Goal: Transaction & Acquisition: Purchase product/service

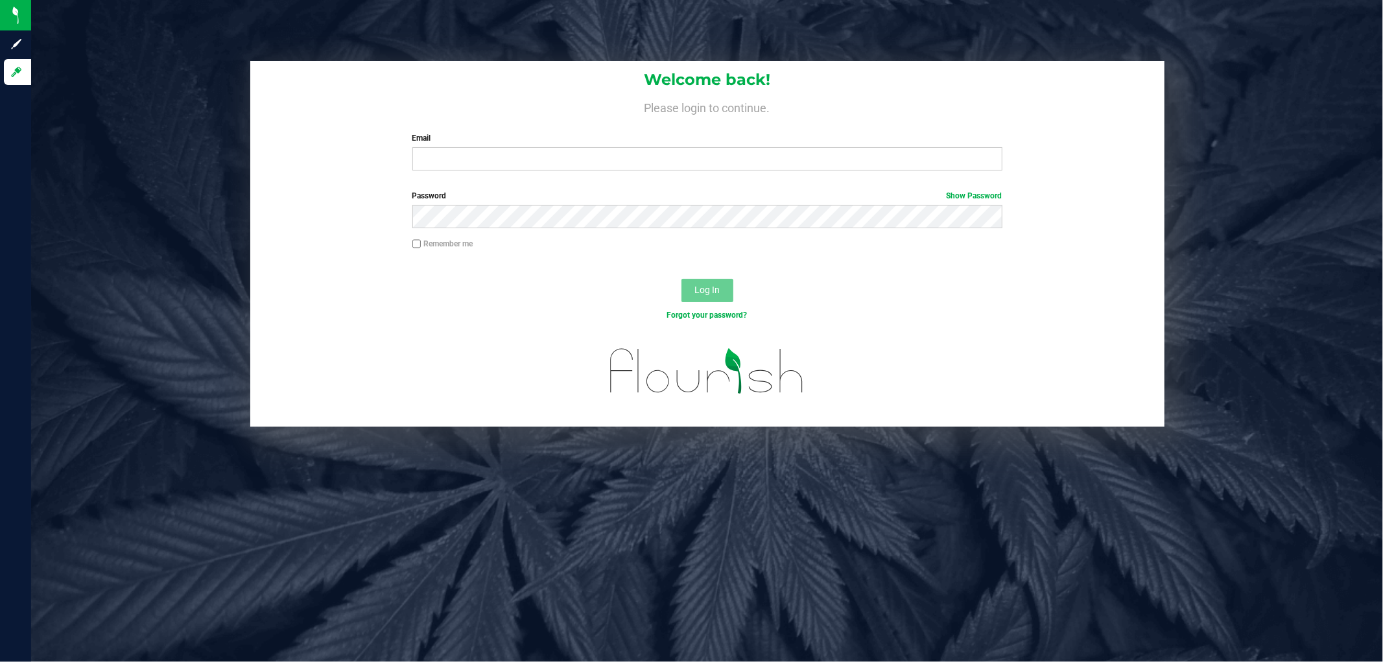
click at [689, 174] on div "Welcome back! Please login to continue. Email Required Please format your email…" at bounding box center [707, 121] width 914 height 120
click at [689, 163] on input "Email" at bounding box center [707, 158] width 590 height 23
type input "rmatos@liveparallel.com"
click at [681, 279] on button "Log In" at bounding box center [707, 290] width 52 height 23
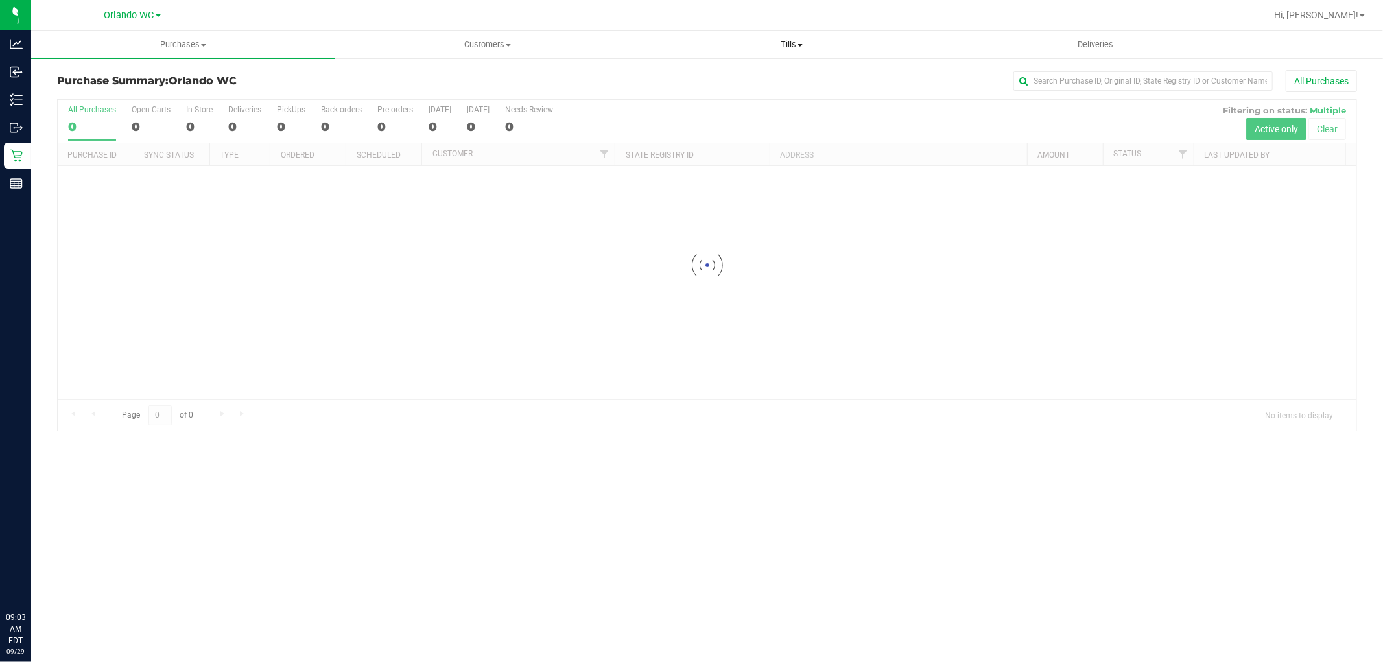
click at [689, 48] on span "Tills" at bounding box center [791, 45] width 303 height 12
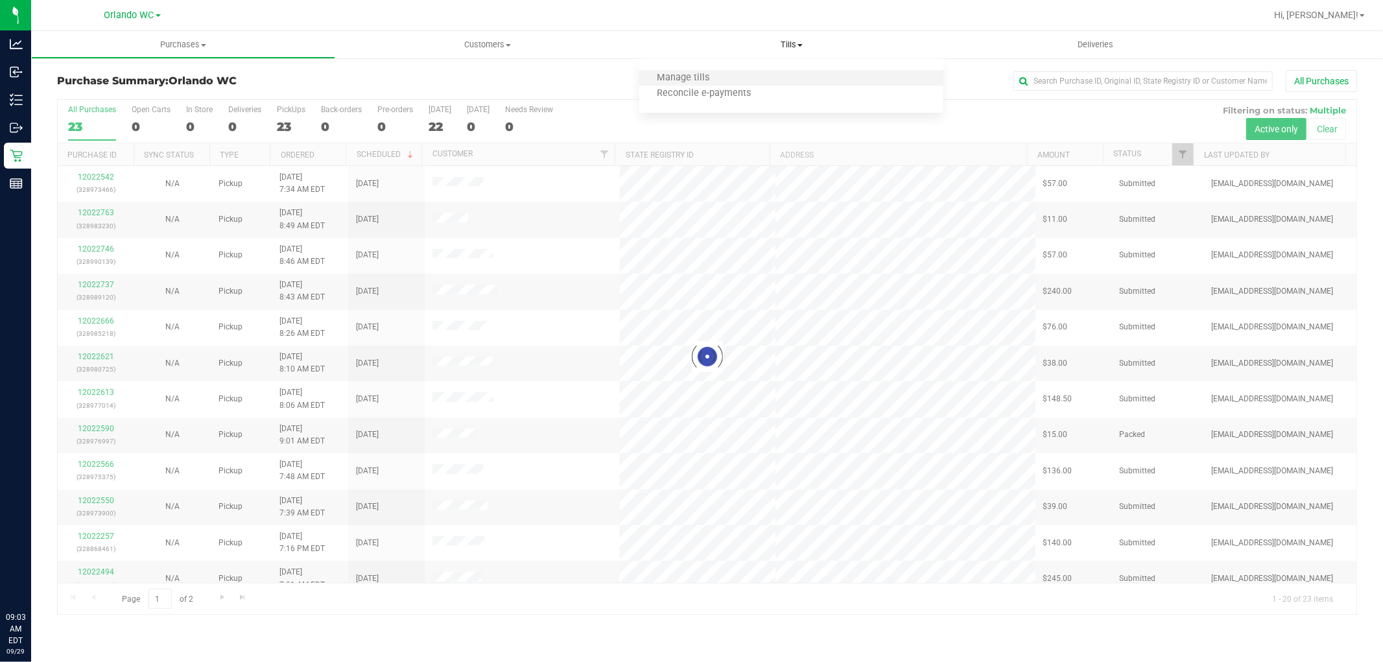
click at [689, 78] on li "Manage tills" at bounding box center [791, 79] width 304 height 16
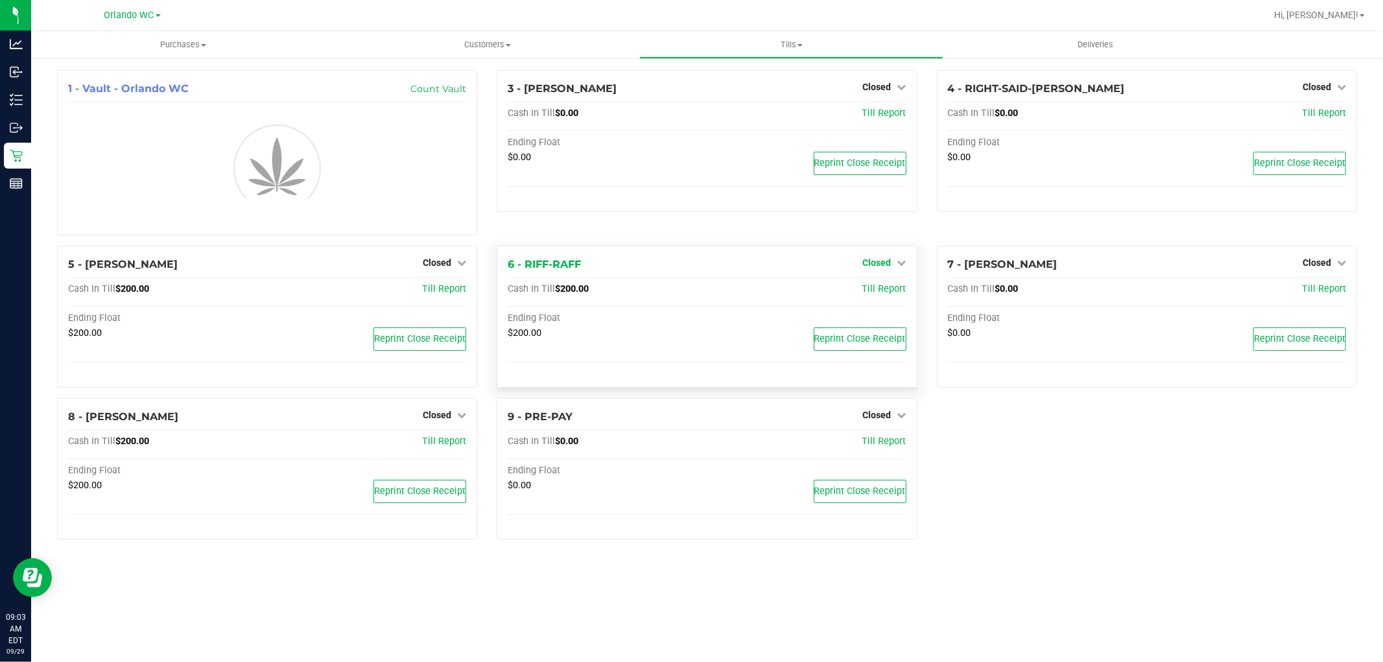
click at [689, 264] on span "Closed" at bounding box center [877, 262] width 29 height 10
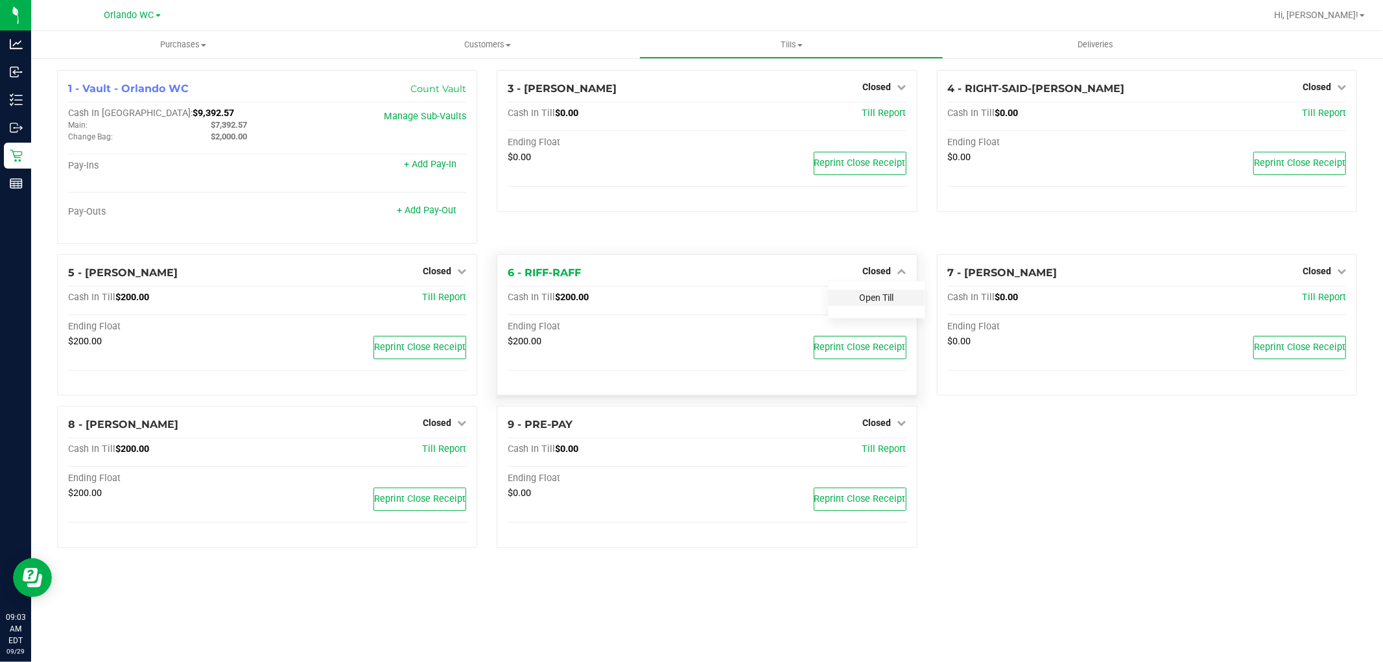
click at [689, 283] on div "Open Till" at bounding box center [876, 300] width 97 height 38
click at [689, 295] on link "Open Till" at bounding box center [877, 297] width 34 height 10
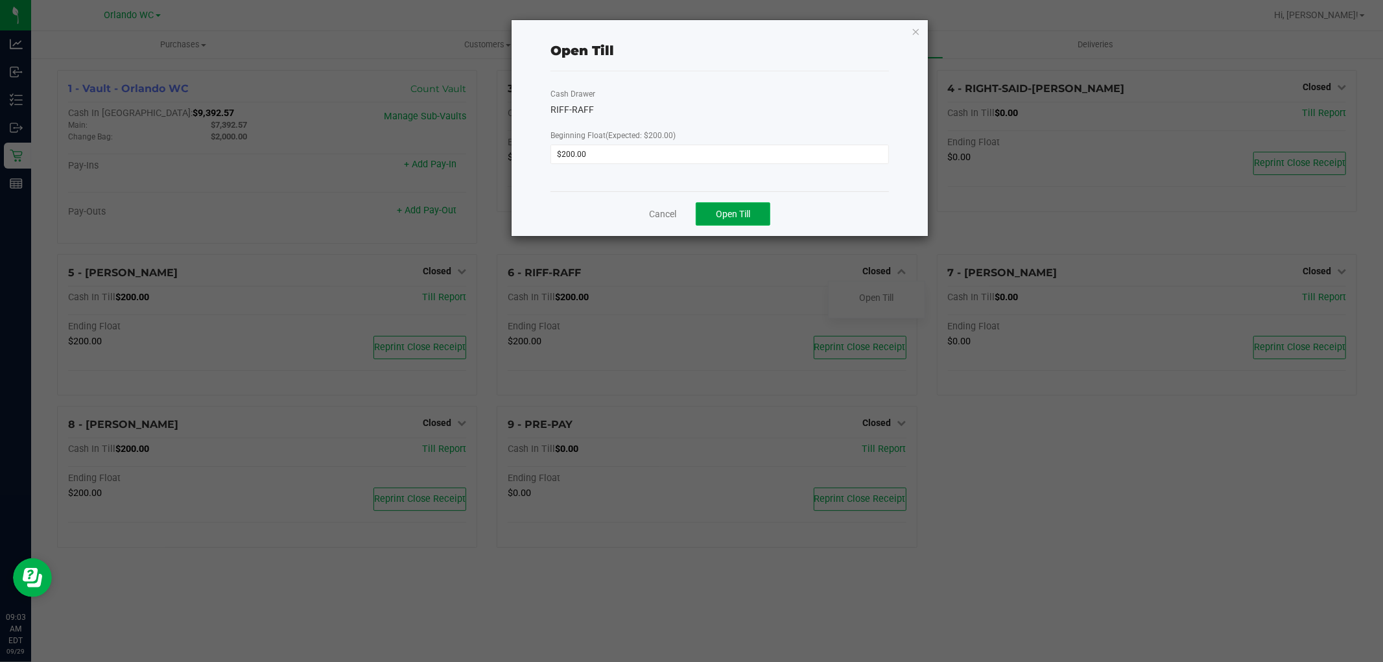
click at [689, 204] on button "Open Till" at bounding box center [733, 213] width 75 height 23
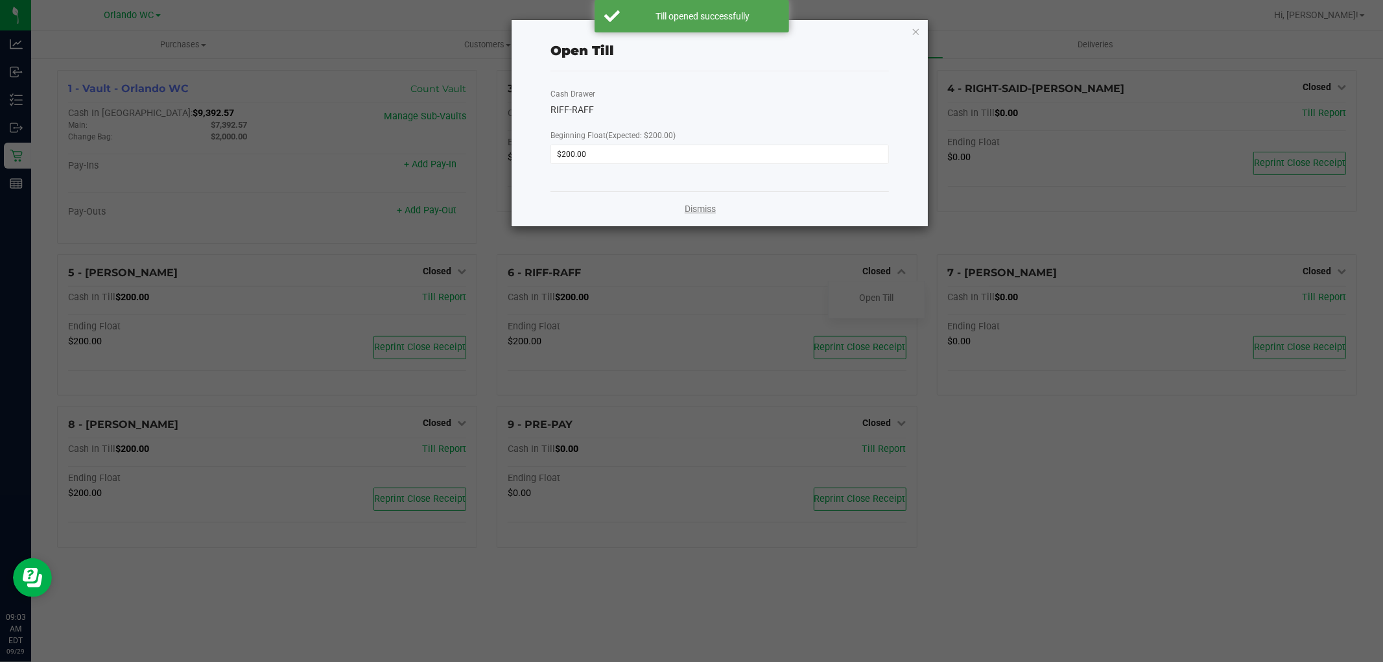
click at [687, 205] on link "Dismiss" at bounding box center [700, 209] width 31 height 14
click at [684, 383] on div "6 - RIFF-RAFF Closed Open Till Cash In Till $200.00 Till Report Ending Float $2…" at bounding box center [706, 330] width 439 height 152
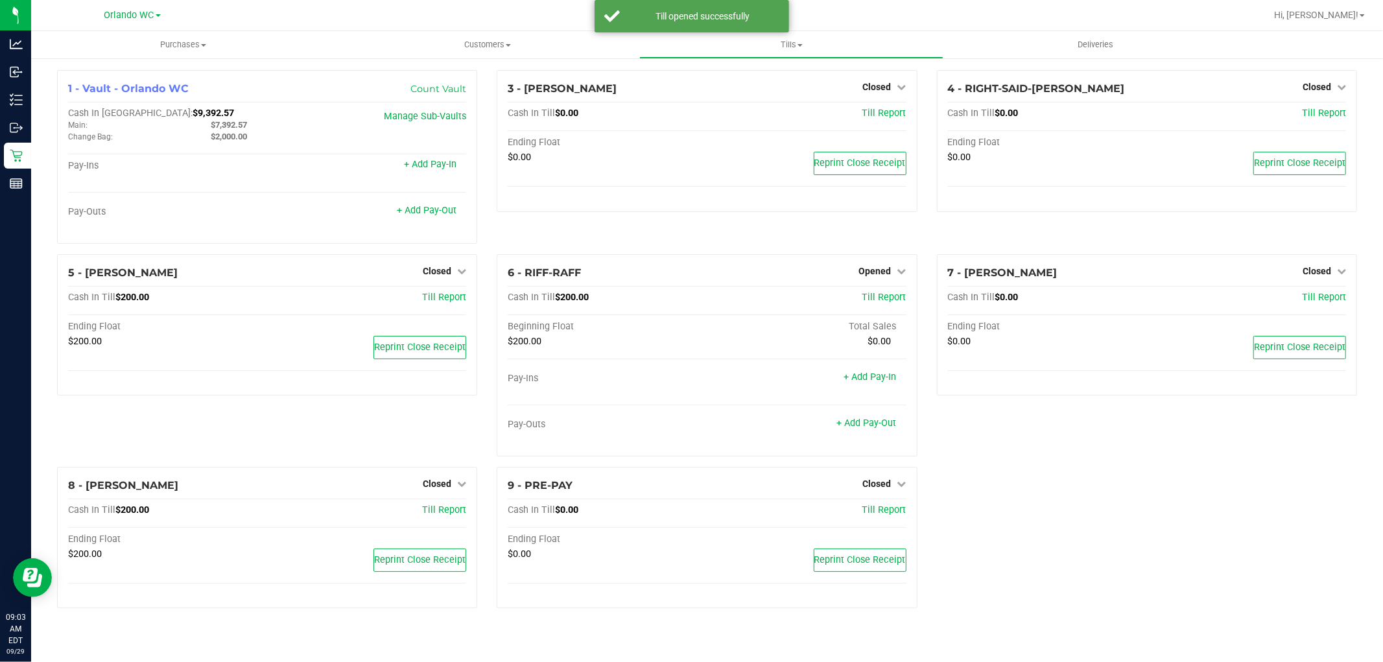
click at [442, 421] on div "5 - RODNEY-ATKINS Closed Open Till Cash In Till $200.00 Till Report Ending Floa…" at bounding box center [266, 360] width 439 height 213
click at [442, 491] on div "Closed" at bounding box center [444, 484] width 43 height 16
click at [447, 482] on span "Closed" at bounding box center [437, 483] width 29 height 10
click at [443, 507] on link "Open Till" at bounding box center [436, 510] width 34 height 10
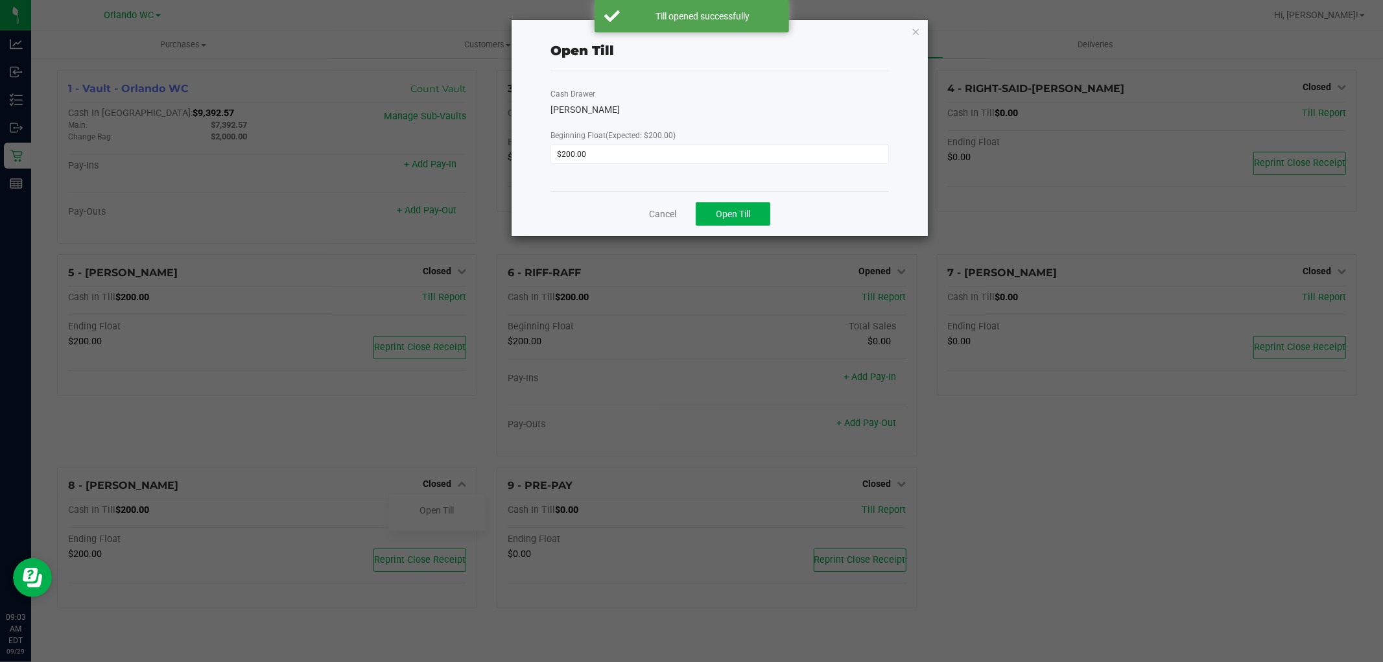
click at [689, 202] on div "Cancel Open Till" at bounding box center [719, 213] width 338 height 45
click at [689, 215] on span "Open Till" at bounding box center [733, 214] width 34 height 10
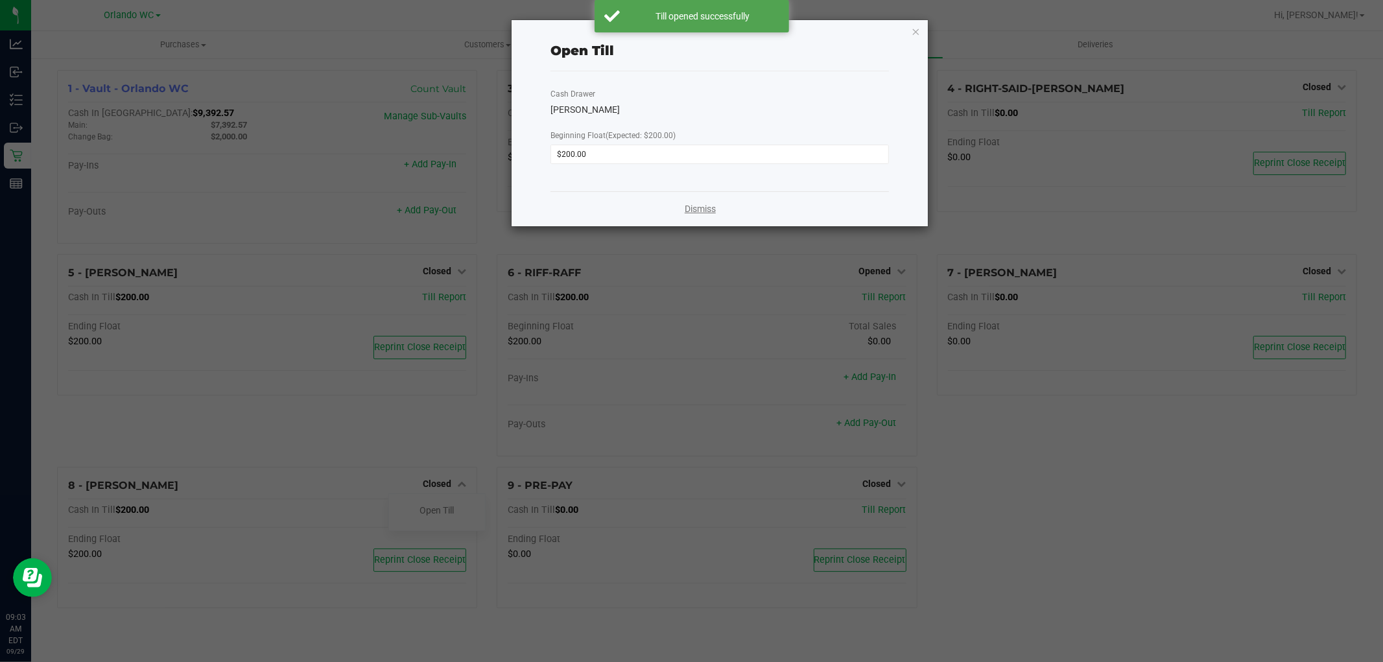
click at [689, 205] on link "Dismiss" at bounding box center [700, 209] width 31 height 14
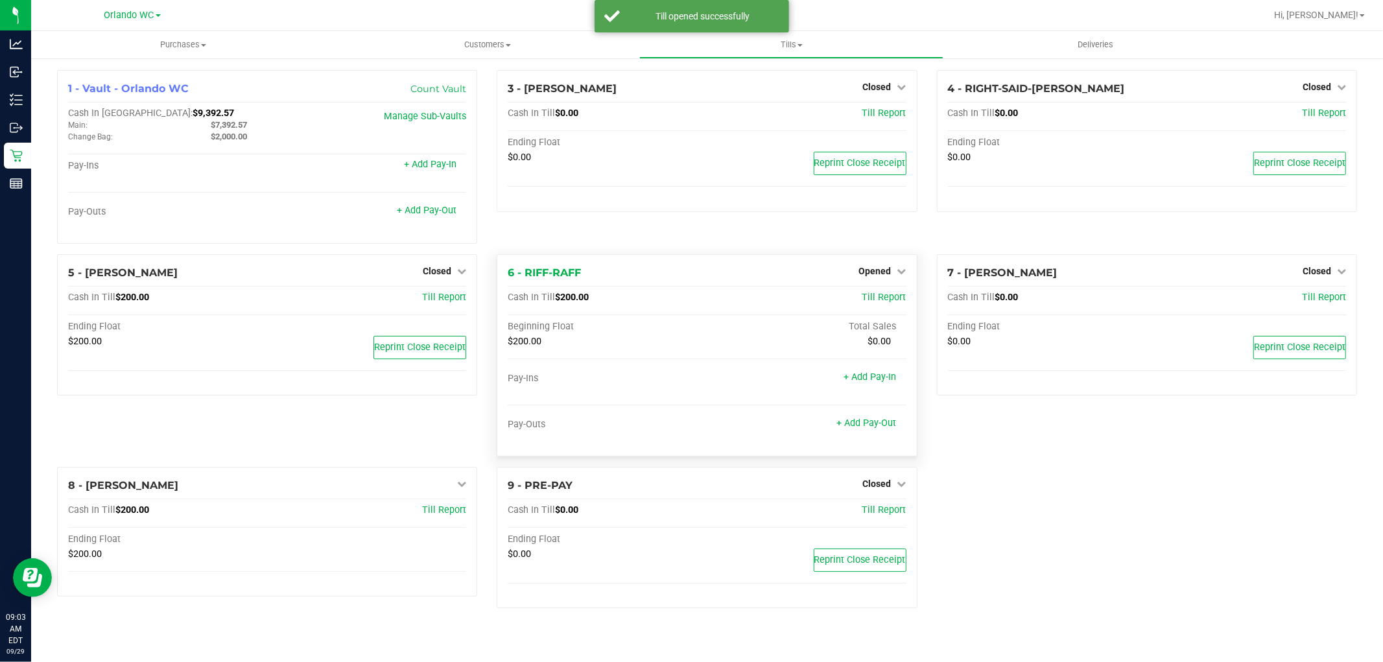
drag, startPoint x: 718, startPoint y: 350, endPoint x: 721, endPoint y: 360, distance: 10.2
click at [689, 351] on div "$200.00 $0.00" at bounding box center [707, 345] width 398 height 18
click at [689, 359] on hr at bounding box center [707, 358] width 398 height 1
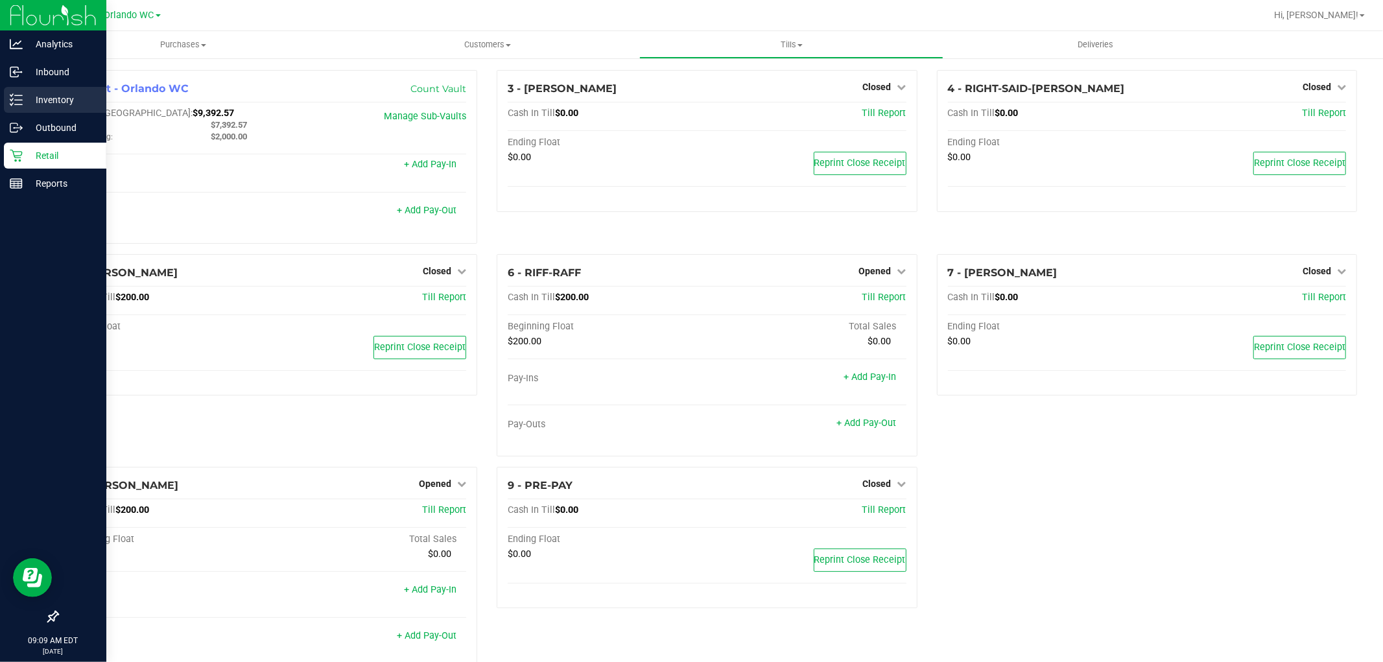
click at [18, 93] on icon at bounding box center [16, 99] width 13 height 13
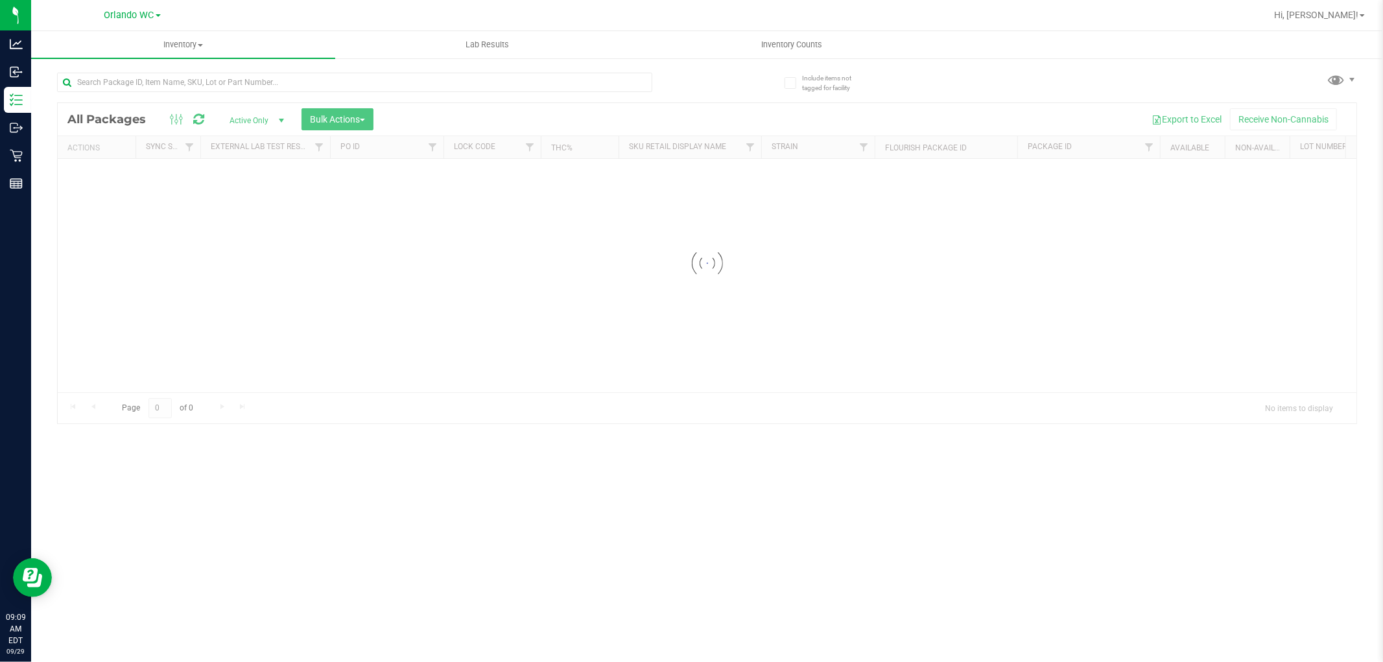
click at [425, 93] on div at bounding box center [354, 88] width 595 height 30
click at [441, 75] on input "text" at bounding box center [354, 82] width 595 height 19
paste input "FT 1g Kief GMO x Riverbank Grape (Hybrid)"
drag, startPoint x: 438, startPoint y: 452, endPoint x: 445, endPoint y: 419, distance: 33.8
click at [443, 441] on div "Inventory All packages All inventory Waste log Create inventory Lab Results Inv…" at bounding box center [707, 346] width 1352 height 631
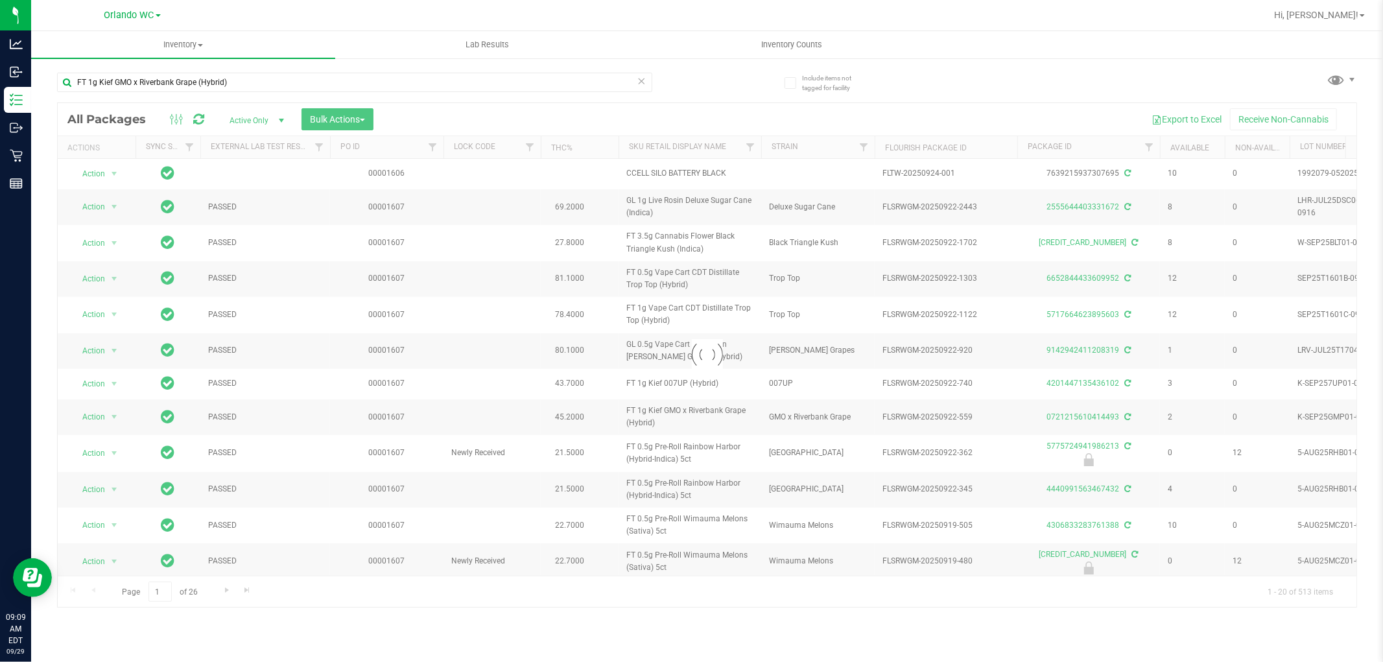
click at [467, 390] on div at bounding box center [707, 355] width 1298 height 504
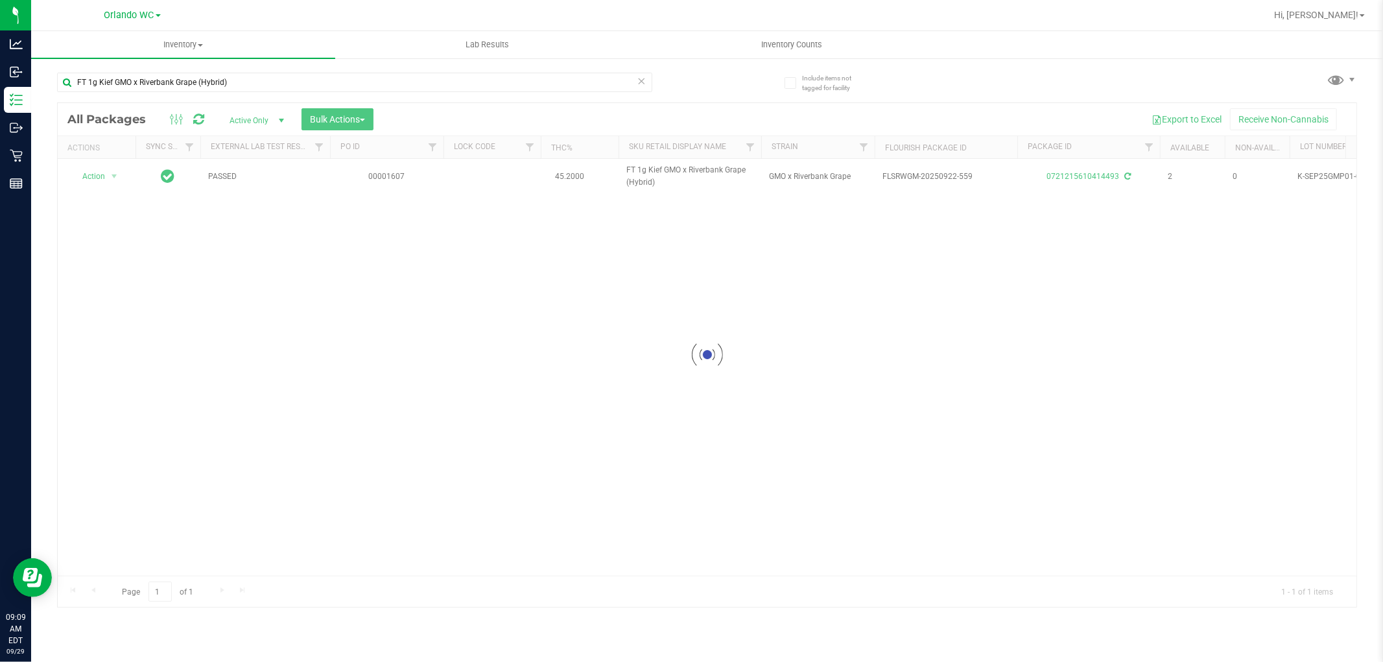
click at [517, 292] on div at bounding box center [707, 355] width 1298 height 504
click at [539, 266] on div at bounding box center [707, 355] width 1298 height 504
click at [501, 311] on div "Action Action Adjust qty Create package Edit attributes Global inventory Locate…" at bounding box center [707, 367] width 1298 height 417
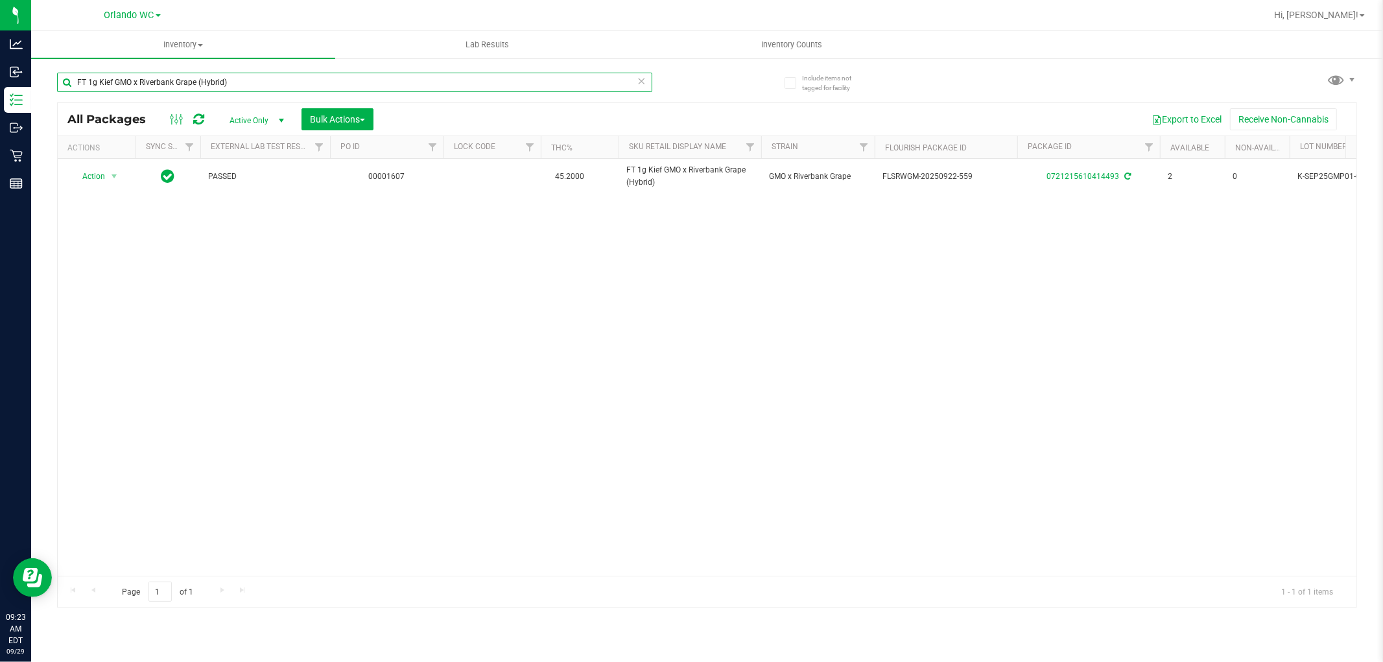
click at [165, 80] on input "FT 1g Kief GMO x Riverbank Grape (Hybrid)" at bounding box center [354, 82] width 595 height 19
paste input "0.5g Vape Cart CDT Distillate PB & Smelly"
drag, startPoint x: 274, startPoint y: 200, endPoint x: 296, endPoint y: 256, distance: 60.5
click at [274, 207] on div "Action Action Adjust qty Create package Edit attributes Global inventory Locate…" at bounding box center [707, 367] width 1298 height 417
click at [297, 254] on div "Action Action Adjust qty Create package Edit attributes Global inventory Locate…" at bounding box center [707, 367] width 1298 height 417
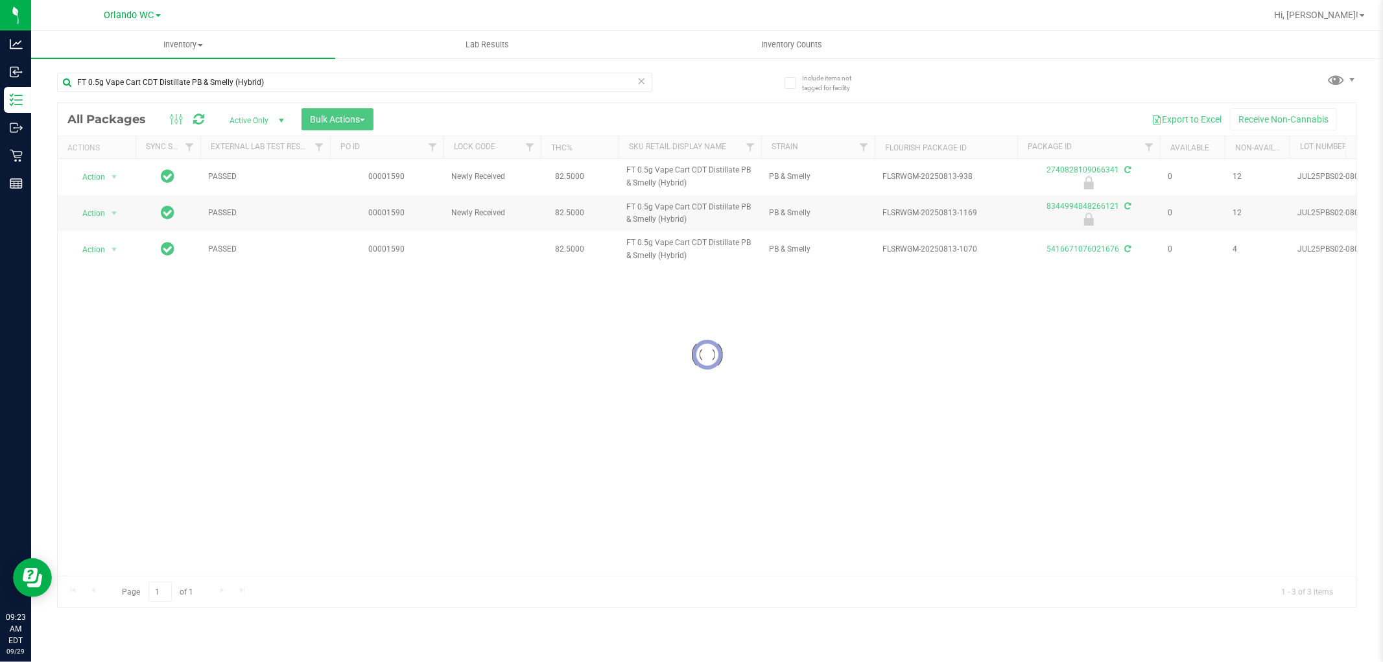
click at [359, 310] on div at bounding box center [707, 355] width 1298 height 504
click at [522, 355] on div "PASSED 00001590 Newly Received 82.5000 FT 0.5g Vape Cart CDT Distillate PB & Sm…" at bounding box center [707, 367] width 1298 height 417
click at [546, 364] on div "Action Action Edit attributes Global inventory Locate package Package audit log…" at bounding box center [707, 367] width 1298 height 417
drag, startPoint x: 565, startPoint y: 351, endPoint x: 572, endPoint y: 347, distance: 7.8
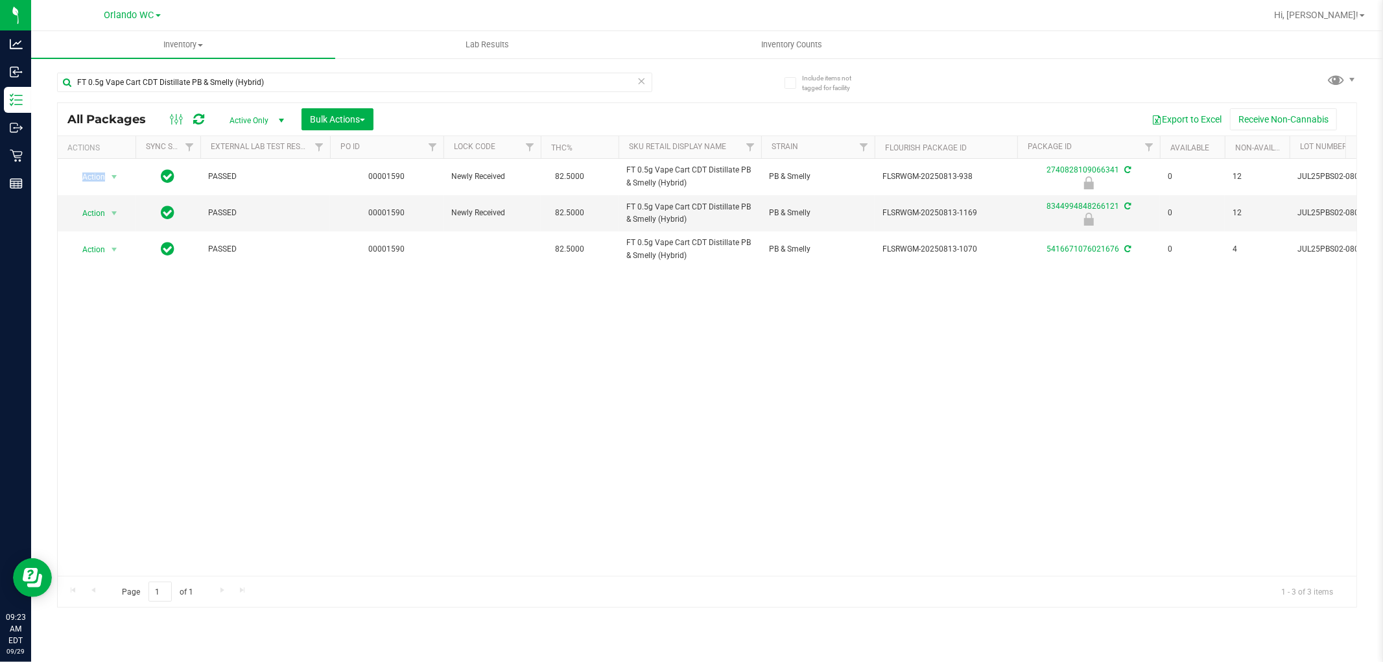
click at [567, 350] on div "Action Action Edit attributes Global inventory Locate package Package audit log…" at bounding box center [707, 367] width 1298 height 417
click at [545, 306] on div "Action Action Edit attributes Global inventory Locate package Package audit log…" at bounding box center [707, 367] width 1298 height 417
click at [554, 301] on div "Action Action Edit attributes Global inventory Locate package Package audit log…" at bounding box center [707, 367] width 1298 height 417
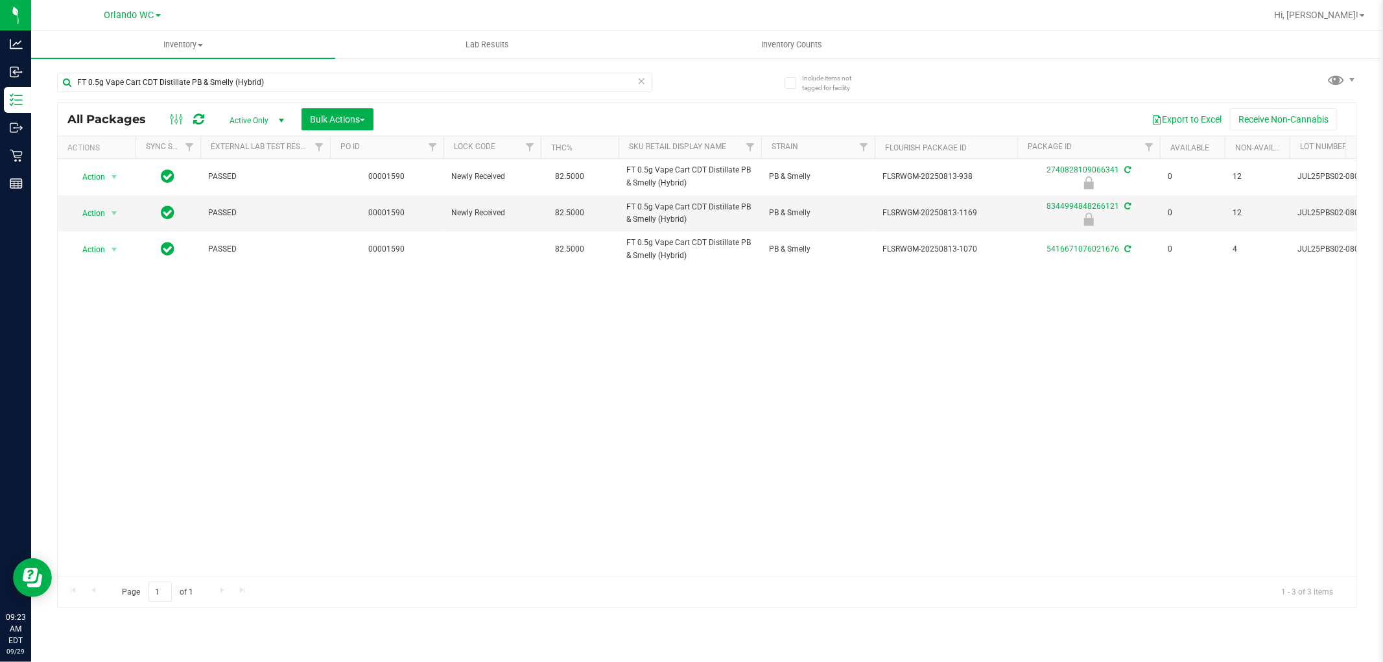
click at [640, 397] on div "Action Action Edit attributes Global inventory Locate package Package audit log…" at bounding box center [707, 367] width 1298 height 417
click at [689, 425] on div "Action Action Edit attributes Global inventory Locate package Package audit log…" at bounding box center [707, 367] width 1298 height 417
click at [689, 433] on div "Action Action Edit attributes Global inventory Locate package Package audit log…" at bounding box center [707, 367] width 1298 height 417
click at [689, 418] on div "Action Action Edit attributes Global inventory Locate package Package audit log…" at bounding box center [707, 367] width 1298 height 417
click at [689, 405] on div "Action Action Edit attributes Global inventory Locate package Package audit log…" at bounding box center [707, 367] width 1298 height 417
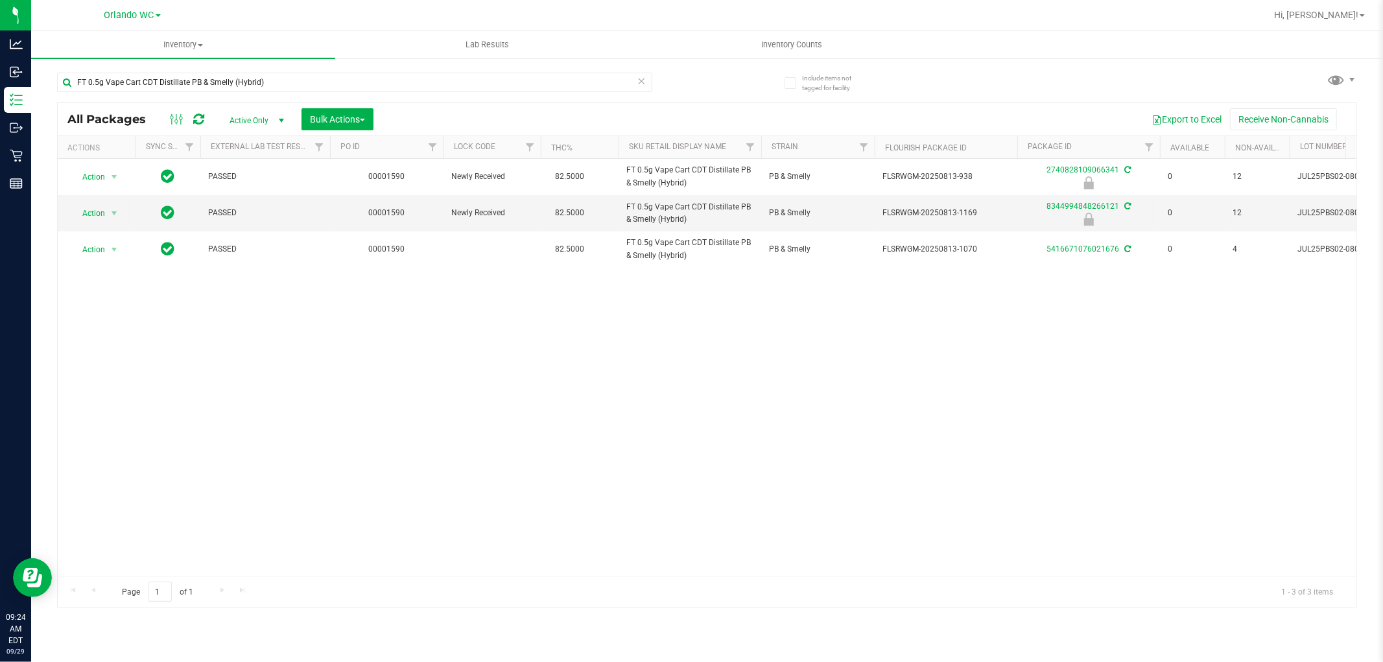
click at [689, 422] on div "Action Action Edit attributes Global inventory Locate package Package audit log…" at bounding box center [707, 367] width 1298 height 417
click at [689, 379] on div "Action Action Edit attributes Global inventory Locate package Package audit log…" at bounding box center [707, 367] width 1298 height 417
click at [173, 75] on input "FT 0.5g Vape Cart CDT Distillate PB & Smelly (Hybrid)" at bounding box center [354, 82] width 595 height 19
paste input "1g Vape Cart CDT Distillate PK Trophy (Hybrid-Indica"
click at [504, 301] on div "Action Action Edit attributes Global inventory Locate package Package audit log…" at bounding box center [707, 367] width 1298 height 417
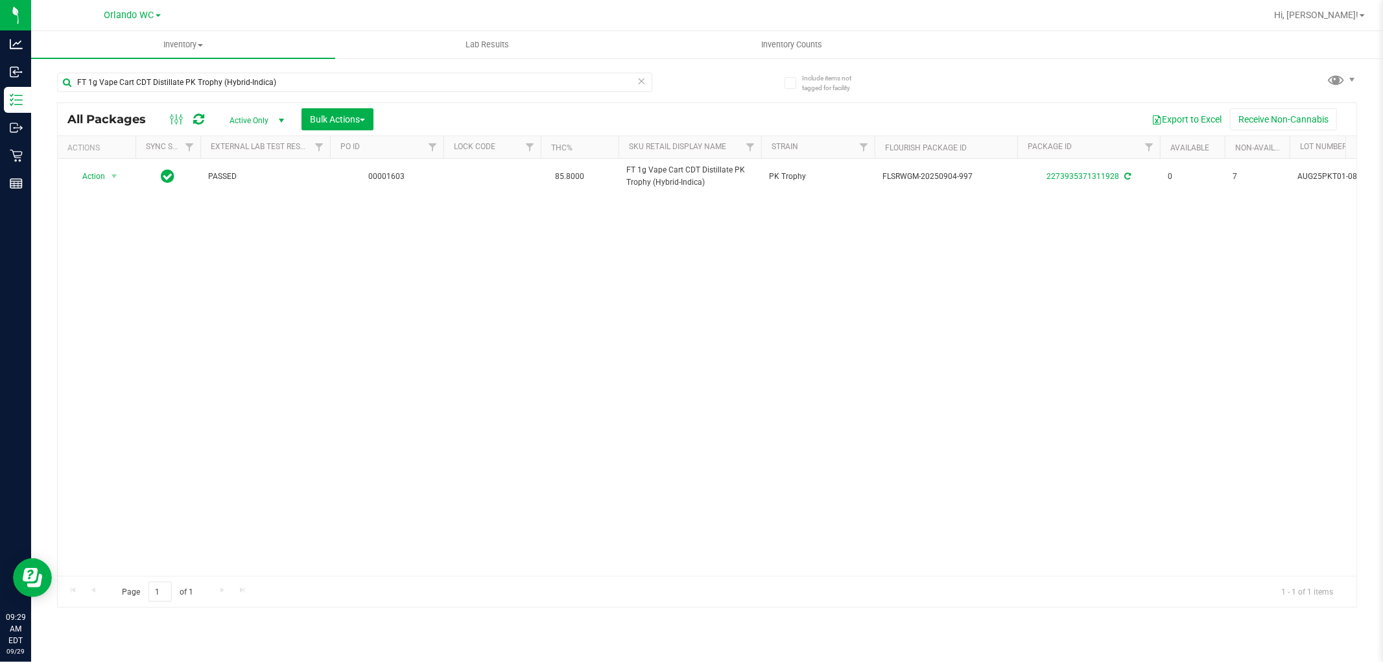
click at [504, 296] on div "Action Action Adjust qty Create package Edit attributes Global inventory Locate…" at bounding box center [707, 367] width 1298 height 417
click at [499, 294] on div "Action Action Adjust qty Create package Edit attributes Global inventory Locate…" at bounding box center [707, 367] width 1298 height 417
click at [474, 352] on div "Action Action Adjust qty Create package Edit attributes Global inventory Locate…" at bounding box center [707, 367] width 1298 height 417
click at [342, 255] on div "Action Action Adjust qty Create package Edit attributes Global inventory Locate…" at bounding box center [707, 367] width 1298 height 417
click at [651, 211] on div "Action Action Adjust qty Create package Edit attributes Global inventory Locate…" at bounding box center [707, 367] width 1298 height 417
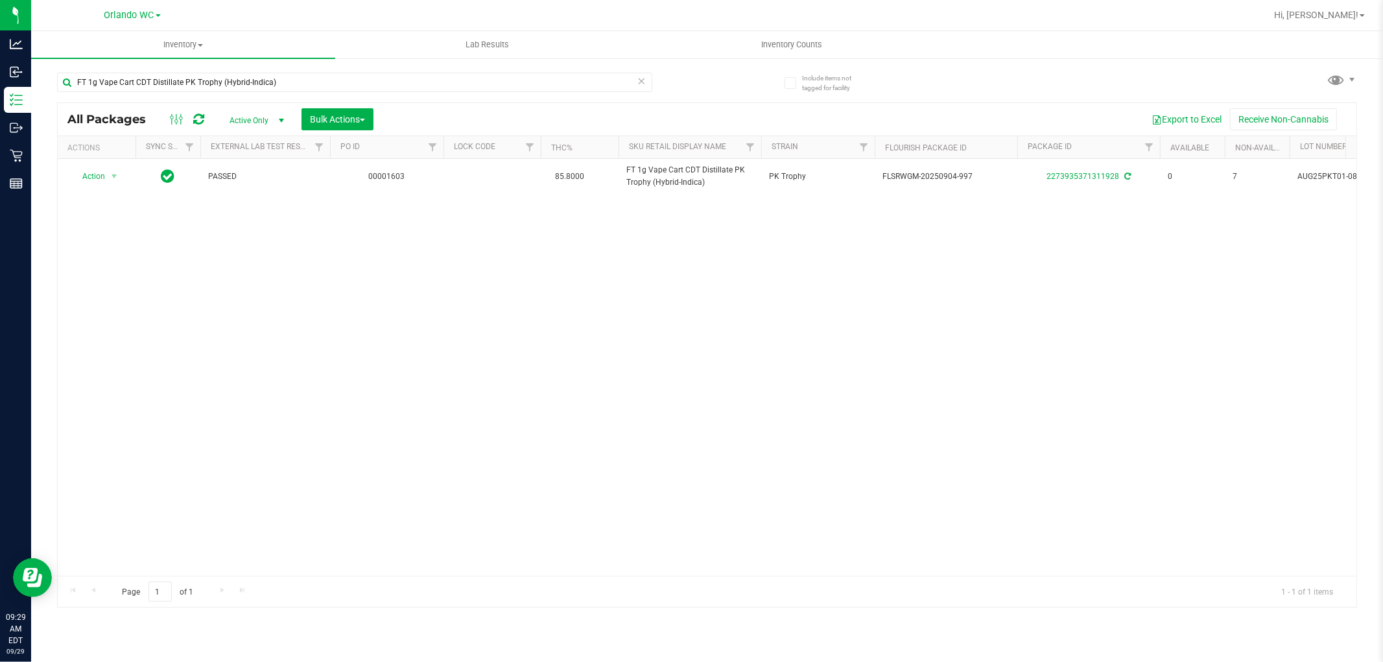
click at [658, 203] on div "Action Action Adjust qty Create package Edit attributes Global inventory Locate…" at bounding box center [707, 367] width 1298 height 417
click at [640, 247] on div "Action Action Adjust qty Create package Edit attributes Global inventory Locate…" at bounding box center [707, 367] width 1298 height 417
click at [411, 257] on div "Action Action Adjust qty Create package Edit attributes Global inventory Locate…" at bounding box center [707, 367] width 1298 height 417
click at [336, 224] on div "Action Action Adjust qty Create package Edit attributes Global inventory Locate…" at bounding box center [707, 367] width 1298 height 417
click at [490, 230] on div "Action Action Adjust qty Create package Edit attributes Global inventory Locate…" at bounding box center [707, 367] width 1298 height 417
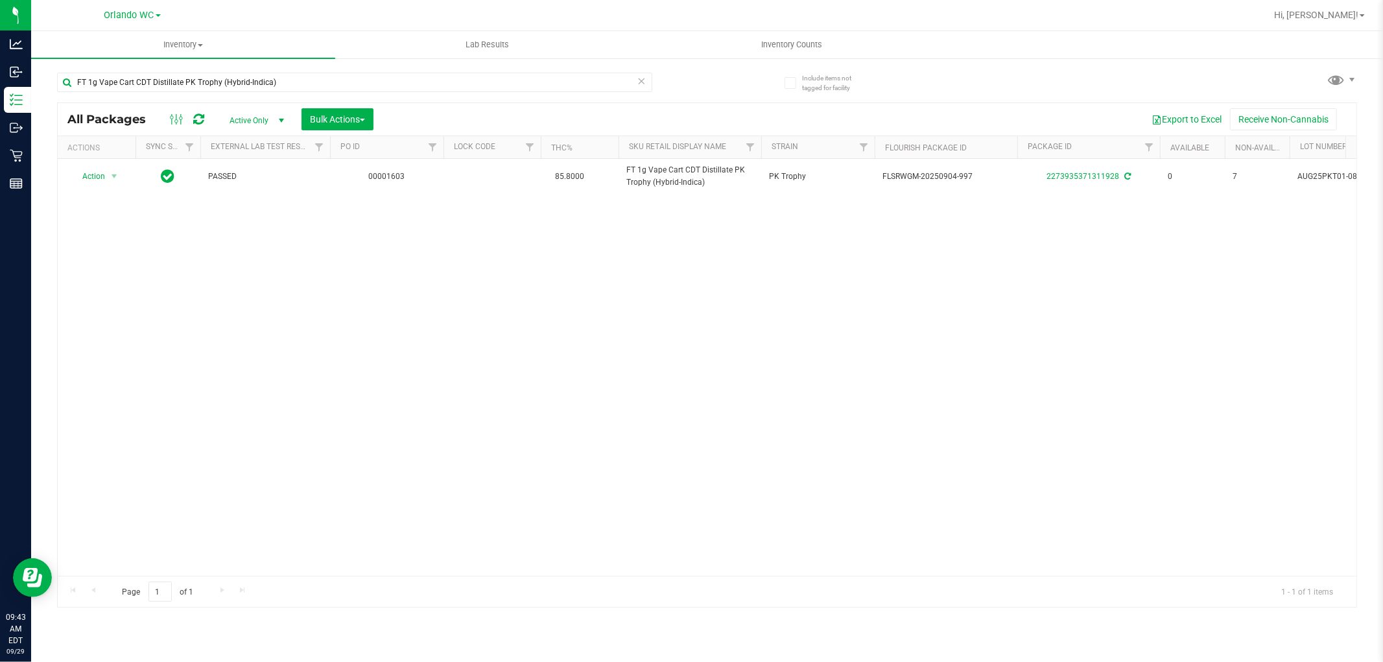
drag, startPoint x: 368, startPoint y: 219, endPoint x: 358, endPoint y: 232, distance: 16.6
click at [368, 220] on div "Action Action Adjust qty Create package Edit attributes Global inventory Locate…" at bounding box center [707, 367] width 1298 height 417
click at [145, 81] on input "FT 1g Vape Cart CDT Distillate PK Trophy (Hybrid-Indica)" at bounding box center [354, 82] width 595 height 19
paste input "D 3.5g Flower Greenhouse Hot Mess (Hybrid"
type input "FD 3.5g Flower Greenhouse Hot Mess (Hybrid)"
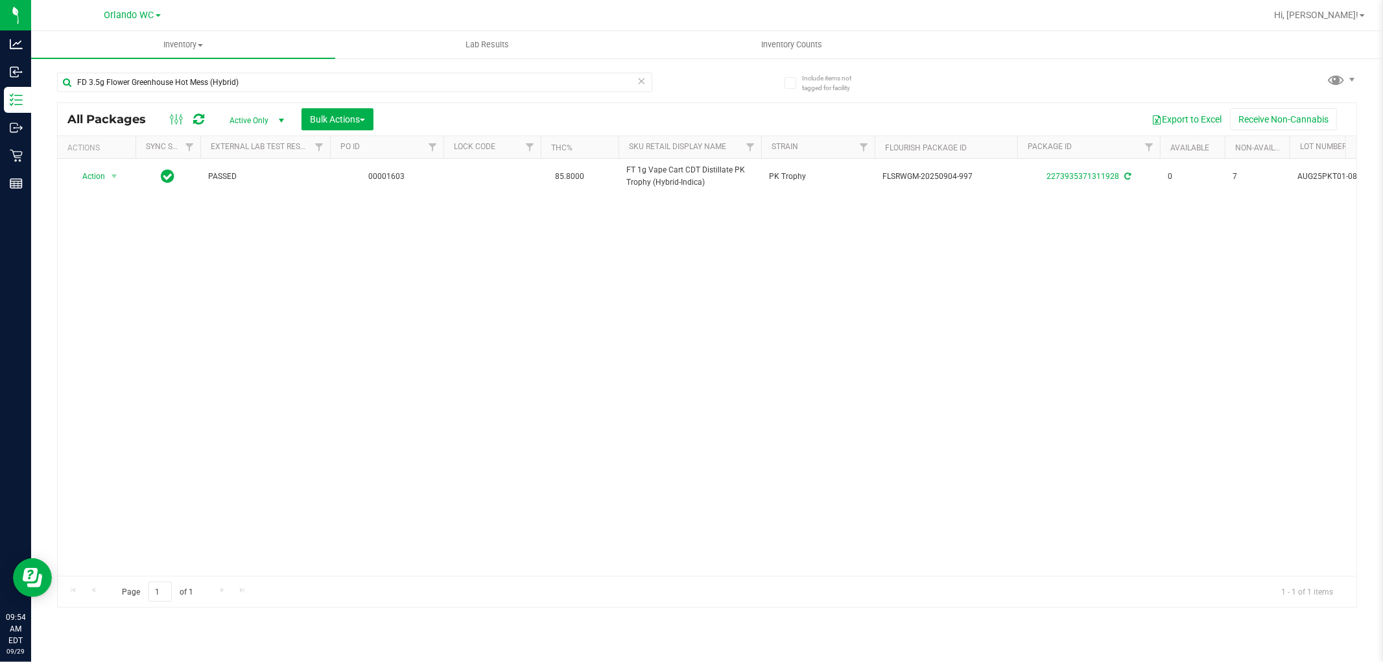
click at [526, 445] on div "Action Action Adjust qty Create package Edit attributes Global inventory Locate…" at bounding box center [707, 367] width 1298 height 417
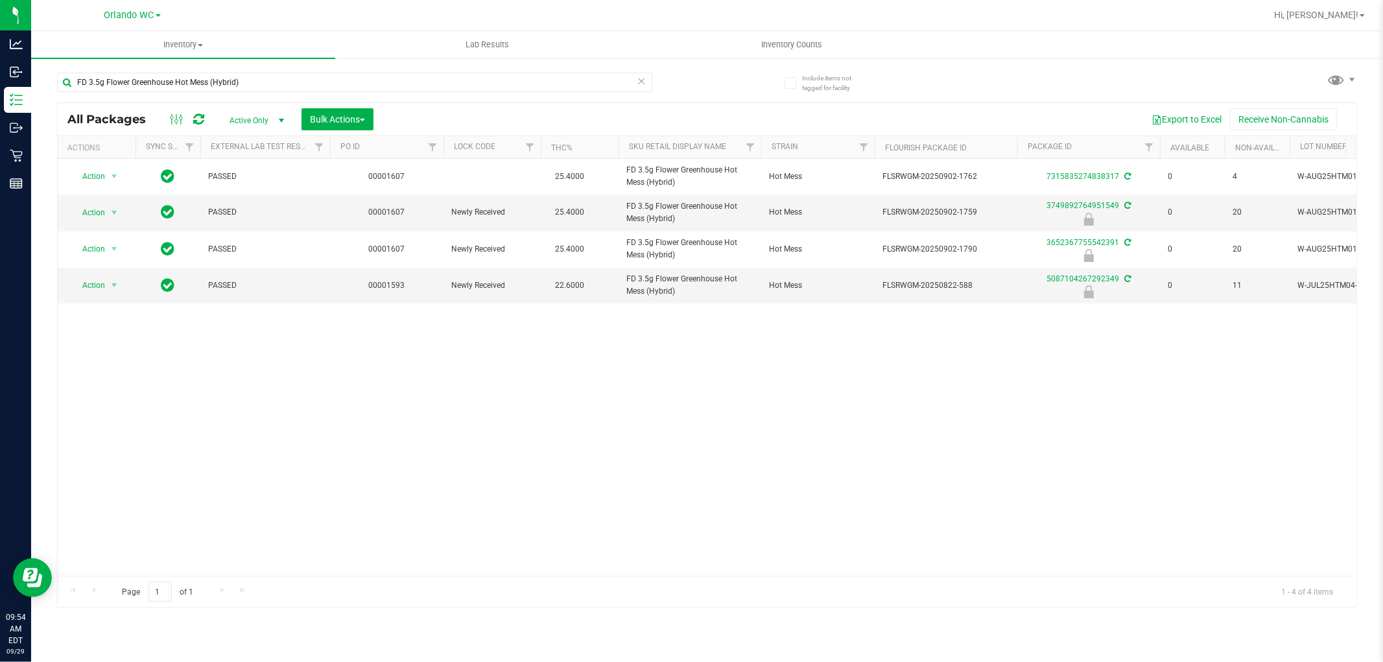
drag, startPoint x: 394, startPoint y: 404, endPoint x: 394, endPoint y: 371, distance: 32.4
click at [394, 403] on div "Action Action Adjust qty Create package Edit attributes Global inventory Locate…" at bounding box center [707, 367] width 1298 height 417
drag, startPoint x: 397, startPoint y: 360, endPoint x: 397, endPoint y: 349, distance: 11.0
click at [397, 357] on div "Action Action Adjust qty Create package Edit attributes Global inventory Locate…" at bounding box center [707, 367] width 1298 height 417
click at [429, 287] on td "00001593" at bounding box center [386, 286] width 113 height 36
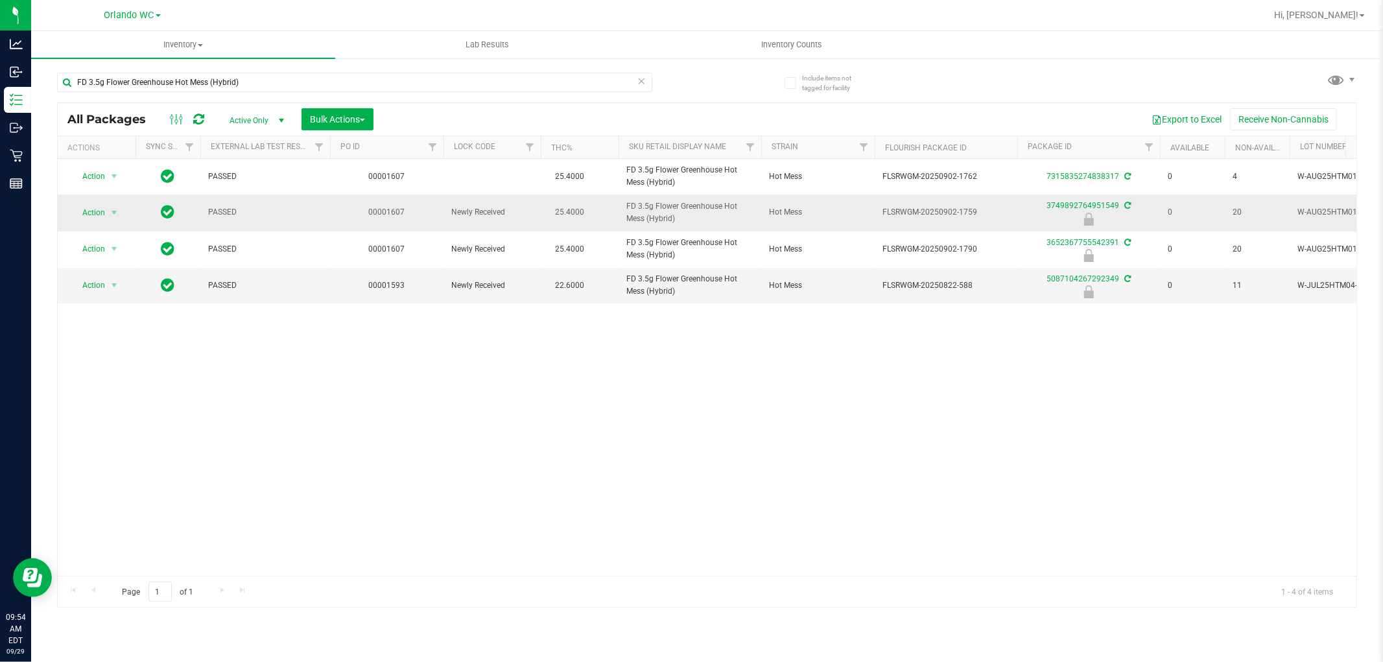
click at [533, 205] on td "Newly Received" at bounding box center [491, 212] width 97 height 36
click at [106, 457] on div "Action Action Adjust qty Create package Edit attributes Global inventory Locate…" at bounding box center [707, 367] width 1298 height 417
click at [119, 436] on div "Action Action Adjust qty Create package Edit attributes Global inventory Locate…" at bounding box center [707, 367] width 1298 height 417
click at [457, 355] on div "Action Action Adjust qty Create package Edit attributes Global inventory Locate…" at bounding box center [707, 367] width 1298 height 417
click at [480, 435] on div "Action Action Adjust qty Create package Edit attributes Global inventory Locate…" at bounding box center [707, 367] width 1298 height 417
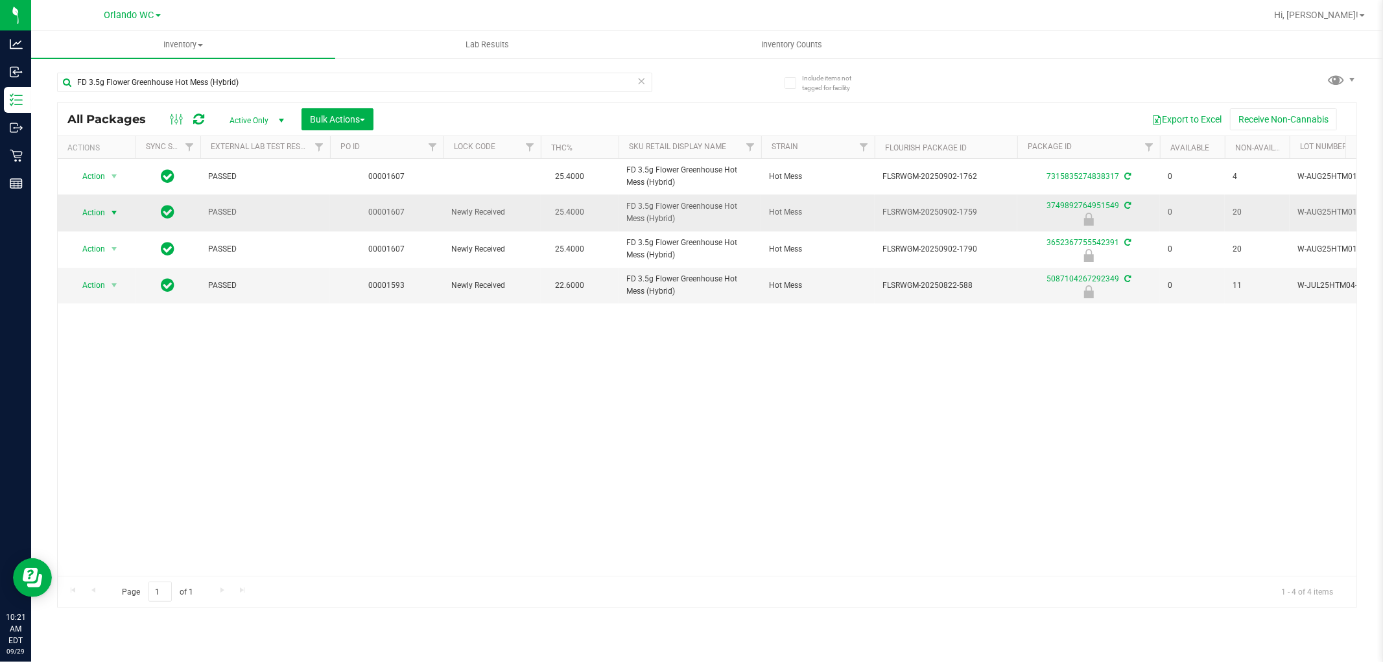
drag, startPoint x: 119, startPoint y: 222, endPoint x: 119, endPoint y: 211, distance: 11.0
click at [119, 217] on td "Action Action Edit attributes Global inventory Locate package Package audit log…" at bounding box center [97, 212] width 78 height 36
click at [115, 210] on span "select" at bounding box center [114, 212] width 10 height 10
click at [127, 358] on li "Unlock package" at bounding box center [112, 366] width 83 height 19
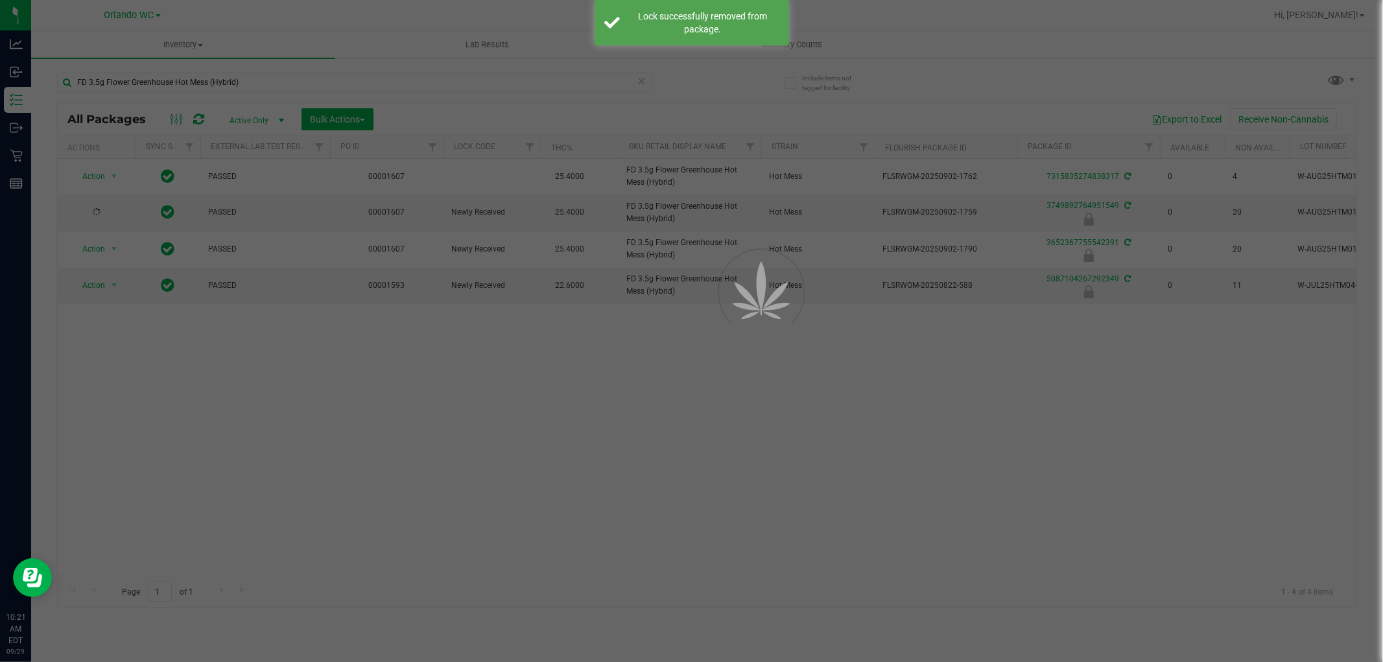
click at [261, 75] on div at bounding box center [691, 331] width 1383 height 662
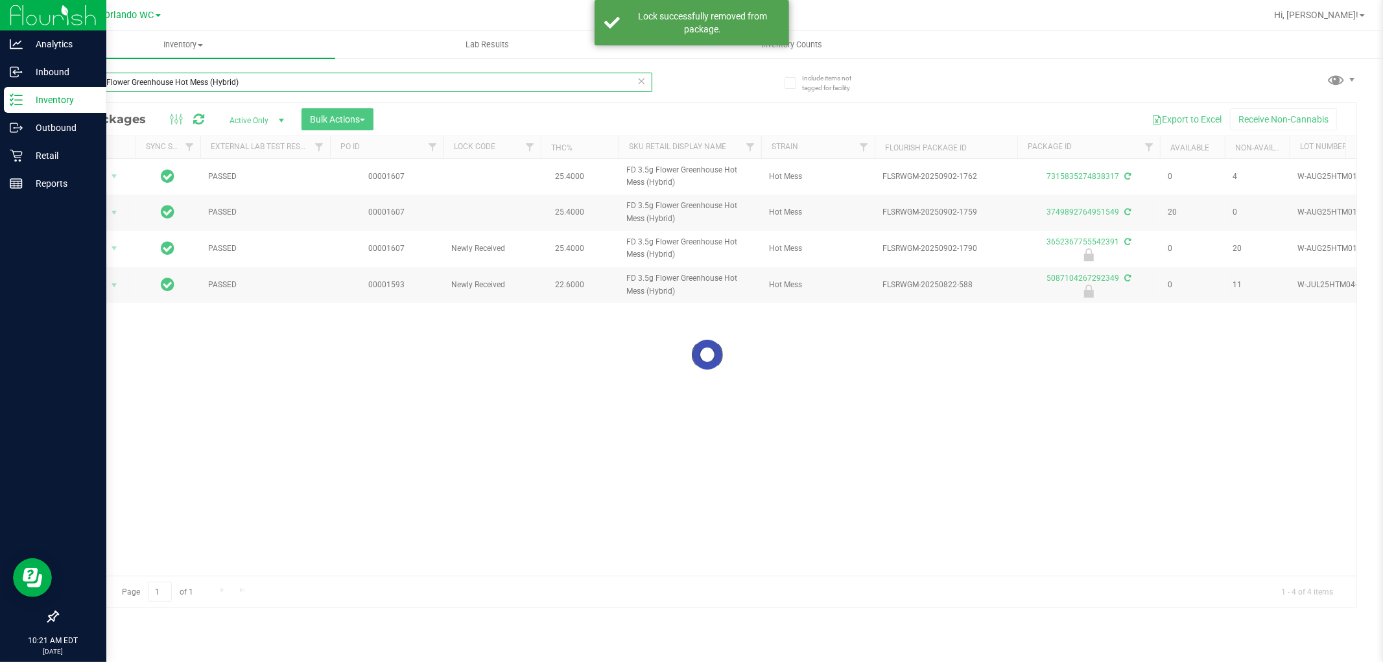
drag, startPoint x: 253, startPoint y: 80, endPoint x: 0, endPoint y: 91, distance: 253.7
click at [0, 91] on div "Analytics Inbound Inventory Outbound Retail Reports 10:21 AM EDT 09/29/2025 09/…" at bounding box center [691, 331] width 1383 height 662
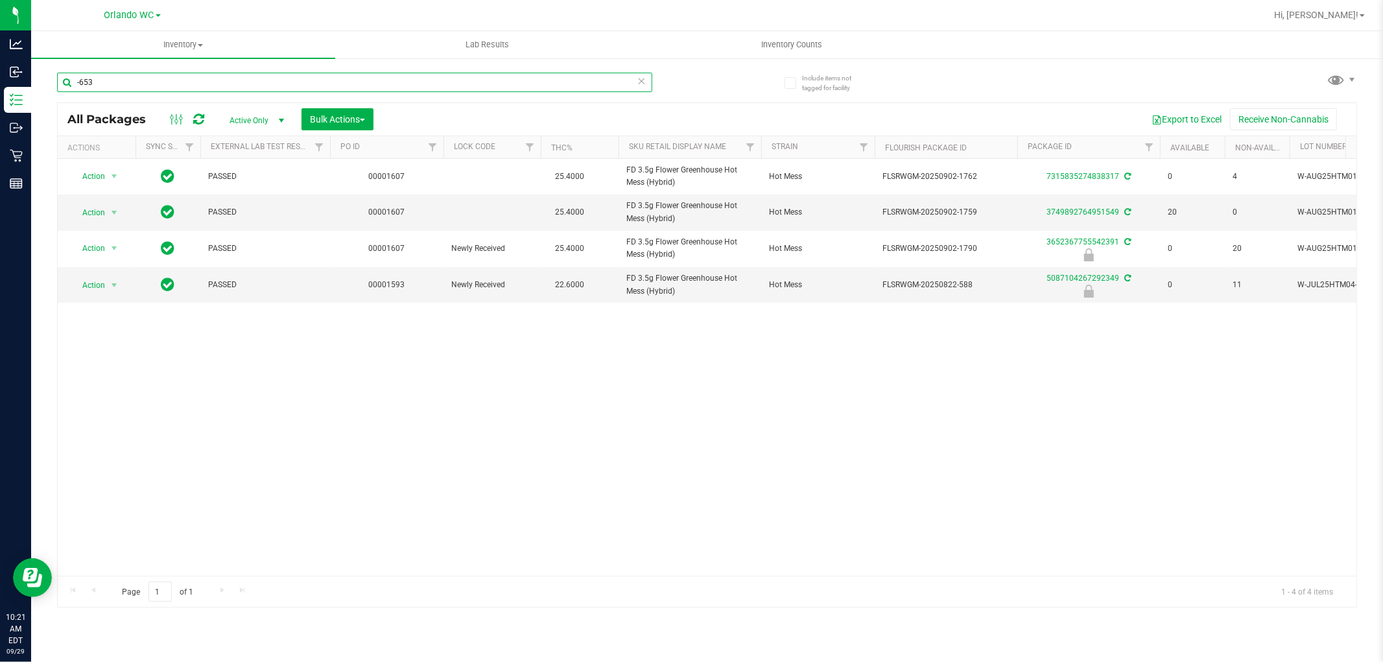
type input "-653"
click at [581, 329] on div "Action Action Adjust qty Create package Edit attributes Global inventory Locate…" at bounding box center [707, 367] width 1298 height 417
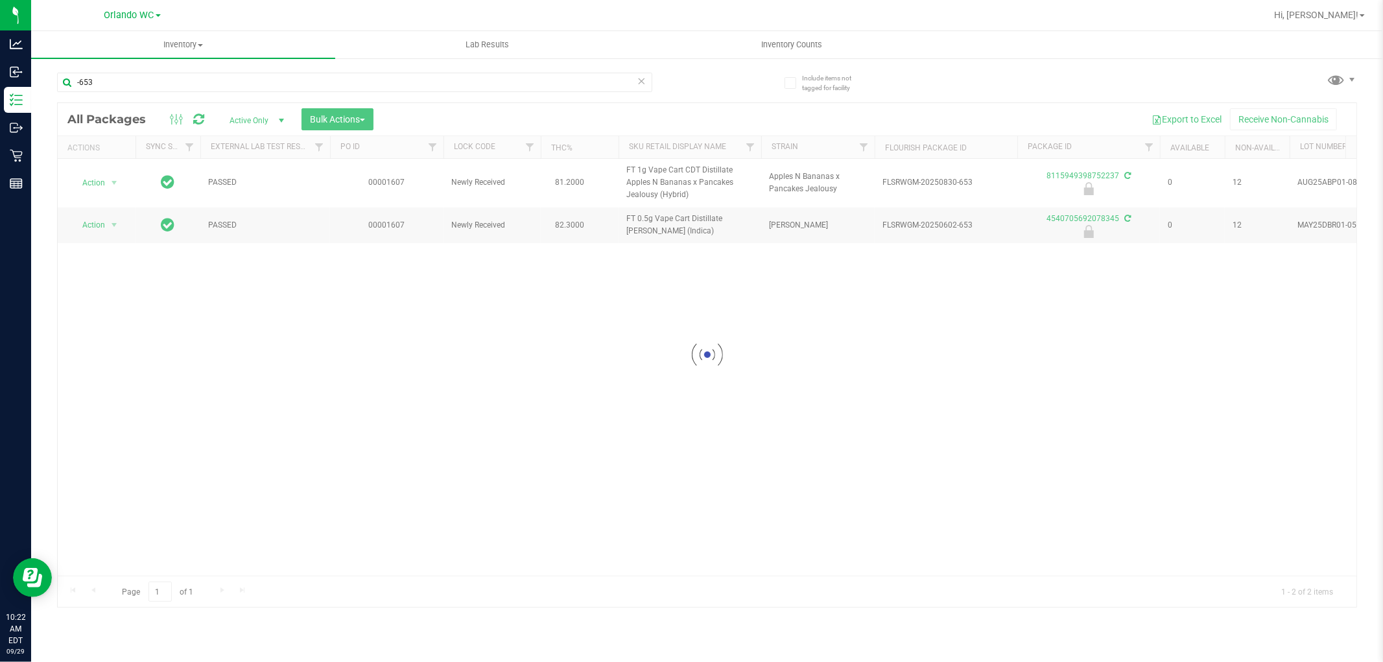
click at [526, 357] on div at bounding box center [707, 355] width 1298 height 504
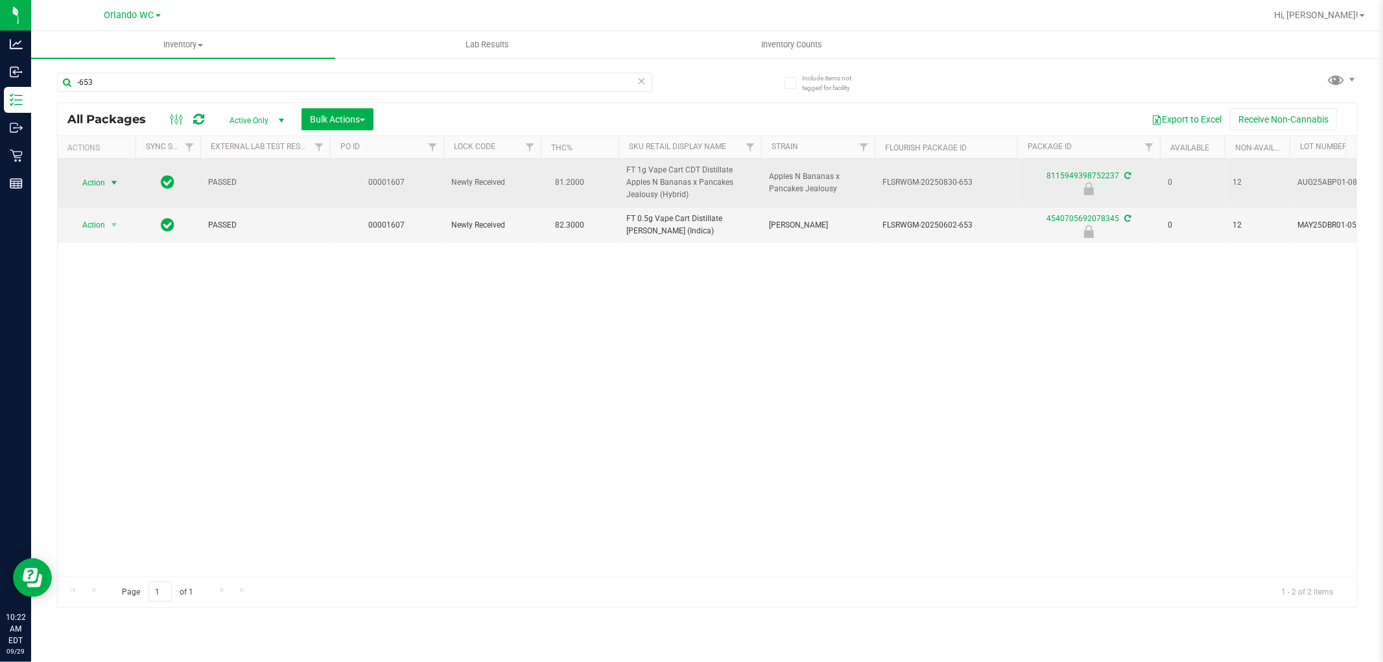
click at [98, 187] on span "Action" at bounding box center [88, 183] width 35 height 18
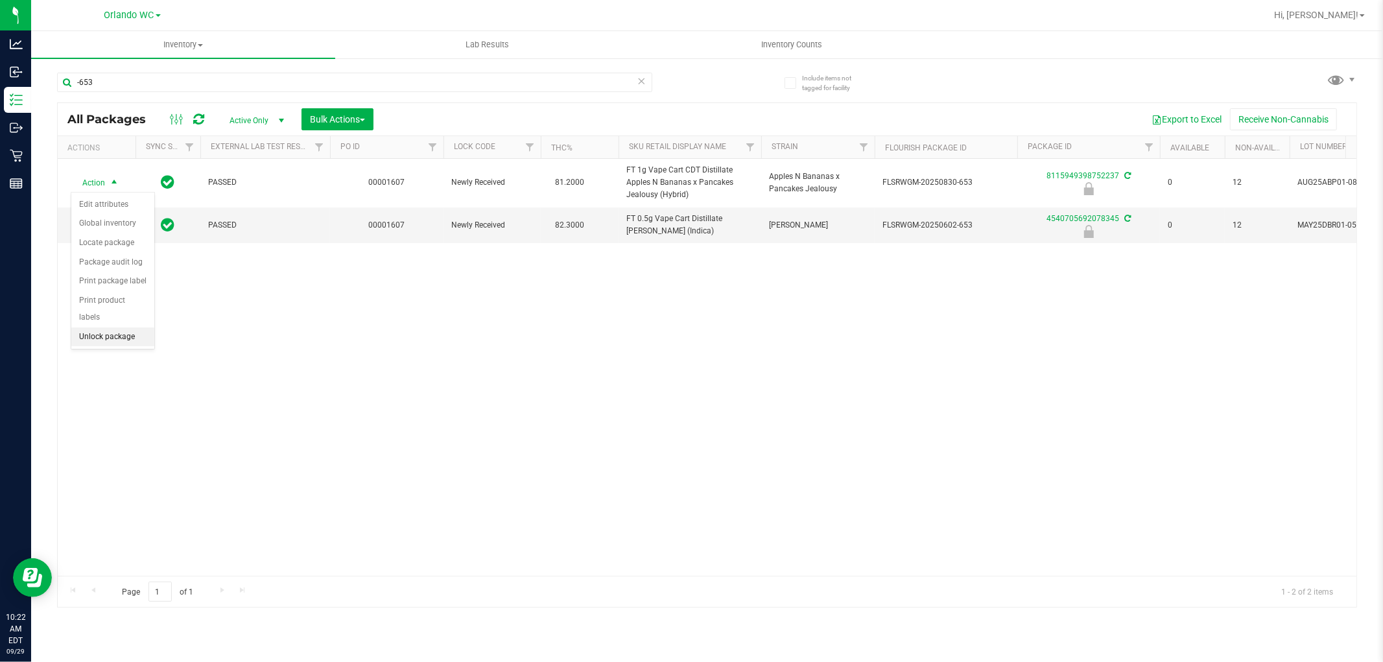
click at [108, 337] on li "Unlock package" at bounding box center [112, 336] width 83 height 19
click at [534, 392] on div "Inventory All packages All inventory Waste log Create inventory Lab Results Inv…" at bounding box center [707, 346] width 1352 height 631
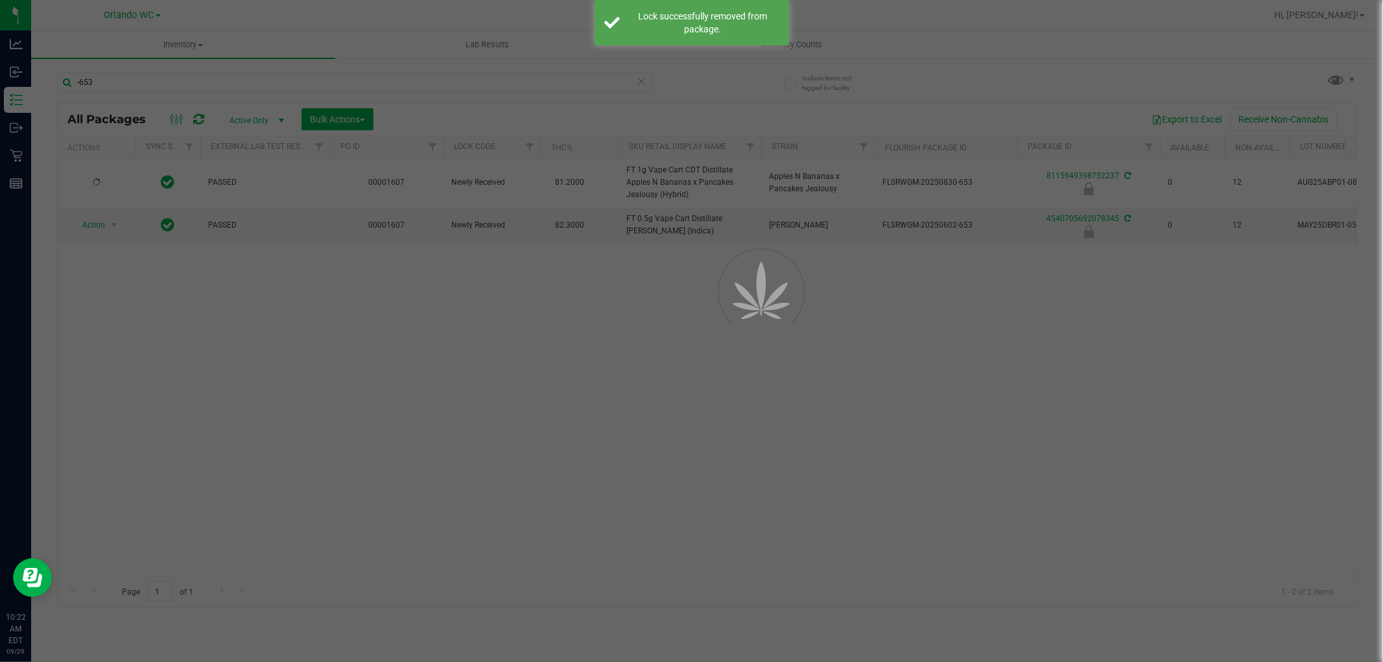
click at [482, 419] on div at bounding box center [691, 331] width 1383 height 662
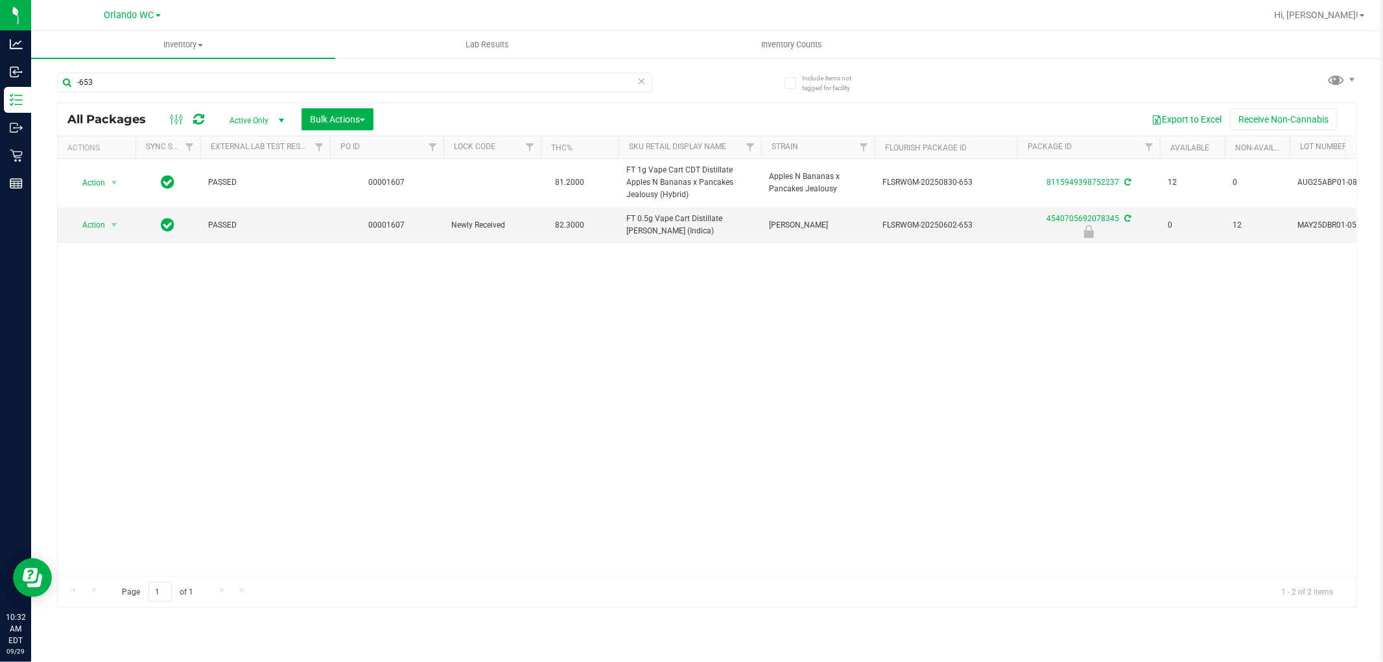
click at [532, 474] on div "Action Action Adjust qty Create package Edit attributes Global inventory Locate…" at bounding box center [707, 367] width 1298 height 417
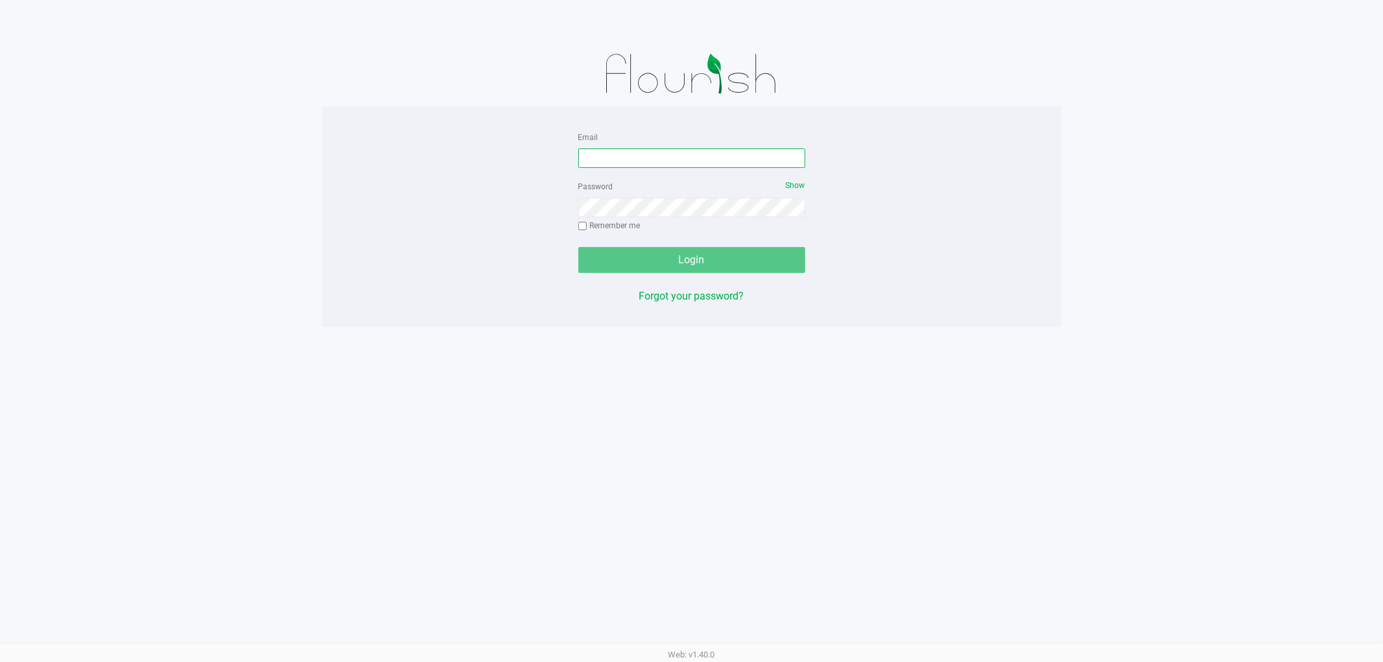
click at [695, 160] on input "Email" at bounding box center [691, 157] width 227 height 19
type input "rmatos@liveparallel.com"
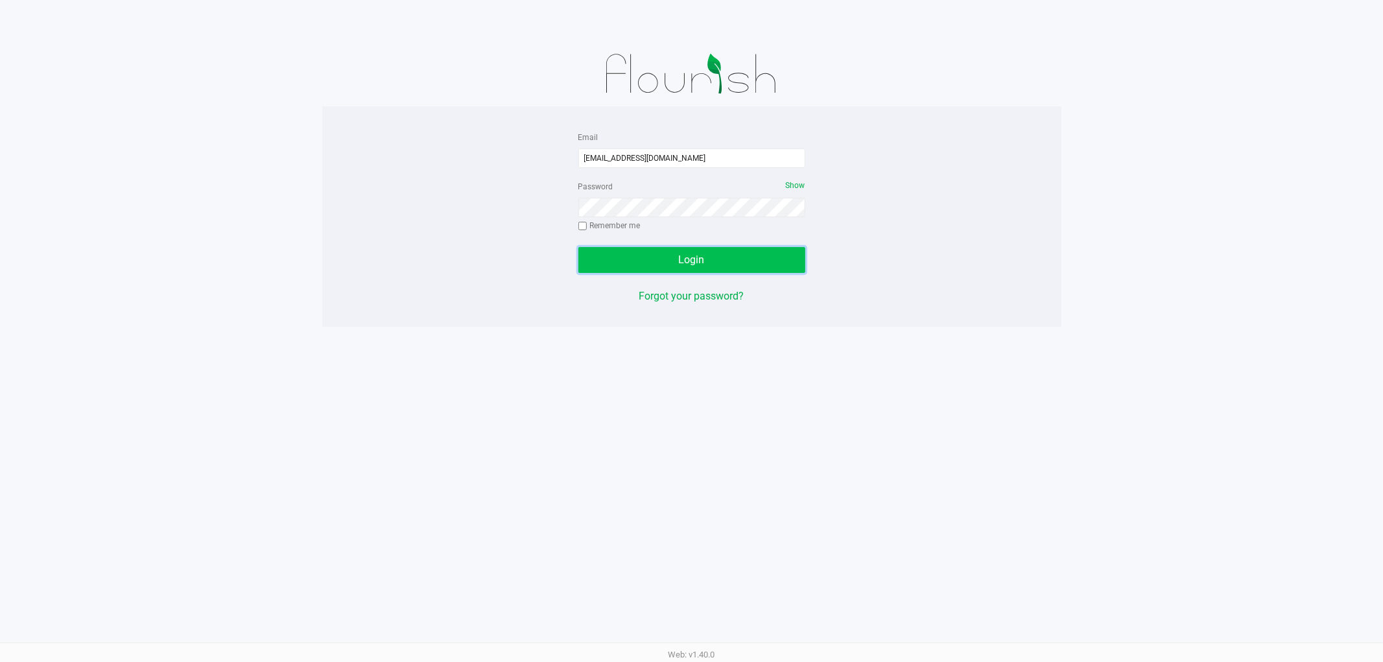
click at [651, 266] on button "Login" at bounding box center [691, 260] width 227 height 26
click at [408, 367] on div "Email rmatos@liveparallel.com Password Show Remember me Login Forgot your passw…" at bounding box center [691, 331] width 1383 height 662
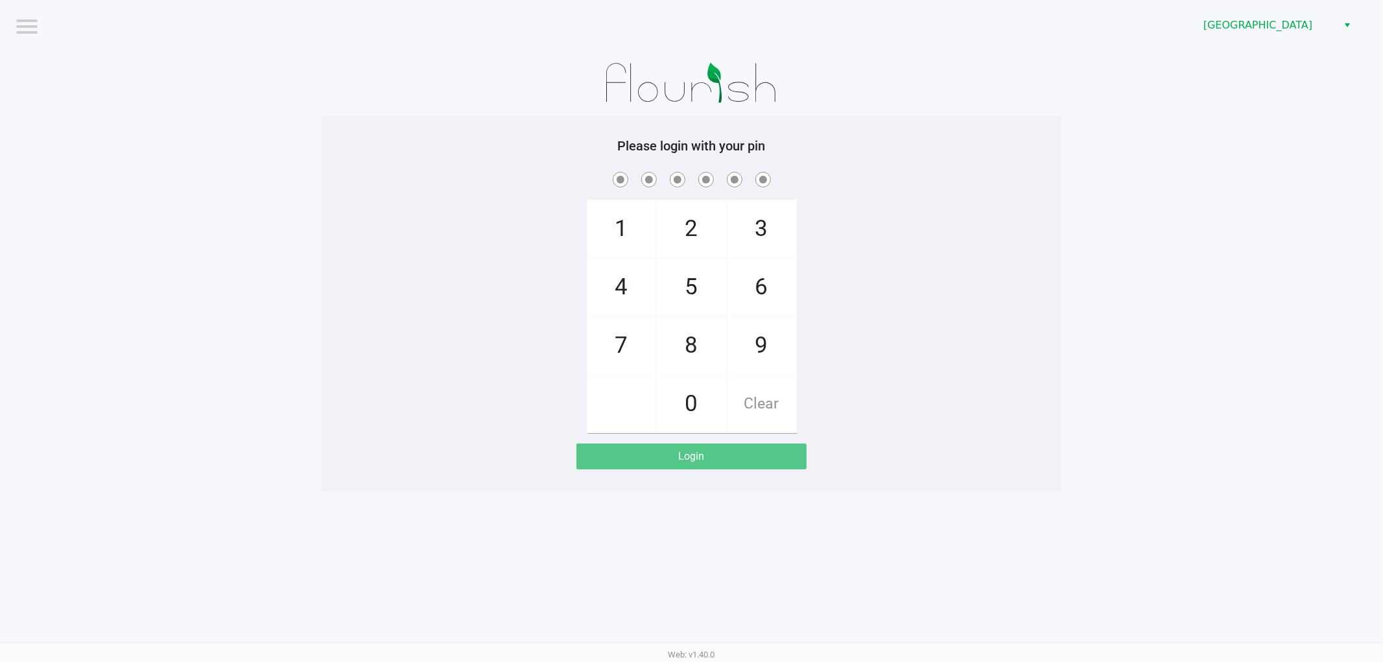
click at [1119, 158] on app-pos-login-wrapper "Logout Orange Park WC Please login with your pin 1 4 7 2 5 8 0 3 6 9 Clear Login" at bounding box center [691, 246] width 1383 height 492
click at [1264, 27] on span "[GEOGRAPHIC_DATA]" at bounding box center [1266, 26] width 126 height 16
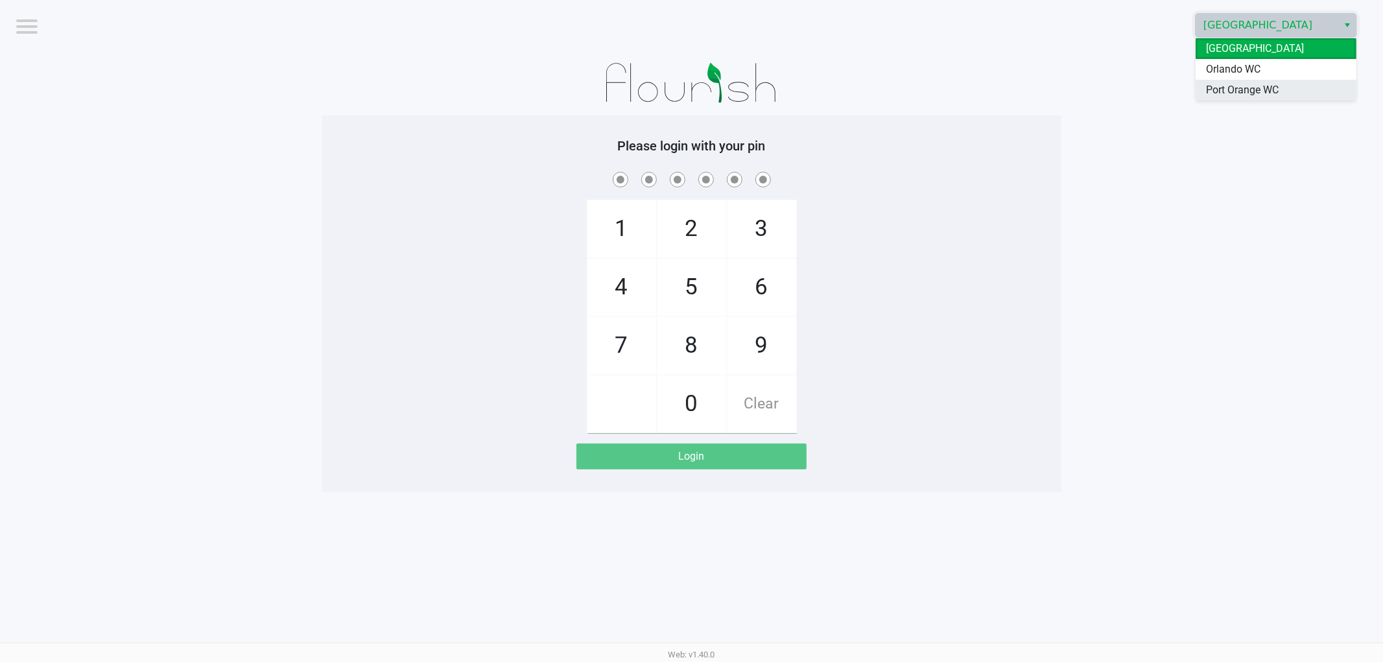
click at [1235, 83] on span "Port Orange WC" at bounding box center [1242, 90] width 73 height 16
click at [1085, 226] on app-pos-login-wrapper "Logout Port Orange WC Please login with your pin 1 4 7 2 5 8 0 3 6 9 Clear Login" at bounding box center [691, 246] width 1383 height 492
click at [1209, 171] on app-pos-login-wrapper "Logout Port Orange WC Please login with your pin 1 4 7 2 5 8 0 3 6 9 Clear Login" at bounding box center [691, 246] width 1383 height 492
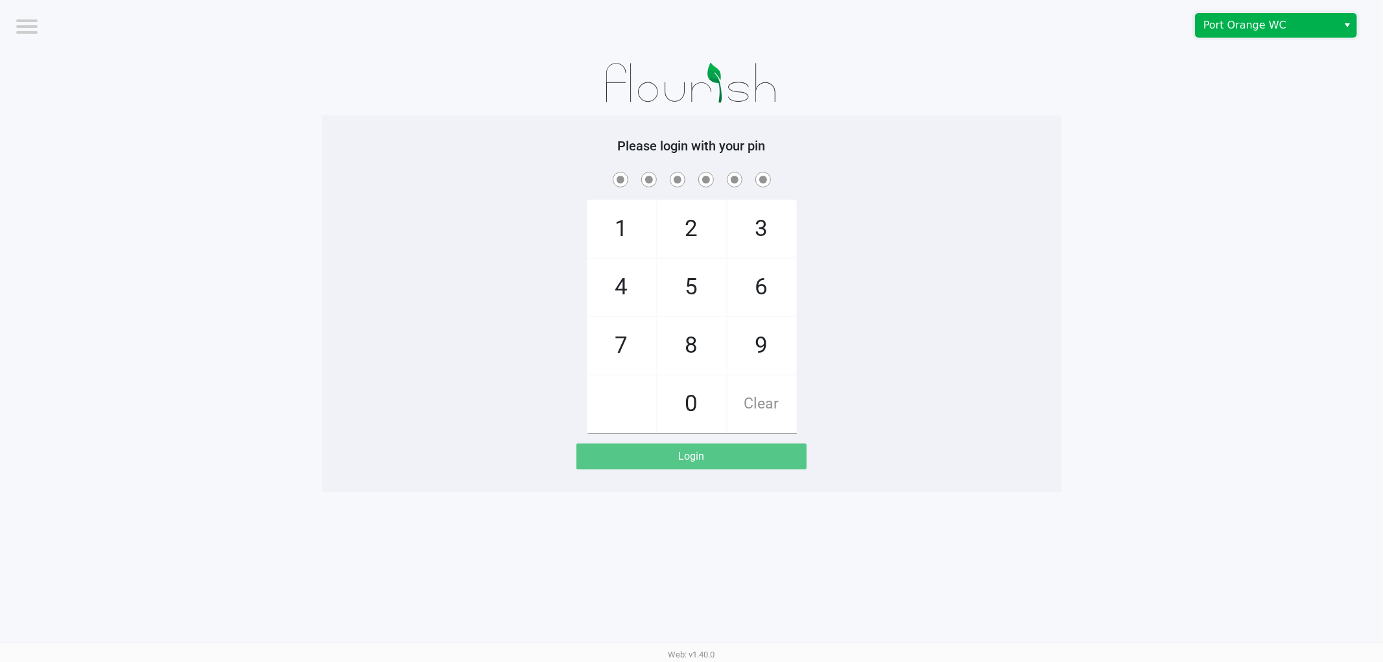
click at [1235, 30] on span "Port Orange WC" at bounding box center [1266, 26] width 126 height 16
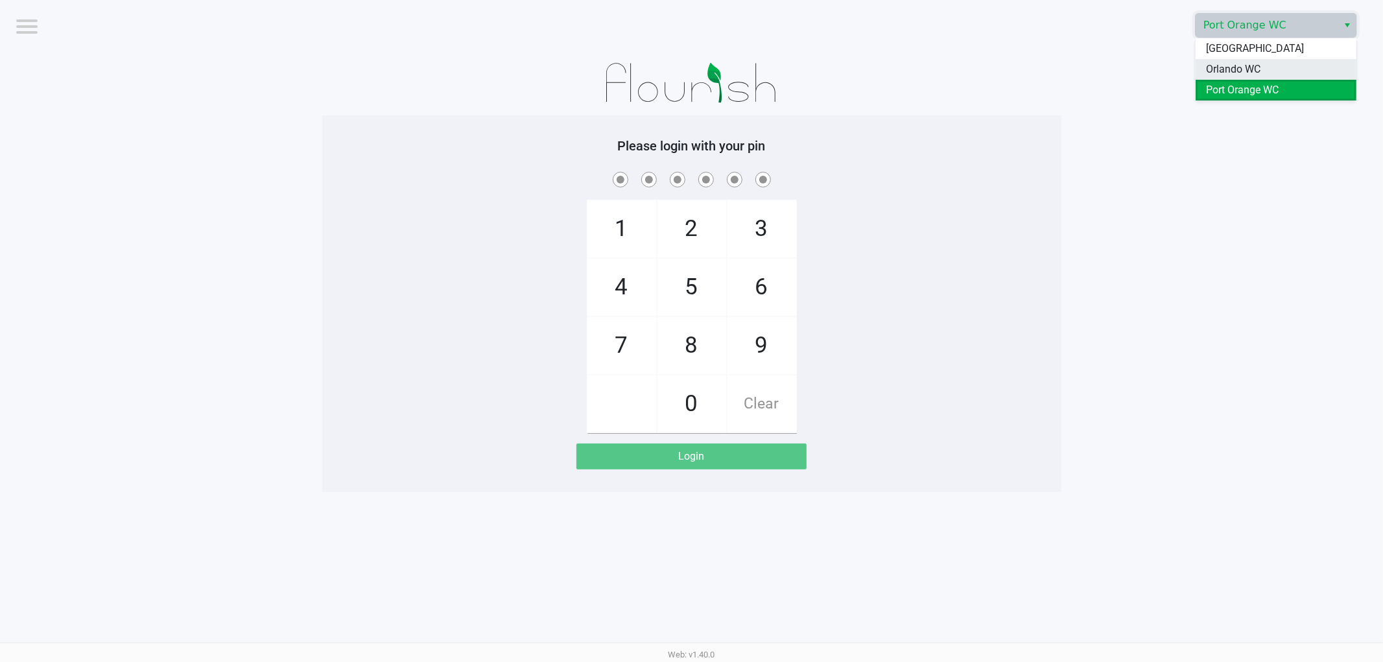
click at [1234, 71] on span "Orlando WC" at bounding box center [1233, 70] width 54 height 16
click at [1234, 192] on app-pos-login-wrapper "Logout Orlando WC Please login with your pin 1 4 7 2 5 8 0 3 6 9 Clear Login" at bounding box center [691, 246] width 1383 height 492
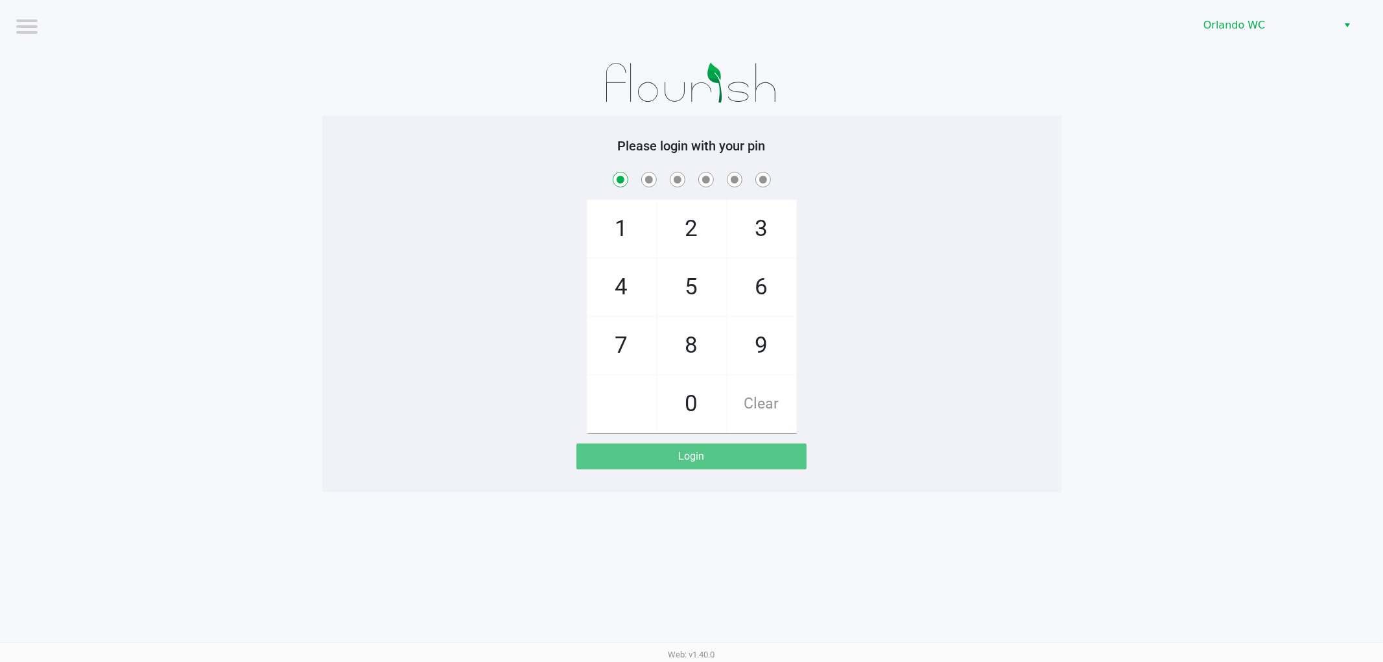
checkbox input "true"
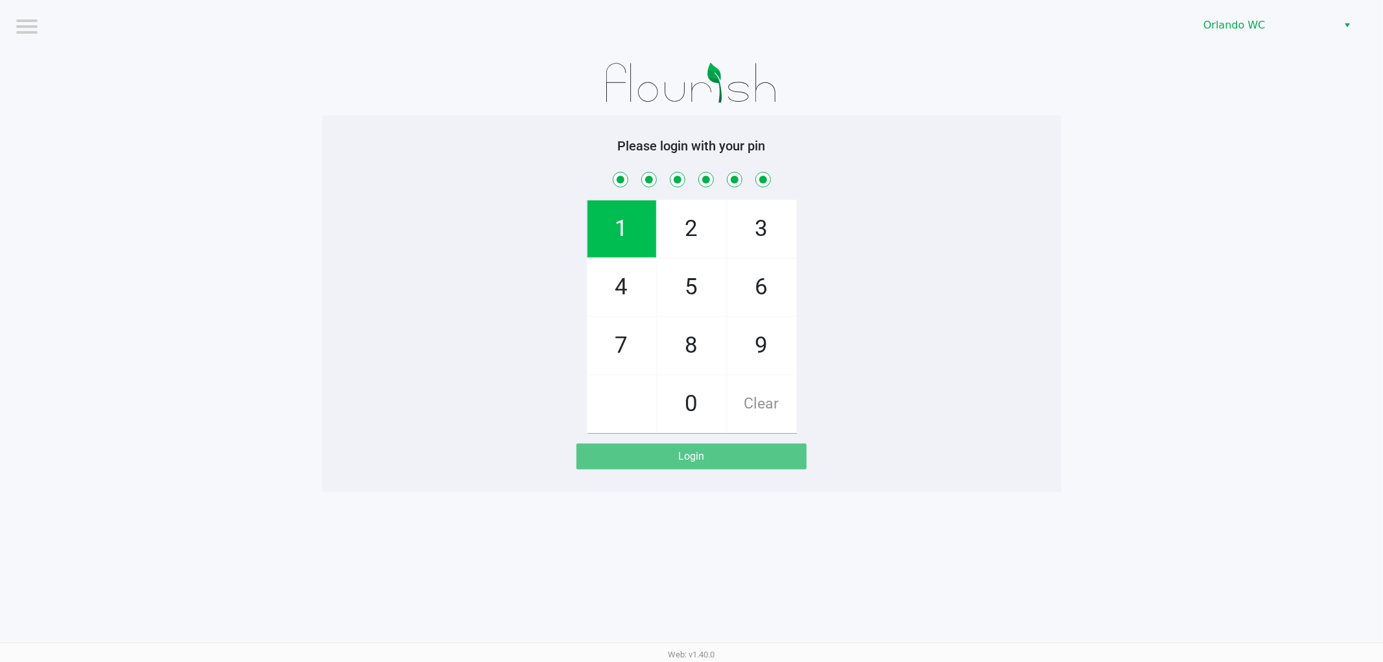
checkbox input "true"
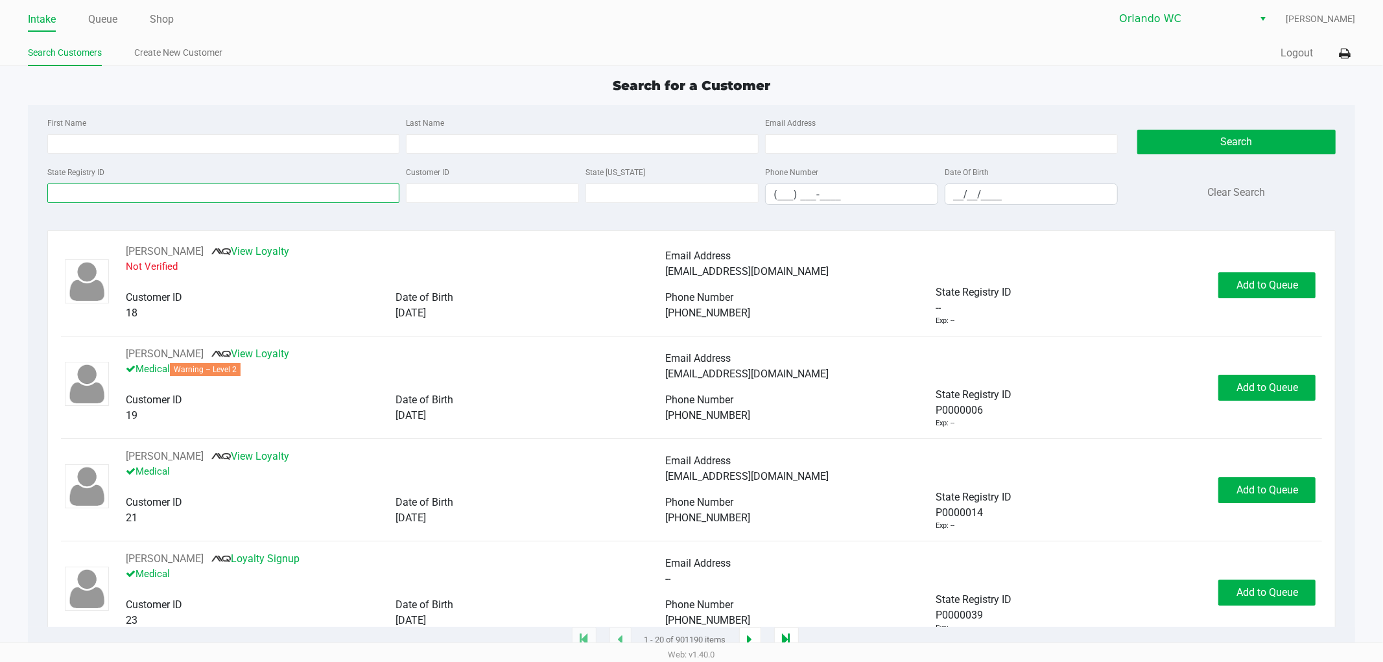
click at [312, 201] on input "State Registry ID" at bounding box center [223, 192] width 353 height 19
type input "p"
type input "P"
click at [312, 150] on input "First Name" at bounding box center [223, 143] width 353 height 19
type input "Rachel"
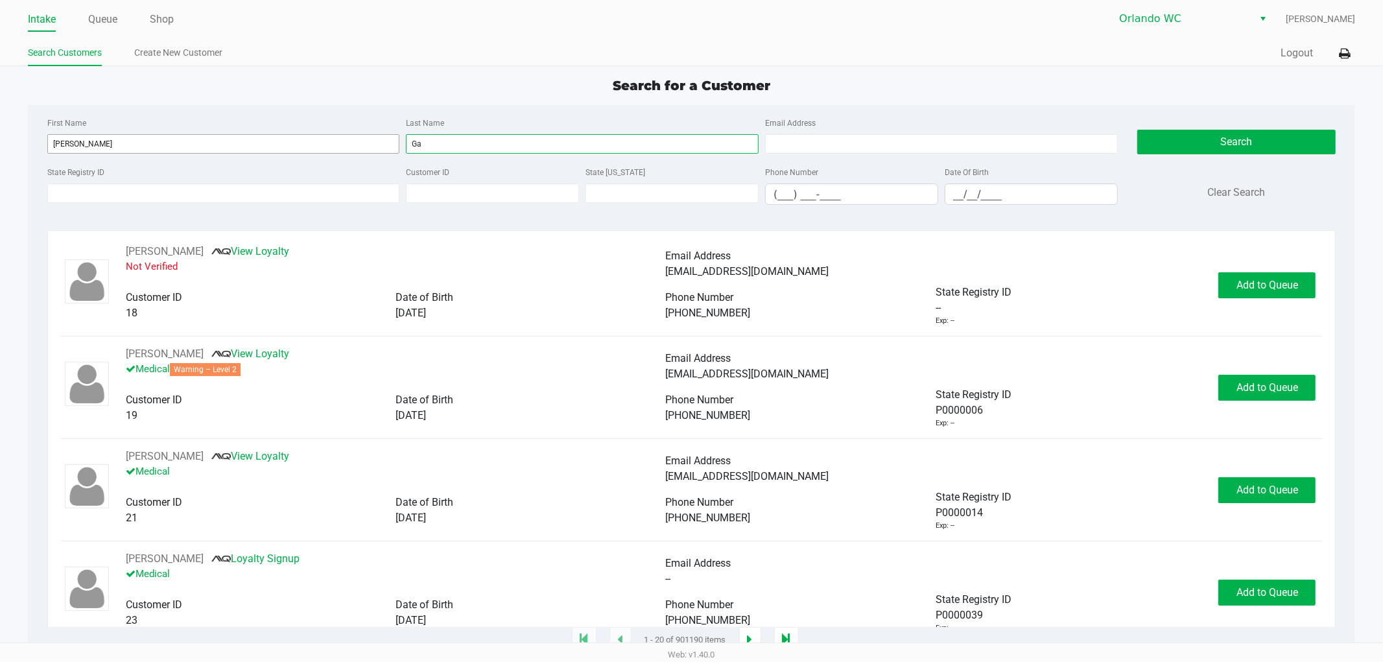
type input "G"
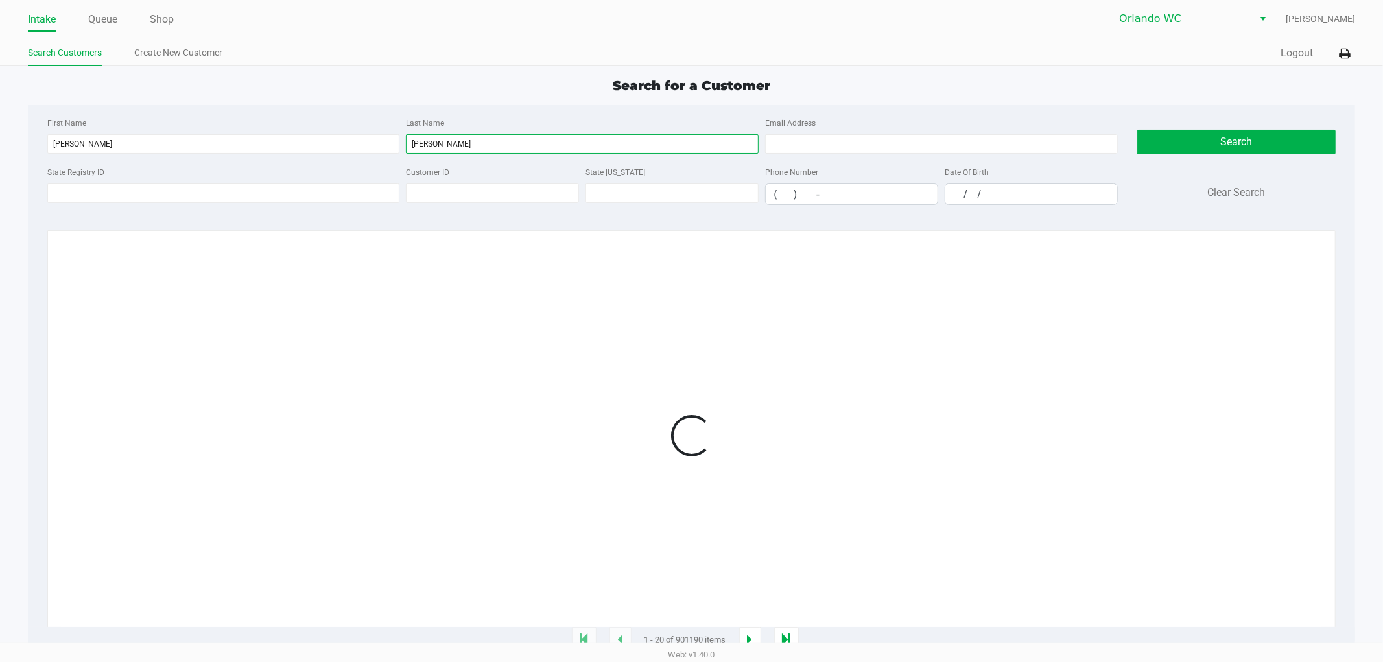
type input "Gardner"
drag, startPoint x: 701, startPoint y: 444, endPoint x: 740, endPoint y: 418, distance: 46.7
click at [707, 444] on div at bounding box center [691, 435] width 1261 height 383
click at [740, 417] on div at bounding box center [691, 435] width 1261 height 383
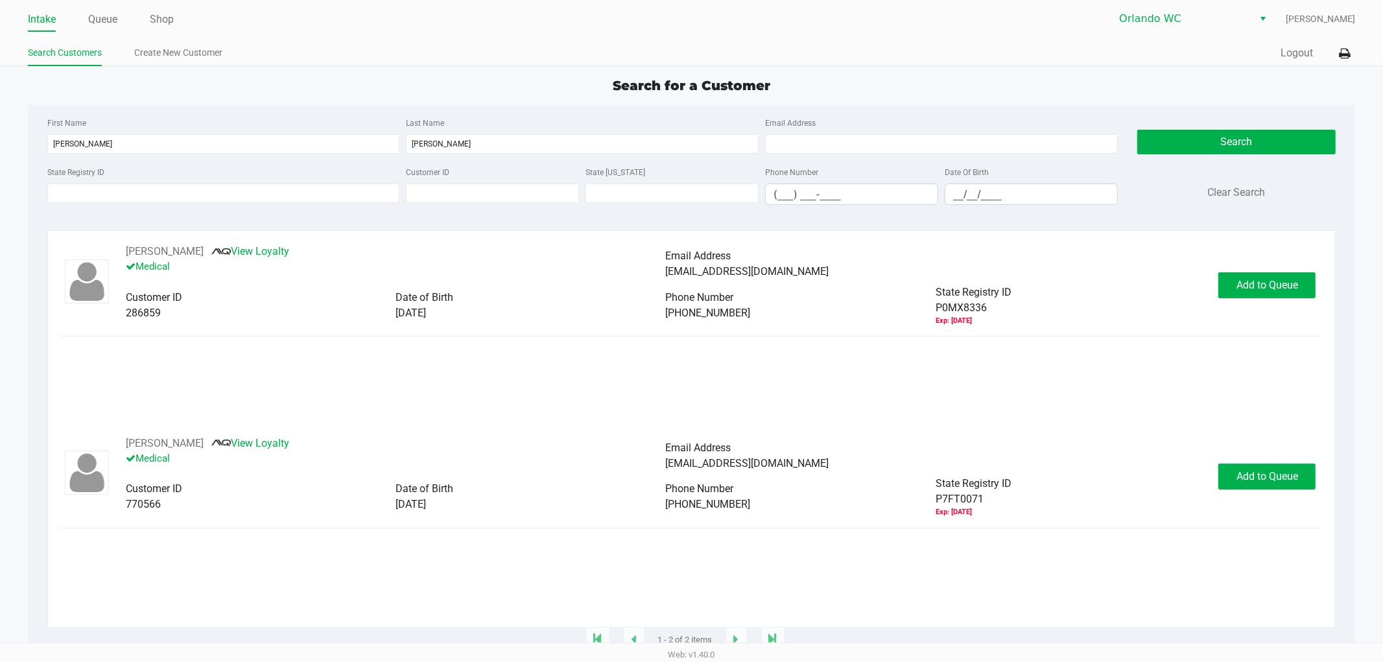
click at [397, 412] on div "RACHEL GARDNER View Loyalty Medical Email Address rachelrg2003@live.com Custome…" at bounding box center [691, 340] width 1261 height 192
click at [176, 447] on button "Rachel Gardner" at bounding box center [165, 444] width 78 height 16
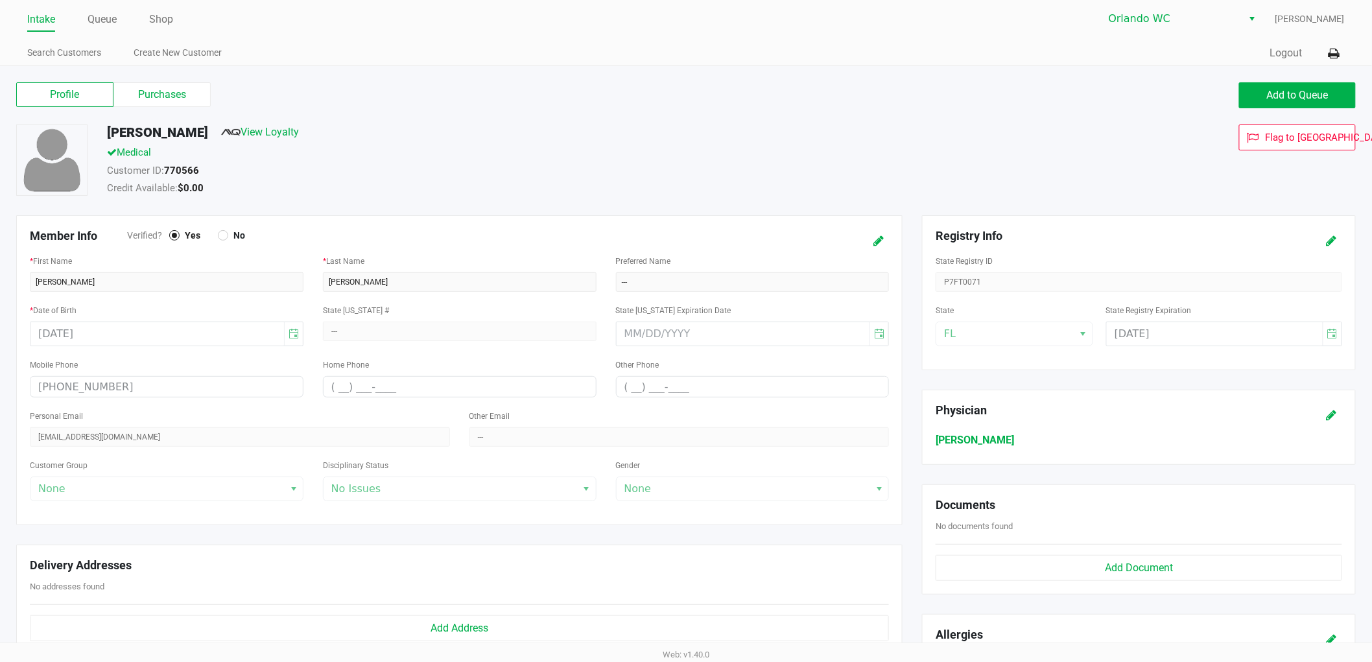
click at [176, 102] on label "Purchases" at bounding box center [161, 94] width 97 height 25
click at [0, 0] on 1 "Purchases" at bounding box center [0, 0] width 0 height 0
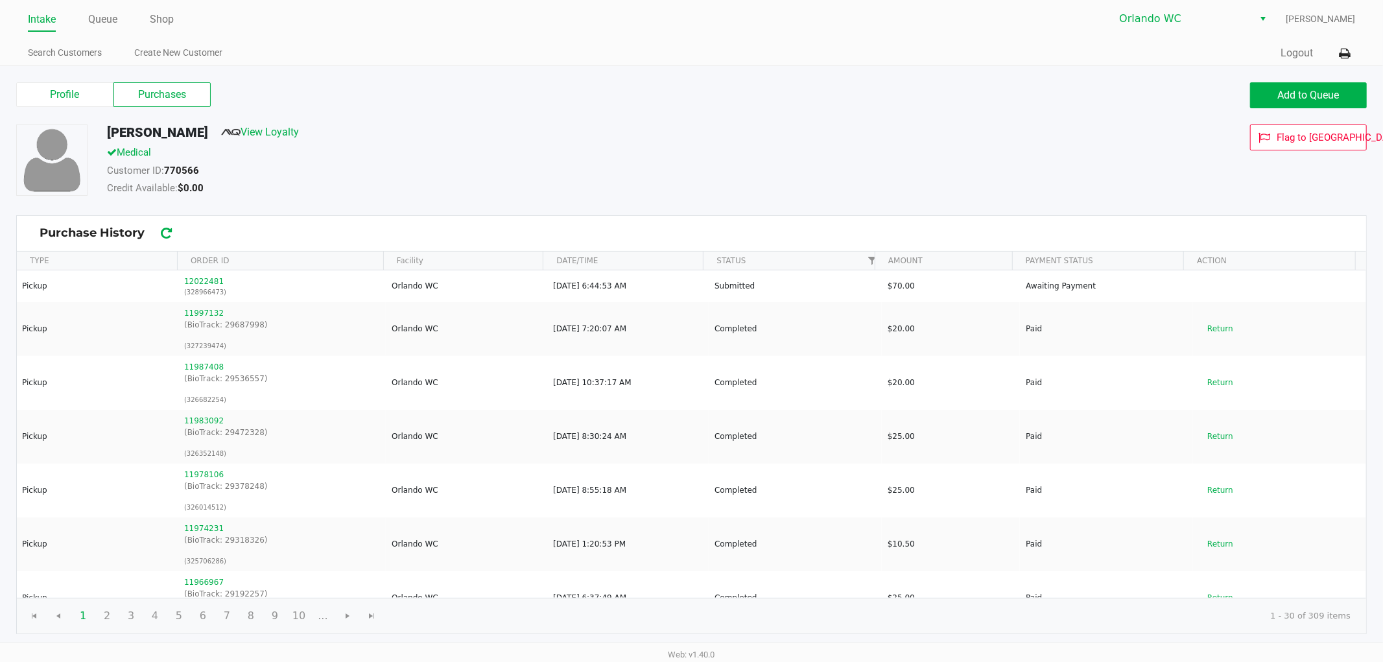
click at [556, 101] on div "Profile Purchases" at bounding box center [349, 94] width 666 height 25
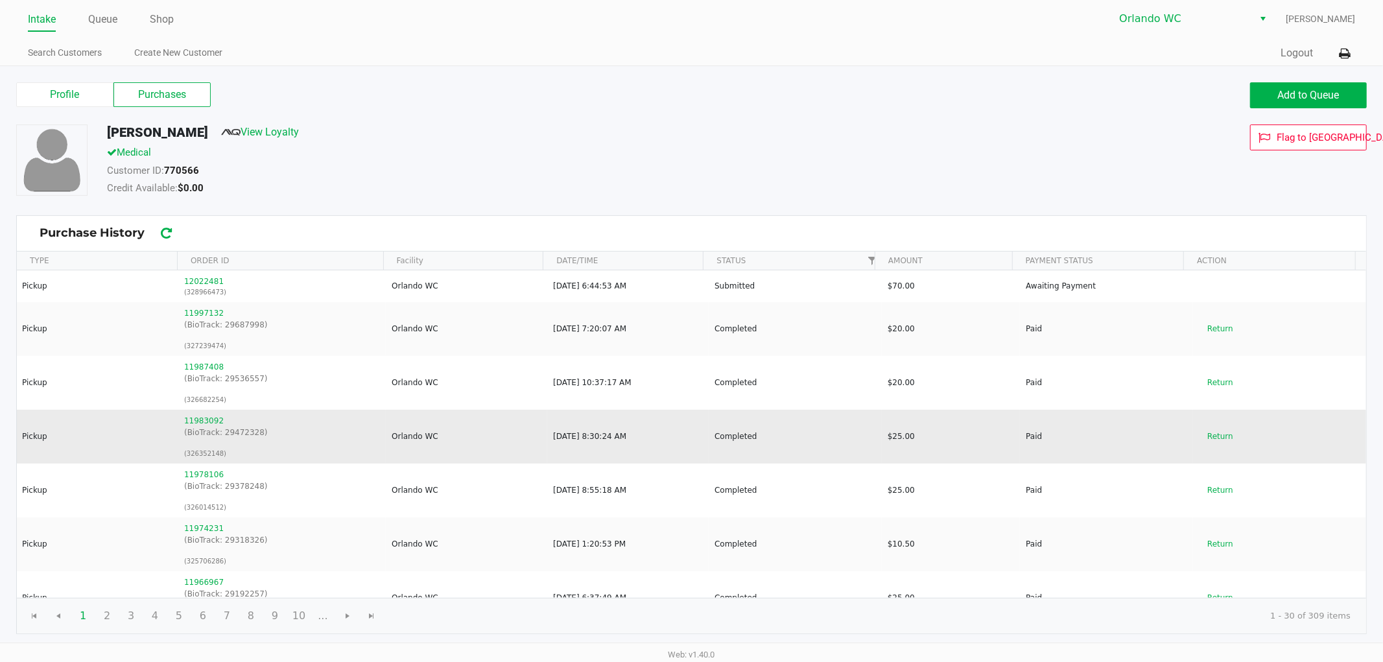
drag, startPoint x: 668, startPoint y: 441, endPoint x: 651, endPoint y: 428, distance: 21.3
click at [662, 437] on td "Sep 21, 2025, 8:30:24 AM" at bounding box center [627, 437] width 161 height 54
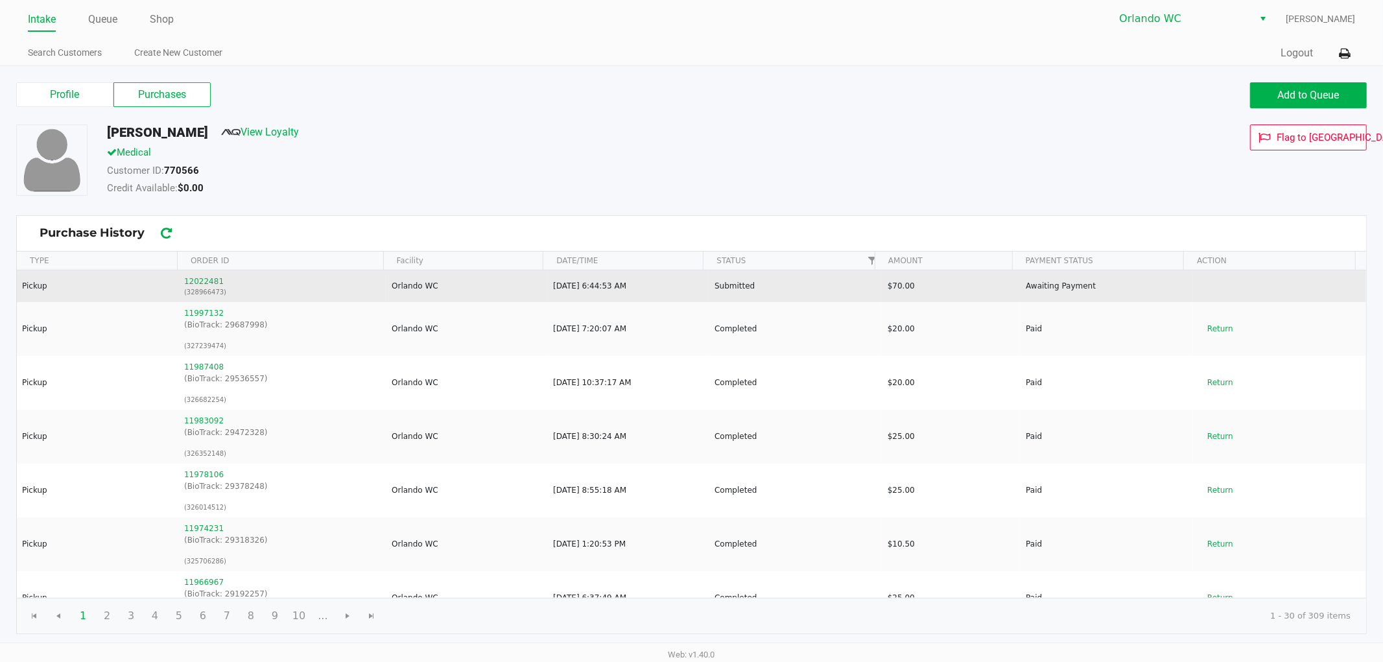
click at [196, 287] on p "(328966473)" at bounding box center [282, 292] width 196 height 10
click at [202, 284] on button "12022481" at bounding box center [204, 281] width 40 height 12
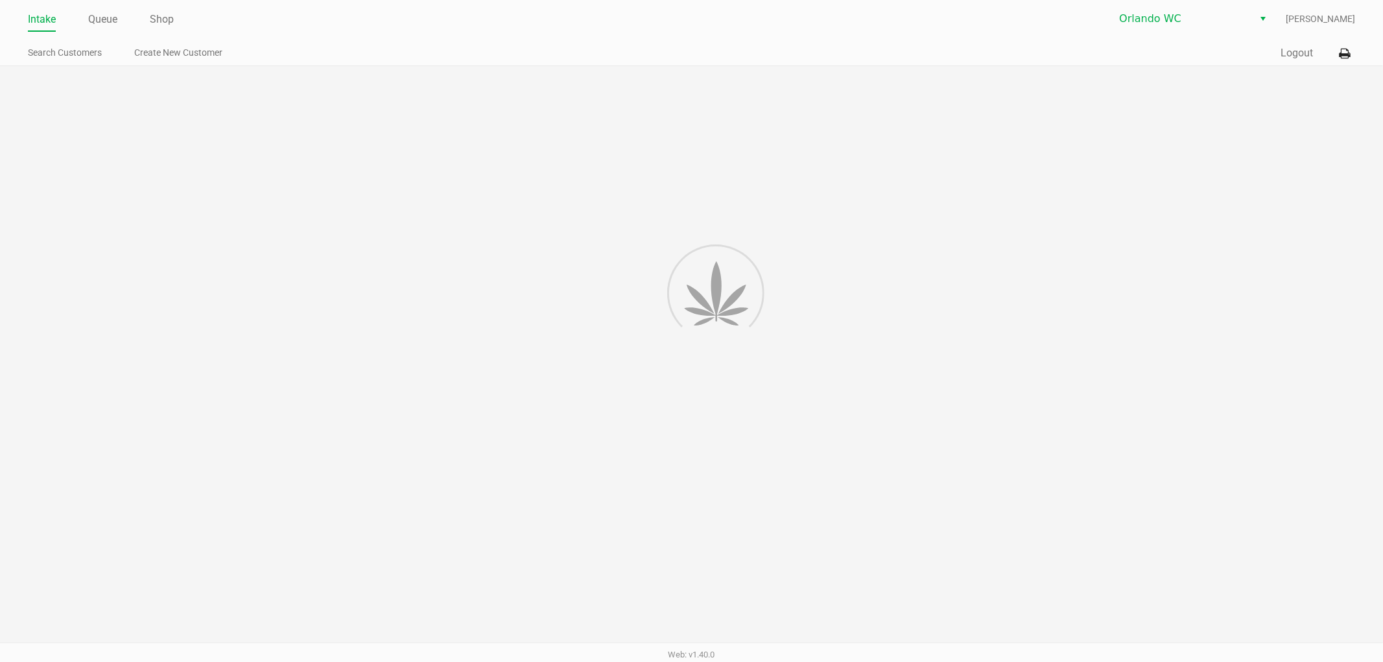
click at [930, 382] on div at bounding box center [691, 356] width 1383 height 581
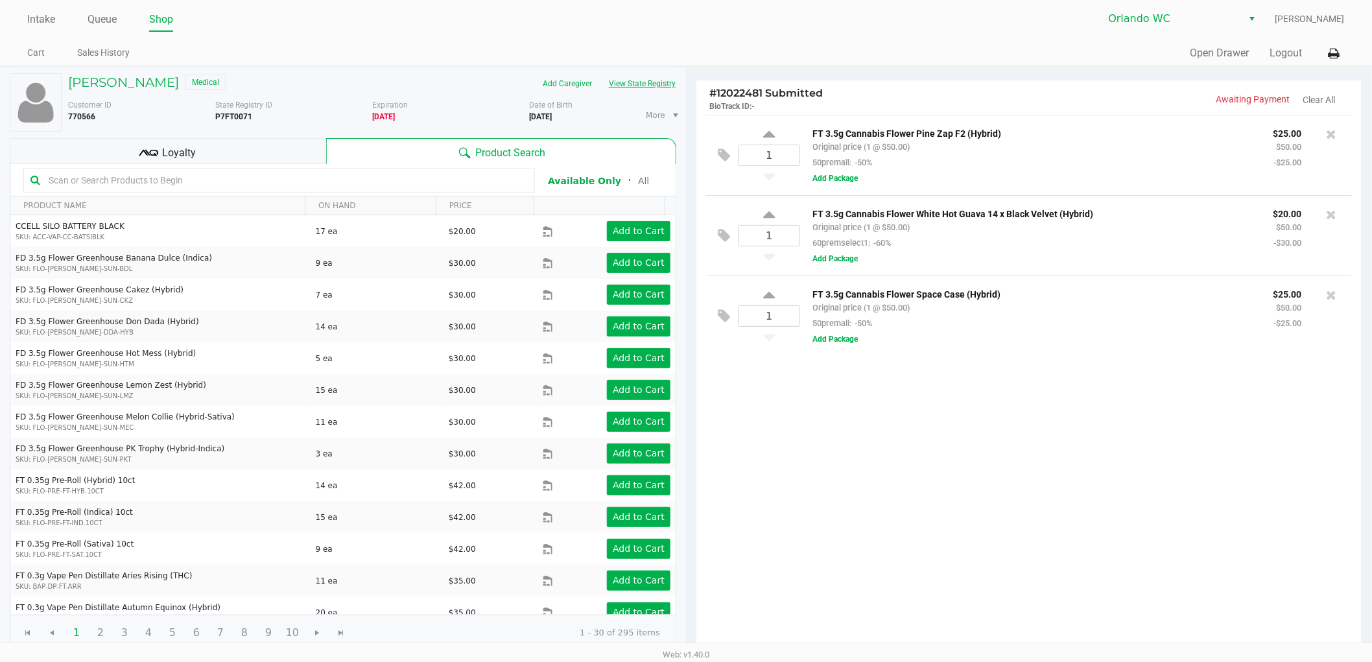
click at [627, 82] on button "View State Registry" at bounding box center [638, 83] width 76 height 21
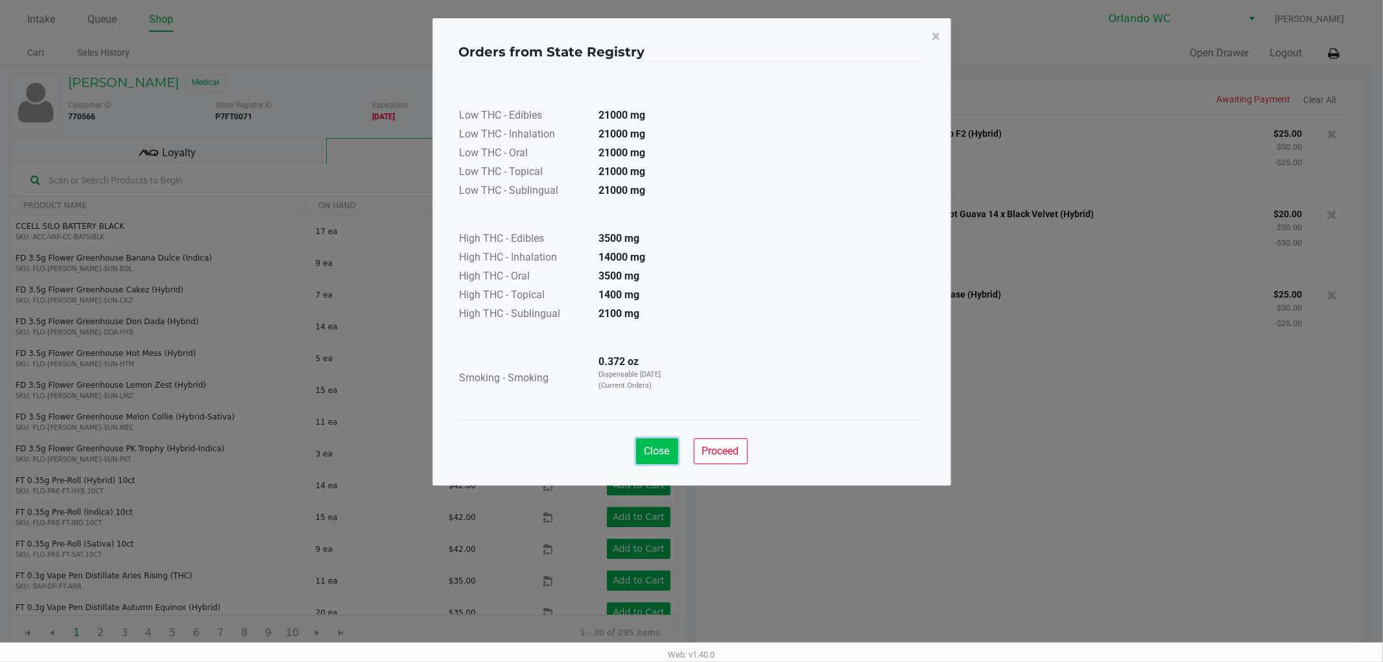
click at [659, 450] on span "Close" at bounding box center [656, 451] width 25 height 12
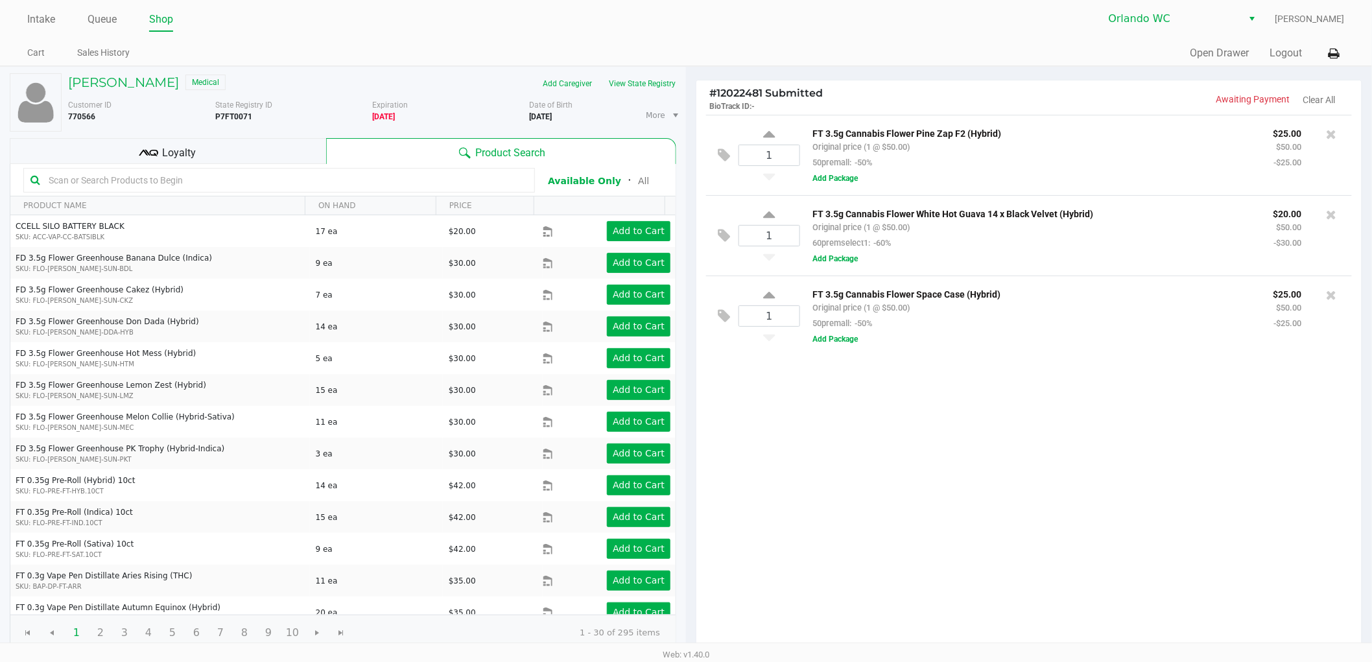
click at [1126, 416] on div "1 FT 3.5g Cannabis Flower Pine Zap F2 (Hybrid) Original price (1 @ $50.00) 50pr…" at bounding box center [1028, 383] width 665 height 537
click at [1108, 408] on div "1 FT 3.5g Cannabis Flower Pine Zap F2 (Hybrid) Original price (1 @ $50.00) 50pr…" at bounding box center [1028, 383] width 665 height 537
click at [620, 73] on button "View State Registry" at bounding box center [638, 83] width 76 height 21
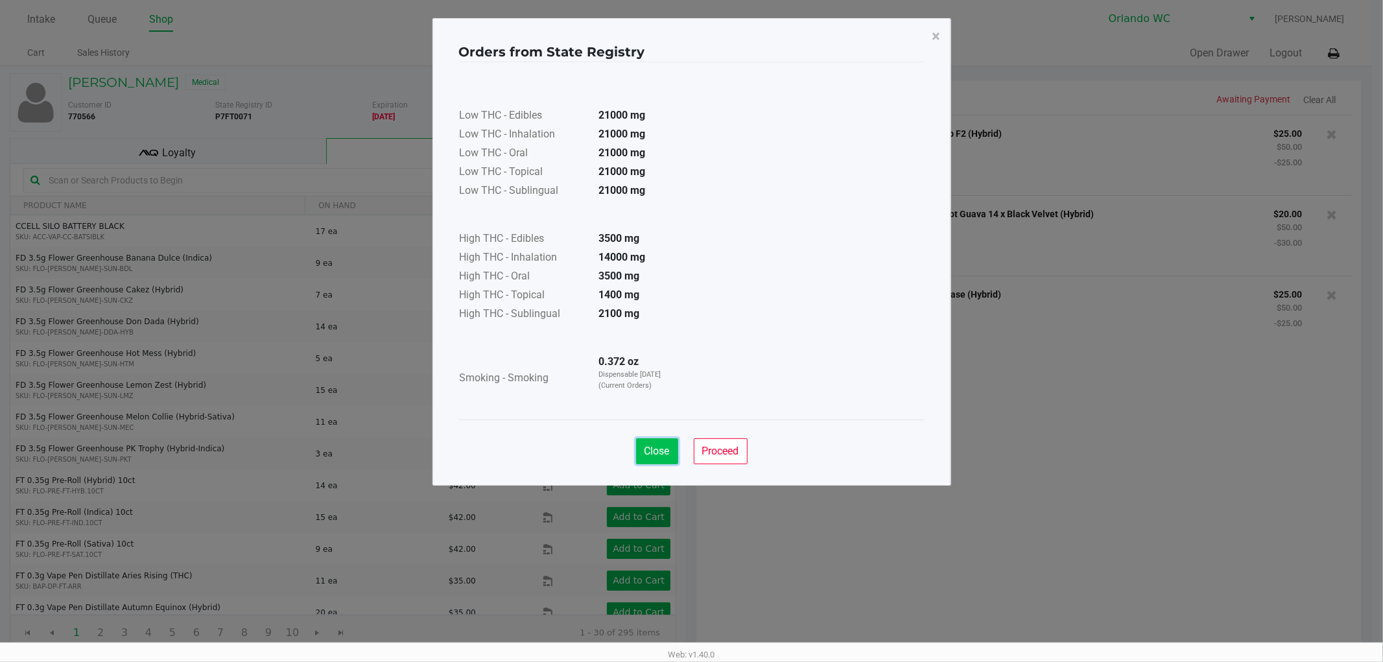
click at [672, 451] on button "Close" at bounding box center [657, 451] width 42 height 26
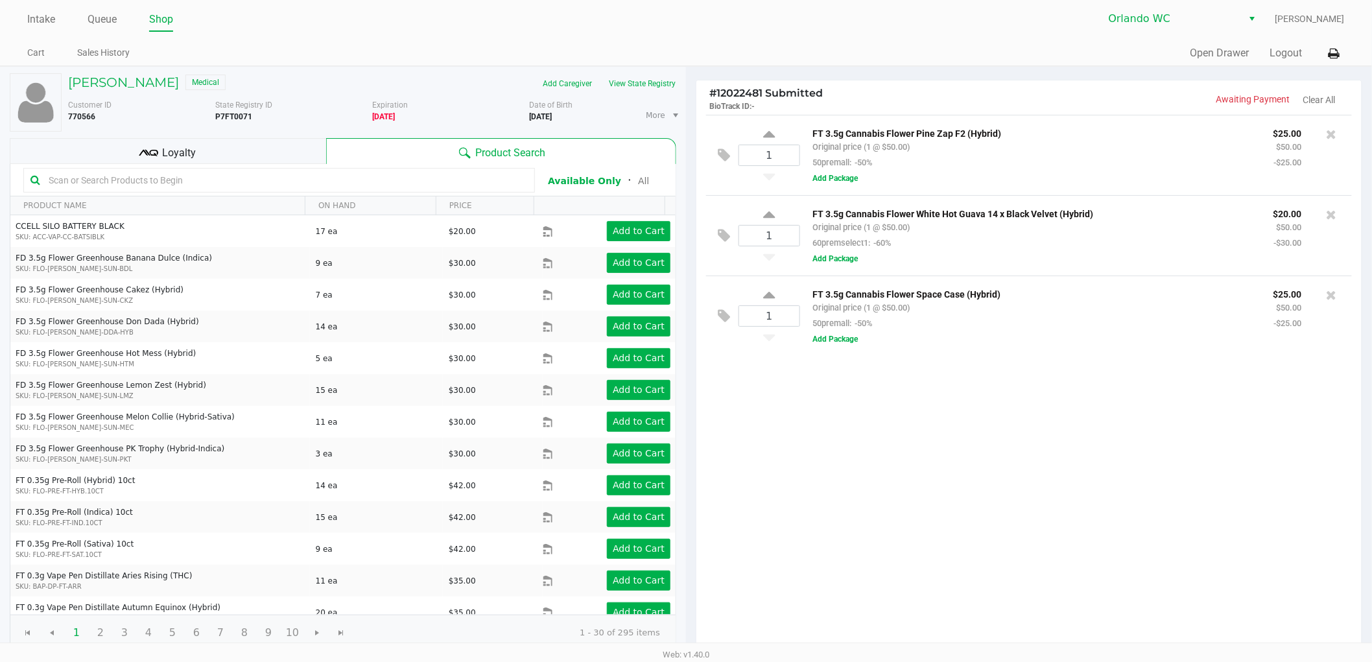
click at [1031, 448] on ngb-modal-window "Orders from State Registry × Low THC - Edibles 21000 mg Low THC - Inhalation 21…" at bounding box center [686, 331] width 1372 height 662
click at [972, 471] on div "1 FT 3.5g Cannabis Flower Pine Zap F2 (Hybrid) Original price (1 @ $50.00) 50pr…" at bounding box center [1028, 383] width 665 height 537
click at [975, 465] on div "1 FT 3.5g Cannabis Flower Pine Zap F2 (Hybrid) Original price (1 @ $50.00) 50pr…" at bounding box center [1028, 383] width 665 height 537
click at [976, 462] on div "1 FT 3.5g Cannabis Flower Pine Zap F2 (Hybrid) Original price (1 @ $50.00) 50pr…" at bounding box center [1028, 383] width 665 height 537
click at [1328, 135] on icon at bounding box center [1331, 134] width 10 height 13
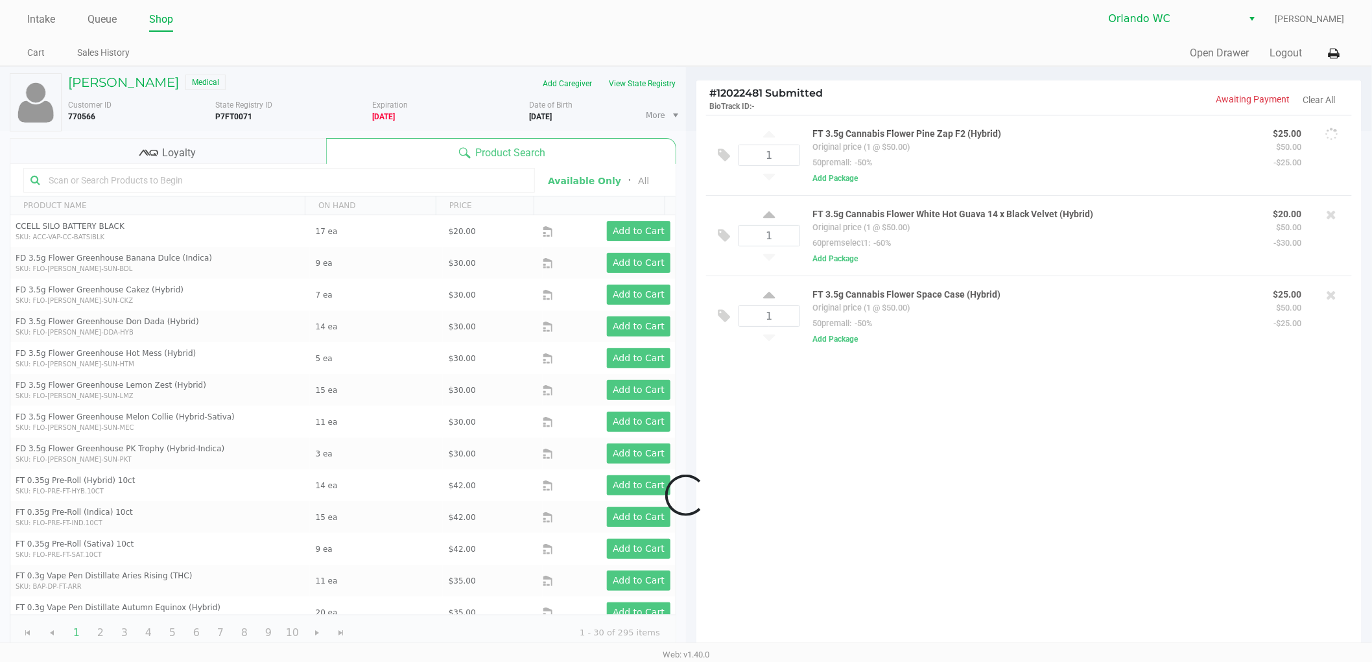
click at [862, 546] on div at bounding box center [686, 495] width 1372 height 729
click at [918, 452] on div at bounding box center [686, 495] width 1372 height 729
click at [914, 457] on div at bounding box center [686, 495] width 1372 height 729
click at [911, 406] on div at bounding box center [686, 495] width 1372 height 729
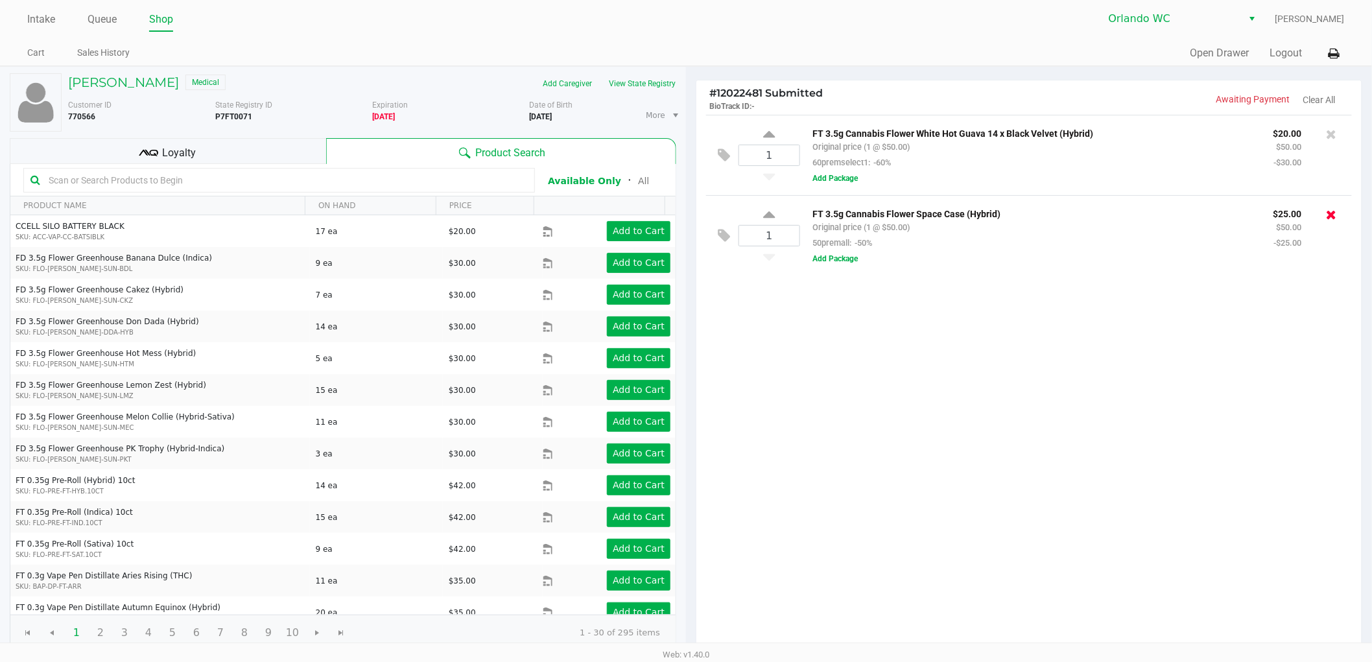
click at [1335, 209] on icon at bounding box center [1331, 214] width 10 height 13
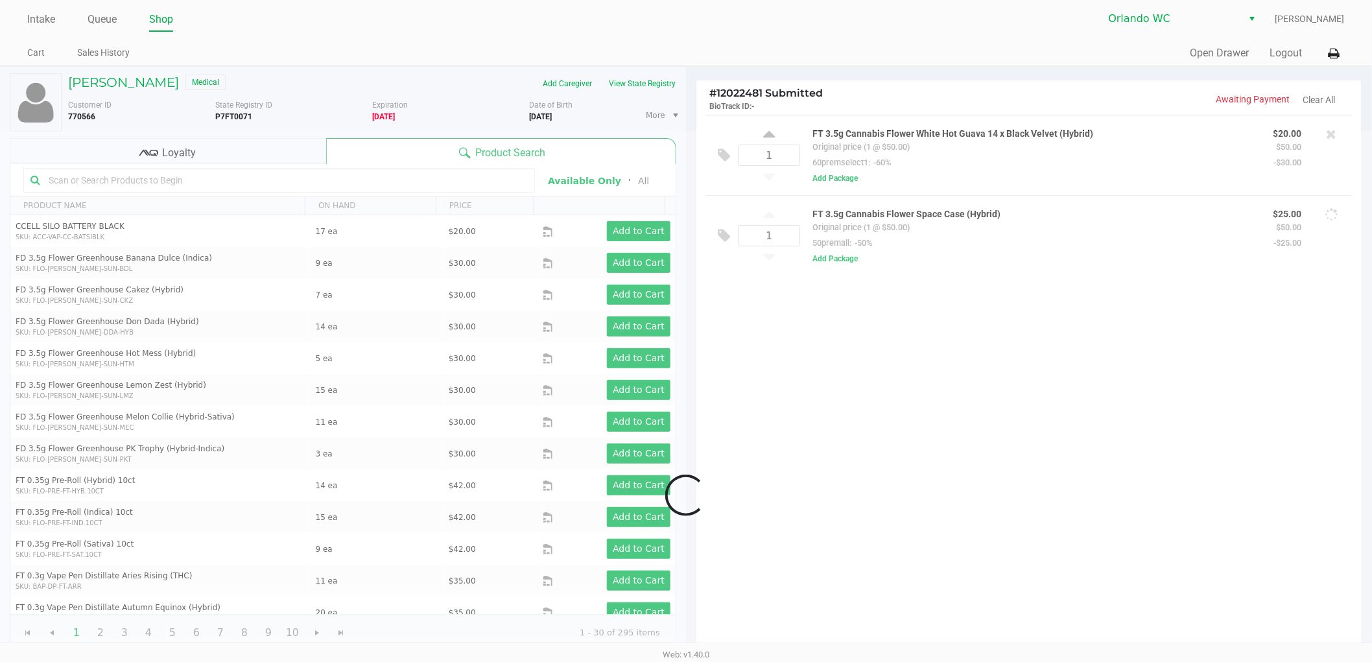
click at [1167, 318] on div at bounding box center [686, 495] width 1372 height 729
click at [1081, 315] on div at bounding box center [686, 495] width 1372 height 729
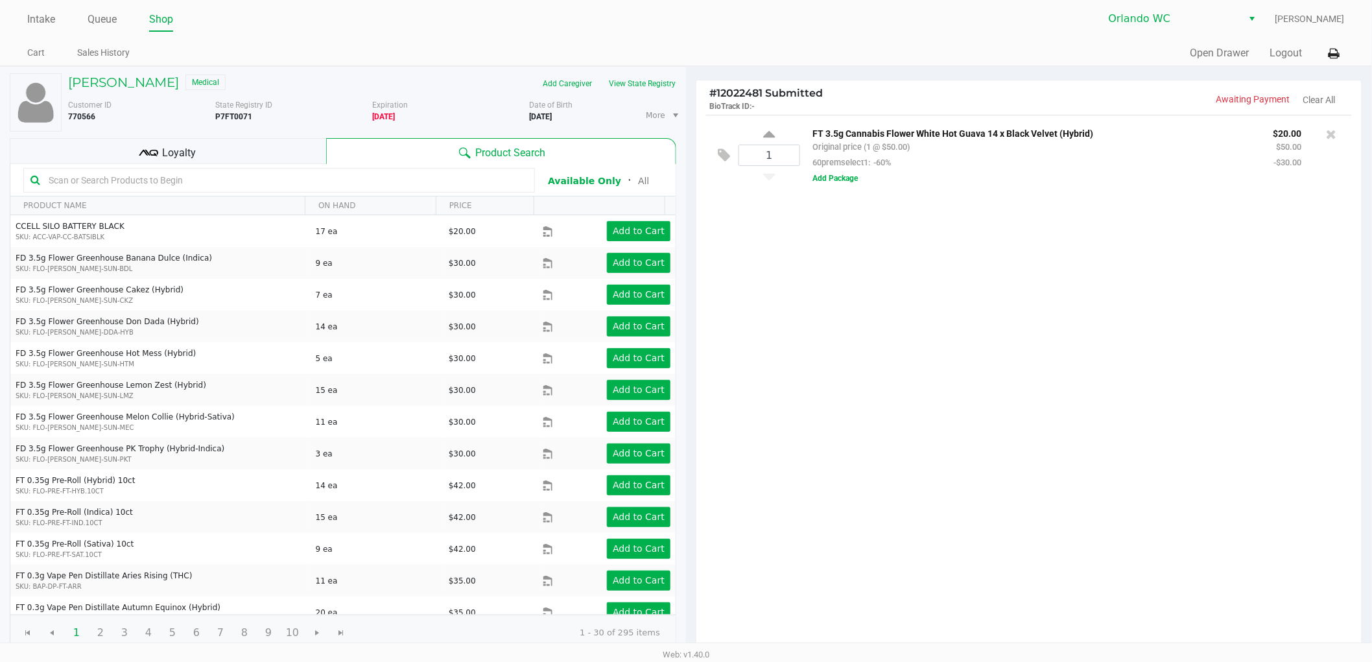
click at [203, 174] on input "text" at bounding box center [285, 179] width 484 height 19
type input "Preach"
drag, startPoint x: 866, startPoint y: 222, endPoint x: 869, endPoint y: 239, distance: 17.2
click at [867, 232] on div "1 FT 3.5g Cannabis Flower White Hot Guava 14 x Black Velvet (Hybrid) Original p…" at bounding box center [1028, 383] width 665 height 537
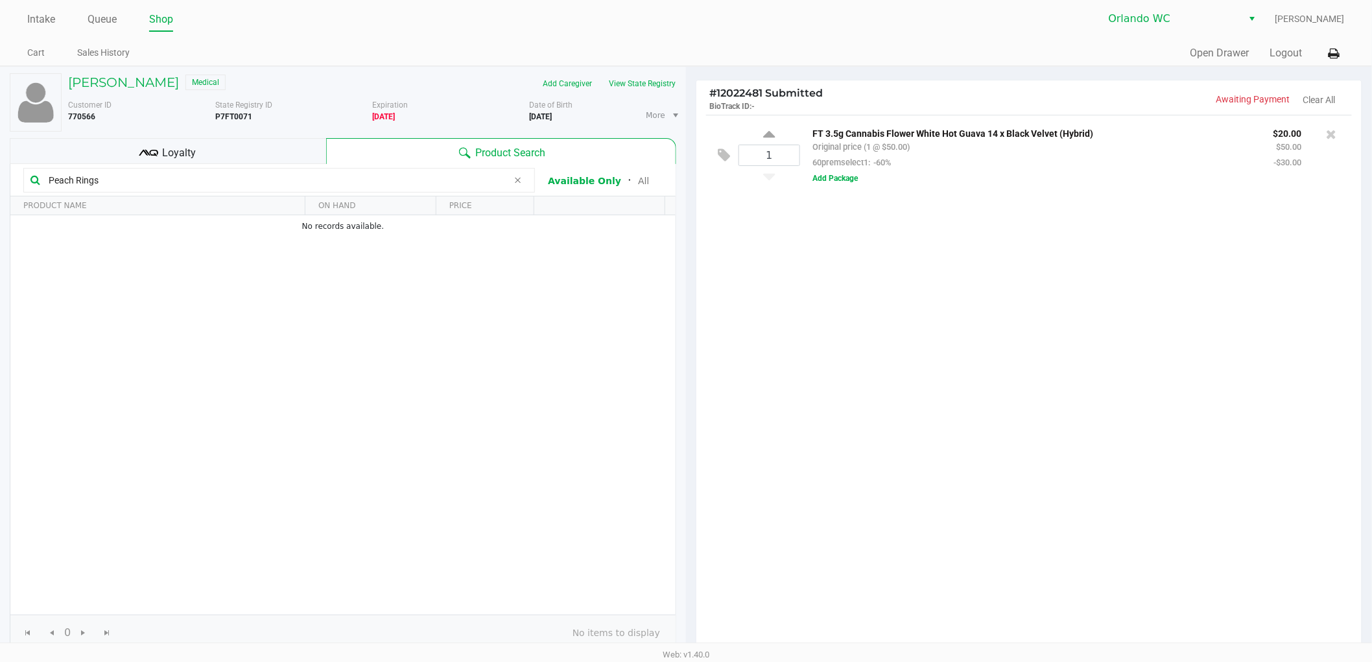
click at [167, 183] on input "Peach Rings" at bounding box center [275, 179] width 465 height 19
type input "Peach Ring"
drag, startPoint x: 1116, startPoint y: 530, endPoint x: 1111, endPoint y: 537, distance: 8.3
click at [1116, 530] on div "1 FT 3.5g Cannabis Flower White Hot Guava 14 x Black Velvet (Hybrid) Original p…" at bounding box center [1028, 383] width 665 height 537
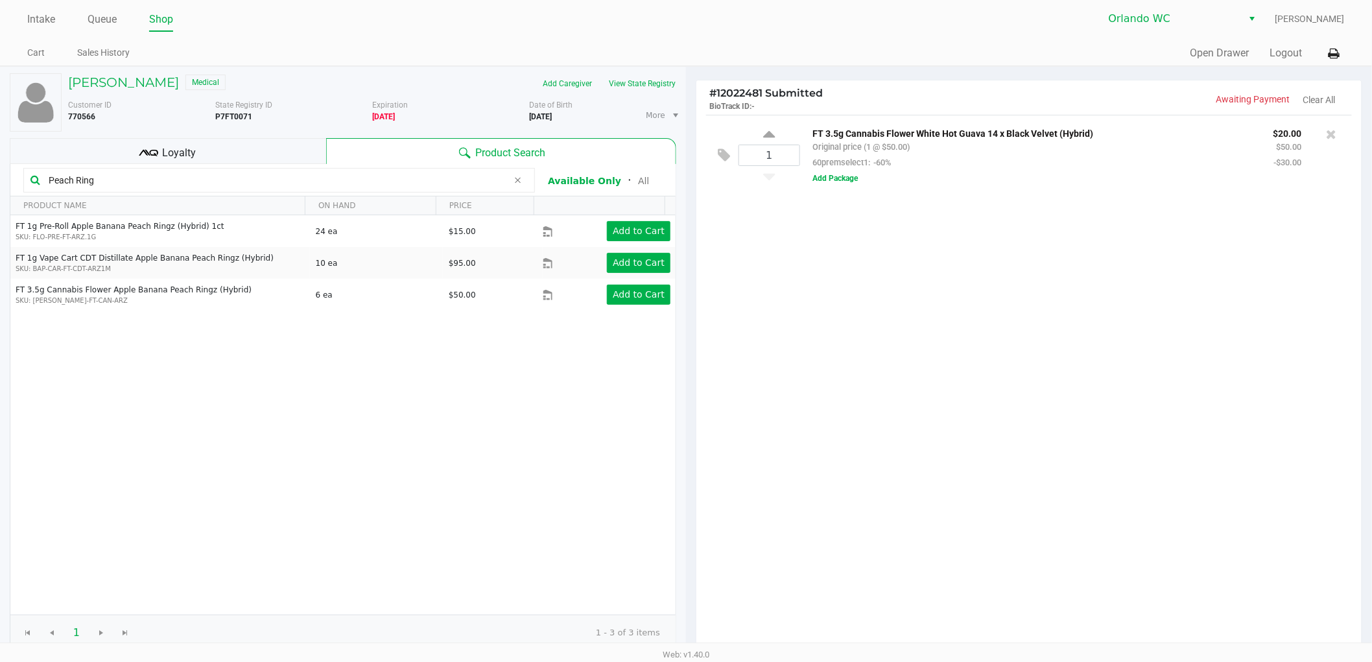
click at [1018, 451] on div "1 FT 3.5g Cannabis Flower White Hot Guava 14 x Black Velvet (Hybrid) Original p…" at bounding box center [1028, 383] width 665 height 537
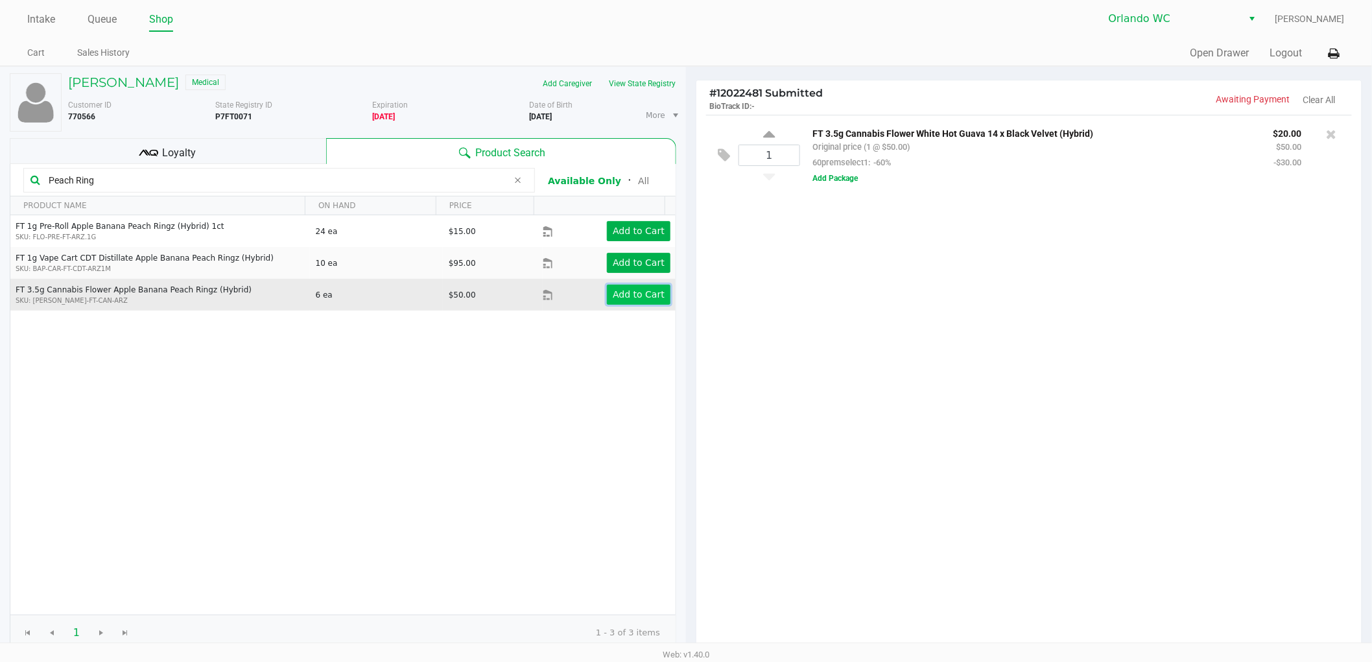
drag, startPoint x: 611, startPoint y: 301, endPoint x: 620, endPoint y: 301, distance: 9.7
click at [620, 301] on button "Add to Cart" at bounding box center [639, 295] width 64 height 20
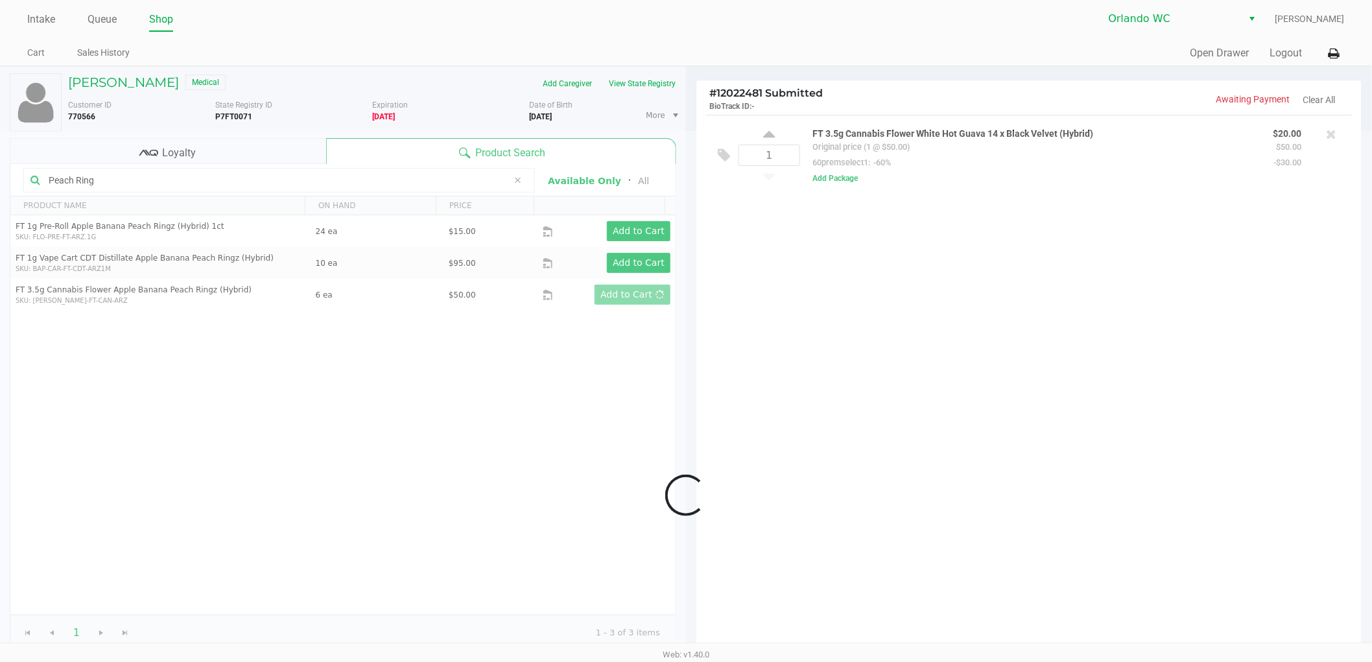
drag, startPoint x: 1101, startPoint y: 388, endPoint x: 681, endPoint y: 487, distance: 431.6
click at [1060, 412] on div at bounding box center [686, 495] width 1372 height 729
drag, startPoint x: 681, startPoint y: 487, endPoint x: 992, endPoint y: 476, distance: 312.0
click at [685, 487] on div at bounding box center [686, 495] width 1372 height 729
click at [775, 211] on div at bounding box center [686, 495] width 1372 height 729
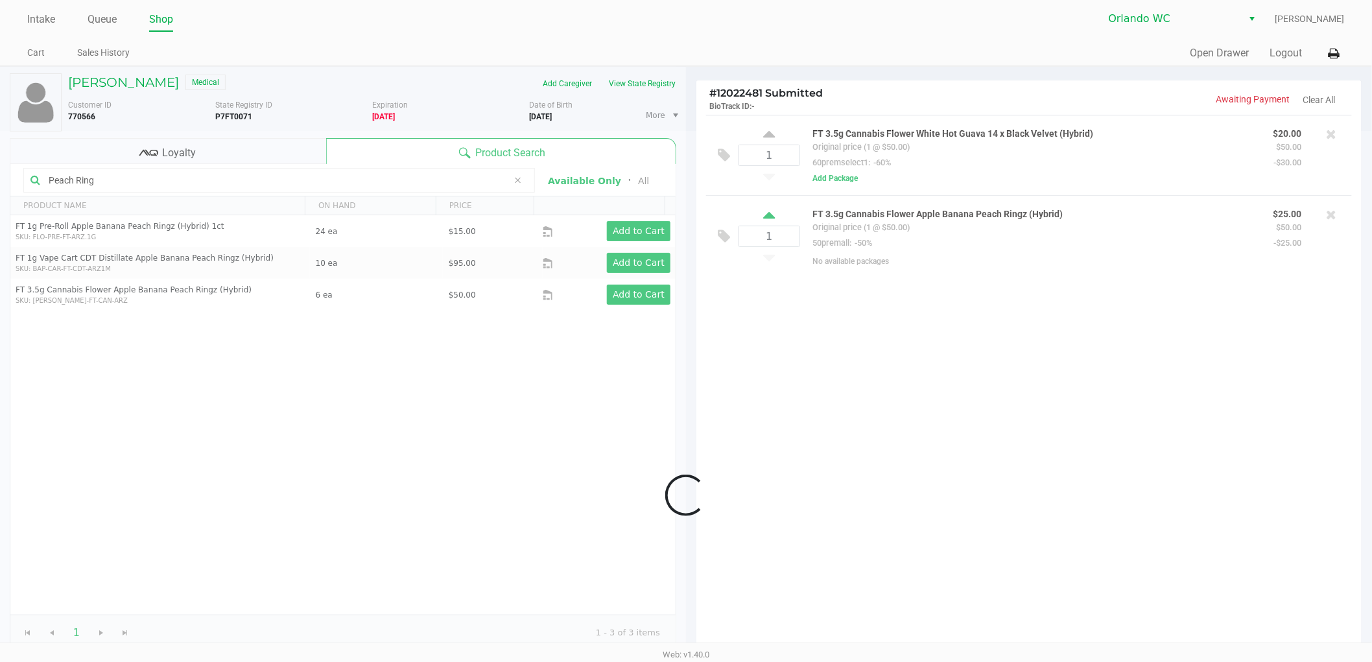
click at [770, 215] on icon at bounding box center [769, 217] width 12 height 16
type input "2"
drag, startPoint x: 993, startPoint y: 452, endPoint x: 767, endPoint y: 452, distance: 225.6
click at [989, 452] on div at bounding box center [686, 495] width 1372 height 729
drag, startPoint x: 767, startPoint y: 452, endPoint x: 726, endPoint y: 384, distance: 79.7
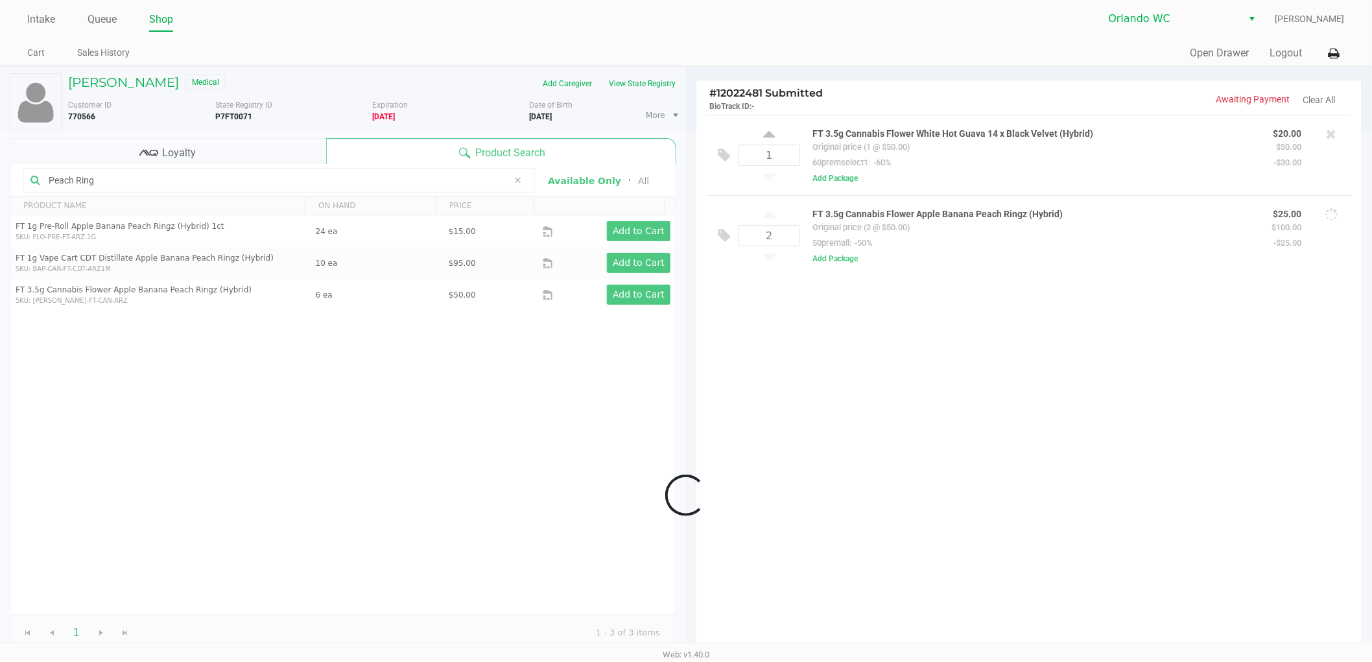
click at [766, 451] on div at bounding box center [686, 495] width 1372 height 729
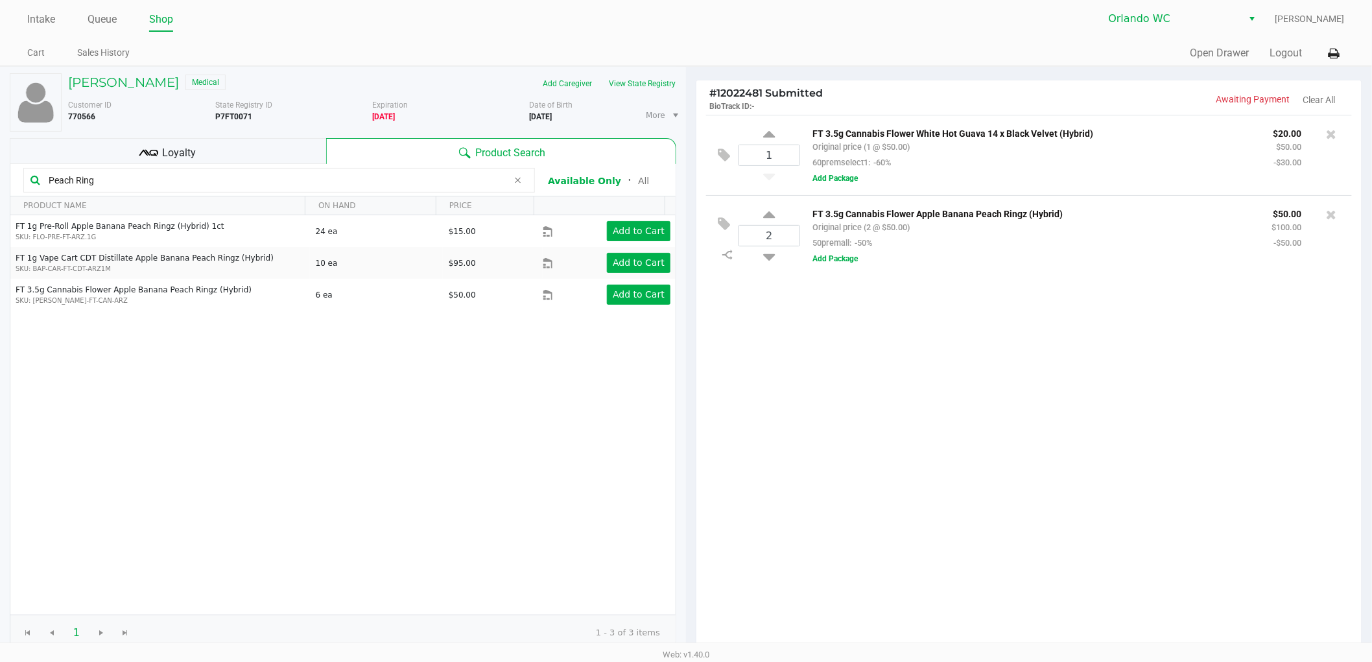
click at [1067, 509] on div "1 FT 3.5g Cannabis Flower White Hot Guava 14 x Black Velvet (Hybrid) Original p…" at bounding box center [1028, 383] width 665 height 537
click at [1072, 475] on div "1 FT 3.5g Cannabis Flower White Hot Guava 14 x Black Velvet (Hybrid) Original p…" at bounding box center [1028, 383] width 665 height 537
click at [274, 139] on div "Loyalty" at bounding box center [168, 151] width 316 height 26
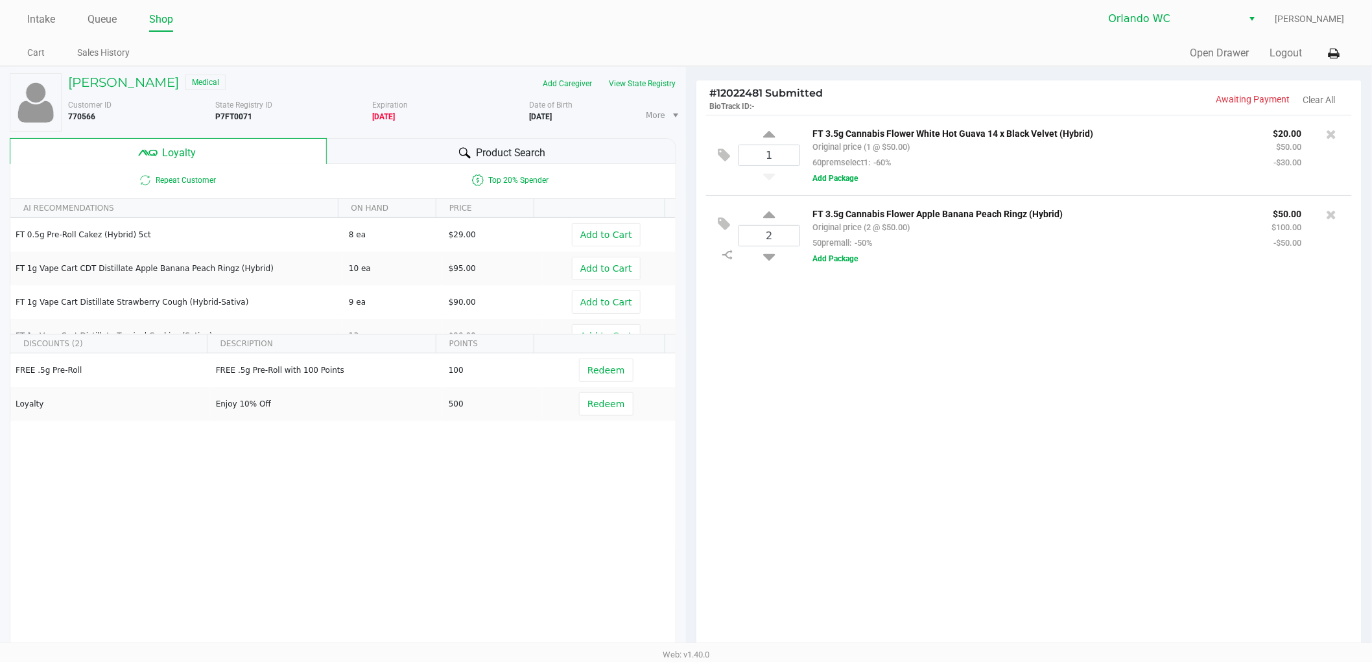
click at [945, 503] on div "1 FT 3.5g Cannabis Flower White Hot Guava 14 x Black Velvet (Hybrid) Original p…" at bounding box center [1028, 383] width 665 height 537
click at [841, 460] on div "1 FT 3.5g Cannabis Flower White Hot Guava 14 x Black Velvet (Hybrid) Original p…" at bounding box center [1028, 383] width 665 height 537
click at [839, 471] on div "1 FT 3.5g Cannabis Flower White Hot Guava 14 x Black Velvet (Hybrid) Original p…" at bounding box center [1028, 383] width 665 height 537
click at [882, 446] on div "1 FT 3.5g Cannabis Flower White Hot Guava 14 x Black Velvet (Hybrid) Original p…" at bounding box center [1028, 383] width 665 height 537
click at [1015, 465] on div "1 FT 3.5g Cannabis Flower White Hot Guava 14 x Black Velvet (Hybrid) Original p…" at bounding box center [1028, 383] width 665 height 537
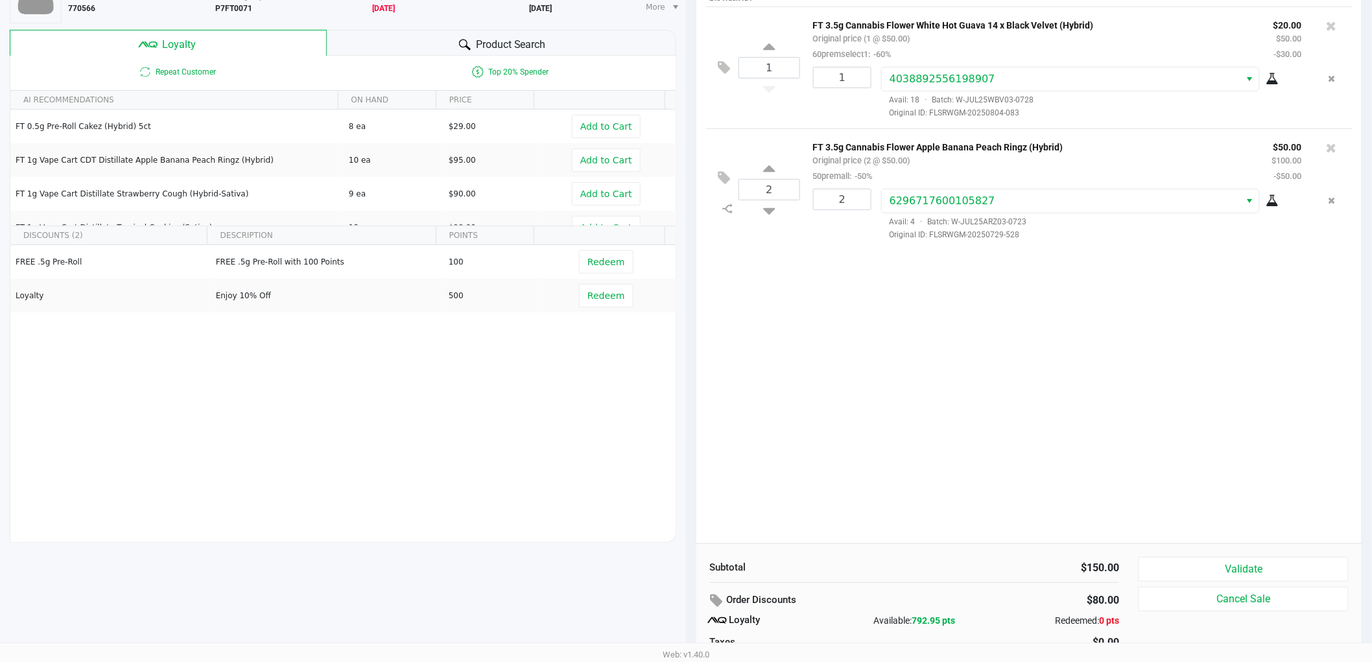
scroll to position [149, 0]
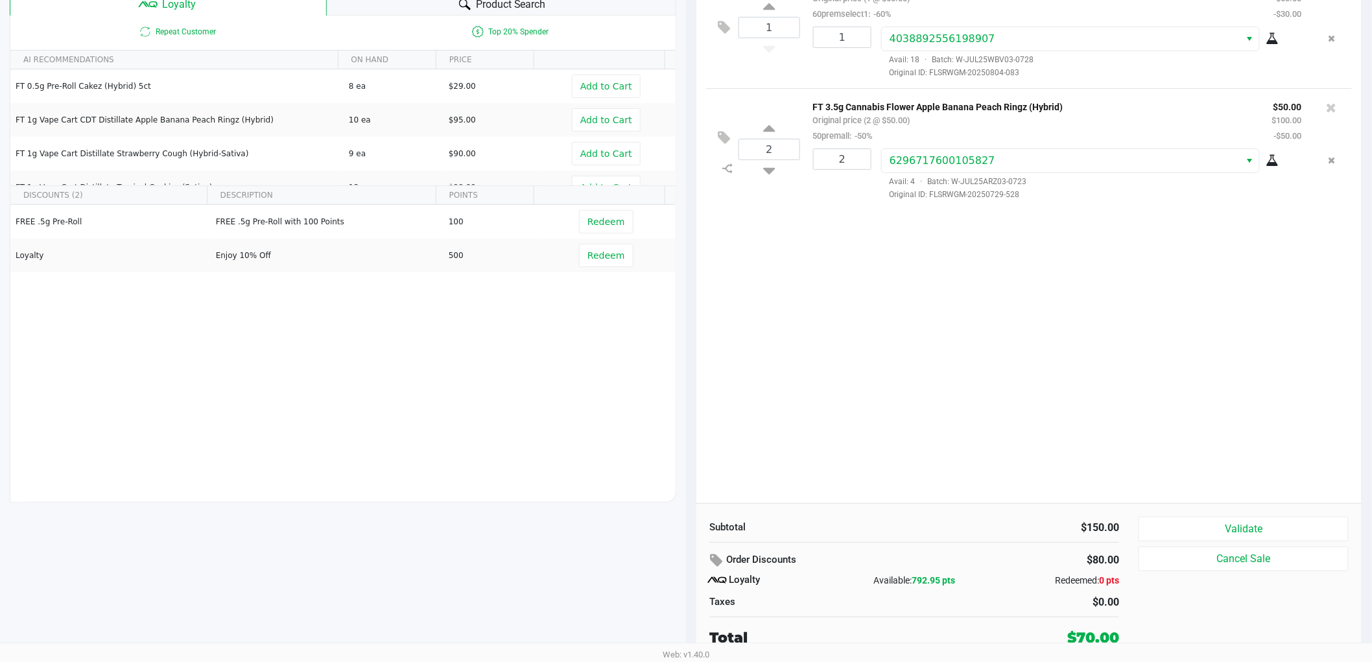
click at [935, 497] on div "1 FT 3.5g Cannabis Flower White Hot Guava 14 x Black Velvet (Hybrid) Original p…" at bounding box center [1028, 234] width 665 height 537
click at [1167, 541] on button "Validate" at bounding box center [1243, 529] width 210 height 25
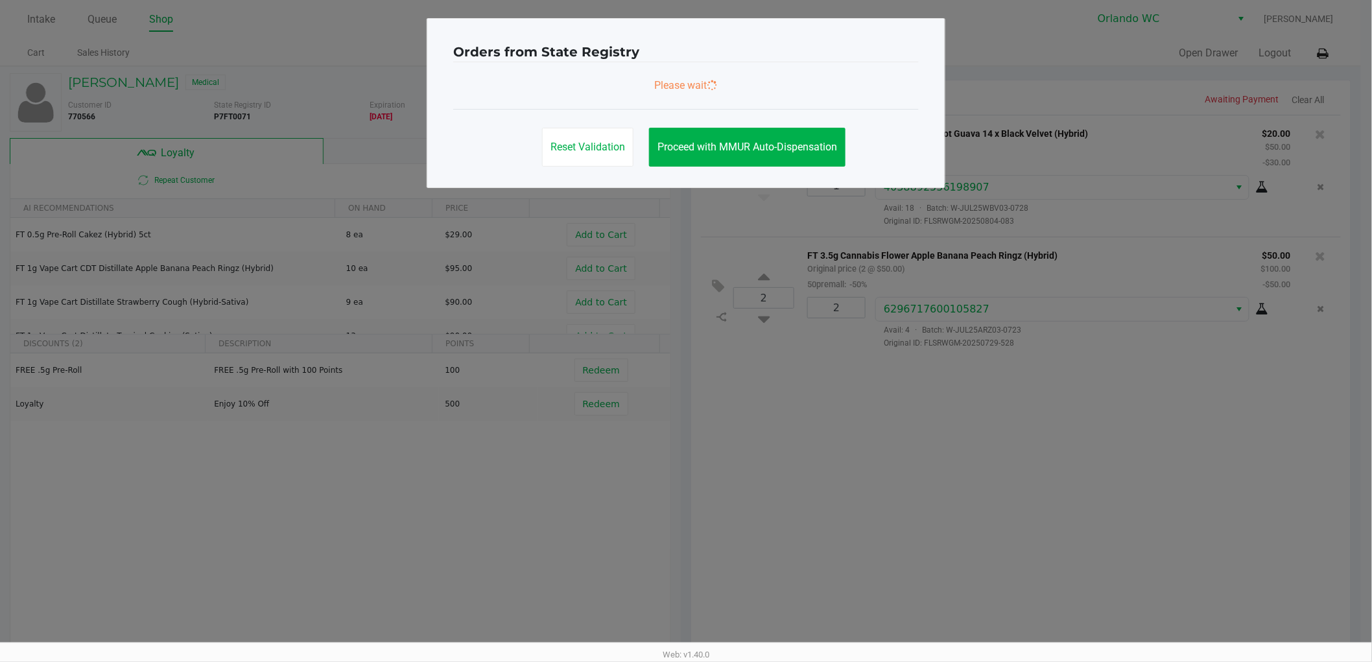
scroll to position [0, 0]
click at [950, 549] on ngb-modal-window "Orders from State Registry Please wait Reset Validation Proceed with MMUR Auto-…" at bounding box center [691, 331] width 1383 height 662
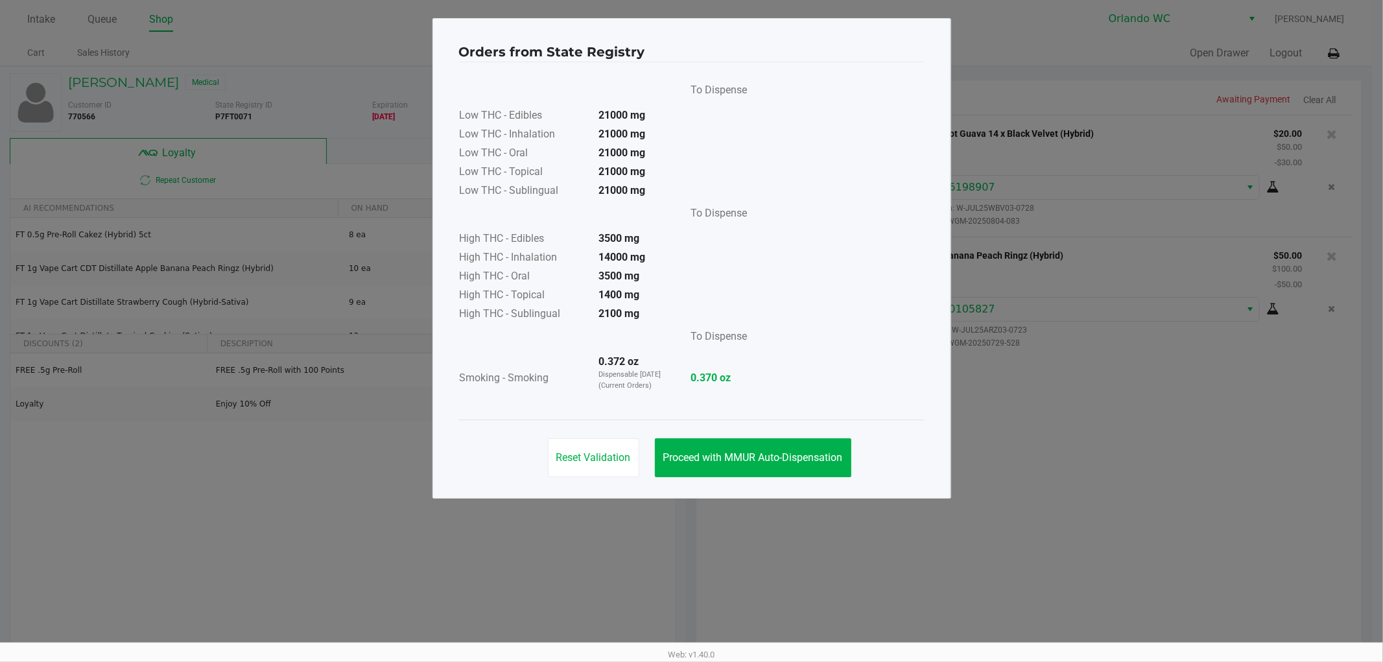
click at [1128, 353] on ngb-modal-window "Orders from State Registry To Dispense Low THC - Edibles 21000 mg Low THC - Inh…" at bounding box center [691, 331] width 1383 height 662
click at [761, 471] on button "Proceed with MMUR Auto-Dispensation" at bounding box center [753, 457] width 196 height 39
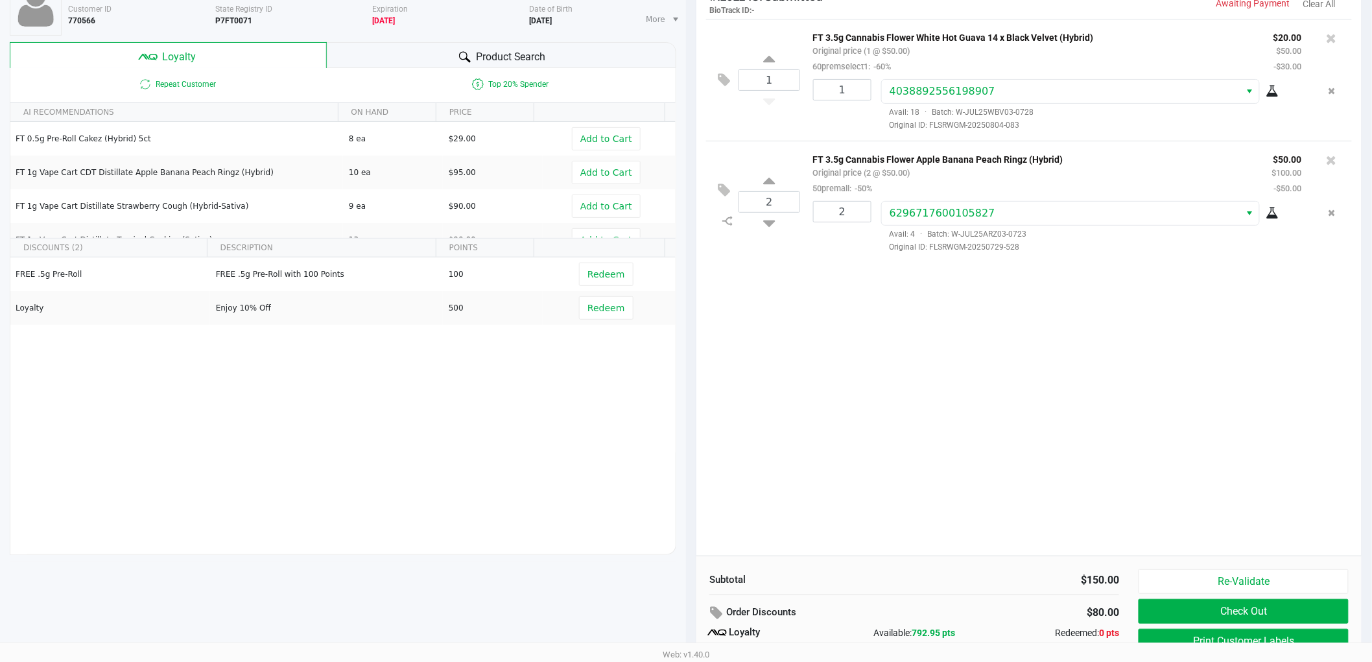
scroll to position [149, 0]
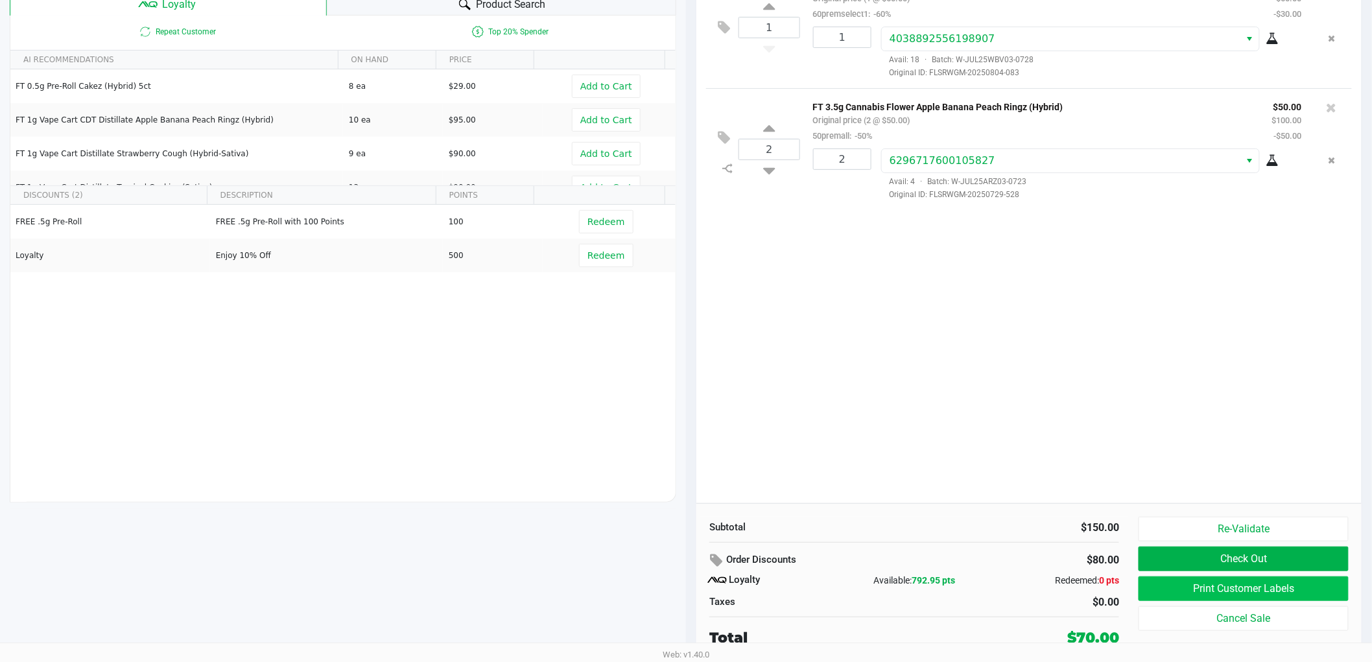
click at [1171, 591] on button "Print Customer Labels" at bounding box center [1243, 588] width 210 height 25
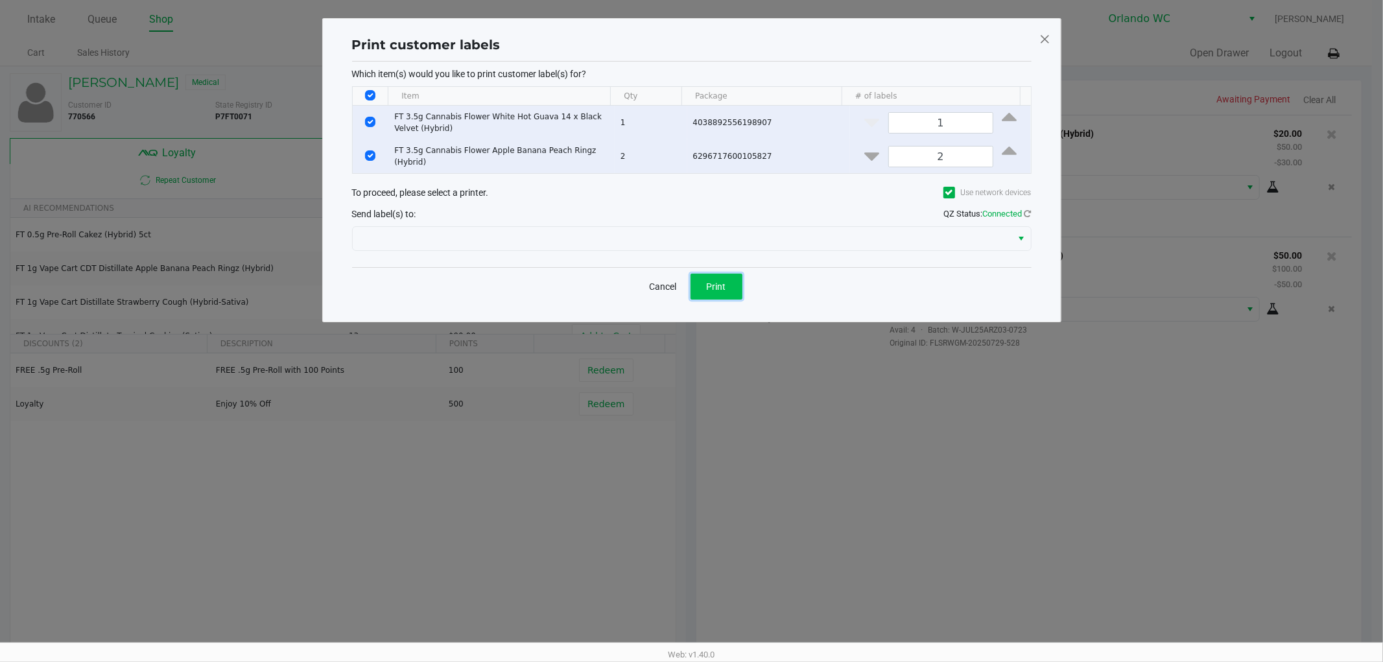
click at [725, 296] on button "Print" at bounding box center [716, 287] width 52 height 26
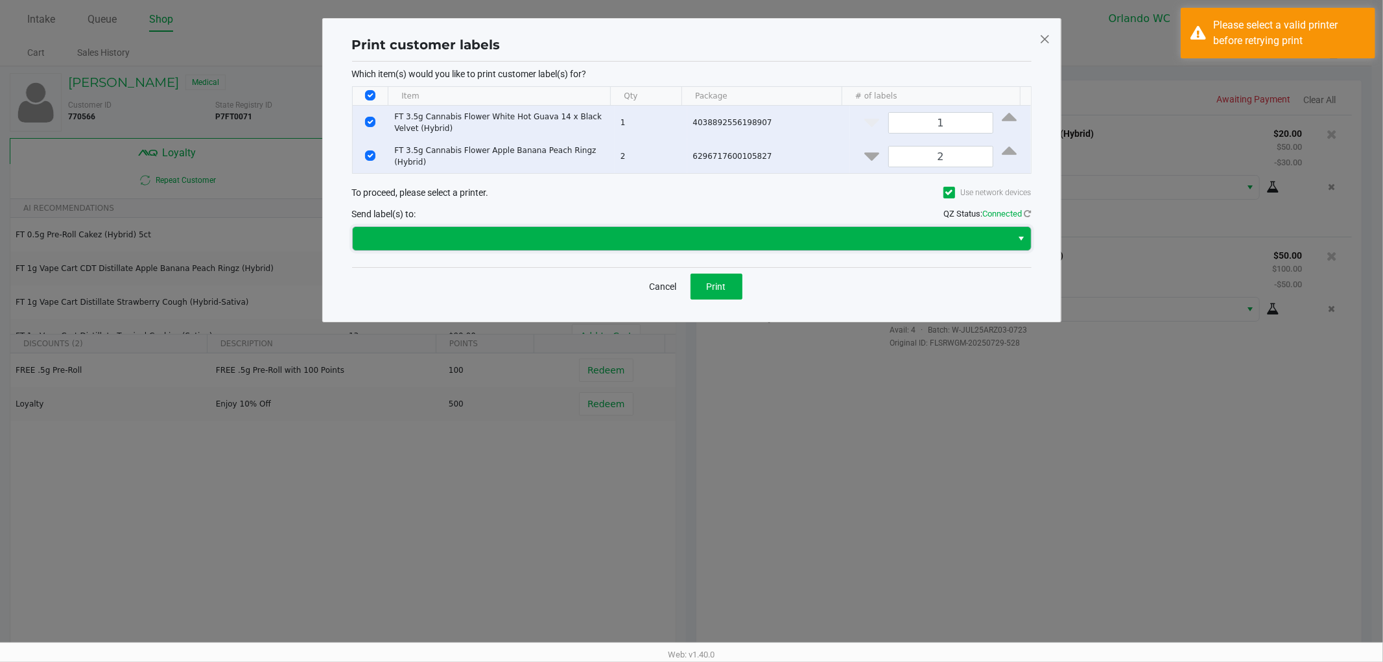
click at [817, 229] on span at bounding box center [682, 238] width 659 height 23
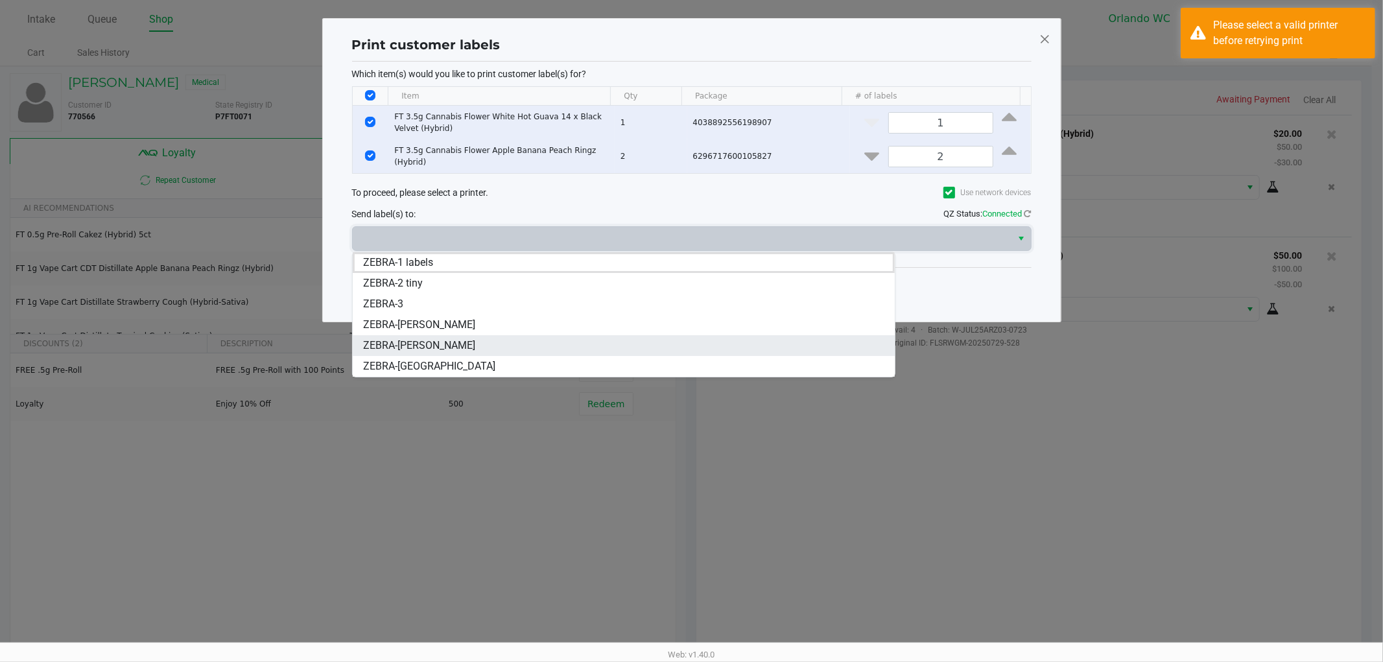
click at [404, 345] on span "ZEBRA-RODNEY-ATKINS" at bounding box center [419, 346] width 112 height 16
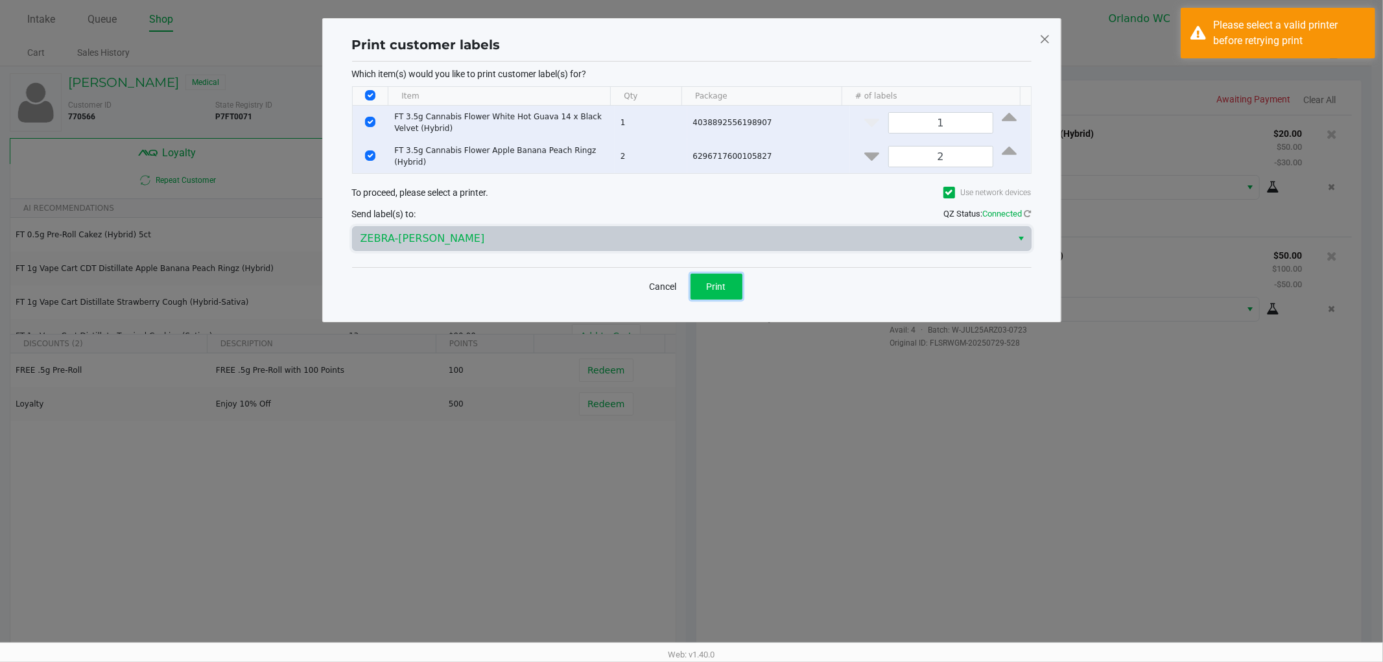
click at [717, 283] on span "Print" at bounding box center [716, 286] width 19 height 10
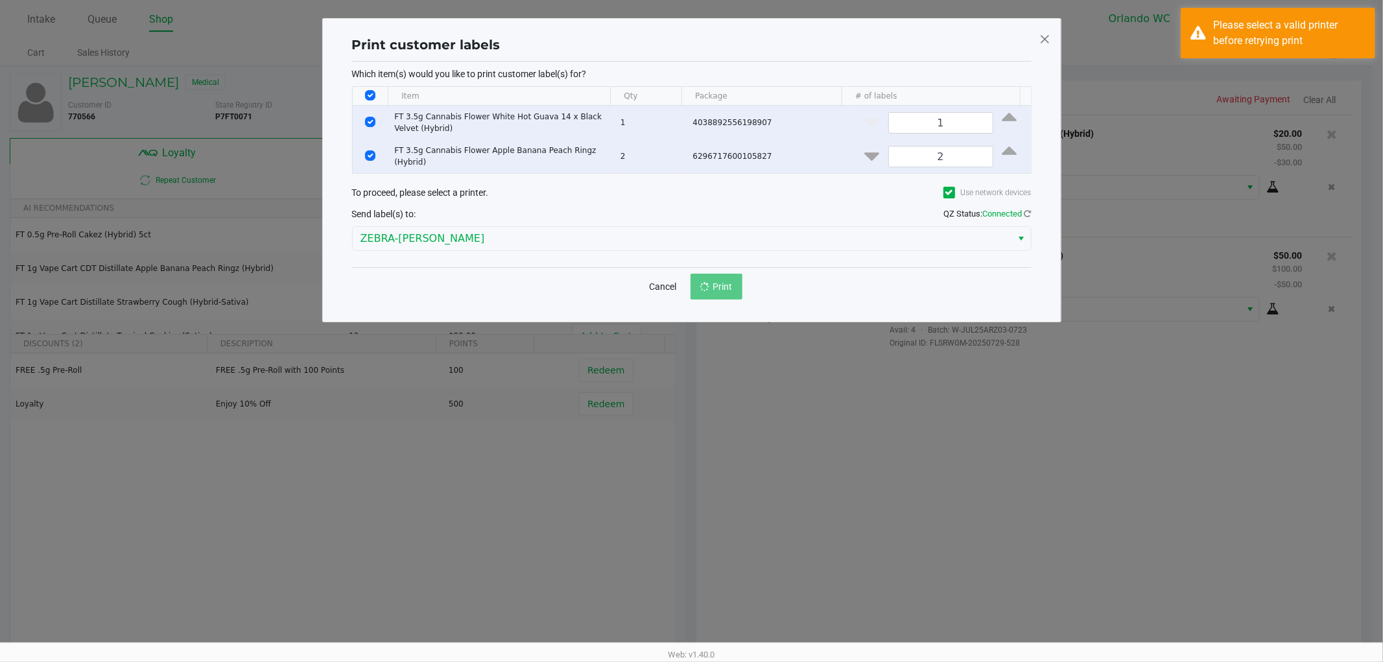
click at [879, 454] on ngb-modal-window "Print customer labels Which item(s) would you like to print customer label(s) f…" at bounding box center [691, 331] width 1383 height 662
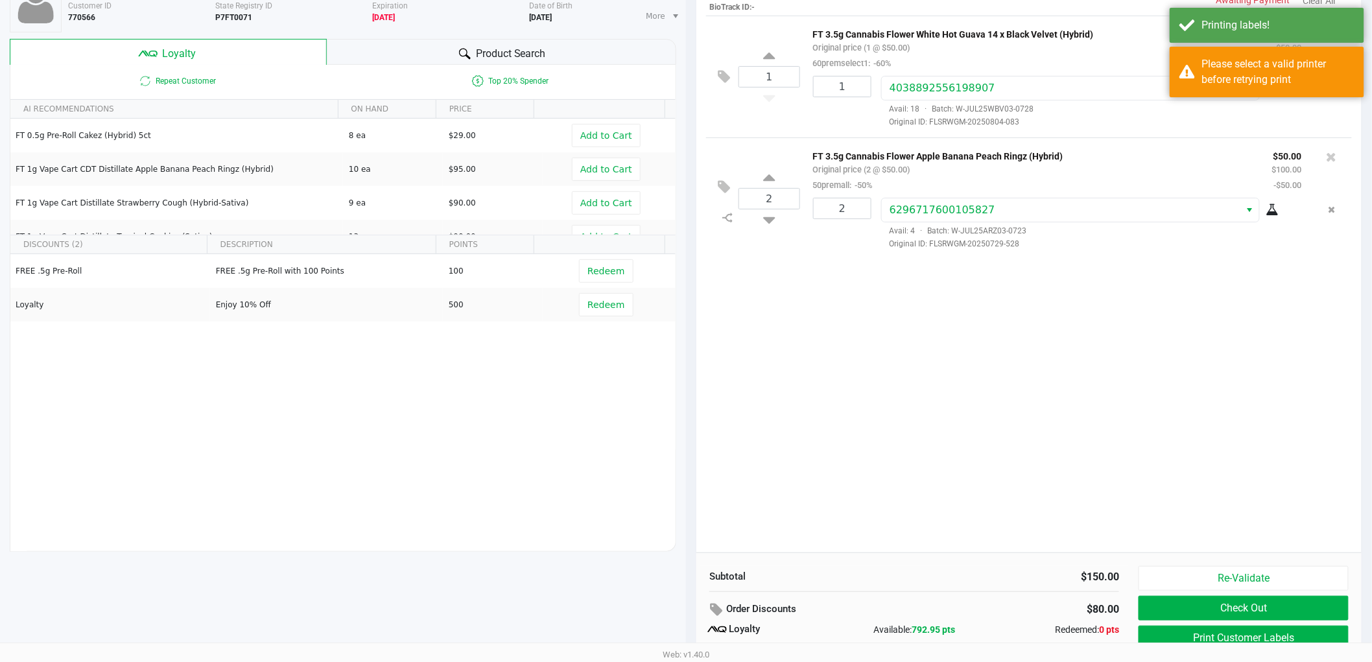
scroll to position [149, 0]
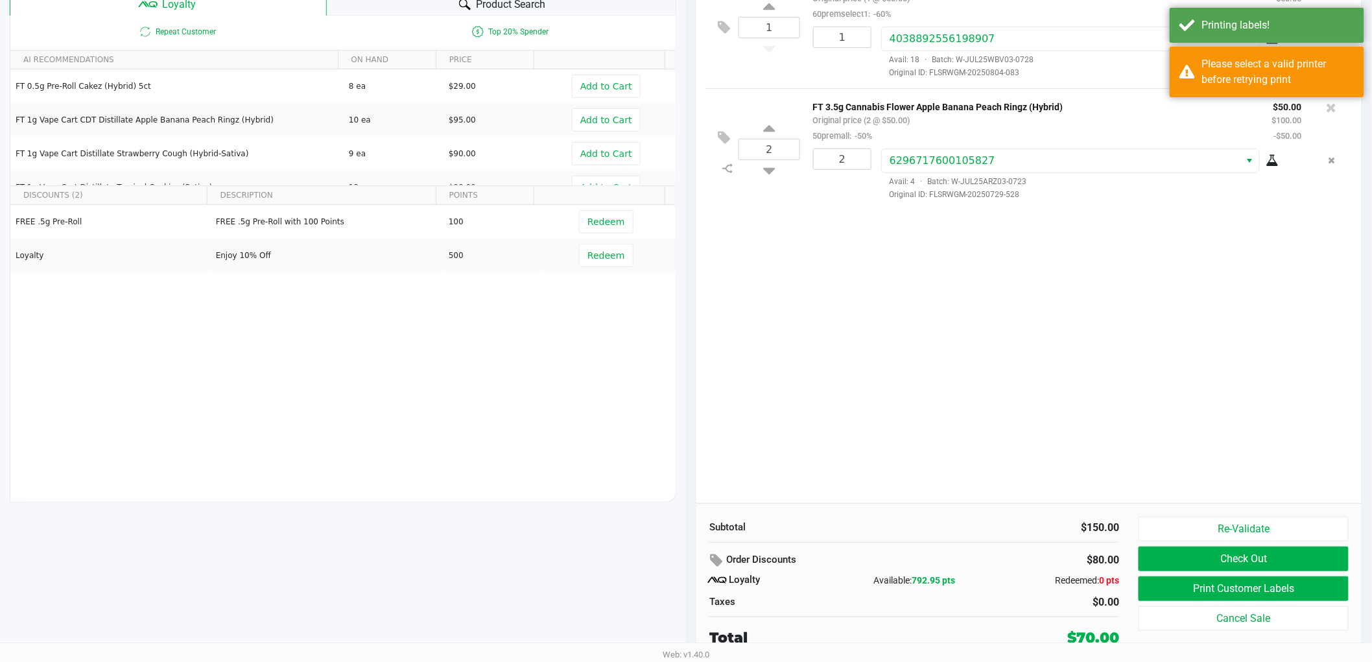
click at [1037, 428] on div "1 FT 3.5g Cannabis Flower White Hot Guava 14 x Black Velvet (Hybrid) Original p…" at bounding box center [1028, 234] width 665 height 537
click at [1241, 563] on button "Check Out" at bounding box center [1243, 558] width 210 height 25
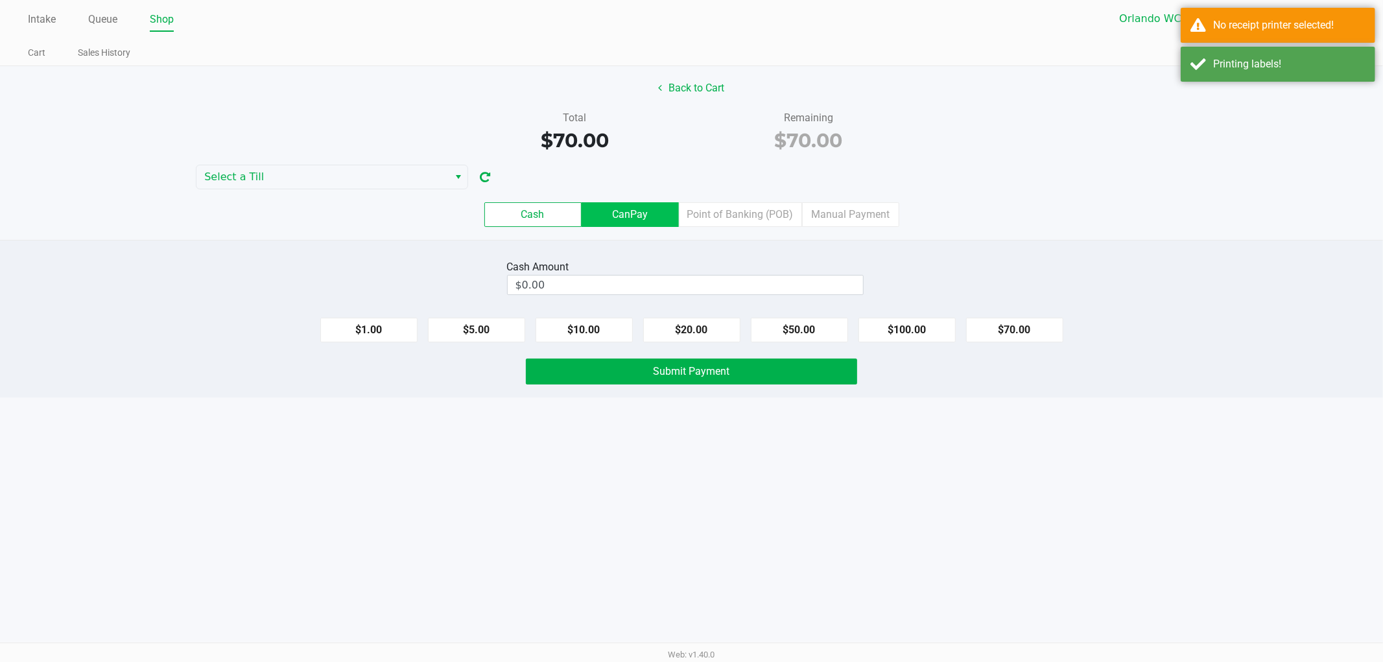
click at [631, 224] on label "CanPay" at bounding box center [629, 214] width 97 height 25
click at [0, 0] on 2 "CanPay" at bounding box center [0, 0] width 0 height 0
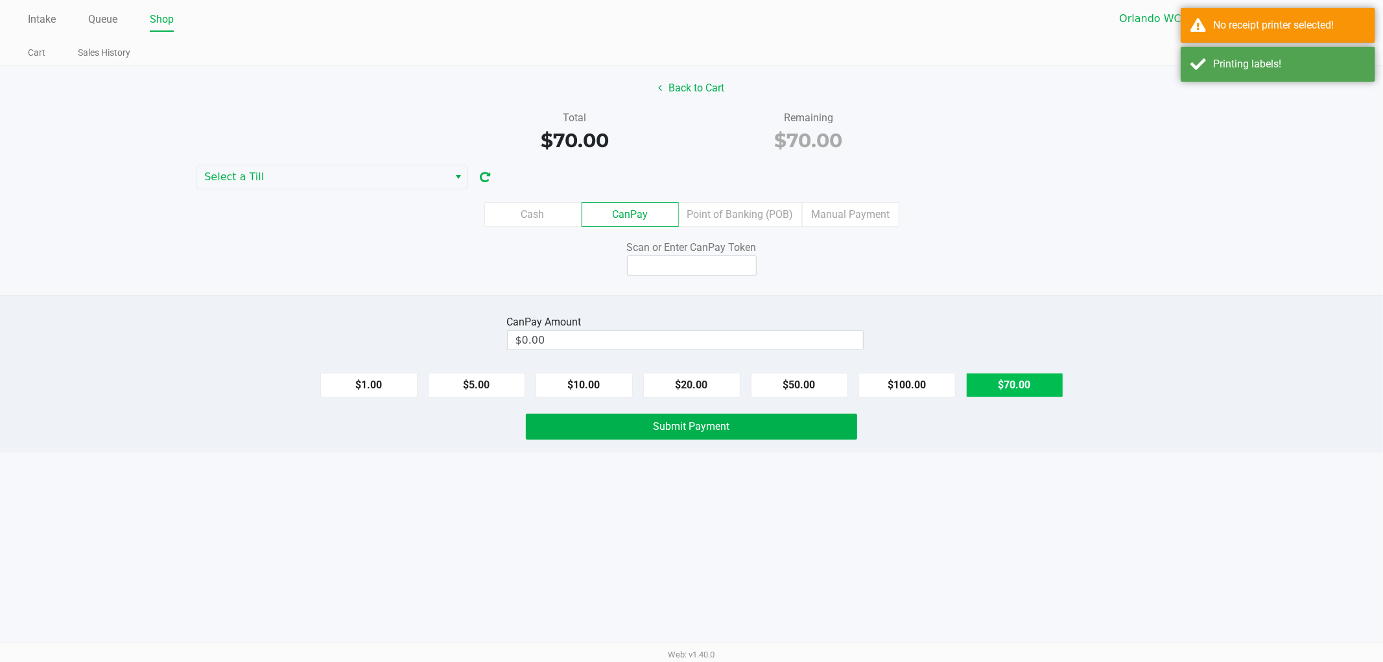
click at [1014, 374] on button "$70.00" at bounding box center [1014, 385] width 97 height 25
type input "$70.00"
click at [690, 270] on input at bounding box center [692, 265] width 130 height 20
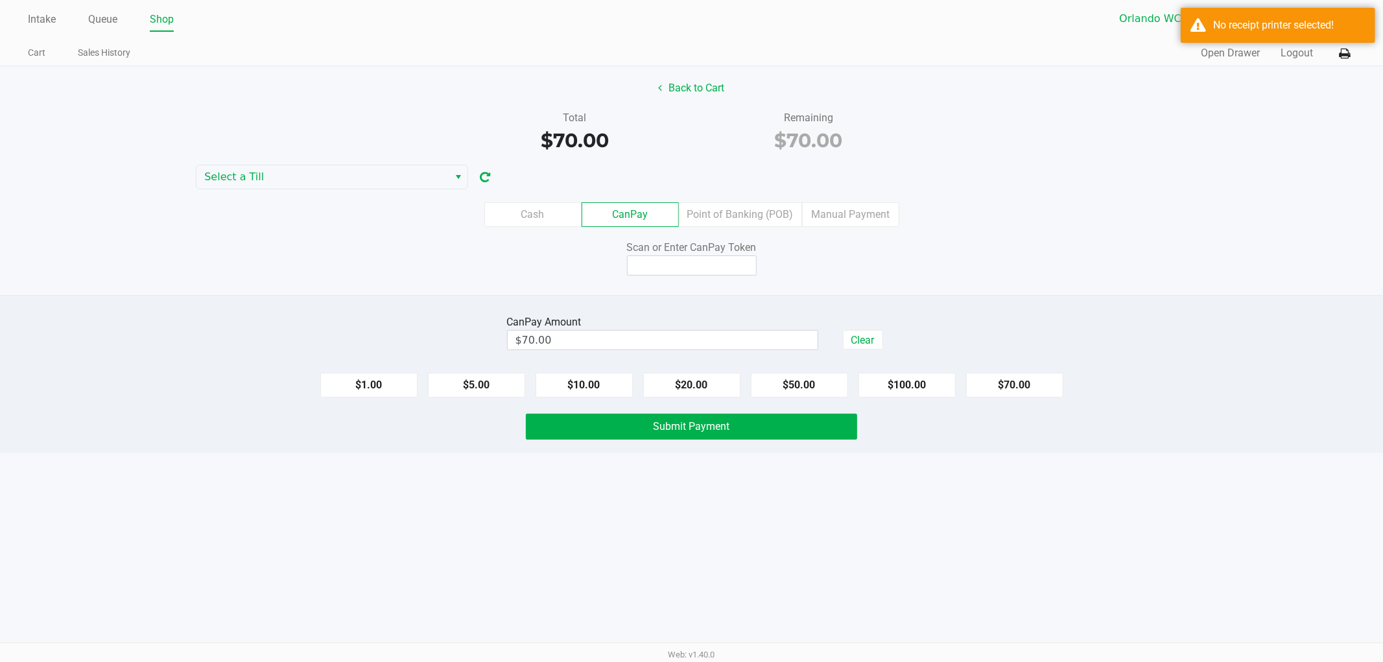
click at [1204, 52] on div "Printing labels!" at bounding box center [1277, 64] width 194 height 35
click at [1197, 17] on div "No receipt printer selected!" at bounding box center [1277, 25] width 194 height 35
click at [1109, 206] on div "Cash CanPay Point of Banking (POB) Manual Payment" at bounding box center [691, 214] width 1383 height 25
click at [1345, 49] on icon at bounding box center [1344, 53] width 11 height 9
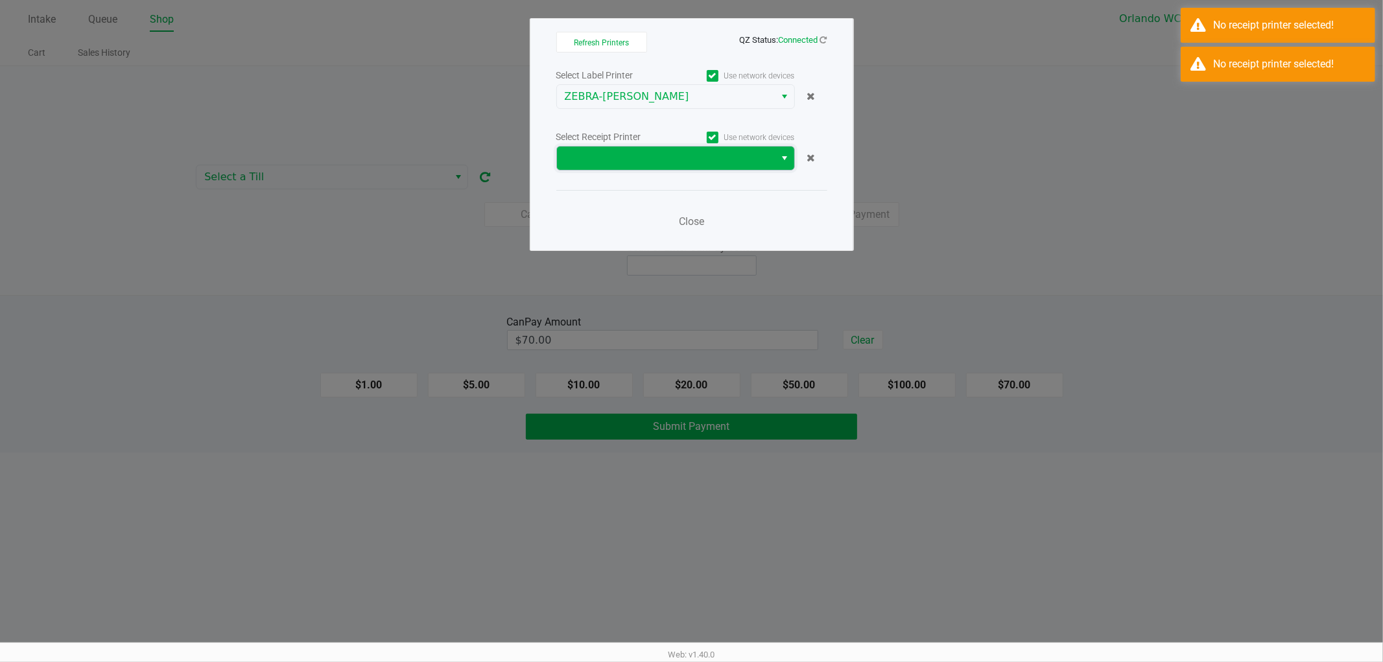
click at [624, 167] on span at bounding box center [666, 157] width 218 height 23
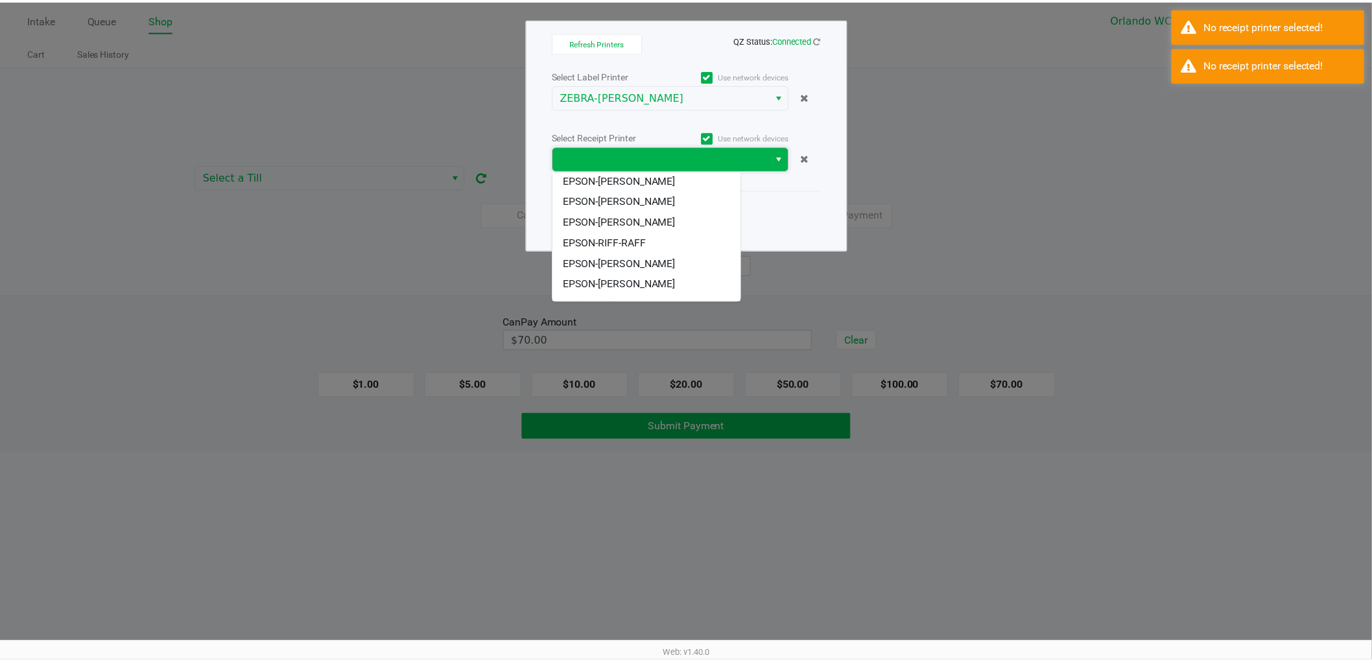
scroll to position [72, 0]
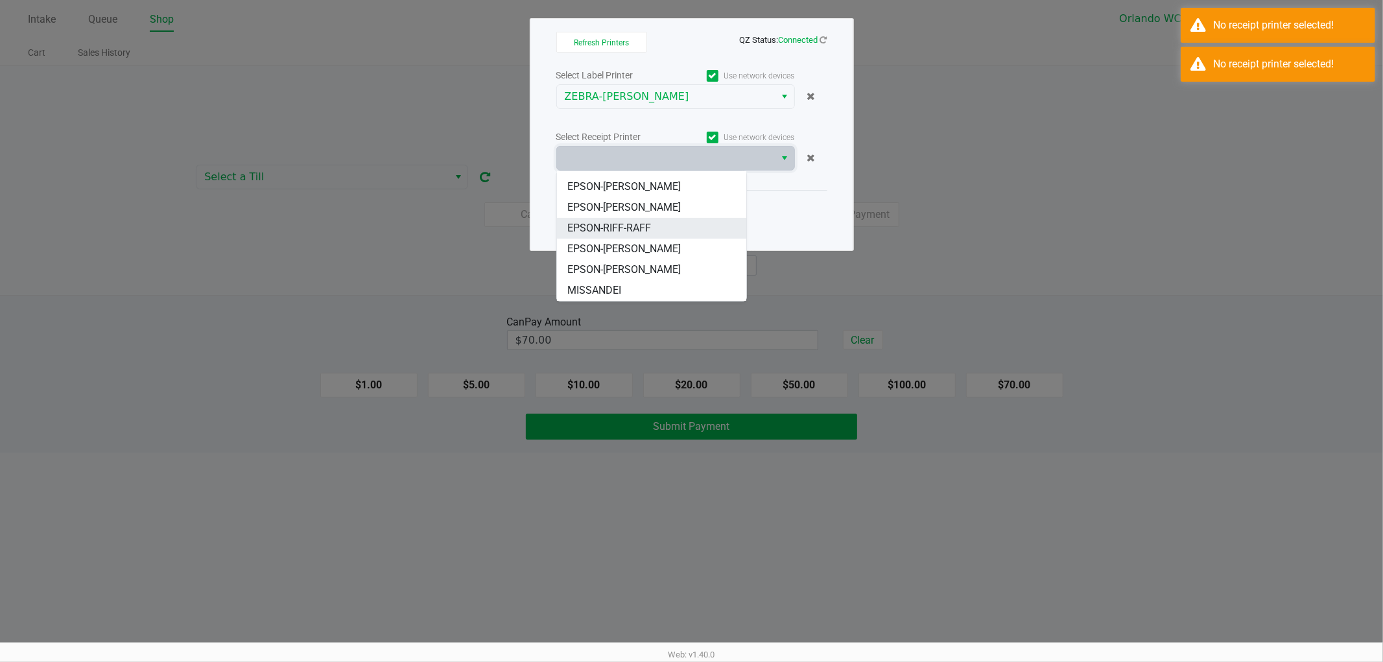
click at [622, 230] on span "EPSON-RIFF-RAFF" at bounding box center [609, 228] width 84 height 16
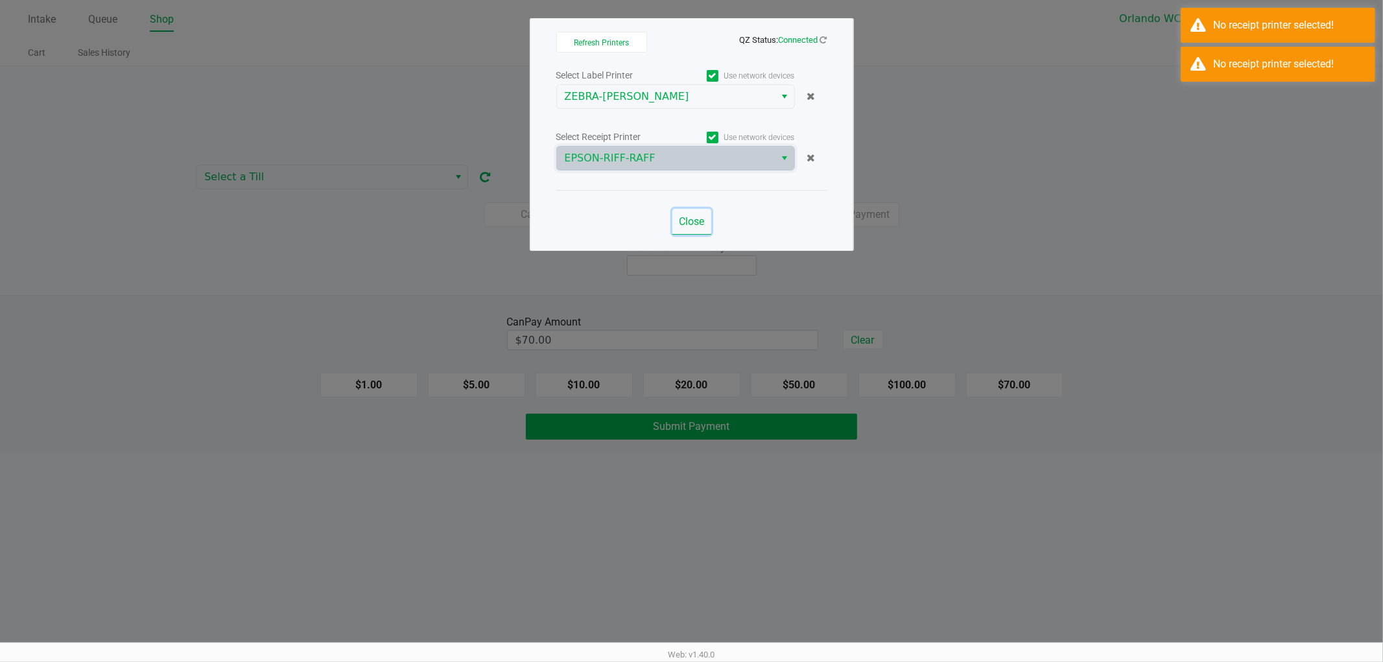
click at [683, 217] on span "Close" at bounding box center [691, 221] width 25 height 12
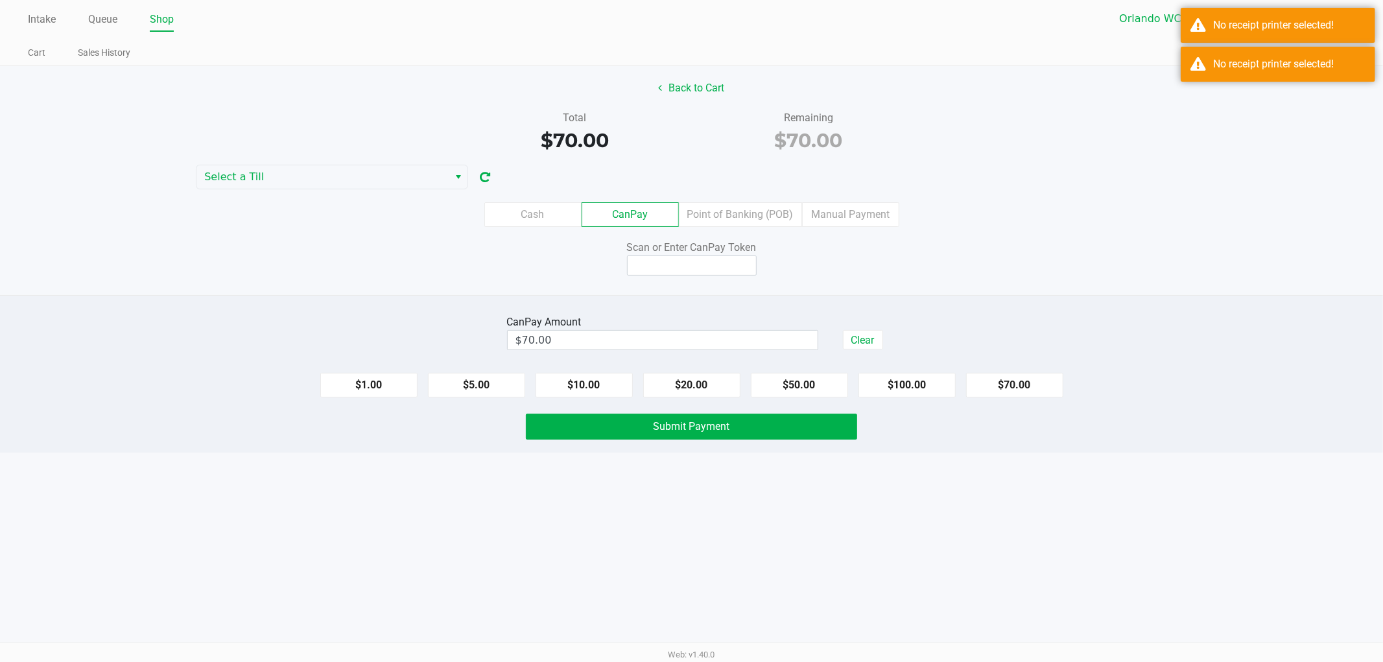
click at [1104, 253] on ngb-modal-window "Refresh Printers QZ Status: Connected Select Label Printer Use network devices …" at bounding box center [691, 331] width 1383 height 662
click at [711, 266] on input at bounding box center [692, 265] width 130 height 20
click at [303, 169] on span "Select a Till" at bounding box center [322, 177] width 237 height 16
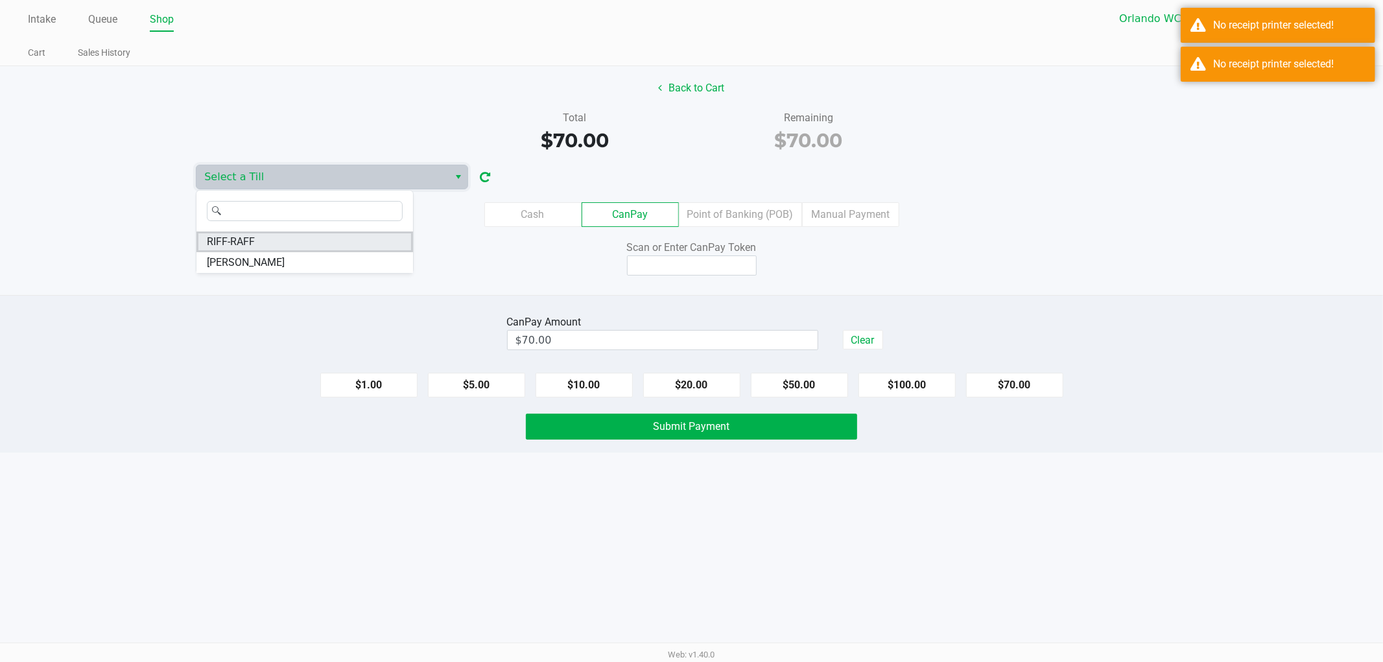
click at [230, 242] on span "RIFF-RAFF" at bounding box center [231, 242] width 48 height 16
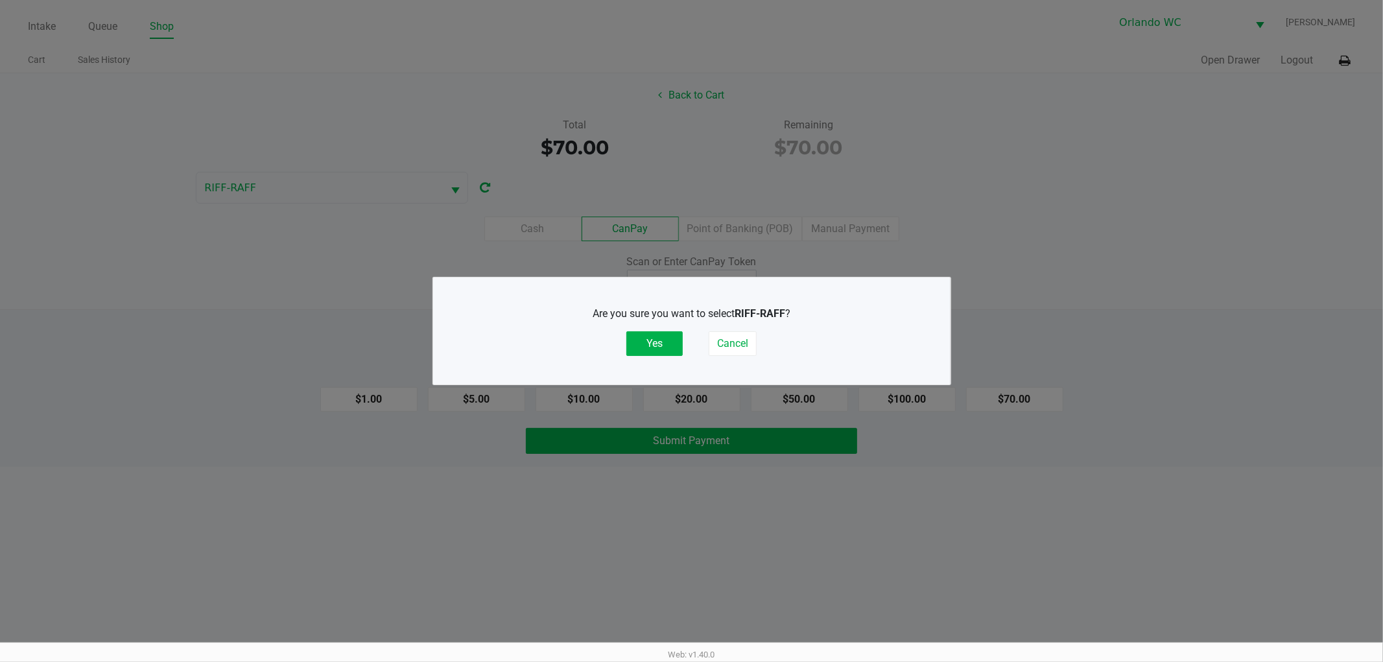
click at [648, 351] on button "Yes" at bounding box center [654, 343] width 56 height 25
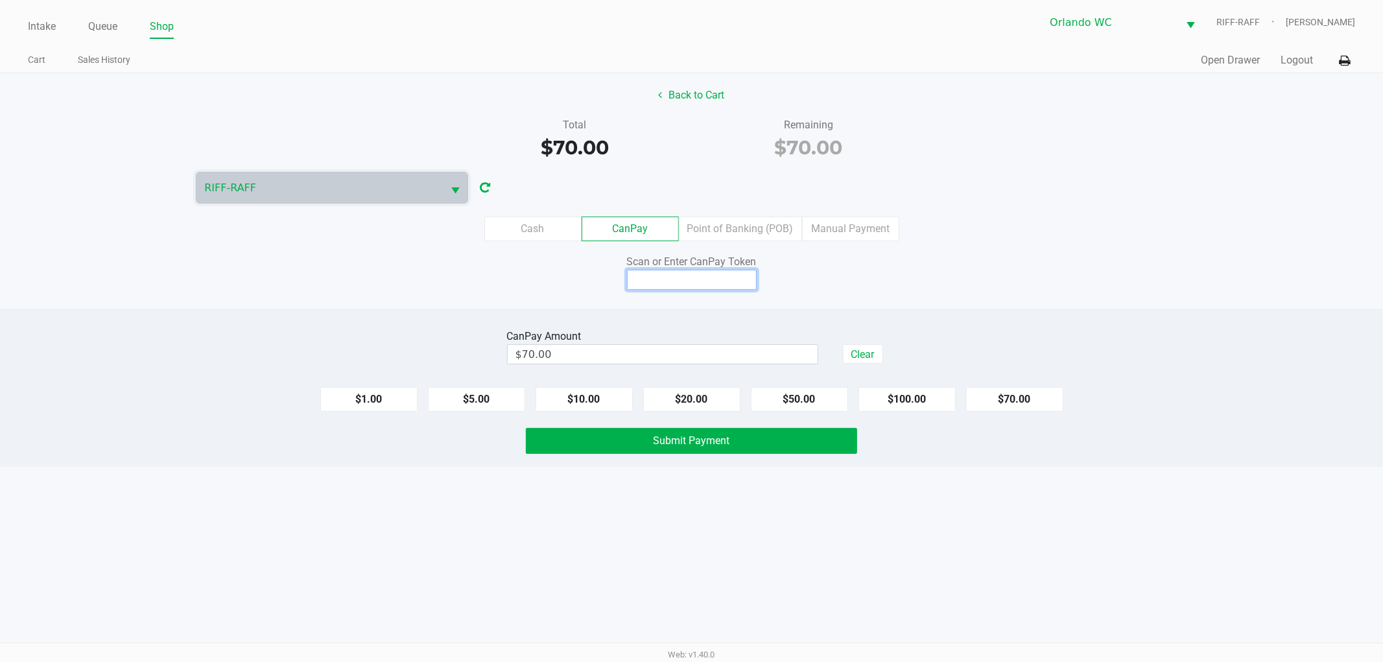
click at [688, 283] on input at bounding box center [692, 280] width 130 height 20
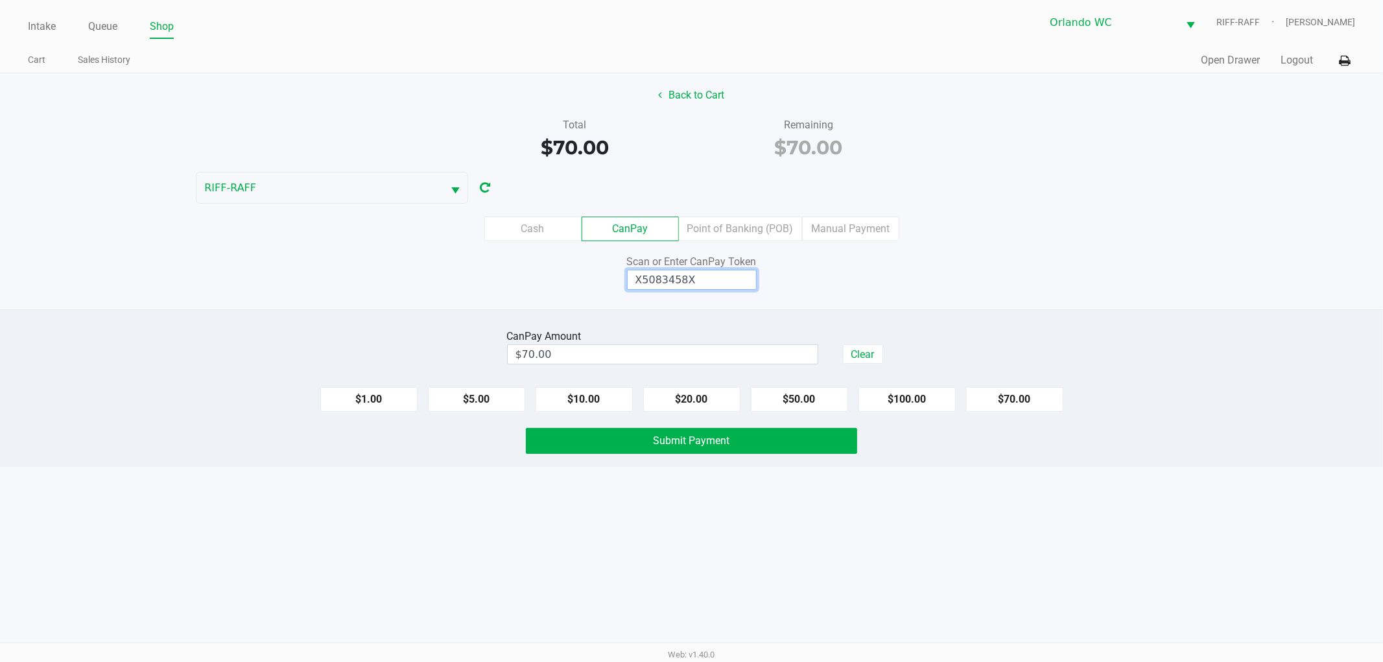
type input "X5083458X"
click at [327, 519] on div "Intake Queue Shop Orlando WC RIFF-RAFF Rosa Matos Cart Sales History Quick Sale…" at bounding box center [691, 331] width 1383 height 662
click at [630, 454] on button "Submit Payment" at bounding box center [691, 441] width 331 height 26
click at [362, 559] on div "Intake Queue Shop Orlando WC RIFF-RAFF Rosa Matos Cart Sales History Quick Sale…" at bounding box center [691, 331] width 1383 height 662
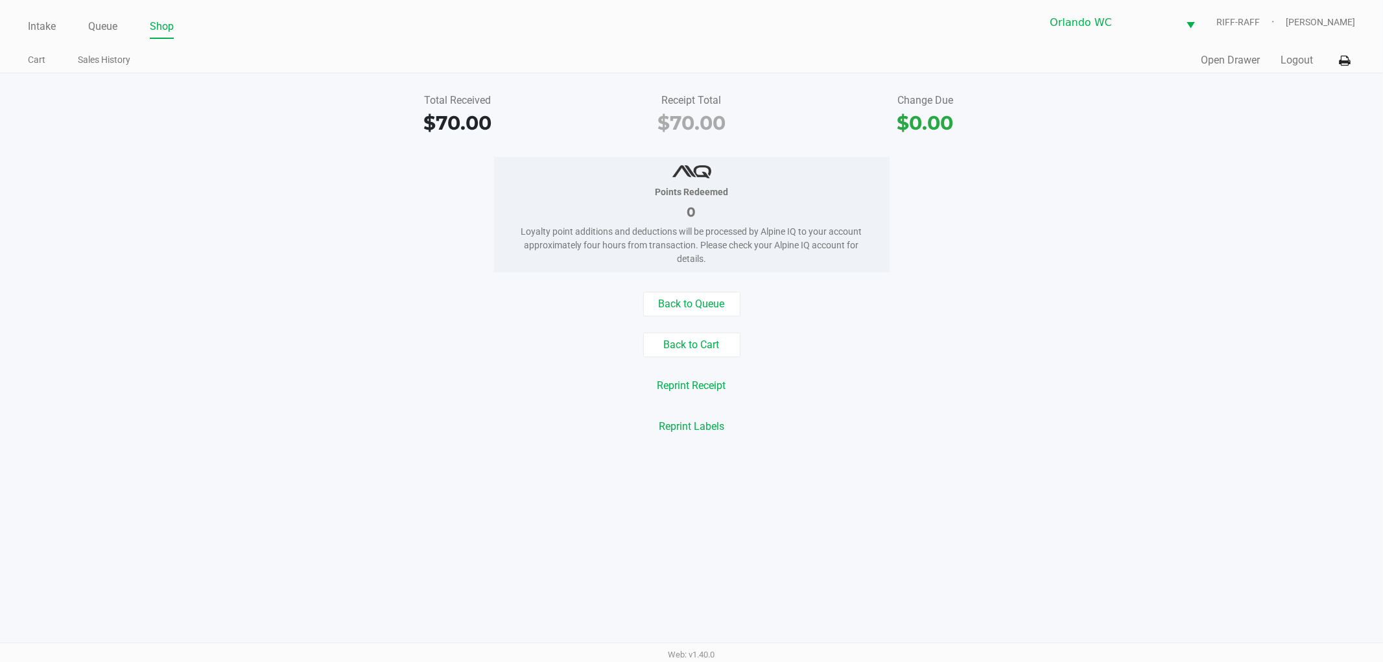
click at [321, 340] on div "Back to Cart" at bounding box center [691, 345] width 1402 height 25
click at [203, 348] on div "Back to Cart" at bounding box center [691, 345] width 1402 height 25
click at [60, 54] on ul "Cart Sales History" at bounding box center [360, 62] width 664 height 22
click at [35, 27] on link "Intake" at bounding box center [42, 27] width 28 height 18
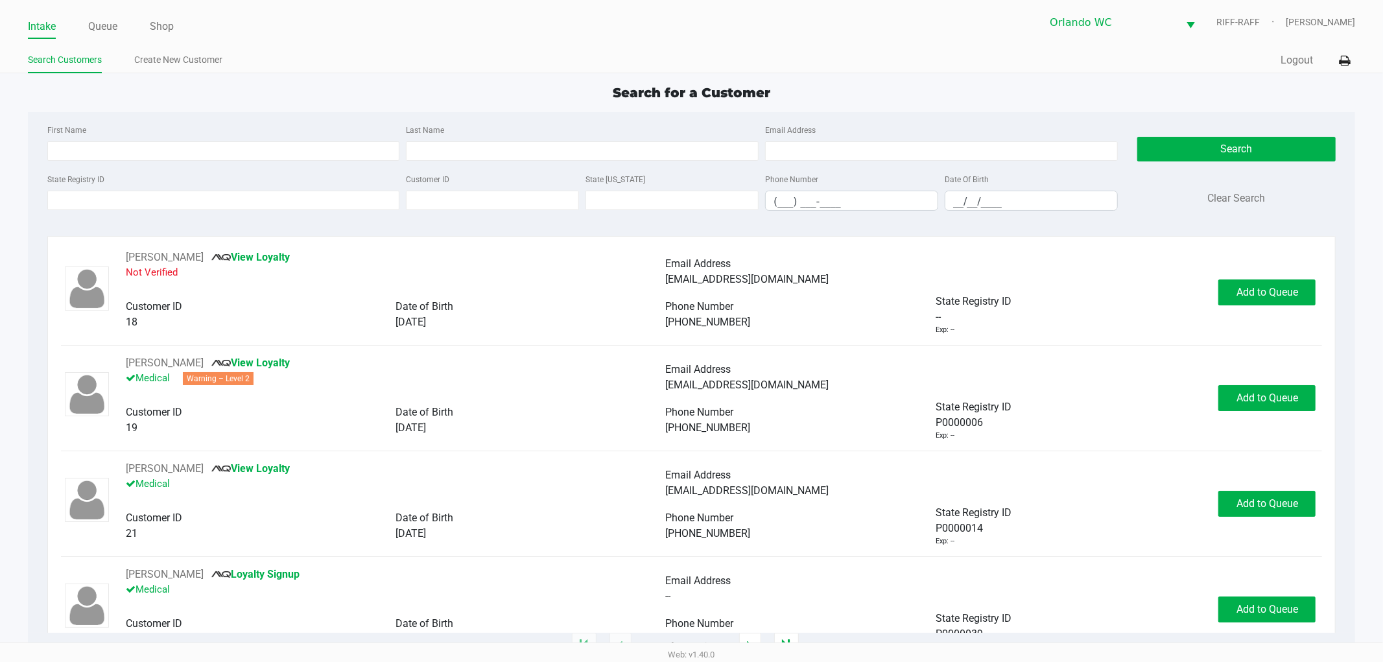
click at [441, 96] on div "Search for a Customer" at bounding box center [691, 92] width 1347 height 19
click at [263, 198] on input "State Registry ID" at bounding box center [223, 200] width 353 height 19
click at [261, 151] on input "First Name" at bounding box center [223, 150] width 353 height 19
type input "Robert"
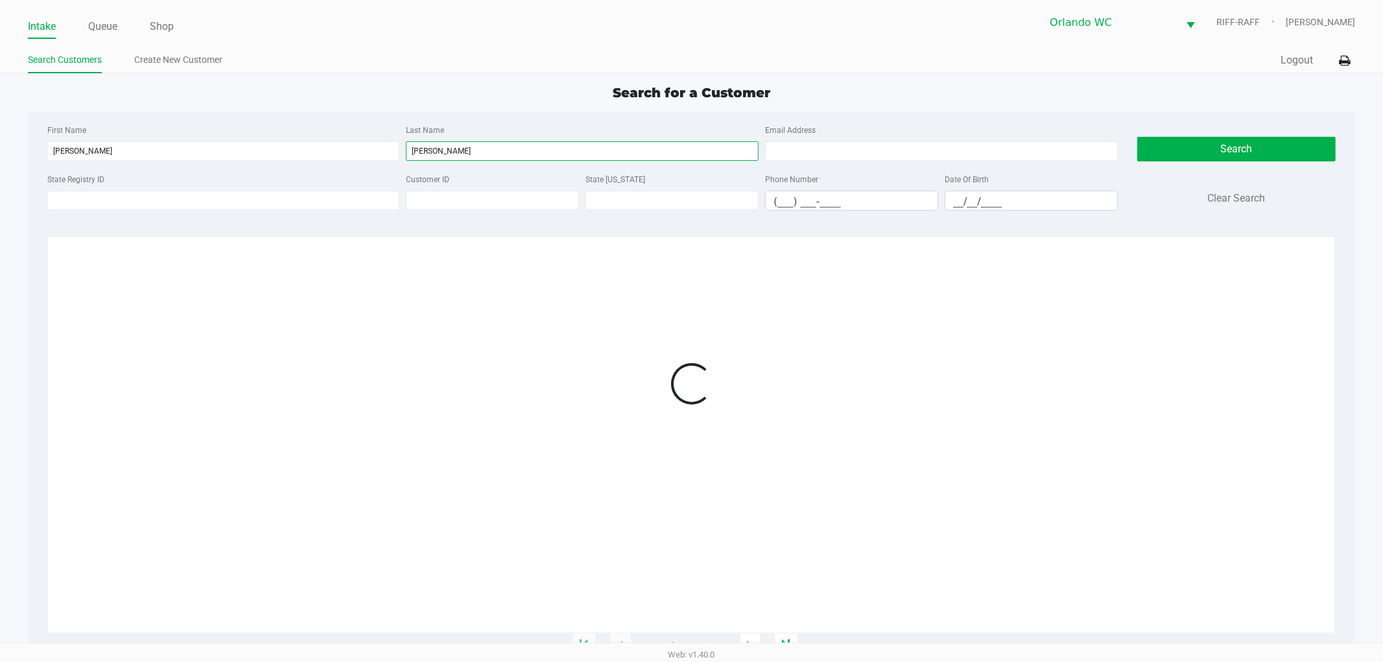
click at [264, 119] on div "First Name Robert Last Name Hewitt Email Address State Registry ID Customer ID …" at bounding box center [692, 171] width 1308 height 119
type input "Hewett"
click at [743, 43] on div "Intake Queue Shop Orlando WC RIFF-RAFF Rosa Matos Search Customers Create New C…" at bounding box center [691, 36] width 1383 height 73
click at [780, 404] on div at bounding box center [691, 384] width 1261 height 268
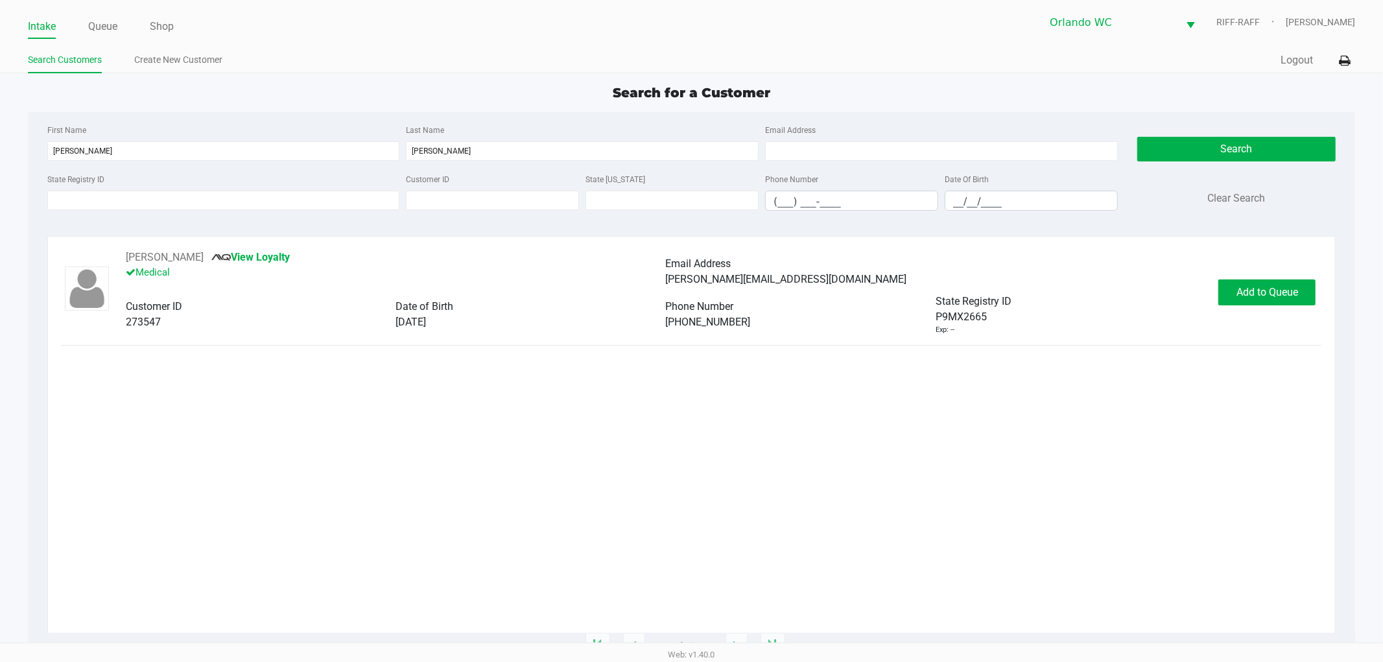
click at [163, 249] on div "Robert Hewett View Loyalty Medical Email Address jamiehewett@cfl.rr.com Custome…" at bounding box center [691, 441] width 1289 height 410
click at [163, 254] on button "Robert Hewett" at bounding box center [165, 258] width 78 height 16
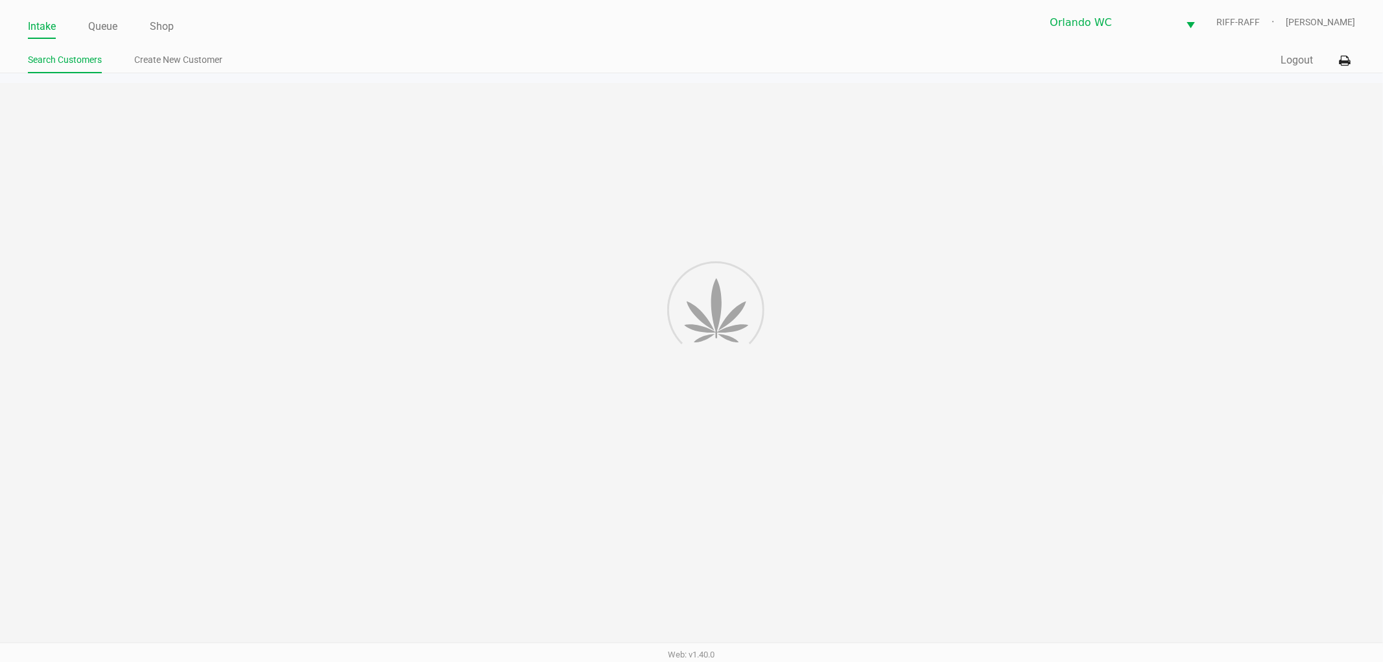
click at [163, 257] on div at bounding box center [691, 364] width 1383 height 563
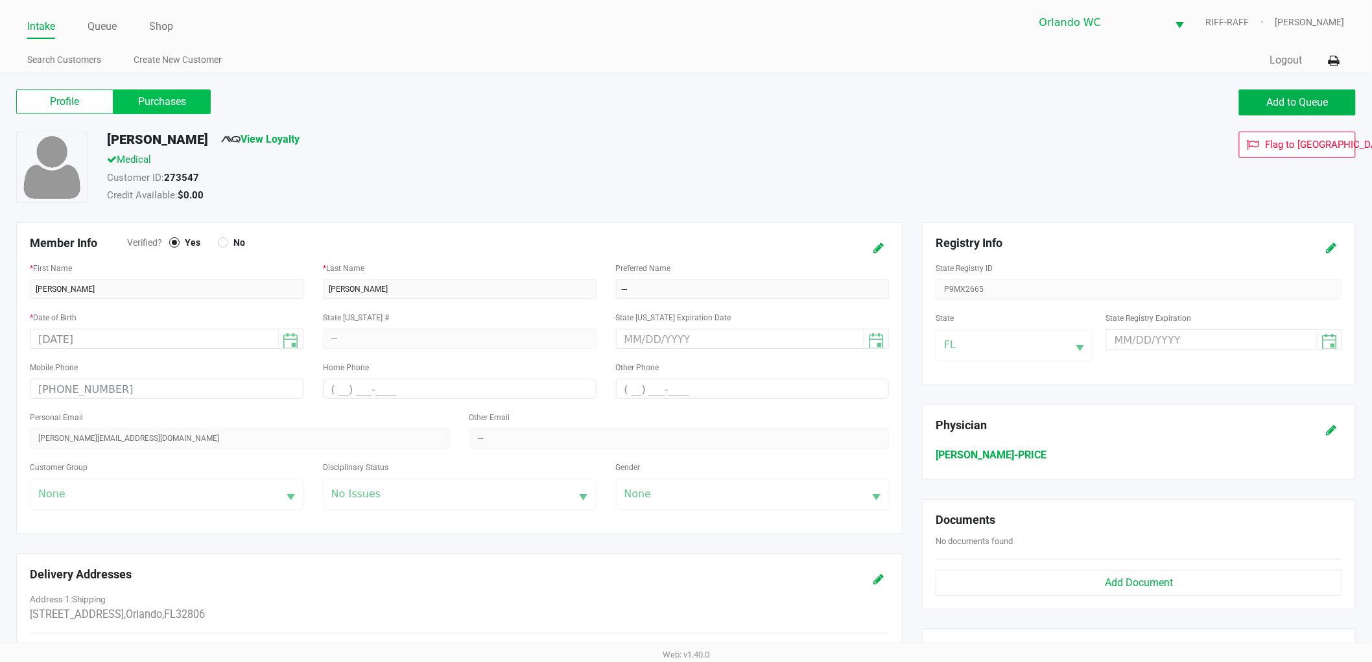
click at [174, 99] on label "Purchases" at bounding box center [161, 101] width 97 height 25
click at [0, 0] on 1 "Purchases" at bounding box center [0, 0] width 0 height 0
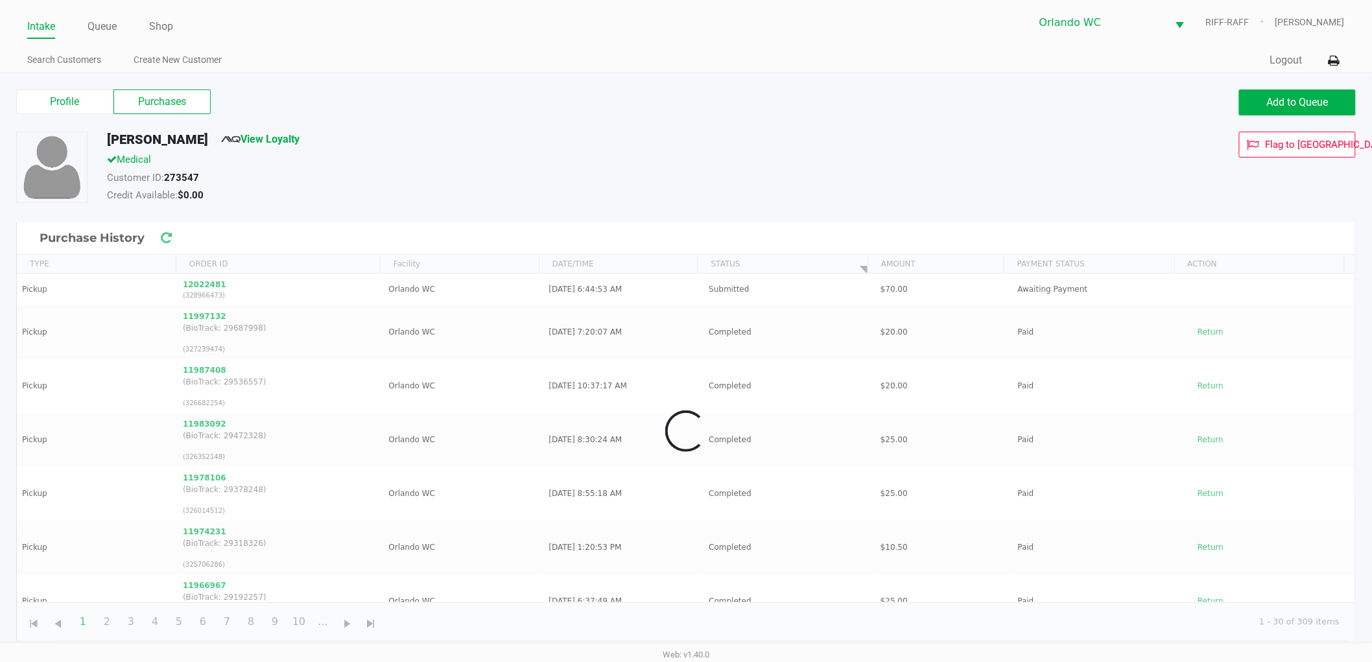
click at [780, 132] on div "Robert Hewett View Loyalty" at bounding box center [519, 142] width 845 height 21
click at [739, 203] on div "Credit Available: $0.00" at bounding box center [519, 197] width 845 height 18
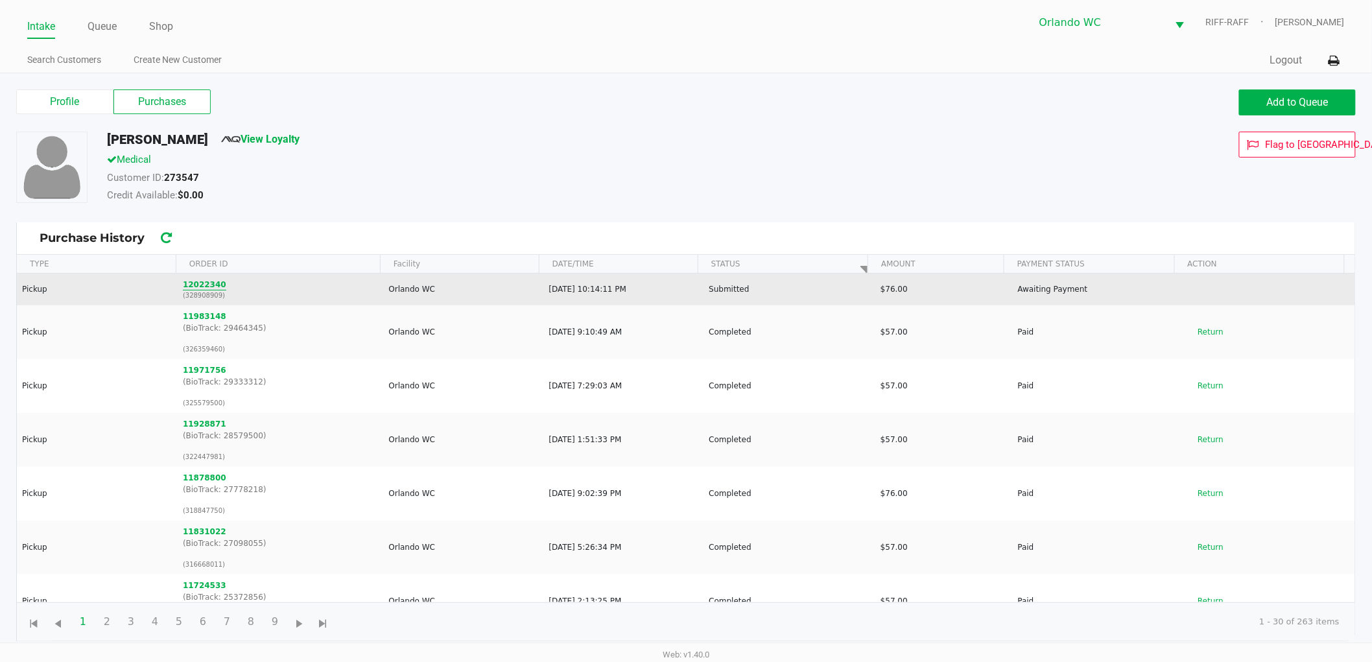
click at [205, 288] on button "12022340" at bounding box center [204, 285] width 43 height 12
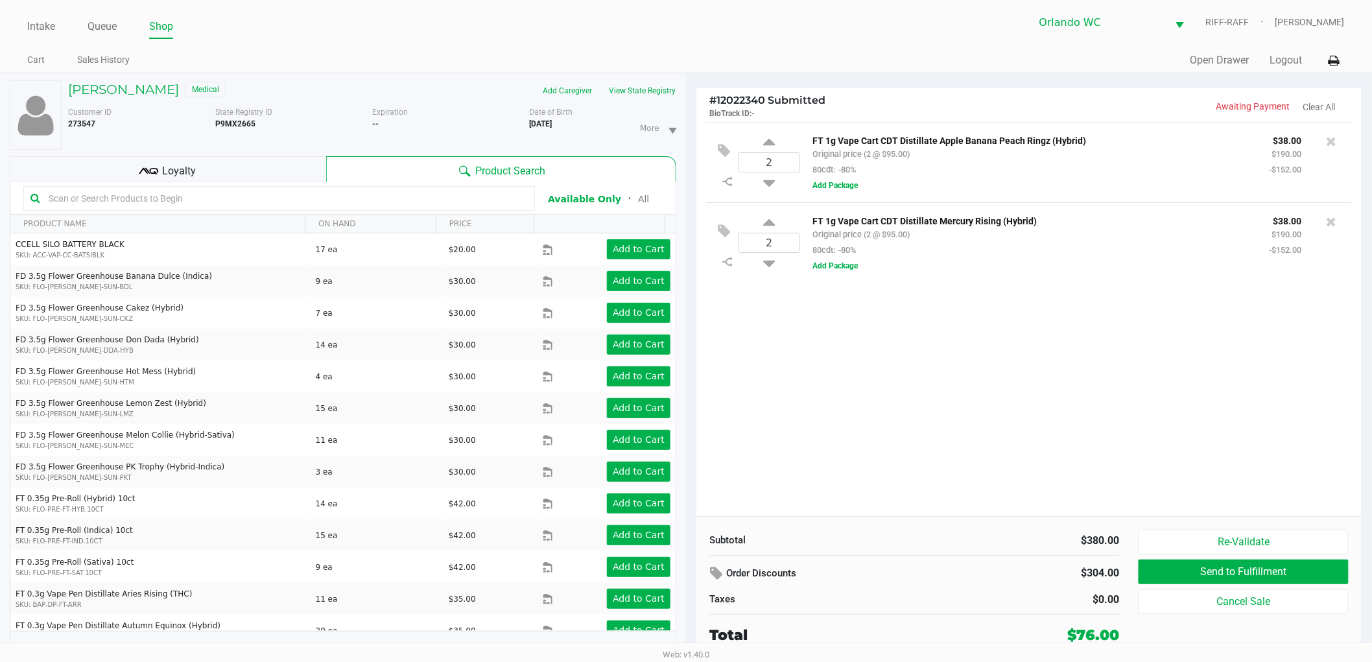
click at [914, 396] on div "2 FT 1g Vape Cart CDT Distillate Apple Banana Peach Ringz (Hybrid) Original pri…" at bounding box center [1028, 319] width 665 height 394
click at [924, 406] on div "2 FT 1g Vape Cart CDT Distillate Apple Banana Peach Ringz (Hybrid) Original pri…" at bounding box center [1028, 319] width 665 height 394
click at [941, 411] on div "2 FT 1g Vape Cart CDT Distillate Apple Banana Peach Ringz (Hybrid) Original pri…" at bounding box center [1028, 319] width 665 height 394
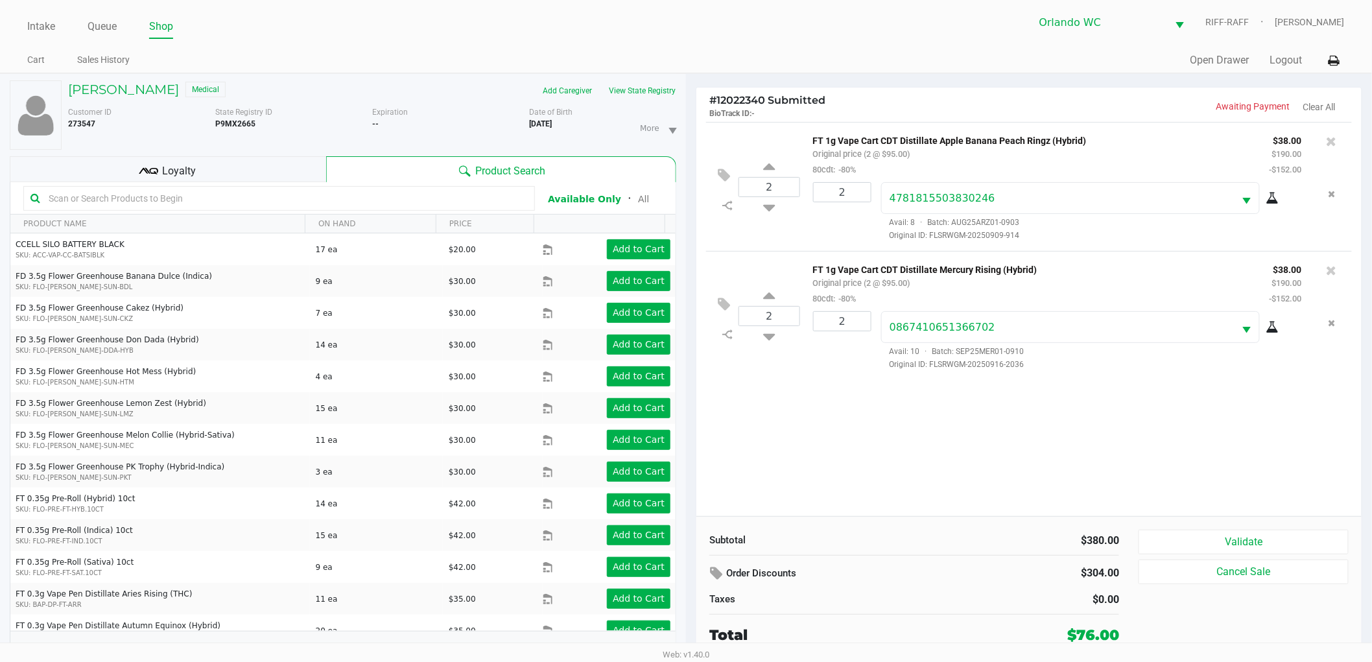
click at [1139, 499] on div "2 FT 1g Vape Cart CDT Distillate Apple Banana Peach Ringz (Hybrid) Original pri…" at bounding box center [1028, 319] width 665 height 394
click at [1255, 517] on div "Subtotal $380.00 Order Discounts $304.00 Taxes $0.00 Total $76.00 Validate Canc…" at bounding box center [1028, 587] width 665 height 143
click at [1151, 559] on button "Cancel Sale" at bounding box center [1243, 571] width 210 height 25
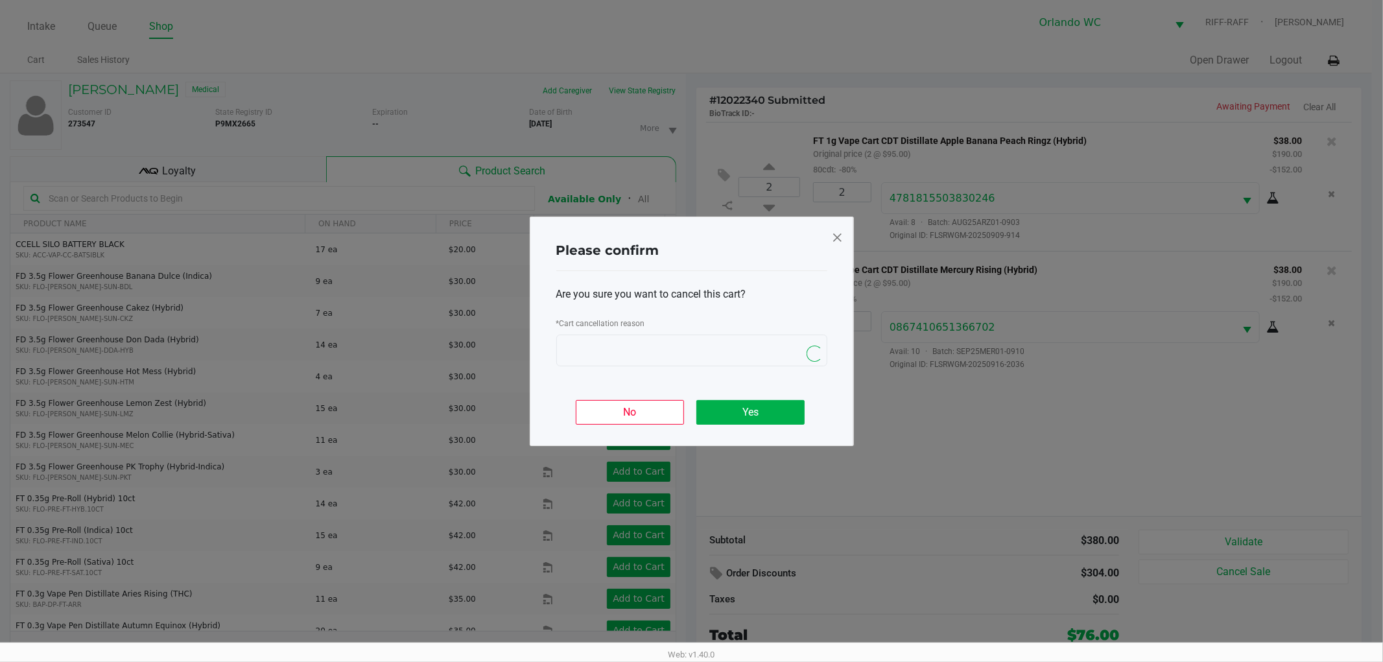
click at [1306, 443] on ngb-modal-window "Please confirm Are you sure you want to cancel this cart? * Cart cancellation r…" at bounding box center [691, 331] width 1383 height 662
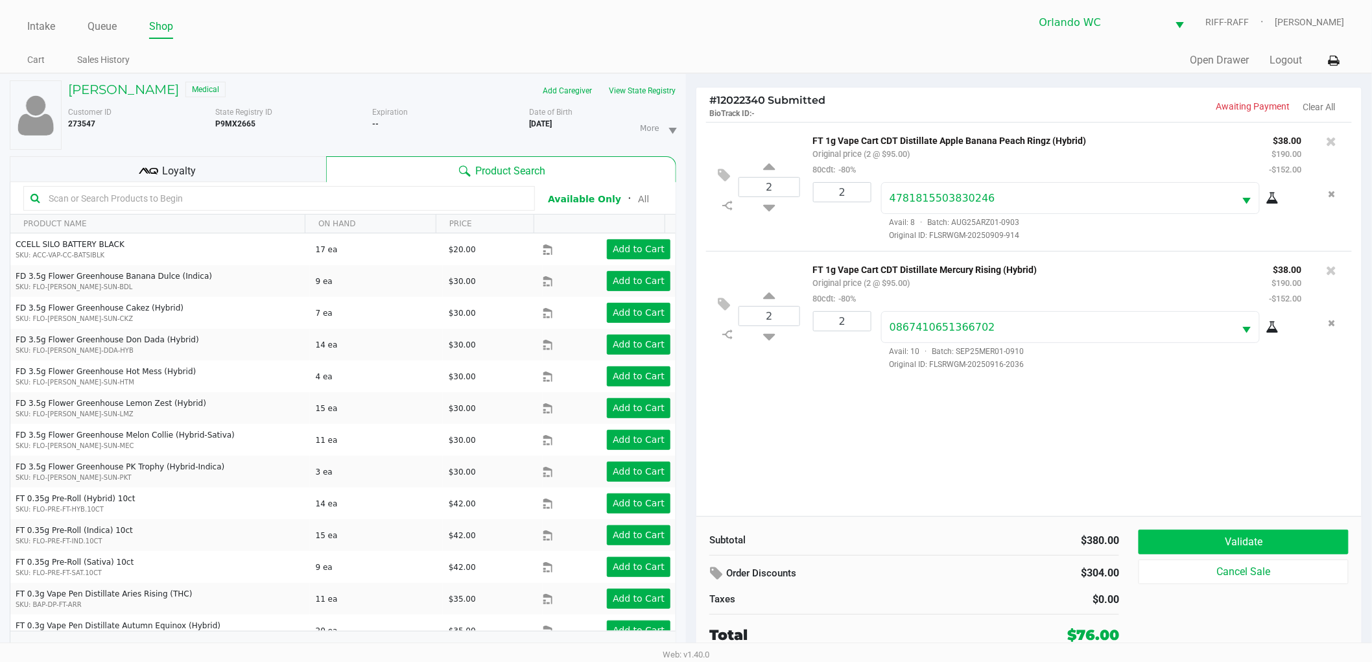
click at [1193, 532] on button "Validate" at bounding box center [1243, 542] width 210 height 25
click at [948, 624] on div "Total $76.00" at bounding box center [913, 633] width 429 height 25
click at [1080, 449] on div "2 FT 1g Vape Cart CDT Distillate Apple Banana Peach Ringz (Hybrid) Original pri…" at bounding box center [1028, 319] width 665 height 394
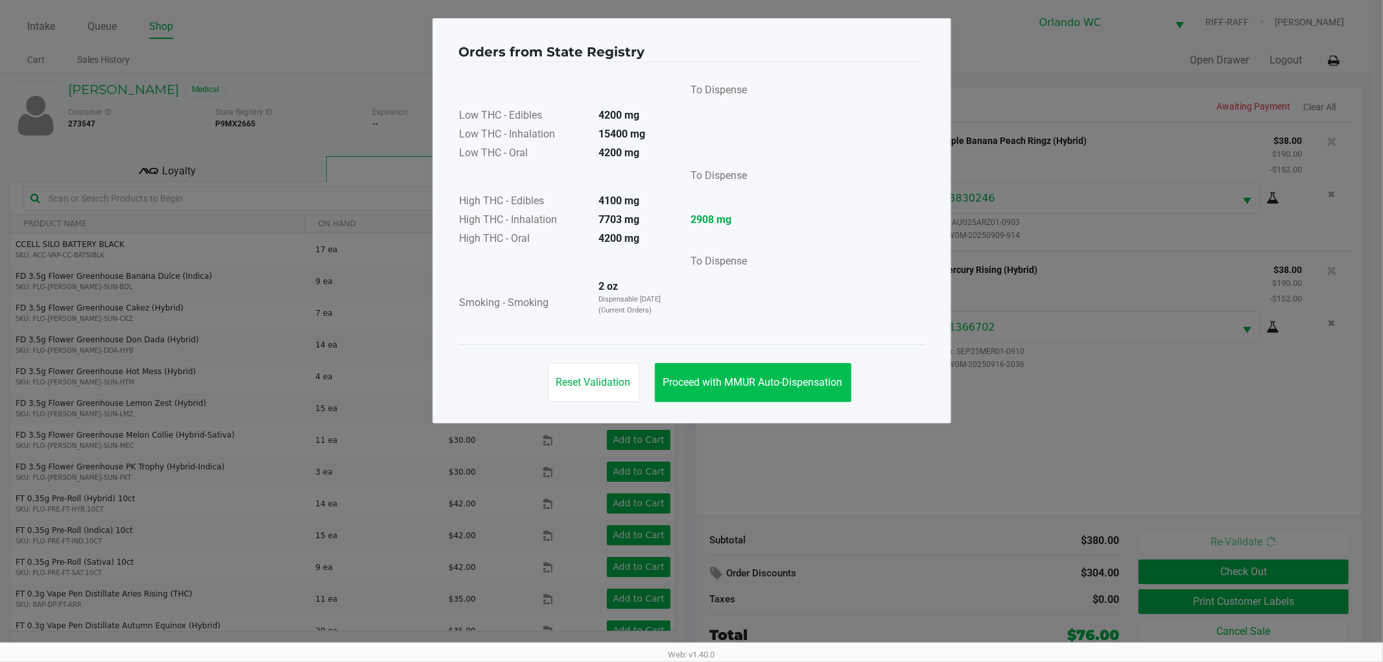
click at [801, 392] on button "Proceed with MMUR Auto-Dispensation" at bounding box center [753, 382] width 196 height 39
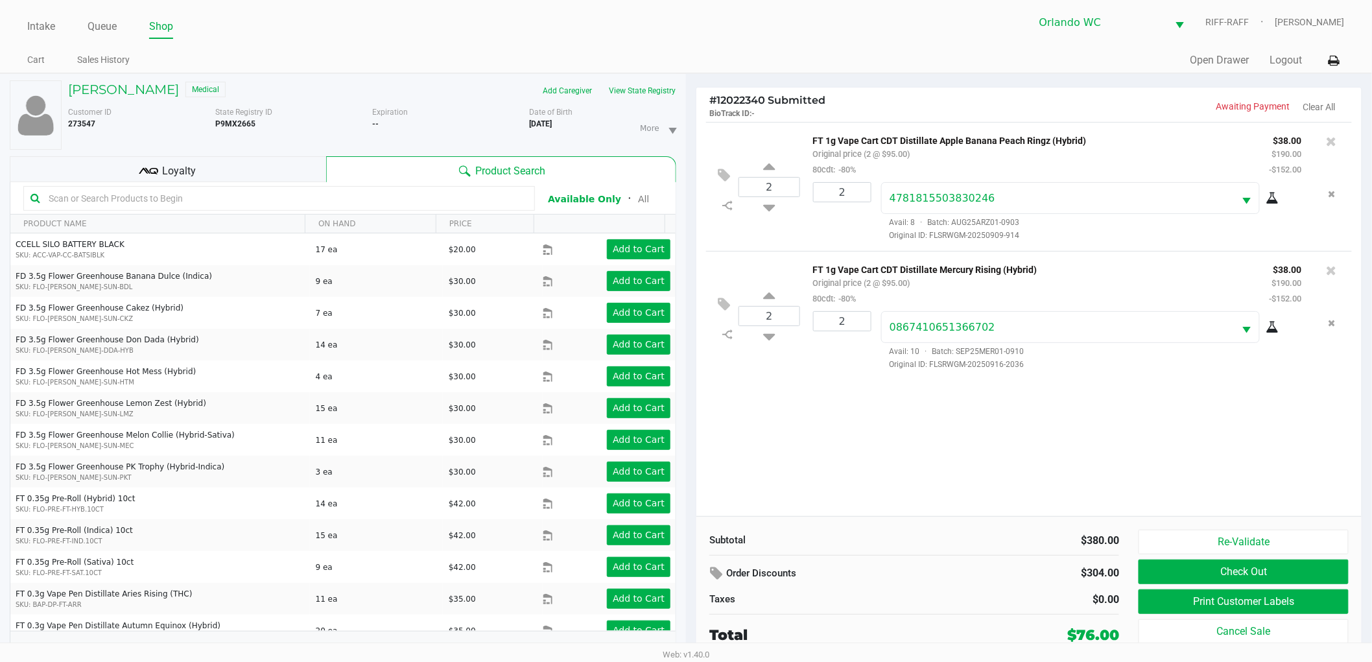
click at [859, 555] on ngb-modal-window "Orders from State Registry To Dispense Low THC - Edibles 4200 mg Low THC - Inha…" at bounding box center [686, 331] width 1372 height 662
click at [260, 160] on div "Loyalty" at bounding box center [168, 169] width 316 height 26
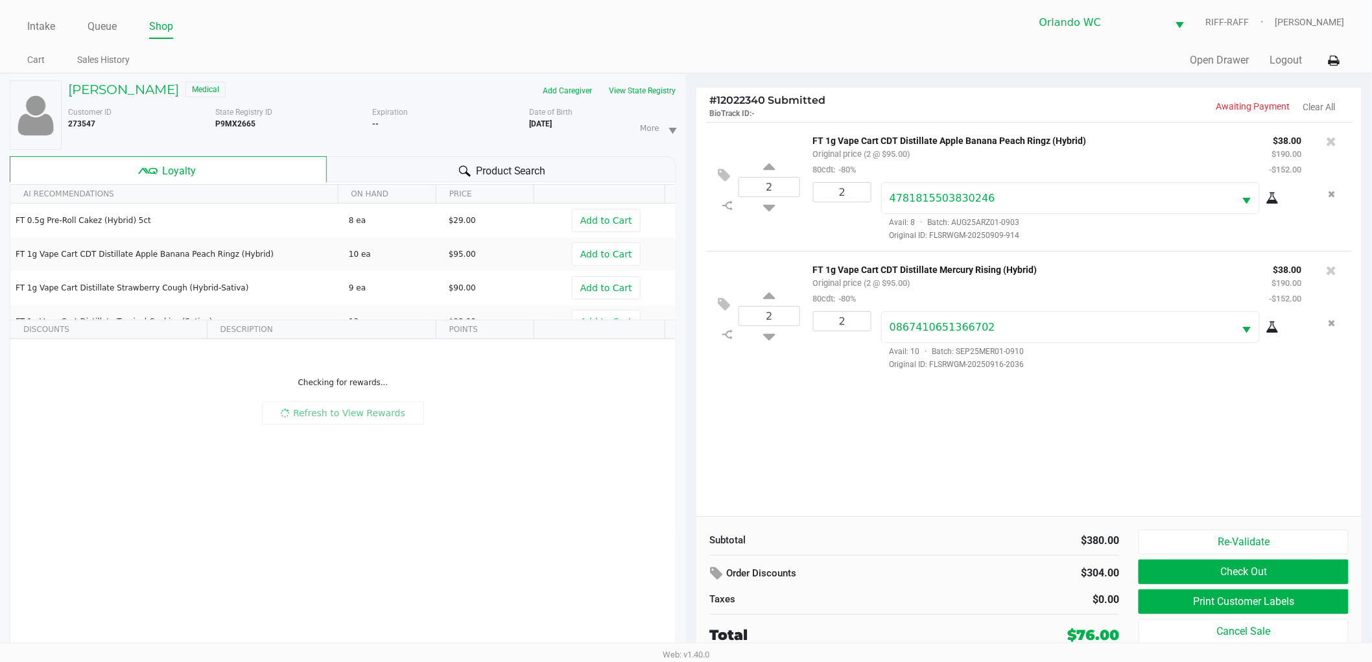
click at [923, 533] on div "$380.00" at bounding box center [1021, 541] width 215 height 16
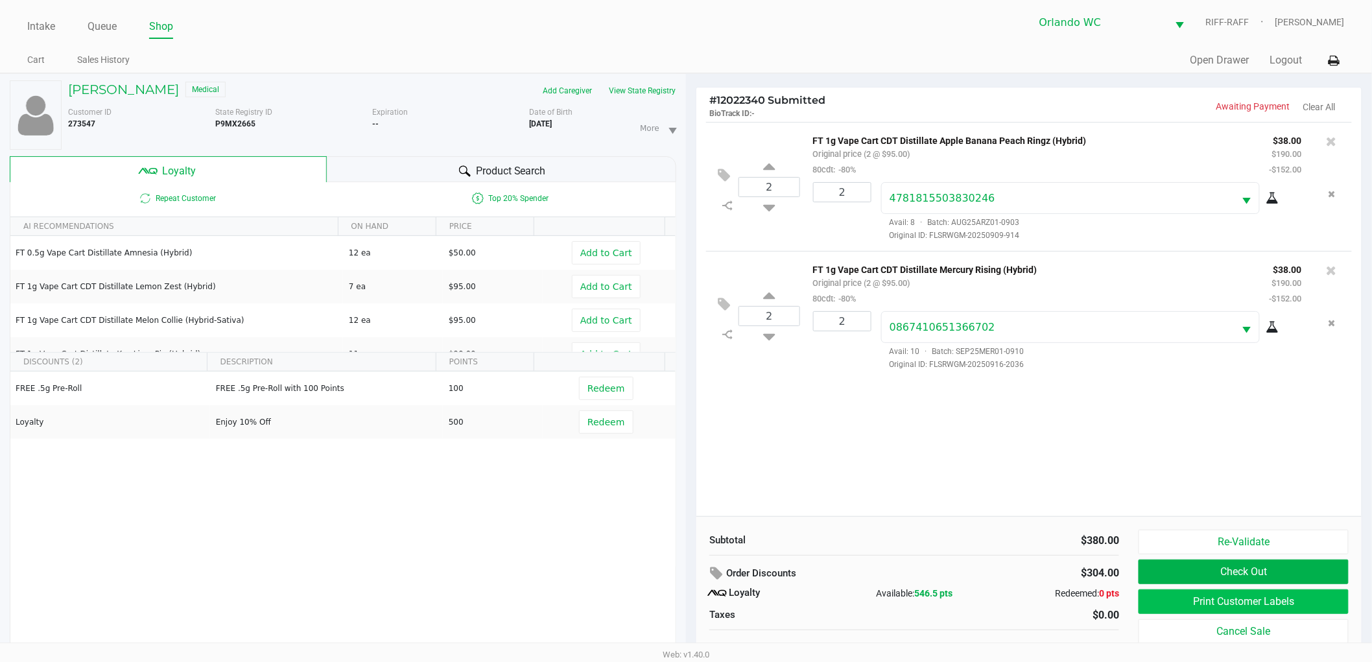
click at [1173, 610] on button "Print Customer Labels" at bounding box center [1243, 601] width 210 height 25
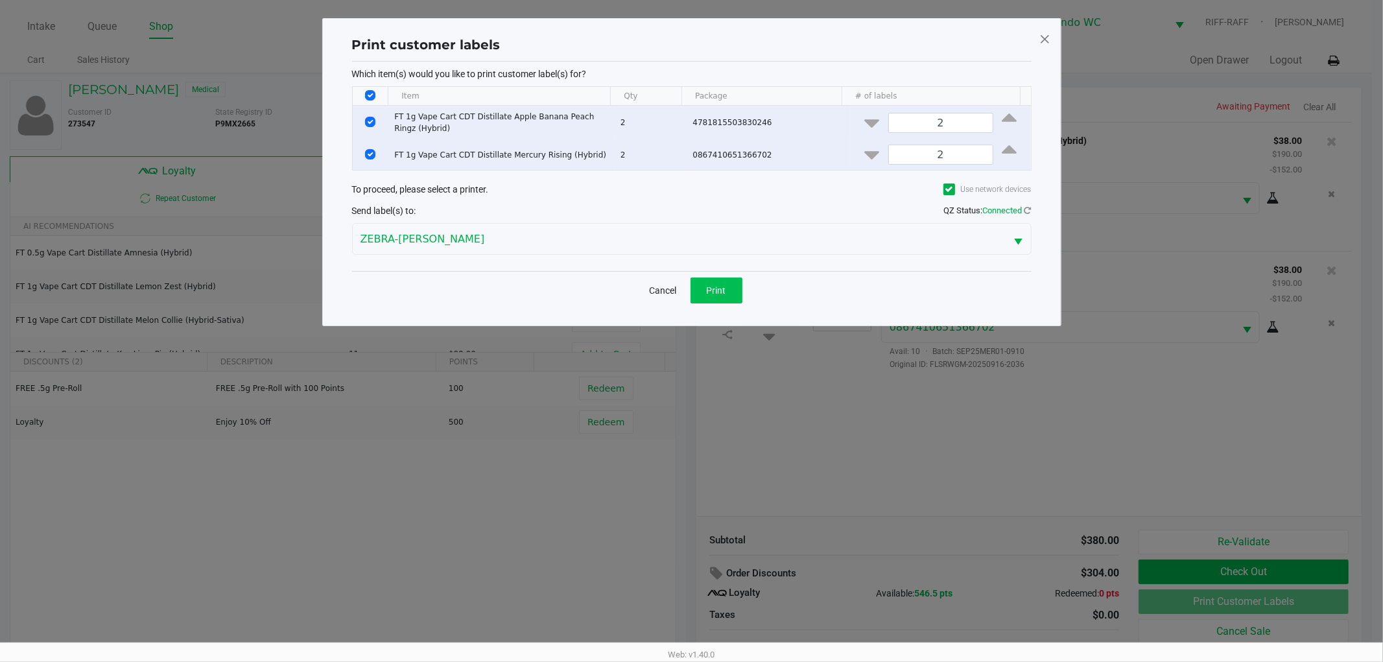
click at [712, 300] on button "Print" at bounding box center [716, 290] width 52 height 26
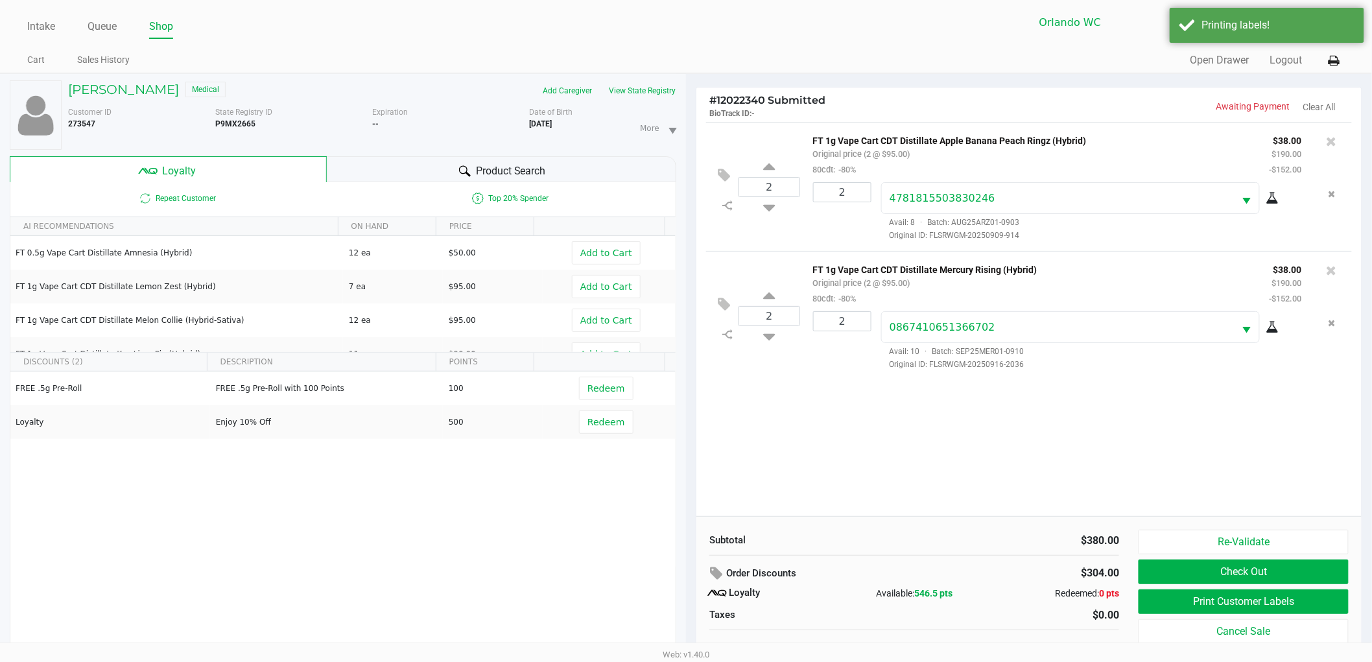
scroll to position [14, 0]
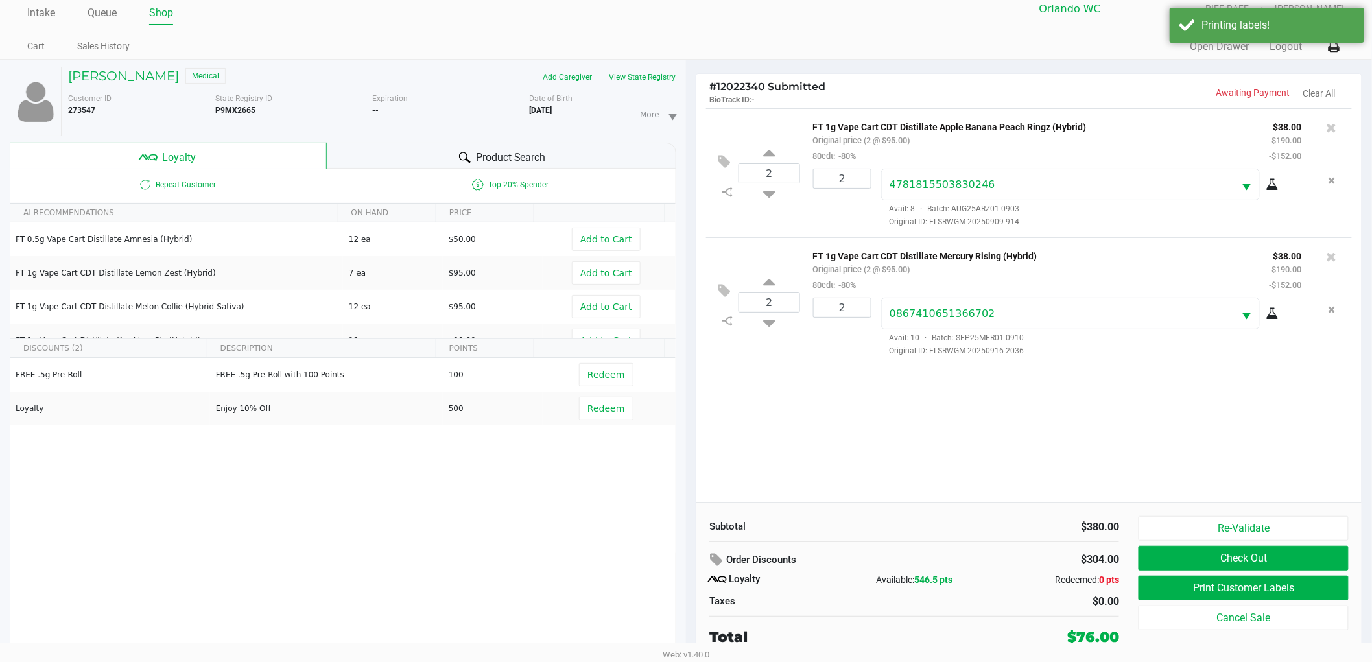
click at [915, 532] on div "$380.00" at bounding box center [1021, 527] width 215 height 16
click at [921, 496] on div "2 FT 1g Vape Cart CDT Distillate Apple Banana Peach Ringz (Hybrid) Original pri…" at bounding box center [1028, 305] width 665 height 394
click at [1241, 562] on button "Check Out" at bounding box center [1243, 558] width 210 height 25
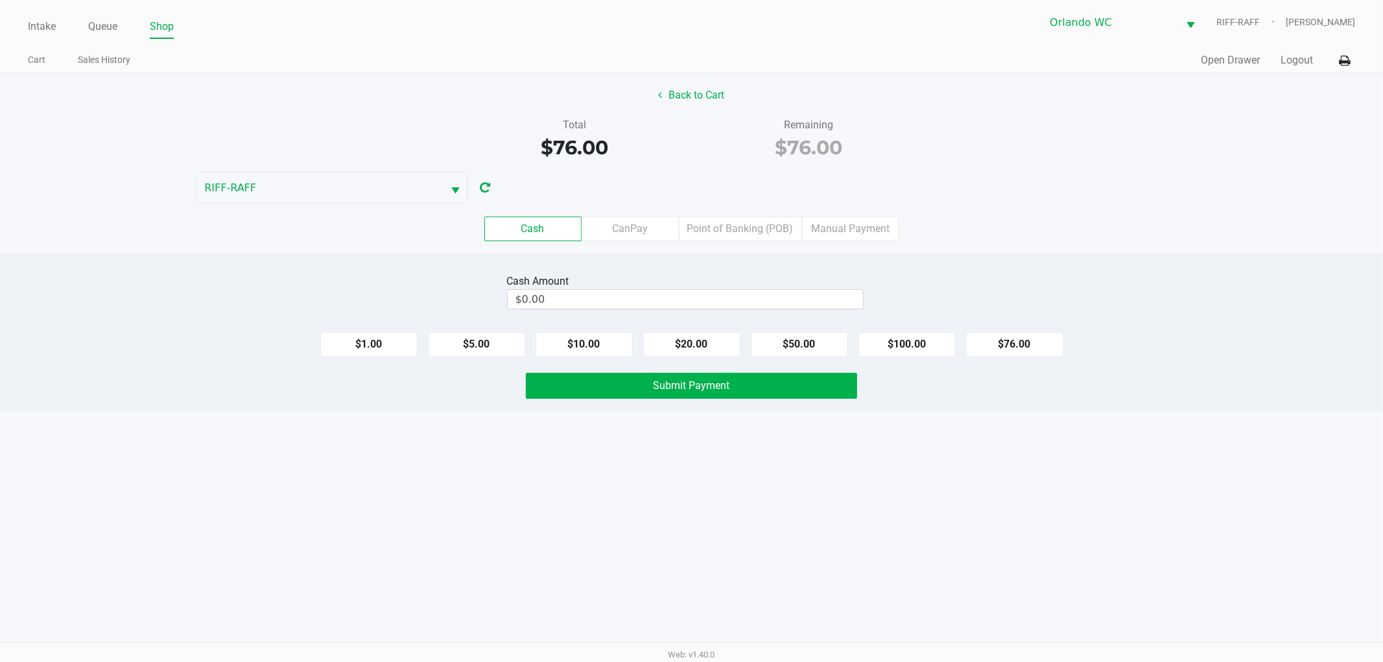
click at [755, 228] on label "Point of Banking (POB)" at bounding box center [740, 229] width 123 height 25
click at [0, 0] on 7 "Point of Banking (POB)" at bounding box center [0, 0] width 0 height 0
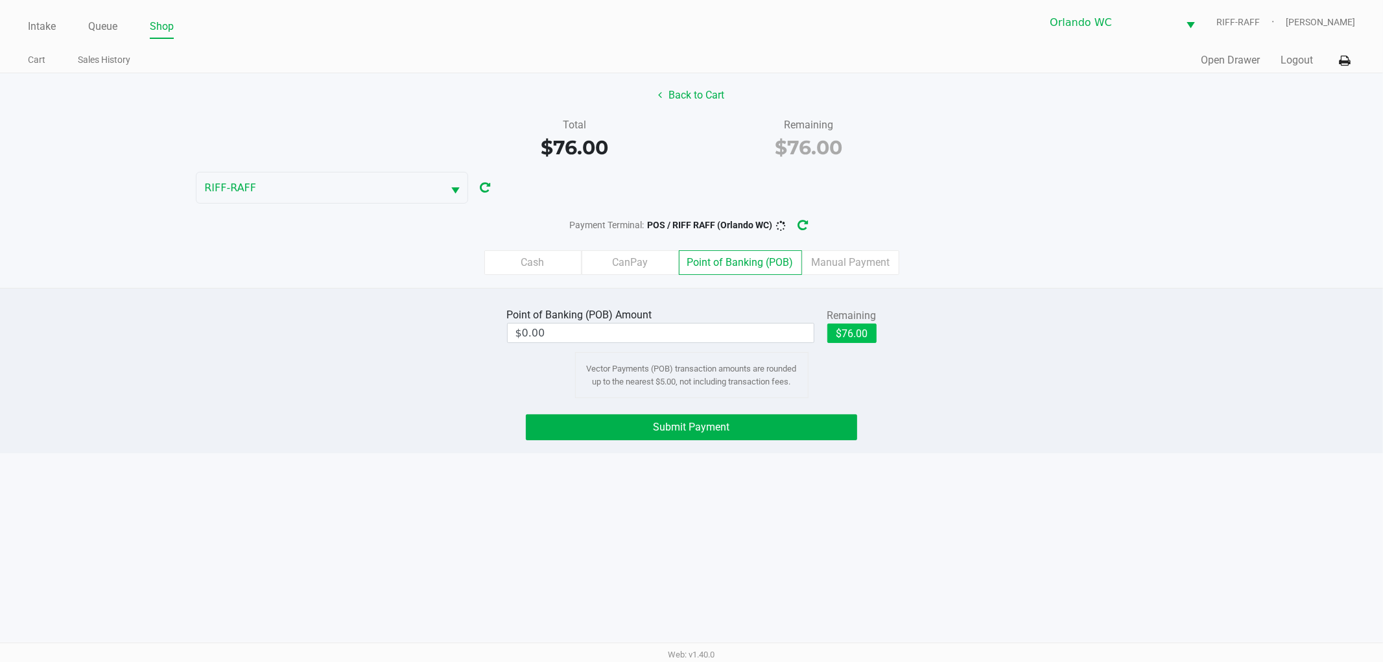
click at [867, 340] on button "$76.00" at bounding box center [851, 332] width 49 height 19
type input "$76.00"
click at [739, 455] on div "Intake Queue Shop Orlando WC RIFF-RAFF Rosa Matos Cart Sales History Quick Sale…" at bounding box center [691, 331] width 1383 height 662
click at [1013, 423] on div "Submit Payment" at bounding box center [691, 427] width 1402 height 26
click at [530, 480] on div "Intake Queue Shop Orlando WC RIFF-RAFF Rosa Matos Cart Sales History Quick Sale…" at bounding box center [691, 331] width 1383 height 662
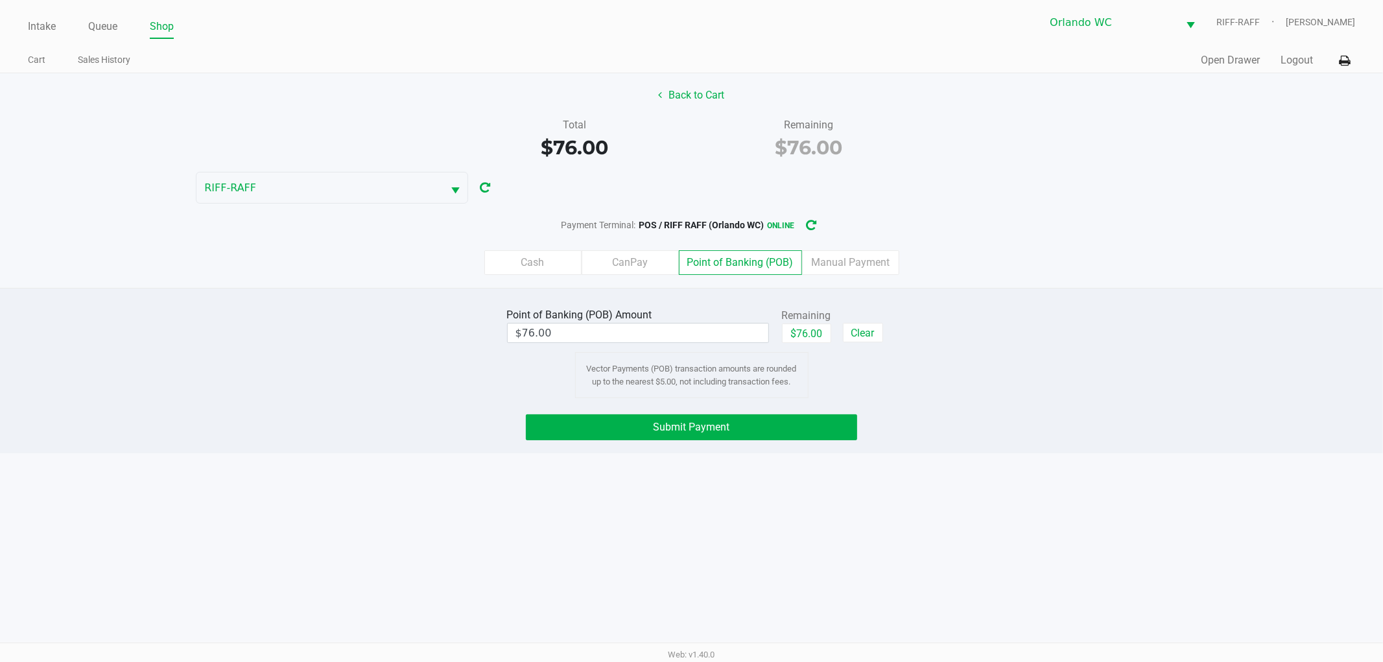
click at [599, 438] on button "Submit Payment" at bounding box center [691, 427] width 331 height 26
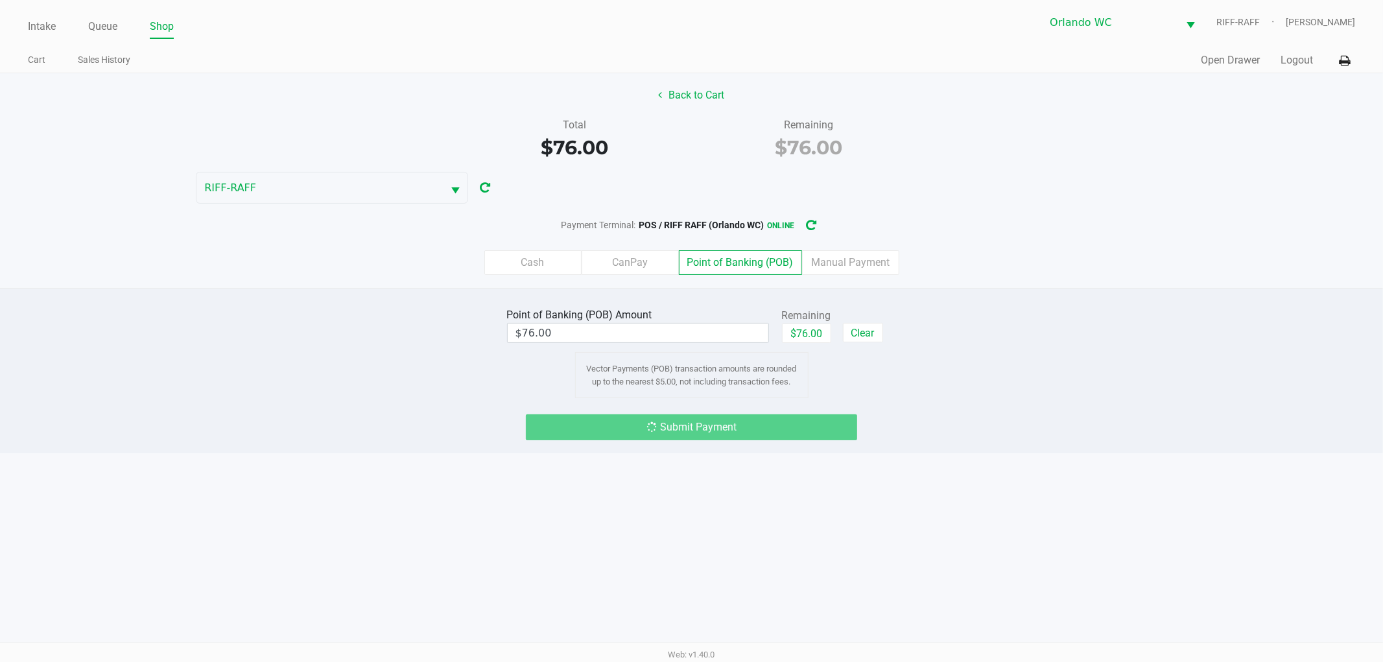
click at [354, 477] on div "Intake Queue Shop Orlando WC RIFF-RAFF Rosa Matos Cart Sales History Quick Sale…" at bounding box center [691, 331] width 1383 height 662
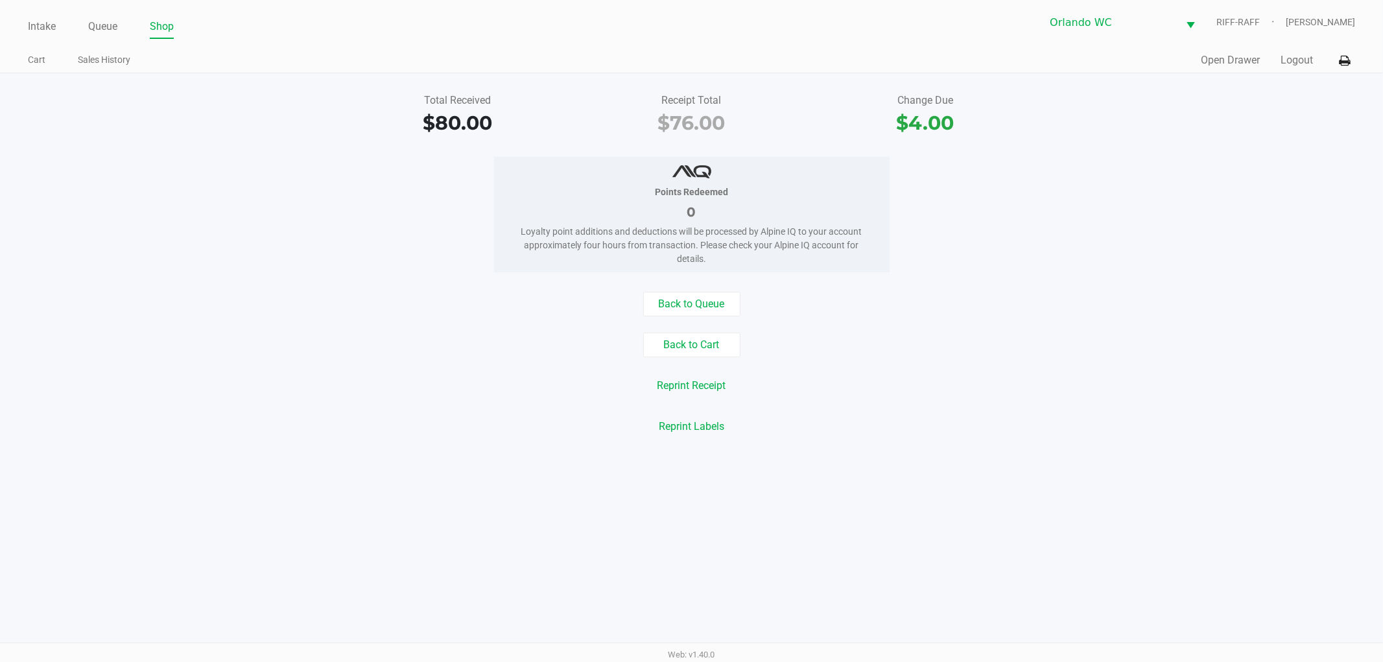
click at [340, 323] on div "Back to Queue Back to Cart Reprint Receipt Reprint Labels" at bounding box center [691, 365] width 1402 height 147
click at [287, 334] on div "Back to Cart" at bounding box center [691, 345] width 1402 height 25
click at [286, 311] on div "Back to Queue" at bounding box center [691, 304] width 1402 height 25
click at [84, 150] on div "Total Received $80.00 Receipt Total $76.00 Change Due $4.00 Points Redeemed 0 L…" at bounding box center [691, 263] width 1383 height 381
click at [34, 21] on link "Intake" at bounding box center [42, 27] width 28 height 18
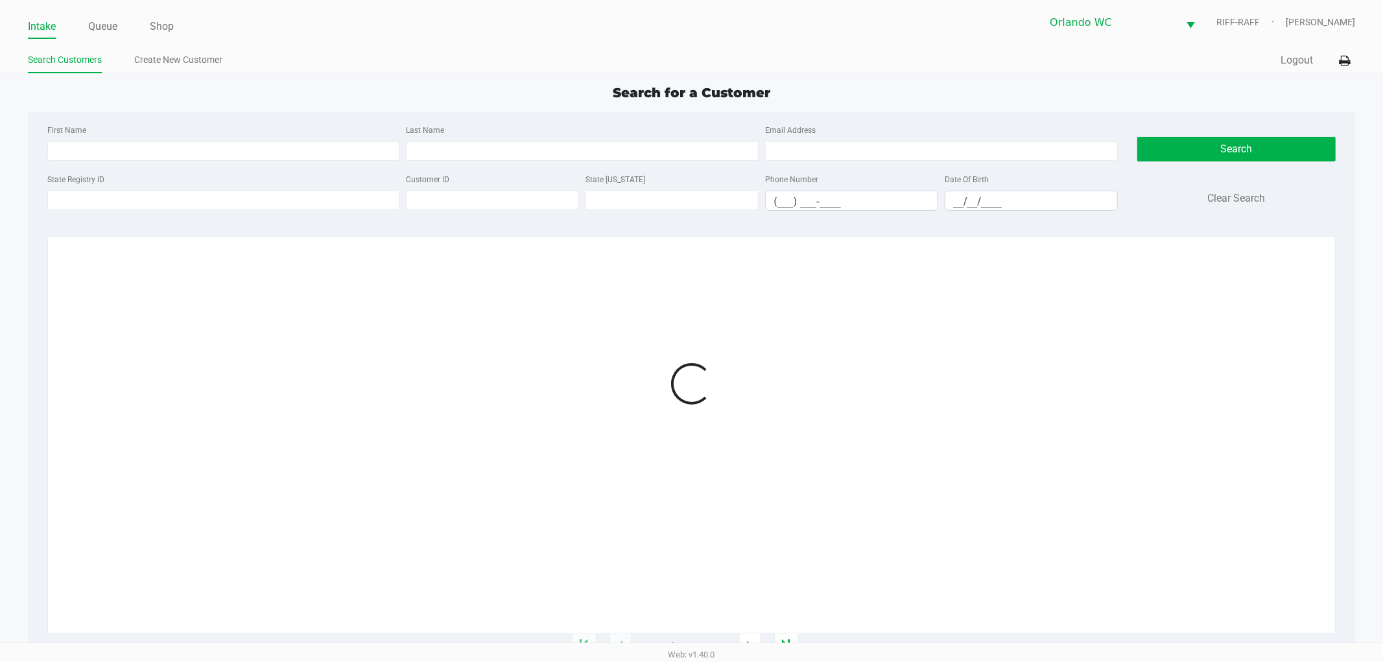
click at [380, 72] on ul "Search Customers Create New Customer" at bounding box center [360, 62] width 664 height 22
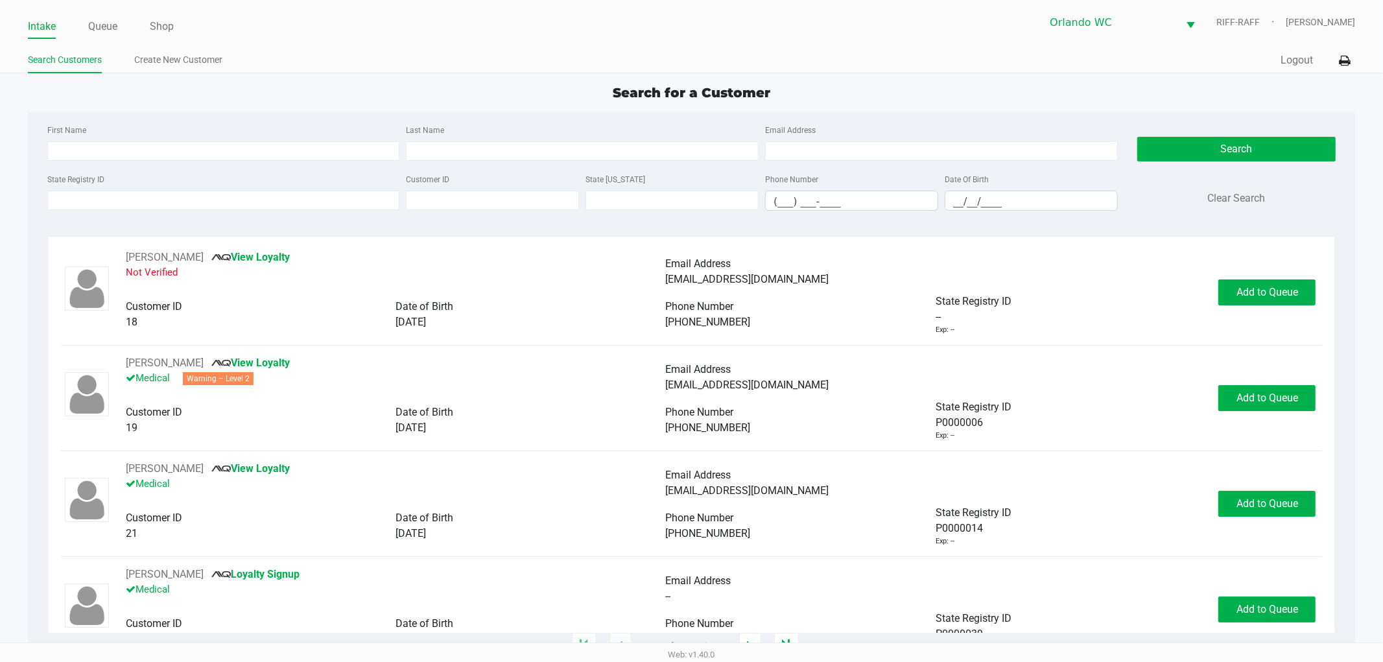
click at [277, 196] on input "State Registry ID" at bounding box center [223, 200] width 353 height 19
click at [325, 198] on input "State Registry ID" at bounding box center [223, 200] width 353 height 19
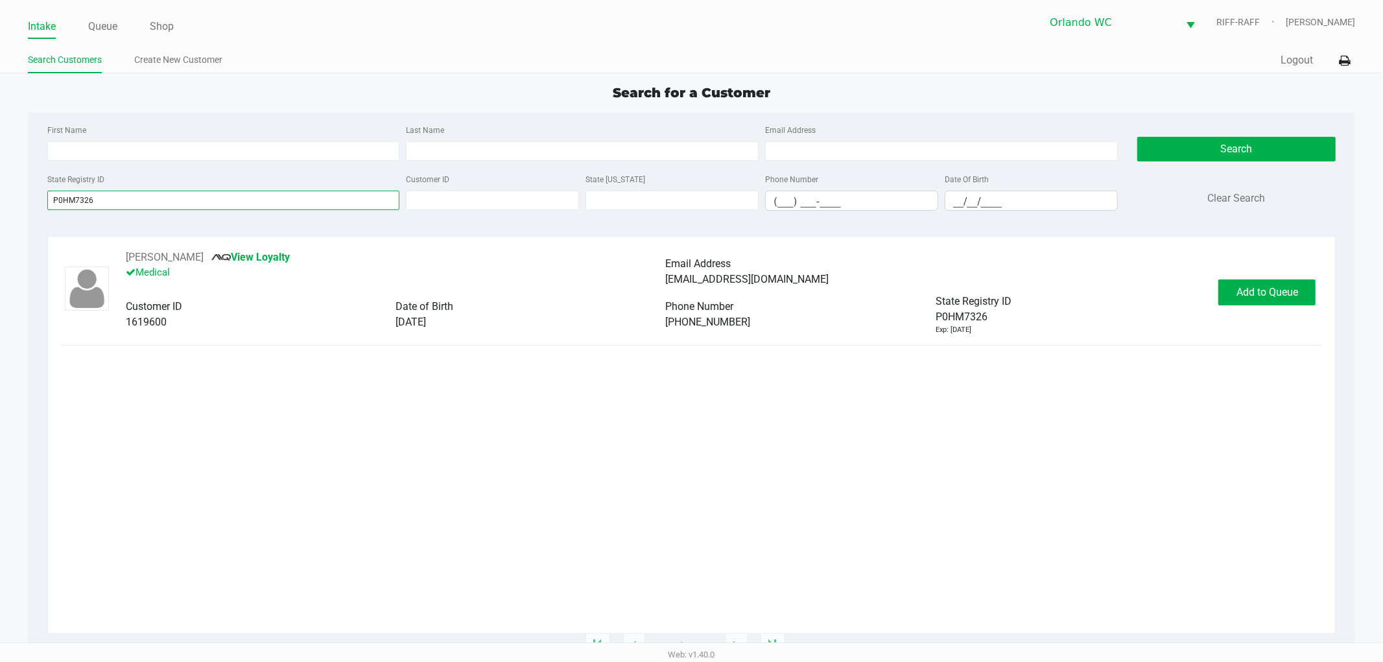
type input "P0HM7326"
click at [1160, 435] on div "JARED TORRES View Loyalty Medical Email Address jaredtorres@ymail.com Customer …" at bounding box center [691, 441] width 1261 height 383
click at [370, 447] on div "JARED TORRES View Loyalty Medical Email Address jaredtorres@ymail.com Customer …" at bounding box center [691, 441] width 1261 height 383
click at [1278, 303] on button "Add to Queue" at bounding box center [1266, 292] width 97 height 26
click at [937, 467] on div "JARED TORRES View Loyalty Medical Email Address jaredtorres@ymail.com Customer …" at bounding box center [691, 441] width 1261 height 383
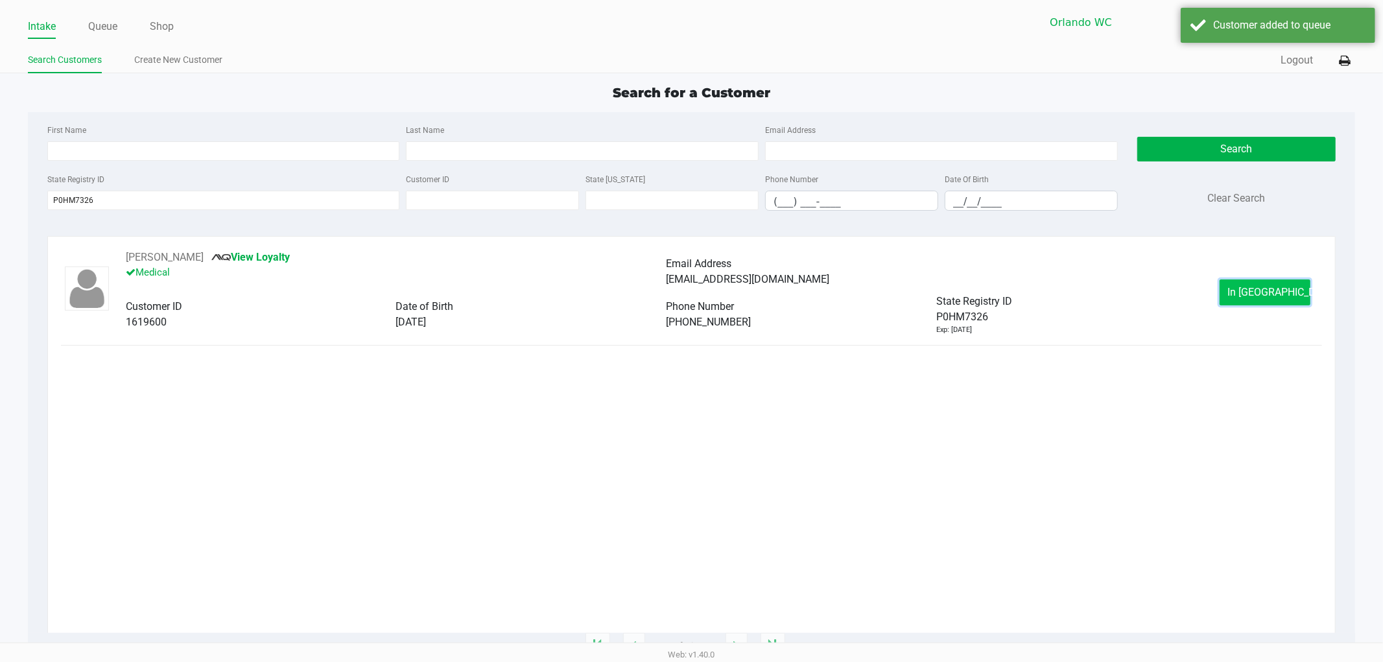
click at [1280, 300] on button "In Queue" at bounding box center [1264, 292] width 91 height 26
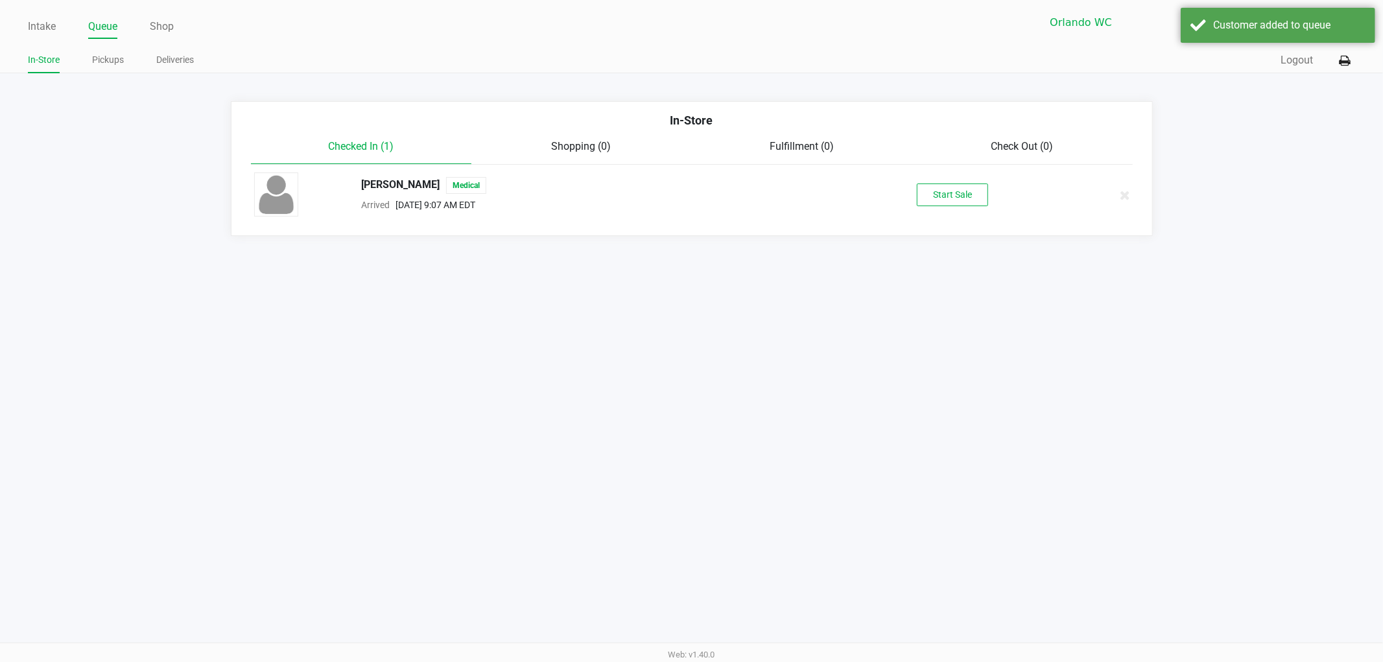
click at [962, 191] on button "Start Sale" at bounding box center [952, 194] width 71 height 23
click at [873, 389] on div "Intake Queue Shop Orlando WC RIFF-RAFF Rosa Matos In-Store Pickups Deliveries Q…" at bounding box center [691, 331] width 1383 height 662
click at [1228, 331] on div "Intake Queue Shop Orlando WC RIFF-RAFF Rosa Matos In-Store Pickups Deliveries Q…" at bounding box center [691, 331] width 1383 height 662
click at [1235, 15] on div "Customer added to queue" at bounding box center [1277, 25] width 194 height 35
click at [968, 412] on div "Intake Queue Shop Orlando WC RIFF-RAFF Rosa Matos In-Store Pickups Deliveries Q…" at bounding box center [691, 331] width 1383 height 662
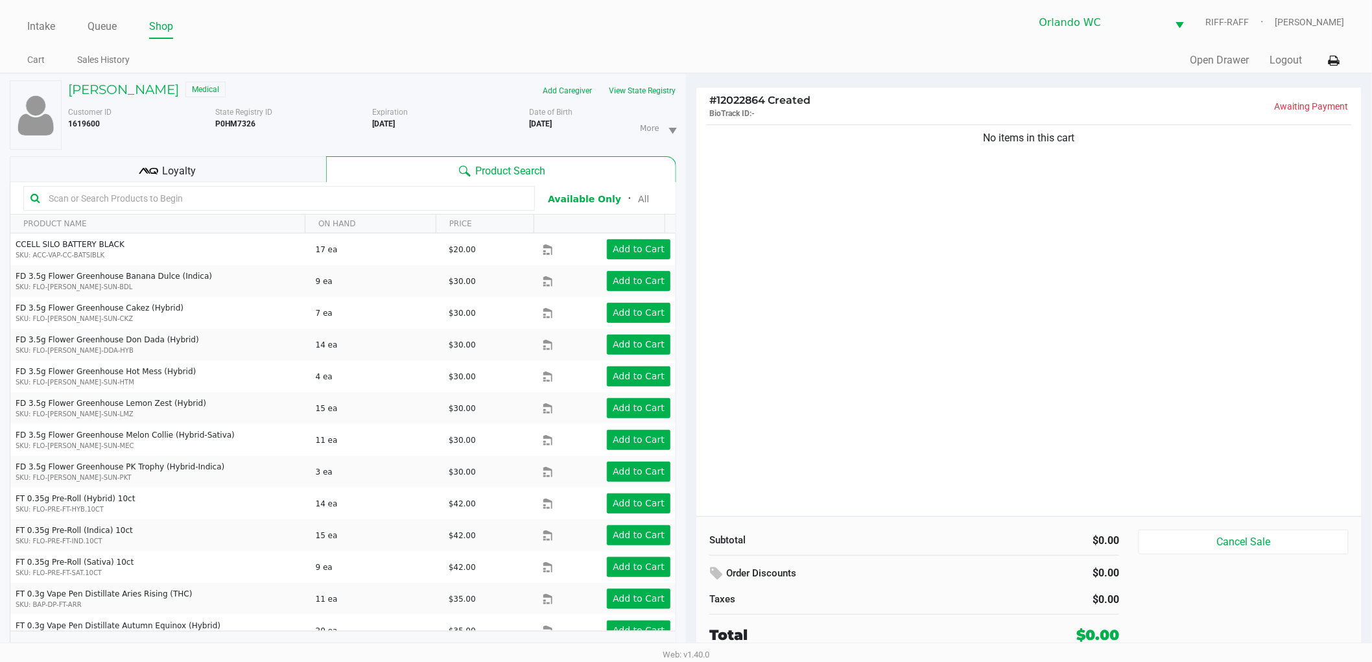
click at [384, 202] on input "text" at bounding box center [285, 198] width 484 height 19
type input "Don Dada"
click at [990, 361] on div "No items in this cart" at bounding box center [1028, 319] width 665 height 394
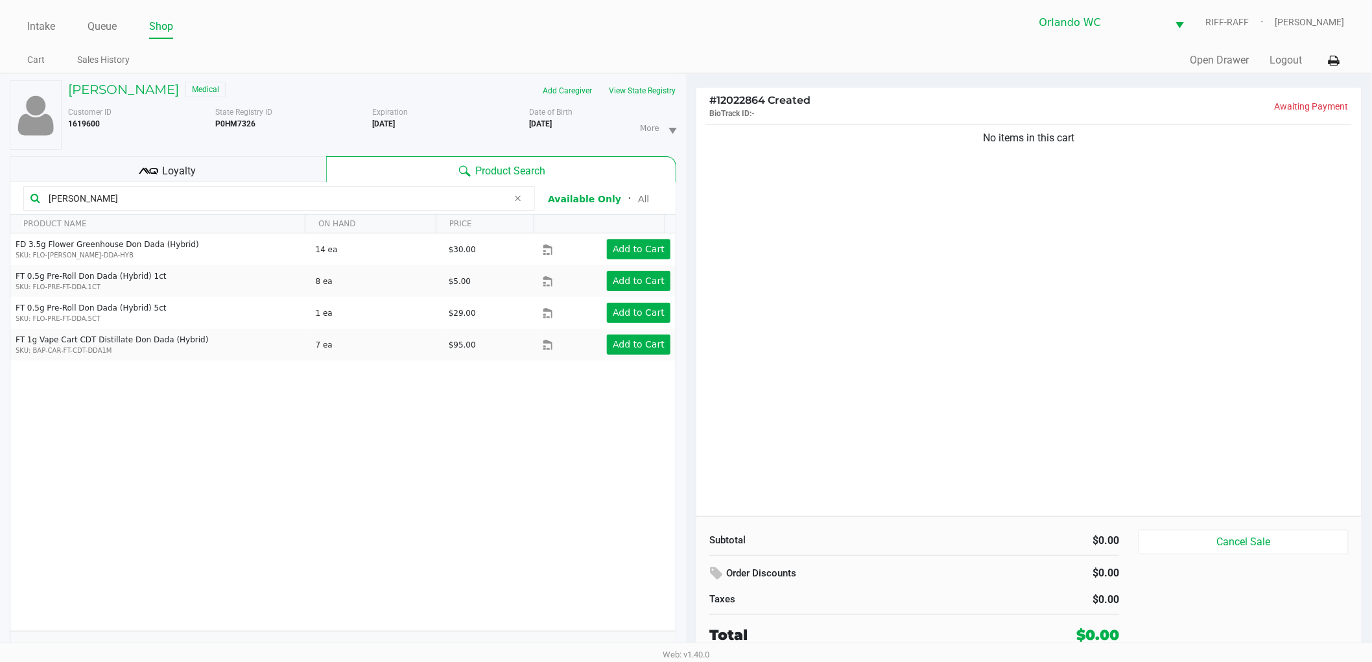
click at [484, 445] on div "FD 3.5g Flower Greenhouse Don Dada (Hybrid) SKU: FLO-BUD-FD-DDA-HYB 14 ea $30.0…" at bounding box center [342, 431] width 665 height 397
click at [640, 111] on span "More" at bounding box center [658, 127] width 46 height 33
click at [644, 89] on button "View State Registry" at bounding box center [638, 90] width 76 height 21
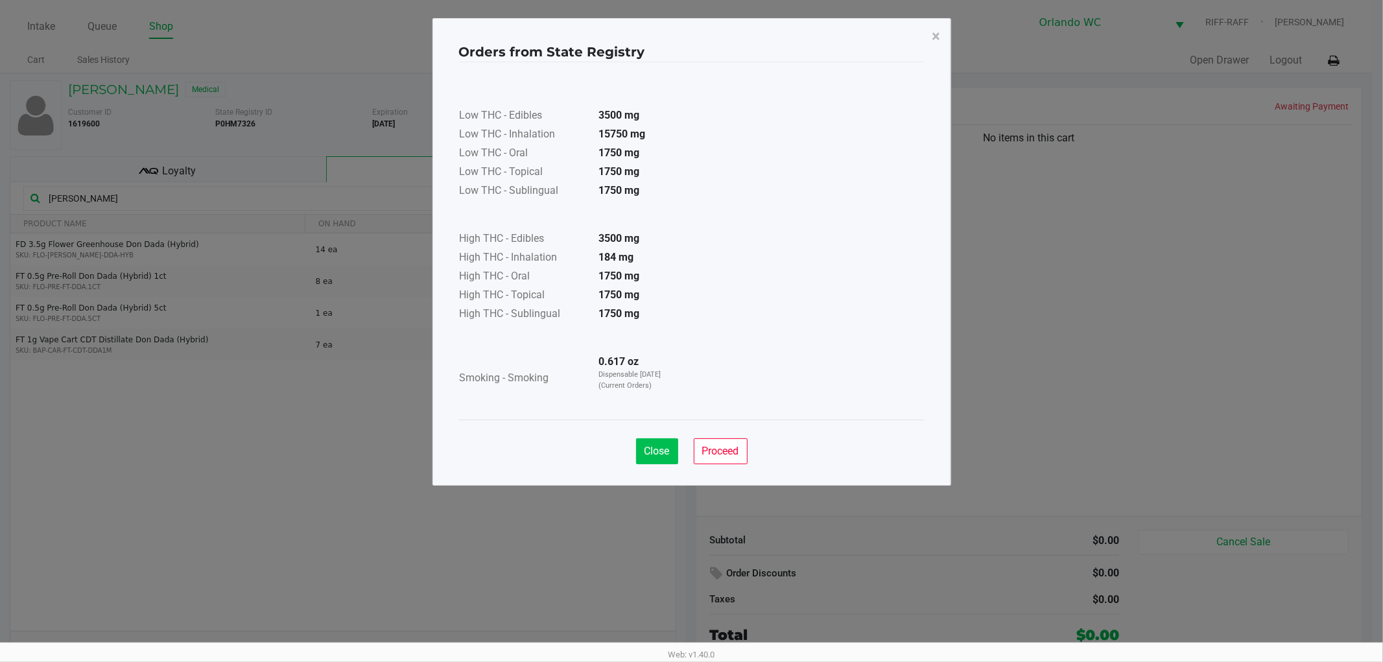
click at [660, 460] on button "Close" at bounding box center [657, 451] width 42 height 26
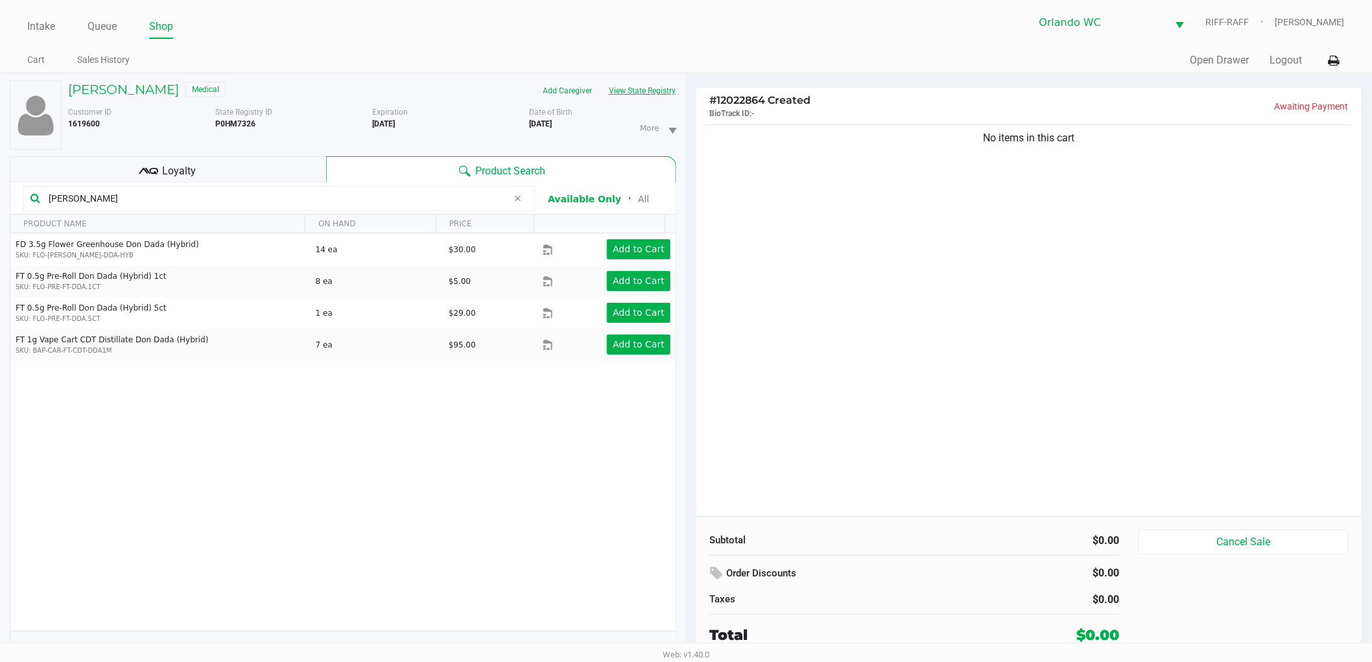
click at [512, 463] on div "FD 3.5g Flower Greenhouse Don Dada (Hybrid) SKU: FLO-BUD-FD-DDA-HYB 14 ea $30.0…" at bounding box center [342, 431] width 665 height 397
click at [516, 472] on div "FD 3.5g Flower Greenhouse Don Dada (Hybrid) SKU: FLO-BUD-FD-DDA-HYB 14 ea $30.0…" at bounding box center [342, 431] width 665 height 397
click at [452, 486] on div "FD 3.5g Flower Greenhouse Don Dada (Hybrid) SKU: FLO-BUD-FD-DDA-HYB 14 ea $30.0…" at bounding box center [342, 431] width 665 height 397
click at [427, 463] on div "FD 3.5g Flower Greenhouse Don Dada (Hybrid) SKU: FLO-BUD-FD-DDA-HYB 14 ea $30.0…" at bounding box center [342, 431] width 665 height 397
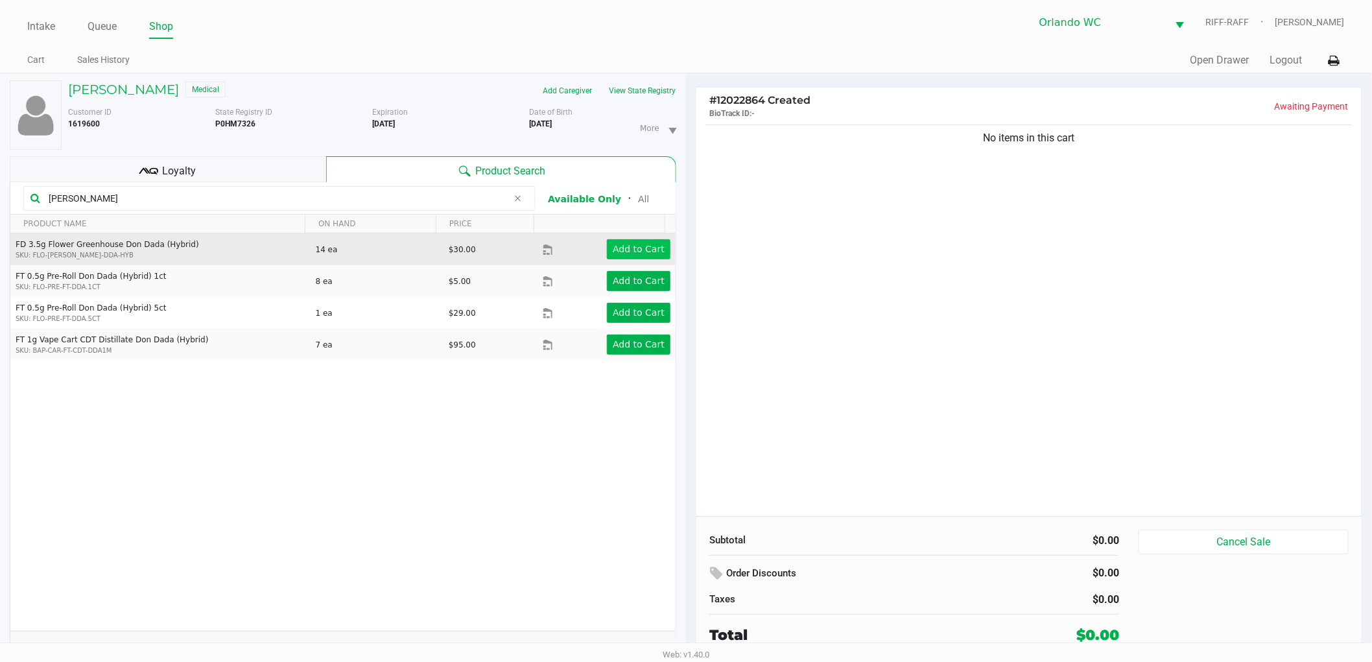
click at [646, 253] on app-button-loader "Add to Cart" at bounding box center [639, 249] width 52 height 10
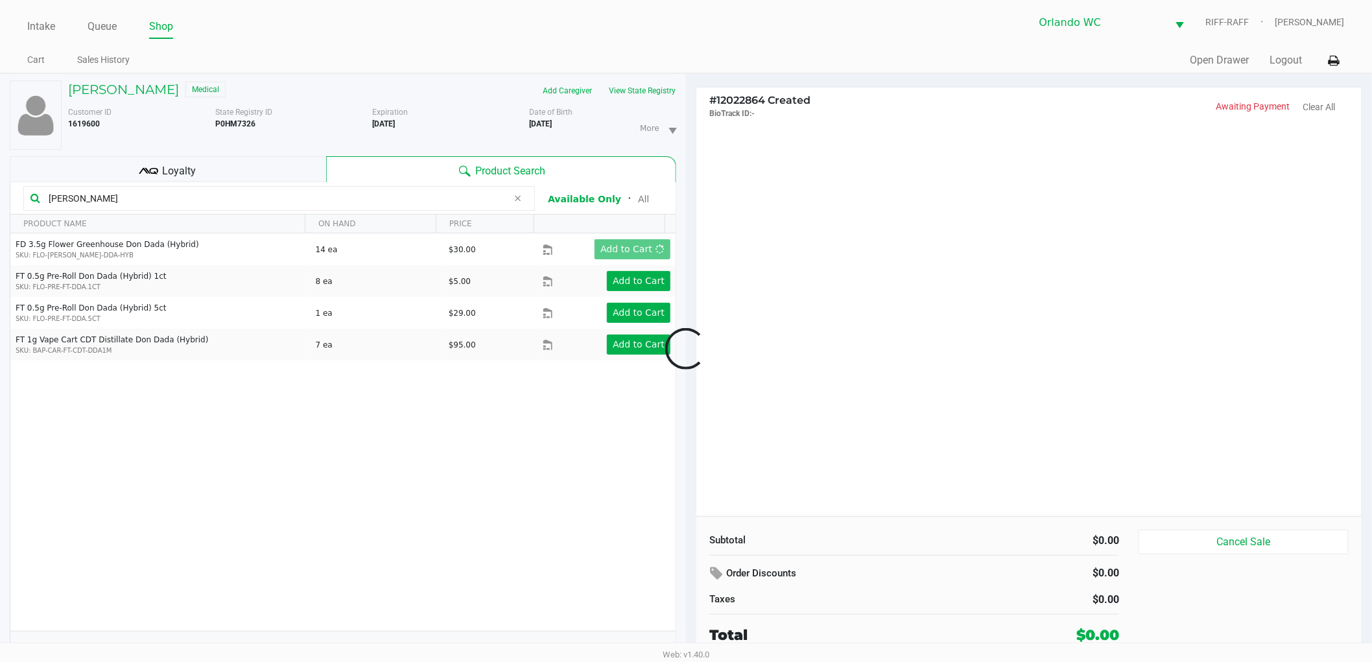
click at [451, 487] on div at bounding box center [686, 348] width 1372 height 421
click at [815, 463] on div at bounding box center [686, 348] width 1372 height 421
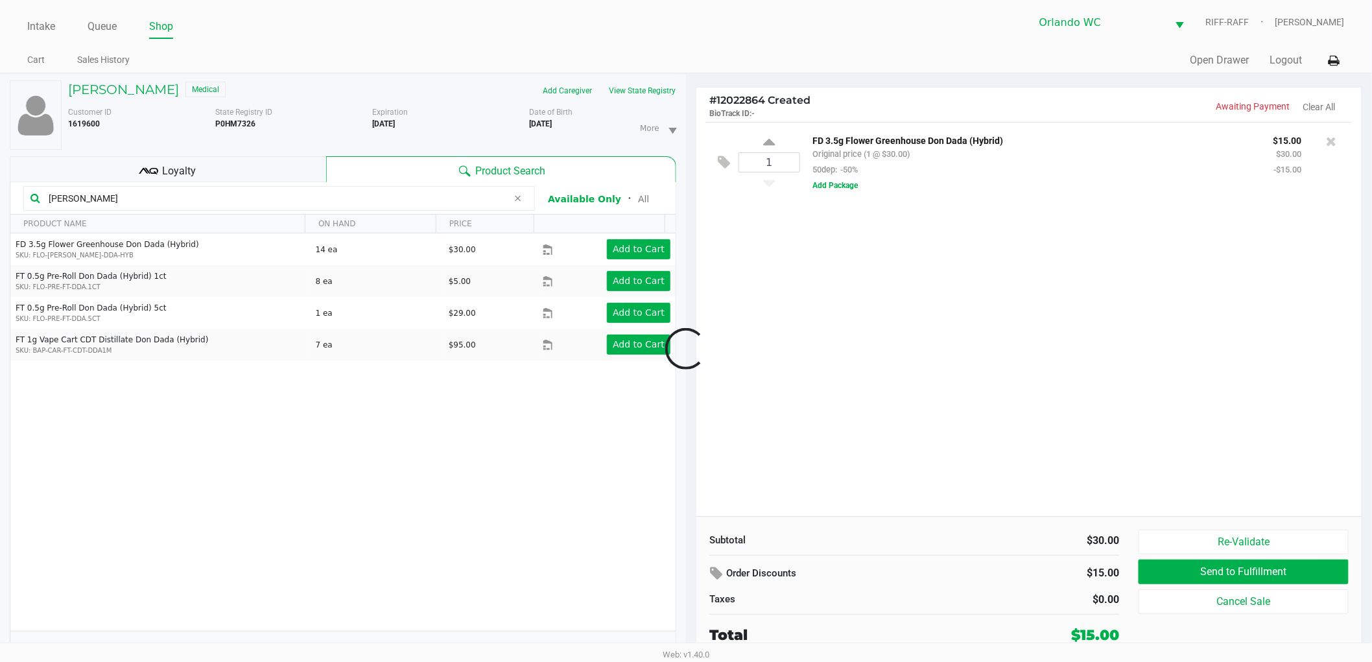
click at [1110, 380] on div at bounding box center [686, 348] width 1372 height 421
click at [963, 548] on div at bounding box center [686, 348] width 1372 height 421
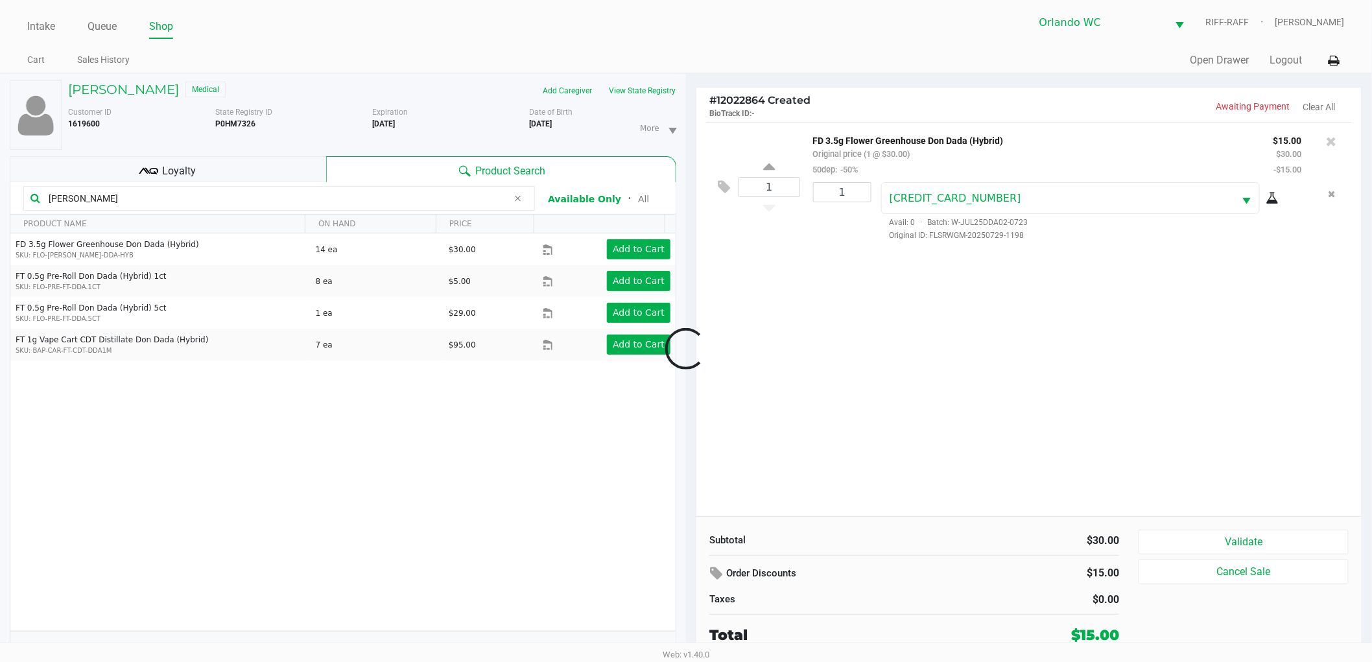
click at [916, 462] on div "1 FD 3.5g Flower Greenhouse Don Dada (Hybrid) Original price (1 @ $30.00) 50dep…" at bounding box center [1028, 319] width 665 height 394
click at [954, 563] on div "Order Discounts" at bounding box center [842, 573] width 267 height 23
click at [976, 572] on div "Order Discounts" at bounding box center [842, 573] width 287 height 23
click at [1182, 537] on button "Validate" at bounding box center [1243, 542] width 210 height 25
click at [908, 574] on div "Order Discounts" at bounding box center [842, 573] width 267 height 23
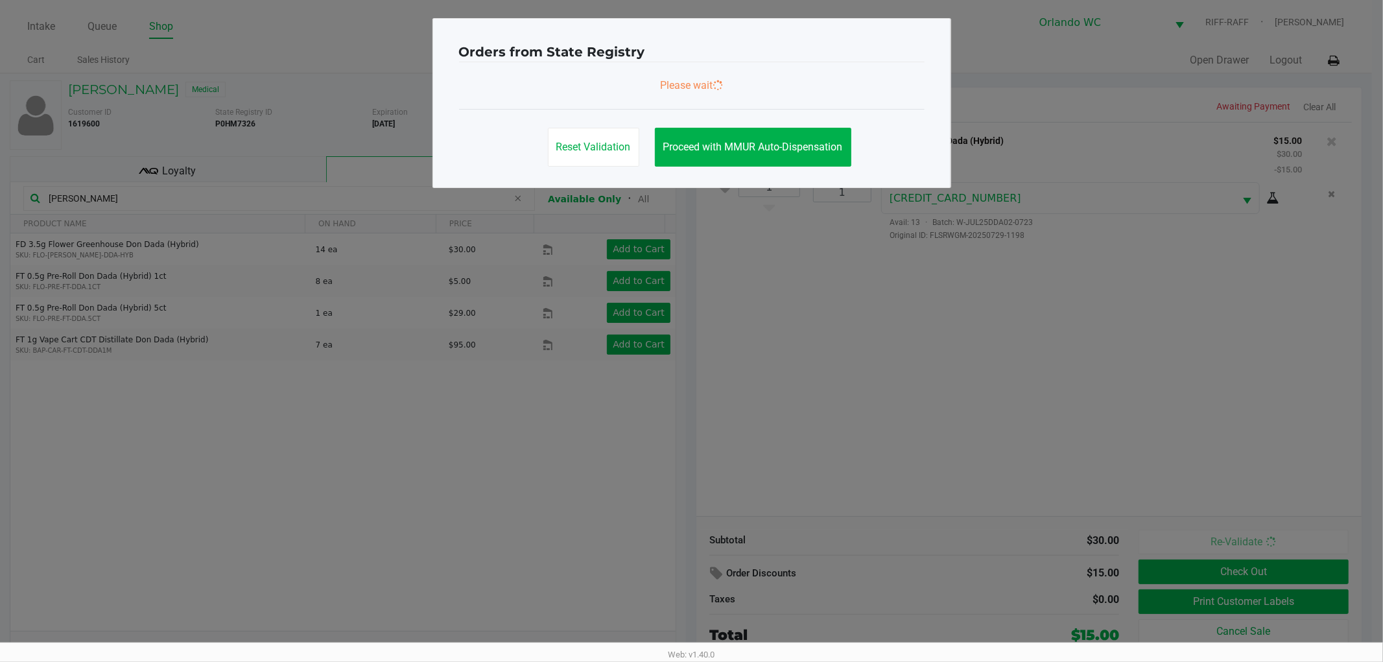
click at [1029, 353] on ngb-modal-window "Orders from State Registry Please wait Reset Validation Proceed with MMUR Auto-…" at bounding box center [691, 331] width 1383 height 662
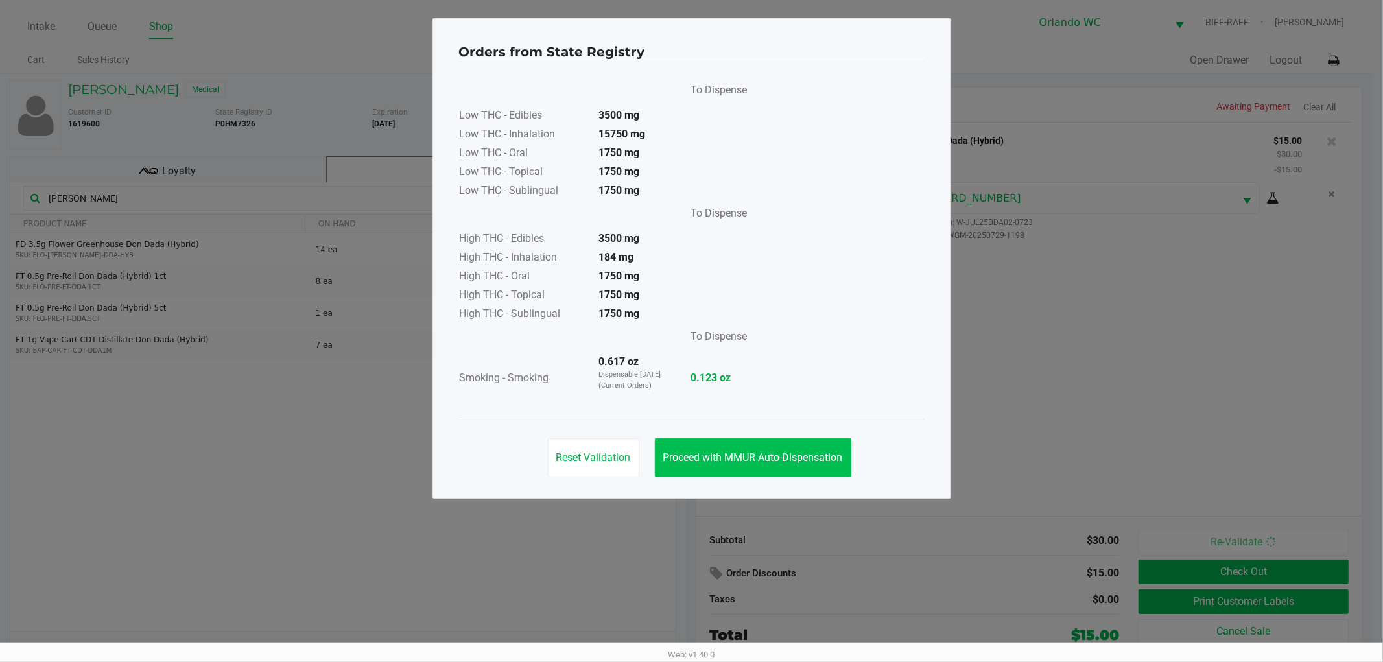
click at [794, 463] on span "Proceed with MMUR Auto-Dispensation" at bounding box center [753, 457] width 180 height 12
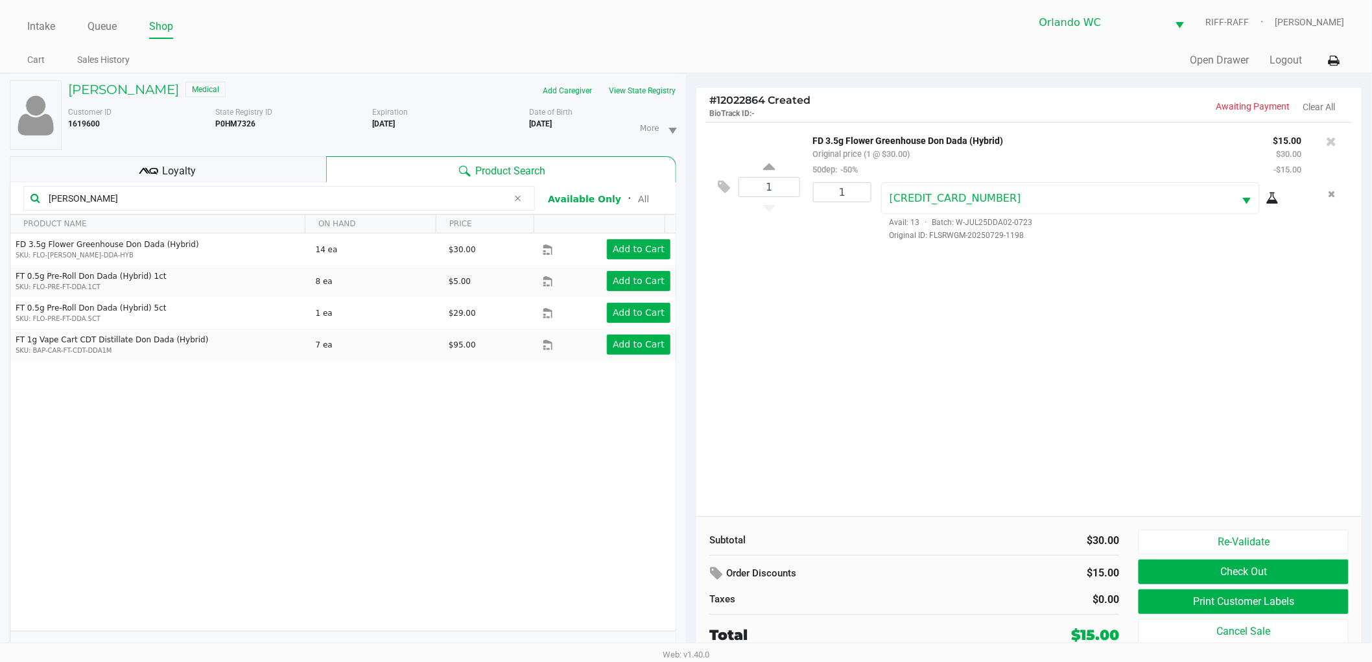
click at [865, 624] on ngb-modal-window "Orders from State Registry To Dispense Low THC - Edibles 3500 mg Low THC - Inha…" at bounding box center [686, 331] width 1372 height 662
click at [1178, 604] on button "Print Customer Labels" at bounding box center [1243, 601] width 210 height 25
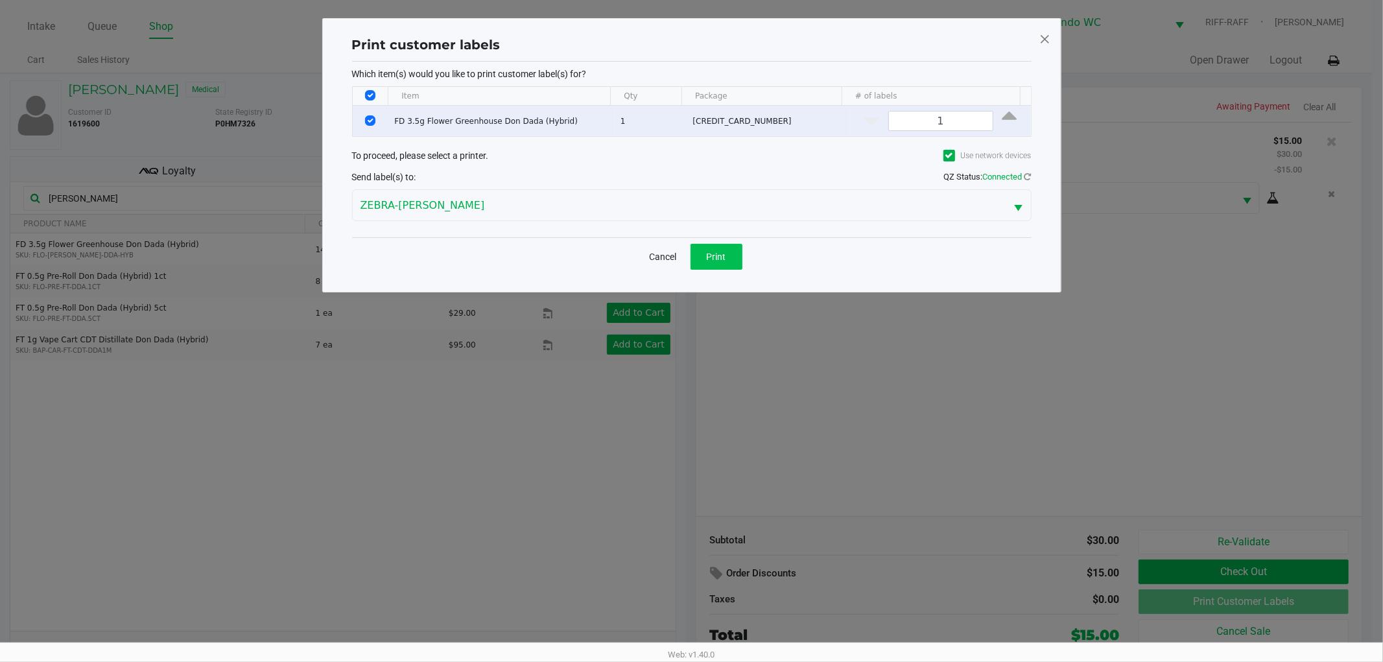
click at [716, 256] on span "Print" at bounding box center [716, 257] width 19 height 10
click at [817, 489] on ngb-modal-window "Print customer labels Which item(s) would you like to print customer label(s) f…" at bounding box center [691, 331] width 1383 height 662
click at [1125, 334] on ngb-modal-window "Print customer labels Which item(s) would you like to print customer label(s) f…" at bounding box center [691, 331] width 1383 height 662
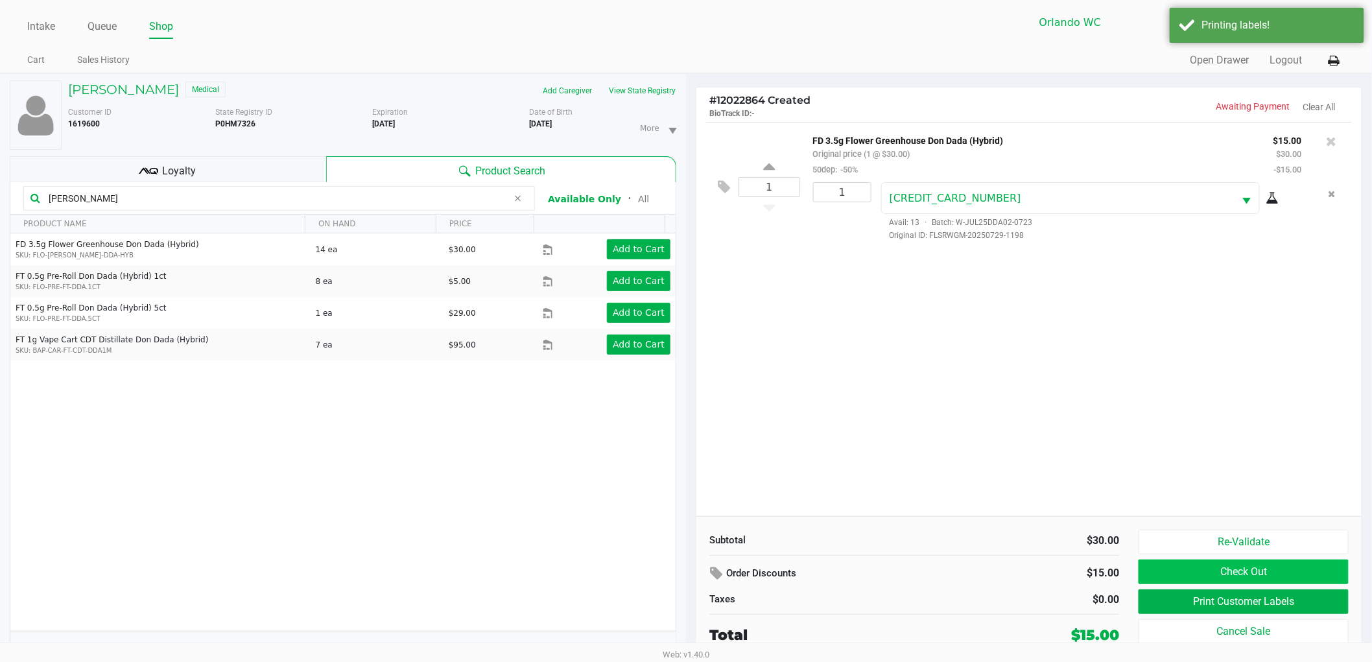
click at [1214, 568] on button "Check Out" at bounding box center [1243, 571] width 210 height 25
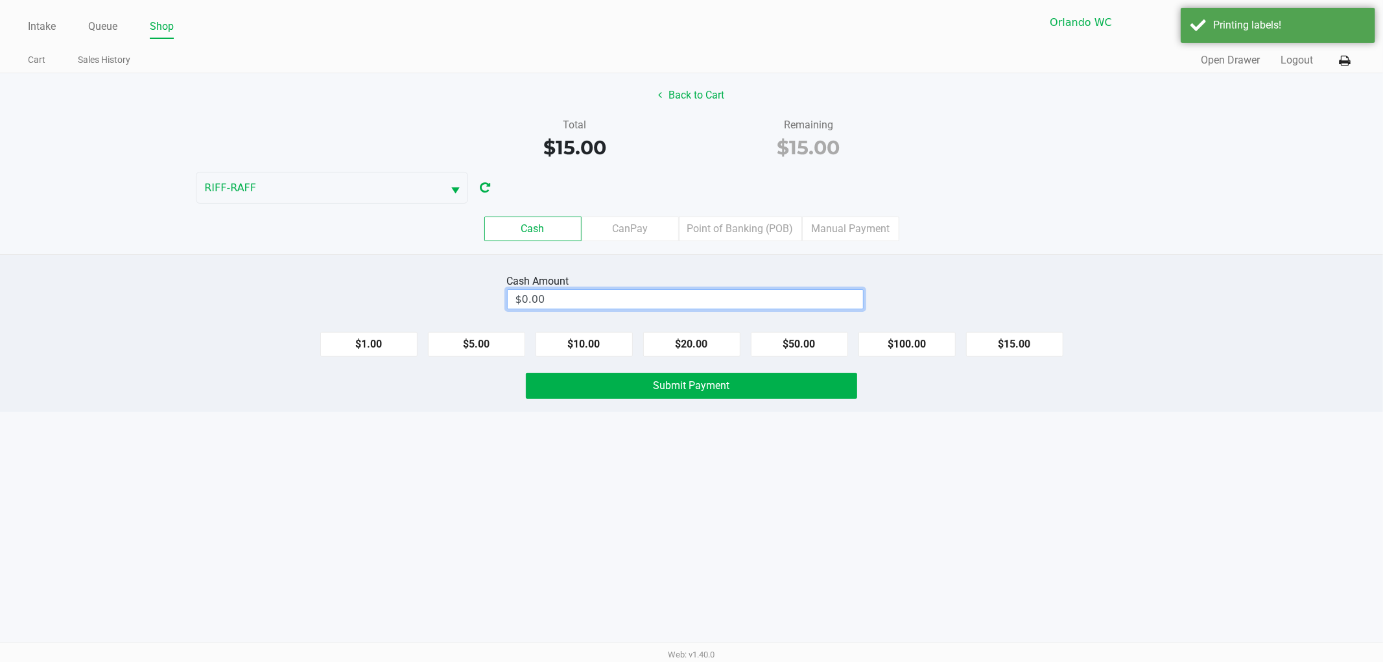
click at [756, 290] on input "$0.00" at bounding box center [685, 299] width 355 height 19
click at [973, 506] on div "Intake Queue Shop Orlando WC RIFF-RAFF Rosa Matos Cart Sales History Quick Sale…" at bounding box center [691, 331] width 1383 height 662
type input "$20.00"
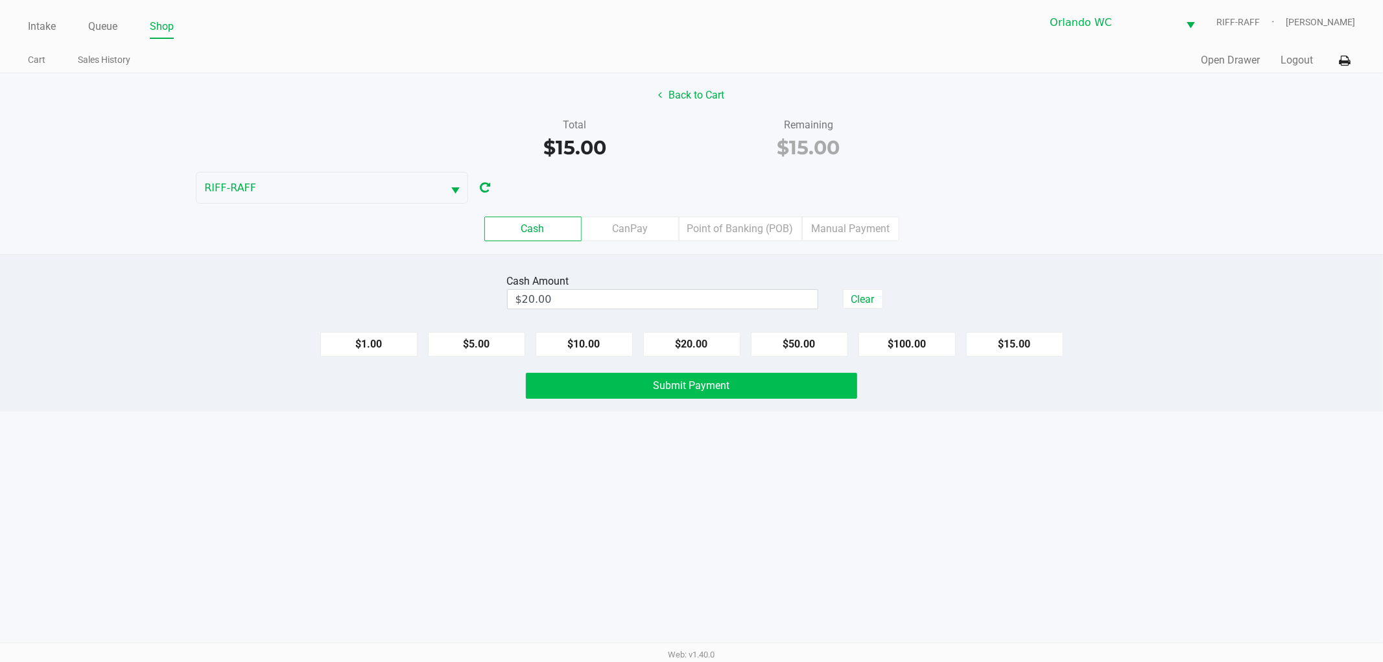
click at [800, 379] on button "Submit Payment" at bounding box center [691, 386] width 331 height 26
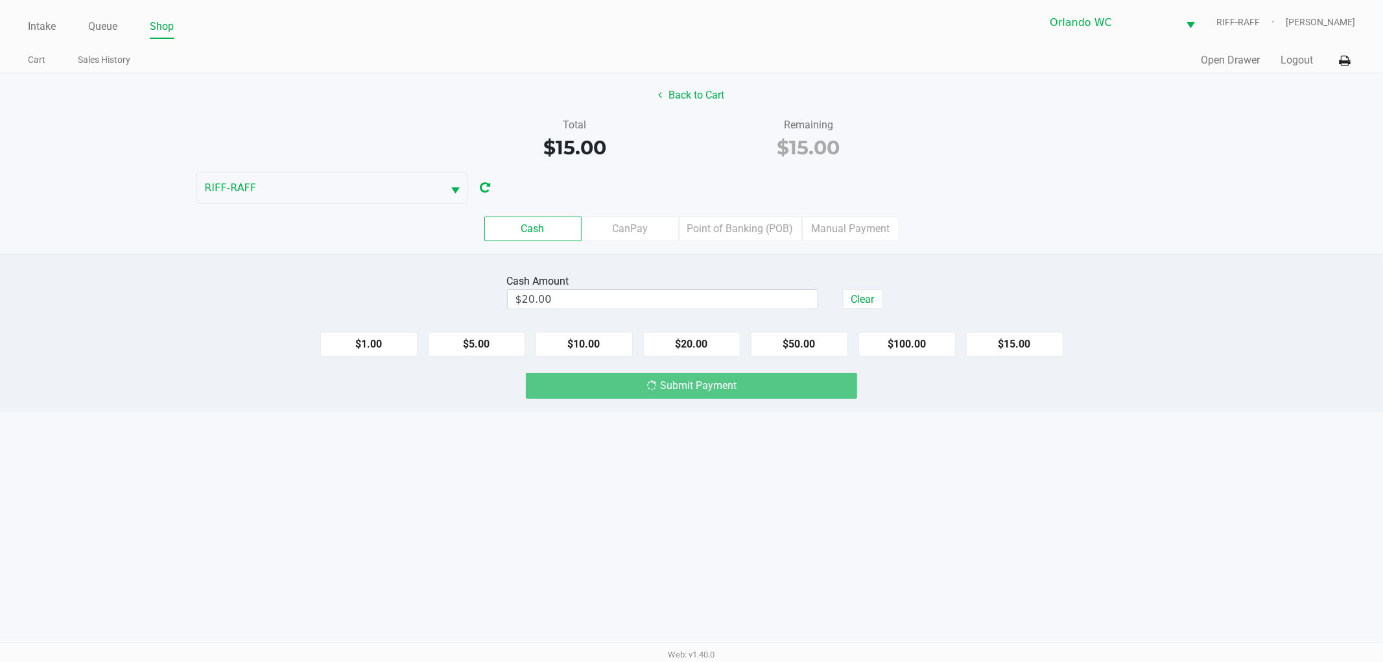
click at [1016, 474] on div "Intake Queue Shop Orlando WC RIFF-RAFF Rosa Matos Cart Sales History Quick Sale…" at bounding box center [691, 331] width 1383 height 662
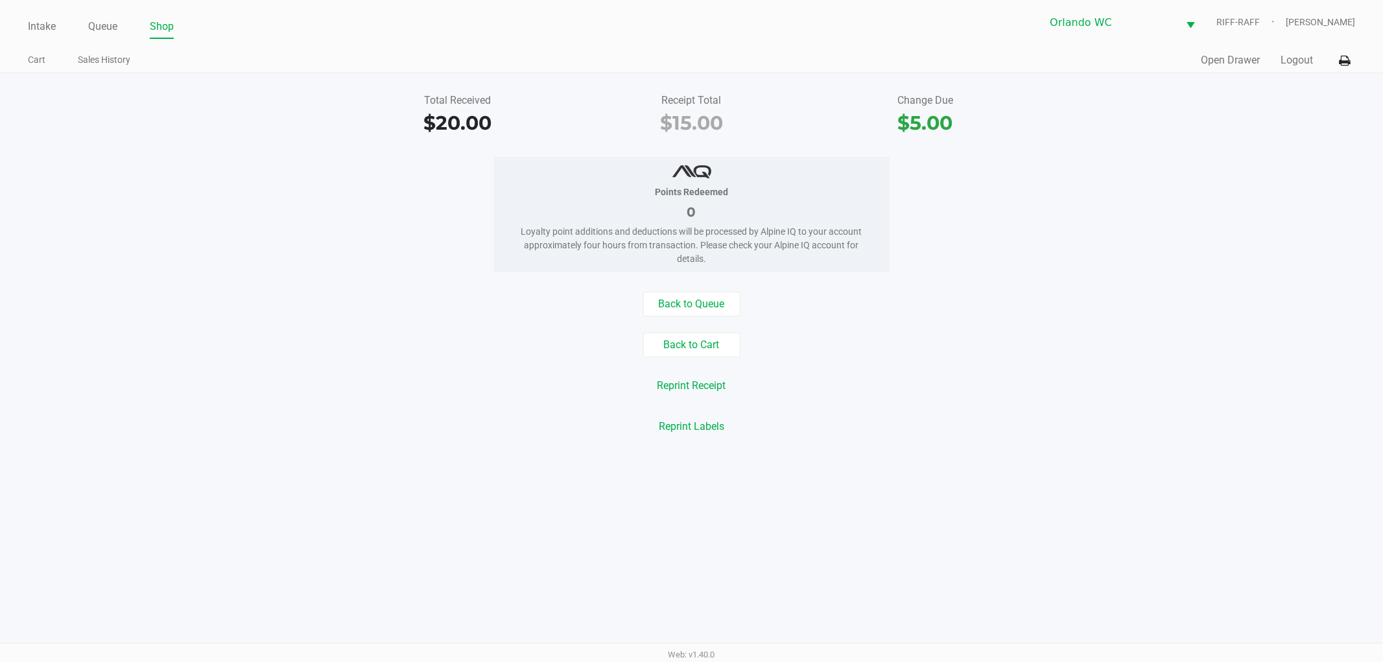
click at [363, 405] on div "Back to Queue Back to Cart Reprint Receipt Reprint Labels" at bounding box center [691, 365] width 1402 height 147
click at [40, 29] on link "Intake" at bounding box center [42, 27] width 28 height 18
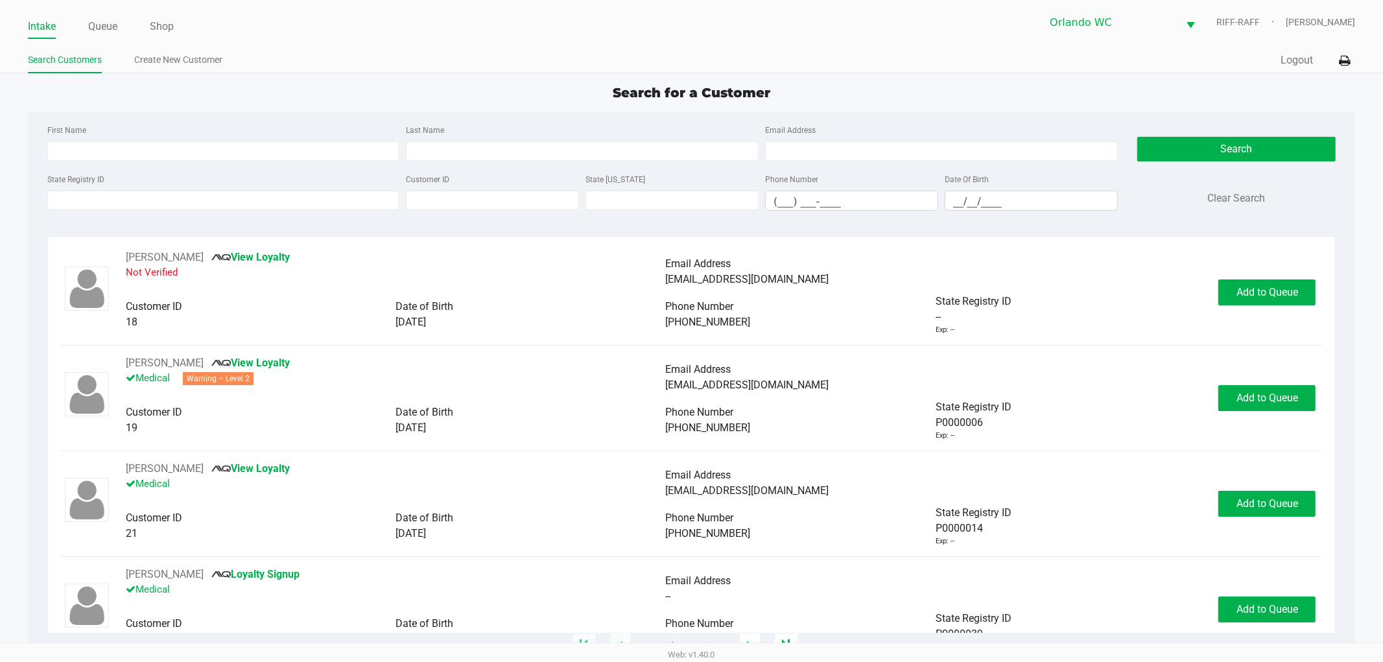
click at [362, 69] on ul "Search Customers Create New Customer" at bounding box center [360, 62] width 664 height 22
click at [253, 152] on input "First Name" at bounding box center [223, 150] width 353 height 19
click at [311, 196] on input "State Registry ID" at bounding box center [223, 200] width 353 height 19
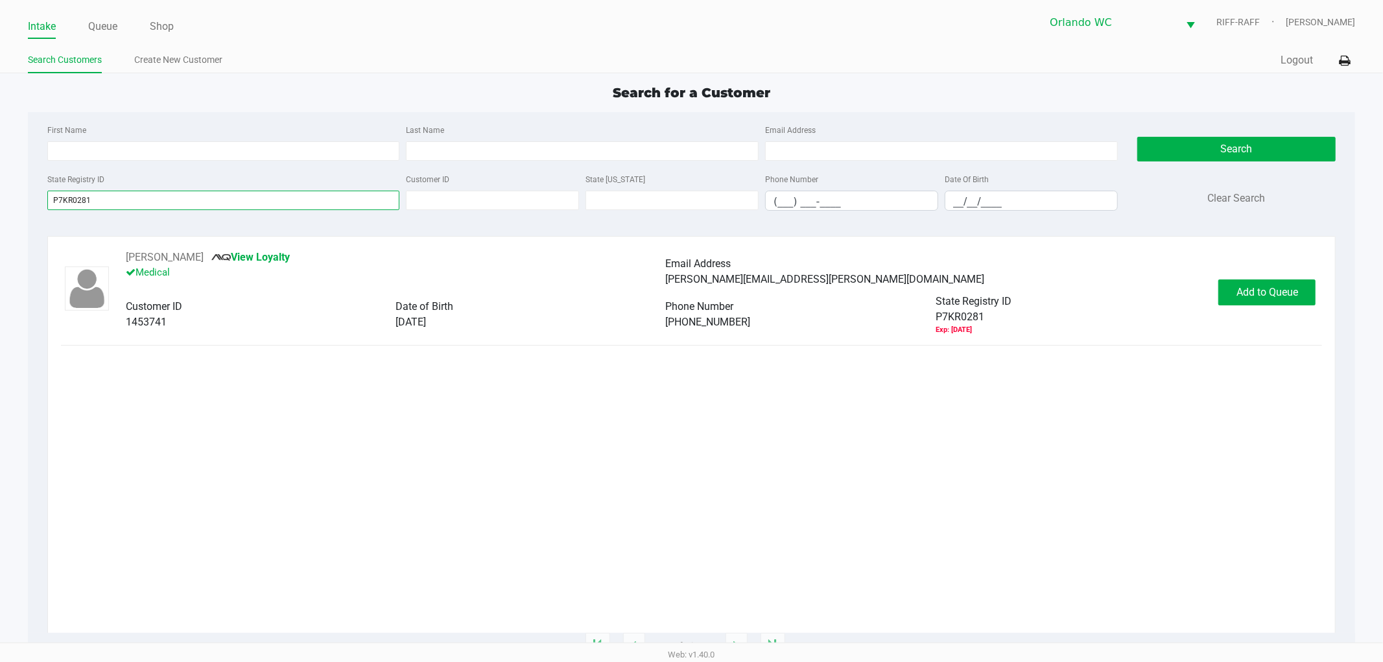
type input "P7KR0281"
click at [1271, 288] on span "Add to Queue" at bounding box center [1267, 292] width 62 height 12
click at [1280, 294] on span "Add to Queue" at bounding box center [1267, 292] width 62 height 12
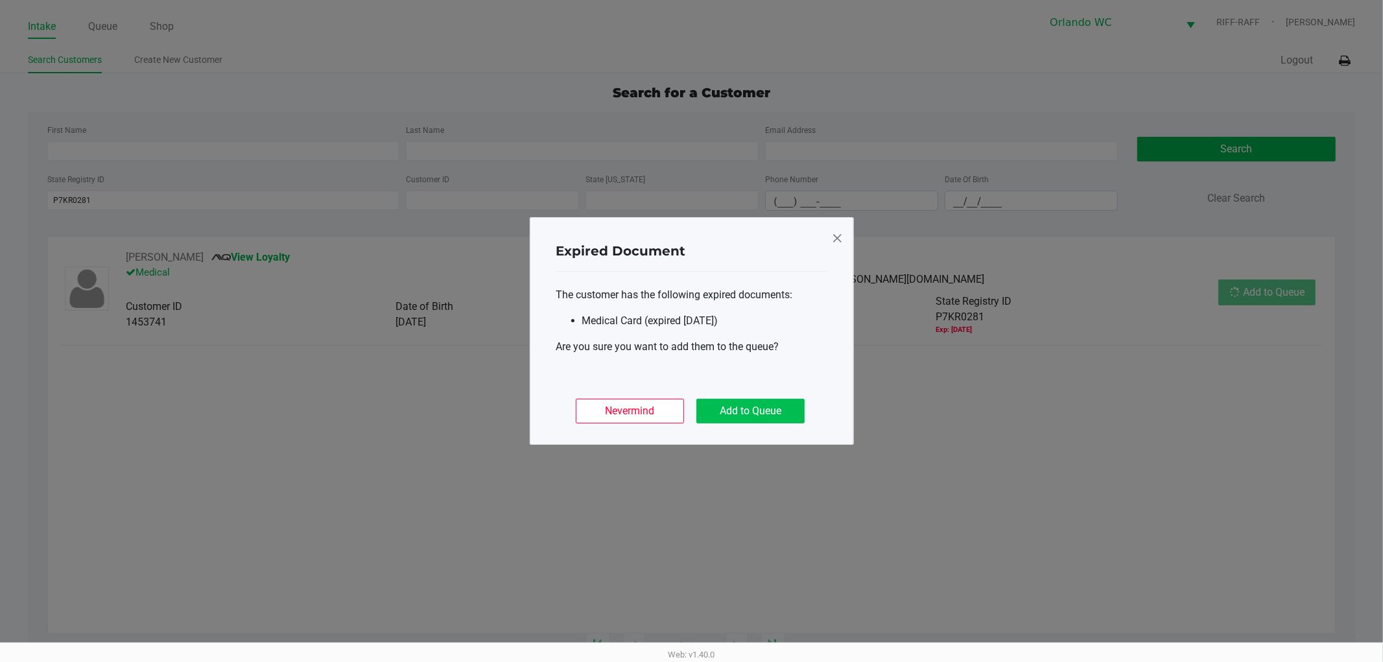
click at [756, 410] on button "Add to Queue" at bounding box center [750, 411] width 108 height 25
click at [966, 519] on ngb-modal-window "Expired Document The customer has the following expired documents: Medical Card…" at bounding box center [691, 331] width 1383 height 662
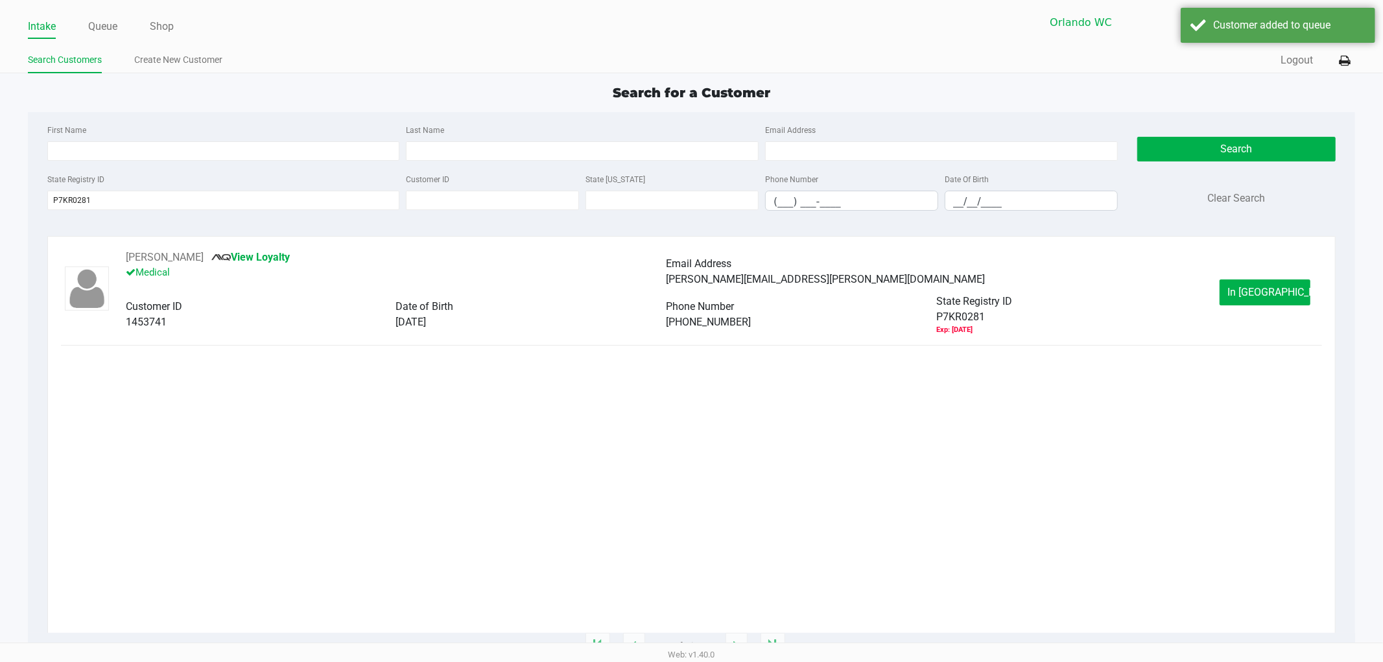
click at [1278, 307] on div "RYAN PETER View Loyalty Medical Email Address ryan.peter.7777777@gmail.com Cust…" at bounding box center [691, 293] width 1261 height 86
click at [880, 600] on div "RYAN PETER View Loyalty Medical Email Address ryan.peter.7777777@gmail.com Cust…" at bounding box center [691, 441] width 1261 height 383
click at [1294, 301] on button "In Queue" at bounding box center [1264, 292] width 91 height 26
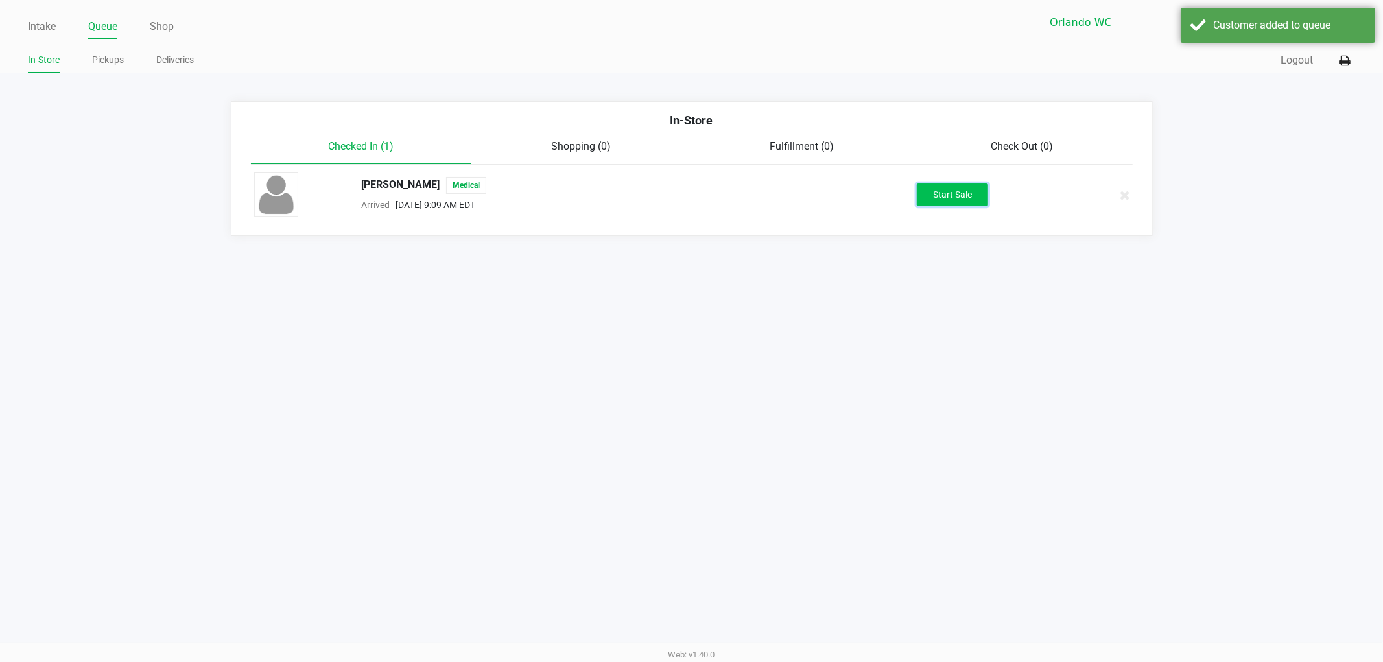
click at [930, 204] on button "Start Sale" at bounding box center [952, 194] width 71 height 23
click at [860, 404] on div "Intake Queue Shop Orlando WC RIFF-RAFF Rosa Matos In-Store Pickups Deliveries Q…" at bounding box center [691, 331] width 1383 height 662
click at [1234, 38] on div "Customer added to queue" at bounding box center [1277, 25] width 194 height 35
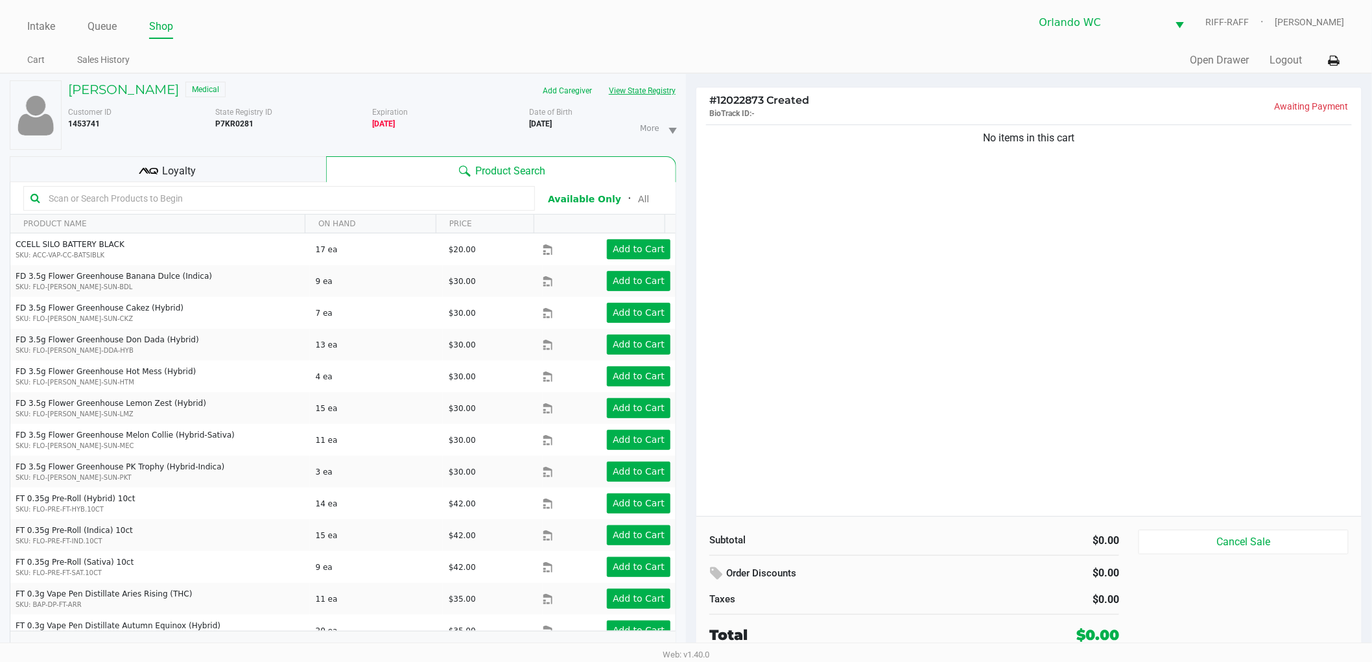
click at [642, 93] on button "View State Registry" at bounding box center [638, 90] width 76 height 21
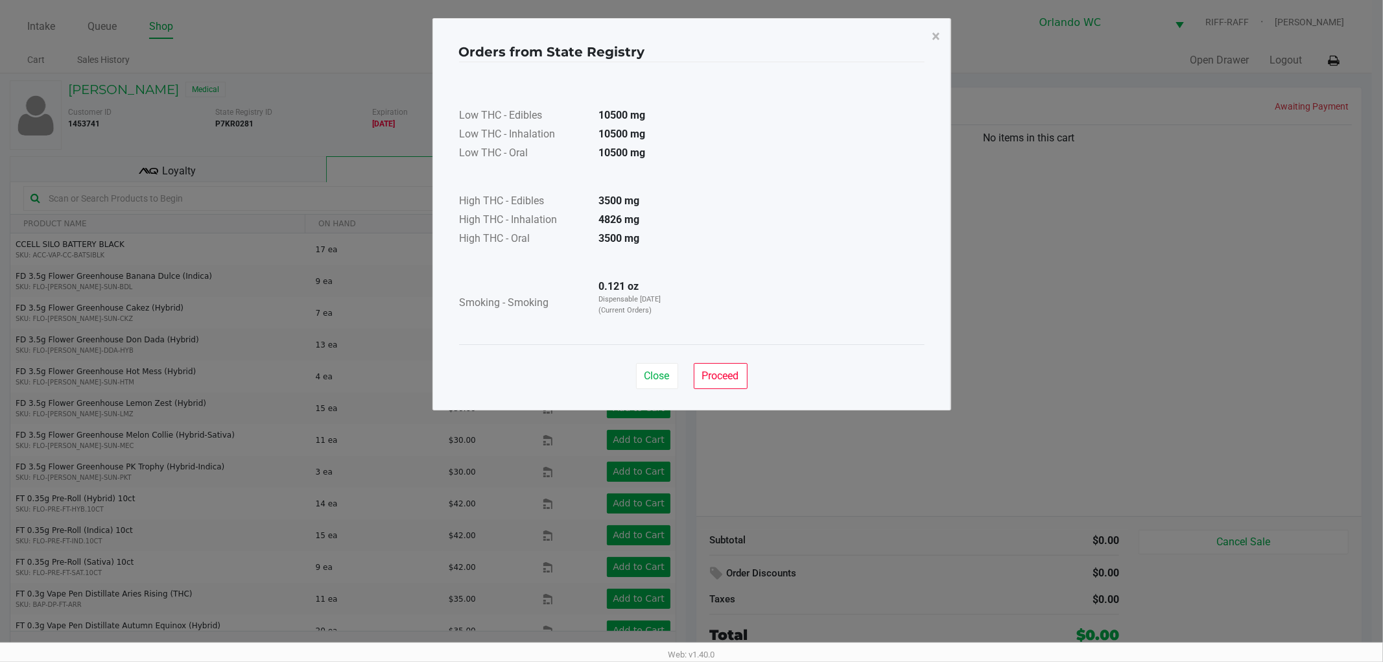
click at [651, 368] on button "Close" at bounding box center [657, 376] width 42 height 26
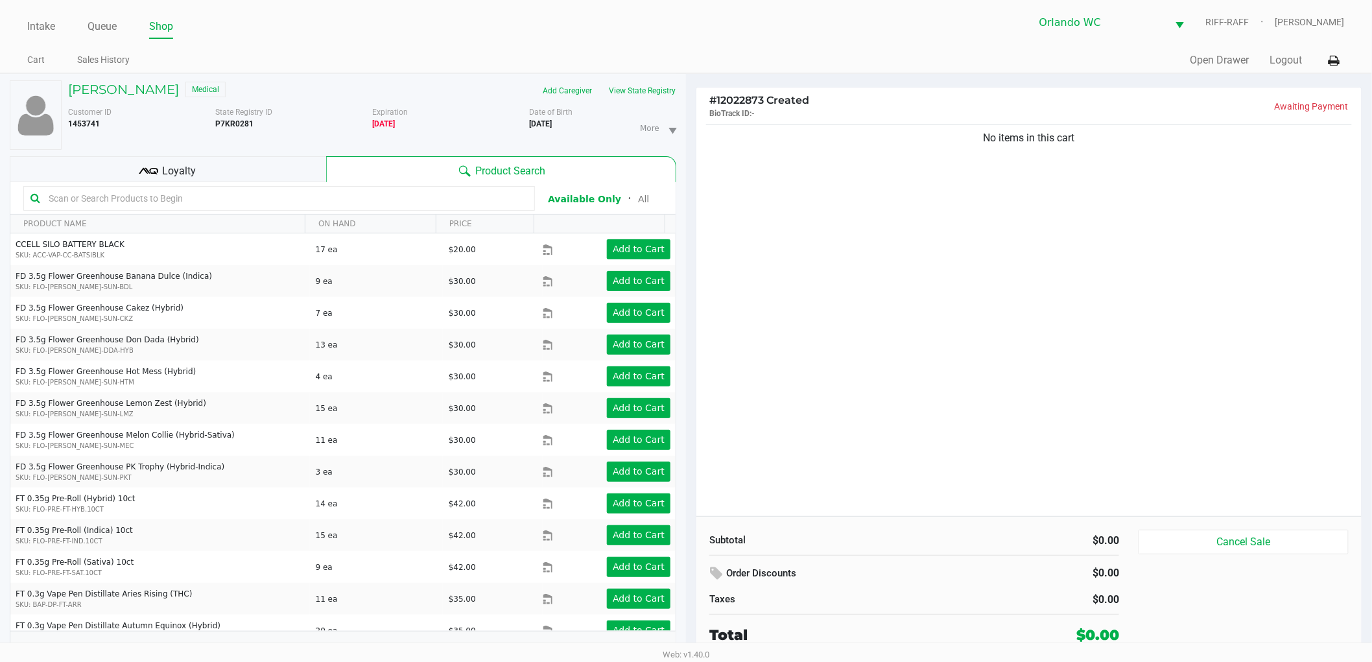
click at [885, 264] on div "No items in this cart" at bounding box center [1028, 319] width 665 height 394
click at [491, 203] on input "text" at bounding box center [285, 198] width 484 height 19
click at [271, 172] on div "Loyalty" at bounding box center [168, 169] width 316 height 26
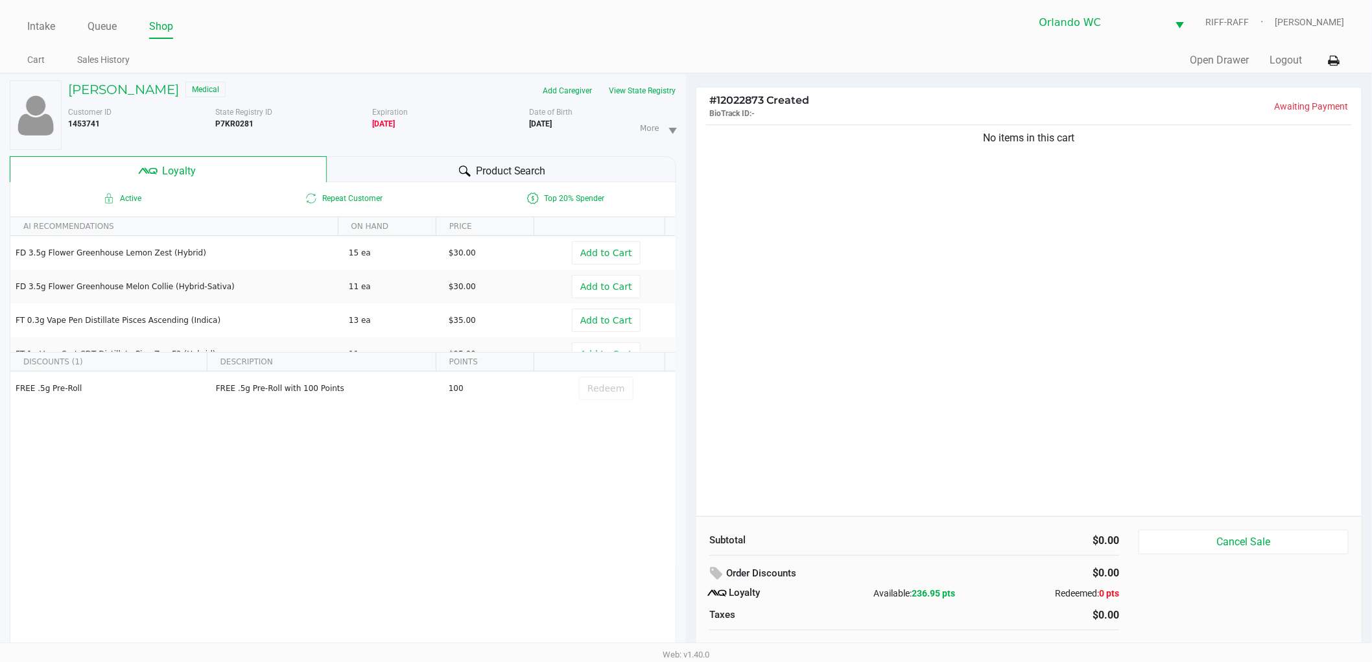
click at [474, 170] on div "Product Search" at bounding box center [502, 169] width 350 height 26
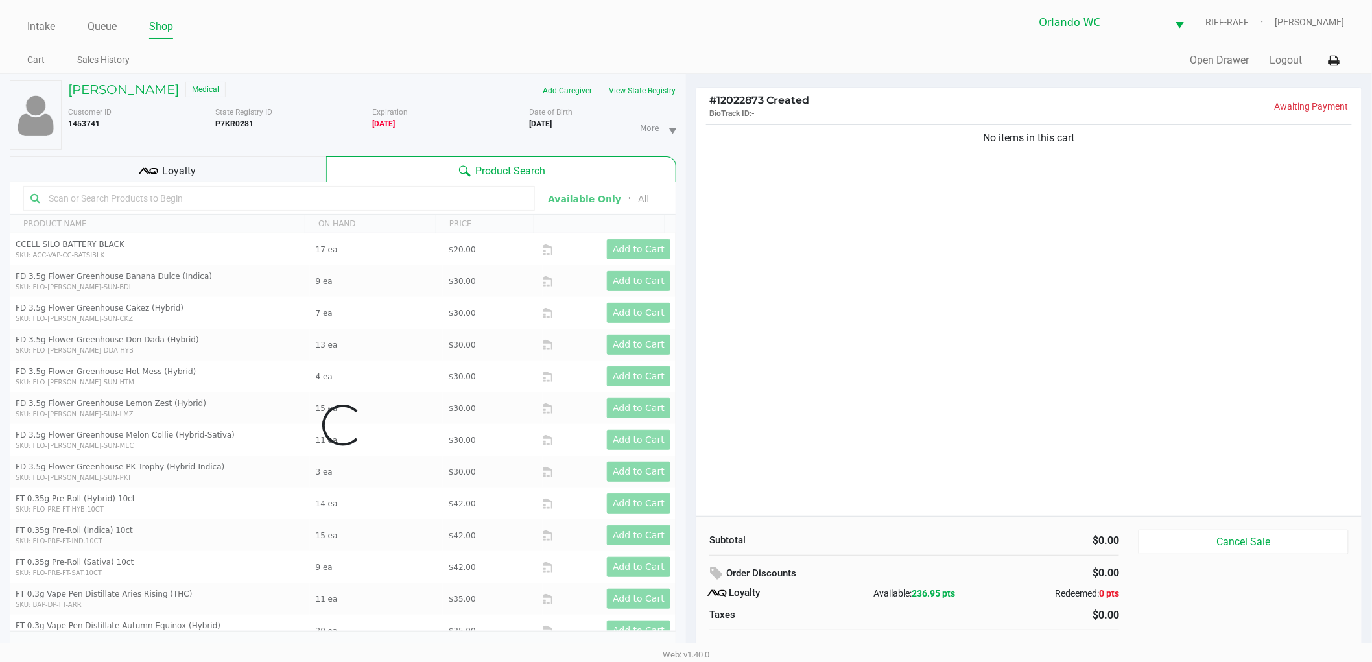
click at [459, 202] on input "text" at bounding box center [285, 198] width 484 height 19
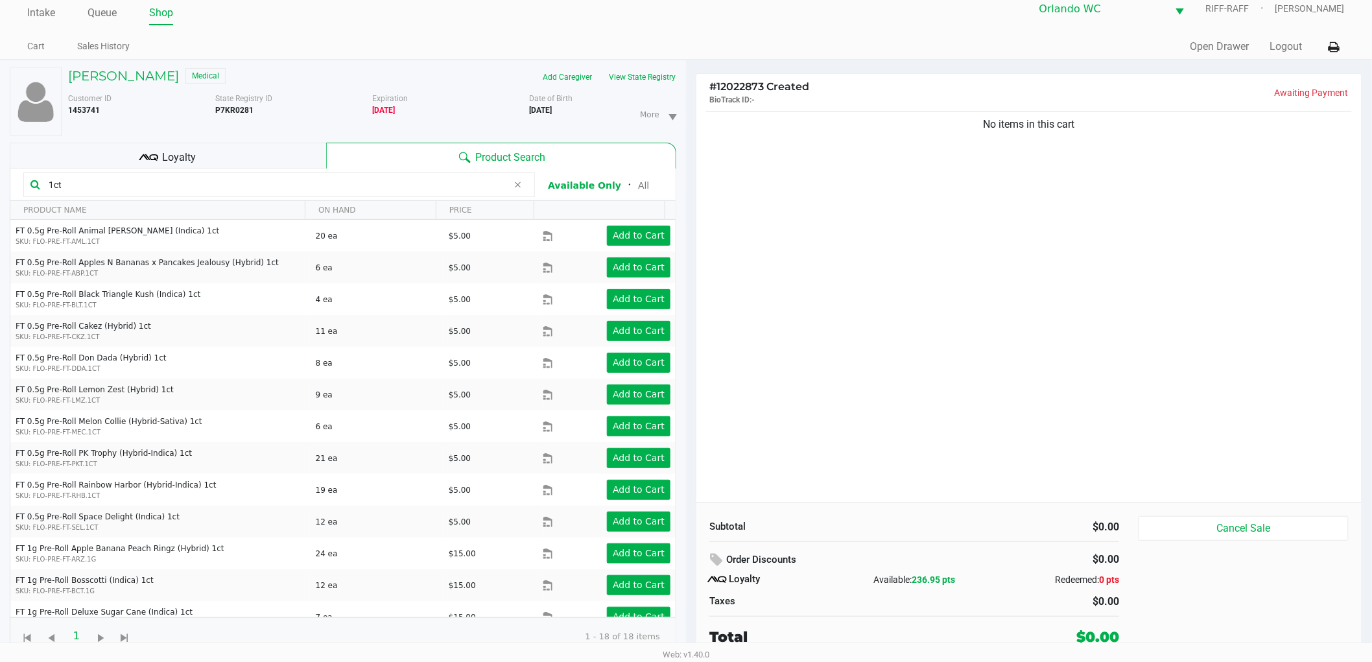
drag, startPoint x: 178, startPoint y: 182, endPoint x: 0, endPoint y: 231, distance: 184.9
click at [0, 231] on div "RYAN PETER Medical Add Caregiver View State Registry Customer ID 1453741 State …" at bounding box center [343, 361] width 686 height 602
type input "Kief"
click at [1001, 338] on div "No items in this cart" at bounding box center [1028, 305] width 665 height 394
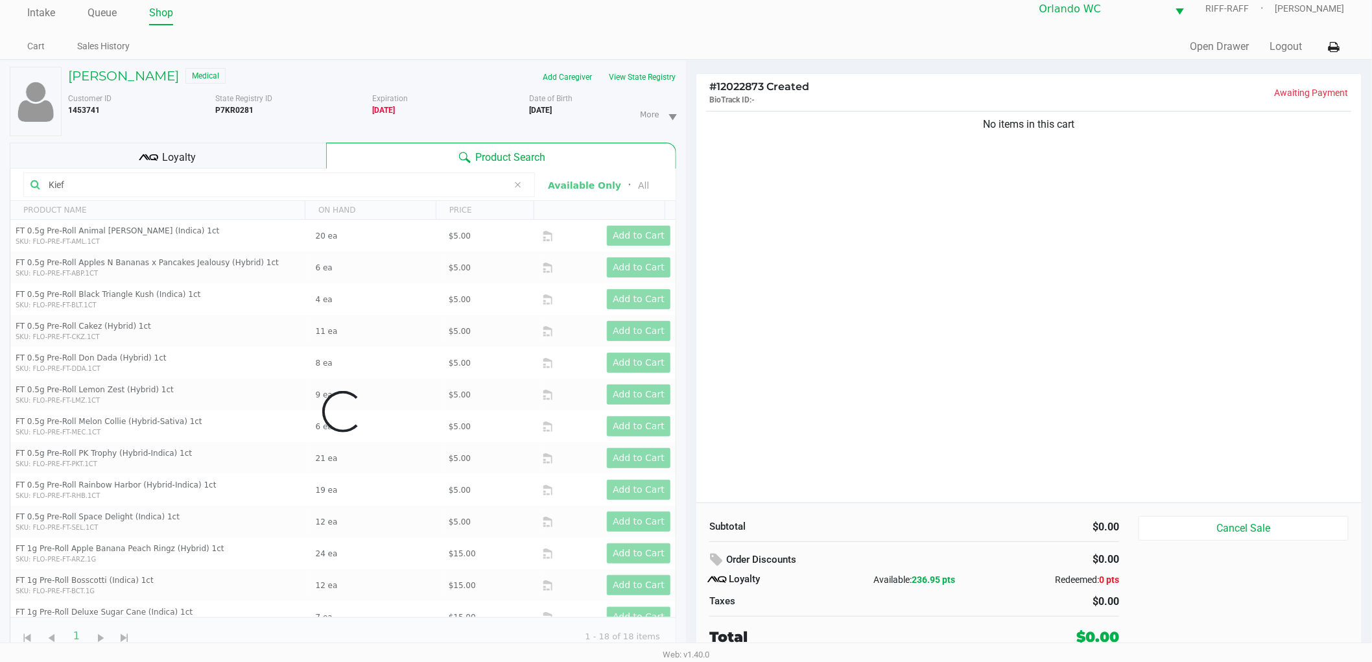
click at [987, 329] on div "No items in this cart" at bounding box center [1028, 305] width 665 height 394
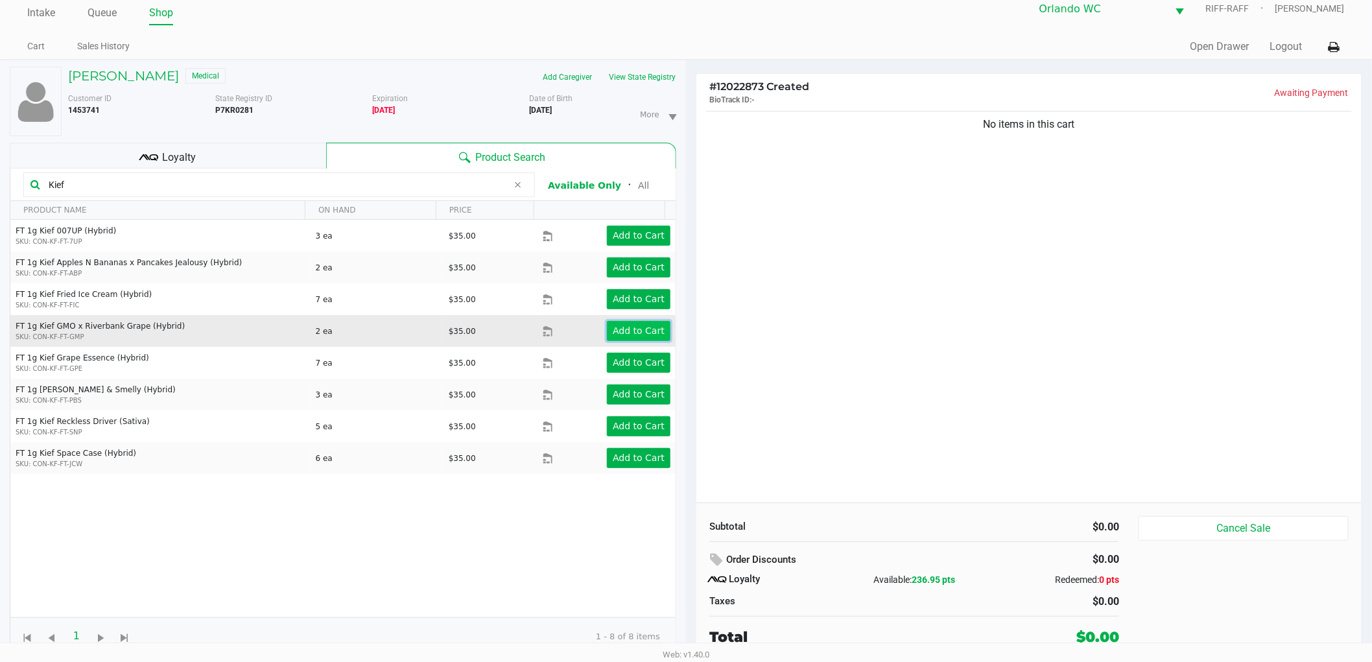
click at [622, 332] on app-button-loader "Add to Cart" at bounding box center [639, 330] width 52 height 10
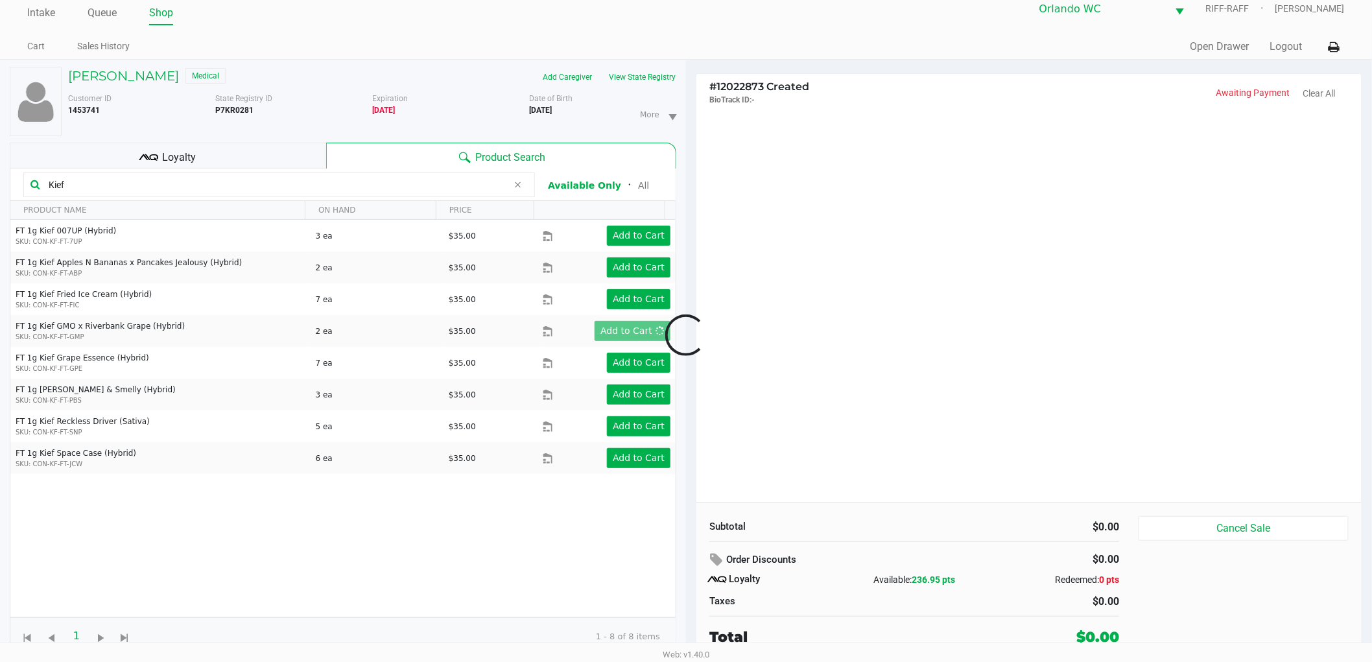
click at [723, 331] on div at bounding box center [686, 334] width 1372 height 421
click at [720, 388] on div at bounding box center [686, 334] width 1372 height 421
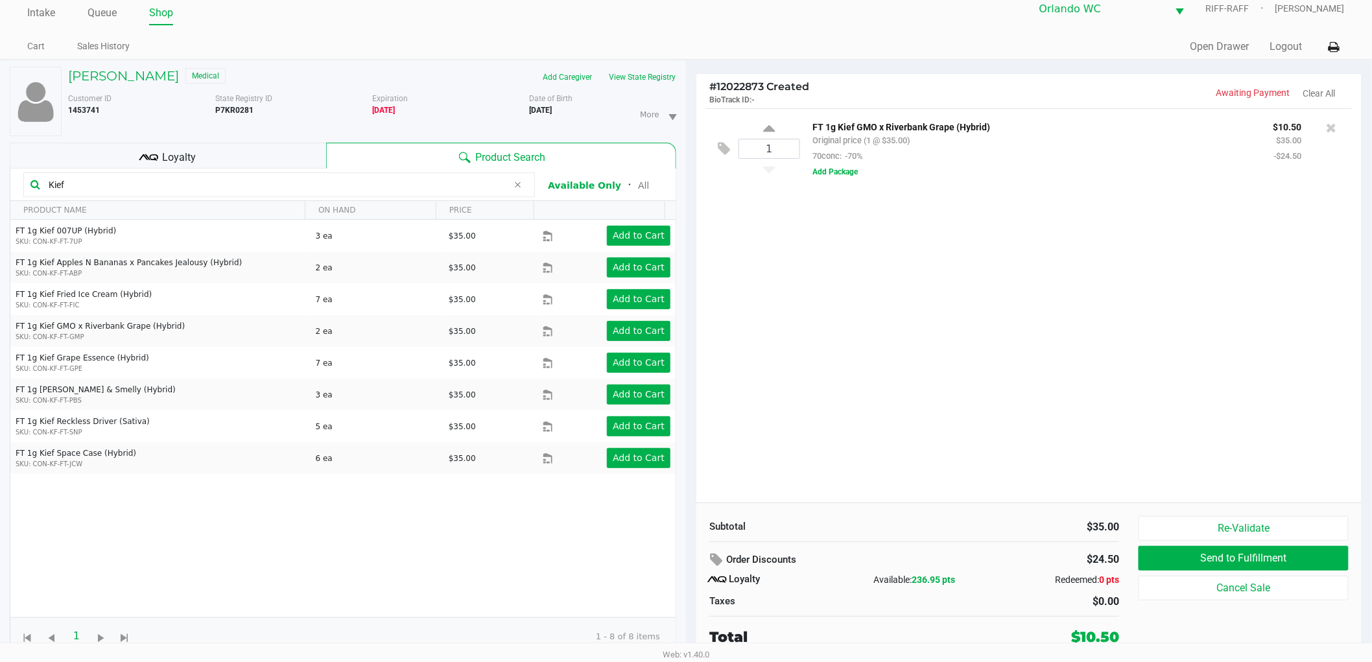
click at [865, 119] on p "FT 1g Kief GMO x Riverbank Grape (Hybrid)" at bounding box center [1033, 126] width 441 height 14
copy p "FT 1g Kief GMO x Riverbank Grape (Hybrid)"
click at [867, 258] on div "1 FT 1g Kief GMO x Riverbank Grape (Hybrid) Original price (1 @ $35.00) 70conc:…" at bounding box center [1028, 305] width 665 height 394
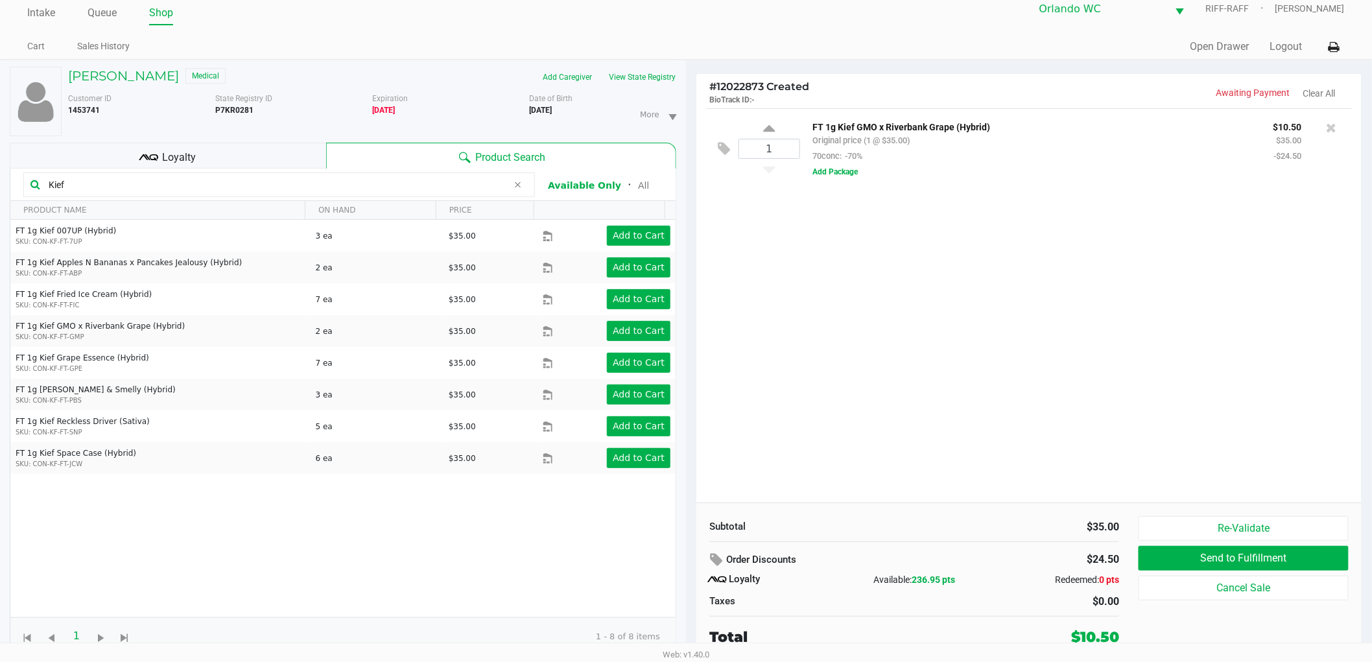
click at [889, 231] on div "1 FT 1g Kief GMO x Riverbank Grape (Hybrid) Original price (1 @ $35.00) 70conc:…" at bounding box center [1028, 305] width 665 height 394
click at [768, 125] on icon at bounding box center [769, 131] width 12 height 16
type input "2"
click at [819, 418] on div at bounding box center [686, 334] width 1372 height 421
click at [132, 192] on div at bounding box center [686, 334] width 1372 height 421
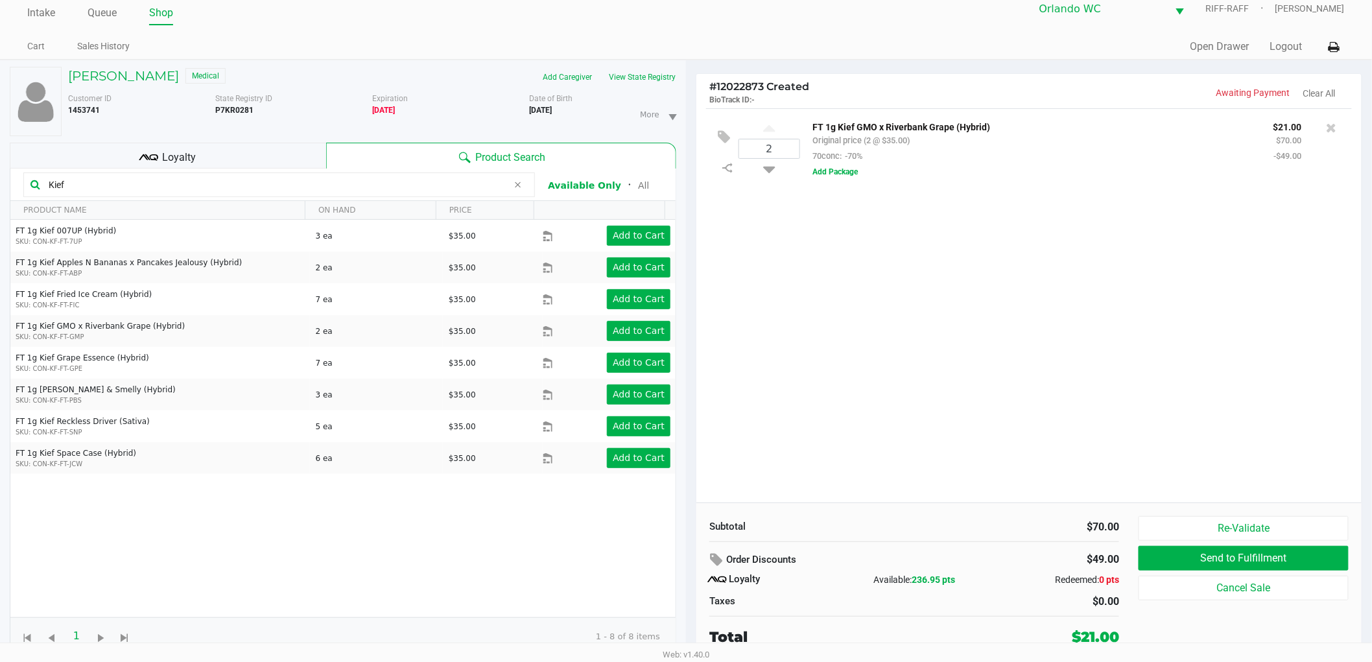
click at [205, 548] on div "FT 1g Kief 007UP (Hybrid) SKU: CON-KF-FT-7UP 3 ea $35.00 Add to Cart FT 1g Kief…" at bounding box center [342, 418] width 665 height 397
click at [213, 522] on div "FT 1g Kief 007UP (Hybrid) SKU: CON-KF-FT-7UP 3 ea $35.00 Add to Cart FT 1g Kief…" at bounding box center [342, 418] width 665 height 397
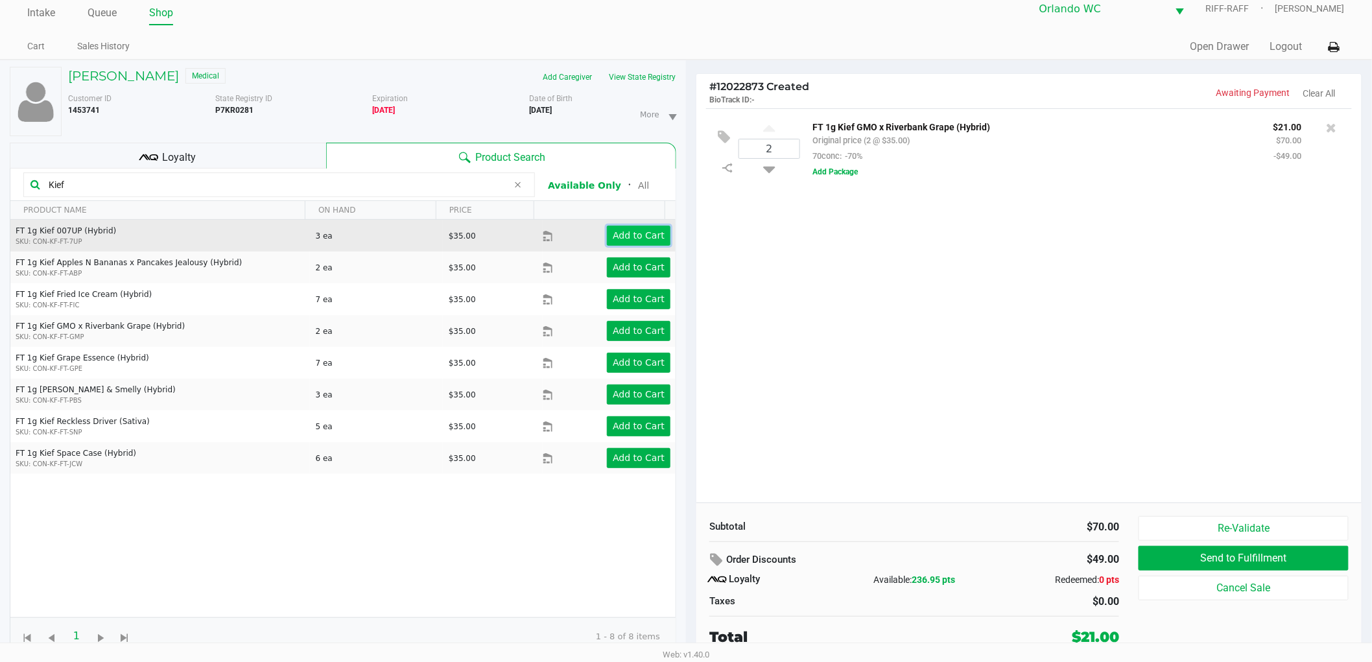
click at [650, 238] on app-button-loader "Add to Cart" at bounding box center [639, 235] width 52 height 10
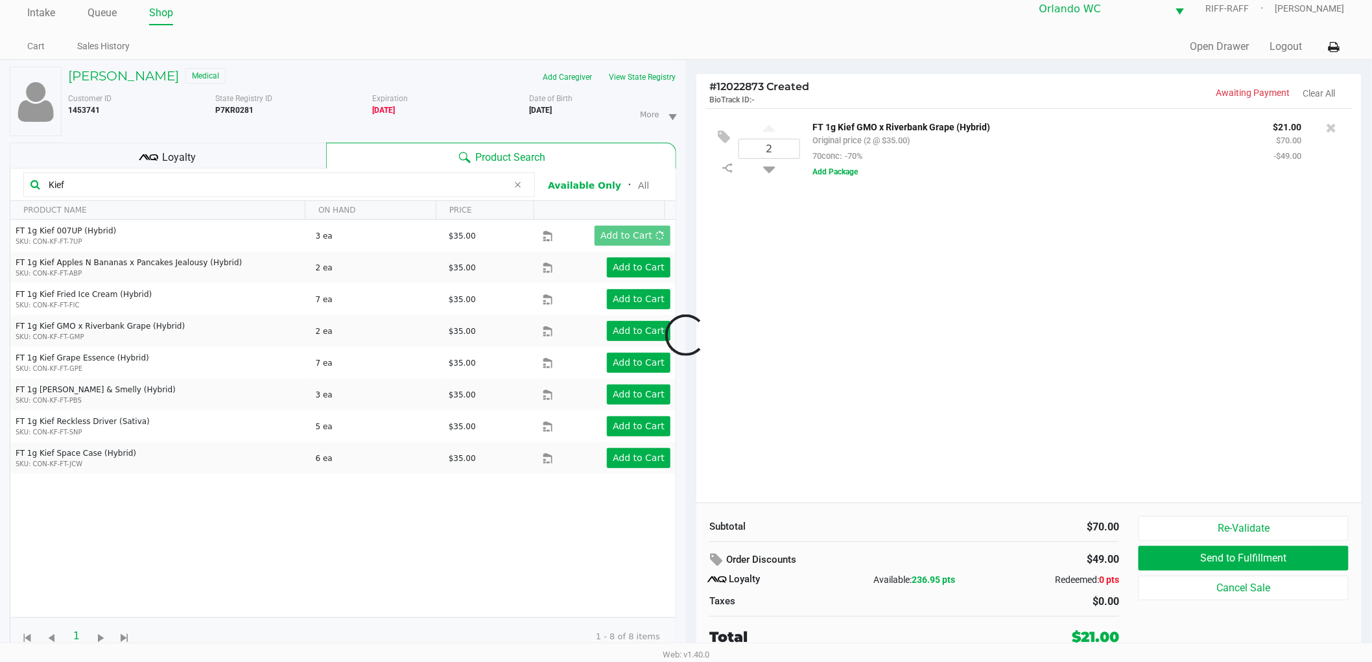
click at [871, 334] on div at bounding box center [686, 334] width 1372 height 421
click at [872, 357] on div at bounding box center [686, 334] width 1372 height 421
click at [772, 210] on icon at bounding box center [769, 211] width 12 height 16
type input "2"
click at [521, 182] on icon at bounding box center [518, 185] width 8 height 10
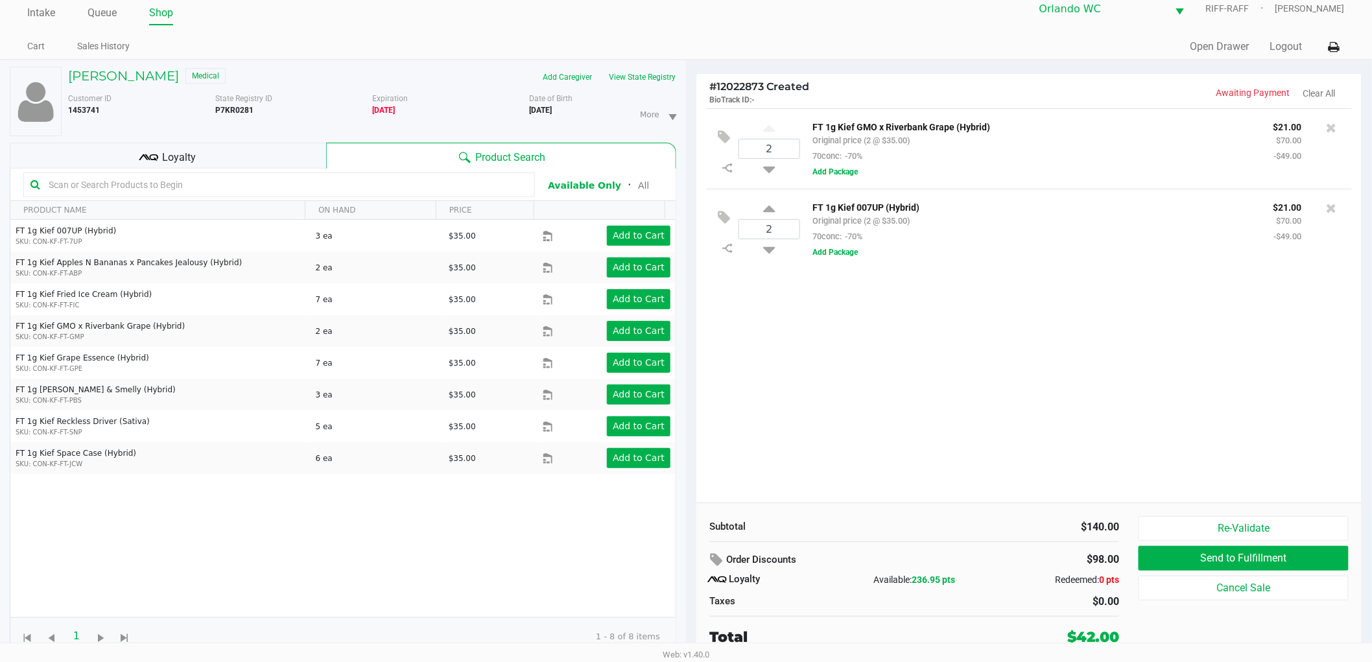
click at [876, 373] on div "2 FT 1g Kief GMO x Riverbank Grape (Hybrid) Original price (2 @ $35.00) 70conc:…" at bounding box center [1028, 305] width 665 height 394
click at [844, 446] on div "2 FT 1g Kief GMO x Riverbank Grape (Hybrid) Original price (2 @ $35.00) 70conc:…" at bounding box center [1028, 305] width 665 height 394
click at [856, 481] on div "2 FT 1g Kief GMO x Riverbank Grape (Hybrid) Original price (2 @ $35.00) 70conc:…" at bounding box center [1028, 305] width 665 height 394
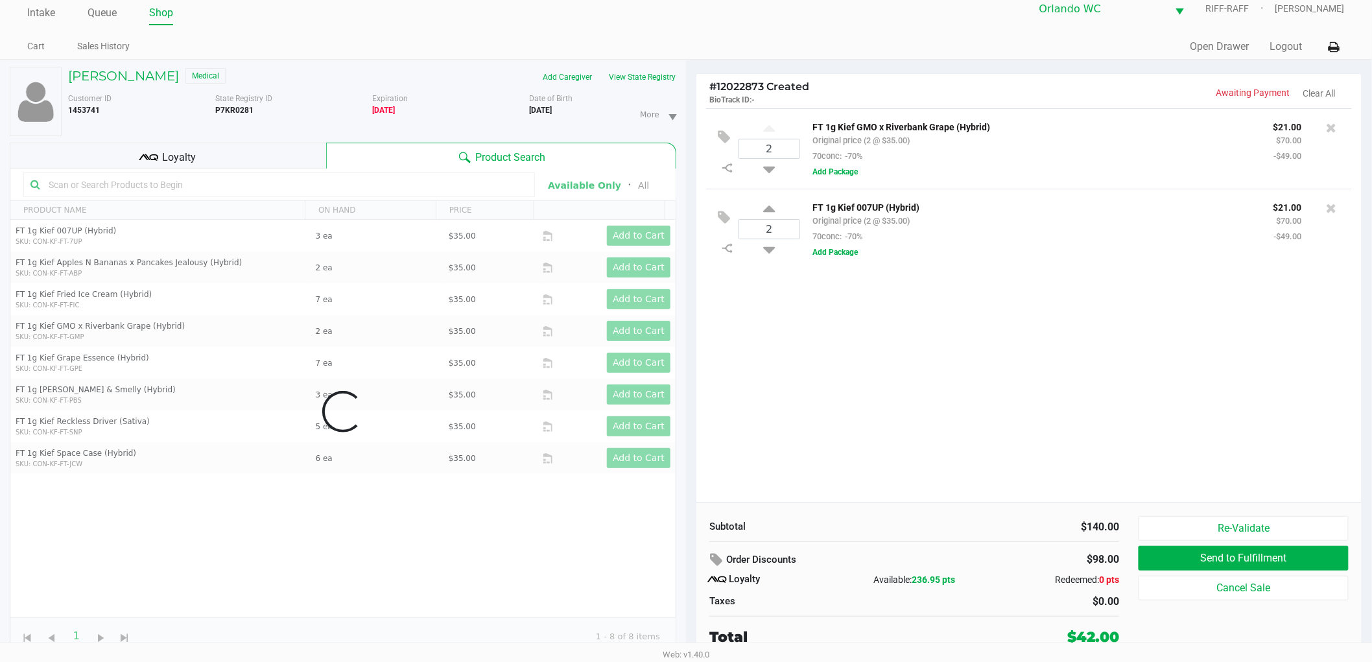
click at [871, 481] on div "2 FT 1g Kief GMO x Riverbank Grape (Hybrid) Original price (2 @ $35.00) 70conc:…" at bounding box center [1028, 305] width 665 height 394
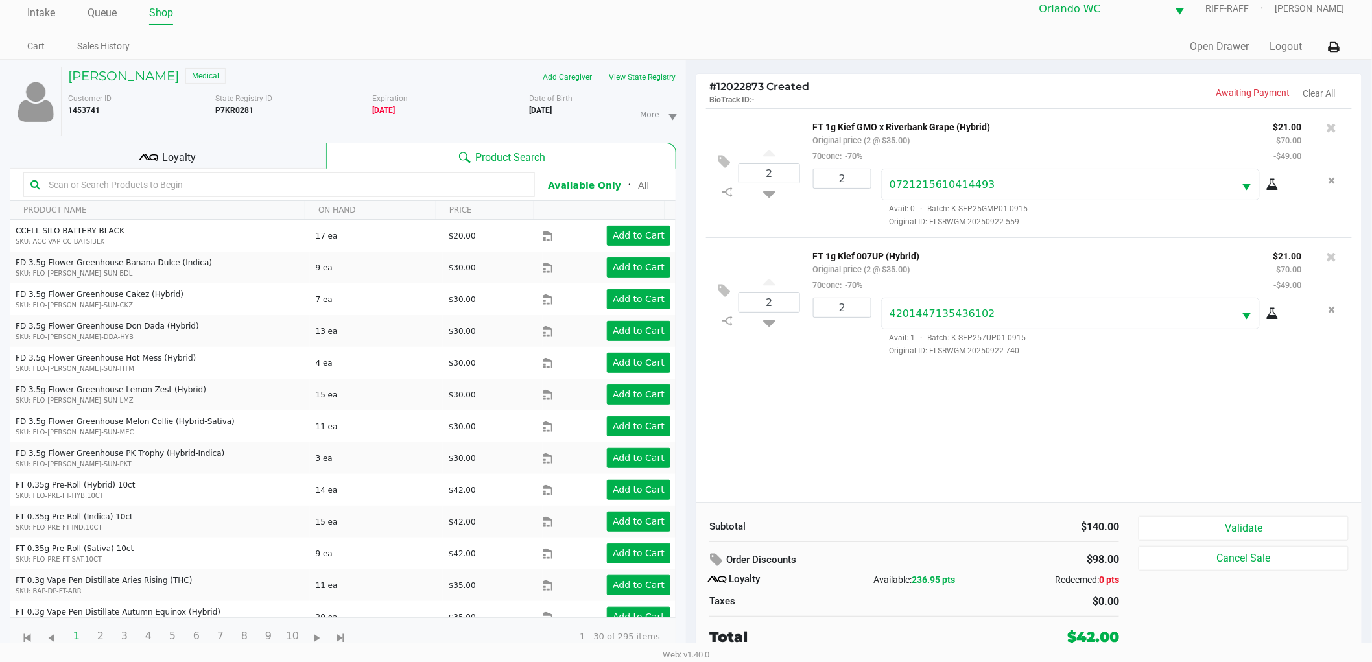
click at [984, 585] on div "Redeemed: 0 pts" at bounding box center [1051, 580] width 137 height 14
click at [1242, 521] on button "Validate" at bounding box center [1243, 528] width 210 height 25
click at [990, 590] on div "Order Discounts $98.00 Loyalty Available: 236.95 pts Redeemed: 0 pts Taxes $0.00" at bounding box center [913, 578] width 429 height 61
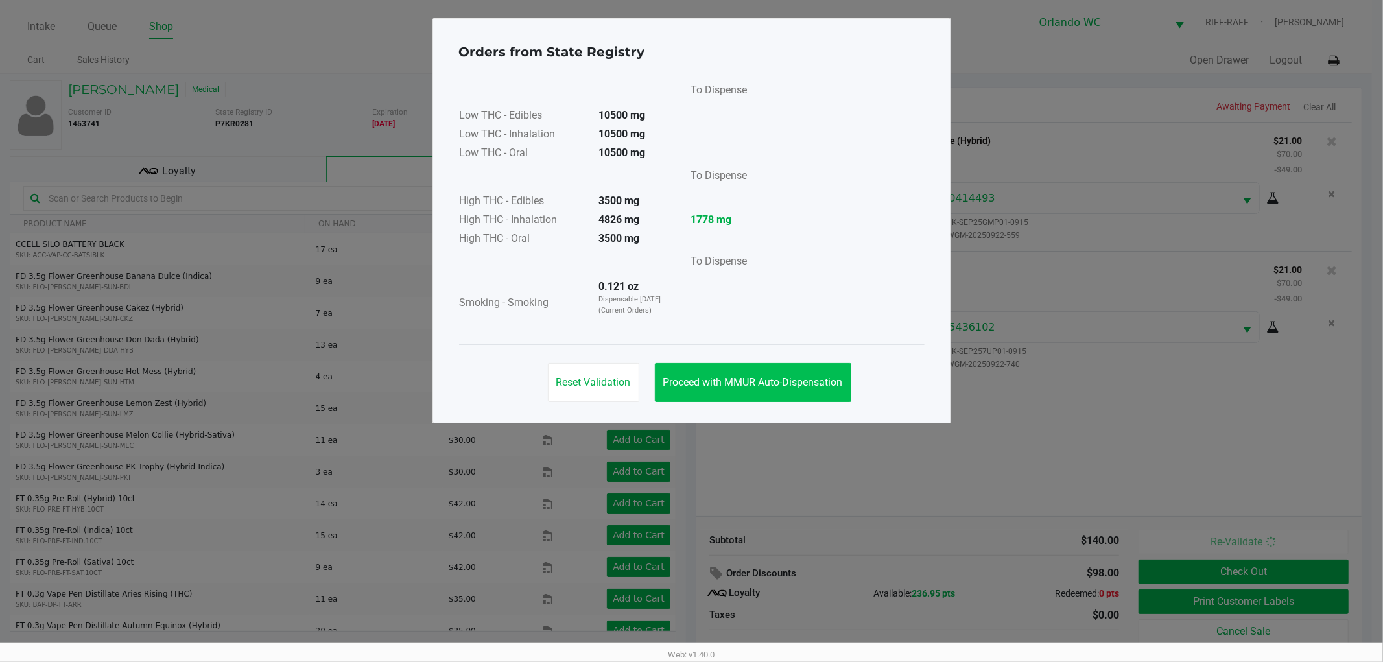
click at [851, 384] on button "Proceed with MMUR Auto-Dispensation" at bounding box center [753, 382] width 196 height 39
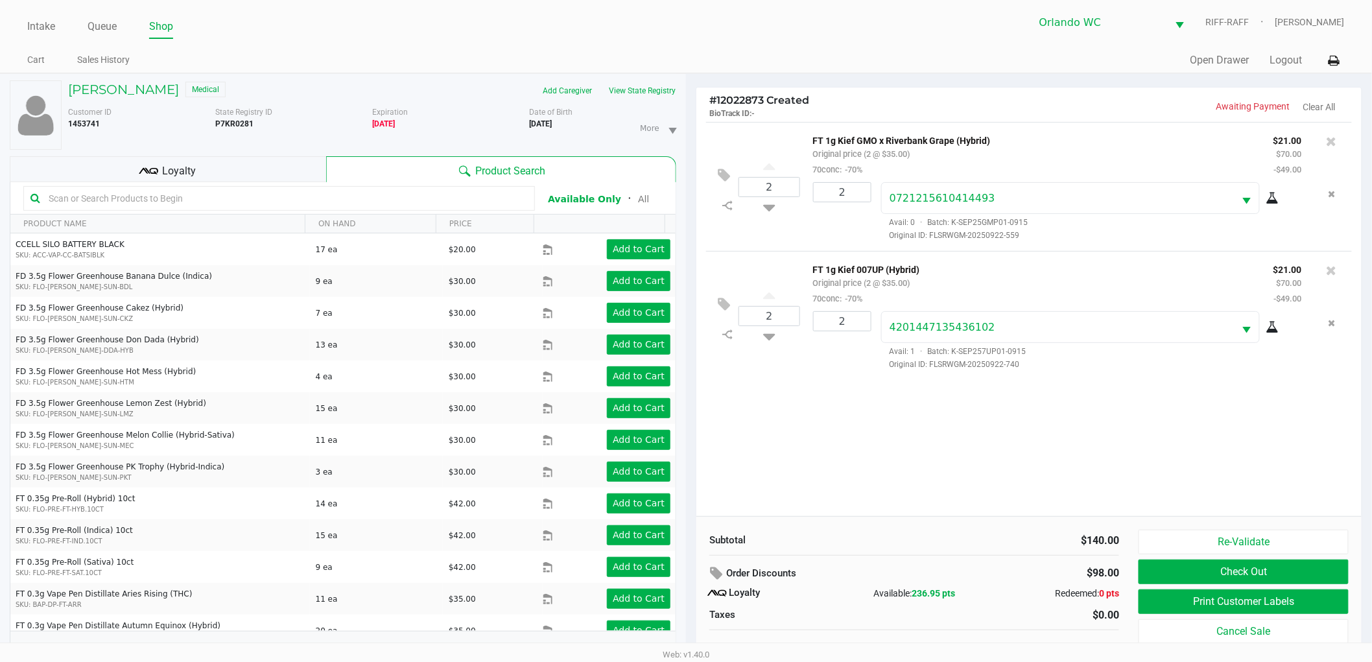
click at [863, 591] on ngb-modal-window "Orders from State Registry To Dispense Low THC - Edibles 10500 mg Low THC - Inh…" at bounding box center [686, 331] width 1372 height 662
click at [1040, 493] on div "2 FT 1g Kief GMO x Riverbank Grape (Hybrid) Original price (2 @ $35.00) 70conc:…" at bounding box center [1028, 319] width 665 height 394
click at [1195, 598] on button "Print Customer Labels" at bounding box center [1243, 601] width 210 height 25
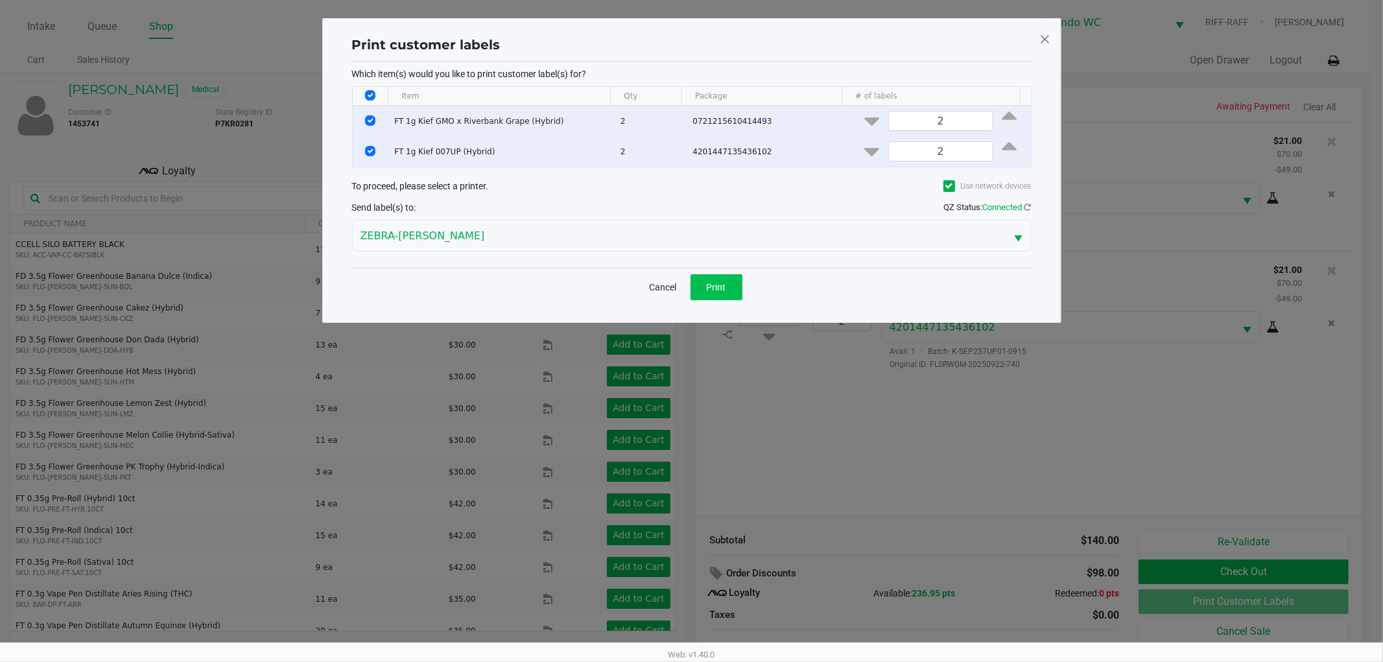
click at [698, 279] on button "Print" at bounding box center [716, 287] width 52 height 26
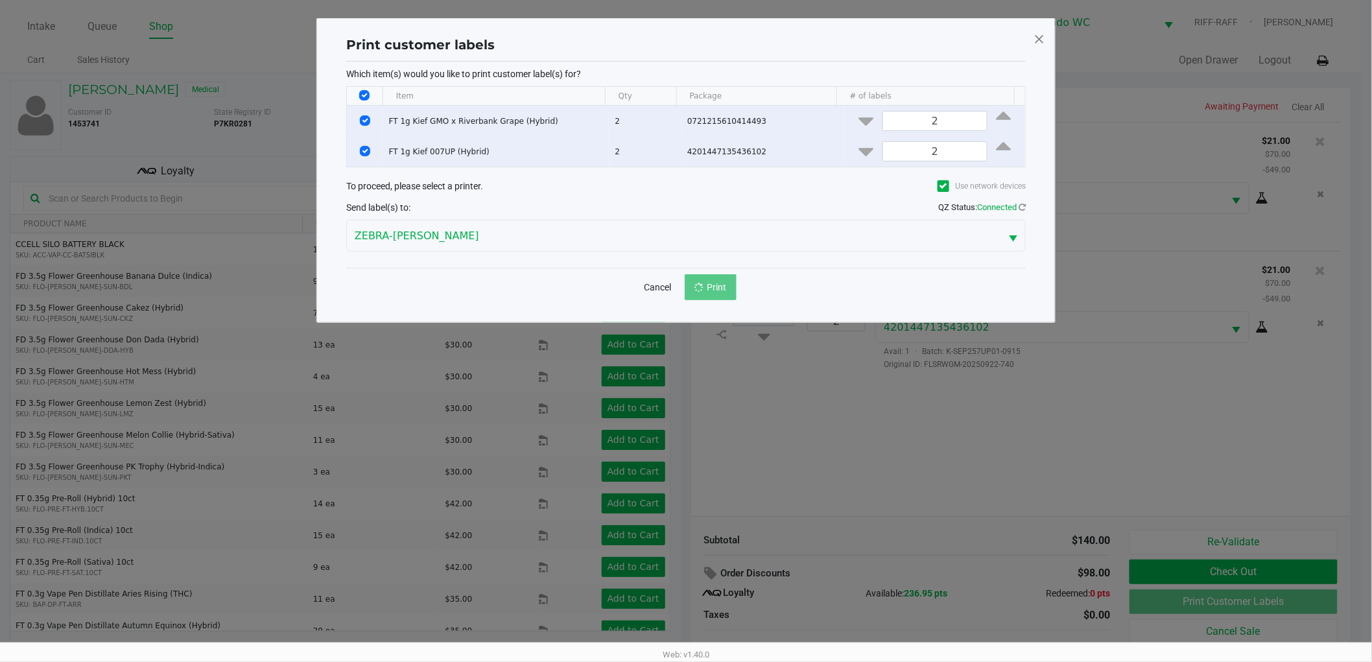
click at [870, 458] on ngb-modal-window "Print customer labels Which item(s) would you like to print customer label(s) f…" at bounding box center [686, 331] width 1372 height 662
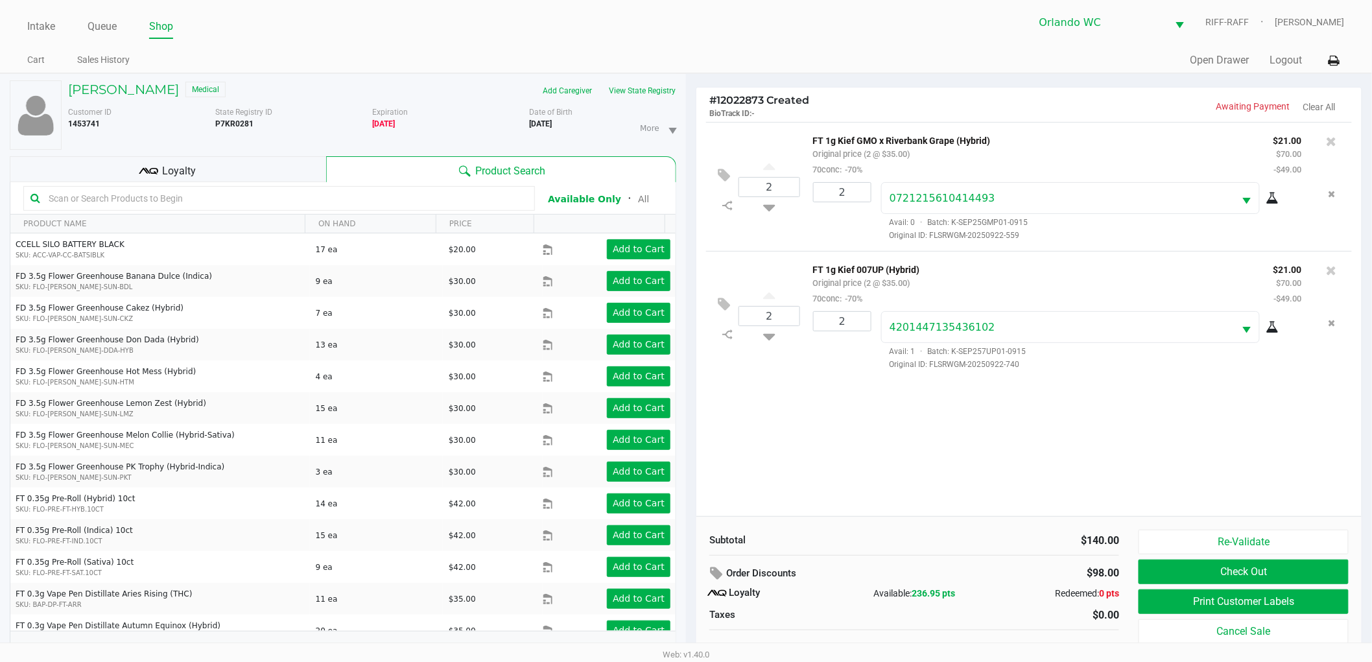
scroll to position [3, 0]
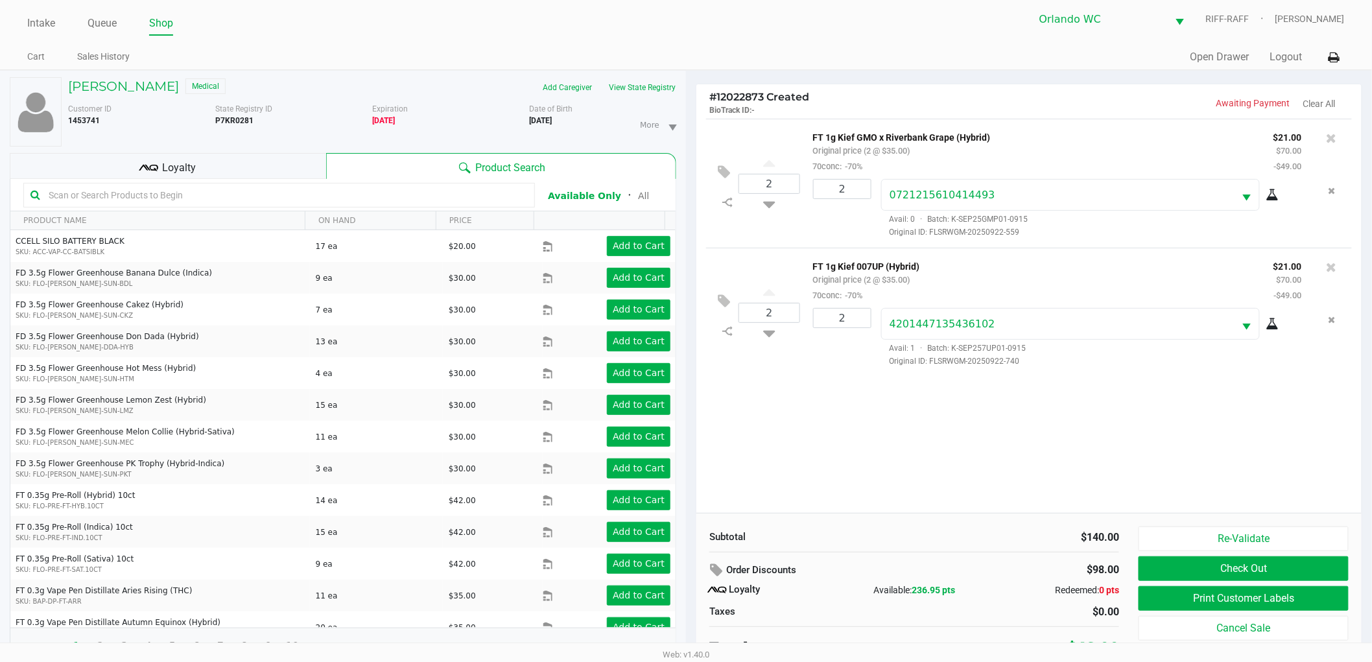
click at [834, 533] on div "Subtotal" at bounding box center [806, 537] width 195 height 15
click at [1040, 454] on div "2 FT 1g Kief GMO x Riverbank Grape (Hybrid) Original price (2 @ $35.00) 70conc:…" at bounding box center [1028, 316] width 665 height 394
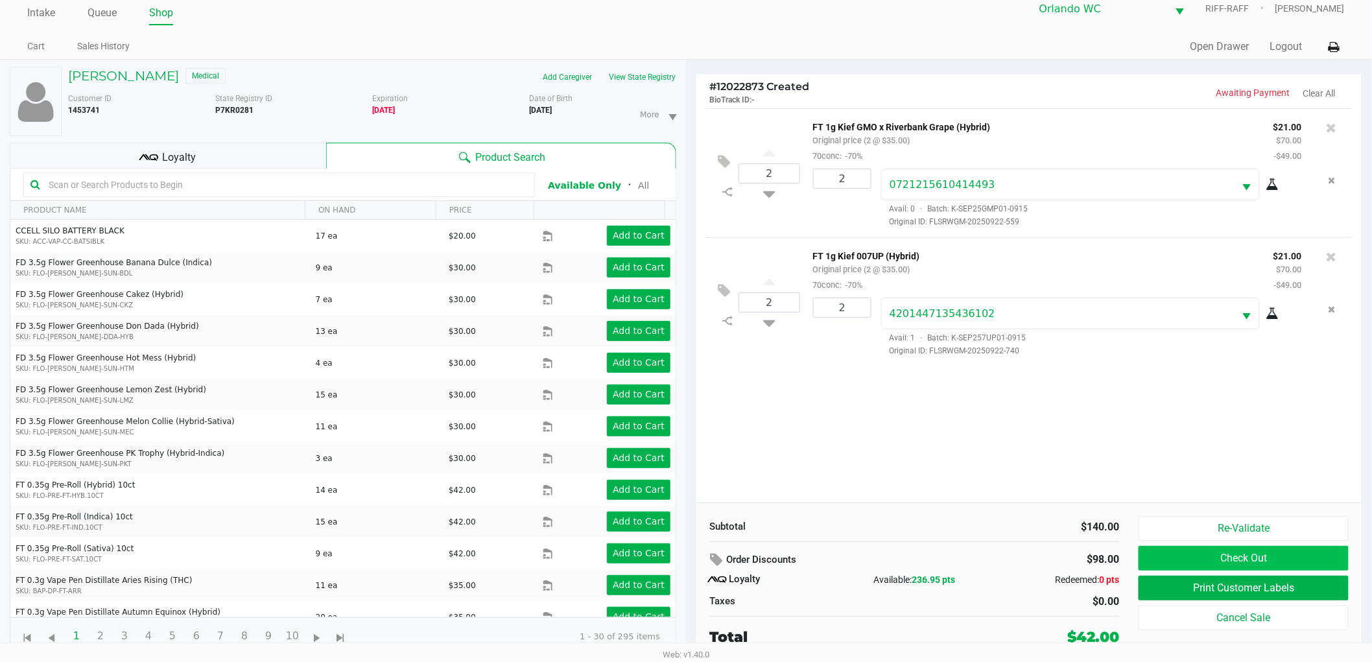
click at [1237, 559] on button "Check Out" at bounding box center [1243, 558] width 210 height 25
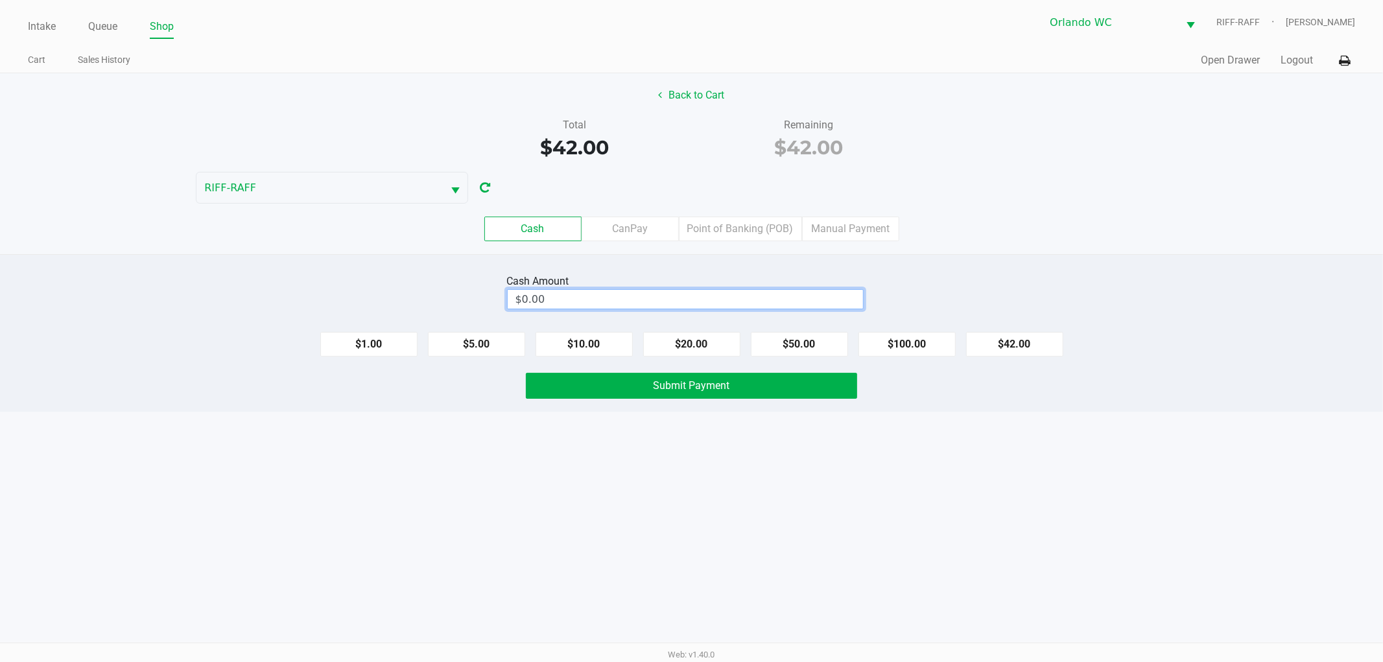
click at [821, 294] on input "$0.00" at bounding box center [685, 299] width 355 height 19
click at [950, 445] on div "Intake Queue Shop Orlando WC RIFF-RAFF Rosa Matos Cart Sales History Quick Sale…" at bounding box center [691, 331] width 1383 height 662
type input "$42.00"
click at [814, 384] on button "Submit Payment" at bounding box center [691, 386] width 331 height 26
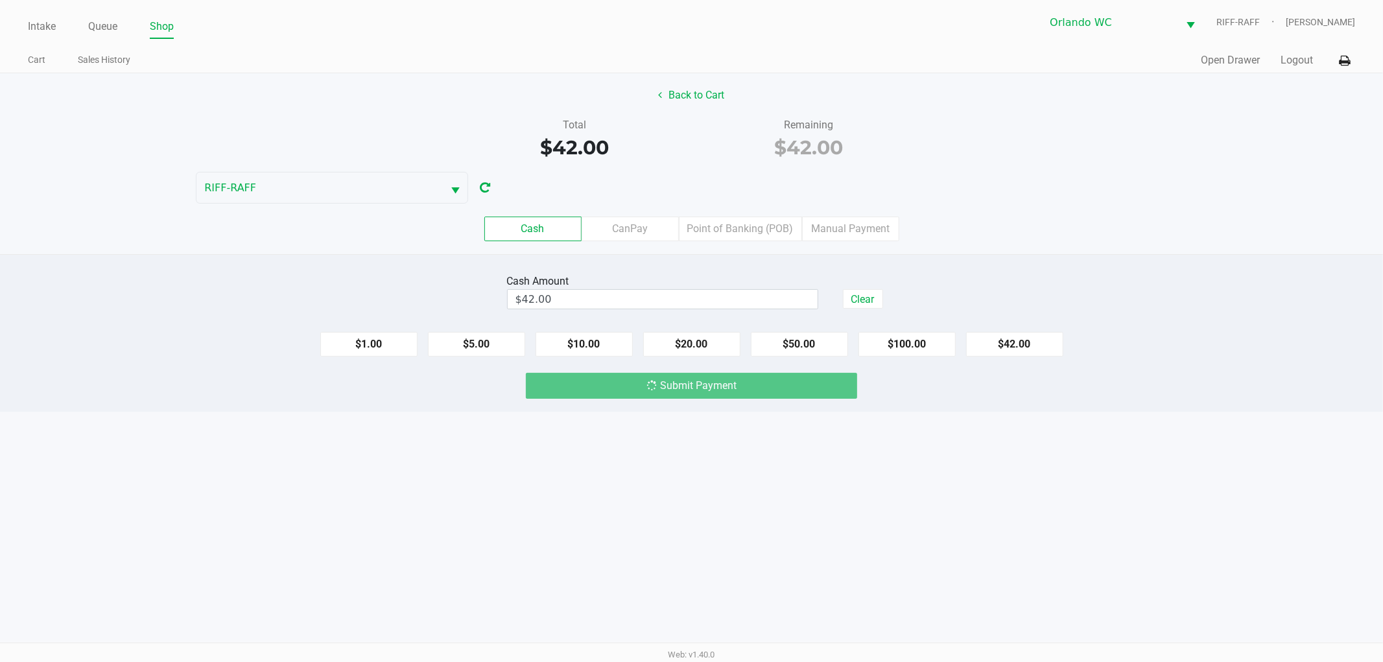
click at [896, 476] on div "Intake Queue Shop Orlando WC RIFF-RAFF Rosa Matos Cart Sales History Quick Sale…" at bounding box center [691, 331] width 1383 height 662
click at [1139, 486] on div "Intake Queue Shop Orlando WC RIFF-RAFF Rosa Matos Cart Sales History Quick Sale…" at bounding box center [691, 331] width 1383 height 662
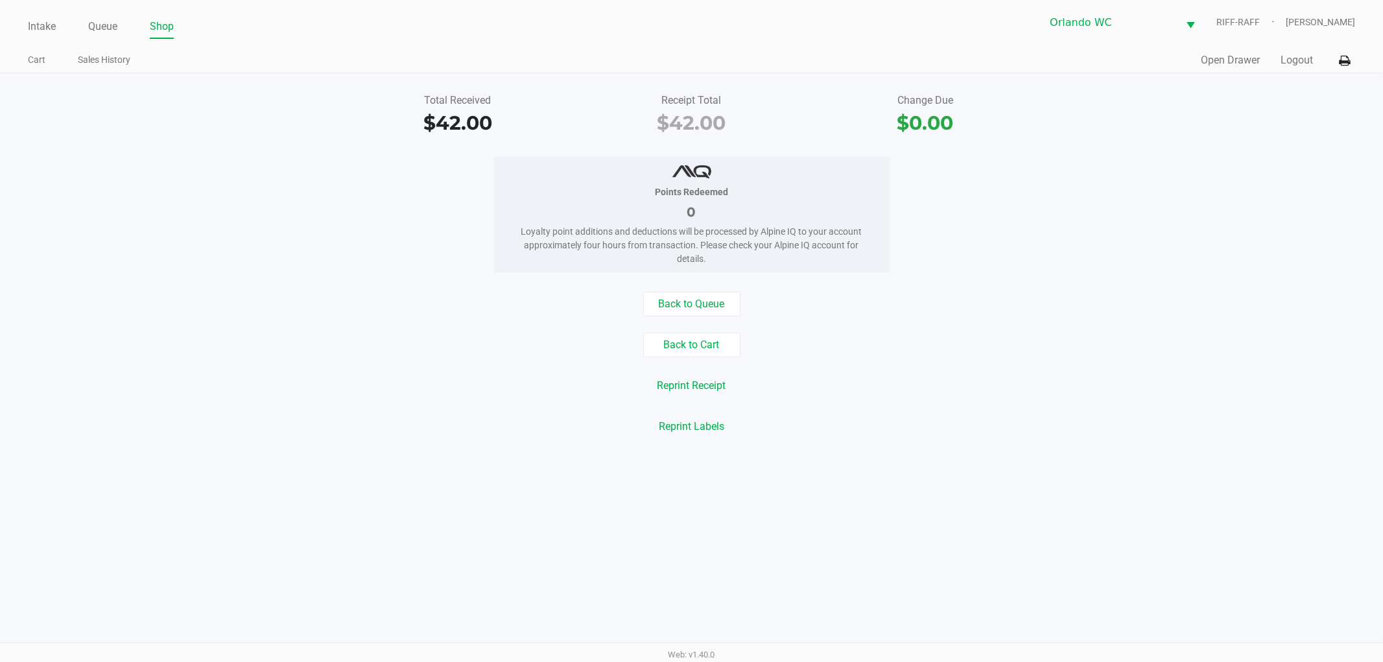
click at [196, 320] on div "Back to Queue Back to Cart Reprint Receipt Reprint Labels" at bounding box center [691, 365] width 1402 height 147
click at [45, 21] on link "Intake" at bounding box center [42, 27] width 28 height 18
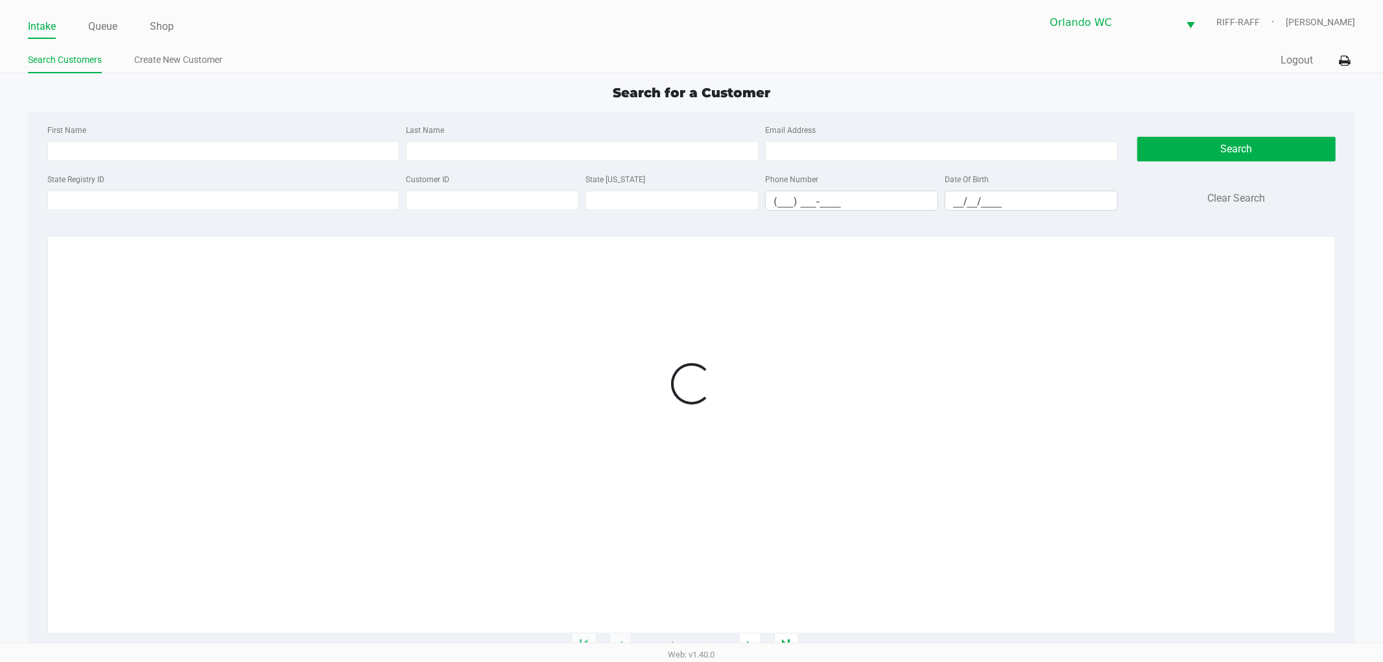
click at [397, 93] on div "Search for a Customer" at bounding box center [691, 92] width 1347 height 19
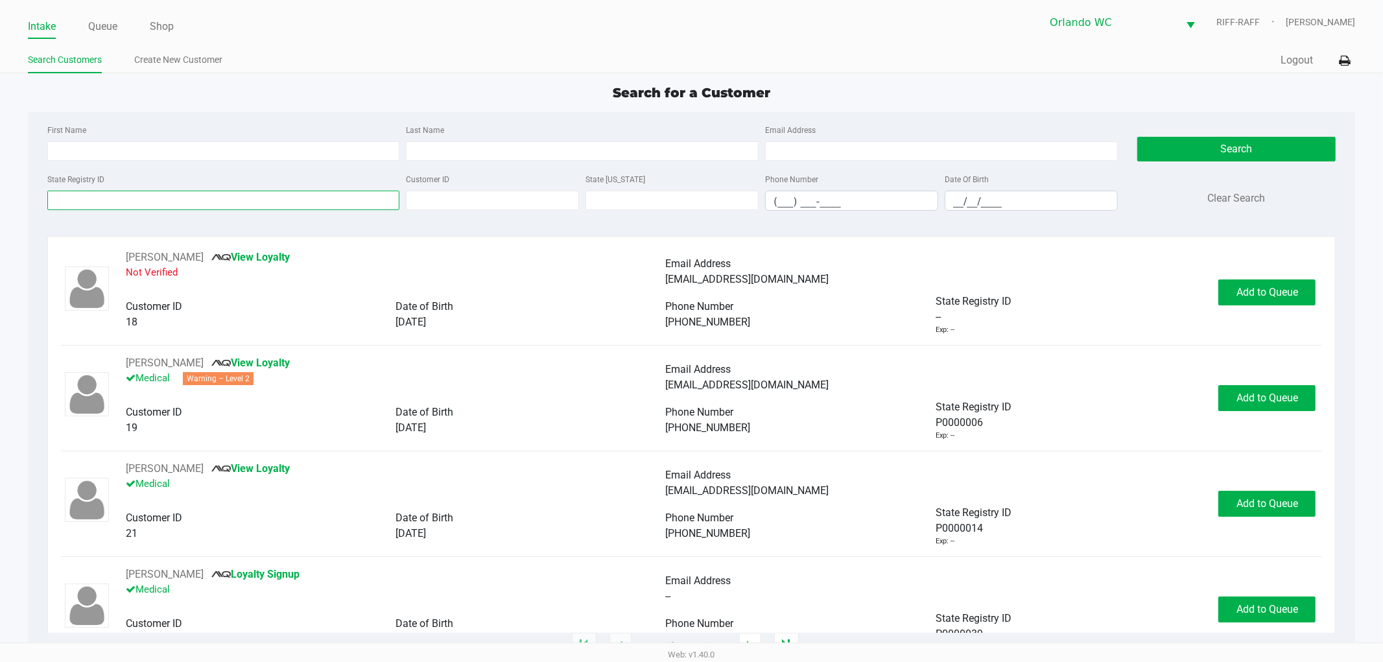
click at [329, 201] on input "State Registry ID" at bounding box center [223, 200] width 353 height 19
click at [666, 633] on div "1 - 20 of 901191 items" at bounding box center [691, 646] width 1347 height 26
click at [283, 150] on input "First Name" at bounding box center [223, 150] width 353 height 19
type input "Keam"
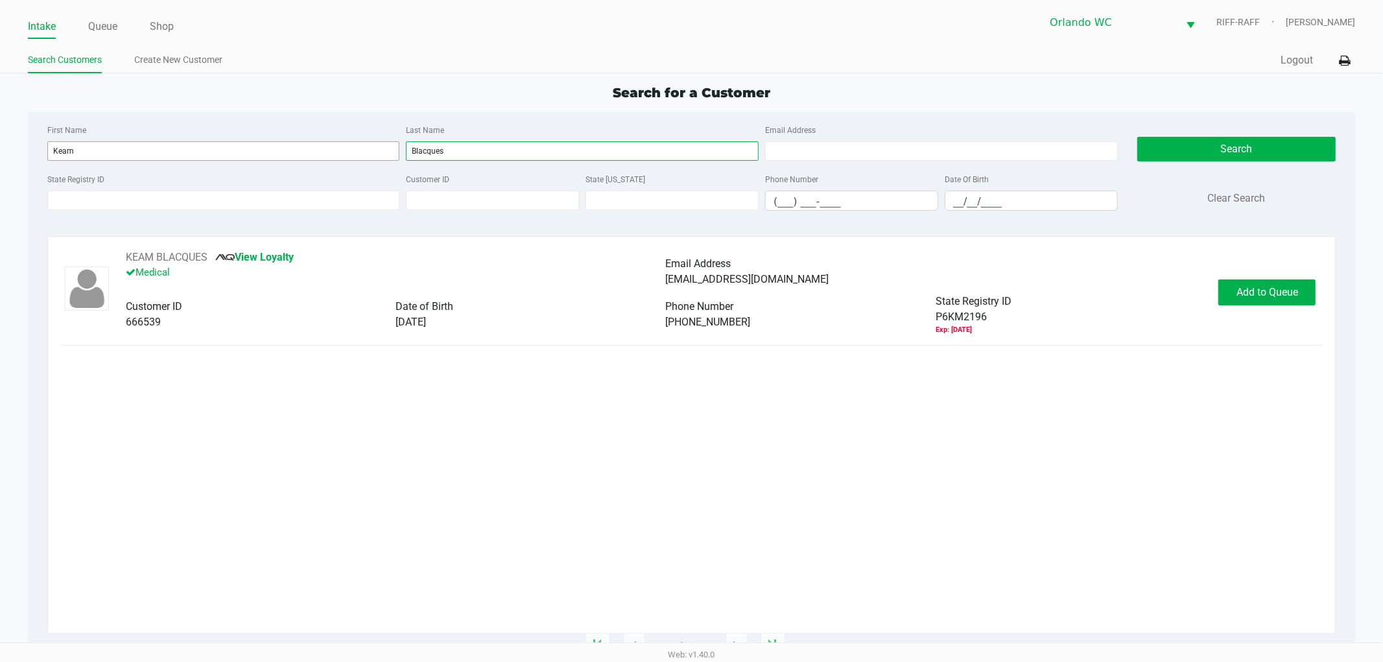
type input "Blacques"
click at [1002, 490] on div "KEAM BLACQUES View Loyalty Medical Email Address keam@keam.net Customer ID 6665…" at bounding box center [691, 441] width 1261 height 383
click at [174, 262] on button "KEAM BLACQUES" at bounding box center [167, 258] width 82 height 16
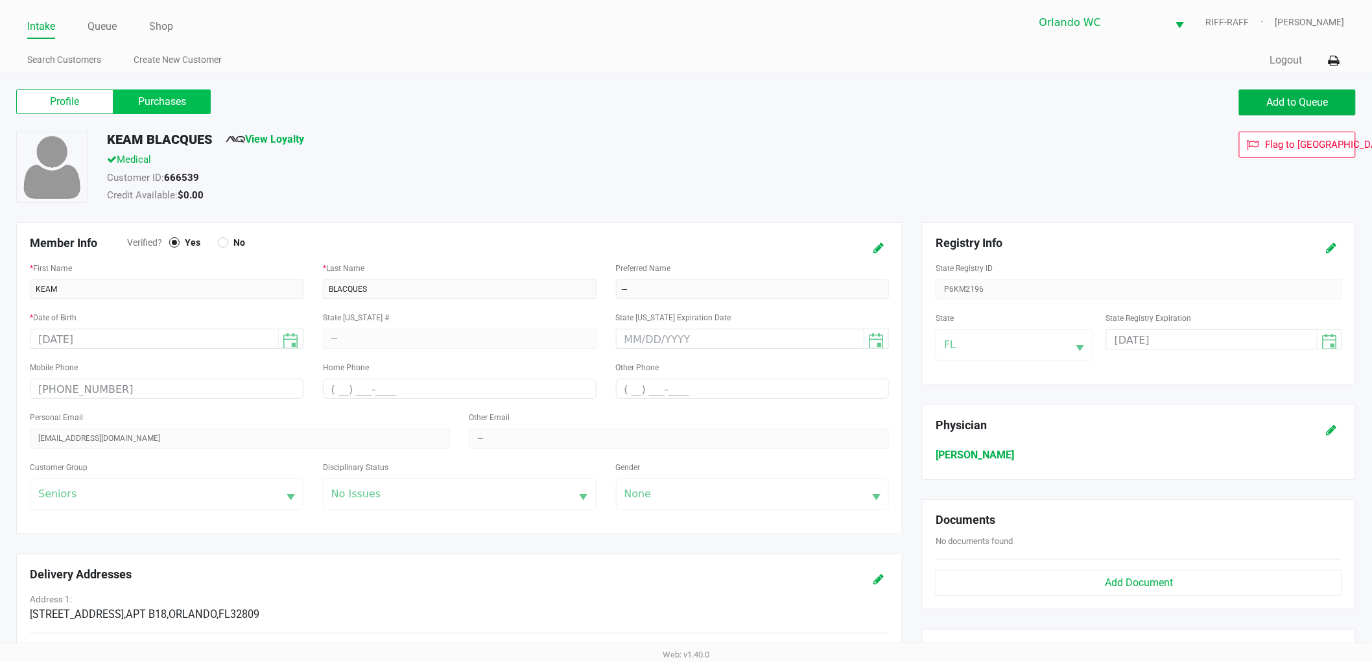
click at [175, 102] on label "Purchases" at bounding box center [161, 101] width 97 height 25
click at [0, 0] on 1 "Purchases" at bounding box center [0, 0] width 0 height 0
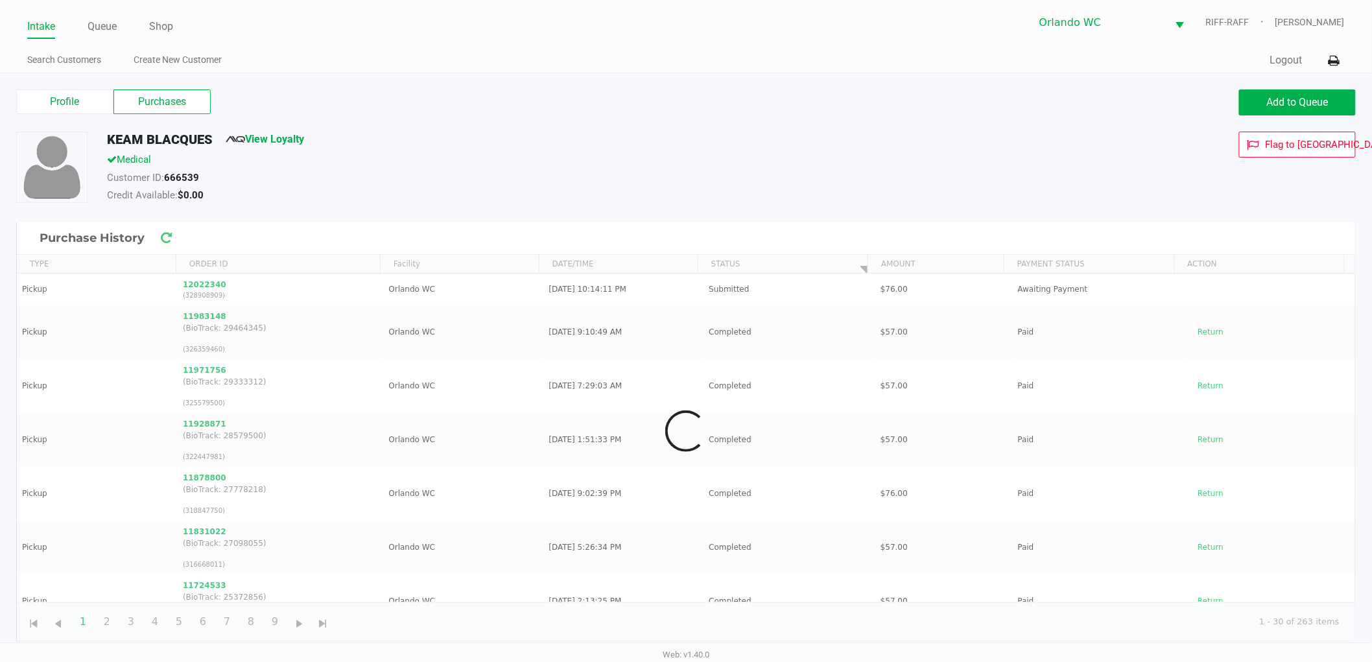
click at [582, 137] on div "KEAM BLACQUES View Loyalty" at bounding box center [519, 142] width 845 height 21
click at [760, 390] on td "Completed" at bounding box center [789, 386] width 172 height 54
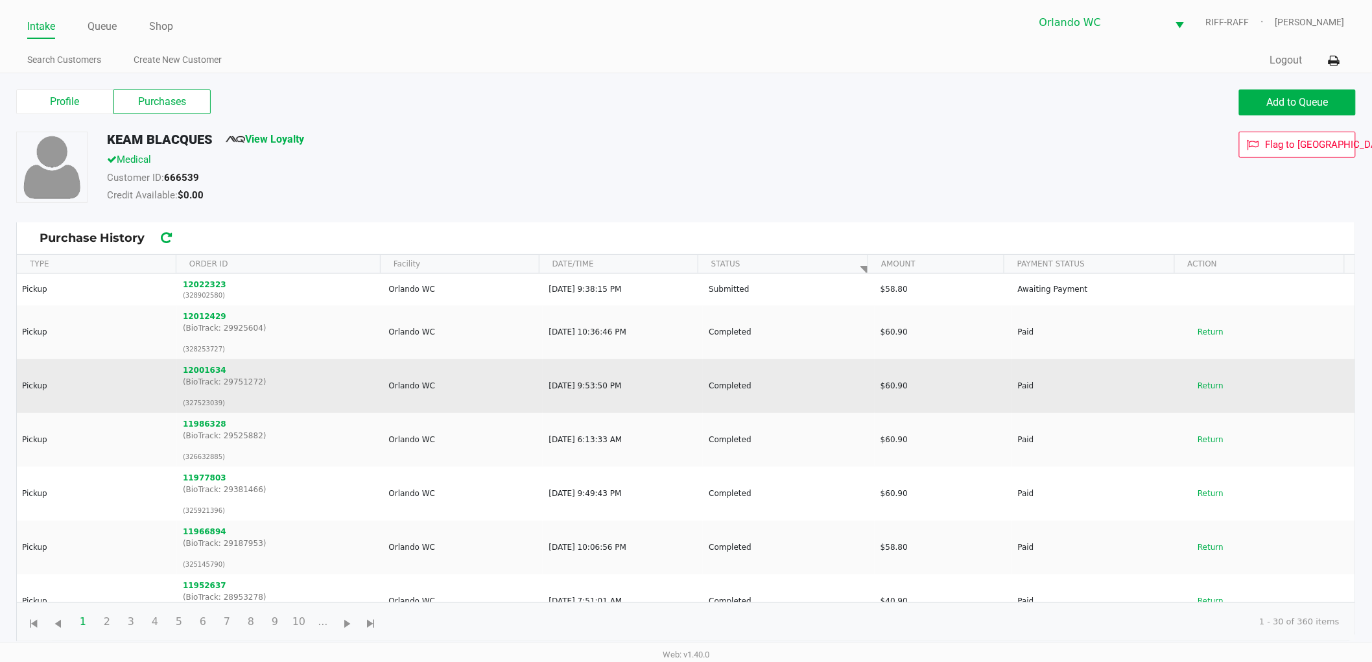
click at [190, 283] on button "12022323" at bounding box center [204, 285] width 43 height 12
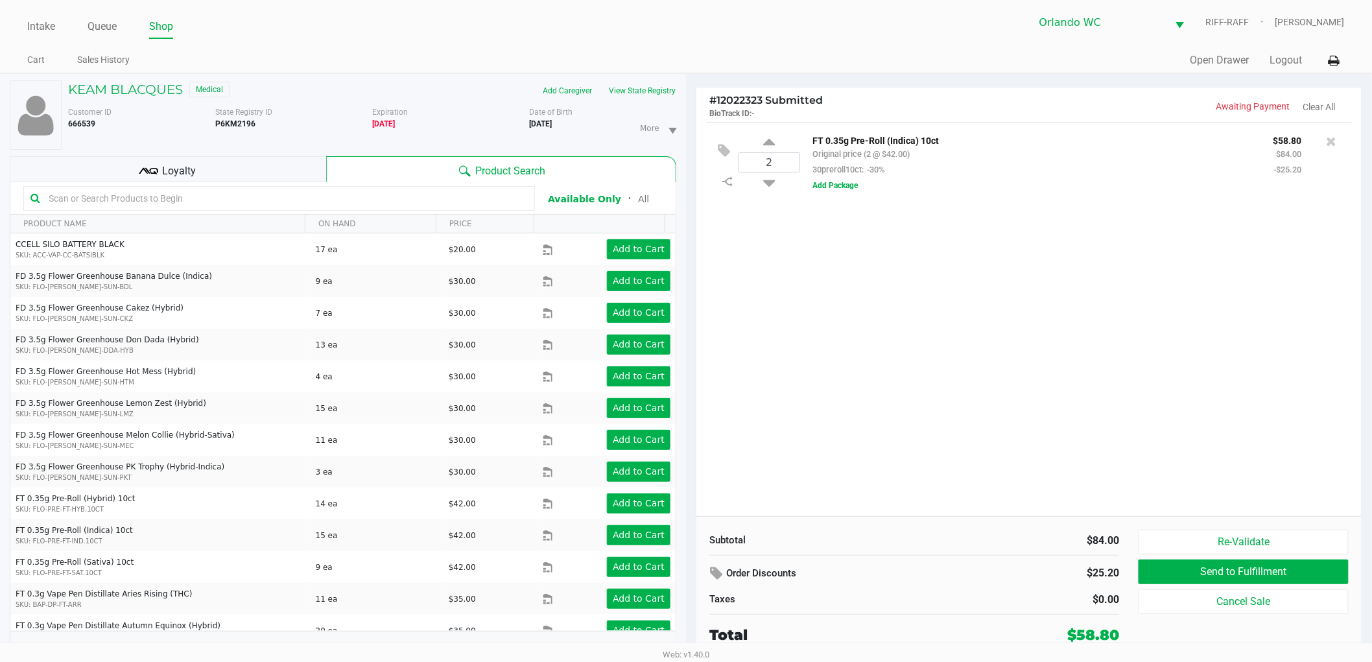
click at [927, 384] on div "2 FT 0.35g Pre-Roll (Indica) 10ct Original price (2 @ $42.00) 30preroll10ct: -3…" at bounding box center [1028, 319] width 665 height 394
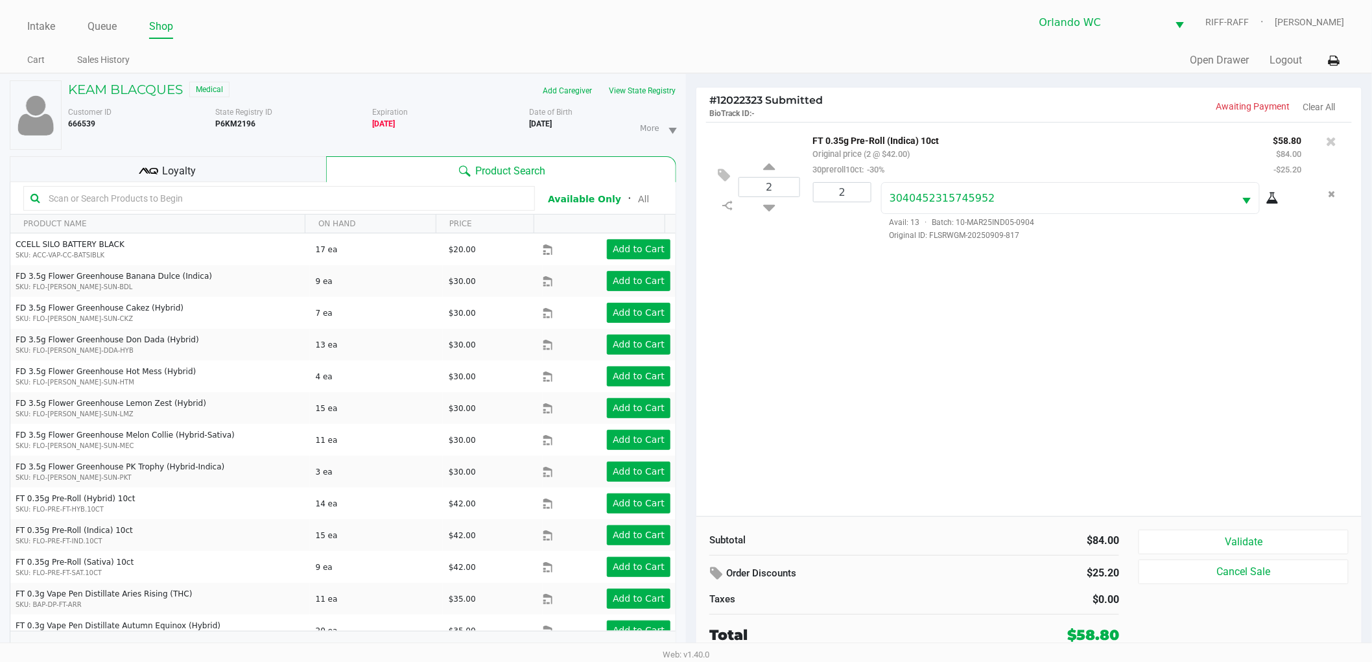
click at [977, 548] on div "$84.00" at bounding box center [1021, 541] width 195 height 16
click at [1227, 548] on button "Validate" at bounding box center [1243, 542] width 210 height 25
click at [1002, 567] on div "$25.20" at bounding box center [1058, 573] width 124 height 22
click at [1177, 428] on div "2 FT 0.35g Pre-Roll (Indica) 10ct Original price (2 @ $42.00) 30preroll10ct: -3…" at bounding box center [1028, 319] width 665 height 394
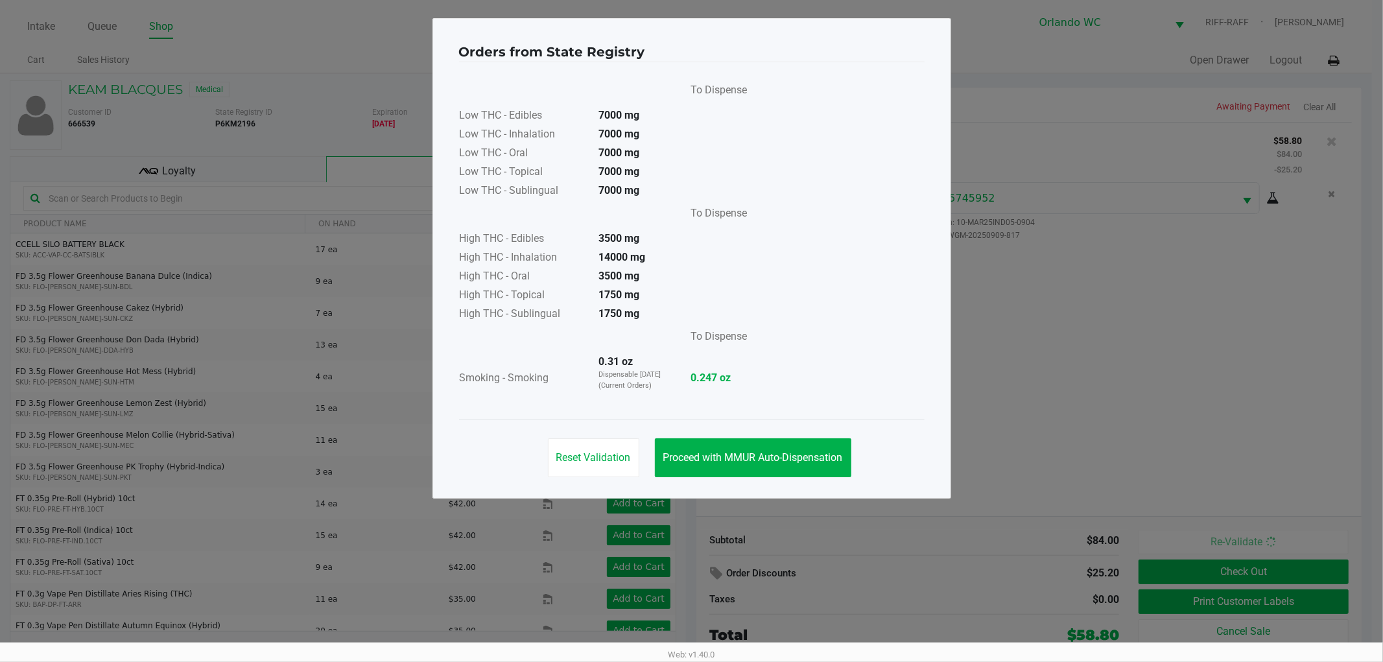
click at [801, 458] on span "Proceed with MMUR Auto-Dispensation" at bounding box center [753, 457] width 180 height 12
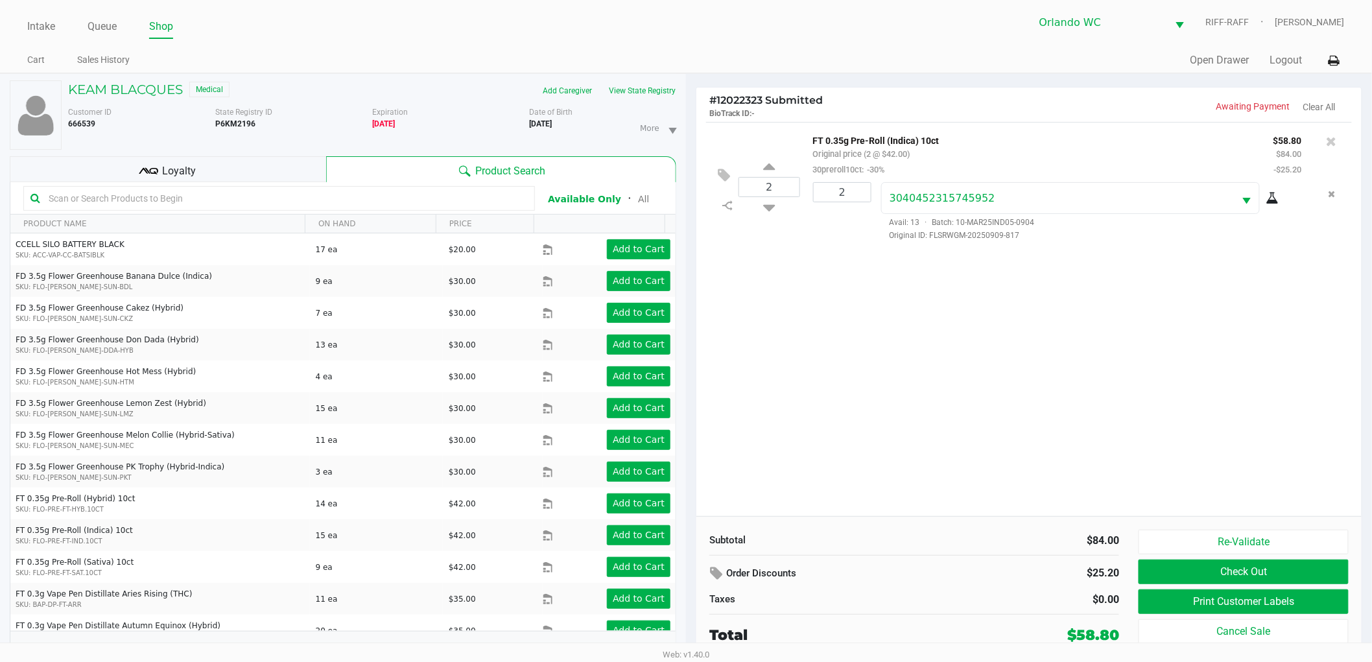
click at [1182, 605] on button "Print Customer Labels" at bounding box center [1243, 601] width 210 height 25
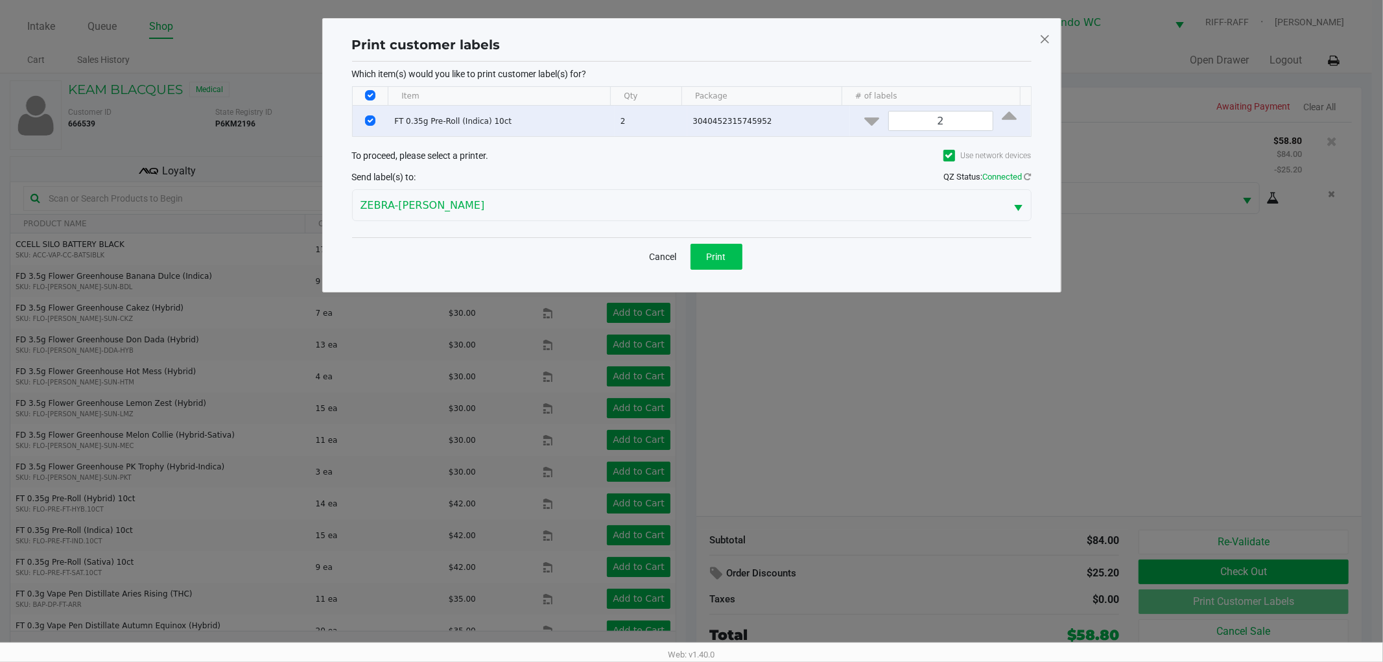
click at [734, 268] on button "Print" at bounding box center [716, 257] width 52 height 26
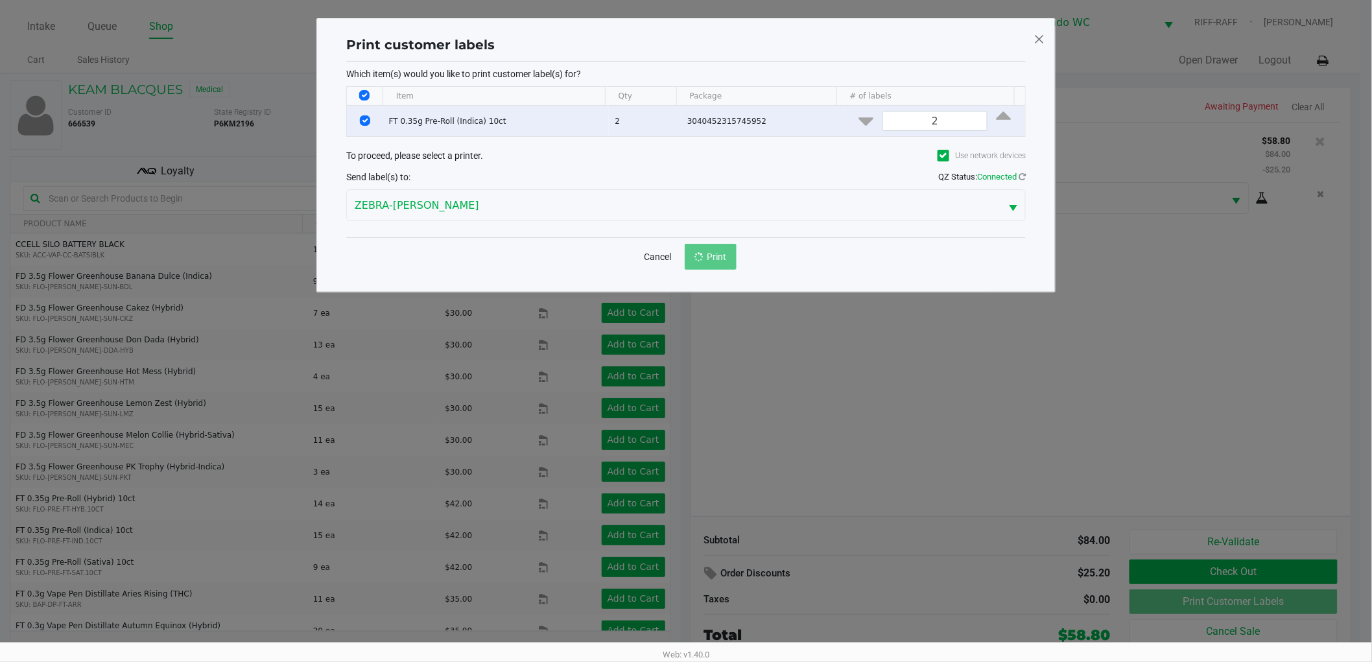
click at [1013, 433] on ngb-modal-window "Print customer labels Which item(s) would you like to print customer label(s) f…" at bounding box center [686, 331] width 1372 height 662
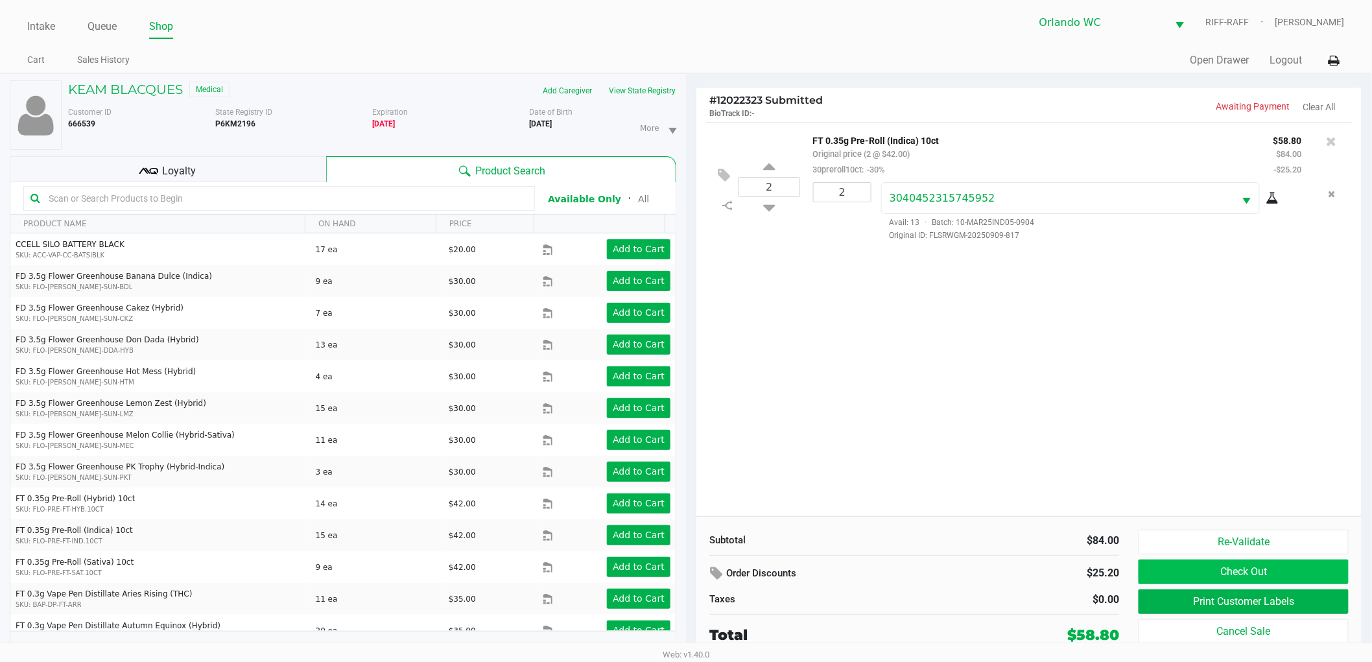
click at [1243, 575] on button "Check Out" at bounding box center [1243, 571] width 210 height 25
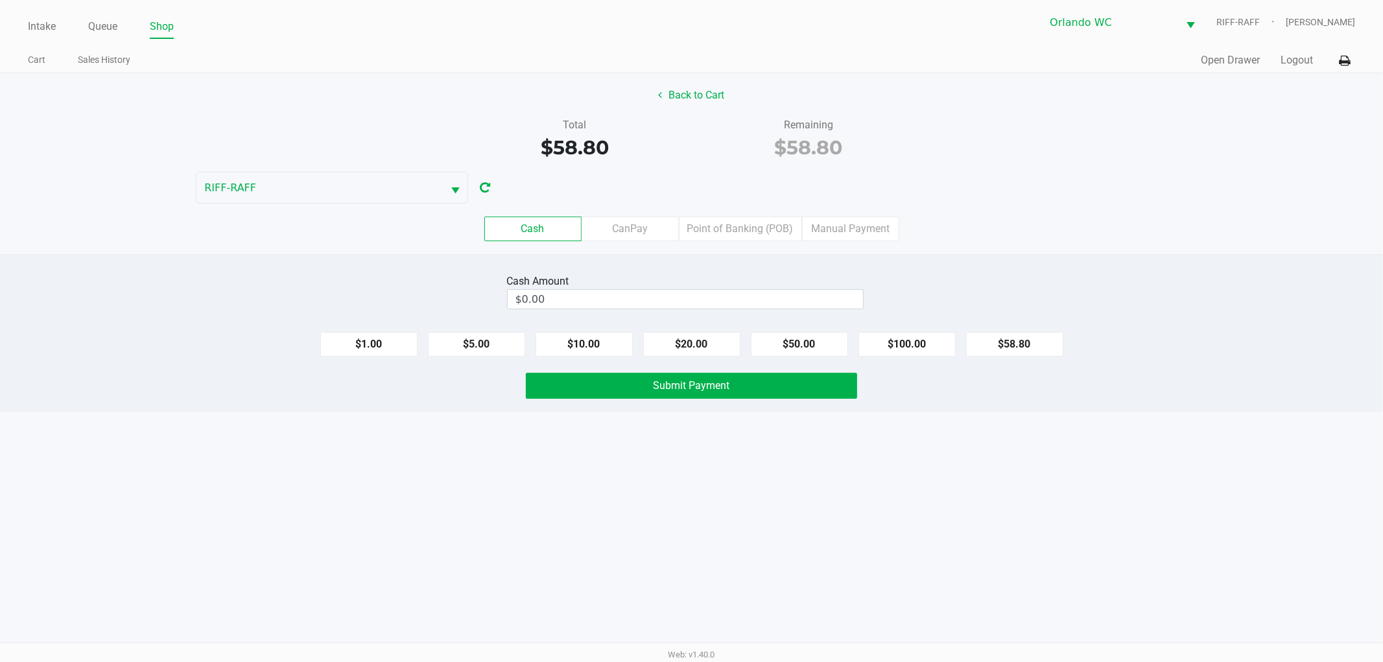
click at [655, 506] on div "Intake Queue Shop Orlando WC RIFF-RAFF Rosa Matos Cart Sales History Quick Sale…" at bounding box center [691, 331] width 1383 height 662
click at [758, 306] on input "$0.00" at bounding box center [685, 299] width 355 height 19
click at [889, 504] on div "Intake Queue Shop Orlando WC RIFF-RAFF Rosa Matos Cart Sales History Quick Sale…" at bounding box center [691, 331] width 1383 height 662
type input "$60.00"
click at [778, 387] on button "Submit Payment" at bounding box center [691, 386] width 331 height 26
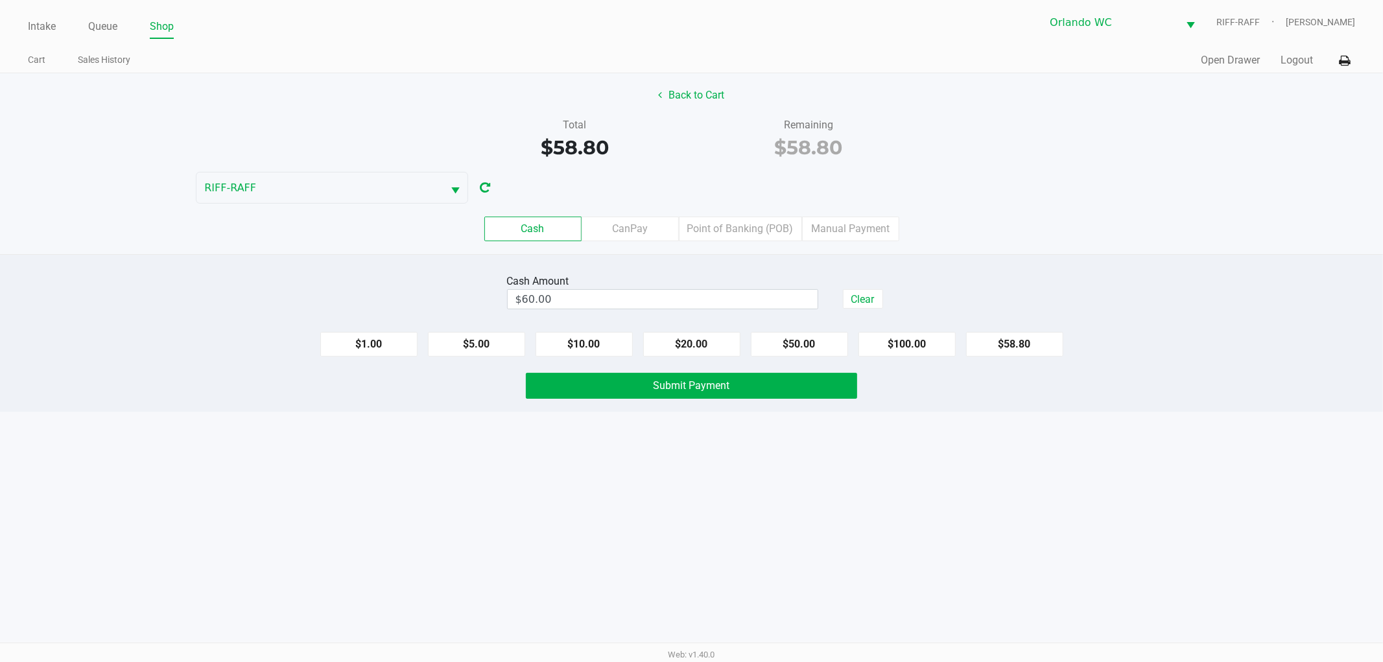
click at [705, 478] on div "Intake Queue Shop Orlando WC RIFF-RAFF Rosa Matos Cart Sales History Quick Sale…" at bounding box center [691, 331] width 1383 height 662
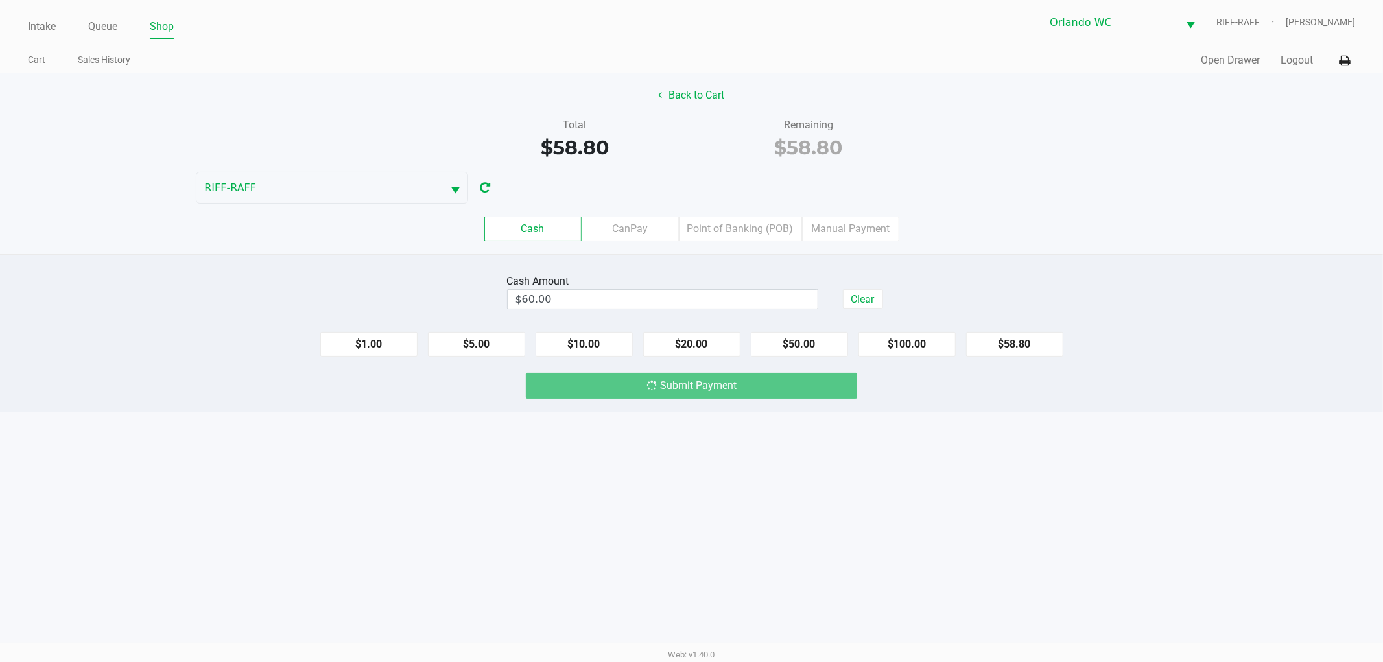
click at [1058, 454] on div "Intake Queue Shop Orlando WC RIFF-RAFF Rosa Matos Cart Sales History Quick Sale…" at bounding box center [691, 331] width 1383 height 662
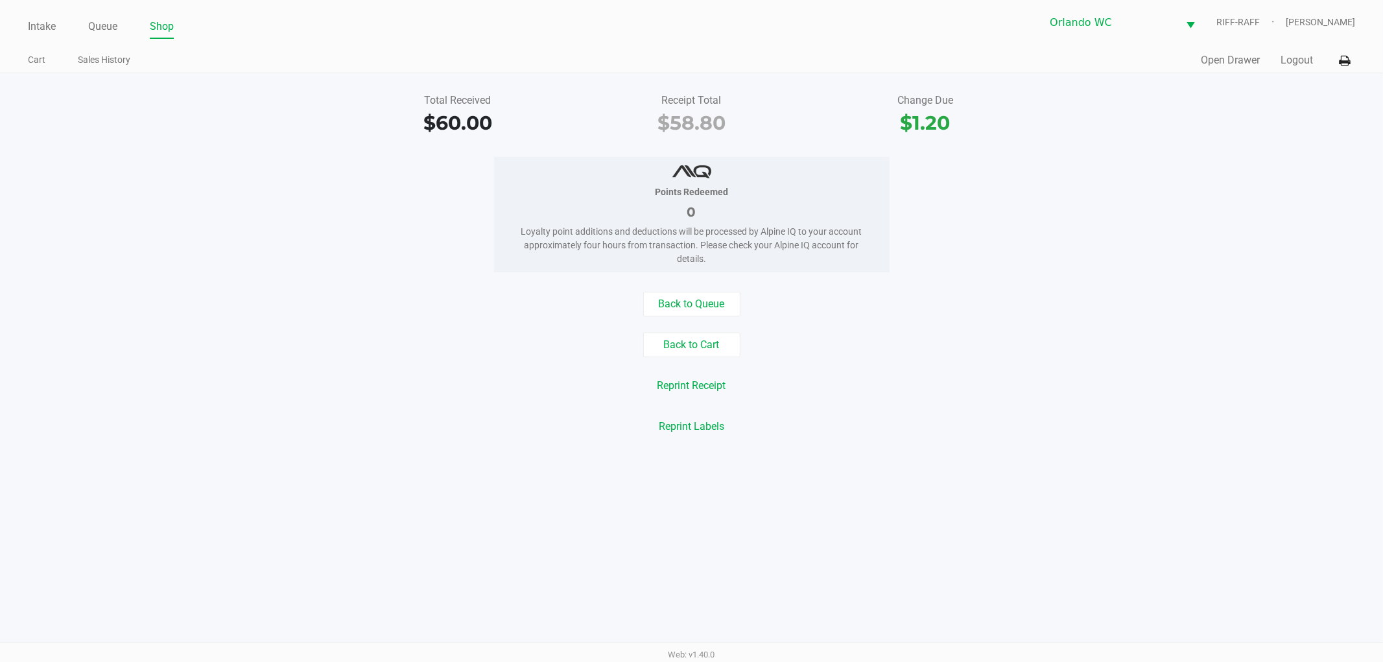
drag, startPoint x: 452, startPoint y: 217, endPoint x: 136, endPoint y: 120, distance: 330.7
click at [412, 201] on div "Points Redeemed 0 Loyalty point additions and deductions will be processed by A…" at bounding box center [691, 214] width 1402 height 115
click at [96, 18] on link "Queue" at bounding box center [102, 27] width 29 height 18
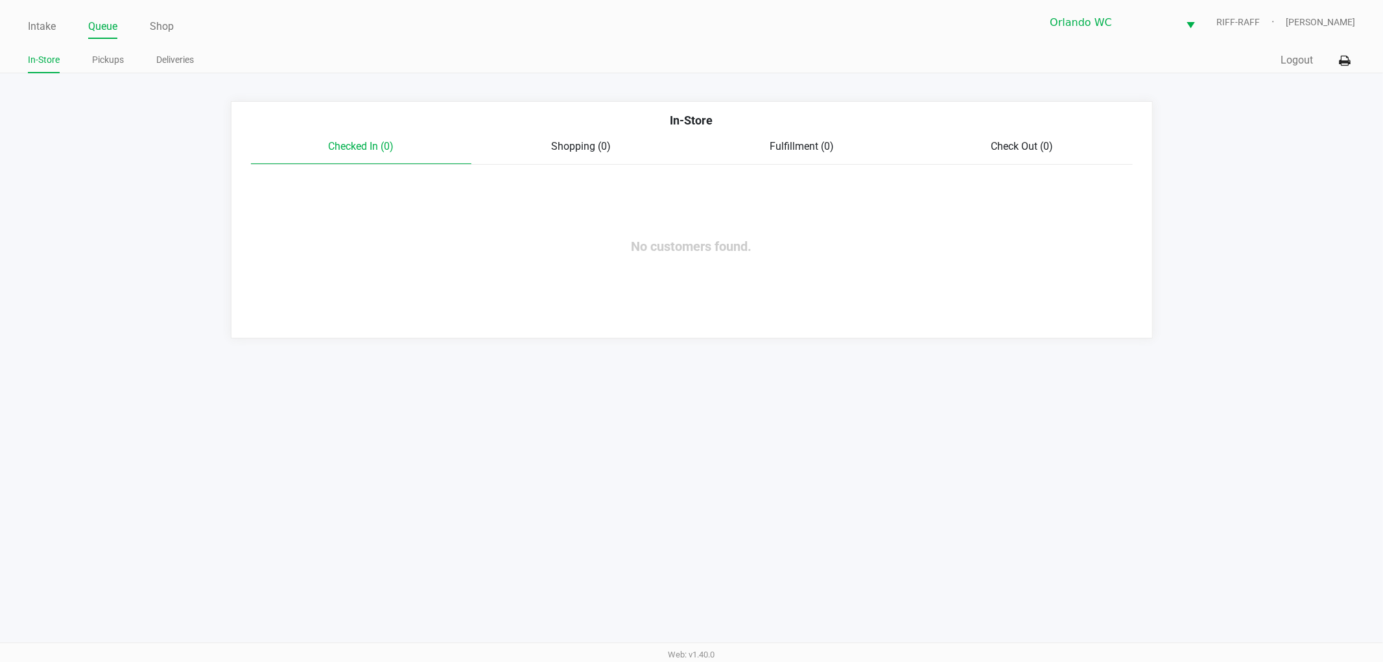
click at [187, 270] on app-queue-list "In-Store Checked In (0) Shopping (0) Fulfillment (0) Check Out (0) No customers…" at bounding box center [691, 219] width 1383 height 237
click at [121, 240] on app-queue-list "In-Store Checked In (0) Shopping (0) Fulfillment (0) Check Out (0) No customers…" at bounding box center [691, 219] width 1383 height 237
click at [113, 62] on link "Pickups" at bounding box center [108, 60] width 32 height 16
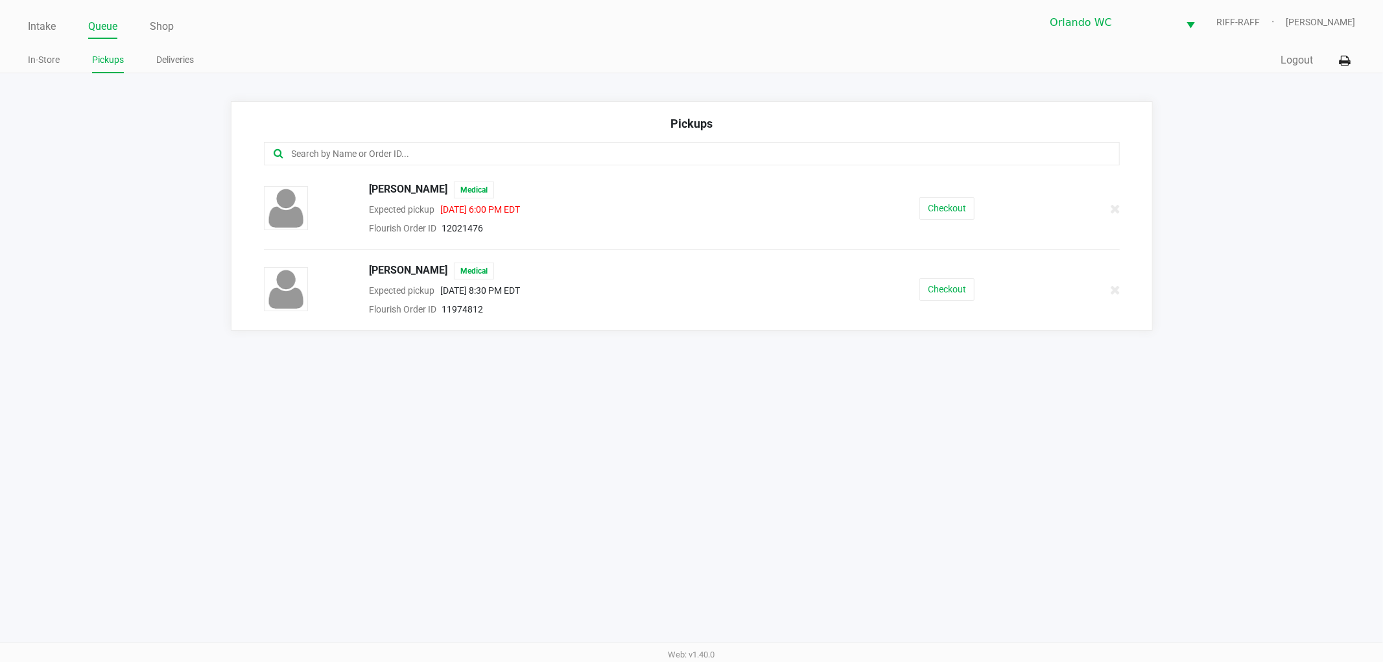
drag, startPoint x: 799, startPoint y: 458, endPoint x: 794, endPoint y: 444, distance: 14.6
click at [799, 458] on div "Intake Queue Shop Orlando WC RIFF-RAFF Rosa Matos In-Store Pickups Deliveries Q…" at bounding box center [691, 331] width 1383 height 662
click at [410, 268] on span "HENDRIK OTTEN" at bounding box center [408, 271] width 78 height 17
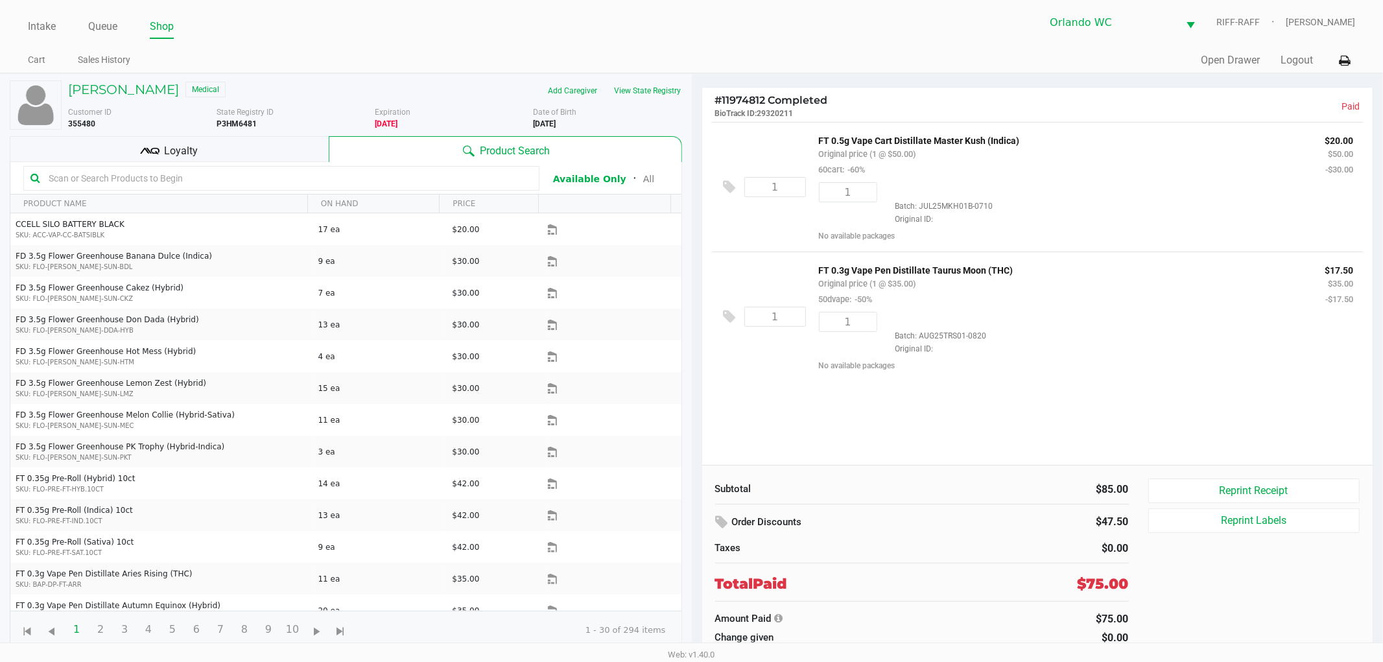
click at [860, 210] on div "1" at bounding box center [843, 203] width 68 height 43
click at [107, 24] on link "Queue" at bounding box center [102, 27] width 29 height 18
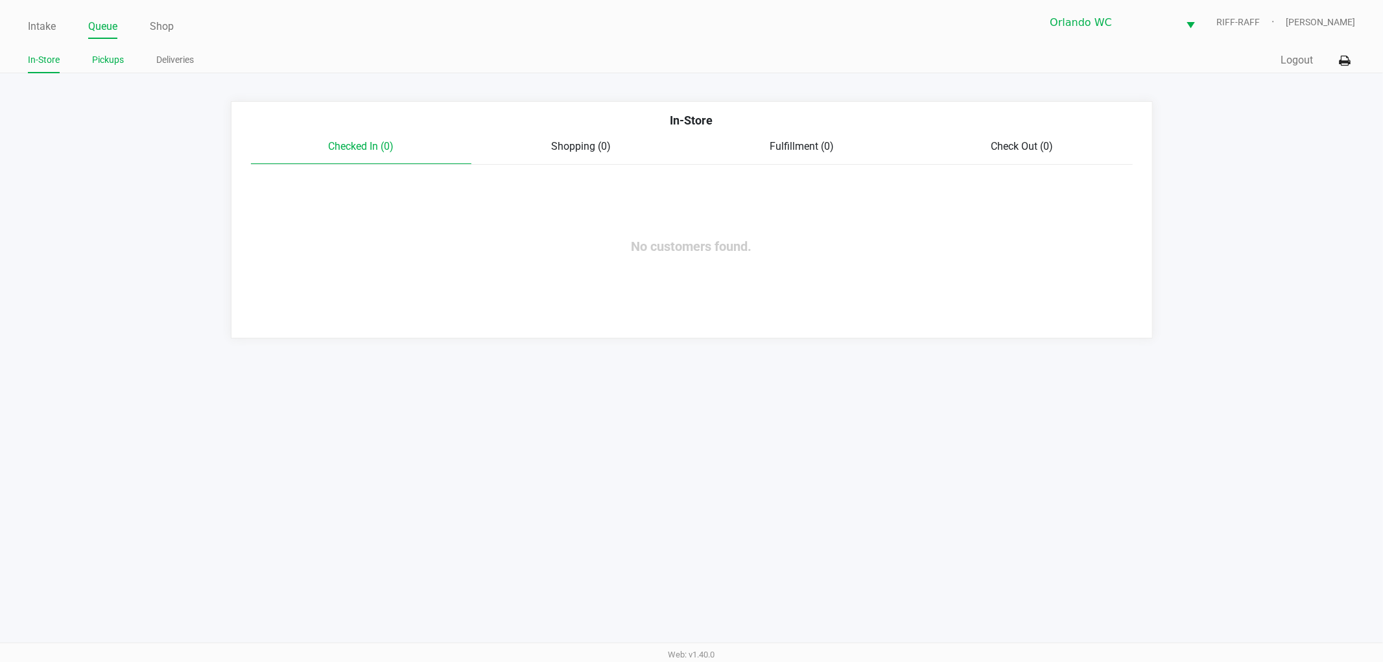
click at [101, 60] on link "Pickups" at bounding box center [108, 60] width 32 height 16
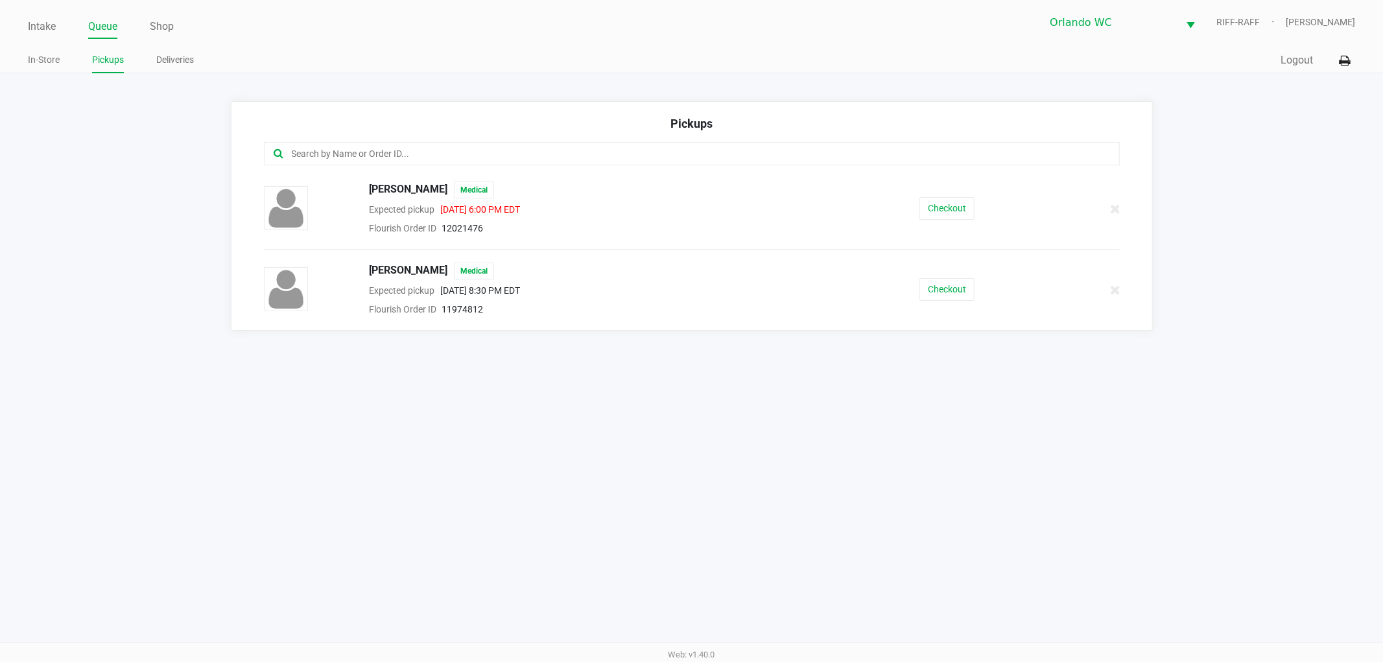
click at [1066, 345] on div "Intake Queue Shop Orlando WC RIFF-RAFF Rosa Matos In-Store Pickups Deliveries Q…" at bounding box center [691, 331] width 1383 height 662
drag, startPoint x: 772, startPoint y: 546, endPoint x: 772, endPoint y: 537, distance: 9.1
click at [772, 538] on div "Intake Queue Shop Orlando WC RIFF-RAFF Rosa Matos In-Store Pickups Deliveries Q…" at bounding box center [691, 331] width 1383 height 662
click at [951, 287] on button "Checkout" at bounding box center [946, 289] width 55 height 23
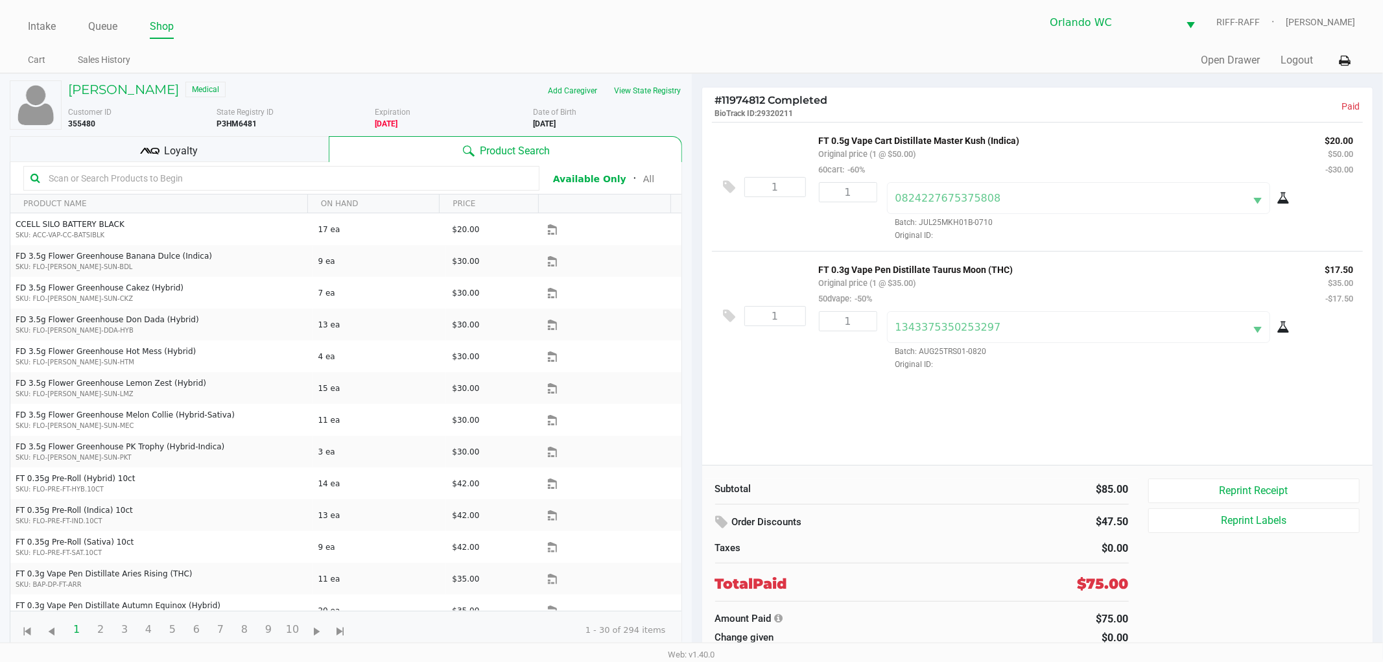
drag, startPoint x: 854, startPoint y: 115, endPoint x: 852, endPoint y: 95, distance: 19.5
click at [856, 114] on p "BioTrack ID: 29320211" at bounding box center [876, 112] width 322 height 12
drag, startPoint x: 852, startPoint y: 95, endPoint x: 673, endPoint y: 121, distance: 181.4
click at [673, 121] on div "HENDRIK OTTEN Medical Add Caregiver View State Registry Customer ID 355480 Stat…" at bounding box center [691, 366] width 1383 height 586
click at [95, 30] on link "Queue" at bounding box center [102, 27] width 29 height 18
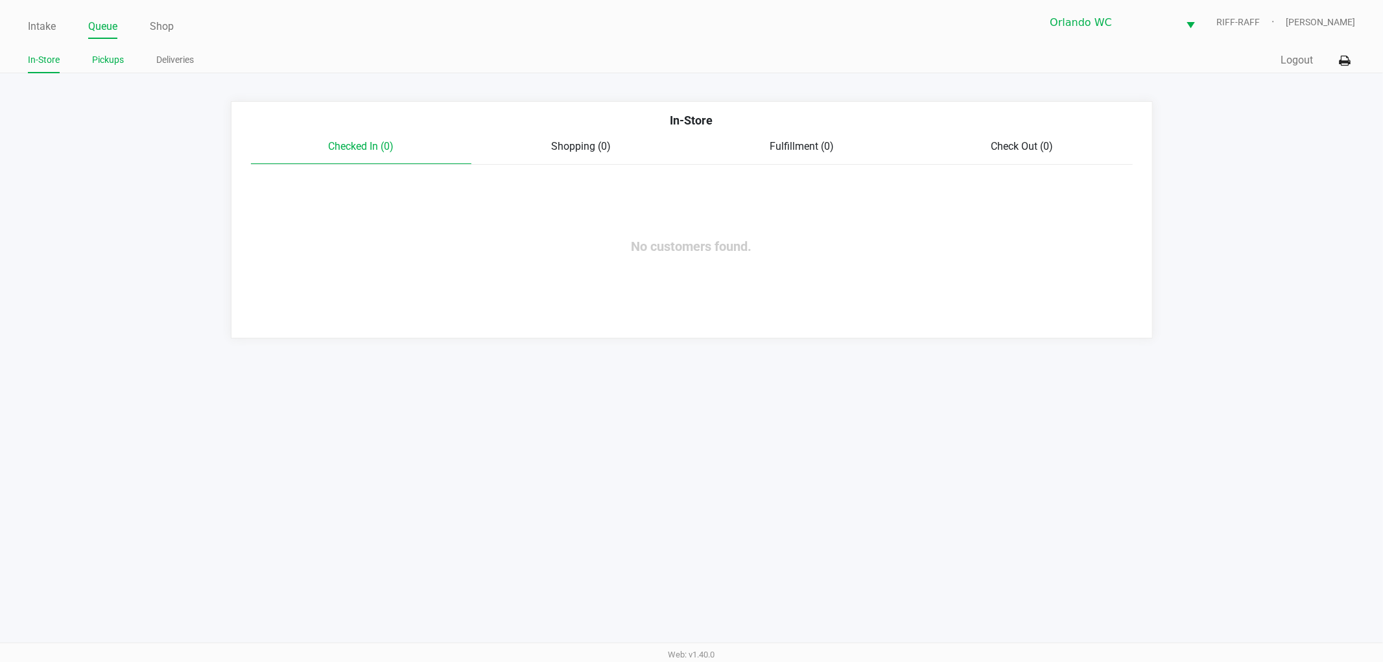
click at [111, 58] on link "Pickups" at bounding box center [108, 60] width 32 height 16
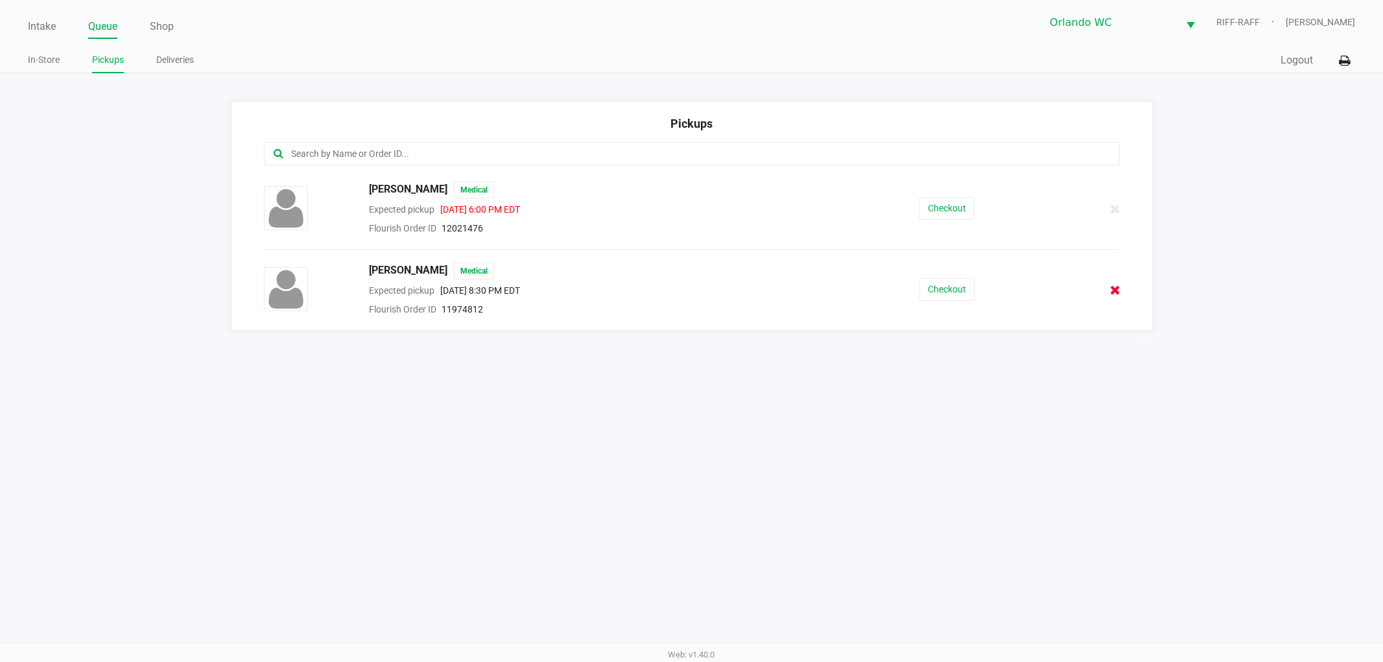
click at [1114, 288] on icon at bounding box center [1115, 290] width 10 height 10
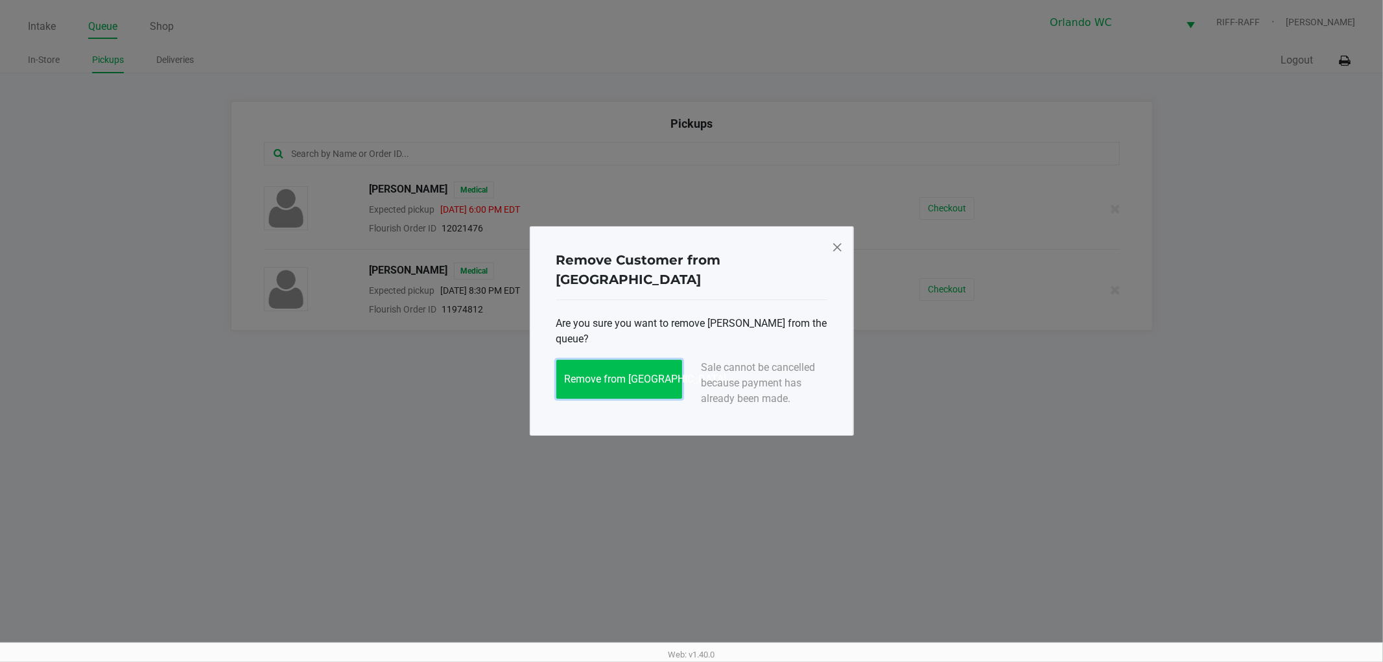
click at [613, 381] on button "Remove from Queue" at bounding box center [619, 379] width 126 height 39
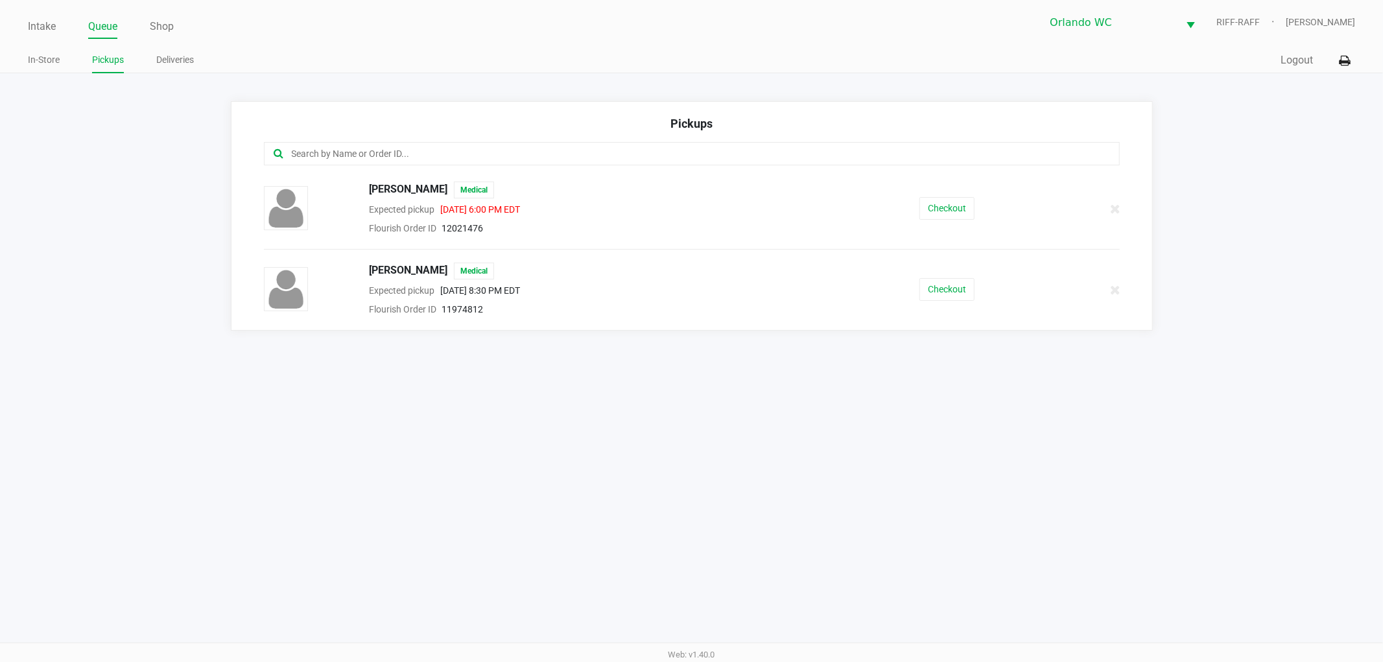
click at [613, 383] on div "Intake Queue Shop Orlando WC RIFF-RAFF Rosa Matos In-Store Pickups Deliveries Q…" at bounding box center [691, 331] width 1383 height 662
click at [912, 480] on div "Intake Queue Shop Orlando WC RIFF-RAFF Rosa Matos In-Store Pickups Deliveries Q…" at bounding box center [691, 331] width 1383 height 662
click at [1118, 277] on div at bounding box center [1092, 290] width 73 height 32
click at [1110, 288] on button at bounding box center [1116, 289] width 12 height 16
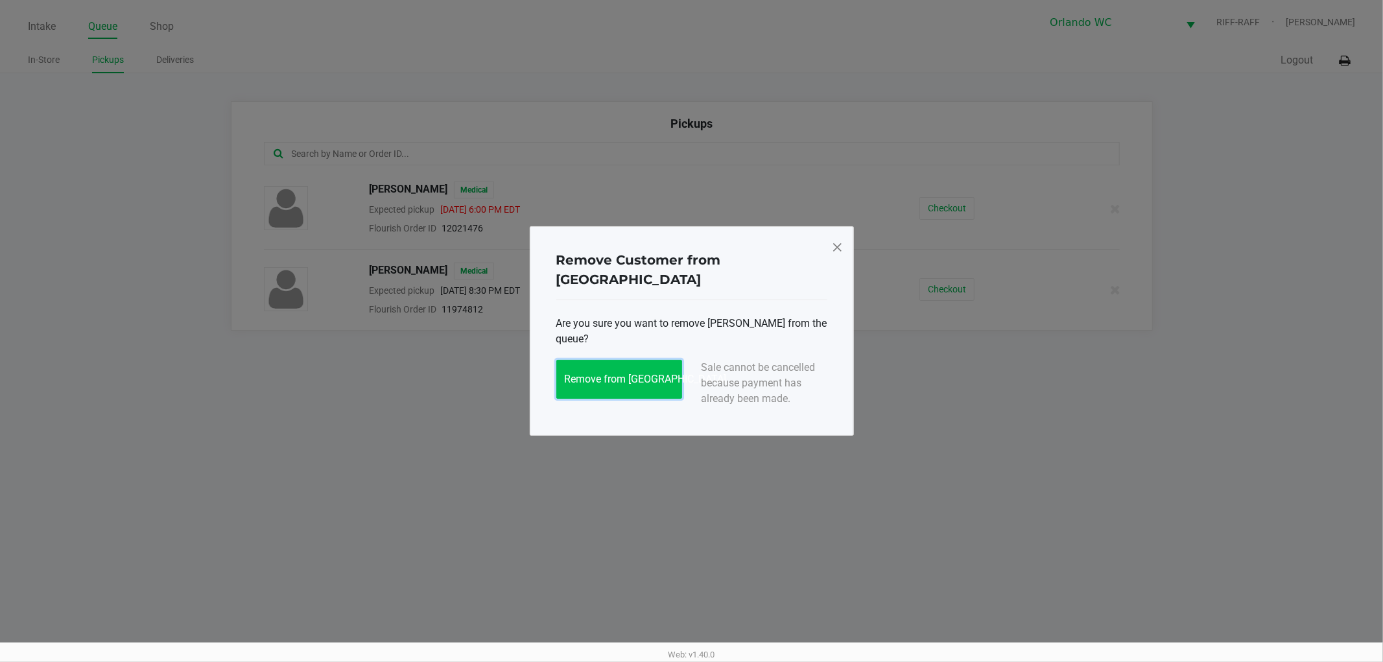
click at [629, 374] on span "Remove from Queue" at bounding box center [646, 379] width 162 height 12
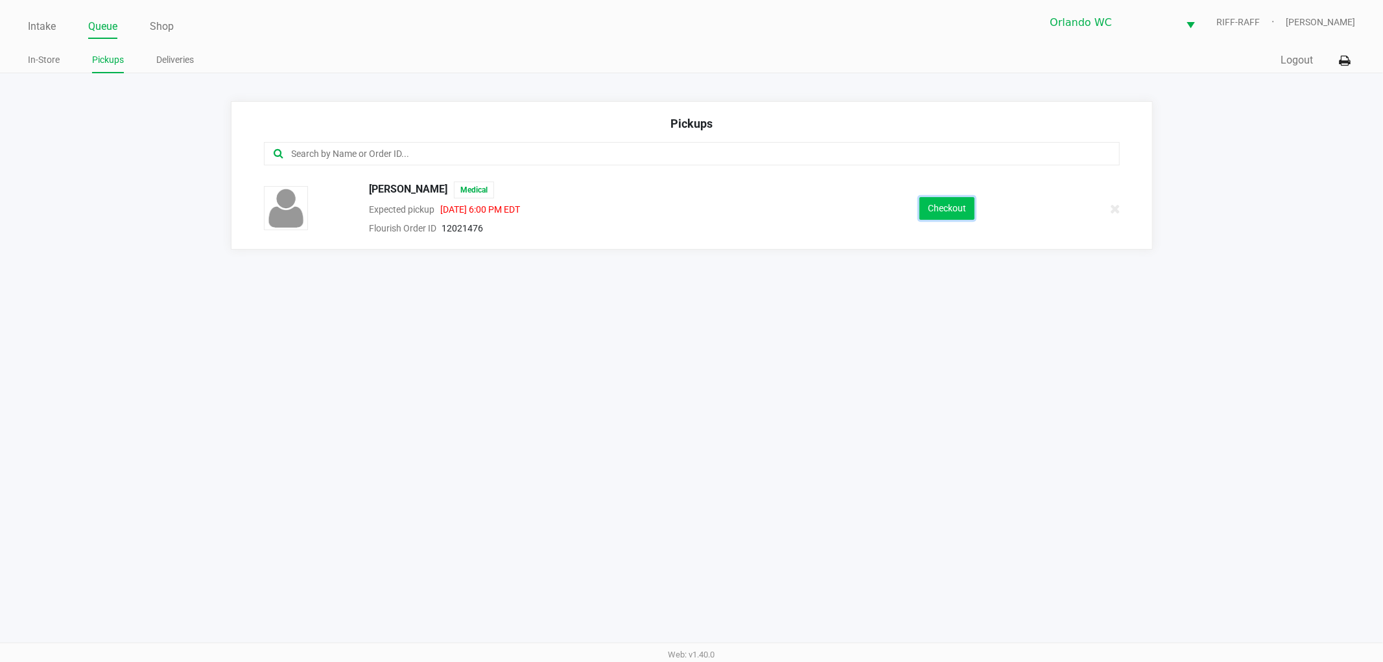
click at [956, 206] on button "Checkout" at bounding box center [946, 208] width 55 height 23
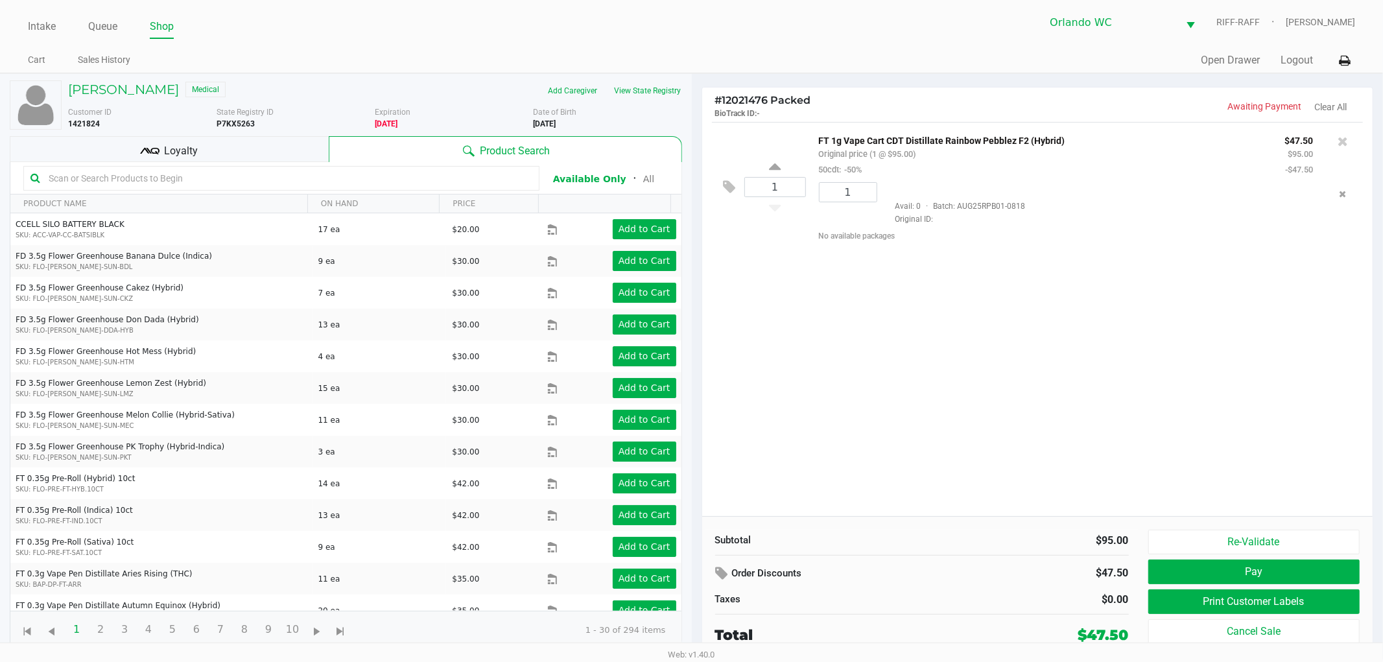
click at [851, 360] on div "1 FT 1g Vape Cart CDT Distillate Rainbow Pebblez F2 (Hybrid) Original price (1 …" at bounding box center [1037, 319] width 671 height 394
click at [108, 29] on link "Queue" at bounding box center [102, 27] width 29 height 18
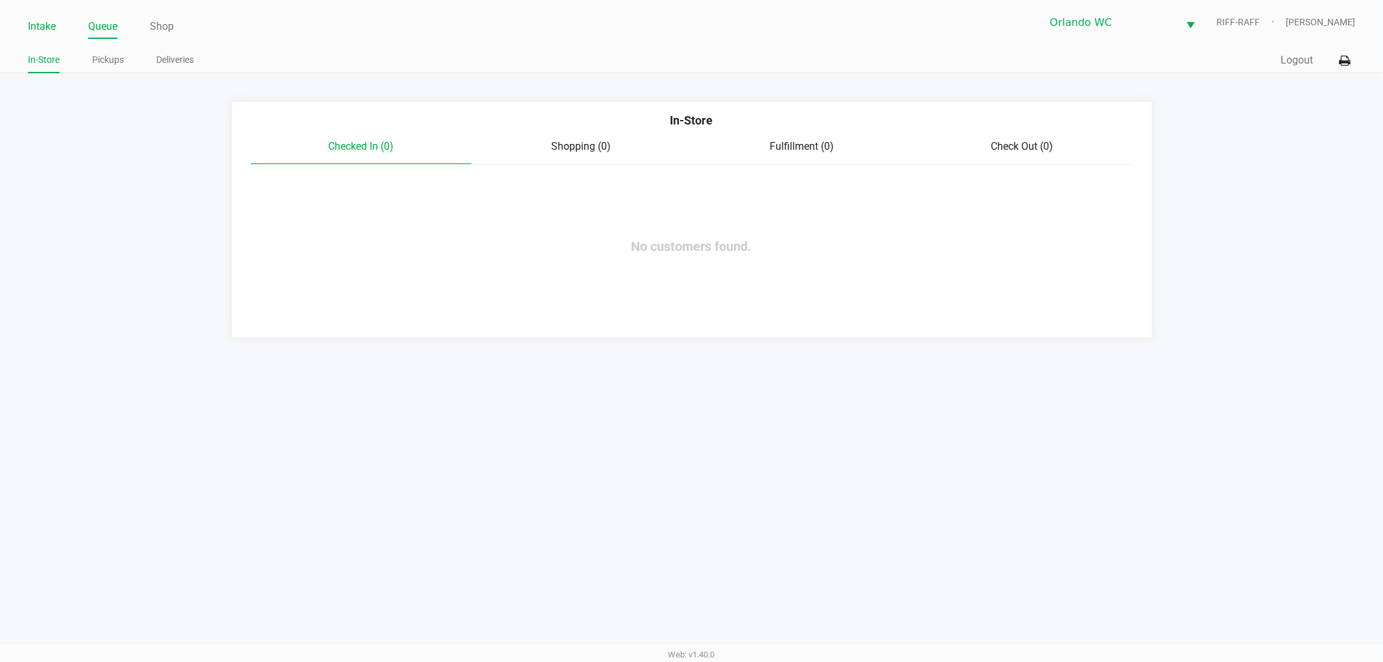
click at [34, 25] on link "Intake" at bounding box center [42, 27] width 28 height 18
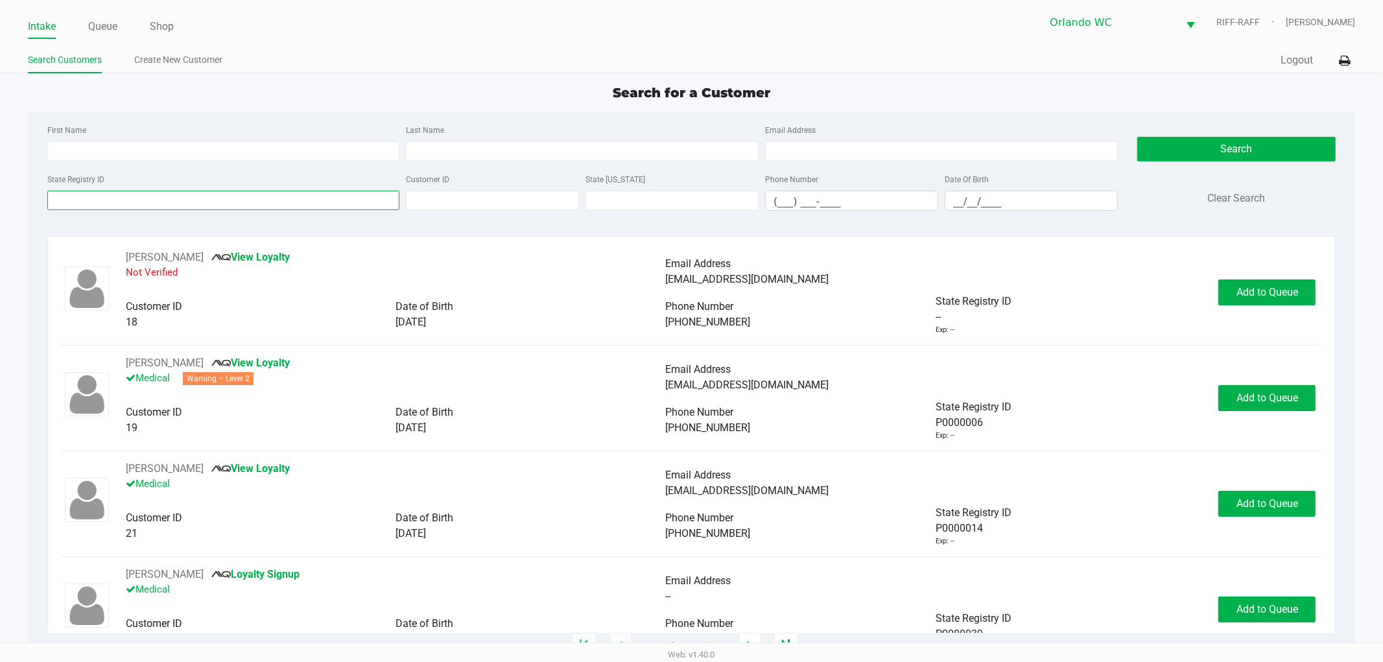
click at [270, 195] on input "State Registry ID" at bounding box center [223, 200] width 353 height 19
click at [300, 201] on input "State Registry ID" at bounding box center [223, 200] width 353 height 19
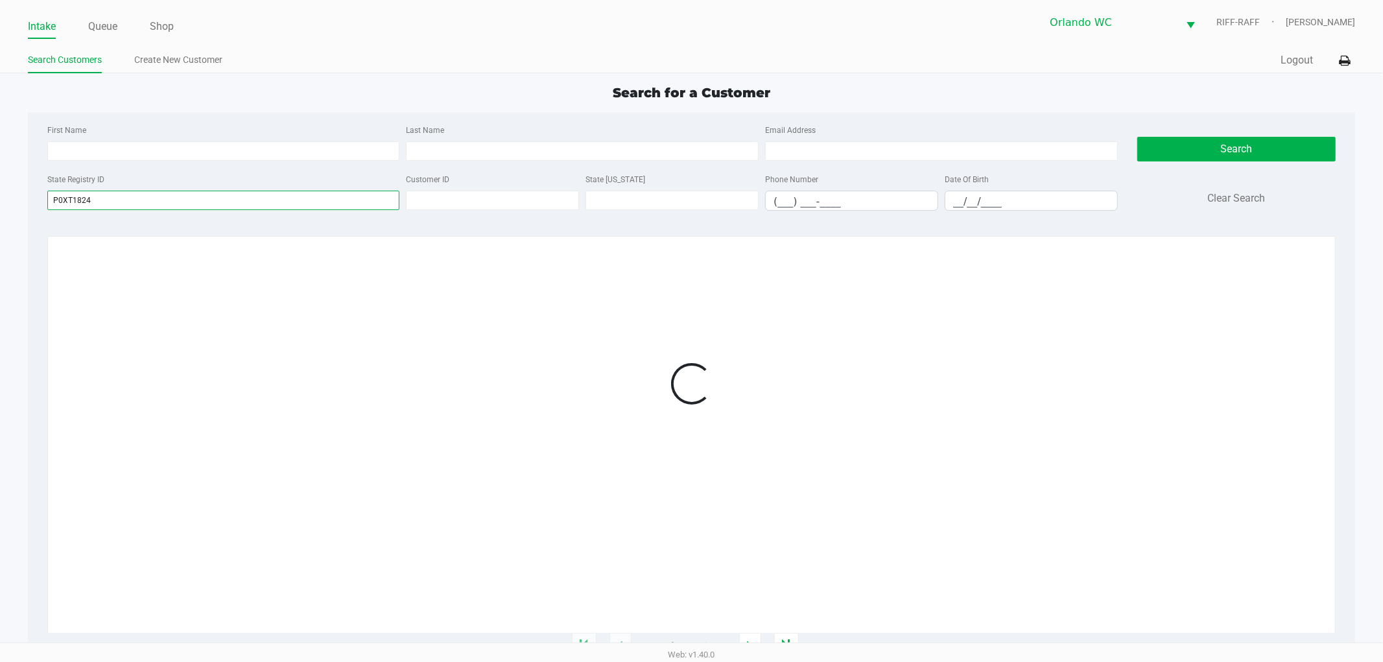
type input "P0XT1824"
click at [757, 110] on div "Search for a Customer First Name Last Name Email Address State Registry ID P0XT…" at bounding box center [692, 364] width 1328 height 563
click at [1091, 359] on div at bounding box center [691, 384] width 1261 height 268
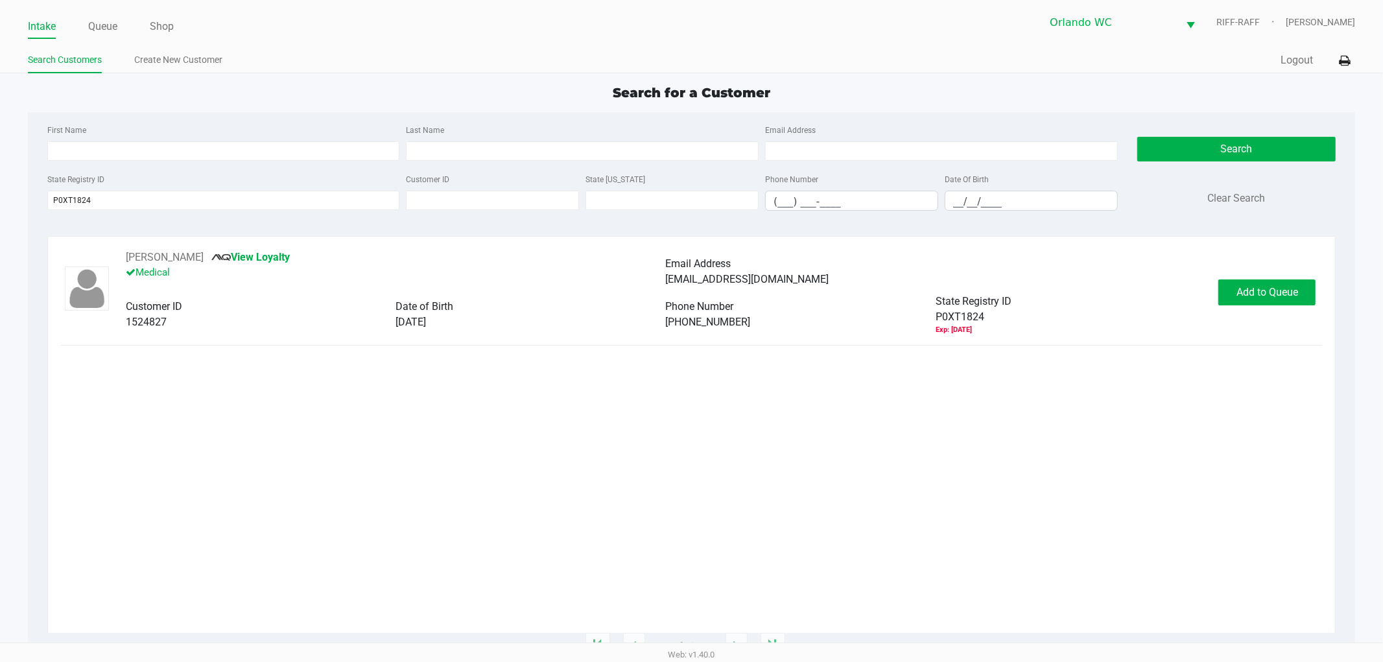
drag, startPoint x: 435, startPoint y: 456, endPoint x: 558, endPoint y: 423, distance: 127.5
click at [438, 454] on div "MILES DURIGAN View Loyalty Medical Email Address madurigan94@outlook.com Custom…" at bounding box center [691, 441] width 1261 height 383
click at [1291, 294] on span "Add to Queue" at bounding box center [1267, 292] width 62 height 12
click at [1186, 480] on body "Intake Queue Shop Orlando WC RIFF-RAFF Rosa Matos Search Customers Create New C…" at bounding box center [691, 321] width 1383 height 642
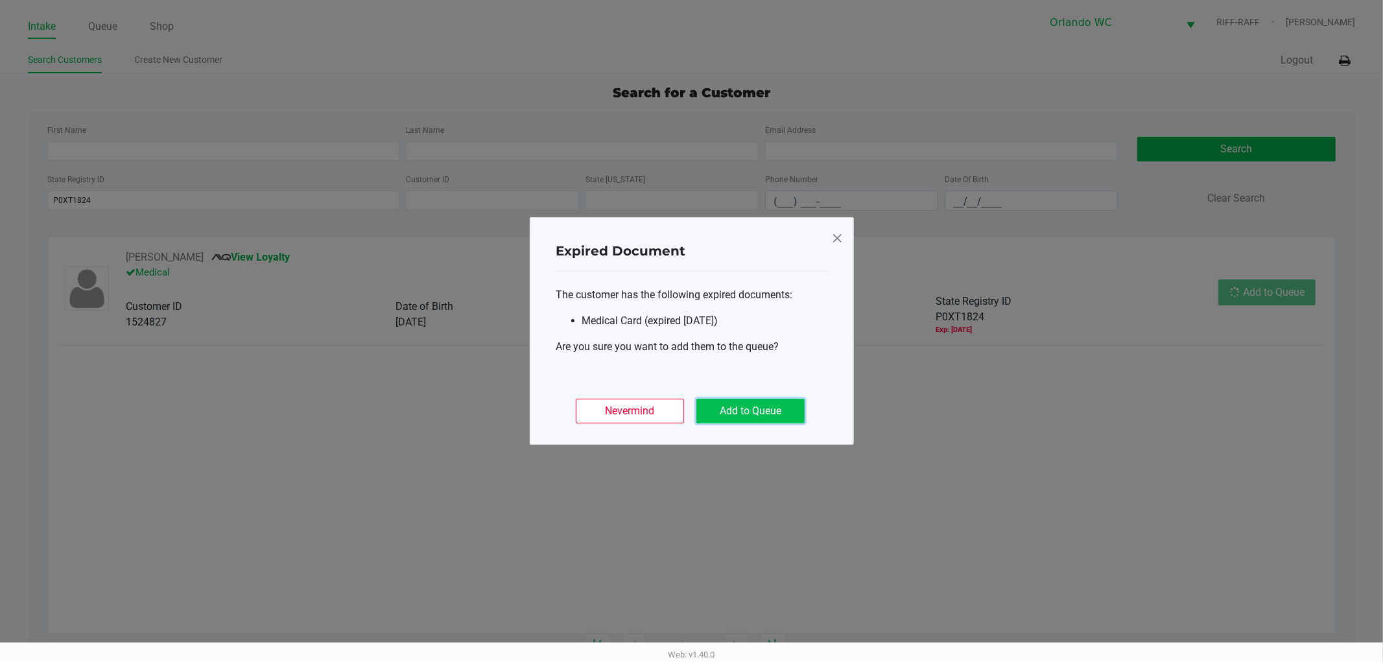
click at [743, 419] on button "Add to Queue" at bounding box center [750, 411] width 108 height 25
click at [966, 436] on ngb-modal-window "Expired Document The customer has the following expired documents: Medical Card…" at bounding box center [691, 331] width 1383 height 662
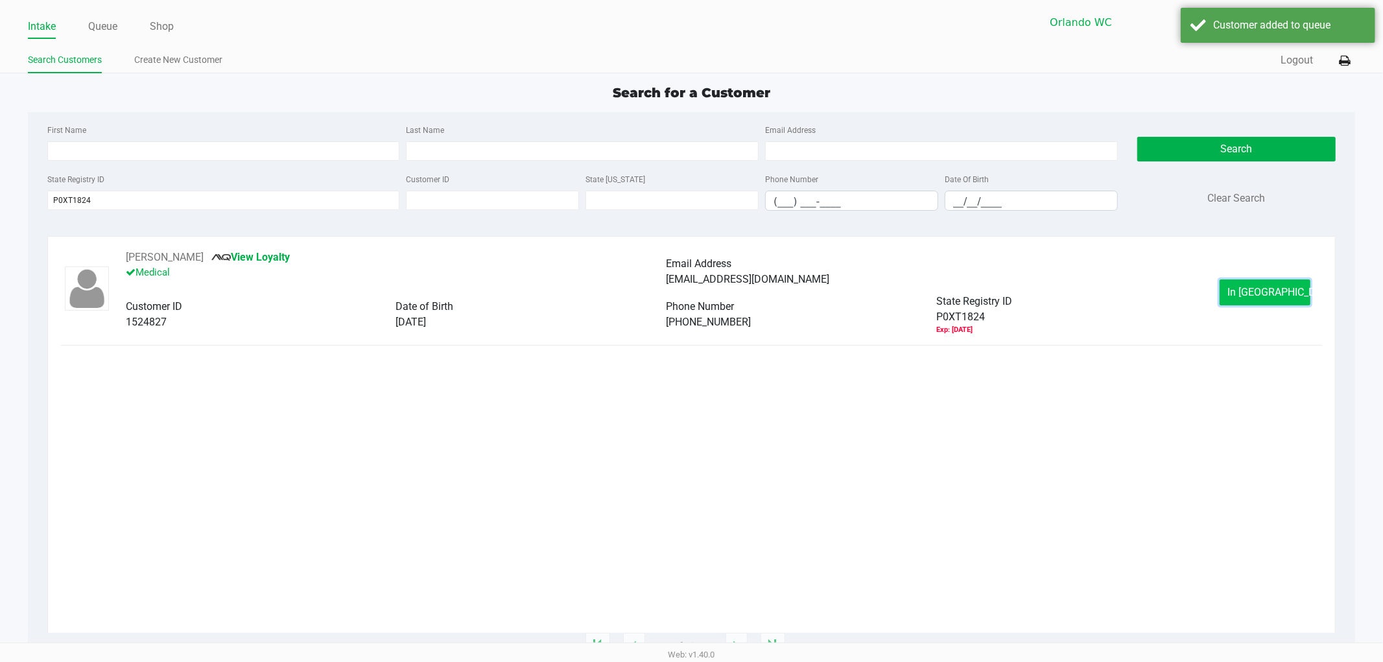
click at [1266, 285] on button "In Queue" at bounding box center [1264, 292] width 91 height 26
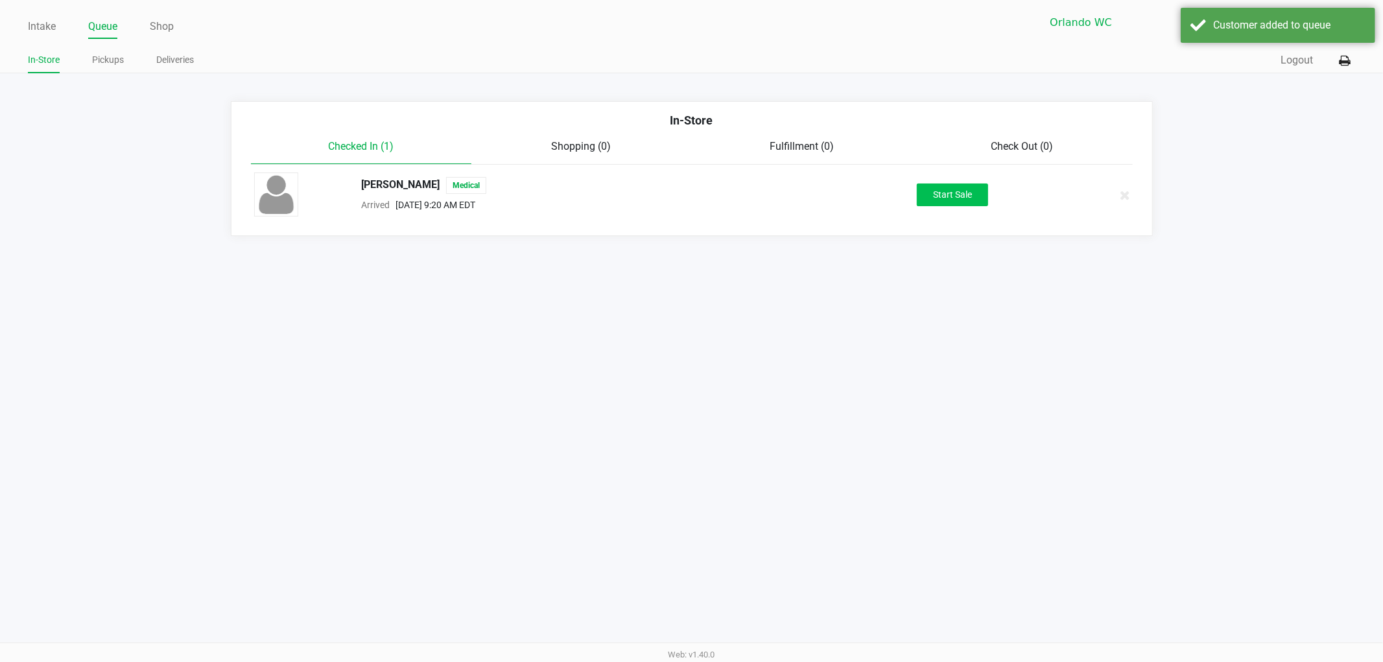
click at [987, 202] on div "Start Sale" at bounding box center [953, 194] width 224 height 23
drag, startPoint x: 1013, startPoint y: 279, endPoint x: 1001, endPoint y: 262, distance: 21.0
click at [1014, 276] on div "Intake Queue Shop Orlando WC RIFF-RAFF Rosa Matos In-Store Pickups Deliveries Q…" at bounding box center [691, 331] width 1383 height 662
click at [966, 193] on button "Start Sale" at bounding box center [952, 194] width 71 height 23
drag, startPoint x: 1092, startPoint y: 459, endPoint x: 1203, endPoint y: 406, distance: 122.9
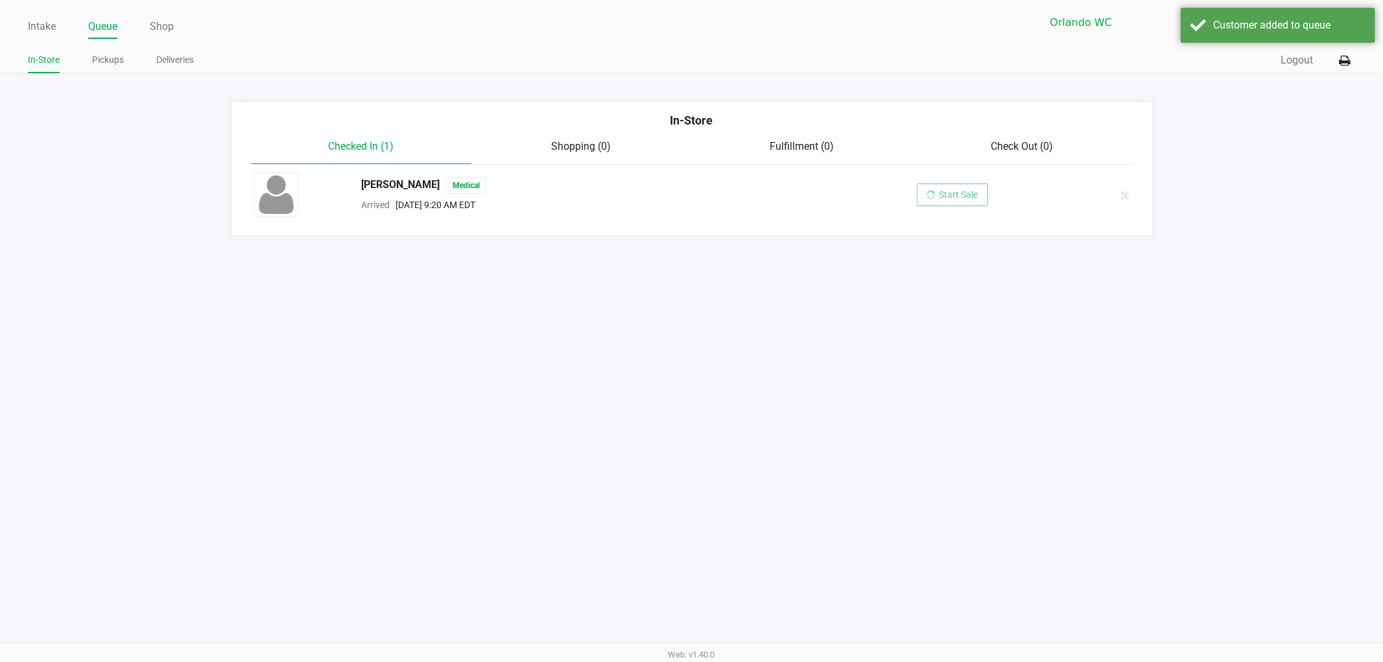
click at [1107, 443] on div "Intake Queue Shop Orlando WC RIFF-RAFF Rosa Matos In-Store Pickups Deliveries Q…" at bounding box center [691, 331] width 1383 height 662
drag, startPoint x: 1203, startPoint y: 406, endPoint x: 1202, endPoint y: 364, distance: 41.5
click at [1203, 387] on div "Intake Queue Shop Orlando WC RIFF-RAFF Rosa Matos In-Store Pickups Deliveries Q…" at bounding box center [691, 331] width 1383 height 662
click at [1217, 18] on div "Customer added to queue" at bounding box center [1289, 26] width 152 height 16
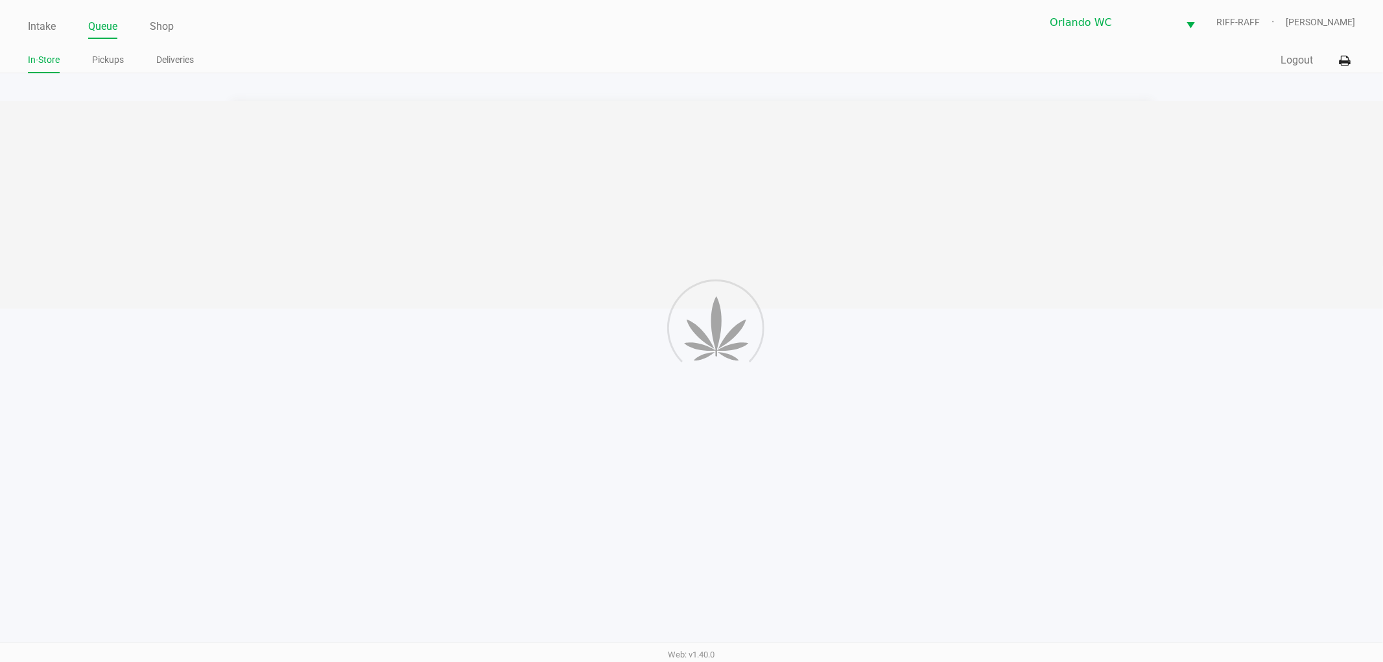
drag, startPoint x: 1284, startPoint y: 620, endPoint x: 1149, endPoint y: 629, distance: 135.1
click at [1272, 603] on div "Intake Queue Shop Orlando WC RIFF-RAFF Rosa Matos In-Store Pickups Deliveries Q…" at bounding box center [691, 331] width 1383 height 662
drag, startPoint x: 1149, startPoint y: 629, endPoint x: 1158, endPoint y: 660, distance: 32.4
click at [1158, 660] on div "Intake Queue Shop Orlando WC RIFF-RAFF Rosa Matos In-Store Pickups Deliveries Q…" at bounding box center [691, 331] width 1383 height 662
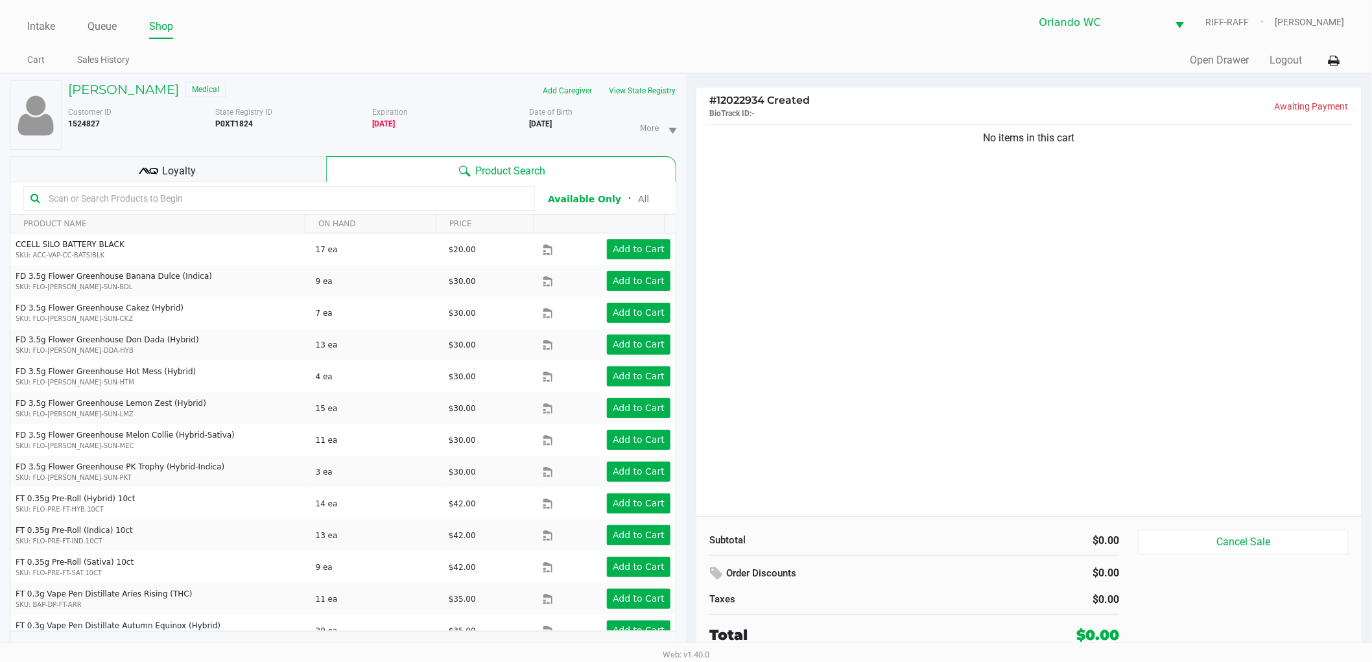
click at [325, 198] on input "text" at bounding box center [285, 198] width 484 height 19
click at [143, 92] on h5 "MILES DURIGAN" at bounding box center [123, 90] width 111 height 16
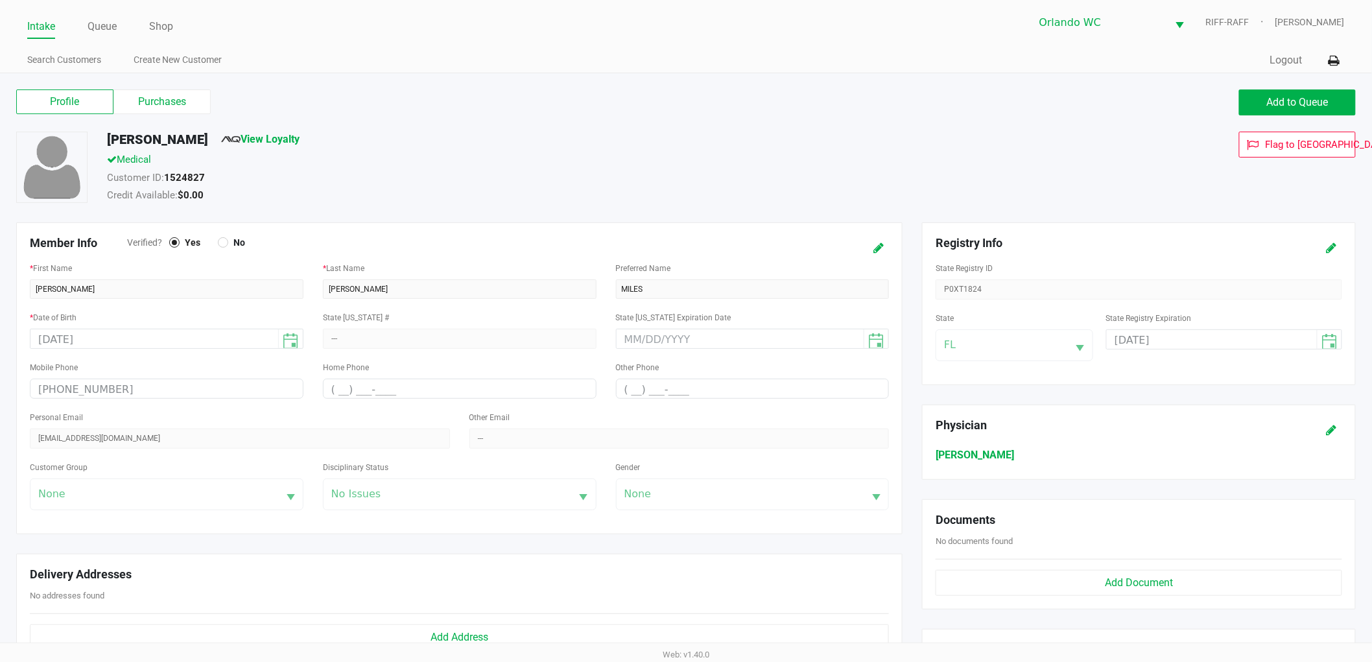
click at [1342, 245] on div at bounding box center [1316, 248] width 71 height 24
click at [1331, 244] on icon at bounding box center [1331, 248] width 10 height 9
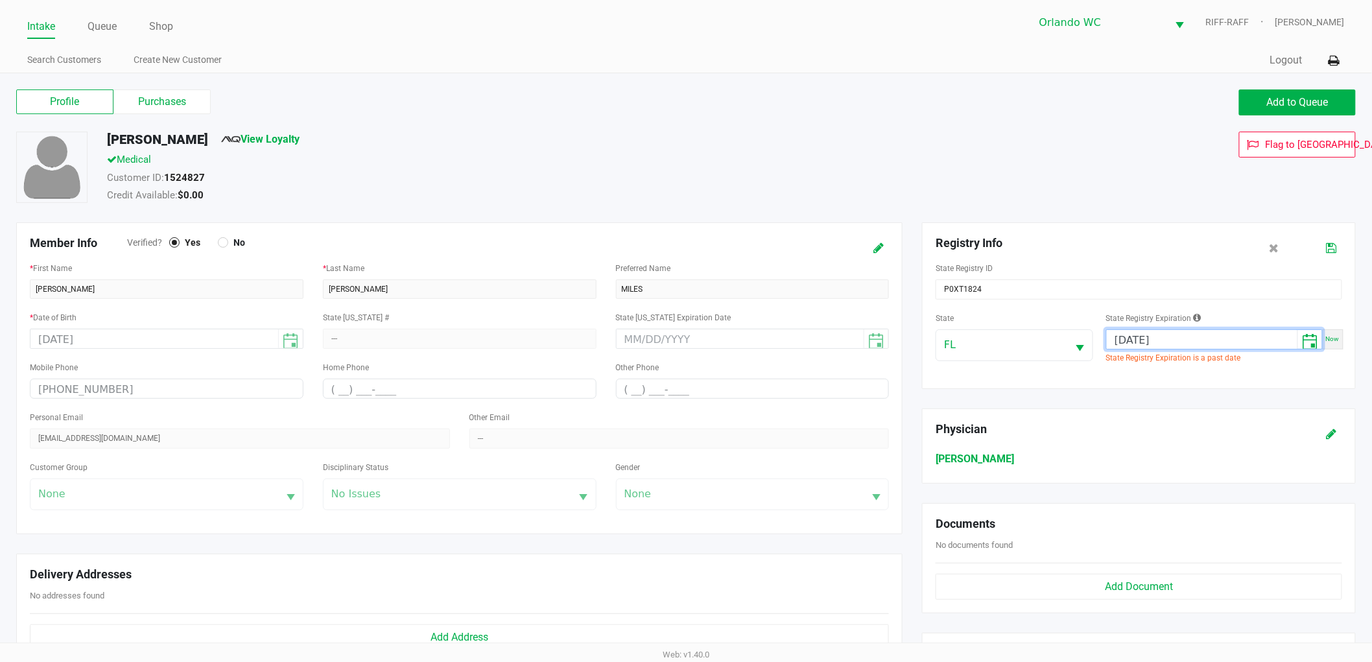
click at [1157, 342] on input "09/27/2024" at bounding box center [1201, 340] width 191 height 20
type input "09/27/2025"
click at [1335, 247] on icon at bounding box center [1331, 248] width 10 height 9
click at [714, 211] on div "MILES DURIGAN View Loyalty Medical Customer ID: 1524827 Credit Available: $0.00…" at bounding box center [685, 177] width 1359 height 91
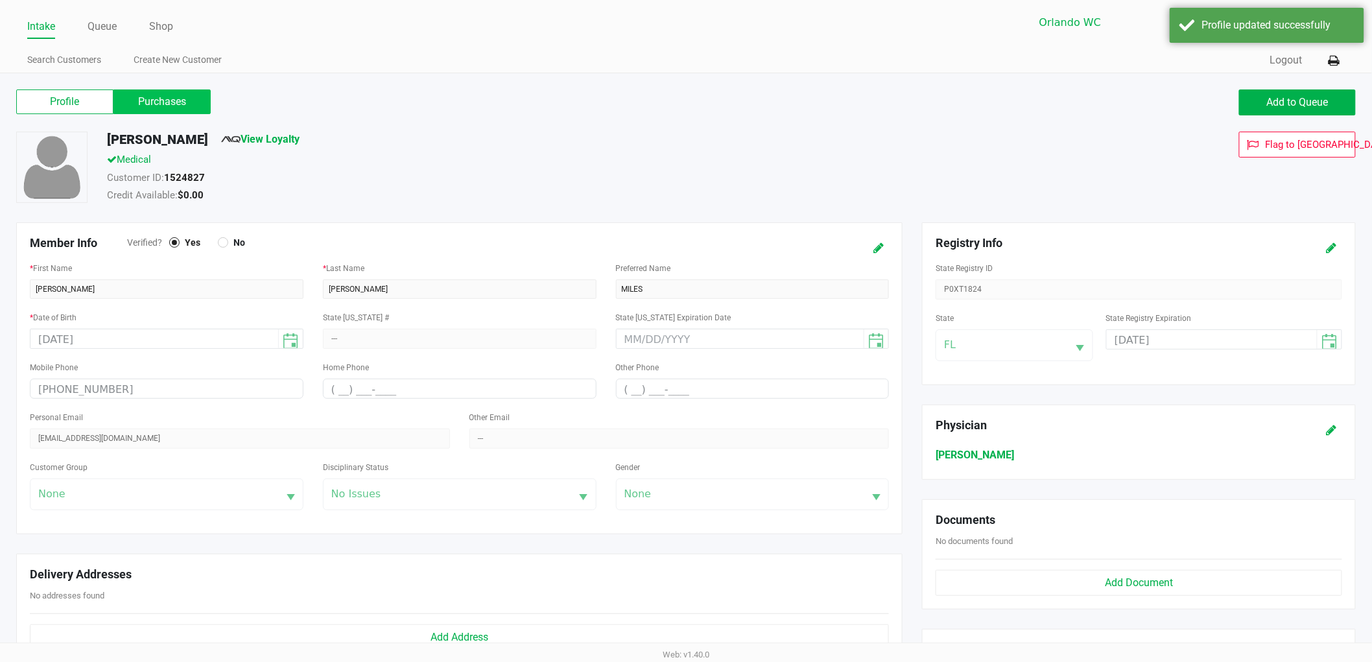
click at [139, 108] on label "Purchases" at bounding box center [161, 101] width 97 height 25
click at [0, 0] on 1 "Purchases" at bounding box center [0, 0] width 0 height 0
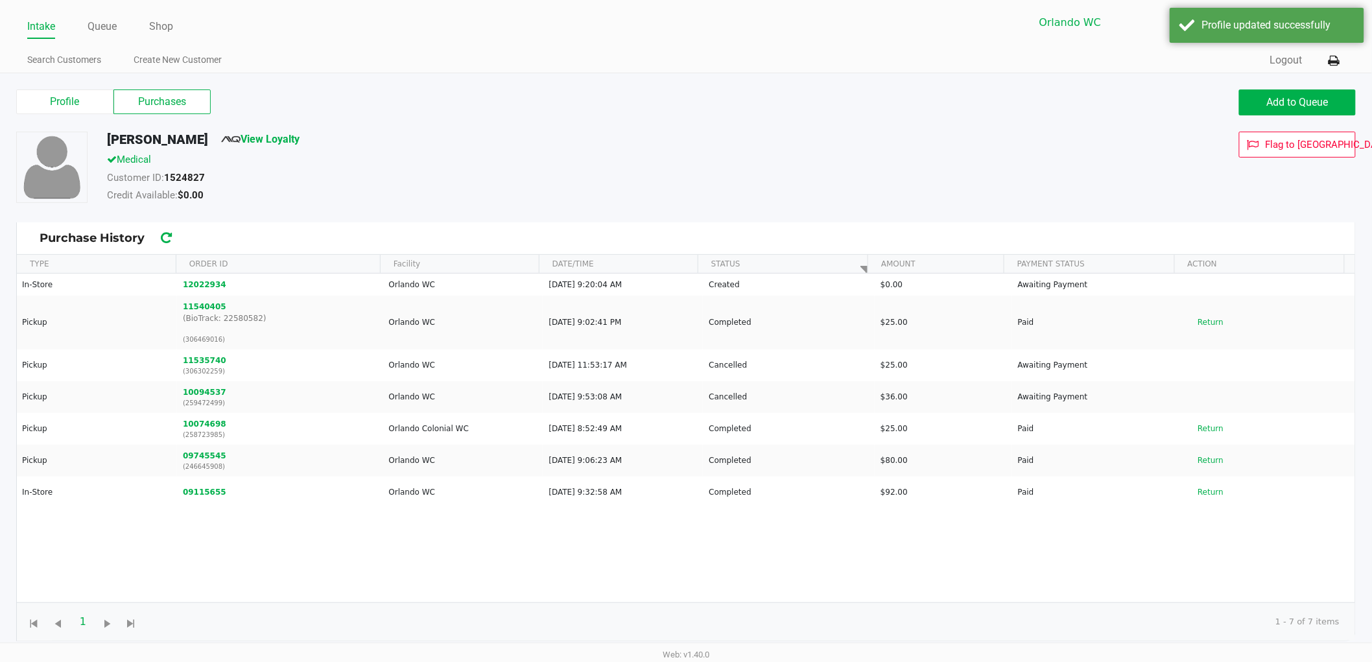
click at [697, 121] on div "Profile Purchases Add to Queue" at bounding box center [685, 108] width 1359 height 45
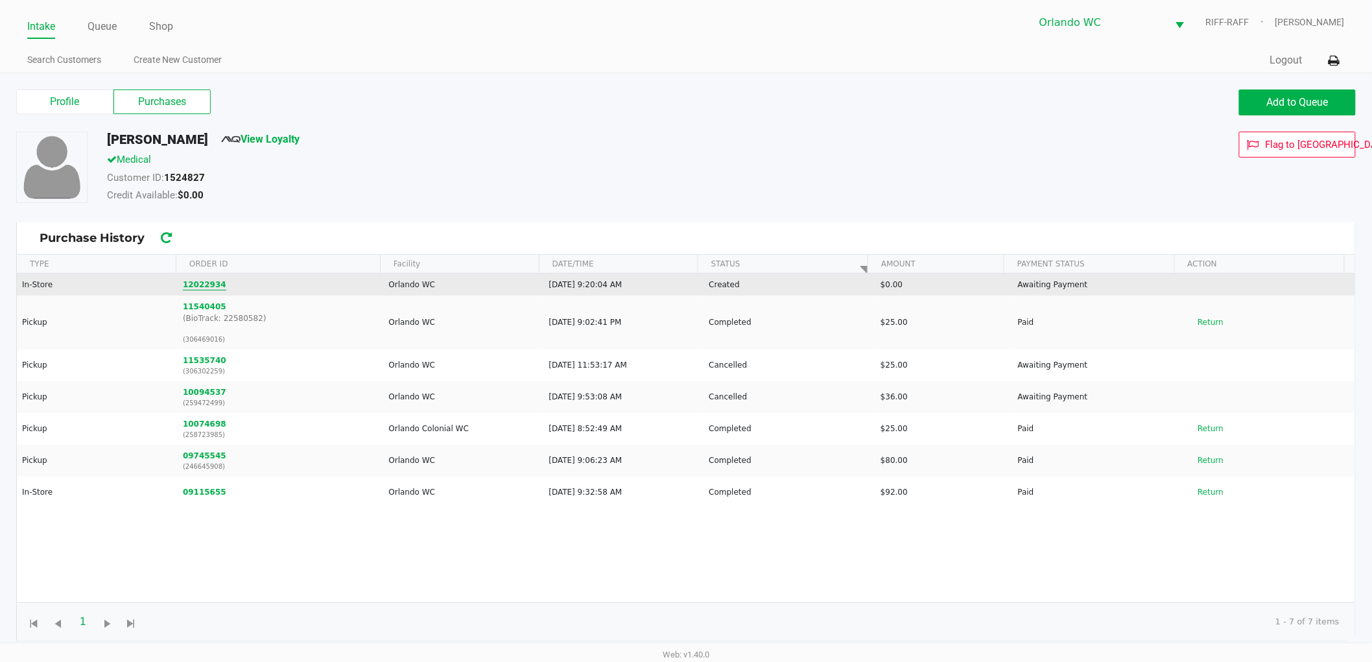
click at [200, 283] on button "12022934" at bounding box center [204, 285] width 43 height 12
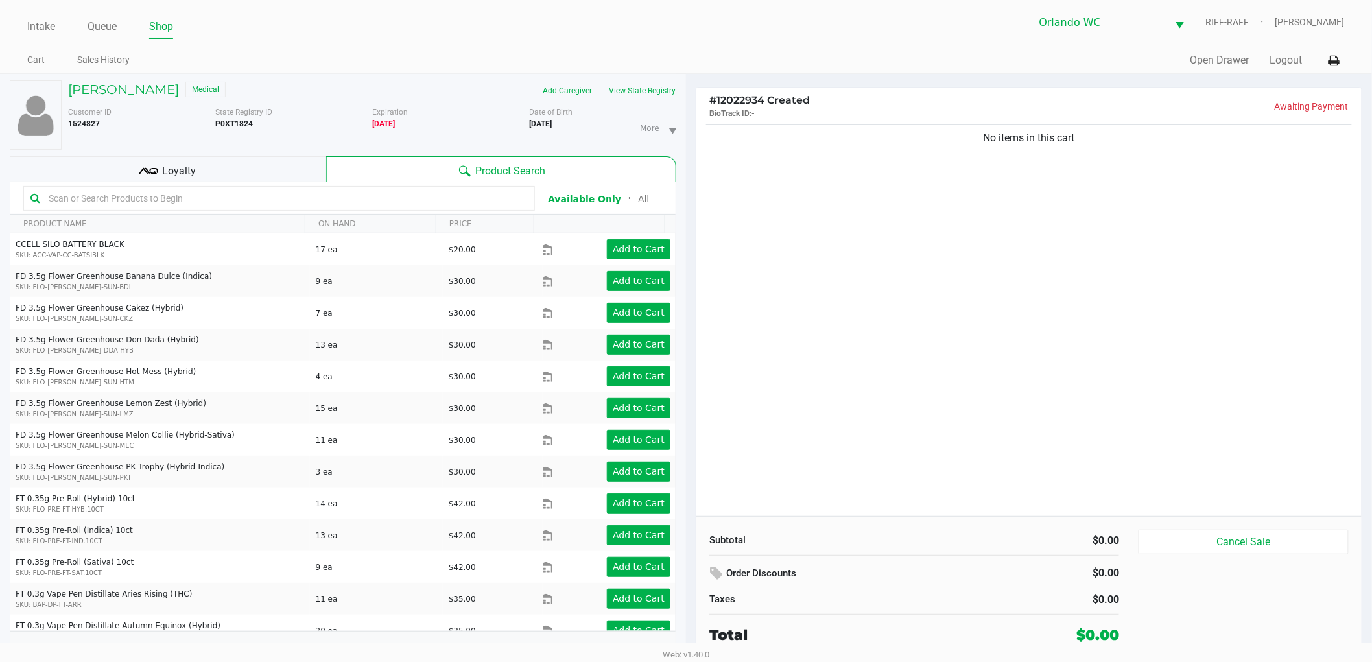
click at [410, 220] on th "ON HAND" at bounding box center [370, 224] width 131 height 19
click at [425, 172] on div "Product Search" at bounding box center [501, 169] width 350 height 26
click at [454, 202] on input "text" at bounding box center [285, 198] width 484 height 19
type input "AML"
click at [955, 359] on div "No items in this cart" at bounding box center [1028, 319] width 665 height 394
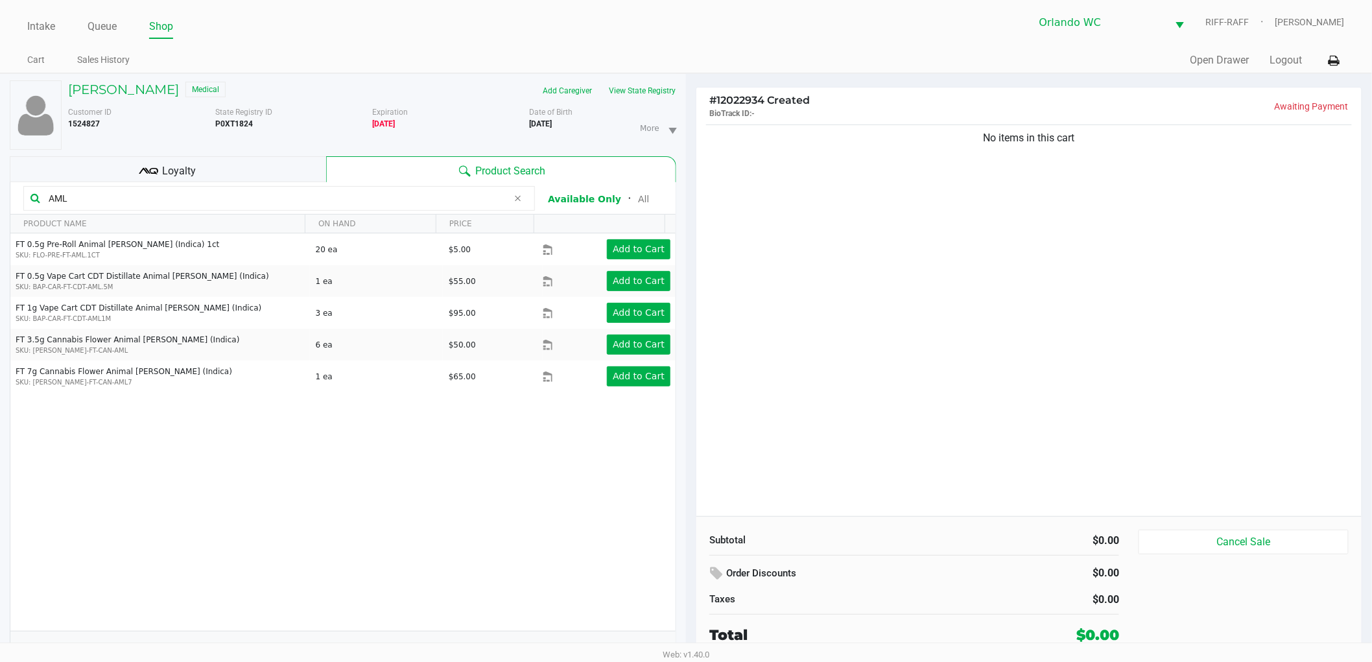
click at [250, 570] on div "FT 0.5g Pre-Roll Animal Larry (Indica) 1ct SKU: FLO-PRE-FT-AML.1CT 20 ea $5.00 …" at bounding box center [342, 431] width 665 height 397
drag, startPoint x: 253, startPoint y: 565, endPoint x: 264, endPoint y: 528, distance: 38.6
click at [255, 562] on div "FT 0.5g Pre-Roll Animal Larry (Indica) 1ct SKU: FLO-PRE-FT-AML.1CT 20 ea $5.00 …" at bounding box center [342, 431] width 665 height 397
click at [218, 400] on div "FT 0.5g Pre-Roll Animal Larry (Indica) 1ct SKU: FLO-PRE-FT-AML.1CT 20 ea $5.00 …" at bounding box center [342, 431] width 665 height 397
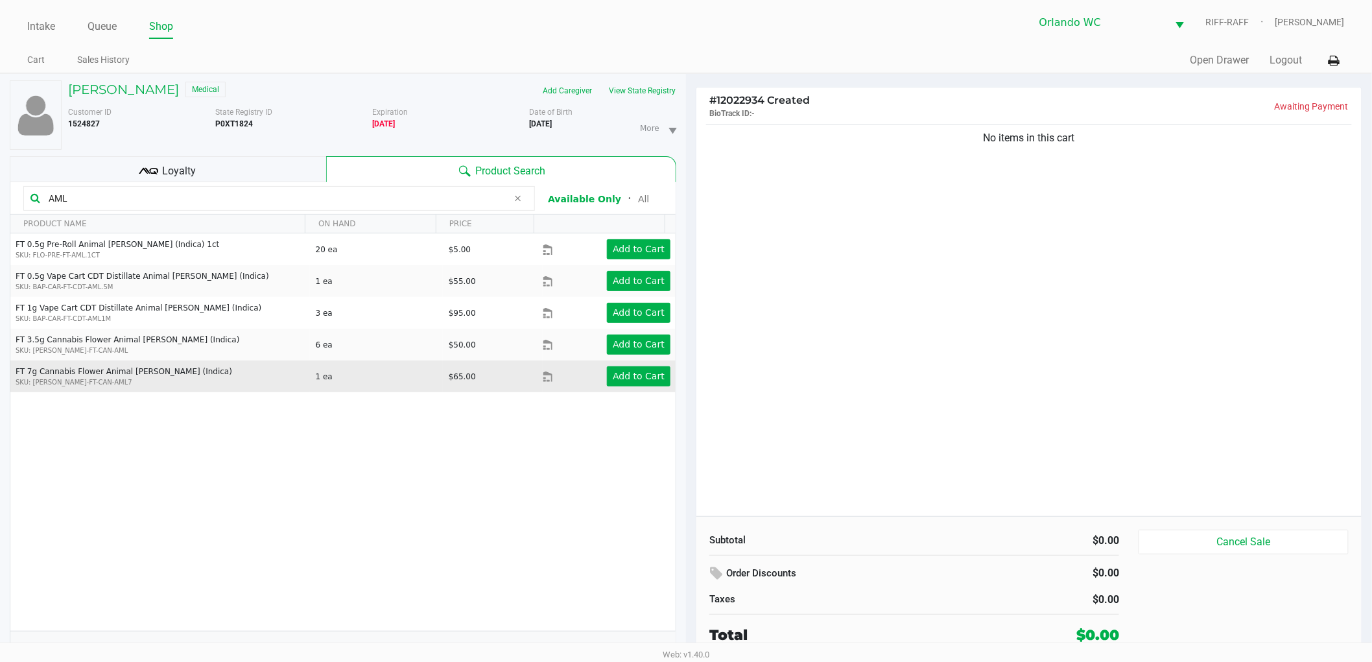
click at [244, 392] on td "FT 7g Cannabis Flower Animal Larry (Indica) SKU: FLO-BUD-FT-CAN-AML7" at bounding box center [159, 376] width 299 height 32
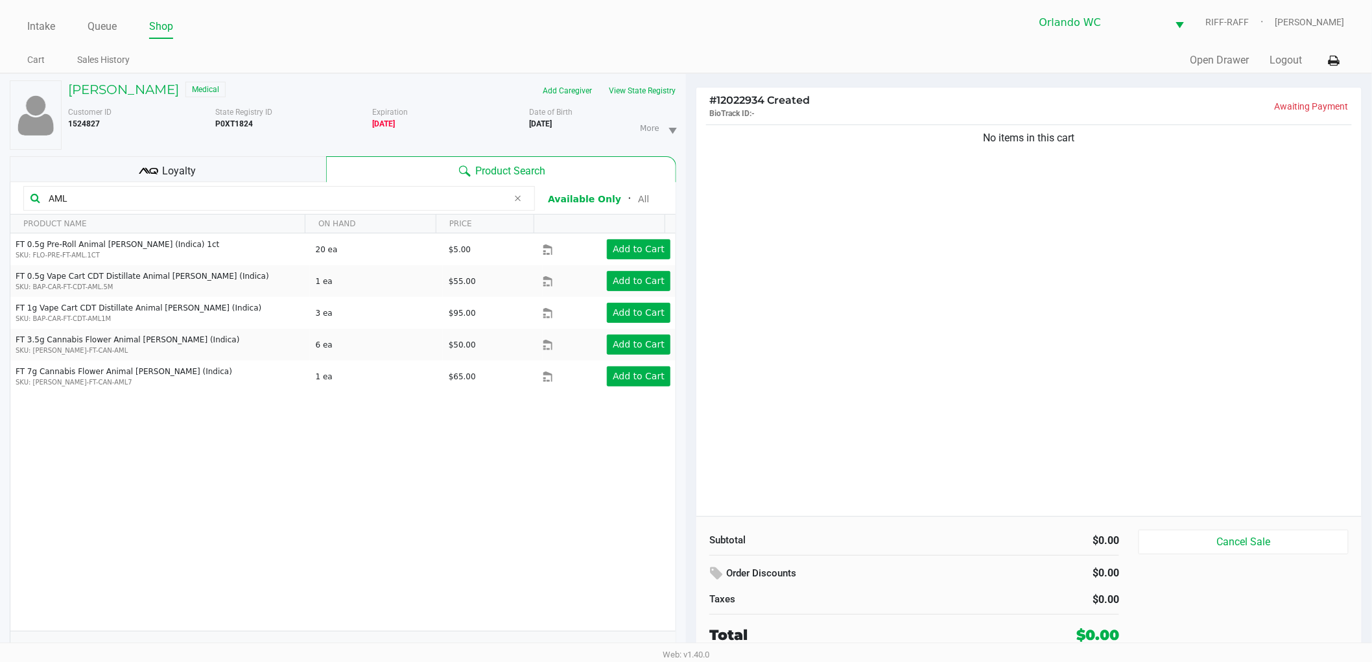
click at [394, 439] on div "FT 0.5g Pre-Roll Animal Larry (Indica) 1ct SKU: FLO-PRE-FT-AML.1CT 20 ea $5.00 …" at bounding box center [342, 431] width 665 height 397
click at [500, 413] on div "FT 0.5g Pre-Roll Animal Larry (Indica) 1ct SKU: FLO-PRE-FT-AML.1CT 20 ea $5.00 …" at bounding box center [342, 431] width 665 height 397
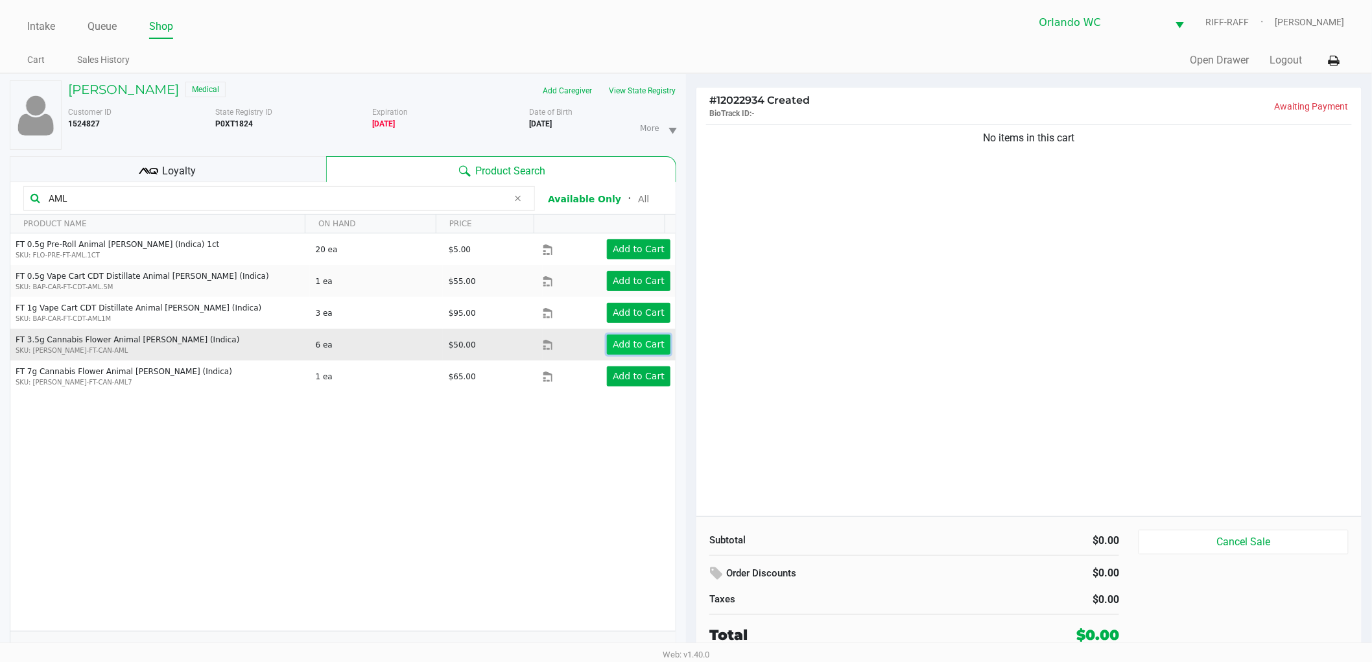
click at [624, 349] on app-button-loader "Add to Cart" at bounding box center [639, 344] width 52 height 10
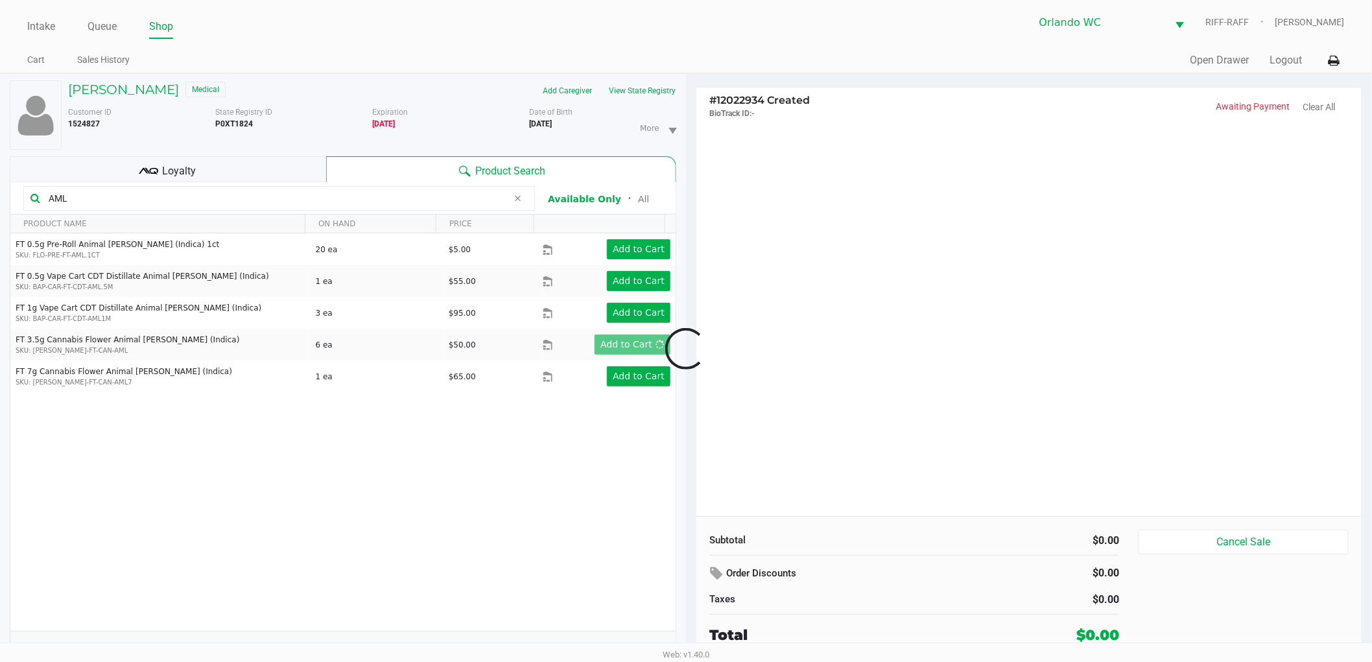
click at [1094, 328] on div at bounding box center [686, 348] width 1372 height 421
click at [1027, 415] on div at bounding box center [686, 348] width 1372 height 421
click at [1021, 419] on div at bounding box center [686, 348] width 1372 height 421
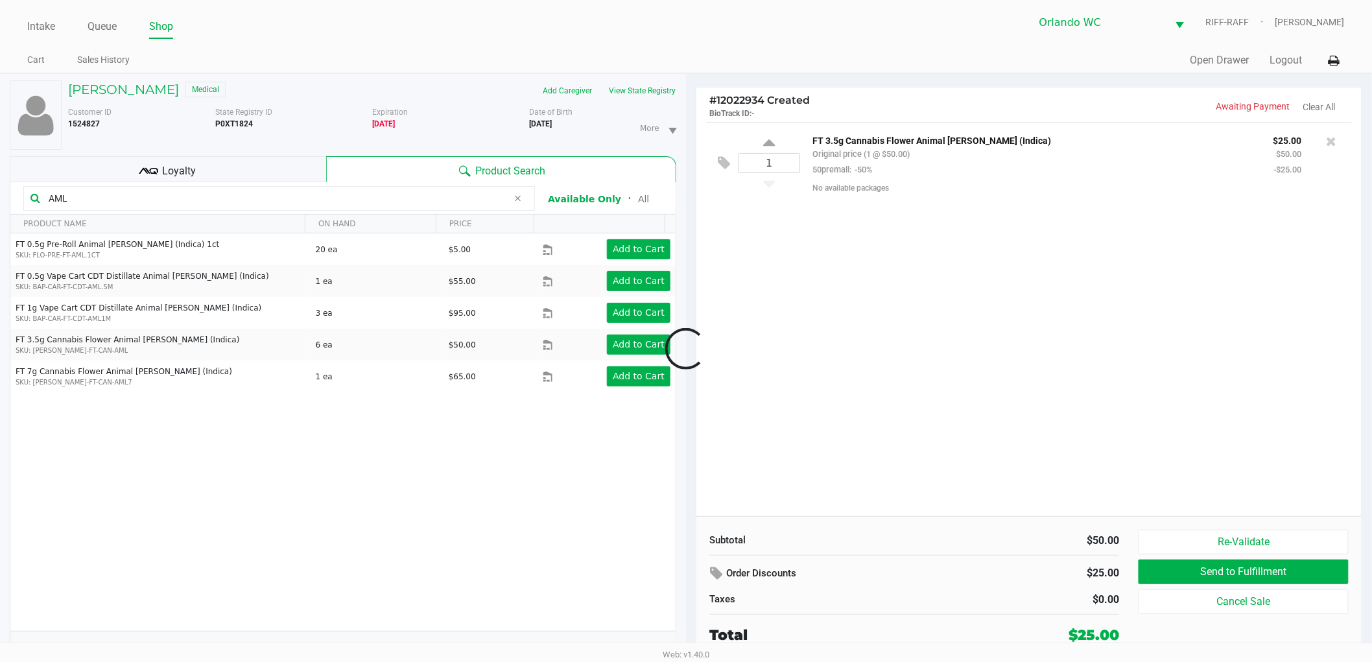
click at [922, 303] on div at bounding box center [686, 348] width 1372 height 421
click at [911, 307] on div "1 FT 3.5g Cannabis Flower Animal Larry (Indica) Original price (1 @ $50.00) 50p…" at bounding box center [1028, 319] width 665 height 394
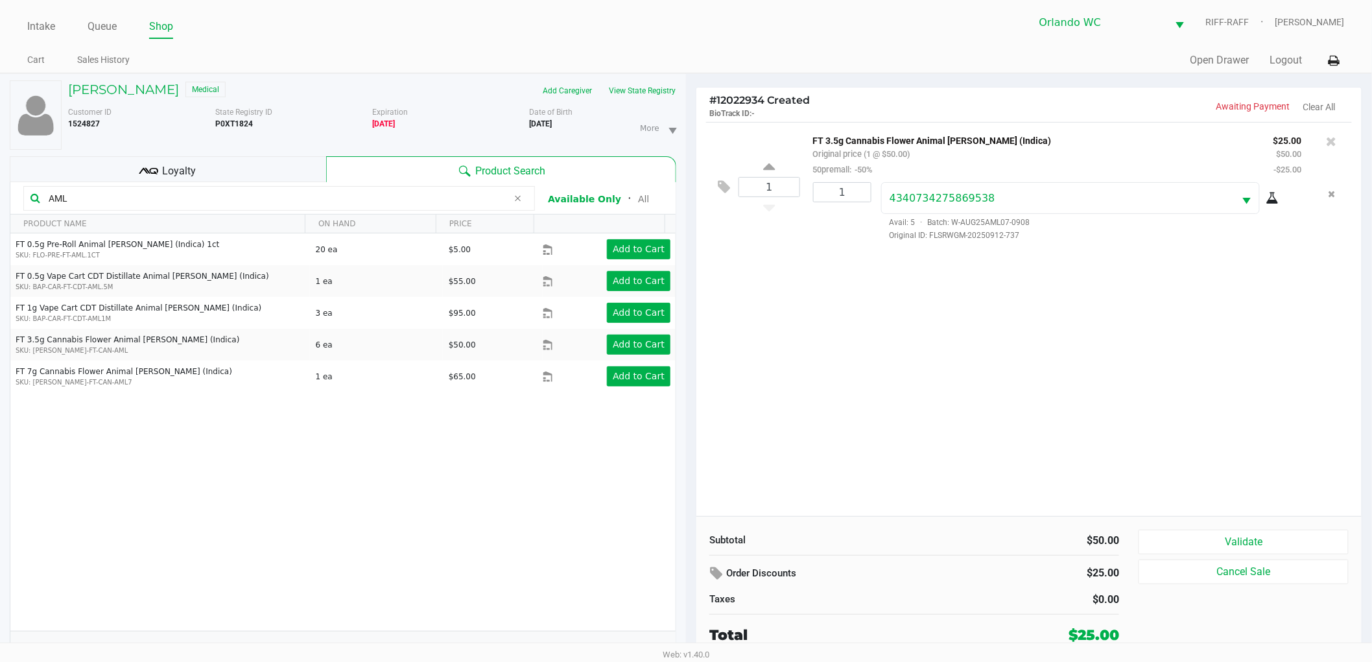
click at [935, 551] on div "Subtotal $50.00 Order Discounts $25.00 Taxes $0.00 Total $25.00" at bounding box center [913, 588] width 429 height 116
click at [971, 529] on div "Subtotal $50.00 Order Discounts $25.00 Taxes $0.00 Total $25.00 Validate Cancel…" at bounding box center [1028, 587] width 665 height 143
click at [909, 577] on div "Order Discounts" at bounding box center [842, 573] width 267 height 23
click at [1206, 546] on button "Validate" at bounding box center [1243, 542] width 210 height 25
click at [983, 592] on div "$0.00" at bounding box center [1021, 600] width 195 height 16
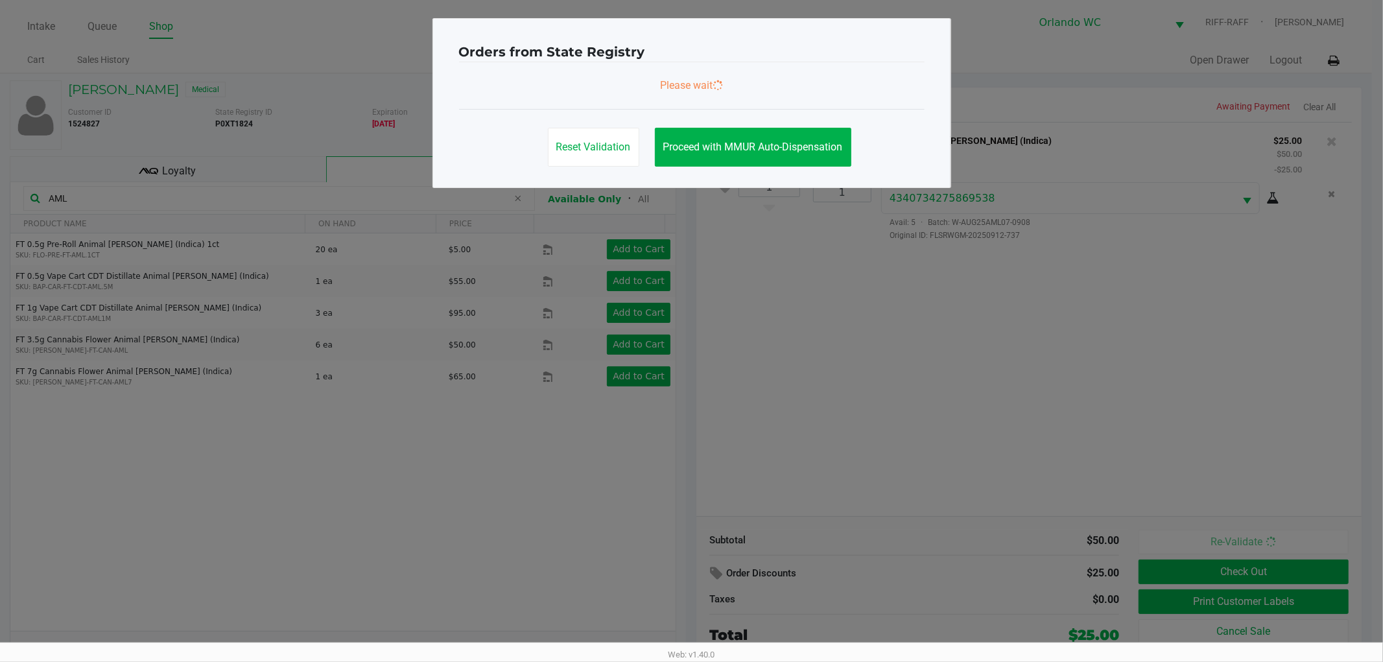
click at [1073, 425] on ngb-modal-window "Orders from State Registry Please wait Reset Validation Proceed with MMUR Auto-…" at bounding box center [691, 331] width 1383 height 662
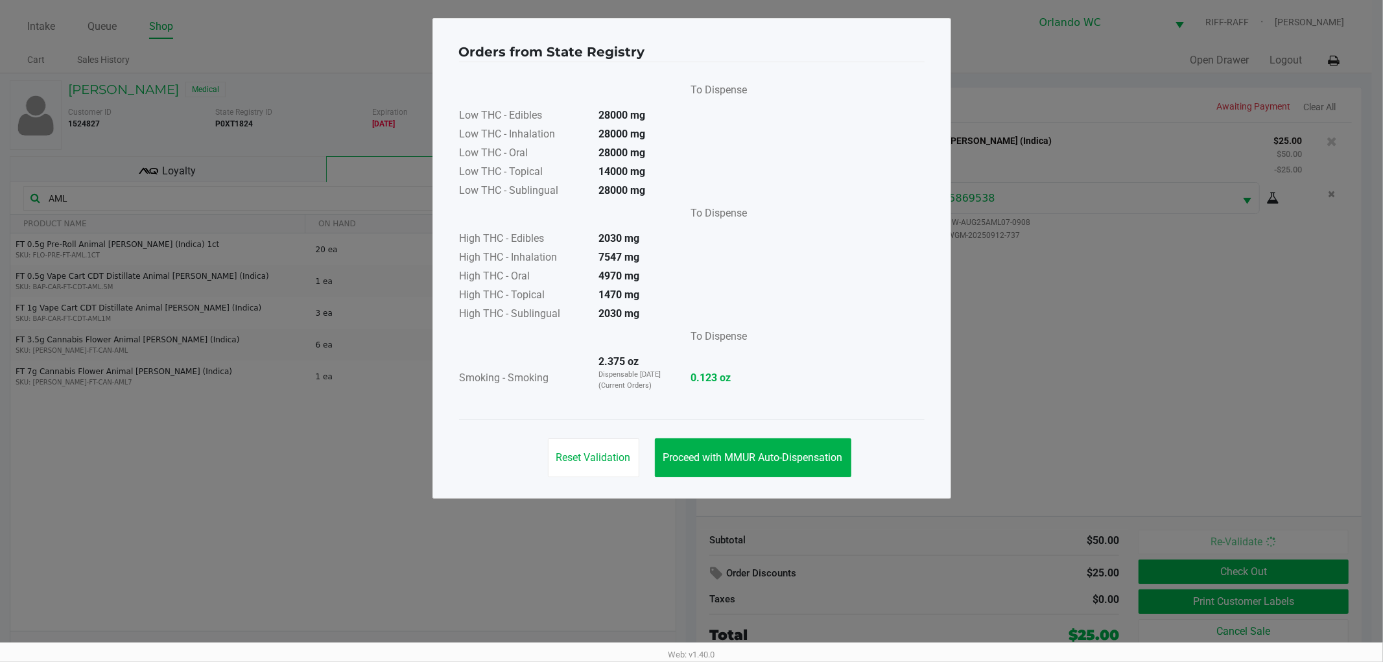
click at [690, 451] on span "Proceed with MMUR Auto-Dispensation" at bounding box center [753, 457] width 180 height 12
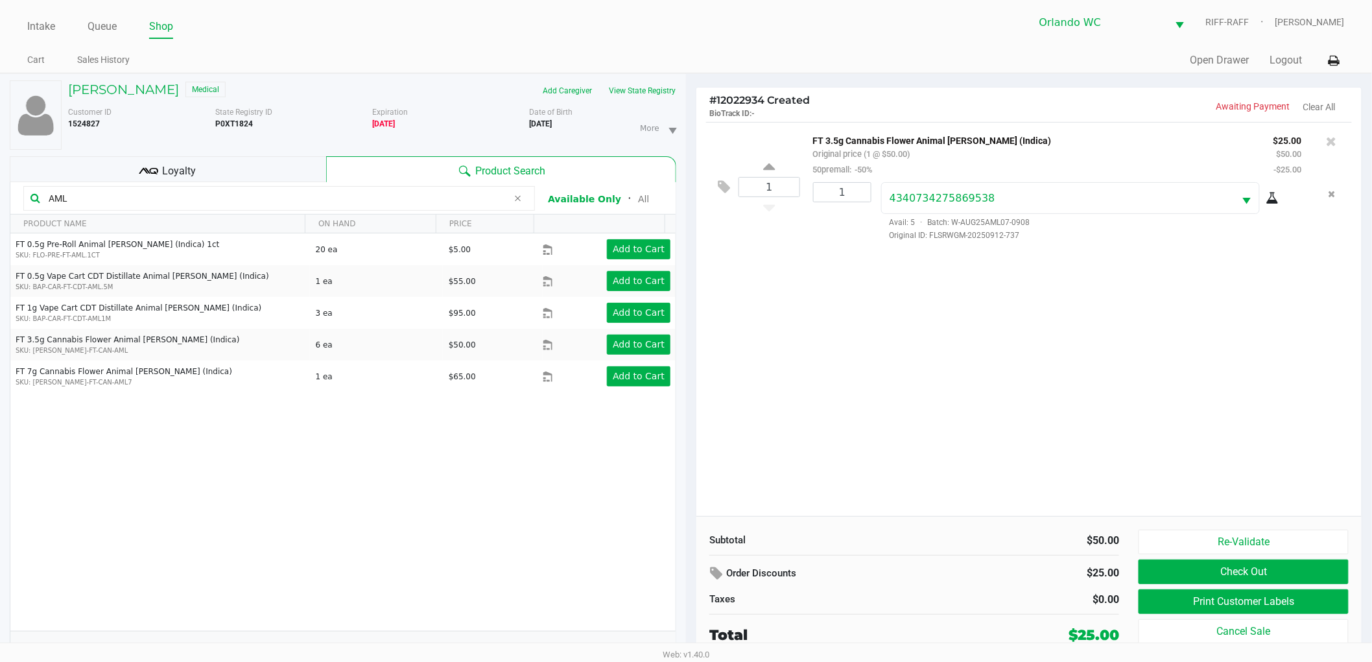
click at [997, 513] on ngb-modal-window "Orders from State Registry To Dispense Low THC - Edibles 28000 mg Low THC - Inh…" at bounding box center [686, 331] width 1372 height 662
click at [1161, 612] on button "Print Customer Labels" at bounding box center [1243, 601] width 210 height 25
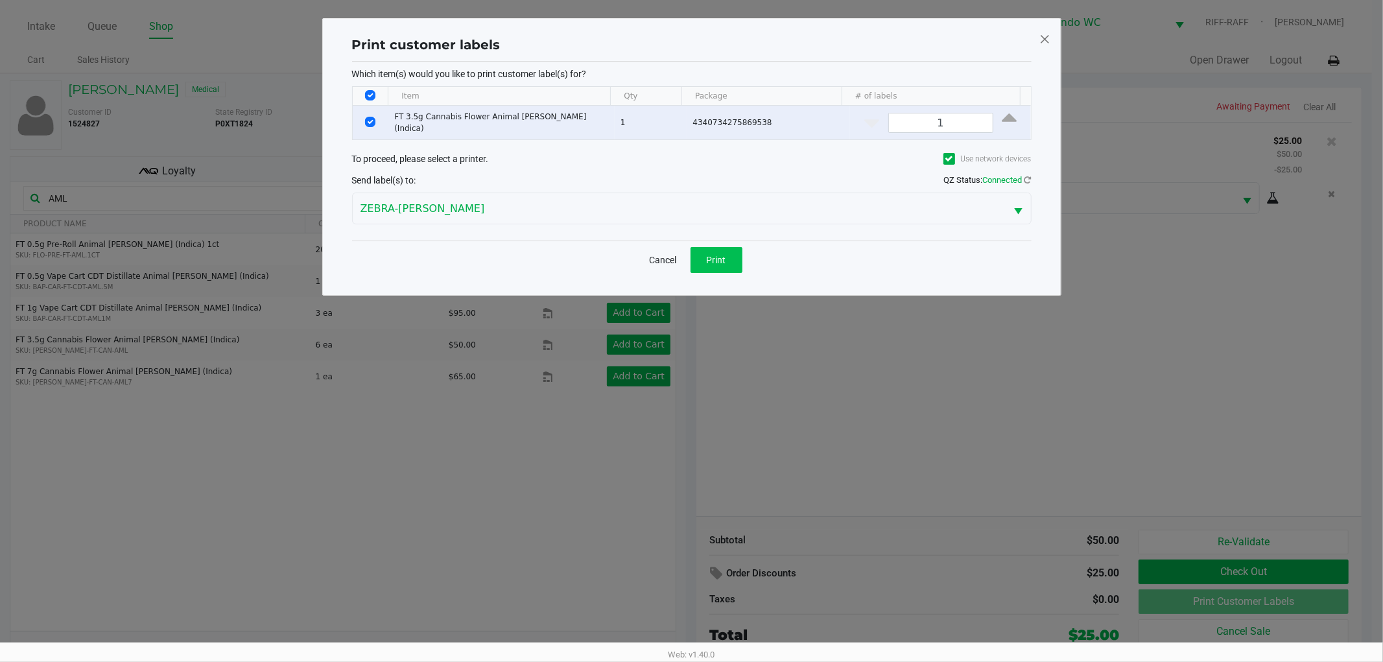
click at [731, 259] on button "Print" at bounding box center [716, 260] width 52 height 26
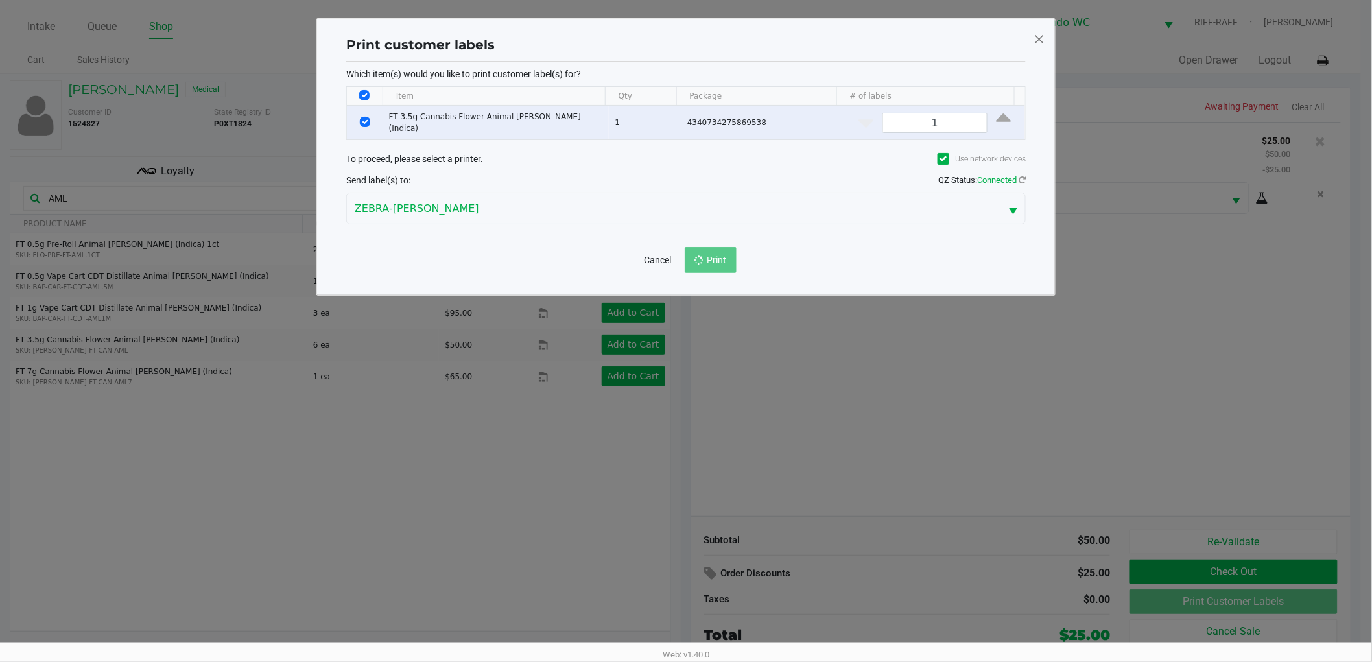
click at [801, 461] on ngb-modal-window "Print customer labels Which item(s) would you like to print customer label(s) f…" at bounding box center [686, 331] width 1372 height 662
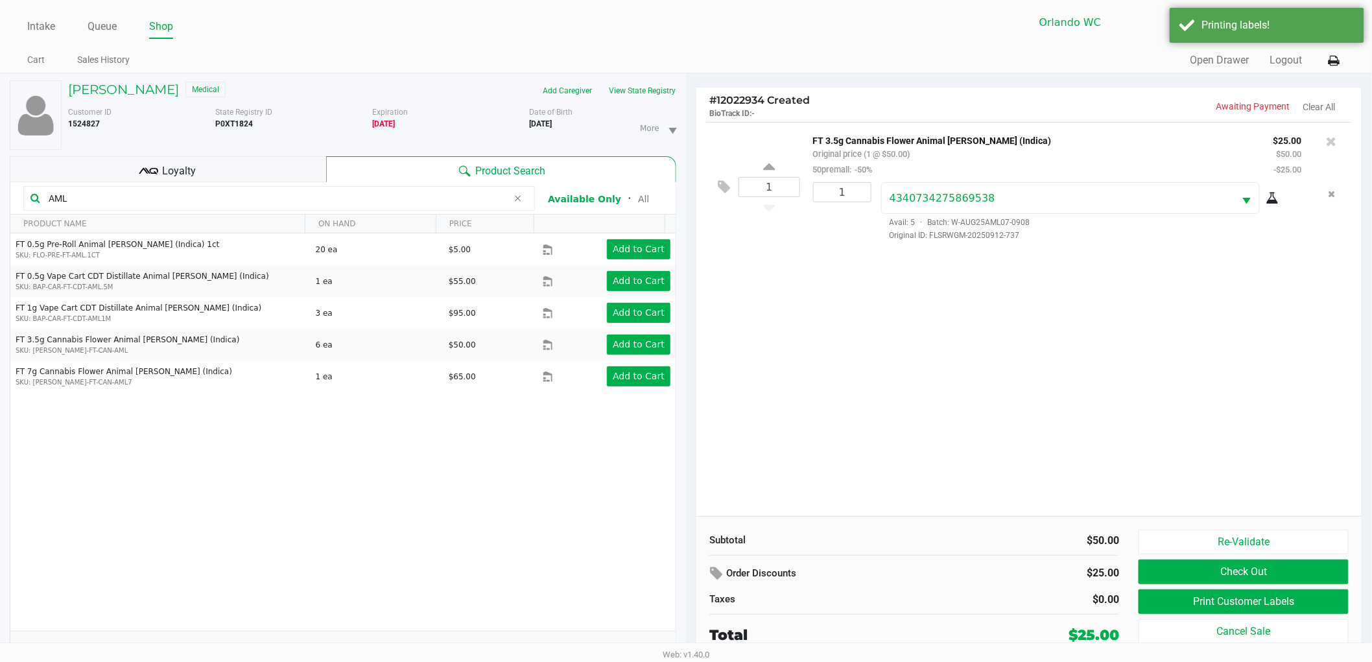
click at [1021, 375] on ngb-modal-window "Print customer labels Which item(s) would you like to print customer label(s) f…" at bounding box center [686, 331] width 1372 height 662
click at [938, 416] on div "1 FT 3.5g Cannabis Flower Animal Larry (Indica) Original price (1 @ $50.00) 50p…" at bounding box center [1028, 319] width 665 height 394
click at [904, 441] on div "1 FT 3.5g Cannabis Flower Animal Larry (Indica) Original price (1 @ $50.00) 50p…" at bounding box center [1028, 319] width 665 height 394
click at [885, 400] on div "1 FT 3.5g Cannabis Flower Animal Larry (Indica) Original price (1 @ $50.00) 50p…" at bounding box center [1028, 319] width 665 height 394
click at [877, 415] on div "1 FT 3.5g Cannabis Flower Animal Larry (Indica) Original price (1 @ $50.00) 50p…" at bounding box center [1028, 319] width 665 height 394
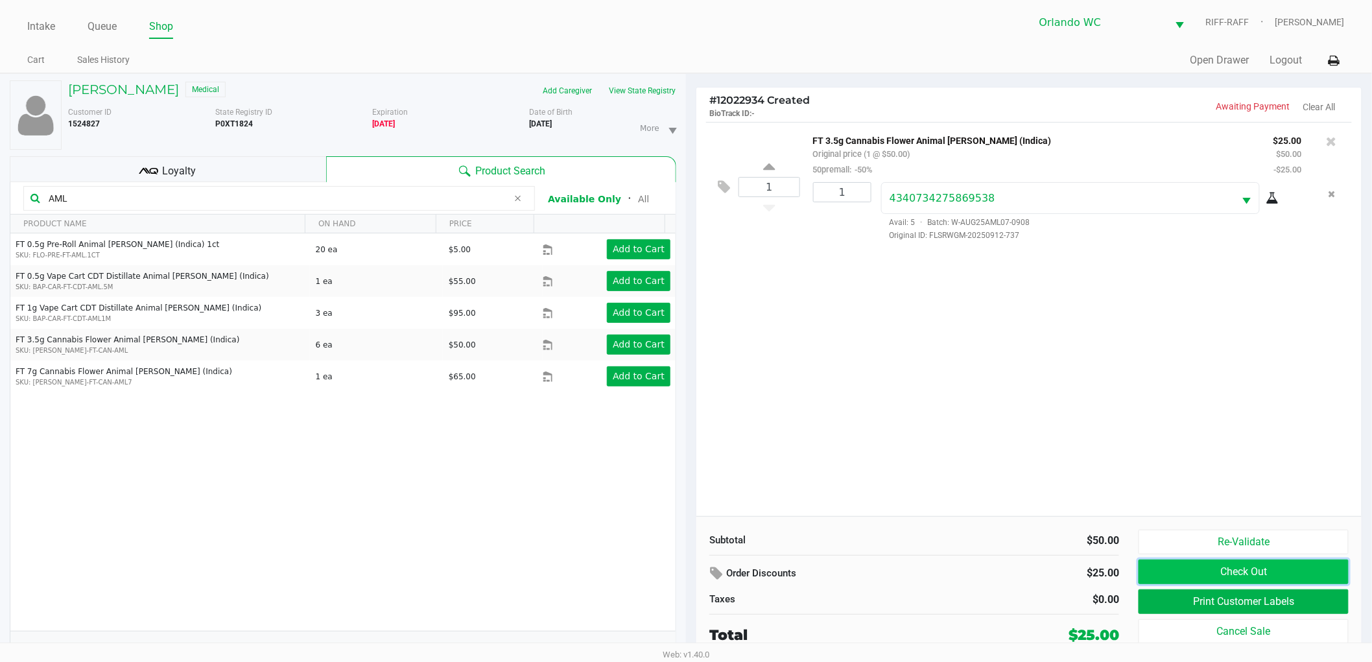
click at [1156, 575] on button "Check Out" at bounding box center [1243, 571] width 210 height 25
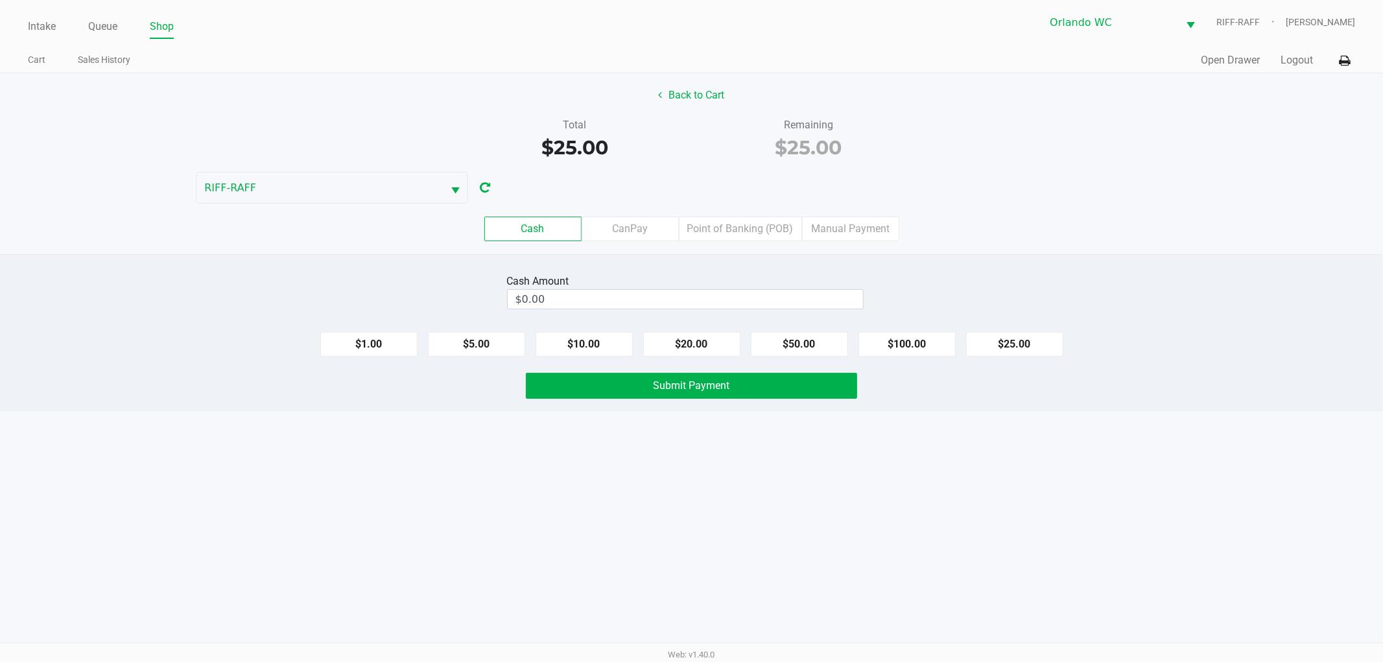
click at [482, 519] on div "Intake Queue Shop Orlando WC RIFF-RAFF Rosa Matos Cart Sales History Quick Sale…" at bounding box center [691, 331] width 1383 height 662
click at [465, 506] on div "Intake Queue Shop Orlando WC RIFF-RAFF Rosa Matos Cart Sales History Quick Sale…" at bounding box center [691, 331] width 1383 height 662
click at [651, 294] on input "$0.00" at bounding box center [685, 299] width 355 height 19
click at [384, 500] on div "Intake Queue Shop Orlando WC RIFF-RAFF Rosa Matos Cart Sales History Quick Sale…" at bounding box center [691, 331] width 1383 height 662
click at [373, 495] on div "Intake Queue Shop Orlando WC RIFF-RAFF Rosa Matos Cart Sales History Quick Sale…" at bounding box center [691, 331] width 1383 height 662
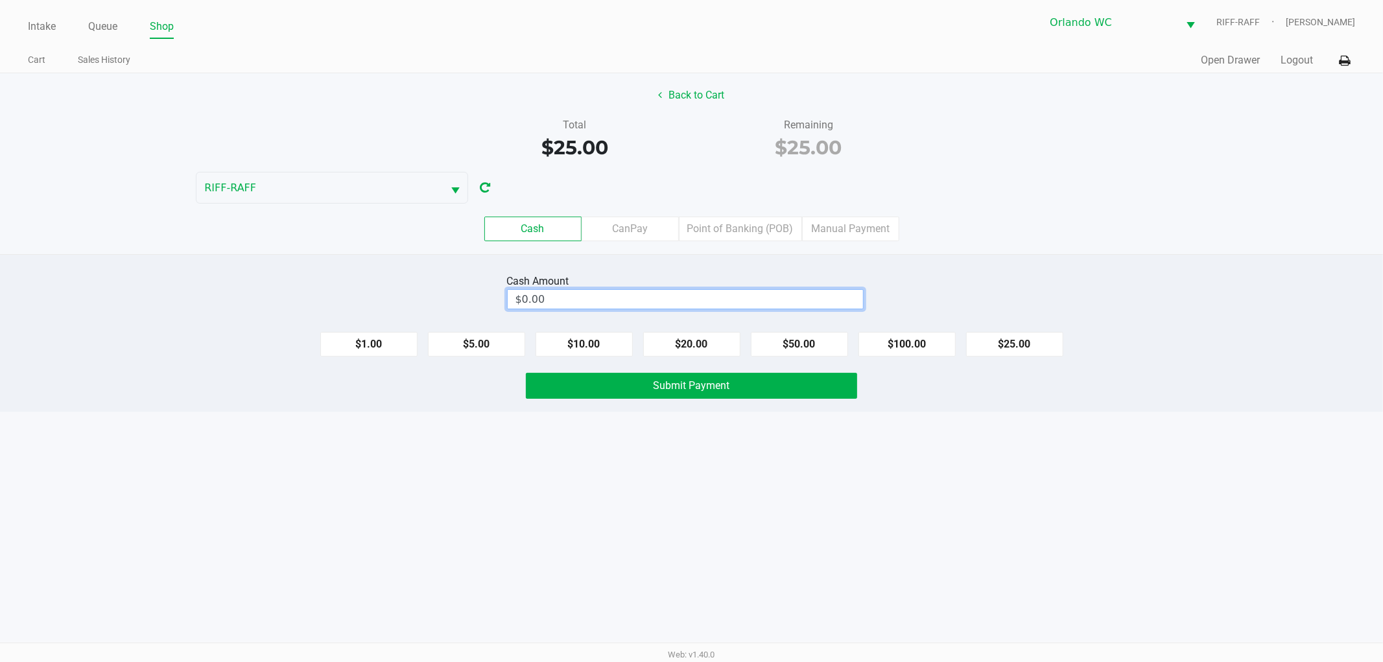
click at [720, 293] on input "$0.00" at bounding box center [685, 299] width 355 height 19
click at [751, 299] on input "0" at bounding box center [685, 299] width 355 height 19
click at [812, 397] on button "Submit Payment" at bounding box center [691, 386] width 331 height 26
type input "$25.00"
click at [1021, 435] on div "Intake Queue Shop Orlando WC RIFF-RAFF Rosa Matos Cart Sales History Quick Sale…" at bounding box center [691, 331] width 1383 height 662
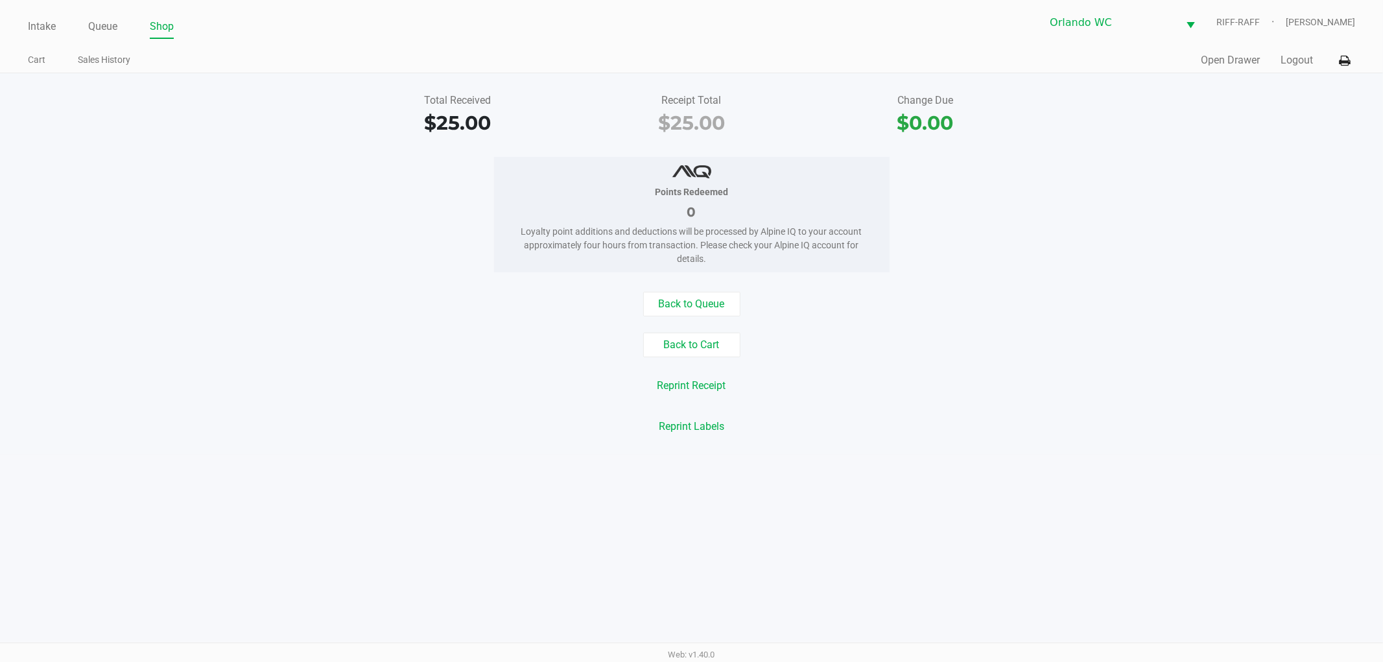
click at [997, 322] on div "Back to Queue Back to Cart Reprint Receipt Reprint Labels" at bounding box center [691, 365] width 1402 height 147
click at [1204, 196] on div "Points Redeemed 0 Loyalty point additions and deductions will be processed by A…" at bounding box center [691, 214] width 1402 height 115
click at [1175, 331] on div "Back to Queue Back to Cart Reprint Receipt Reprint Labels" at bounding box center [691, 365] width 1402 height 147
click at [364, 185] on div "Points Redeemed 0 Loyalty point additions and deductions will be processed by A…" at bounding box center [691, 214] width 1402 height 115
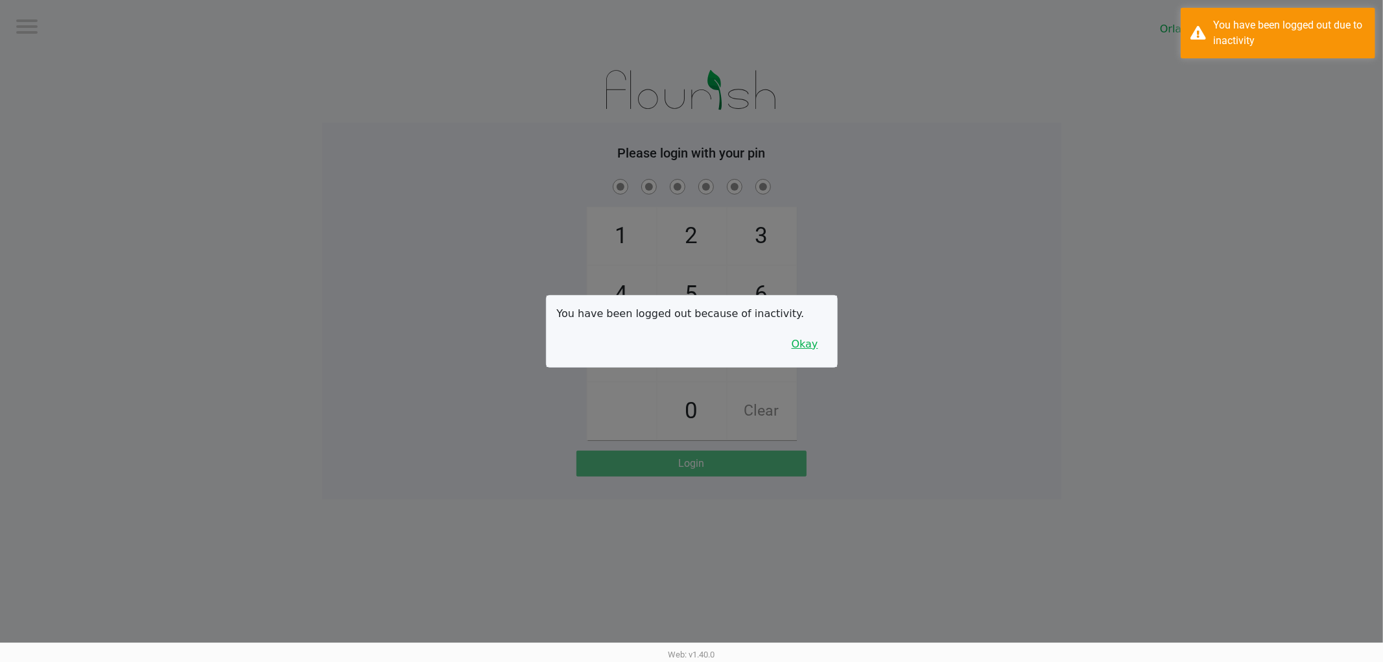
click at [800, 339] on button "Okay" at bounding box center [804, 344] width 43 height 25
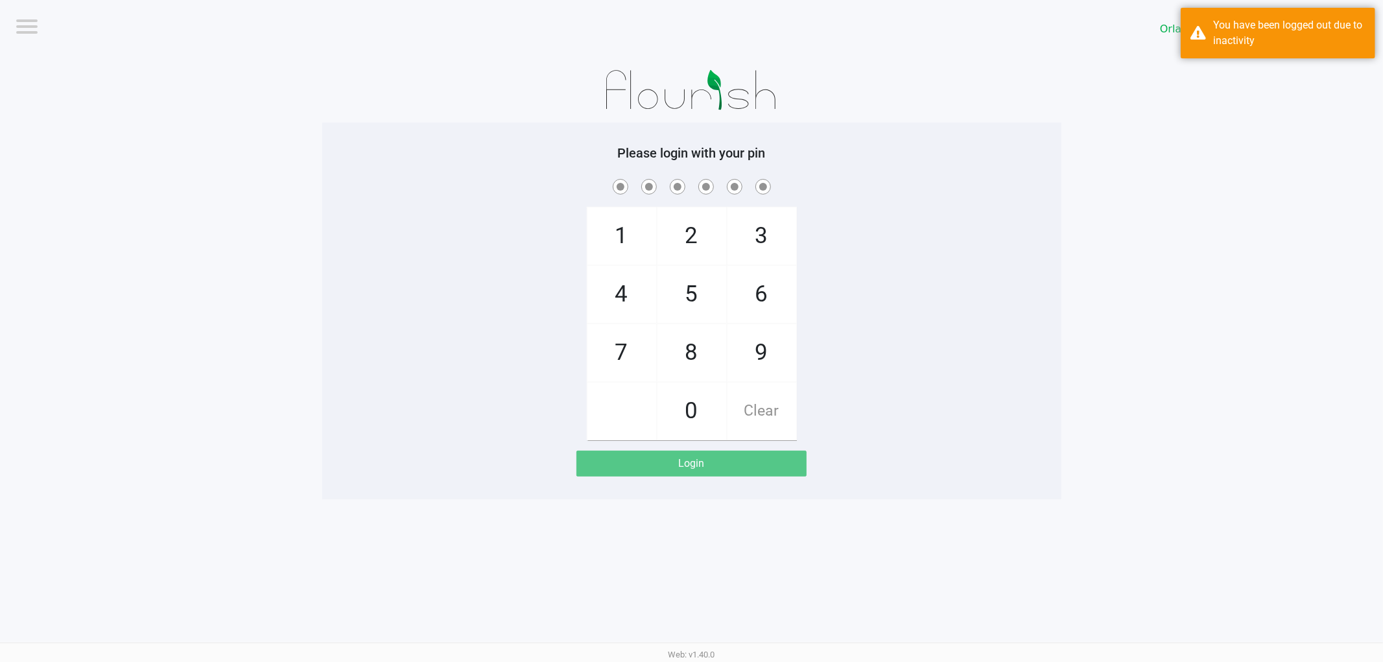
click at [1000, 301] on div "1 4 7 2 5 8 0 3 6 9 Clear" at bounding box center [691, 308] width 739 height 264
click at [984, 322] on div "1 4 7 2 5 8 0 3 6 9 Clear" at bounding box center [691, 308] width 739 height 264
checkbox input "true"
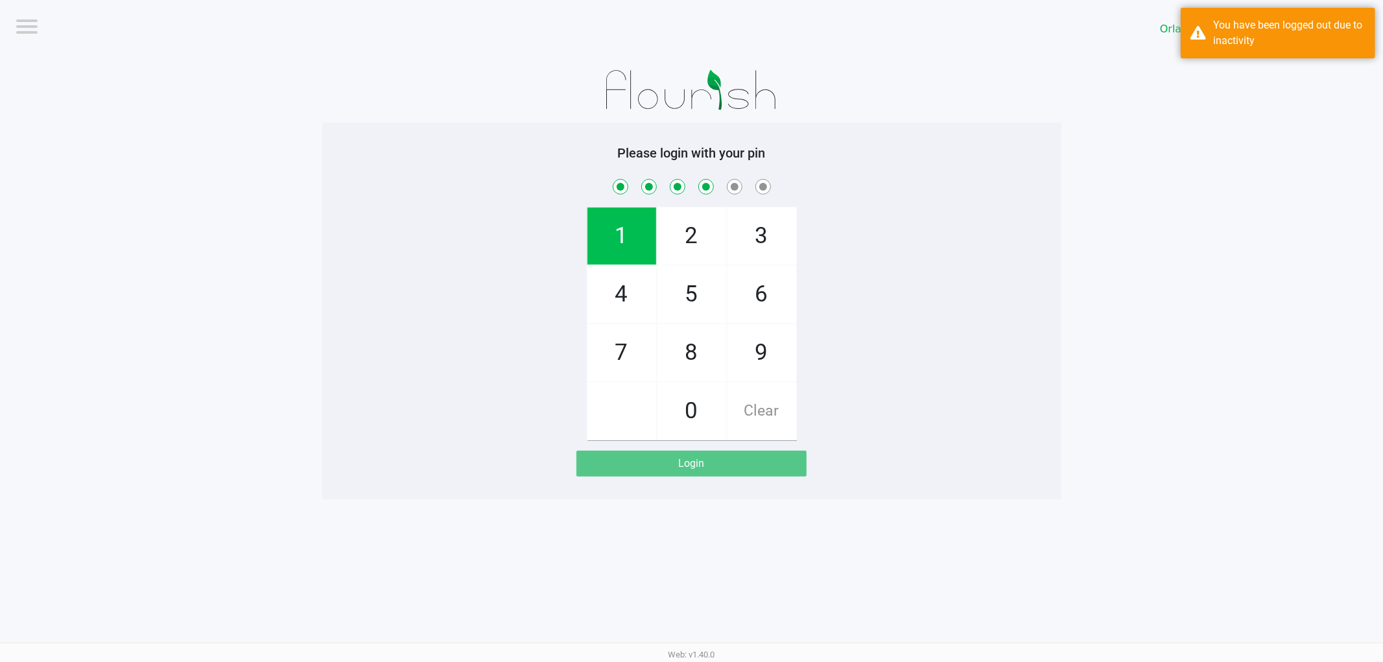
checkbox input "true"
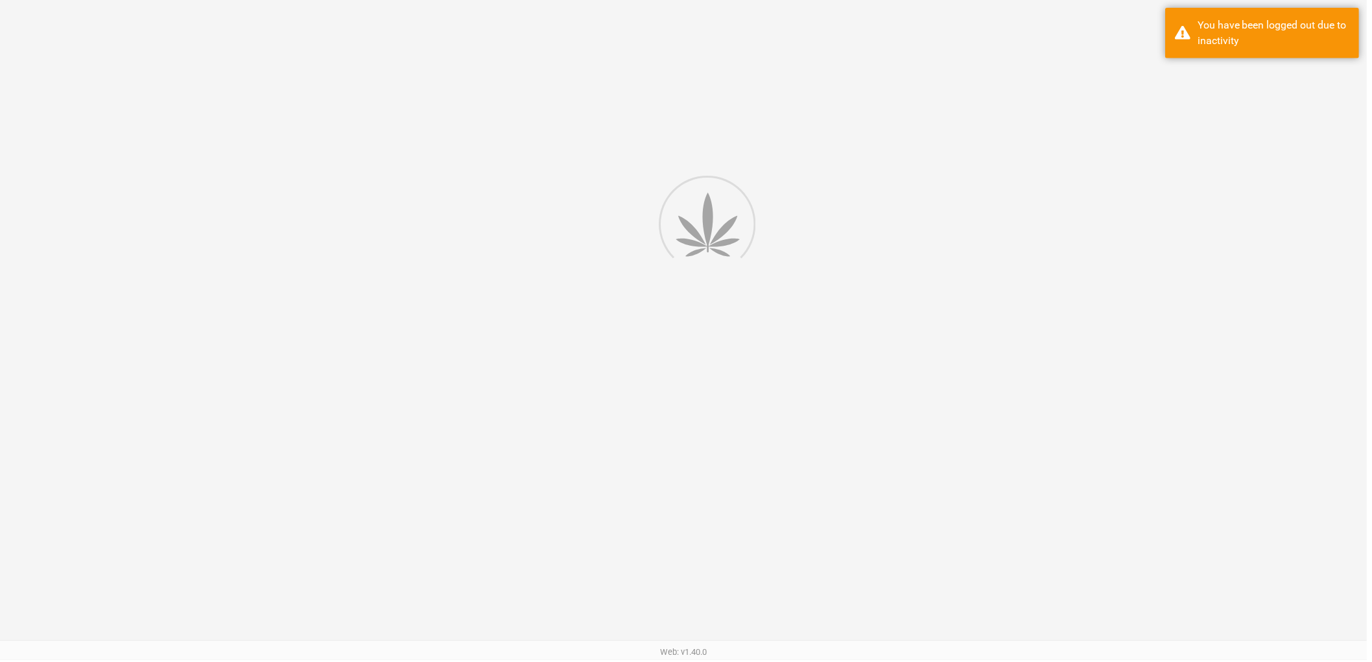
click at [313, 364] on div at bounding box center [686, 336] width 1372 height 672
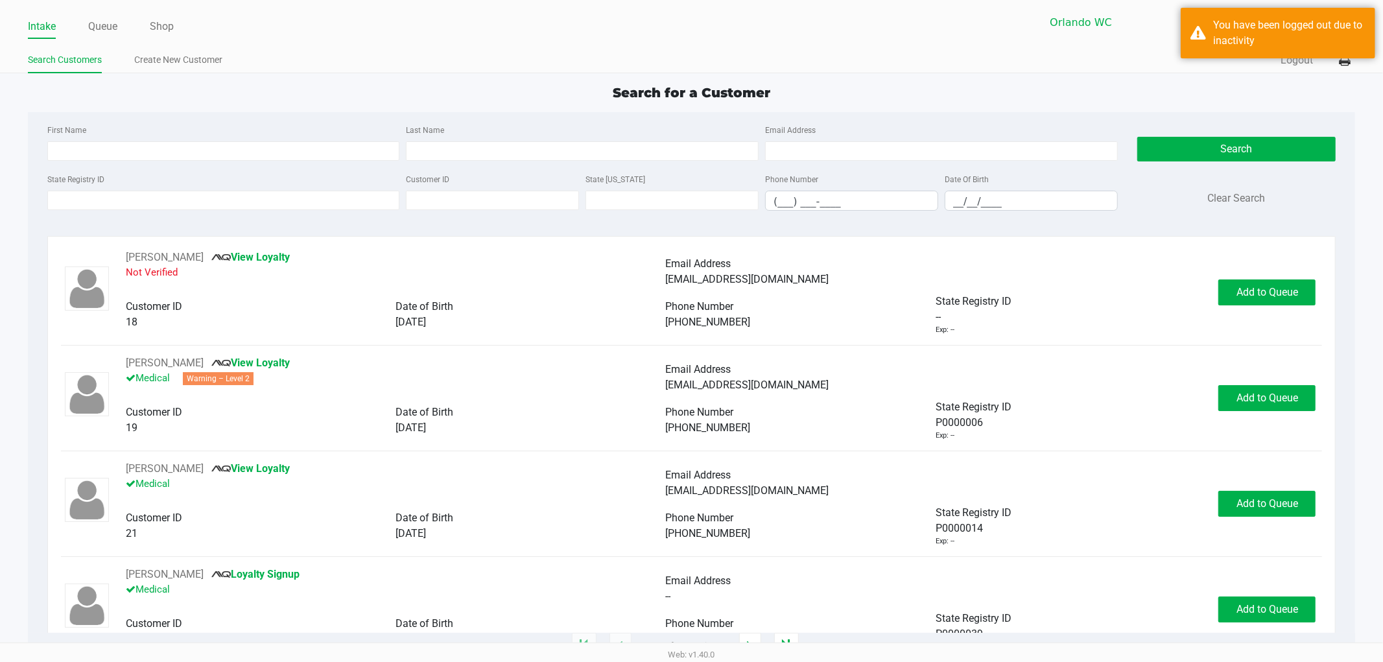
click at [340, 345] on div at bounding box center [691, 345] width 1261 height 1
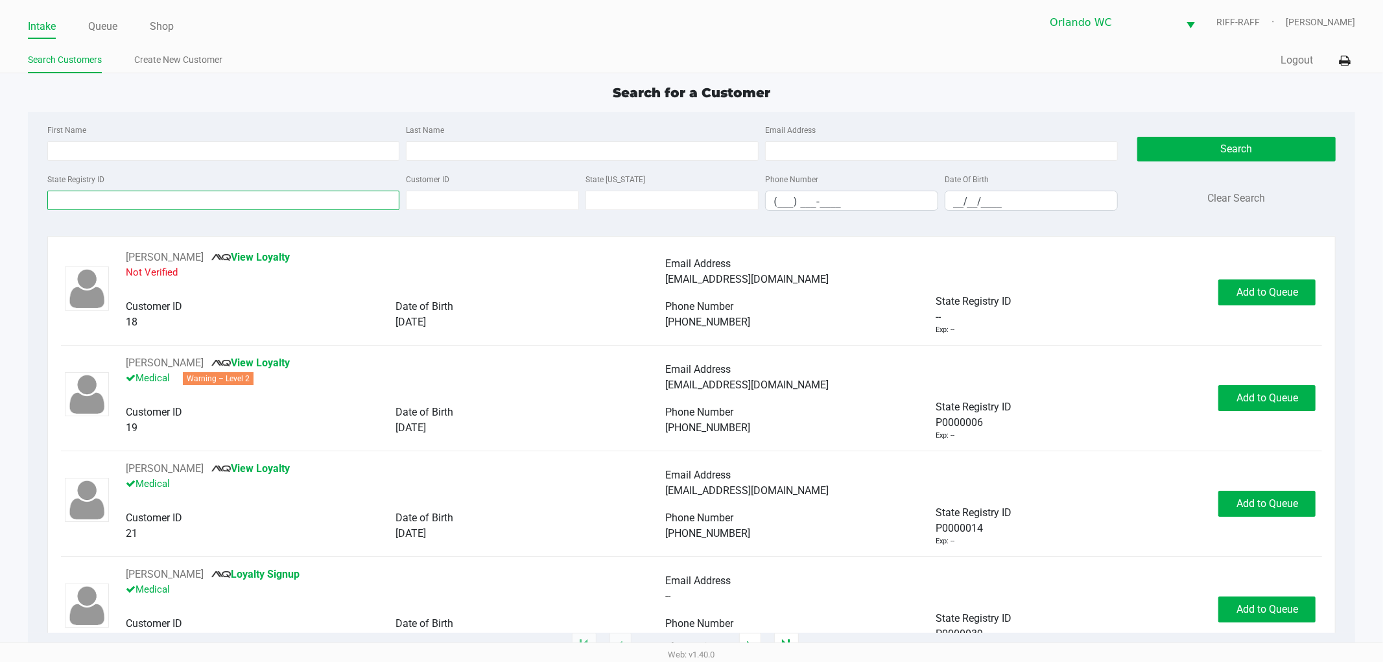
click at [86, 202] on input "State Registry ID" at bounding box center [223, 200] width 353 height 19
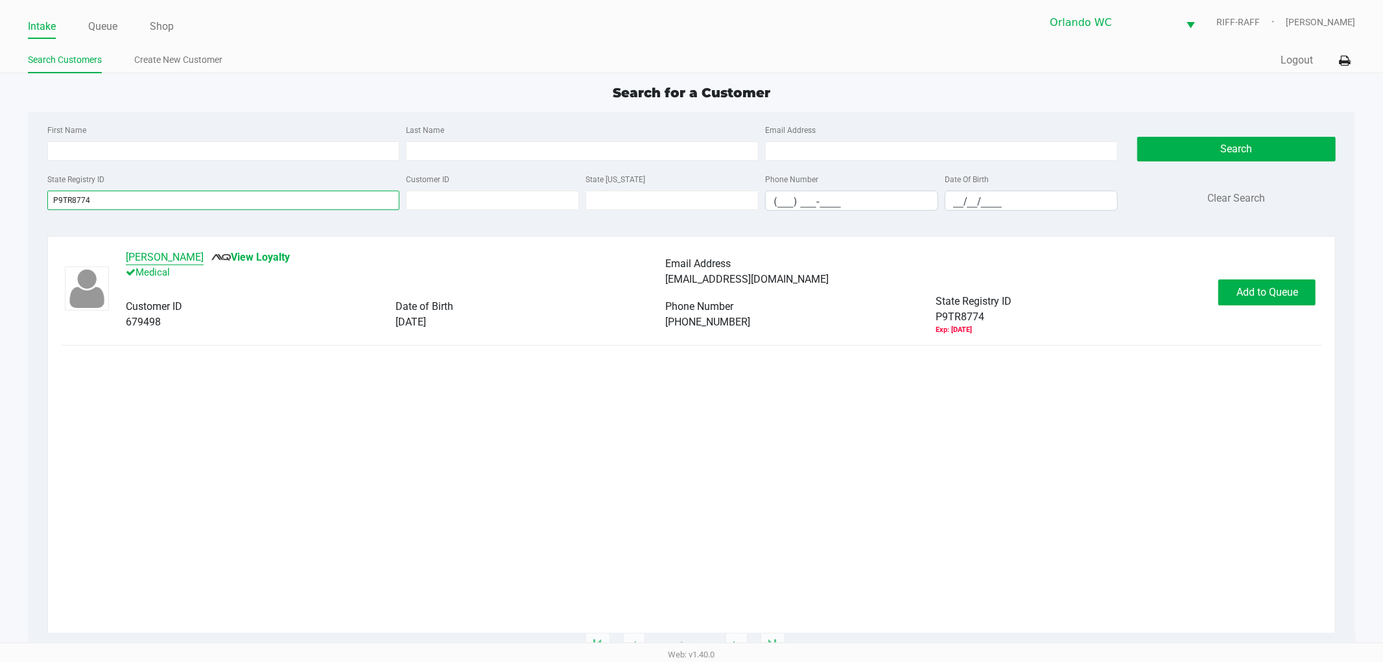
type input "P9TR8774"
click at [126, 252] on button "LYDIA LEE" at bounding box center [165, 258] width 78 height 16
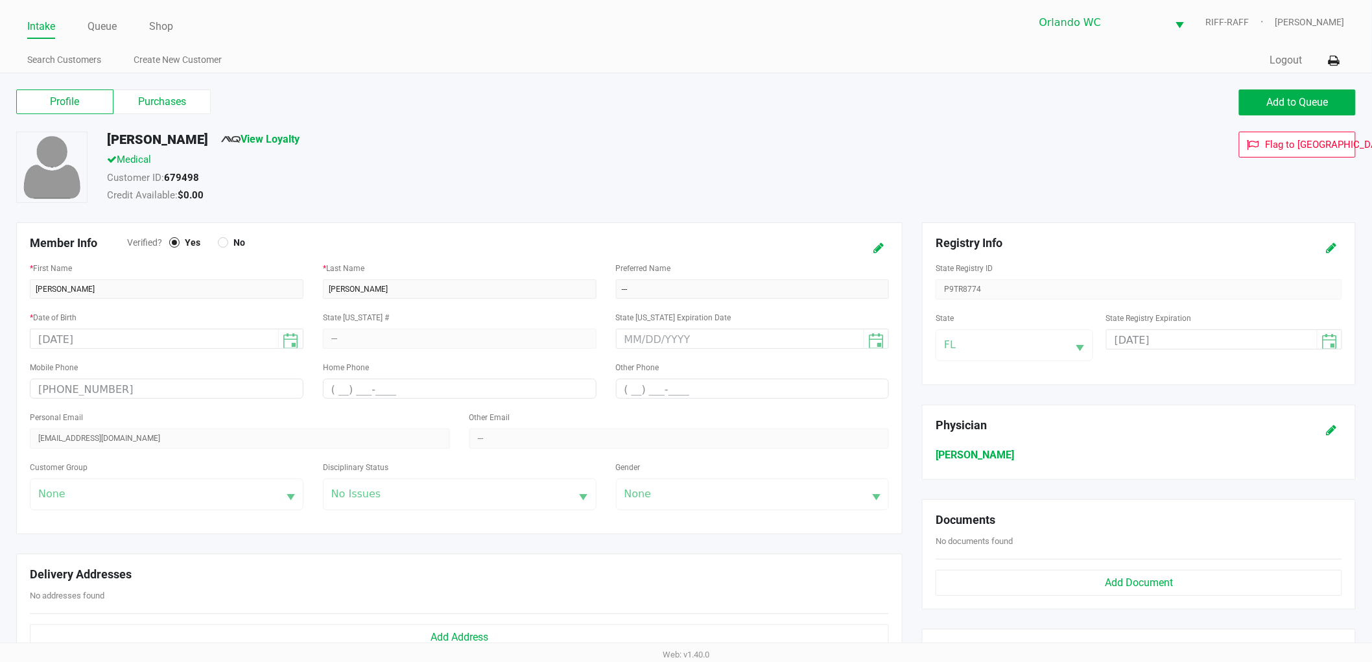
drag, startPoint x: 164, startPoint y: 98, endPoint x: 248, endPoint y: 112, distance: 84.8
click at [163, 98] on label "Purchases" at bounding box center [161, 101] width 97 height 25
click at [0, 0] on 1 "Purchases" at bounding box center [0, 0] width 0 height 0
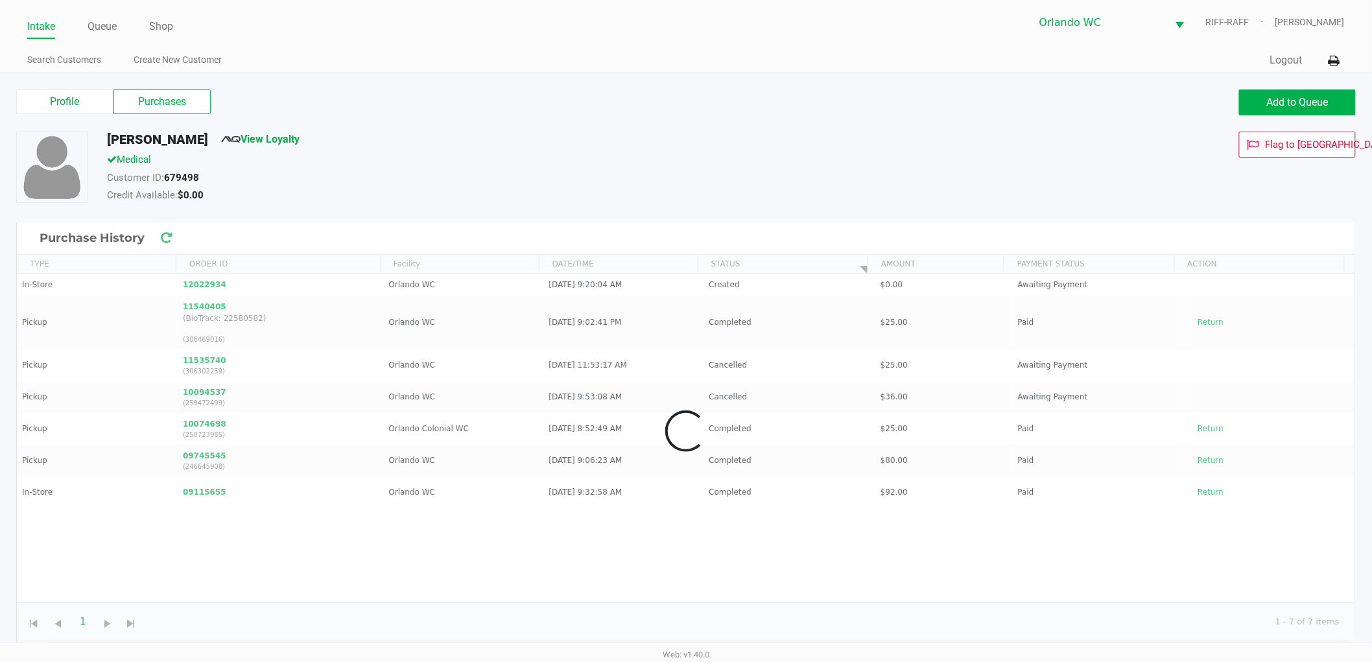
click at [774, 167] on div "Medical" at bounding box center [519, 161] width 845 height 18
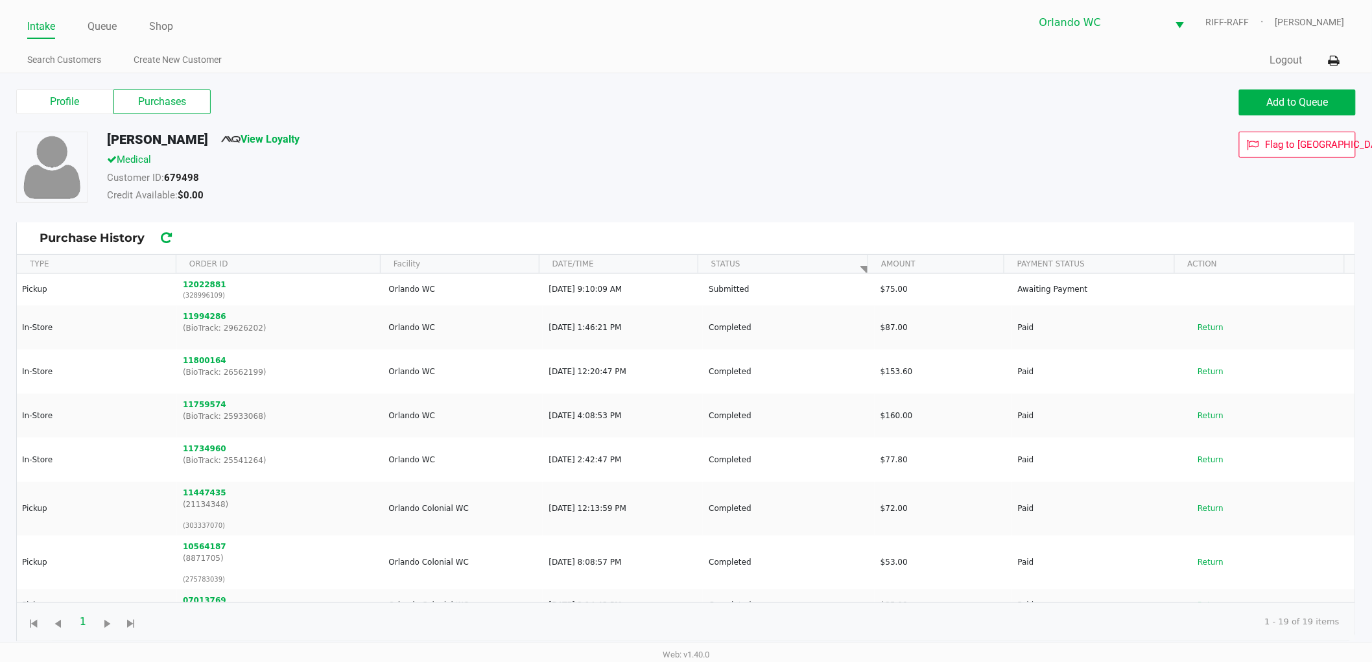
click at [774, 166] on div "Medical" at bounding box center [519, 161] width 845 height 18
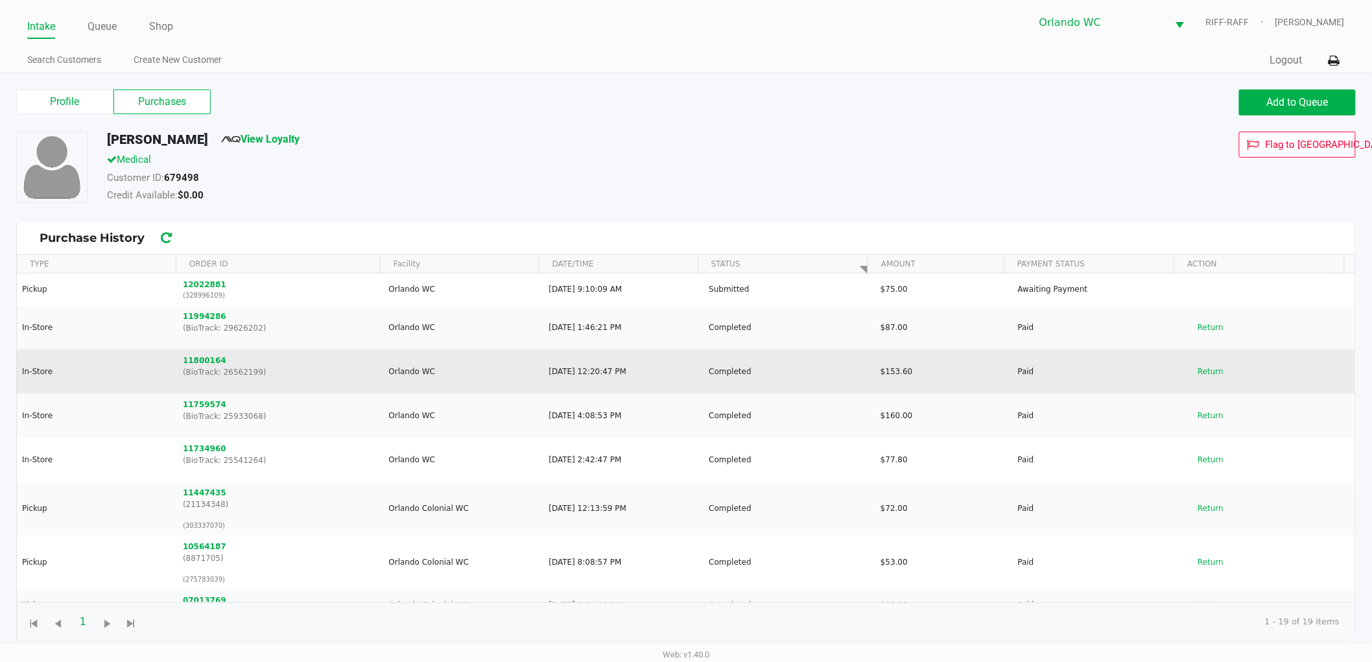
click at [662, 358] on td "Aug 16, 2025, 12:20:47 PM" at bounding box center [623, 371] width 160 height 44
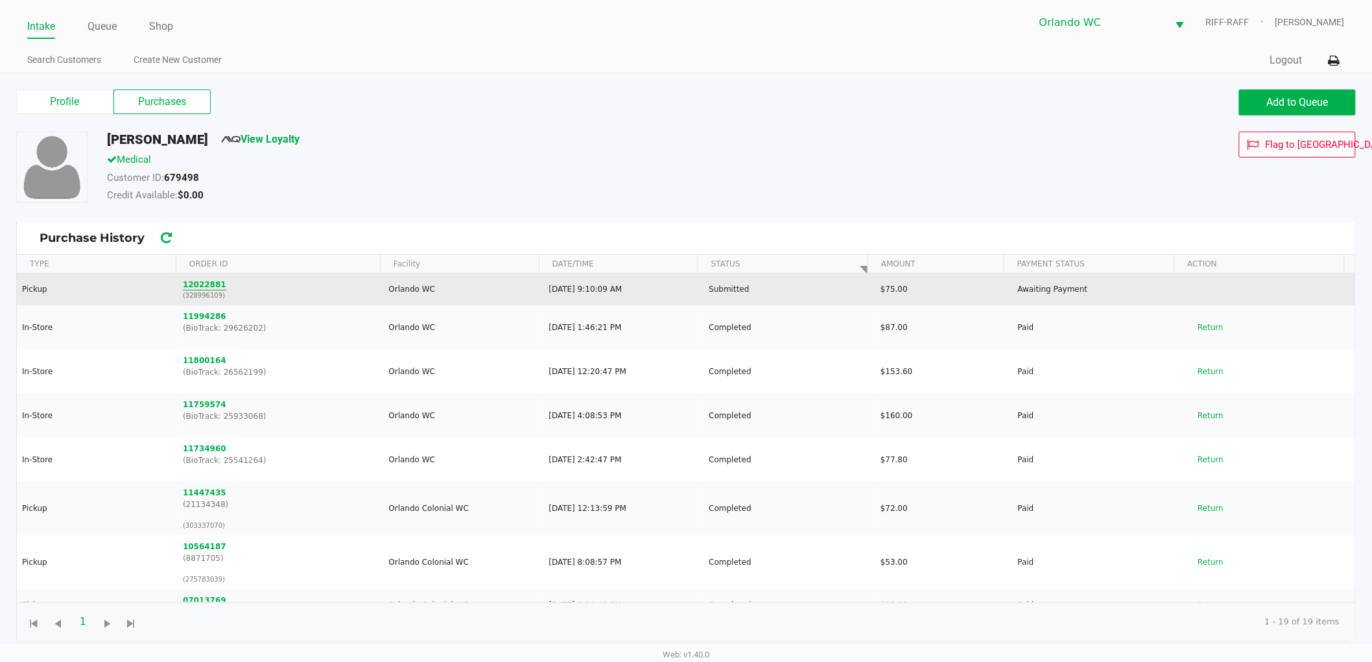
click at [203, 279] on button "12022881" at bounding box center [204, 285] width 43 height 12
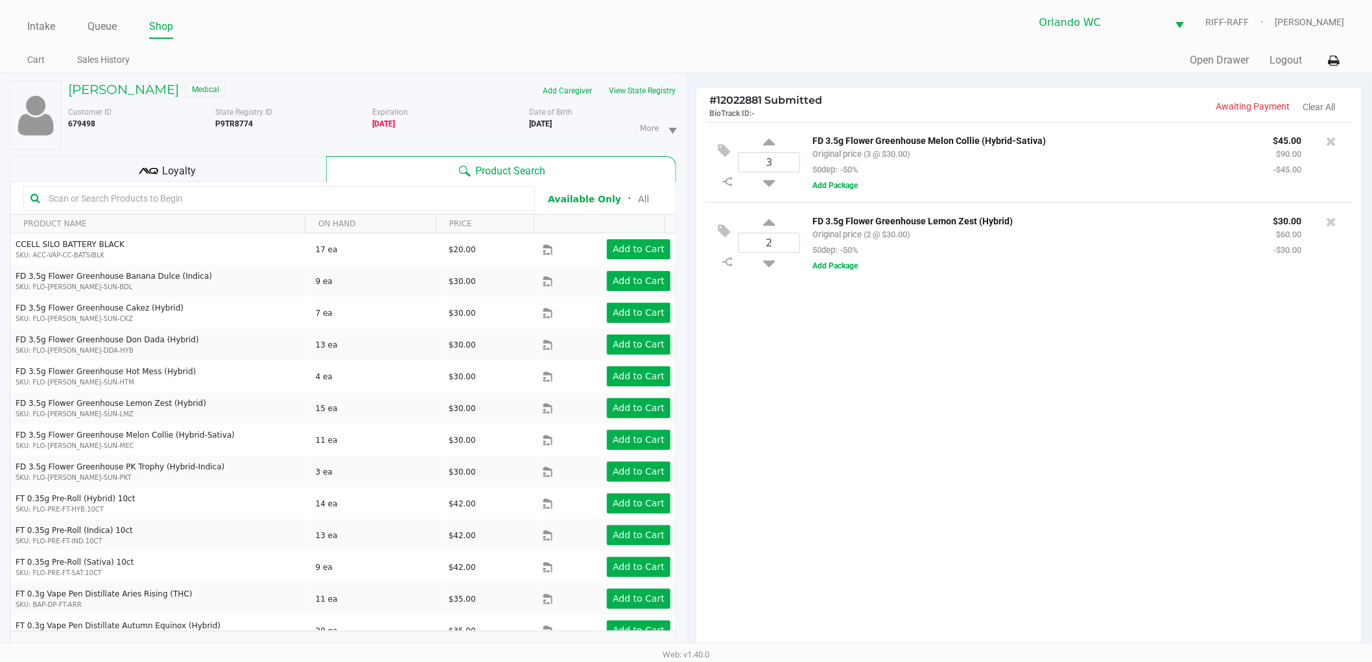
click at [837, 539] on div "3 FD 3.5g Flower Greenhouse Melon Collie (Hybrid-Sativa) Original price (3 @ $3…" at bounding box center [1028, 390] width 665 height 537
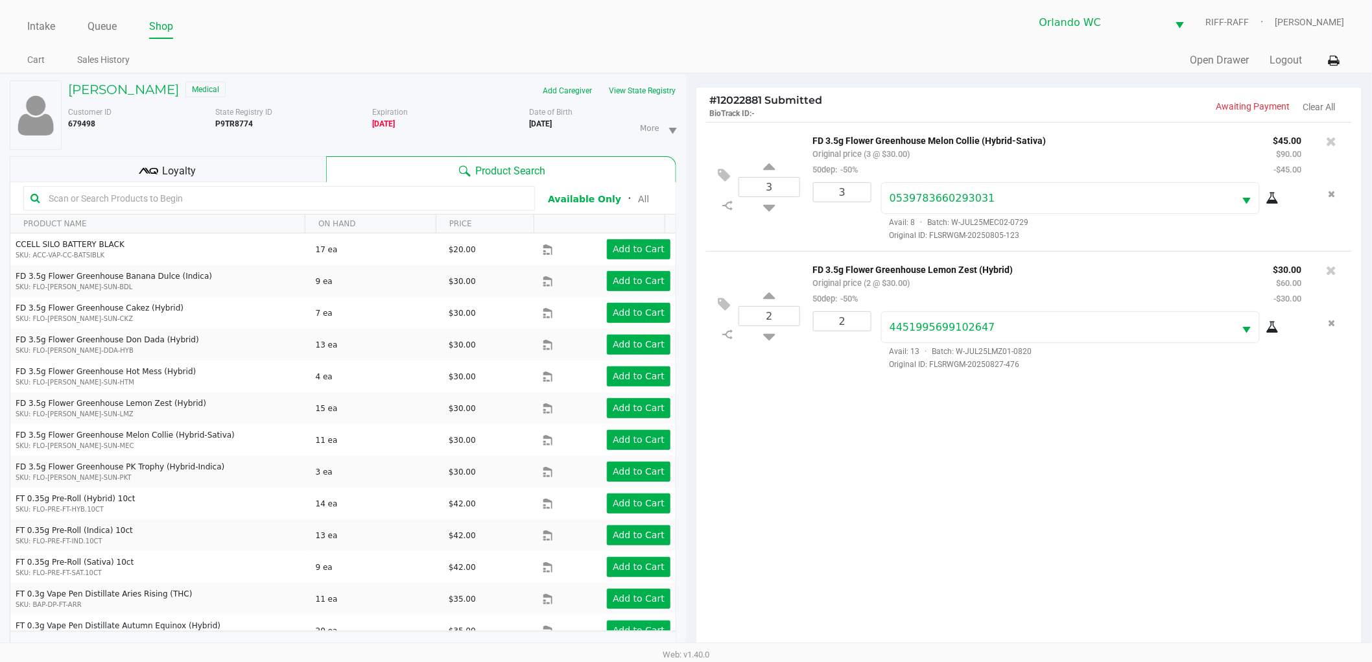
click at [999, 504] on div "3 FD 3.5g Flower Greenhouse Melon Collie (Hybrid-Sativa) Original price (3 @ $3…" at bounding box center [1028, 390] width 665 height 537
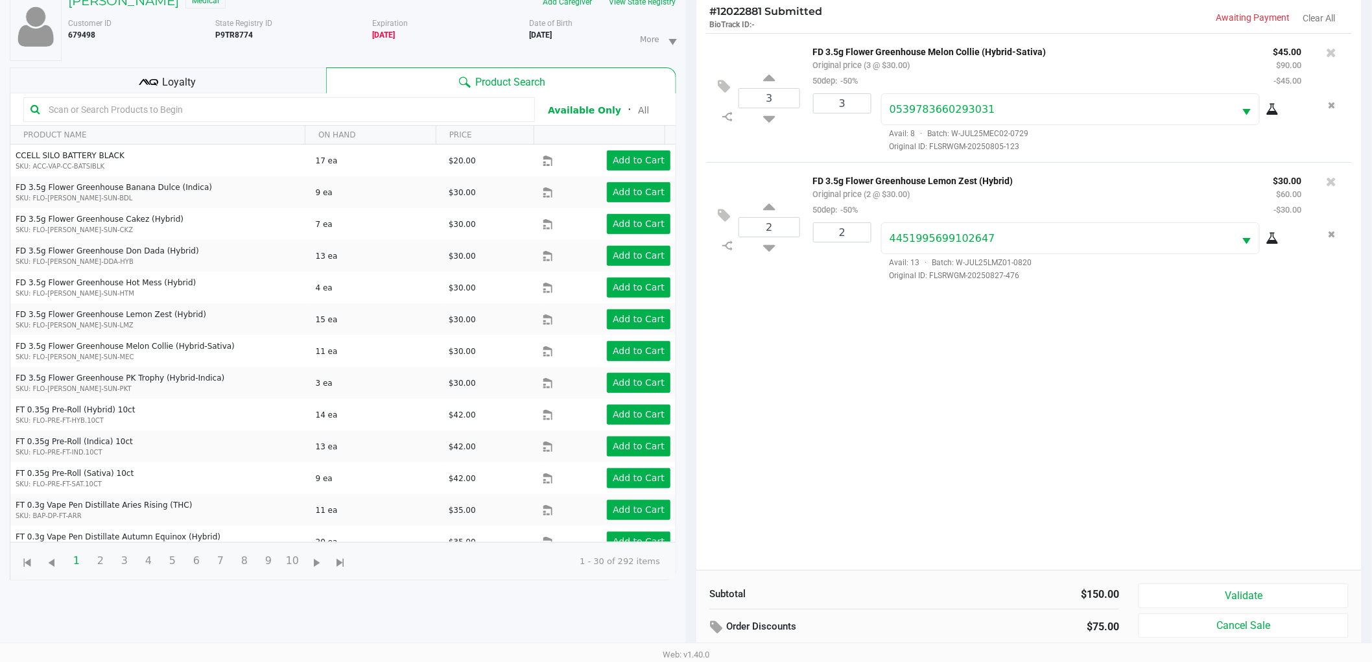
scroll to position [141, 0]
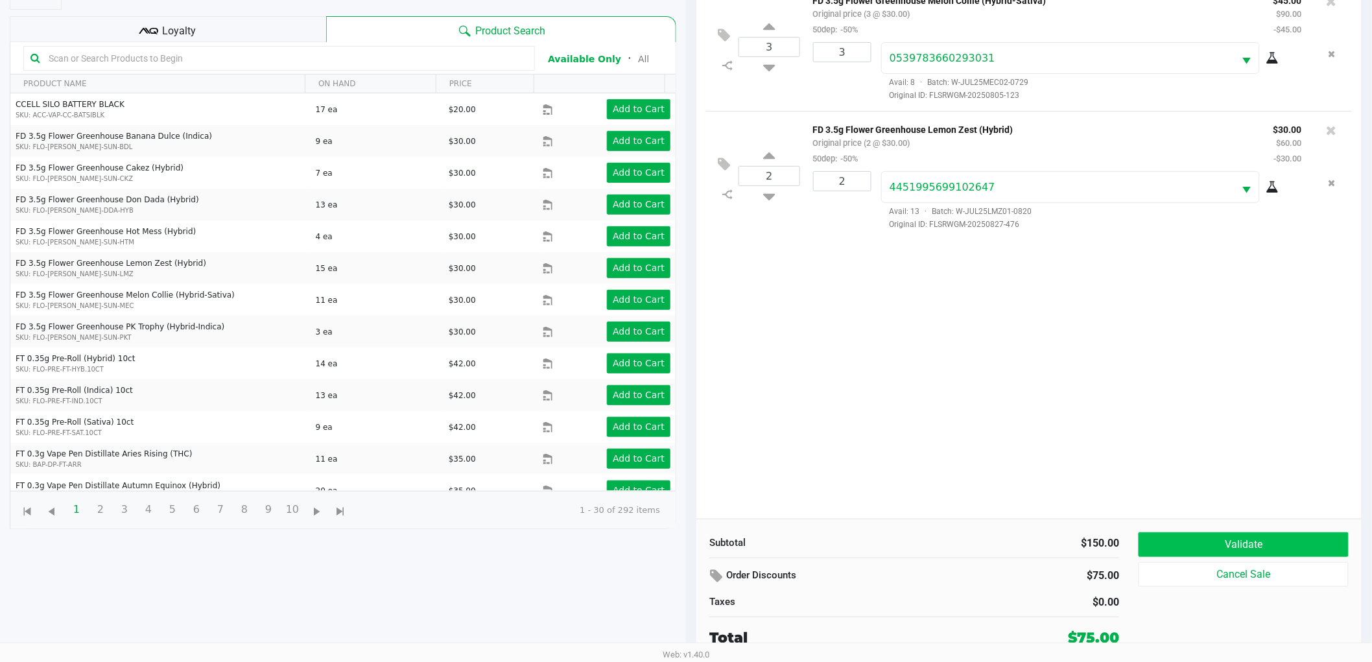
click at [1217, 538] on button "Validate" at bounding box center [1243, 544] width 210 height 25
click at [1012, 594] on div "$0.00" at bounding box center [1021, 602] width 195 height 16
click at [1135, 456] on div "3 FD 3.5g Flower Greenhouse Melon Collie (Hybrid-Sativa) Original price (3 @ $3…" at bounding box center [1028, 250] width 665 height 537
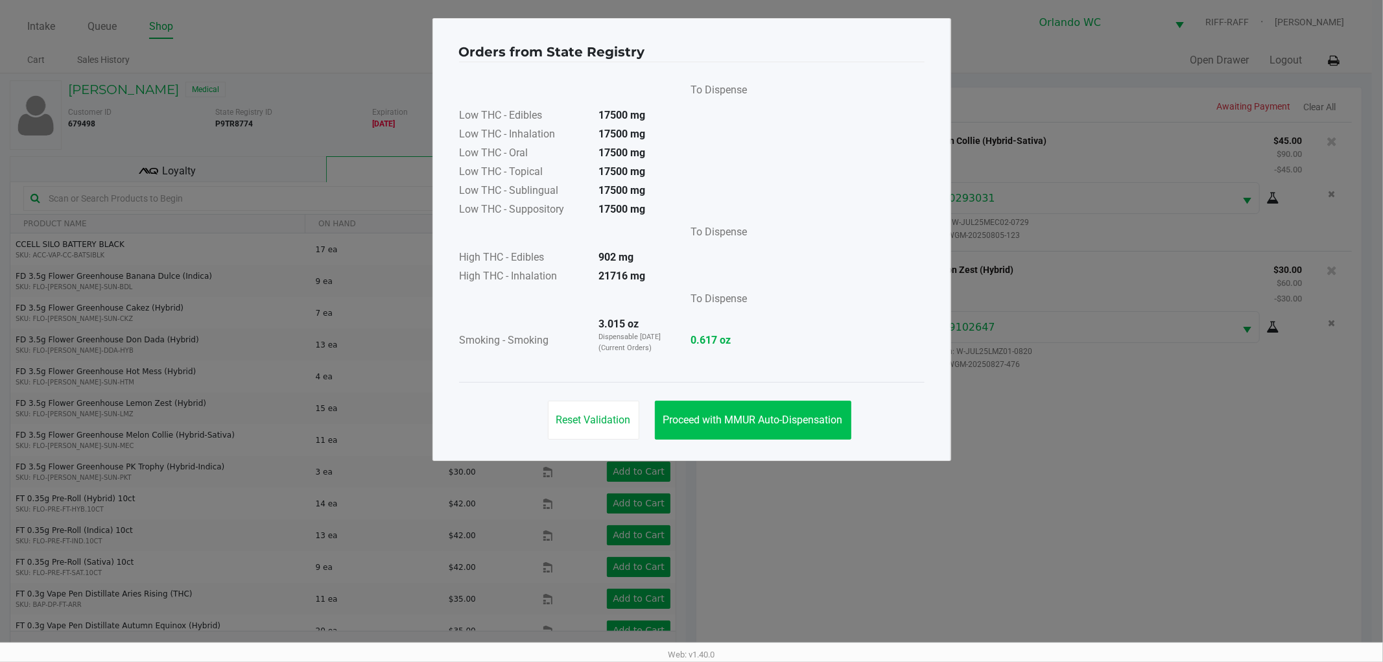
click at [795, 426] on button "Proceed with MMUR Auto-Dispensation" at bounding box center [753, 420] width 196 height 39
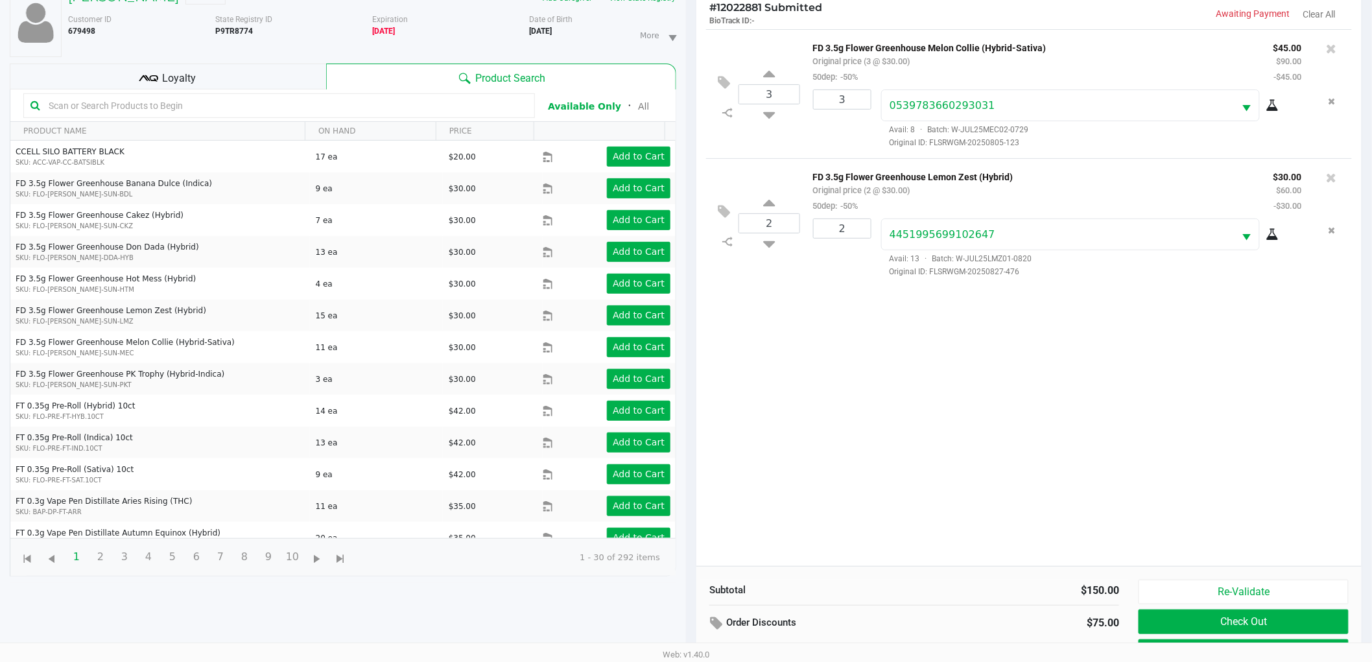
scroll to position [141, 0]
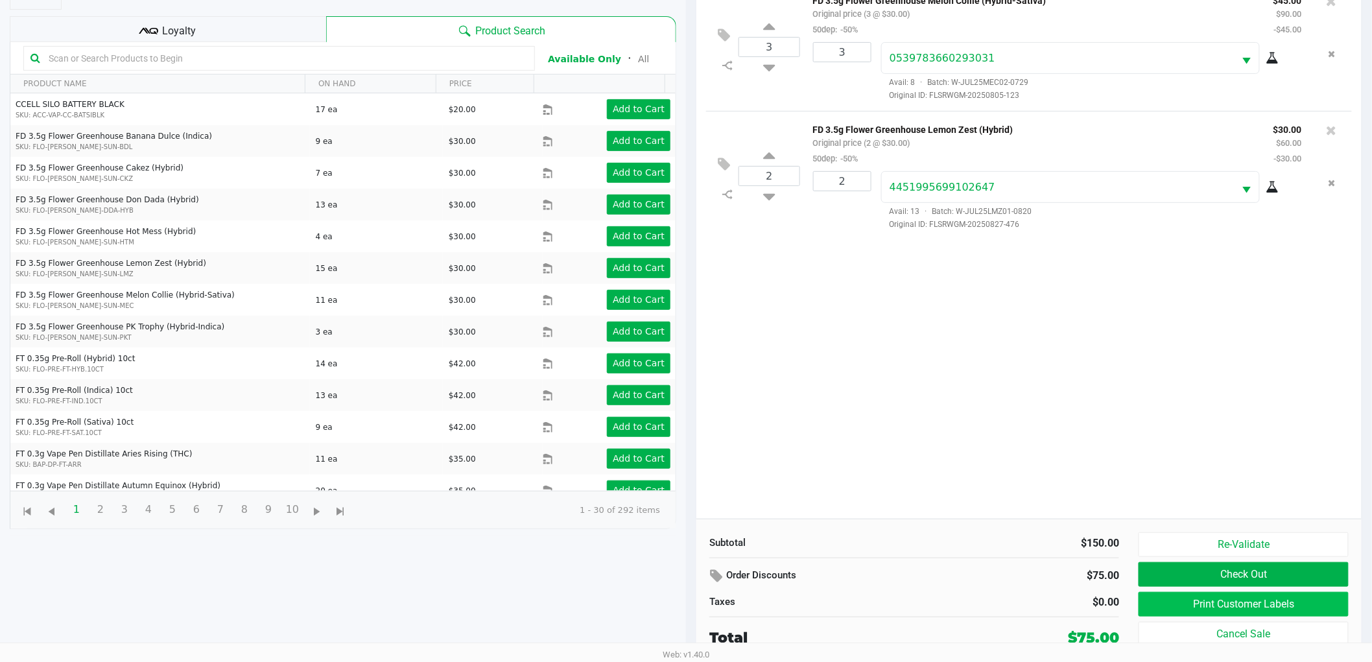
click at [1189, 607] on button "Print Customer Labels" at bounding box center [1243, 604] width 210 height 25
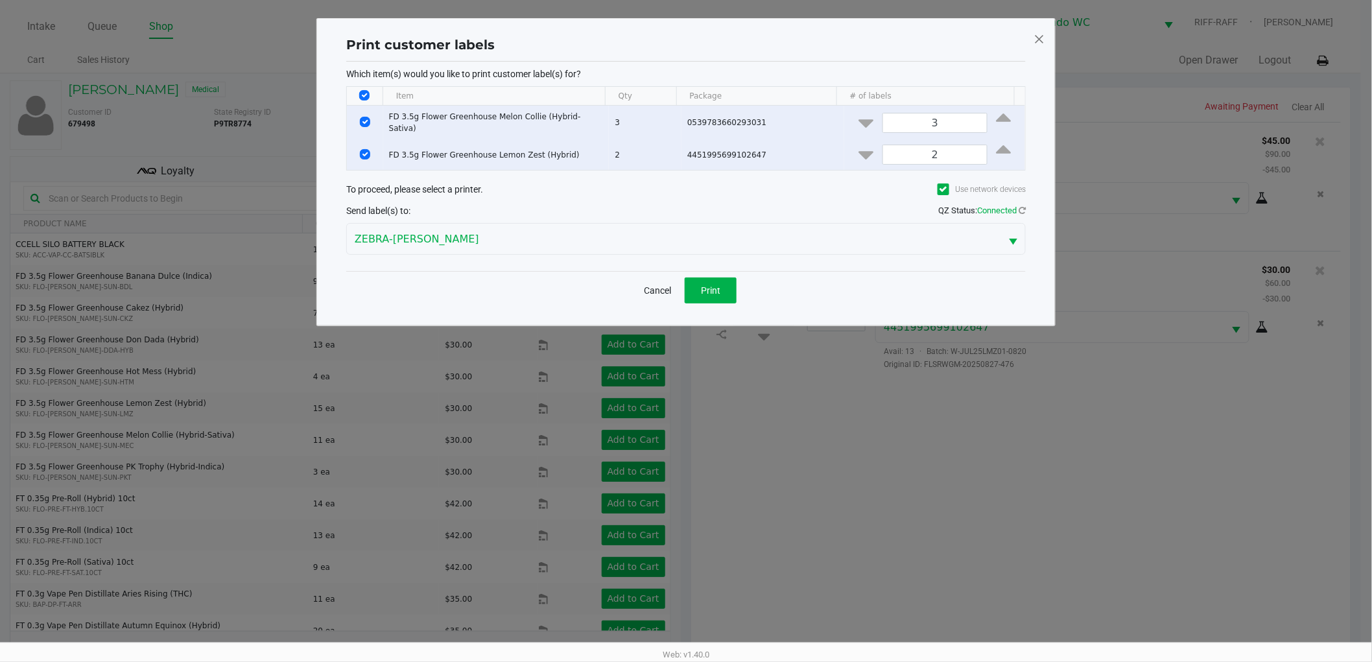
scroll to position [0, 0]
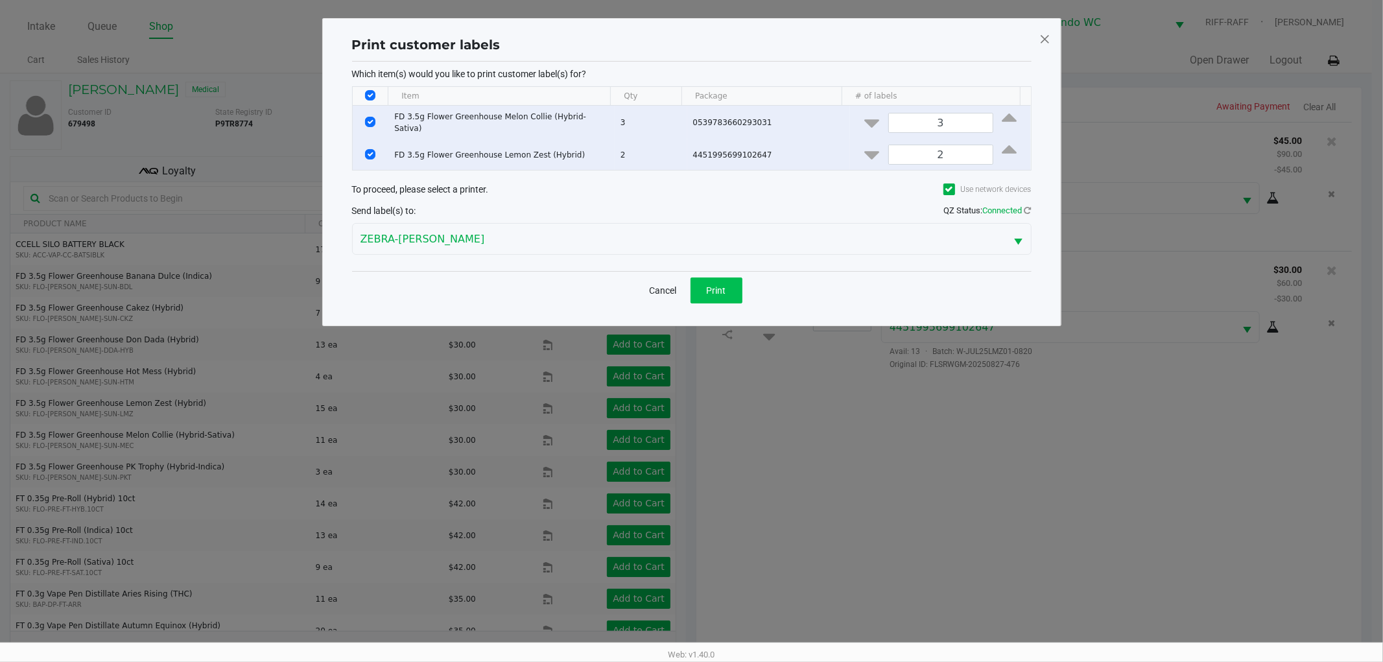
click at [723, 296] on button "Print" at bounding box center [716, 290] width 52 height 26
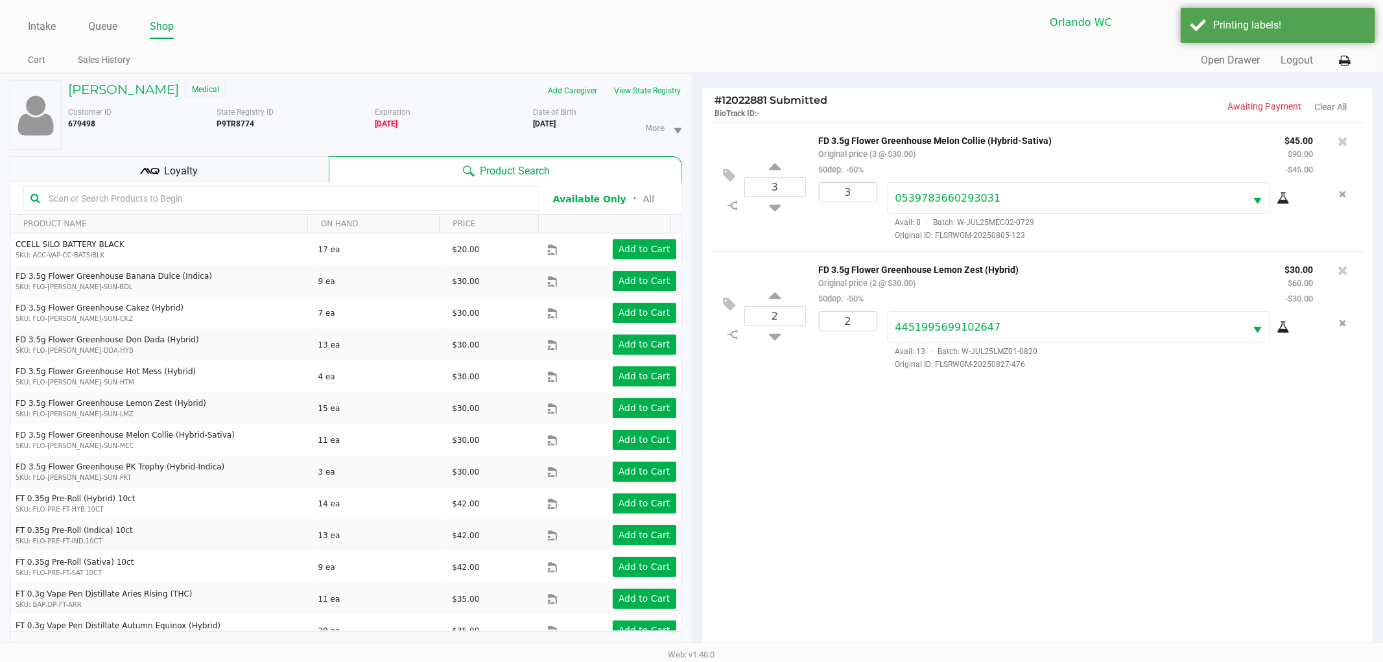
click at [865, 552] on ngb-modal-window "Print customer labels Which item(s) would you like to print customer label(s) f…" at bounding box center [691, 331] width 1383 height 662
click at [1018, 477] on ngb-modal-window "Print customer labels Which item(s) would you like to print customer label(s) f…" at bounding box center [686, 331] width 1372 height 662
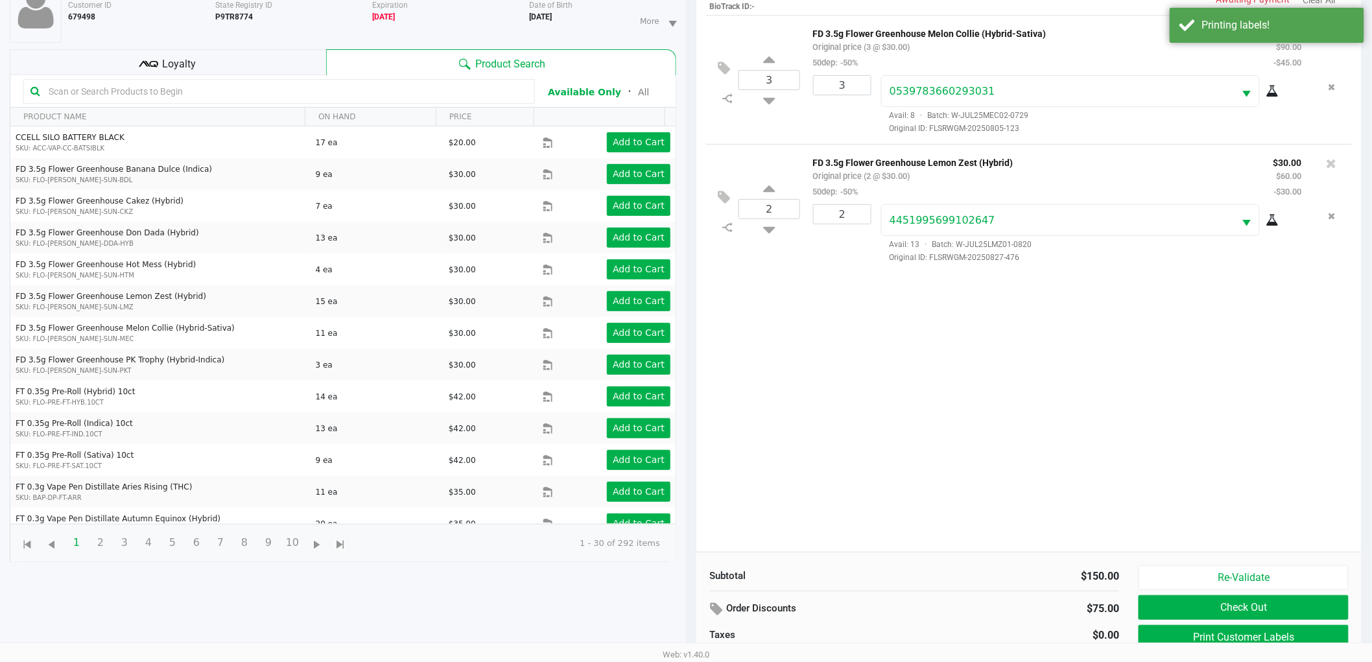
scroll to position [141, 0]
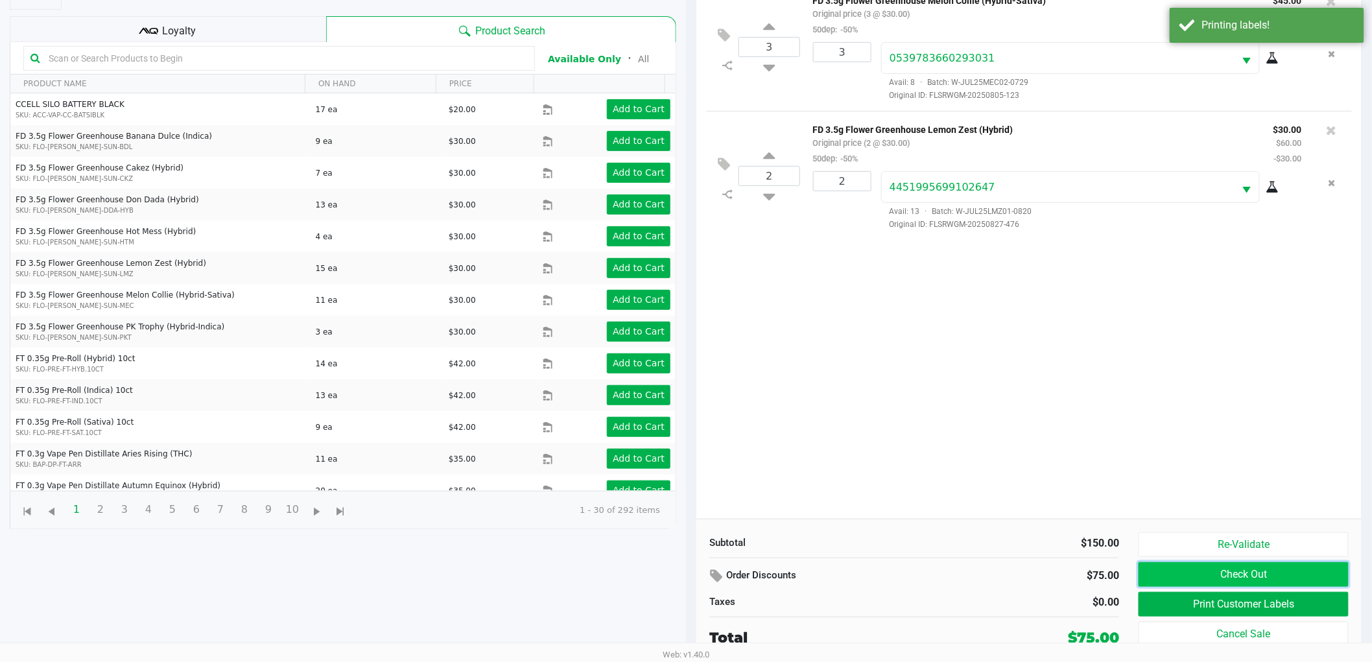
click at [1248, 579] on button "Check Out" at bounding box center [1243, 574] width 210 height 25
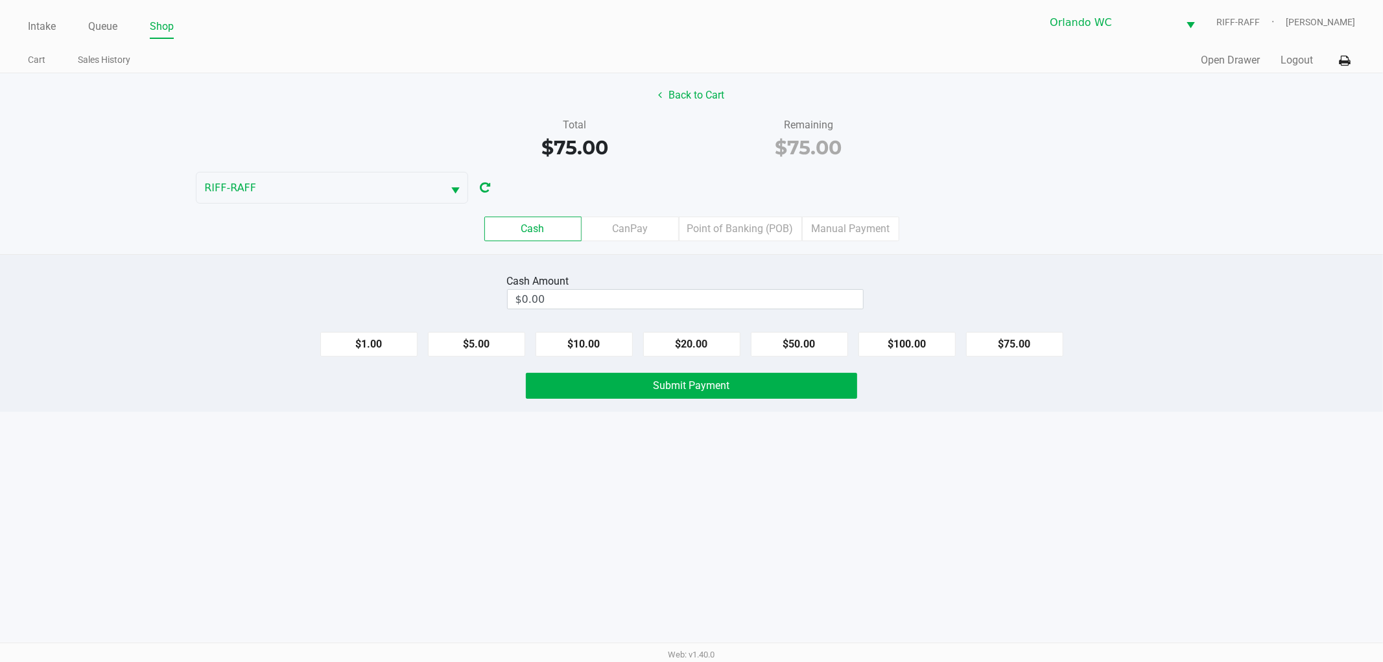
click at [622, 236] on label "CanPay" at bounding box center [629, 229] width 97 height 25
click at [0, 0] on 2 "CanPay" at bounding box center [0, 0] width 0 height 0
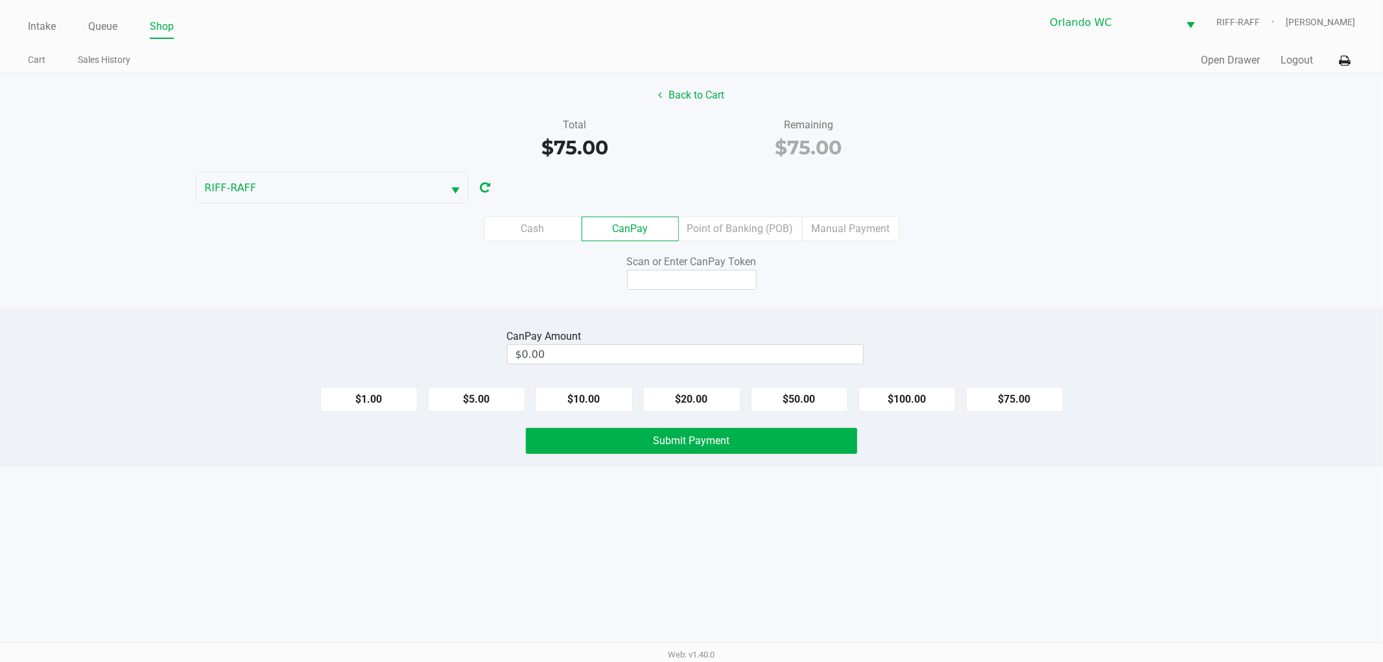
click at [1032, 400] on button "$75.00" at bounding box center [1014, 399] width 97 height 25
type input "$75.00"
click at [713, 277] on input at bounding box center [692, 280] width 130 height 20
type input "X4942836Q"
click at [412, 540] on div "Intake Queue Shop Orlando WC RIFF-RAFF Rosa Matos Cart Sales History Quick Sale…" at bounding box center [691, 331] width 1383 height 662
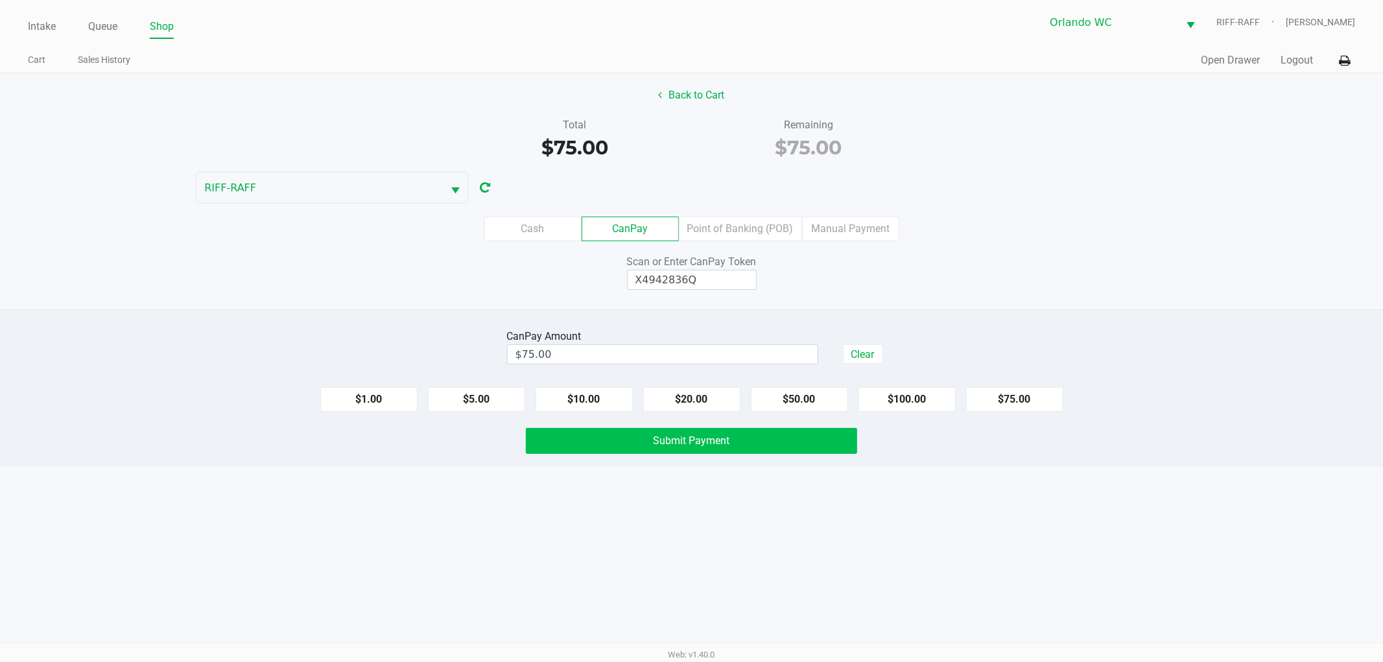
click at [638, 445] on button "Submit Payment" at bounding box center [691, 441] width 331 height 26
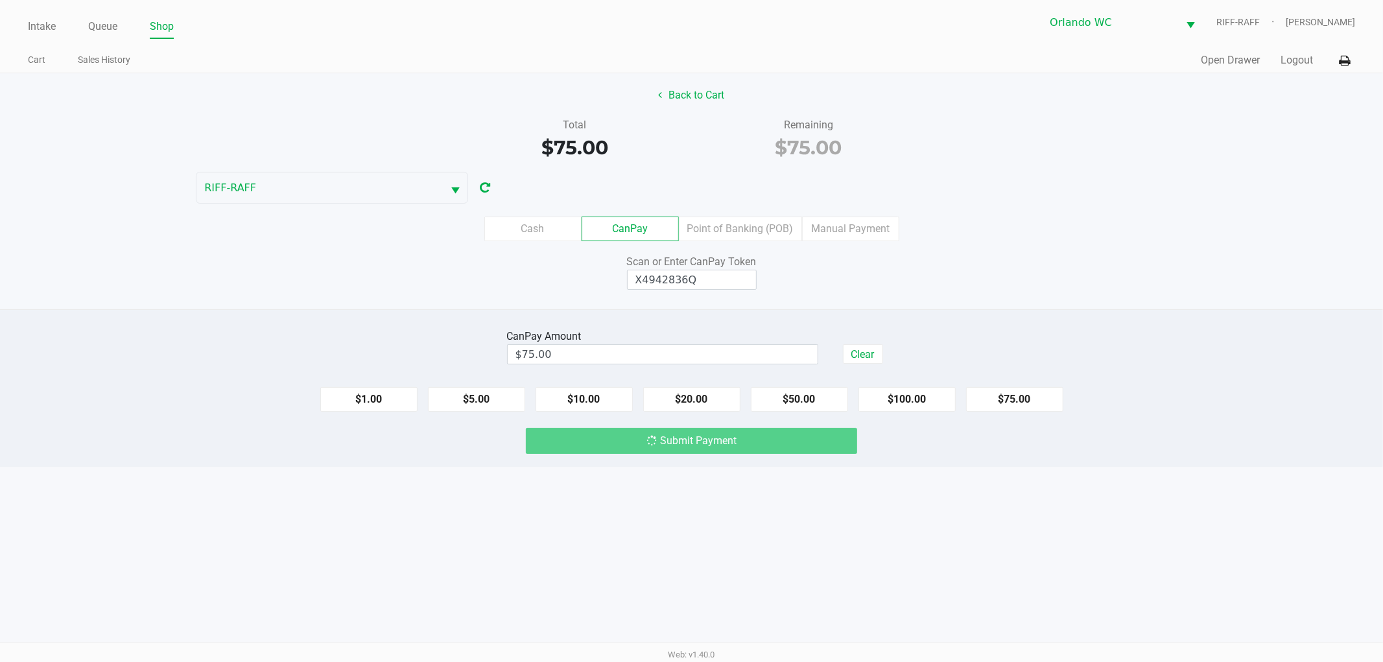
click at [556, 523] on div "Intake Queue Shop Orlando WC RIFF-RAFF Rosa Matos Cart Sales History Quick Sale…" at bounding box center [691, 331] width 1383 height 662
click at [940, 449] on div "Submit Payment" at bounding box center [691, 441] width 1402 height 26
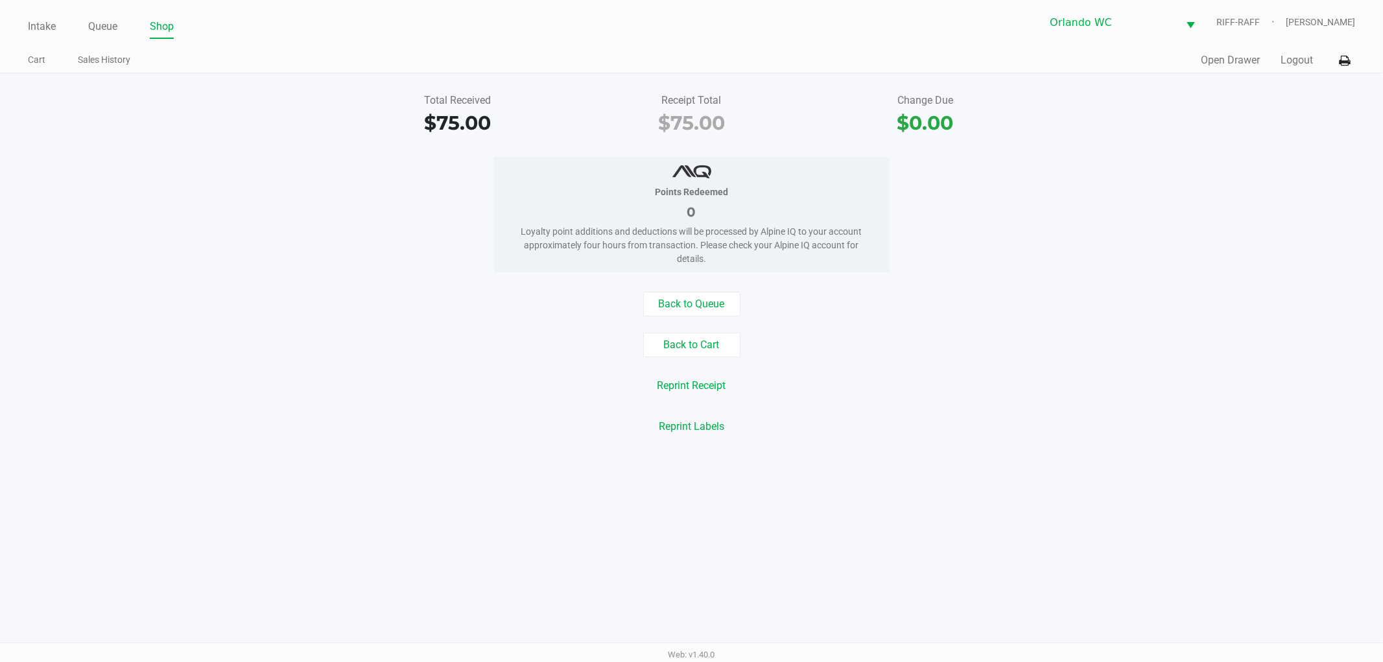
click at [519, 644] on div "Web: v1.40.0" at bounding box center [691, 653] width 1383 height 23
click at [382, 321] on div "Back to Queue Back to Cart Reprint Receipt Reprint Labels" at bounding box center [691, 365] width 1402 height 147
click at [474, 382] on div "Reprint Receipt" at bounding box center [691, 385] width 1402 height 25
click at [43, 30] on link "Intake" at bounding box center [42, 27] width 28 height 18
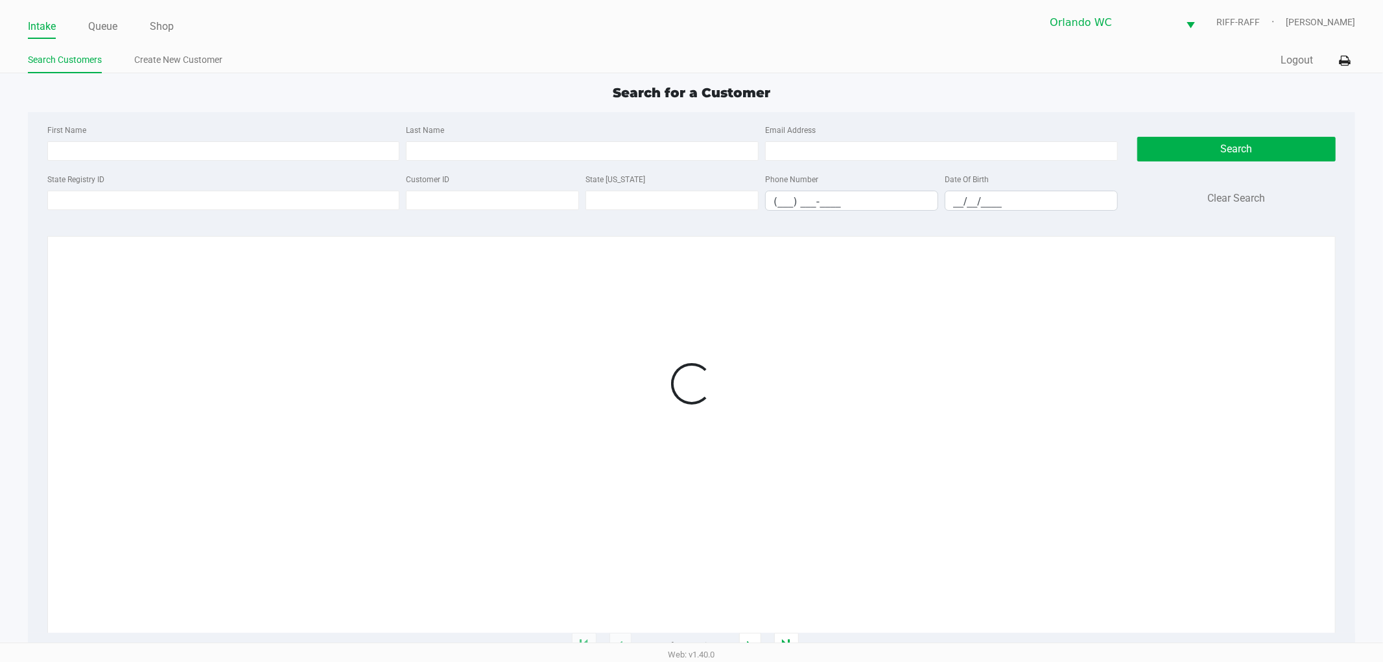
click at [472, 97] on div "Search for a Customer" at bounding box center [691, 92] width 1347 height 19
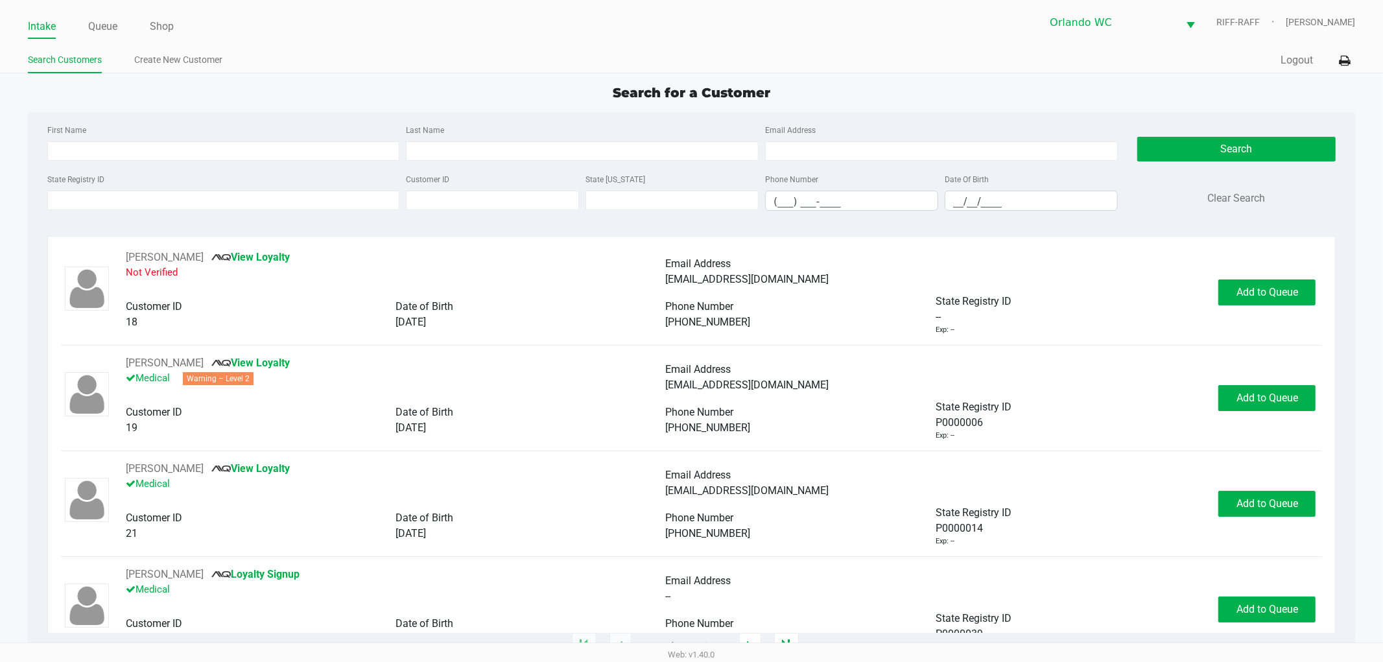
click at [316, 234] on div "First Name Last Name Email Address State Registry ID Customer ID State ID Phone…" at bounding box center [692, 379] width 1328 height 534
click at [312, 201] on input "State Registry ID" at bounding box center [223, 200] width 353 height 19
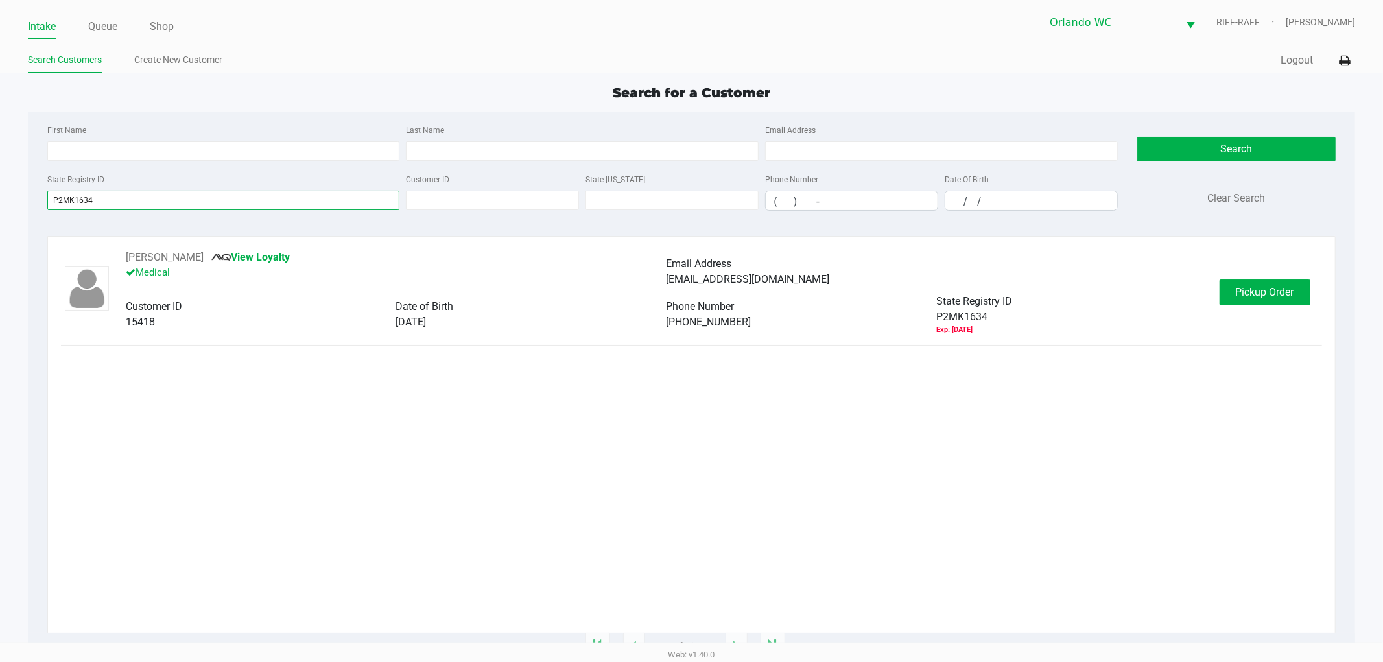
type input "P2MK1634"
click at [377, 451] on div "RICHARD KING View Loyalty Medical Email Address davetheking26@gmail.com Custome…" at bounding box center [691, 441] width 1261 height 383
click at [979, 428] on div "RICHARD KING View Loyalty Medical Email Address davetheking26@gmail.com Custome…" at bounding box center [691, 441] width 1261 height 383
click at [1238, 290] on span "Pickup Order" at bounding box center [1264, 292] width 58 height 12
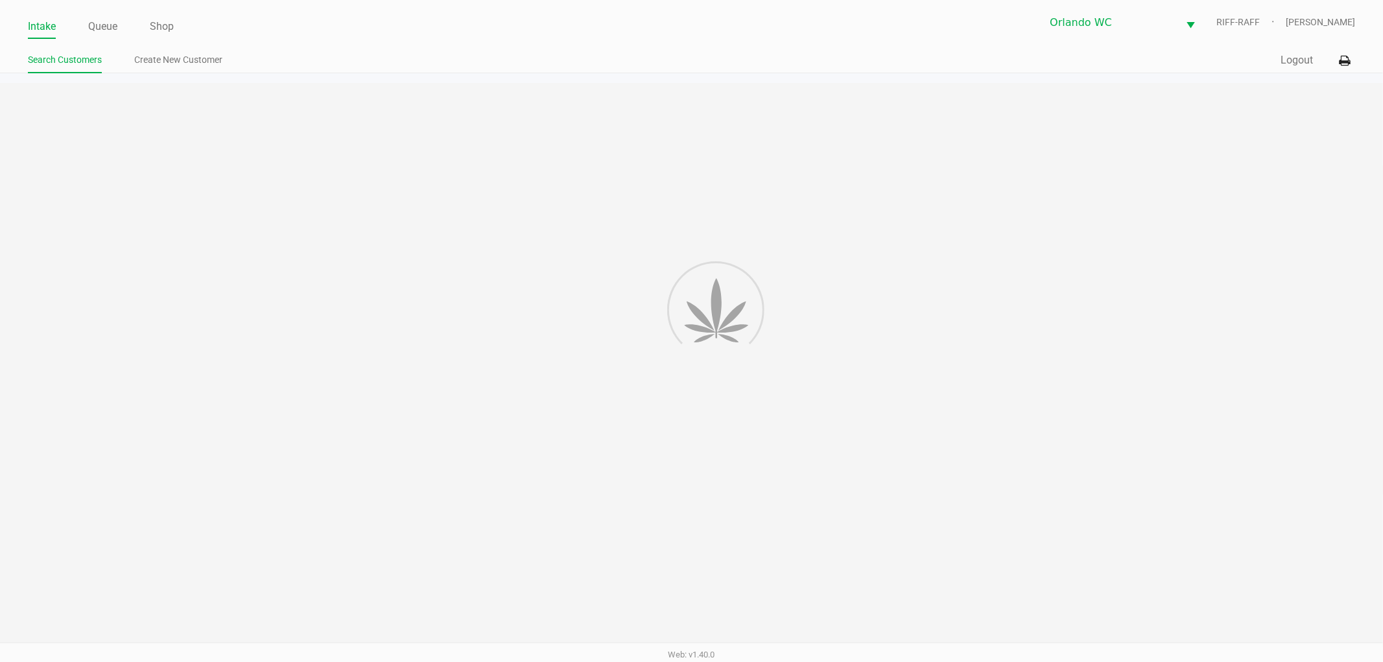
click at [942, 471] on div at bounding box center [691, 364] width 1383 height 563
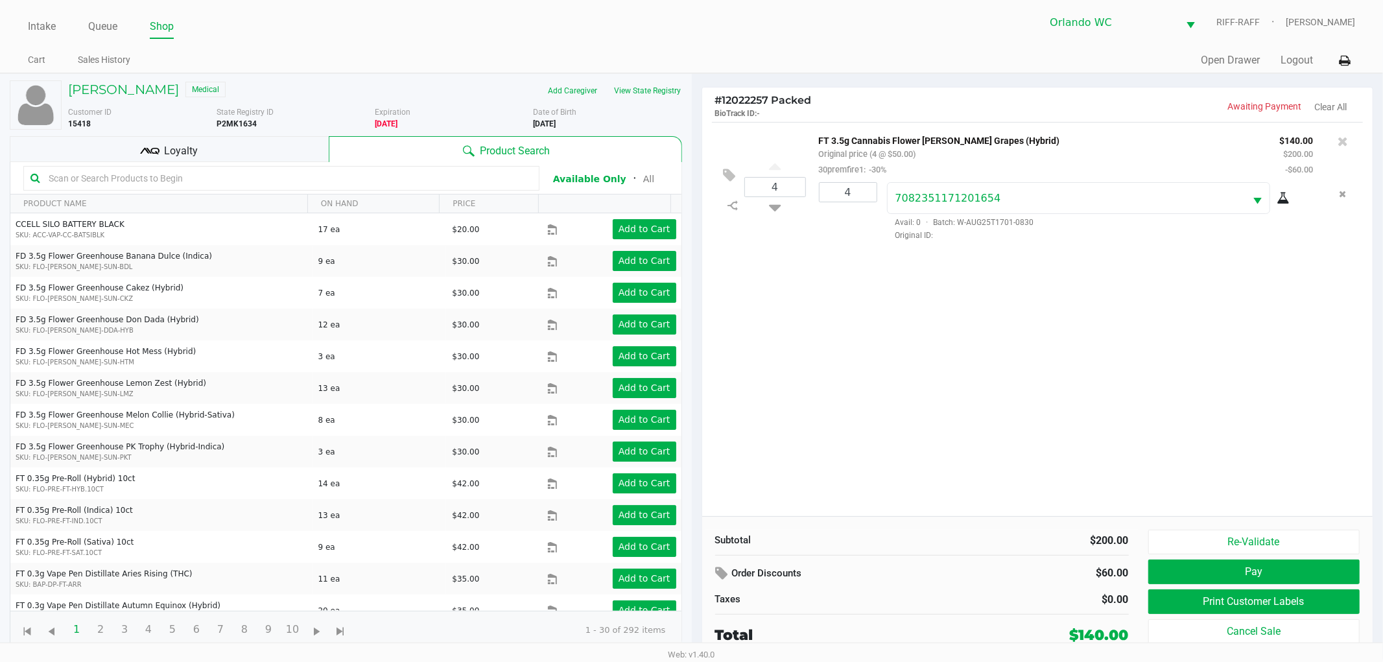
click at [880, 430] on div "4 FT 3.5g Cannabis Flower Gaspar's Grapes (Hybrid) Original price (4 @ $50.00) …" at bounding box center [1037, 319] width 671 height 394
click at [849, 515] on div "4 FT 3.5g Cannabis Flower Gaspar's Grapes (Hybrid) Original price (4 @ $50.00) …" at bounding box center [1037, 319] width 671 height 394
click at [115, 96] on h5 "RICHARD KING" at bounding box center [123, 90] width 111 height 16
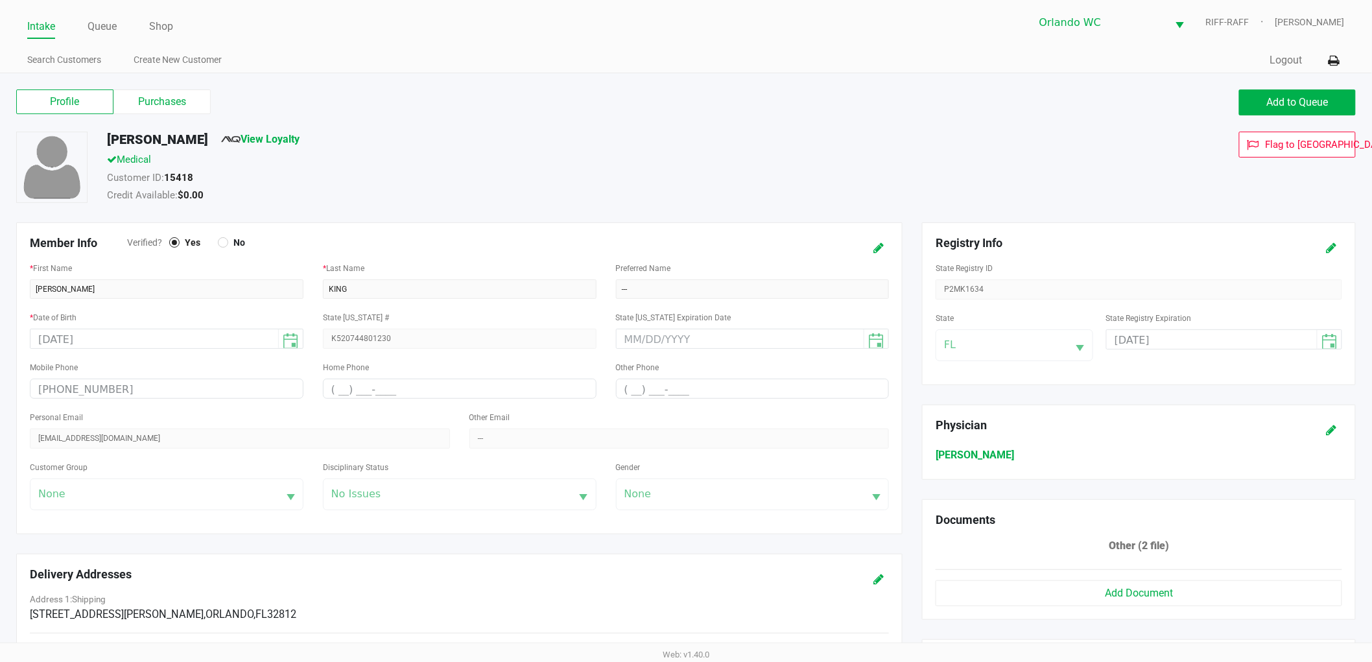
click at [124, 98] on label "Purchases" at bounding box center [161, 101] width 97 height 25
click at [0, 0] on 1 "Purchases" at bounding box center [0, 0] width 0 height 0
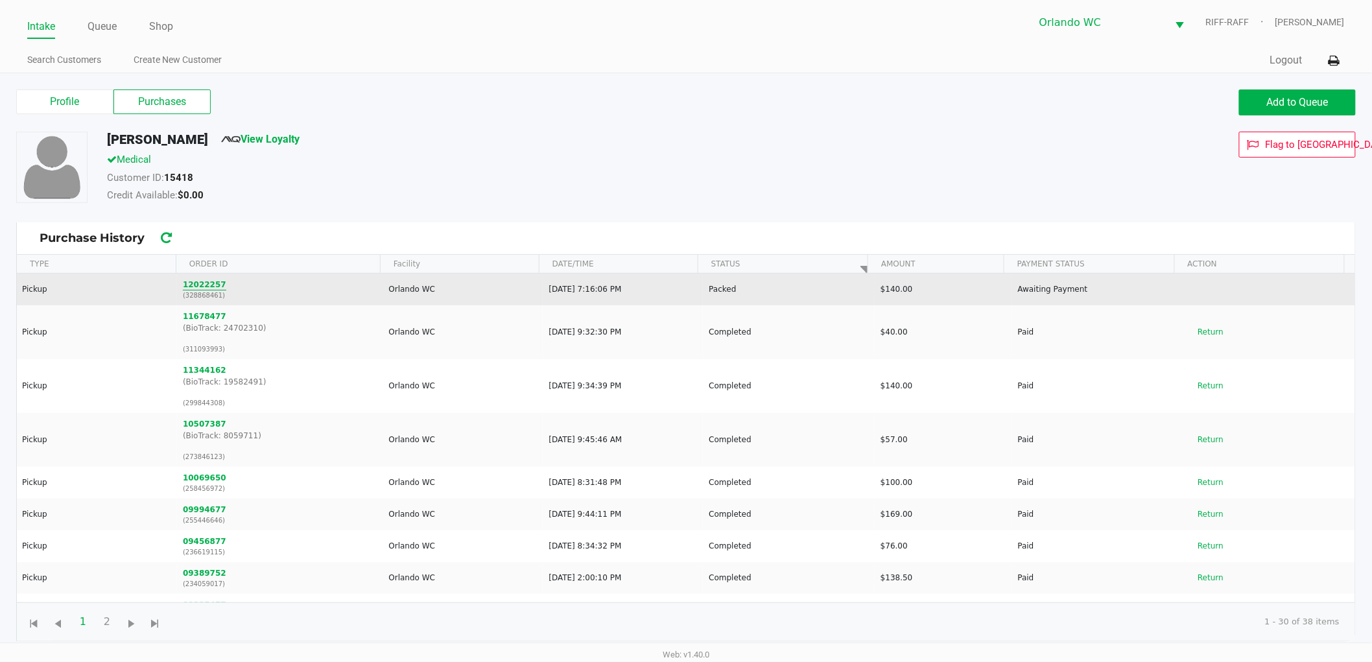
click at [203, 287] on button "12022257" at bounding box center [204, 285] width 43 height 12
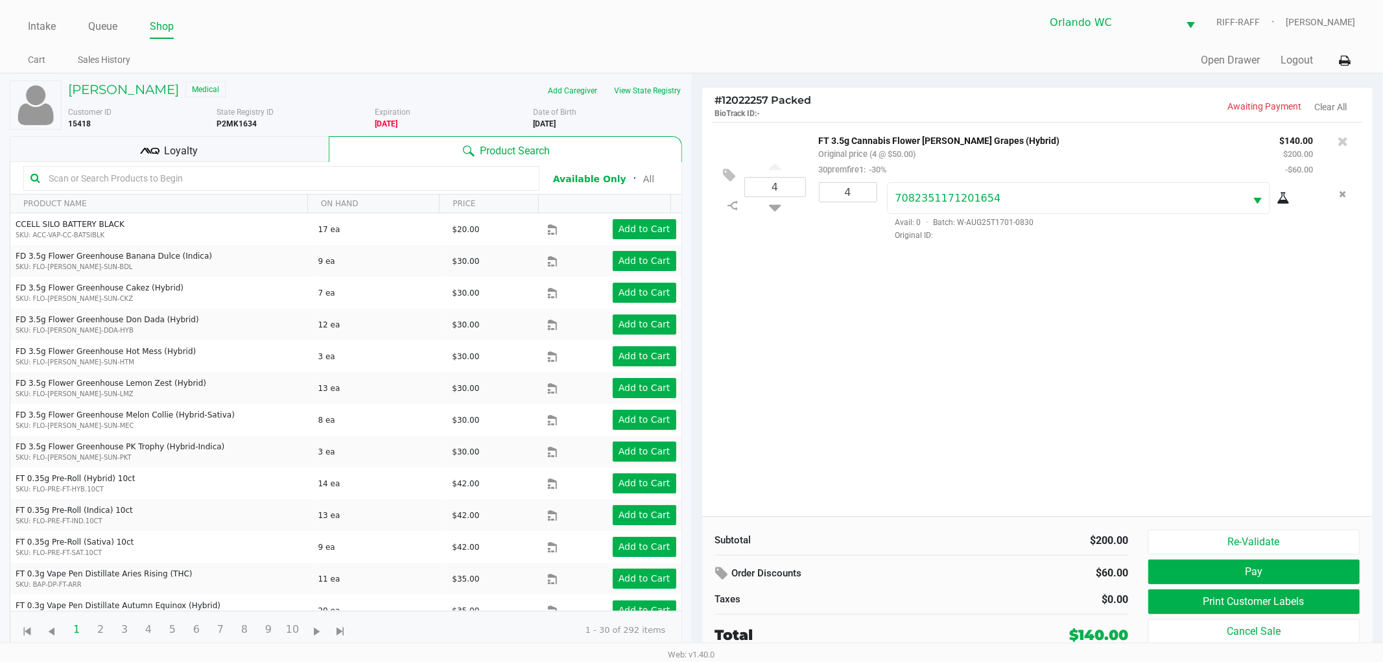
click at [329, 180] on input "text" at bounding box center [287, 178] width 489 height 19
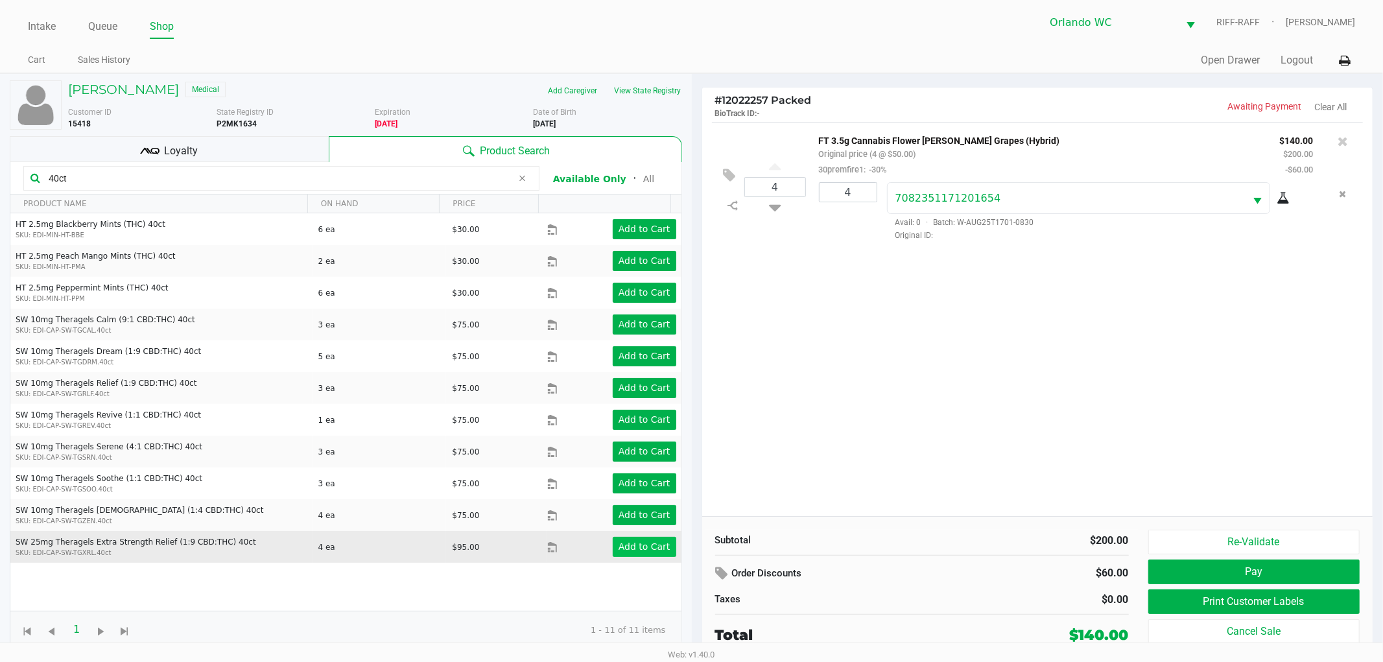
type input "40ct"
click at [629, 549] on app-button-loader "Add to Cart" at bounding box center [644, 546] width 52 height 10
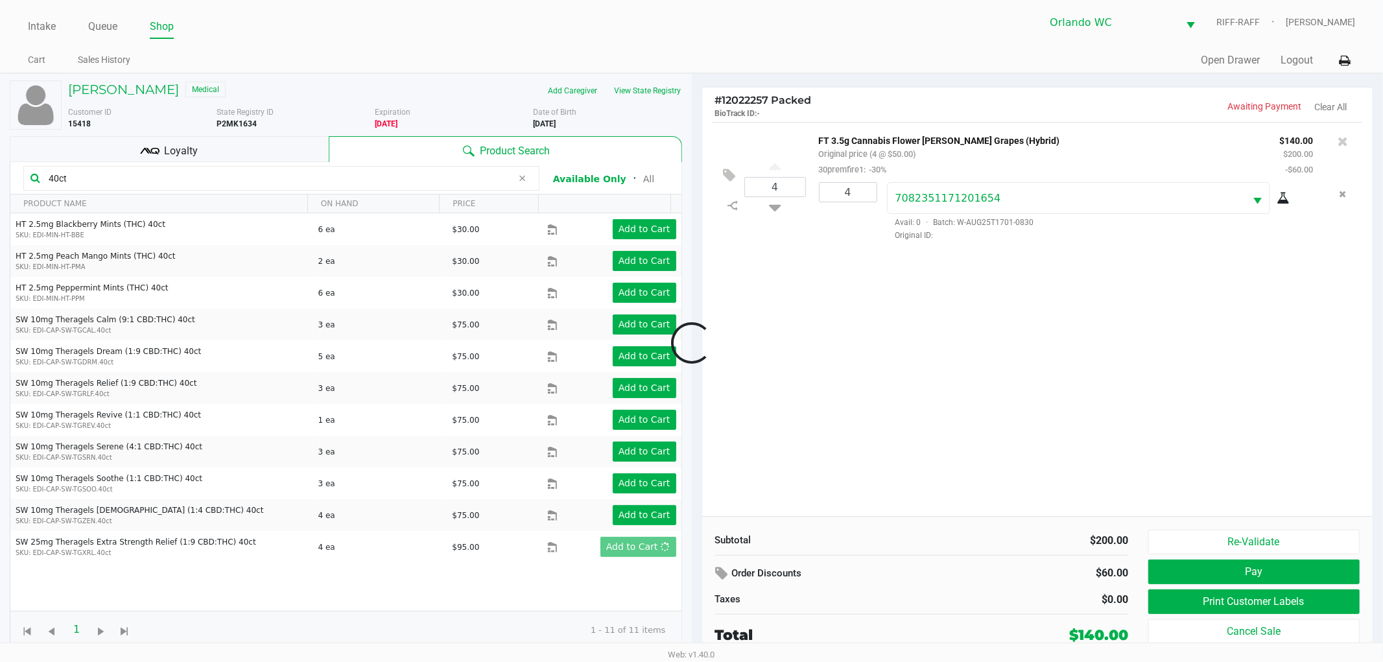
click at [999, 457] on div at bounding box center [691, 343] width 1383 height 410
click at [930, 487] on div at bounding box center [691, 343] width 1383 height 410
click at [952, 517] on div at bounding box center [691, 343] width 1383 height 410
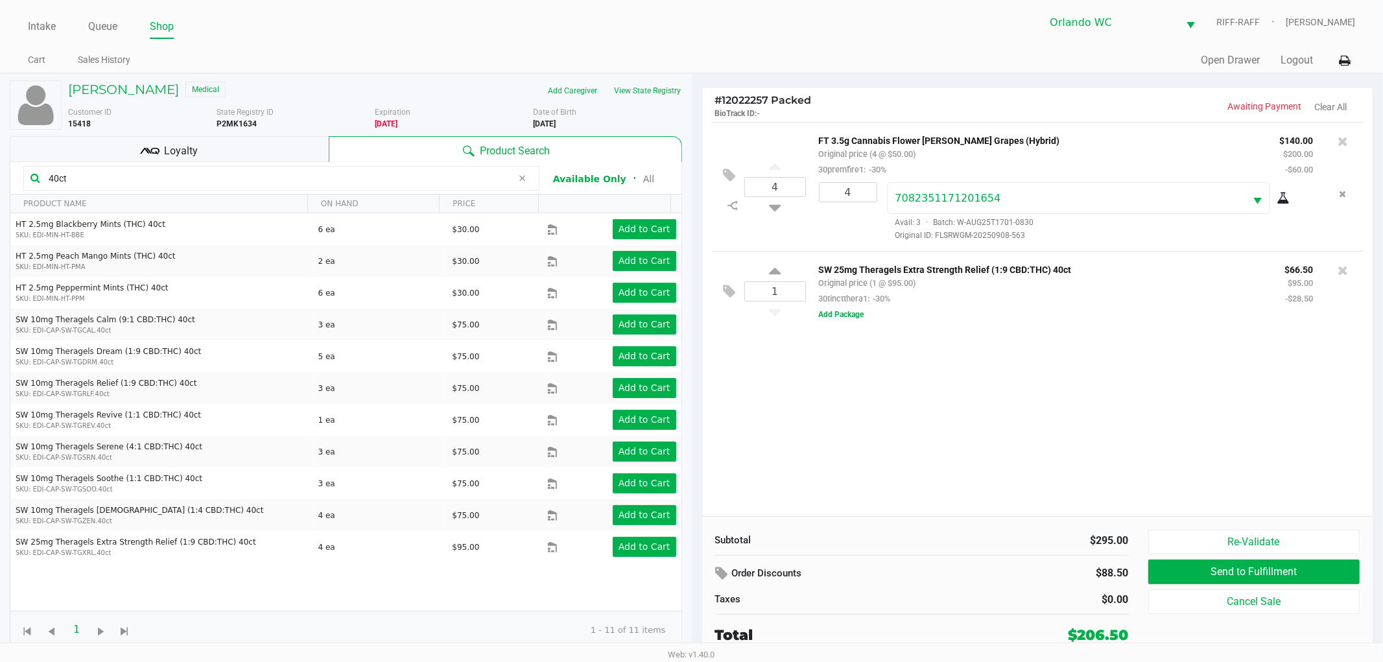
click at [950, 474] on div "4 FT 3.5g Cannabis Flower Gaspar's Grapes (Hybrid) Original price (4 @ $50.00) …" at bounding box center [1037, 319] width 671 height 394
click at [886, 522] on div "Subtotal $295.00 Order Discounts $88.50 Taxes $0.00 Total $206.50 Re-Validate S…" at bounding box center [1037, 587] width 671 height 143
click at [832, 314] on button "Add Package" at bounding box center [841, 315] width 45 height 12
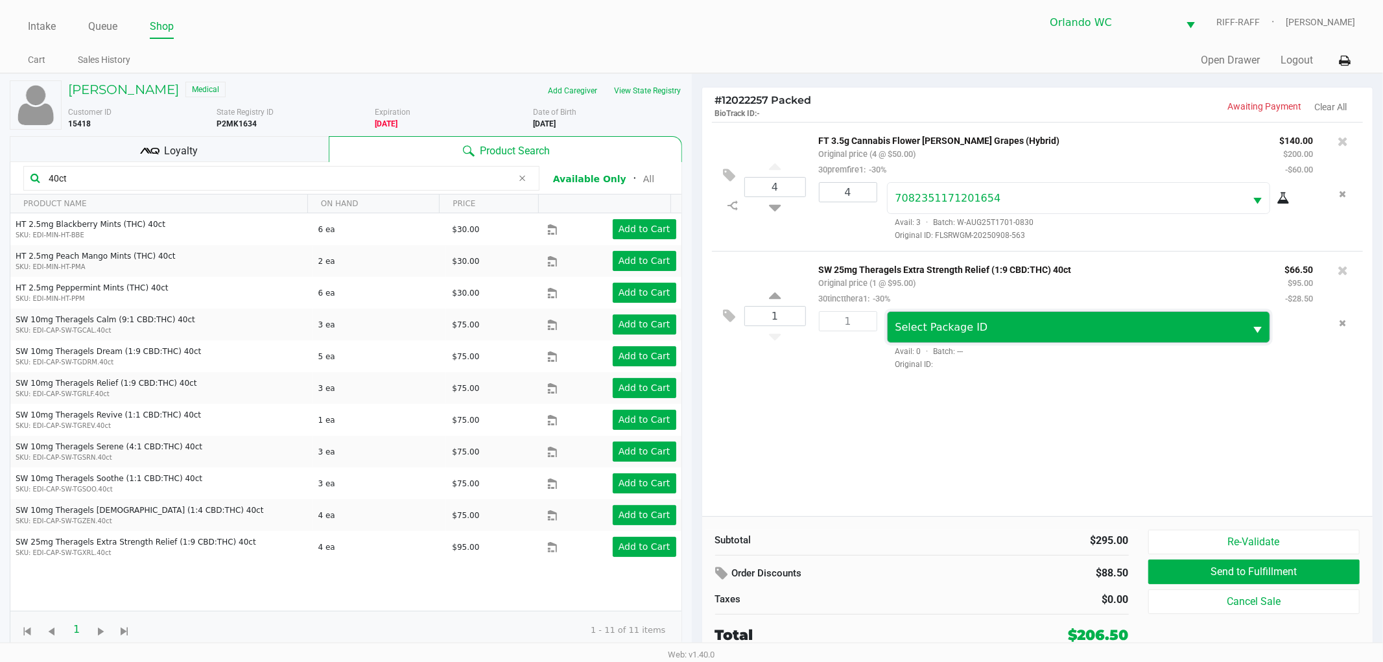
click at [1049, 325] on span "Select Package ID" at bounding box center [1066, 328] width 342 height 16
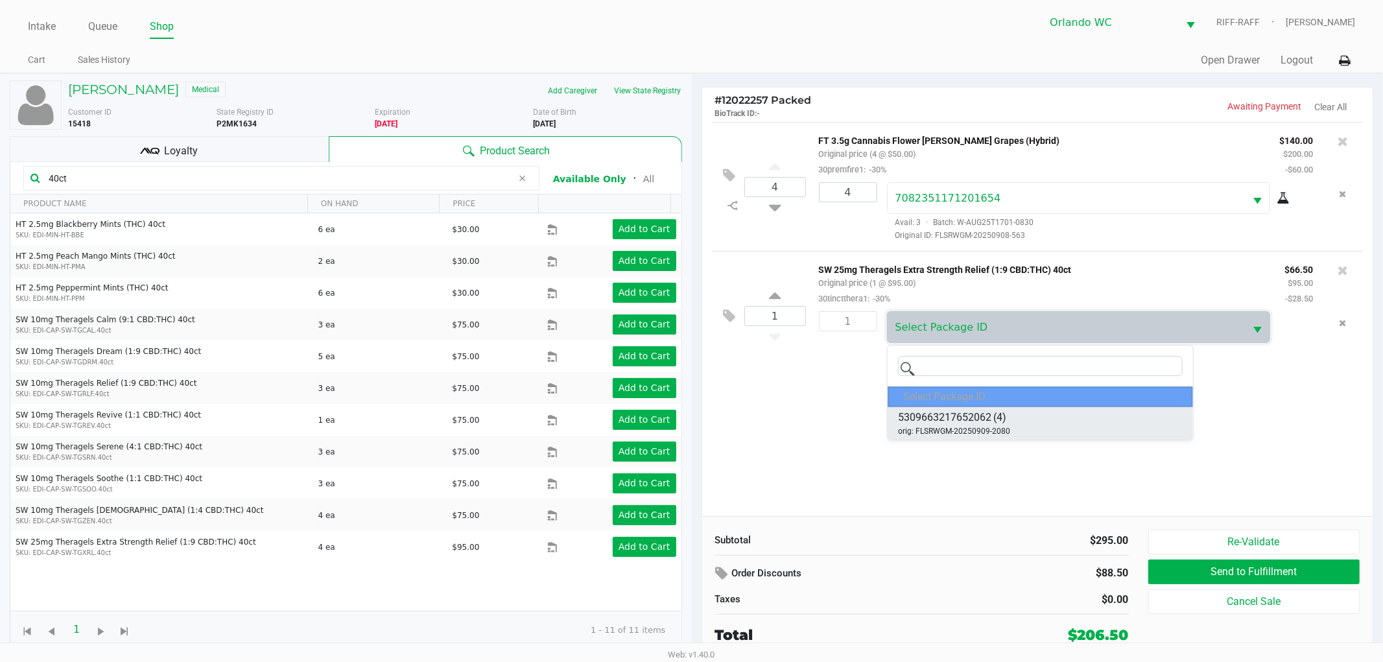
click at [1001, 416] on span "(4)" at bounding box center [999, 418] width 13 height 16
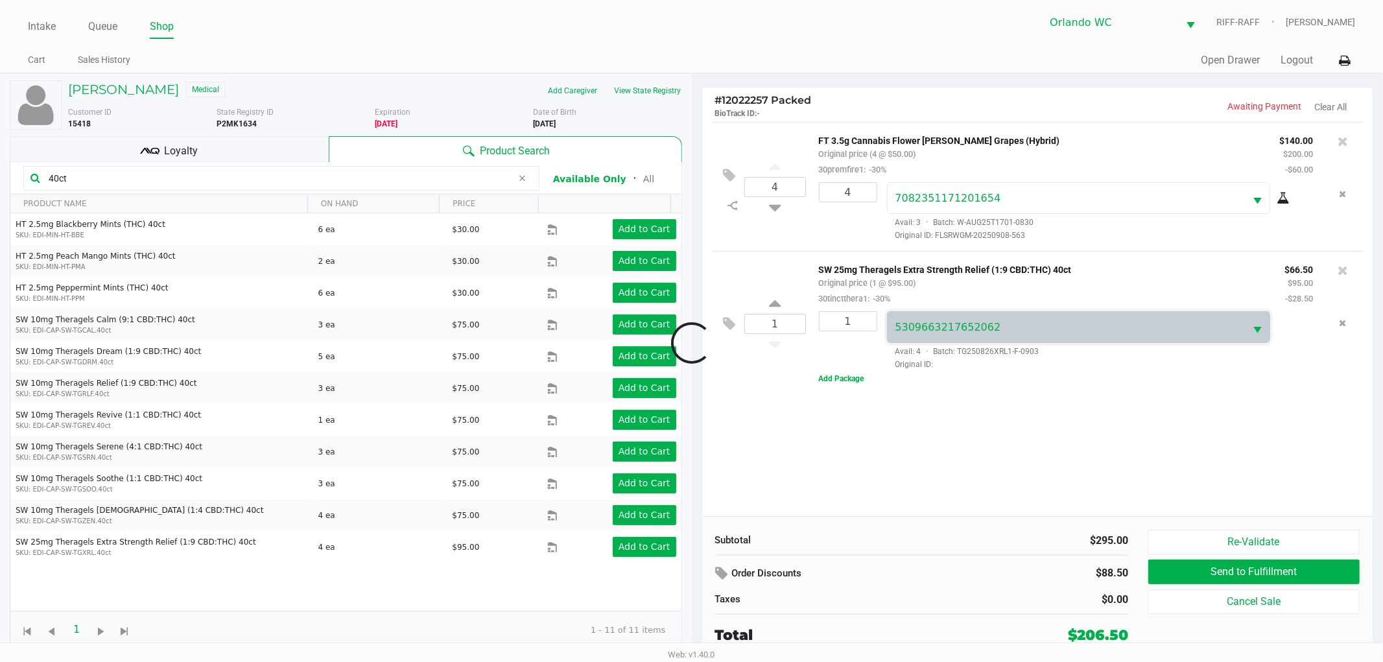
click at [843, 528] on div at bounding box center [691, 343] width 1383 height 410
click at [1156, 421] on div at bounding box center [691, 343] width 1383 height 410
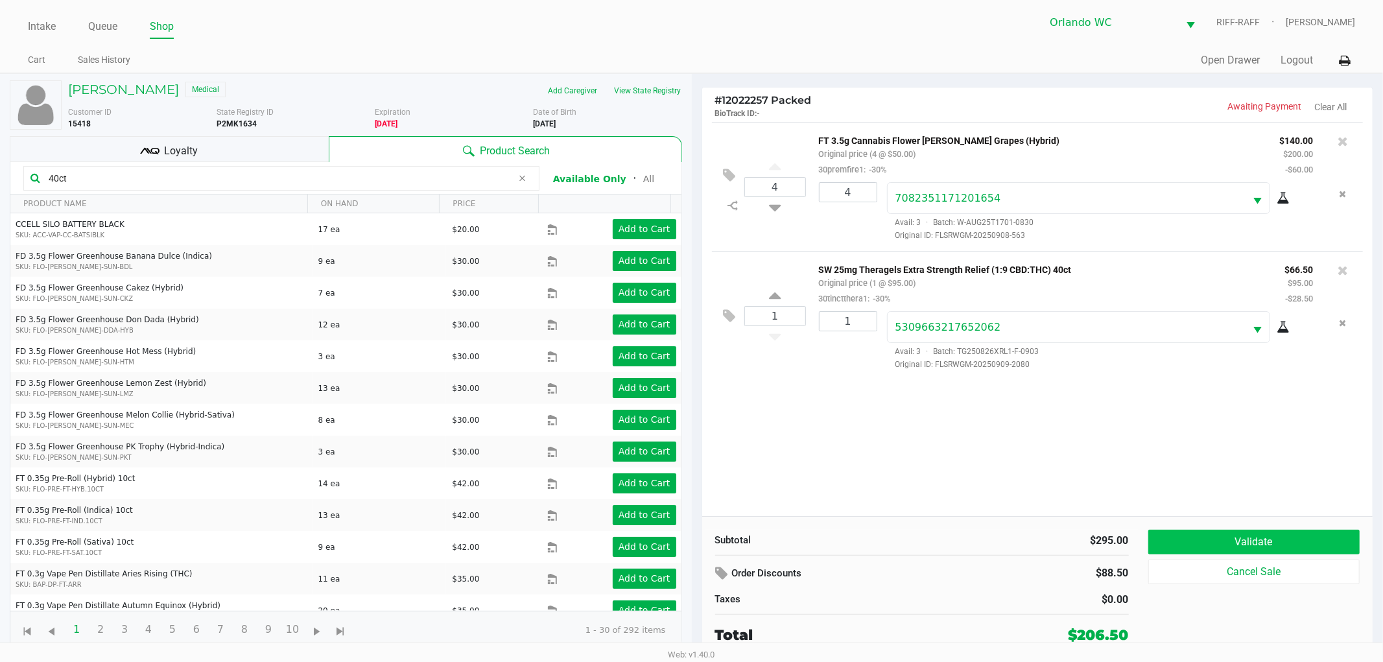
click at [1202, 530] on button "Validate" at bounding box center [1254, 542] width 212 height 25
click at [950, 574] on div "Order Discounts" at bounding box center [849, 573] width 269 height 23
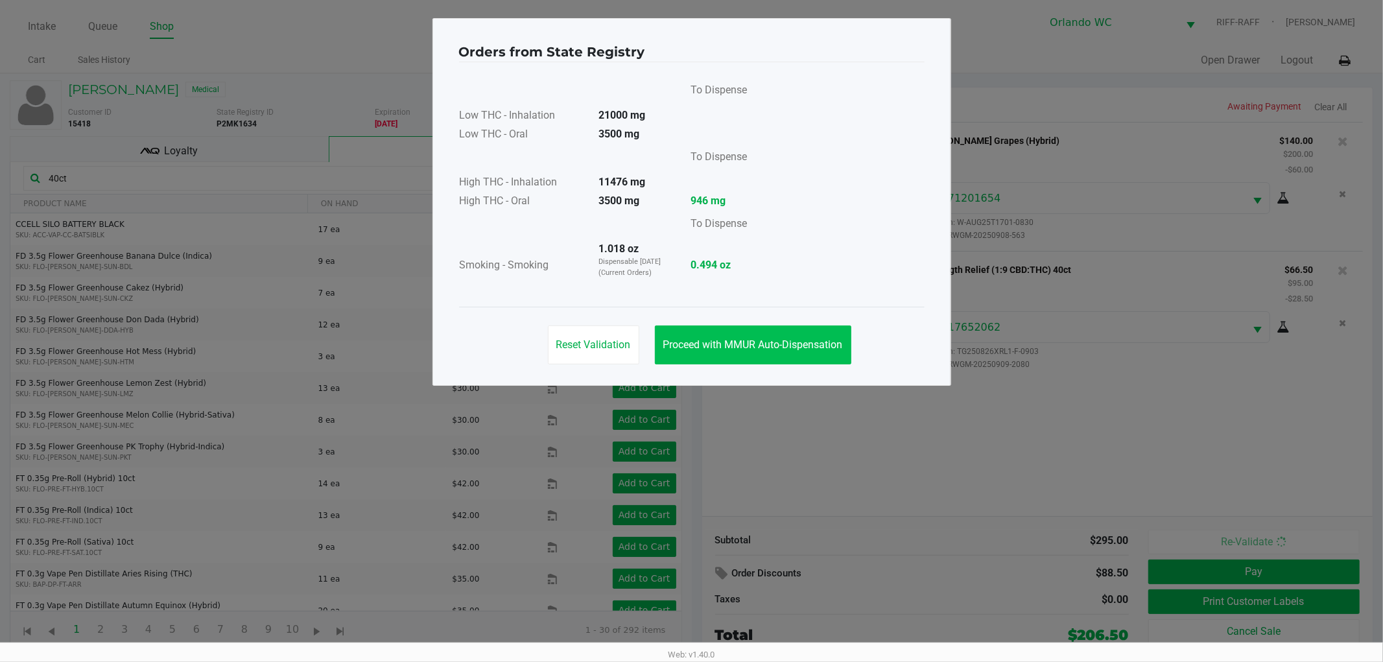
click at [798, 353] on button "Proceed with MMUR Auto-Dispensation" at bounding box center [753, 344] width 196 height 39
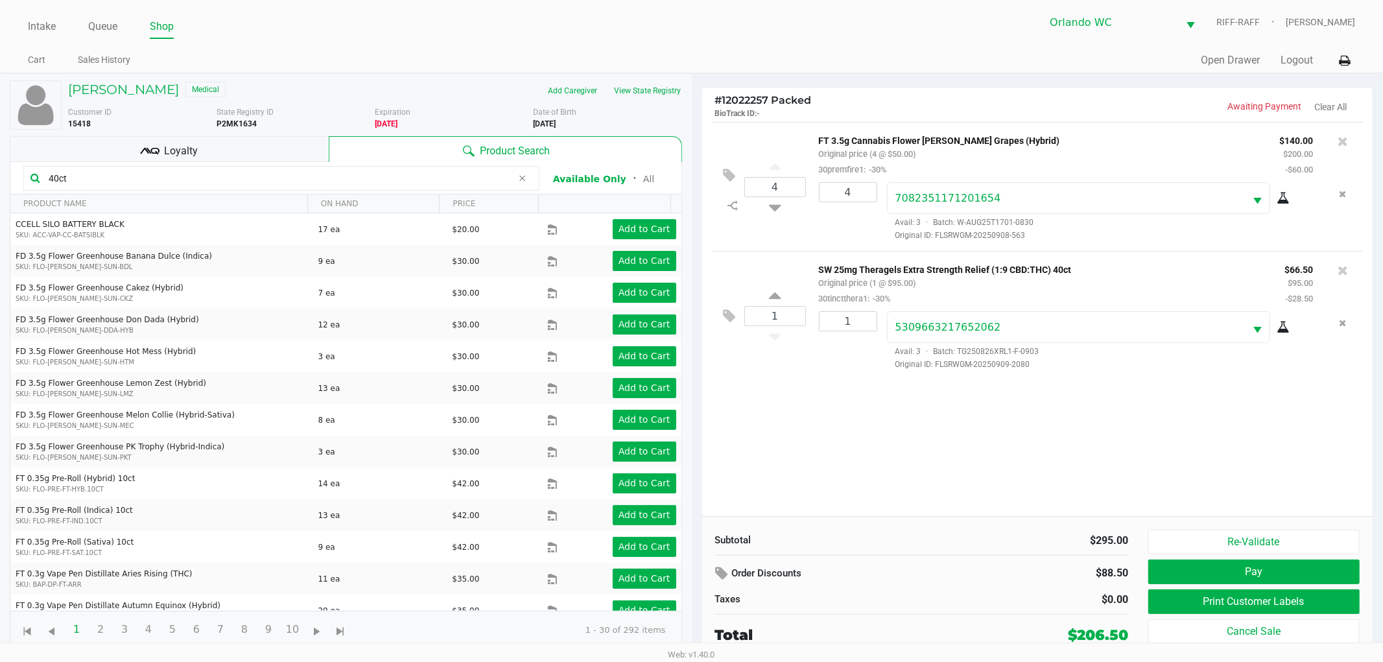
click at [911, 580] on ngb-modal-window "Orders from State Registry To Dispense Low THC - Inhalation 21000 mg Low THC - …" at bounding box center [691, 331] width 1383 height 662
click at [1190, 596] on button "Print Customer Labels" at bounding box center [1254, 601] width 212 height 25
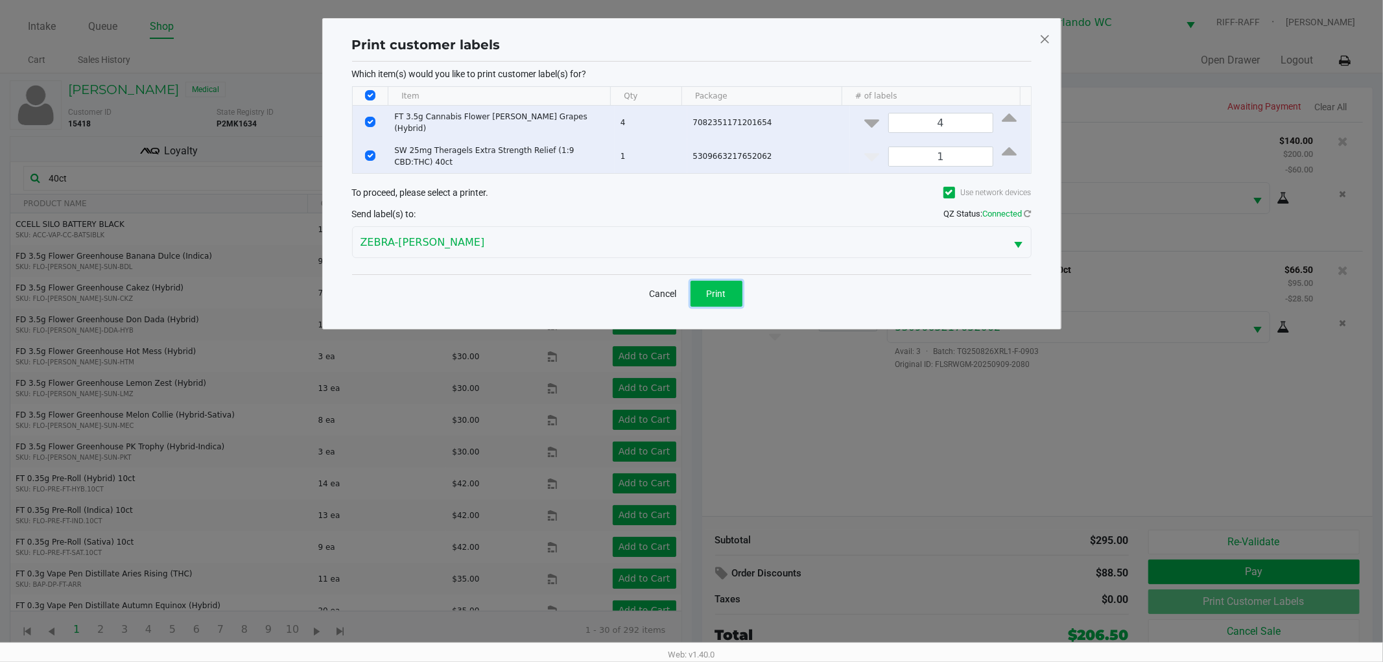
click at [708, 288] on span "Print" at bounding box center [716, 293] width 19 height 10
click at [856, 438] on ngb-modal-window "Print customer labels Which item(s) would you like to print customer label(s) f…" at bounding box center [691, 331] width 1383 height 662
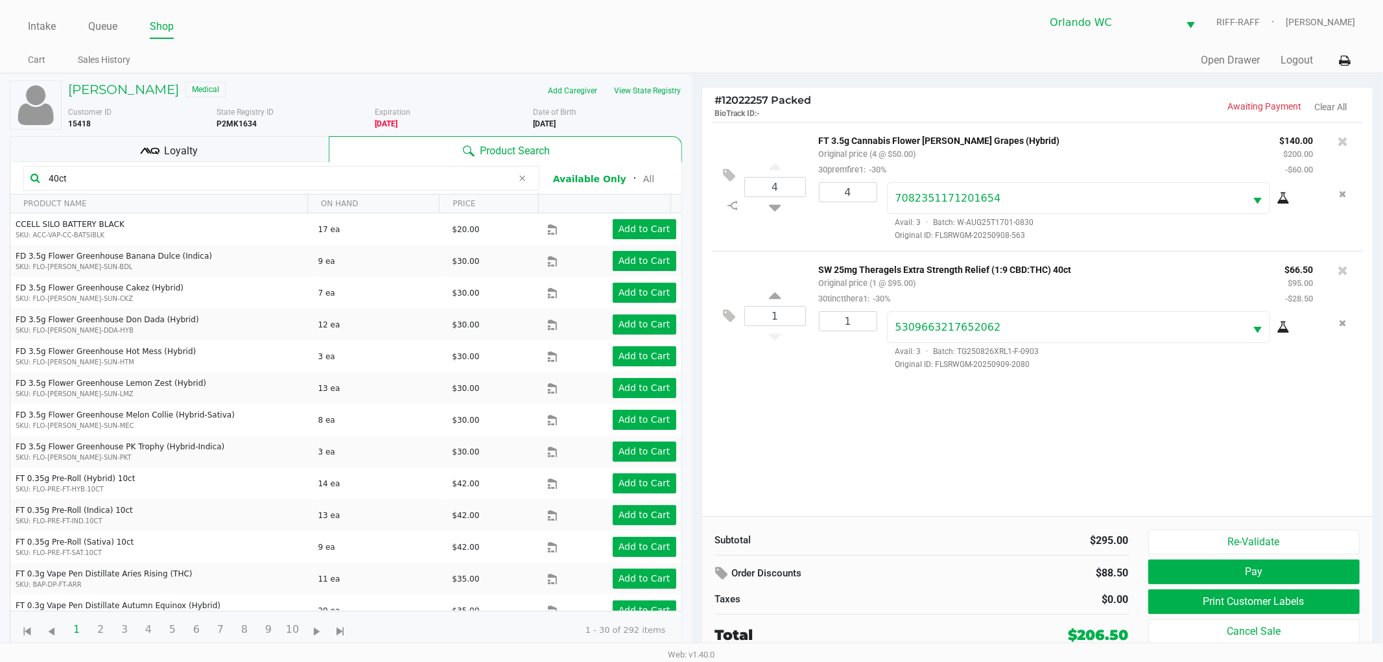
click at [922, 550] on div "Subtotal $295.00 Order Discounts $88.50 Taxes $0.00 Total $206.50" at bounding box center [921, 588] width 433 height 116
click at [904, 612] on div "Subtotal $295.00 Order Discounts $88.50 Taxes $0.00 Total $206.50" at bounding box center [921, 588] width 433 height 116
click at [968, 497] on div "4 FT 3.5g Cannabis Flower Gaspar's Grapes (Hybrid) Original price (4 @ $50.00) …" at bounding box center [1037, 319] width 671 height 394
click at [1009, 557] on div "Subtotal $295.00 Order Discounts $88.50 Taxes $0.00 Total $206.50" at bounding box center [921, 588] width 433 height 116
click at [869, 528] on div "Subtotal $295.00 Order Discounts $88.50 Taxes $0.00 Total $206.50 Re-Validate P…" at bounding box center [1037, 587] width 671 height 143
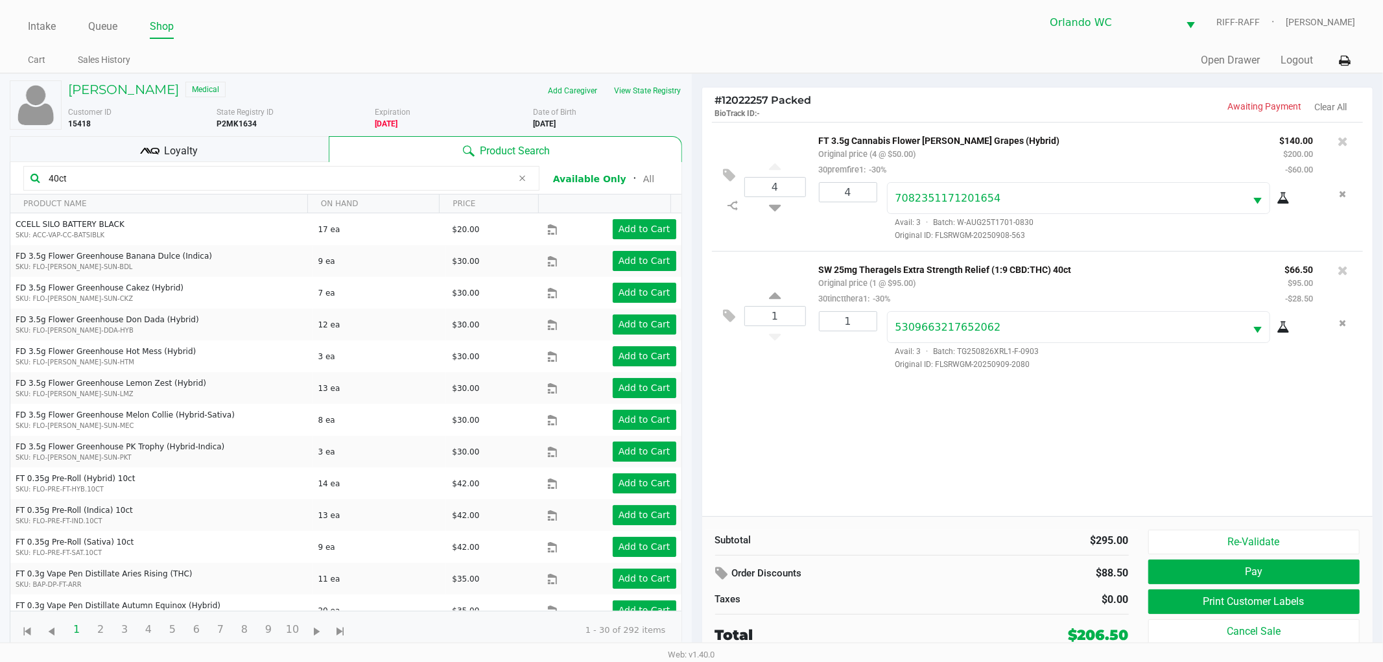
click at [1182, 581] on button "Pay" at bounding box center [1254, 571] width 212 height 25
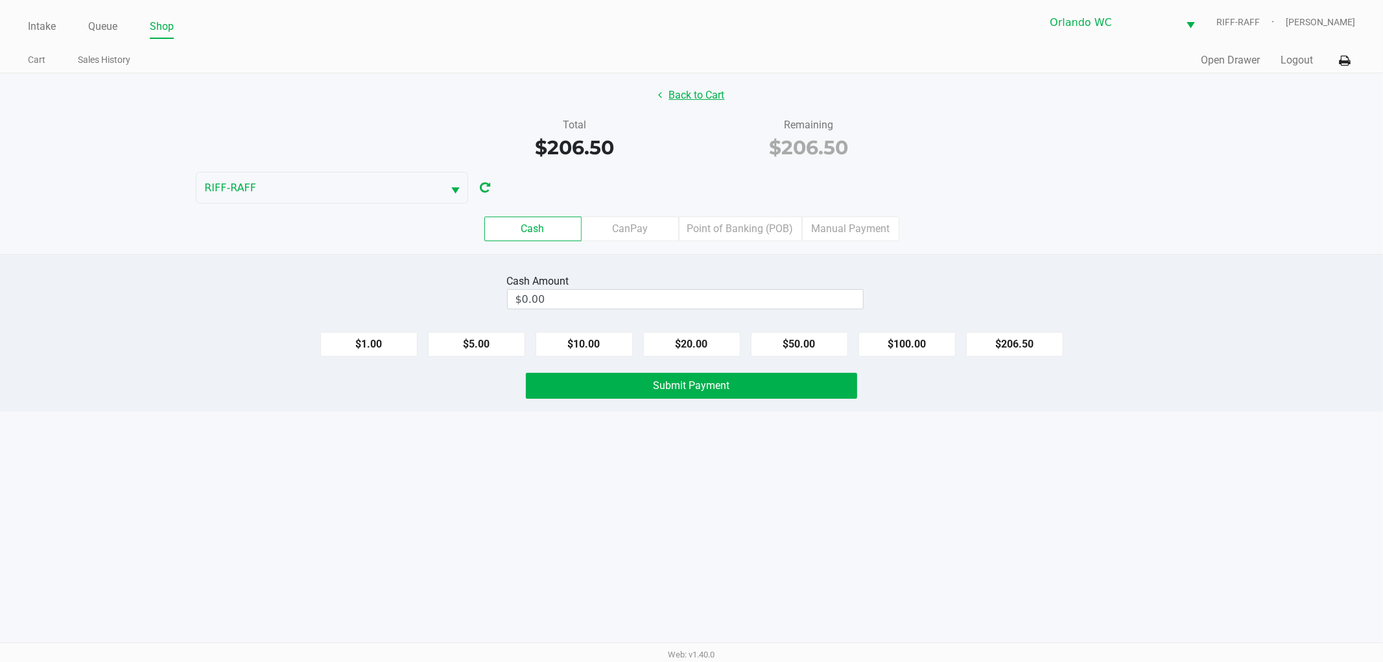
click at [684, 107] on button "Back to Cart" at bounding box center [691, 95] width 83 height 25
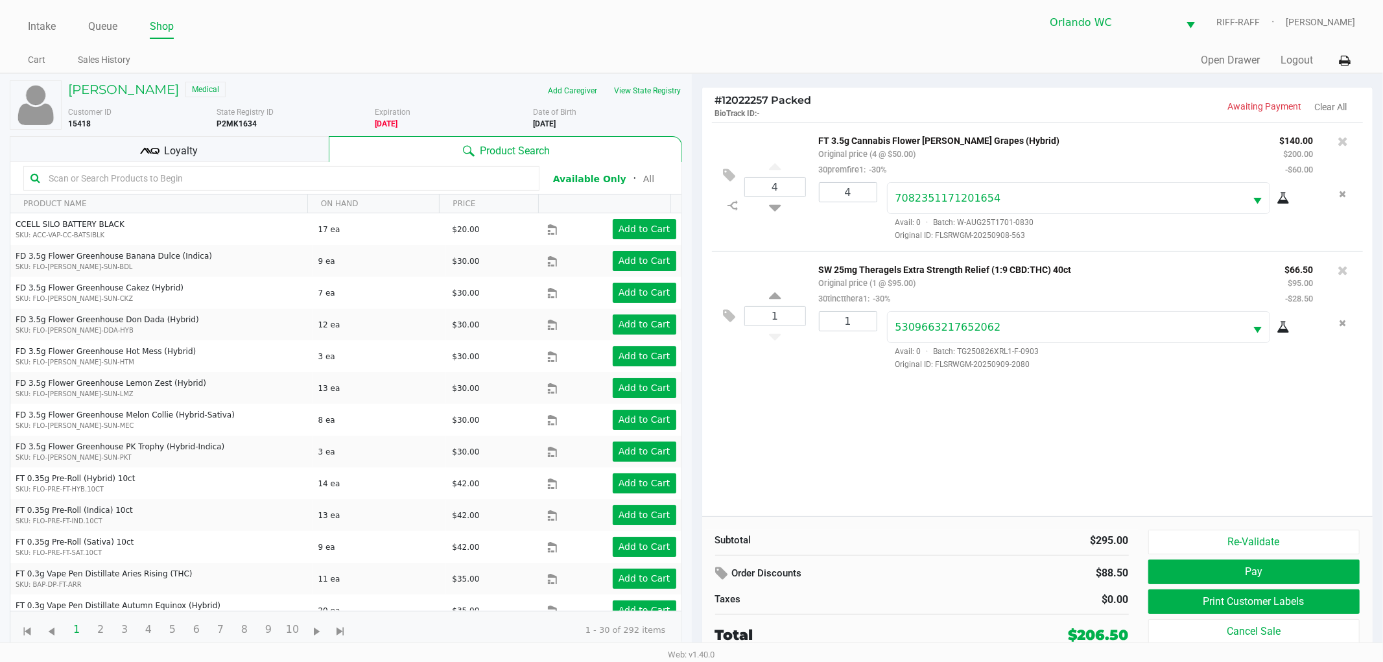
click at [256, 158] on div "Loyalty" at bounding box center [169, 149] width 319 height 26
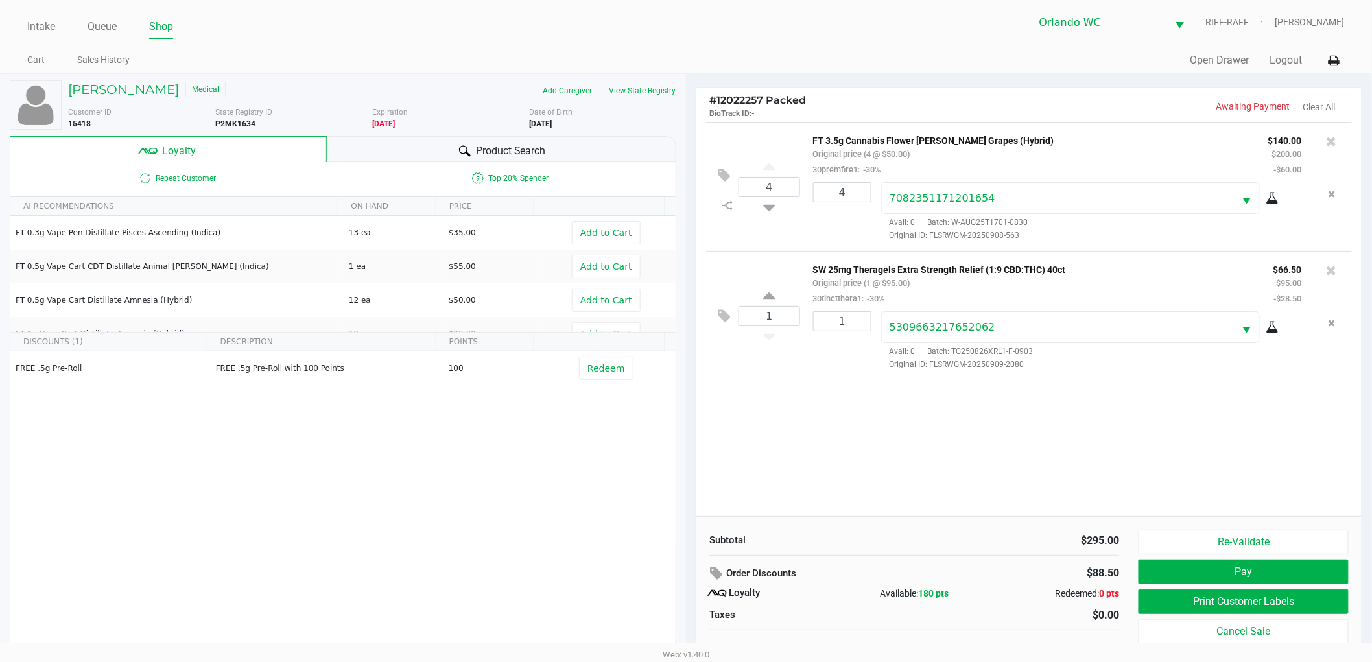
scroll to position [14, 0]
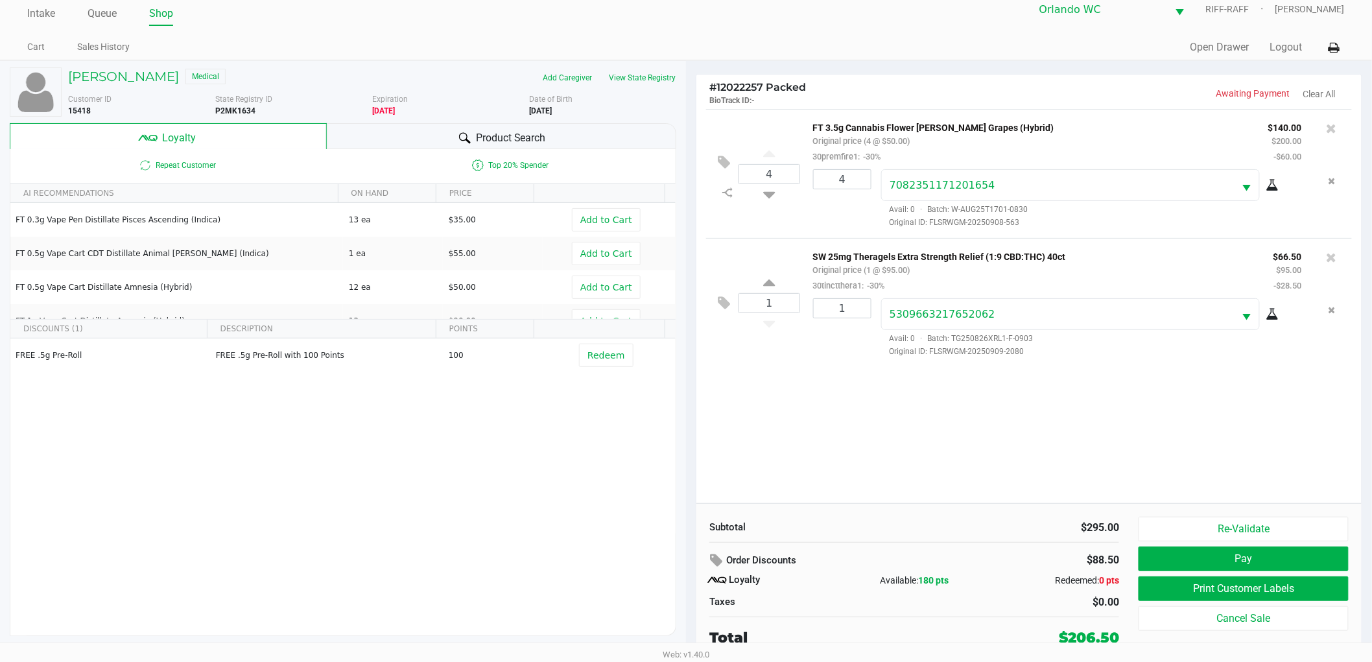
click at [1255, 556] on button "Pay" at bounding box center [1243, 558] width 210 height 25
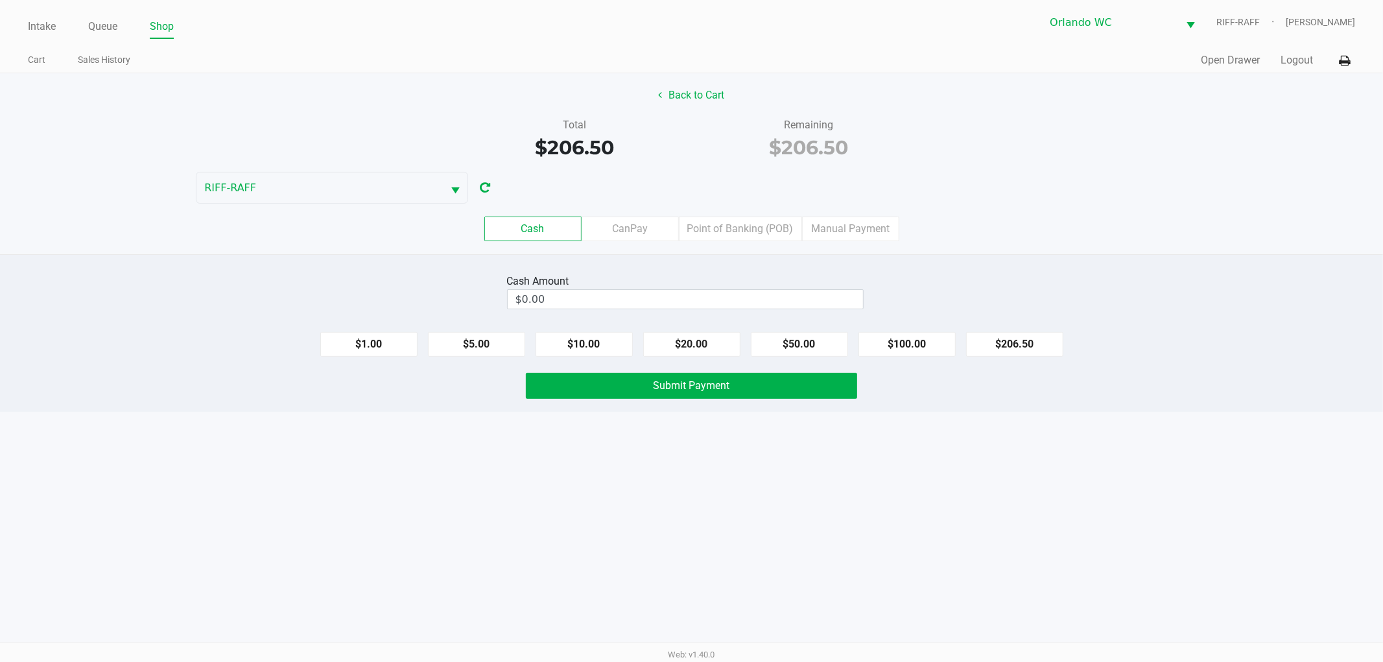
click at [723, 230] on label "Point of Banking (POB)" at bounding box center [740, 229] width 123 height 25
click at [0, 0] on 7 "Point of Banking (POB)" at bounding box center [0, 0] width 0 height 0
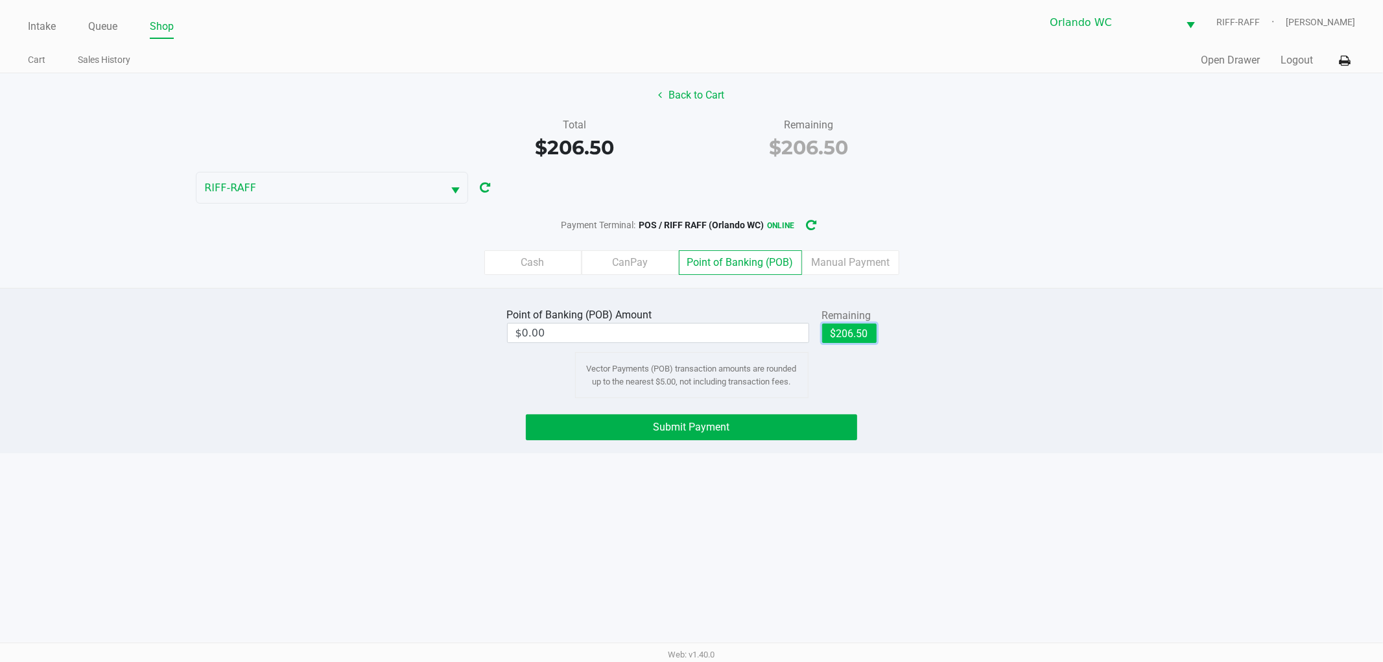
click at [836, 339] on button "$206.50" at bounding box center [849, 332] width 54 height 19
type input "$206.50"
click at [700, 436] on button "Submit Payment" at bounding box center [691, 427] width 331 height 26
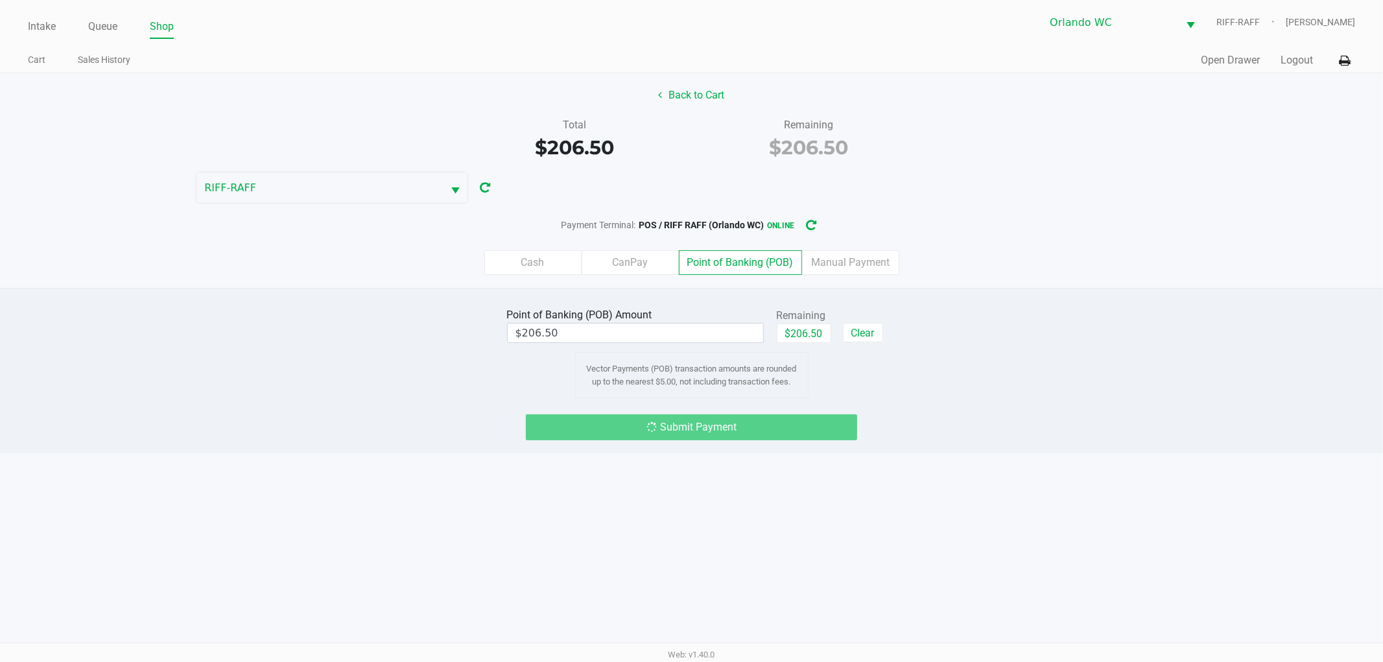
click at [970, 423] on div "Submit Payment" at bounding box center [691, 427] width 1402 height 26
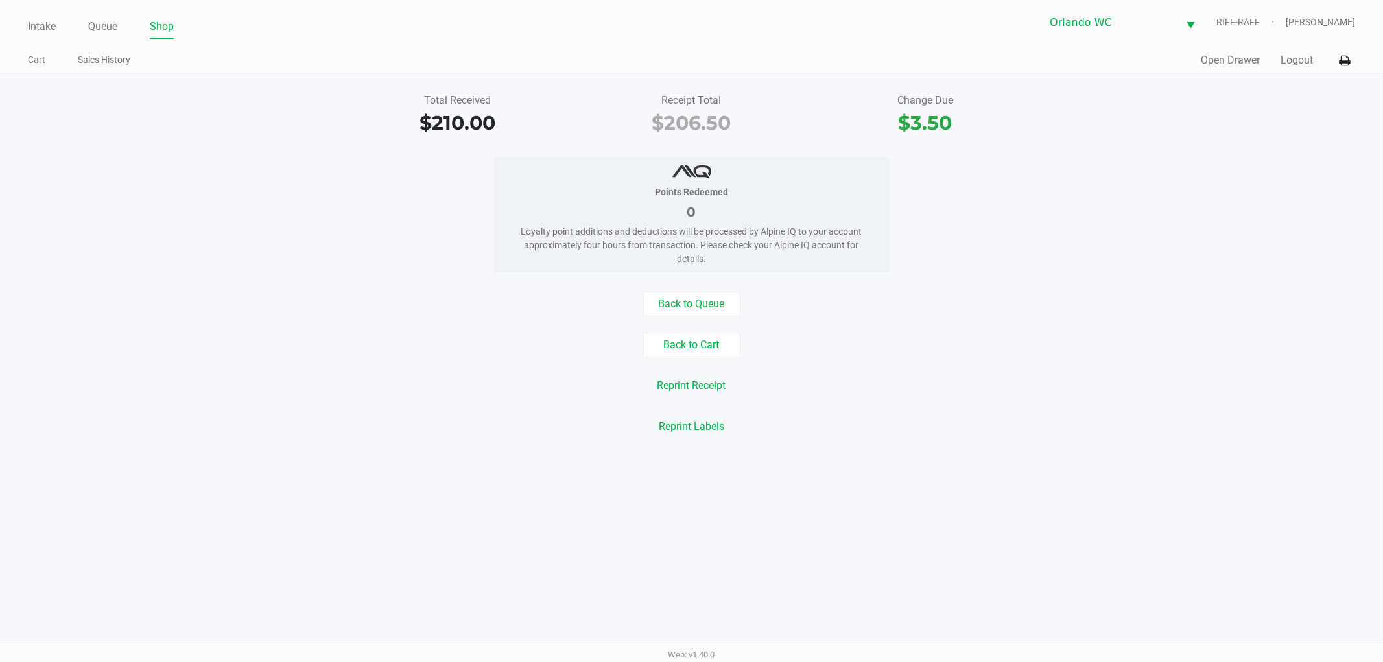
click at [924, 351] on div "Back to Cart" at bounding box center [691, 345] width 1402 height 25
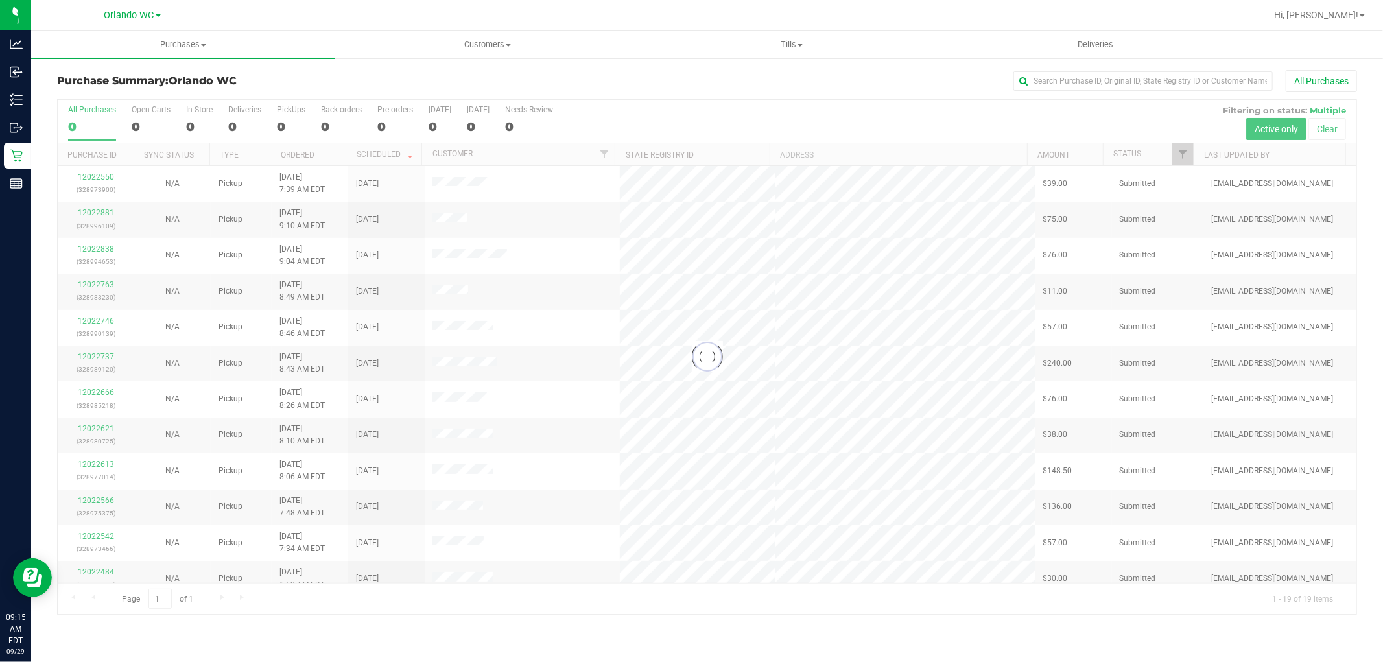
click at [755, 399] on div at bounding box center [707, 357] width 1298 height 514
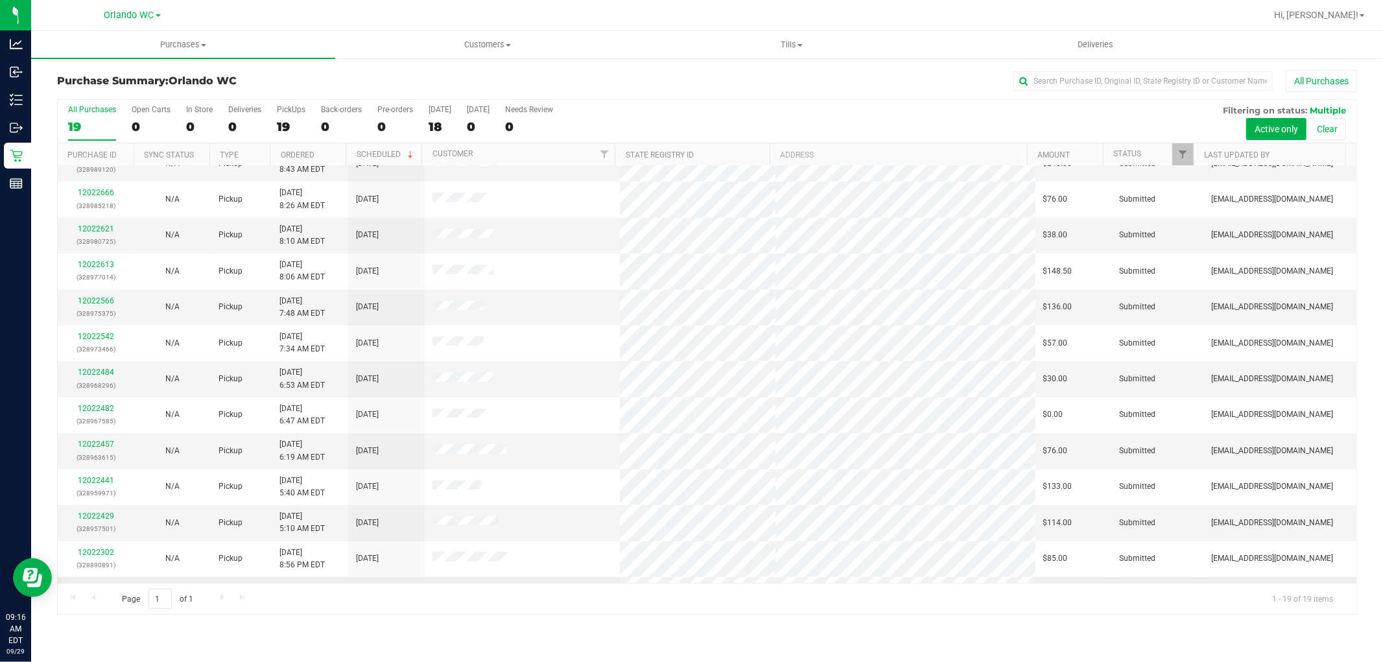
scroll to position [266, 0]
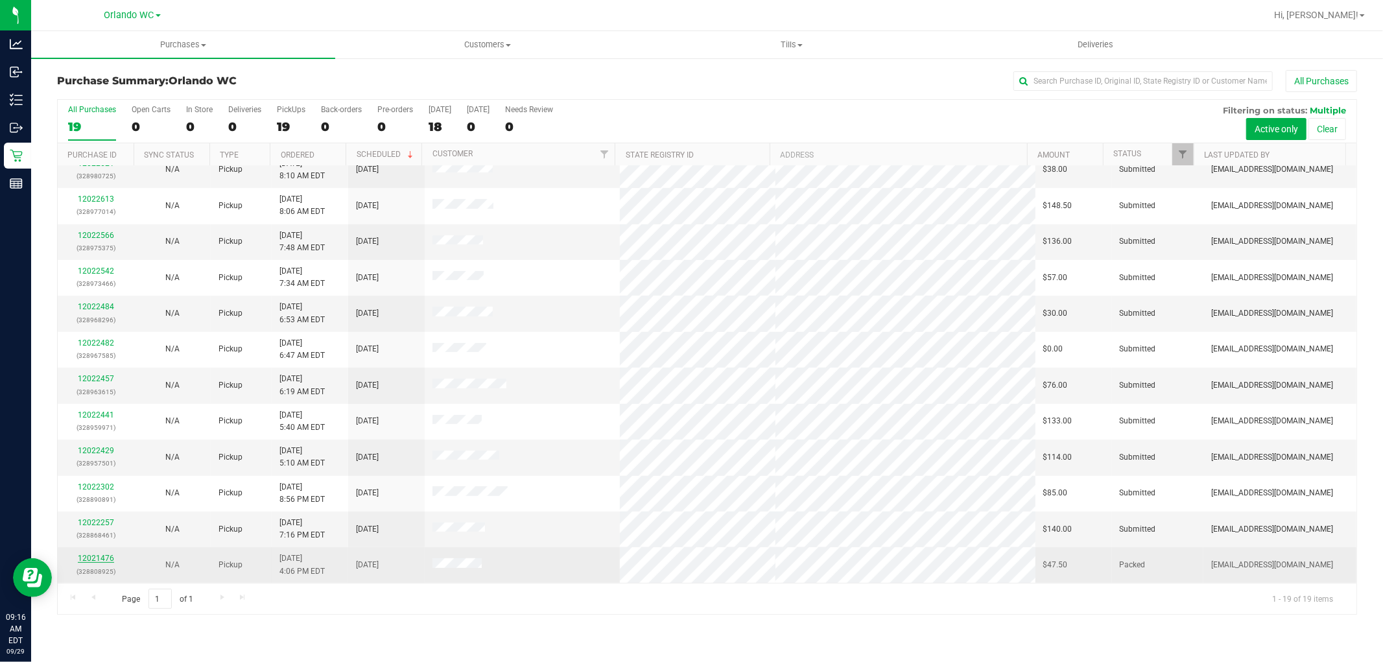
click at [100, 559] on link "12021476" at bounding box center [96, 558] width 36 height 9
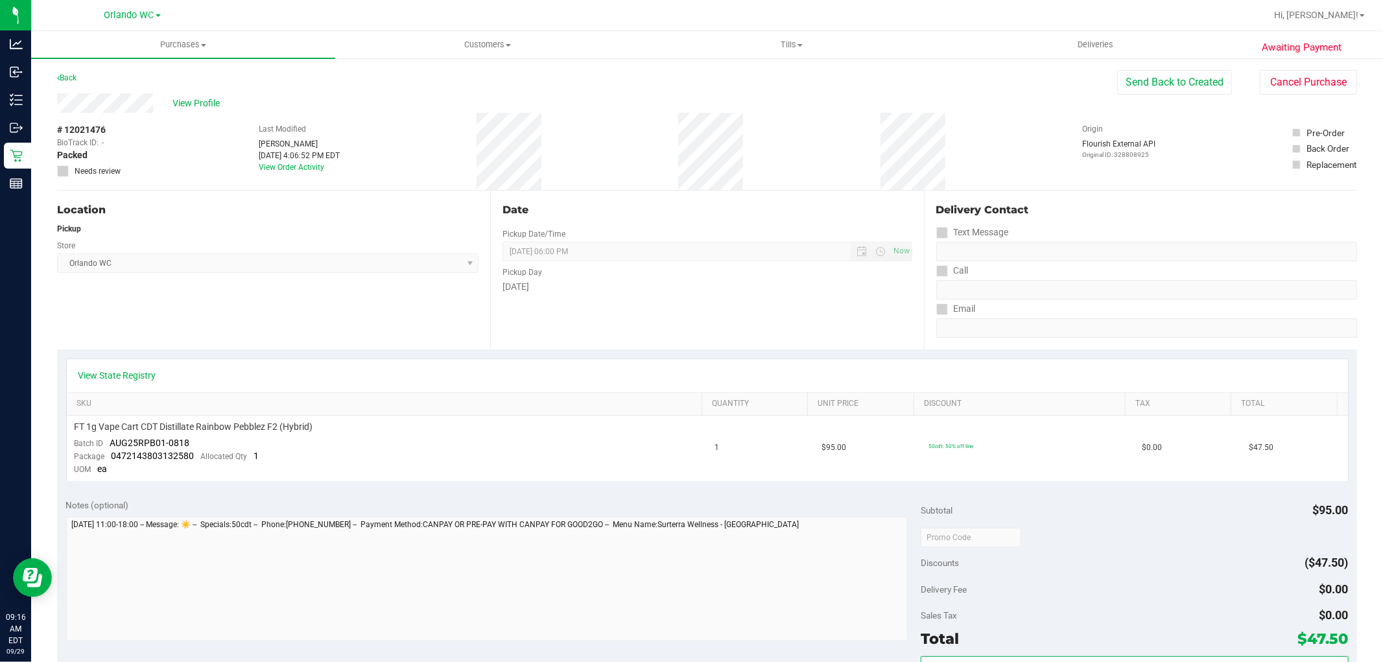
click at [632, 272] on div "Pickup Day" at bounding box center [706, 270] width 409 height 19
click at [1131, 237] on div "Text Message" at bounding box center [1146, 232] width 421 height 19
click at [878, 143] on div "# 12021476 BioTrack ID: - Packed Needs review Last Modified [PERSON_NAME] [DATE…" at bounding box center [707, 151] width 1300 height 77
click at [320, 202] on div "Location" at bounding box center [267, 210] width 421 height 16
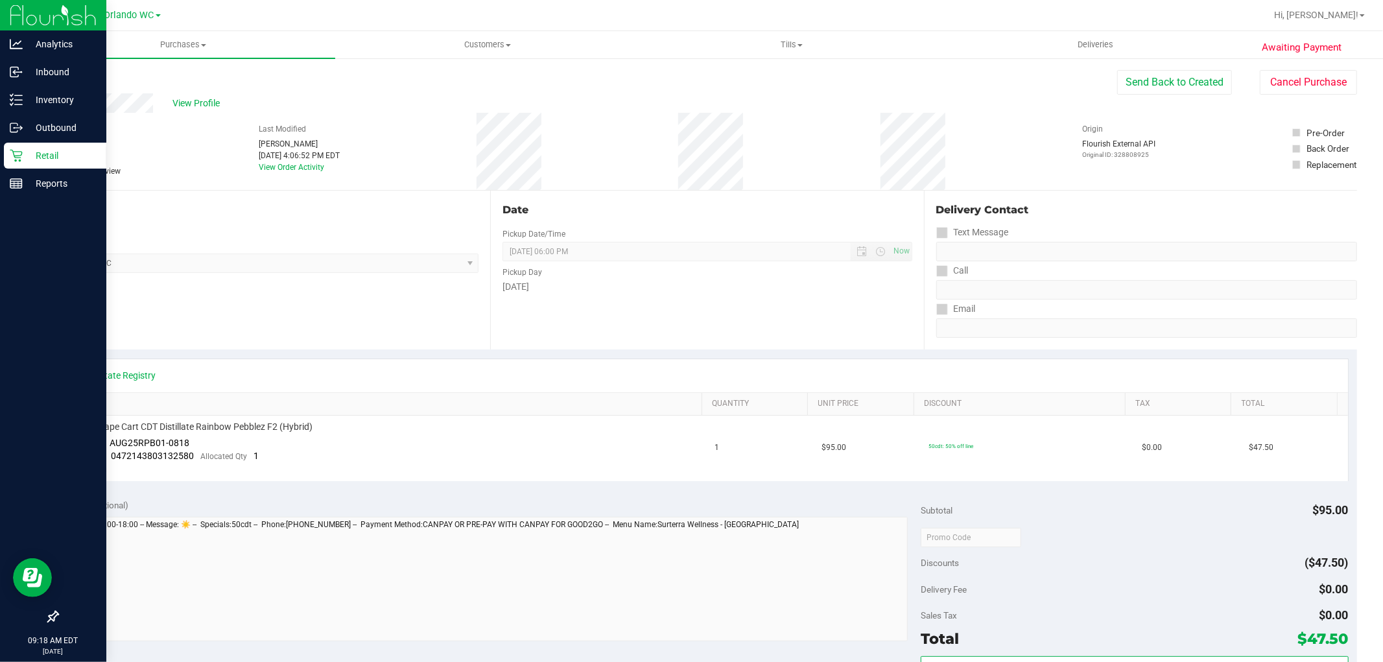
click at [16, 158] on icon at bounding box center [16, 156] width 12 height 12
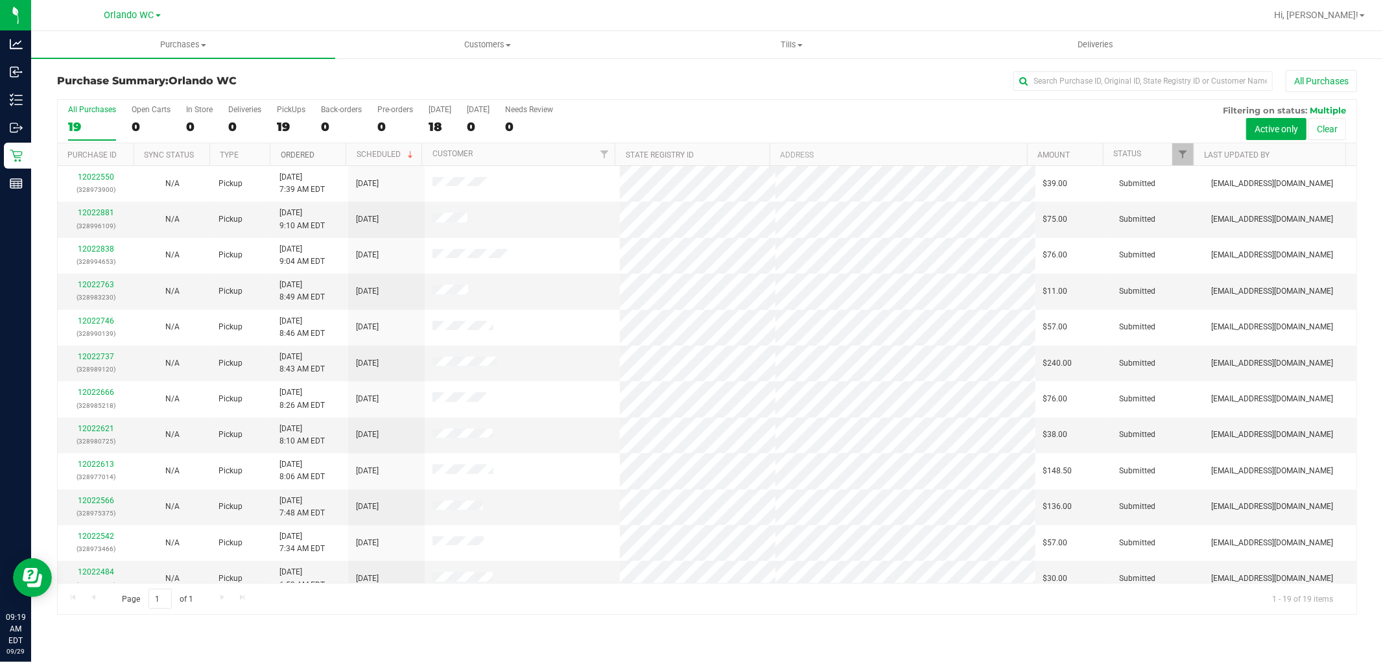
click at [310, 154] on link "Ordered" at bounding box center [298, 154] width 34 height 9
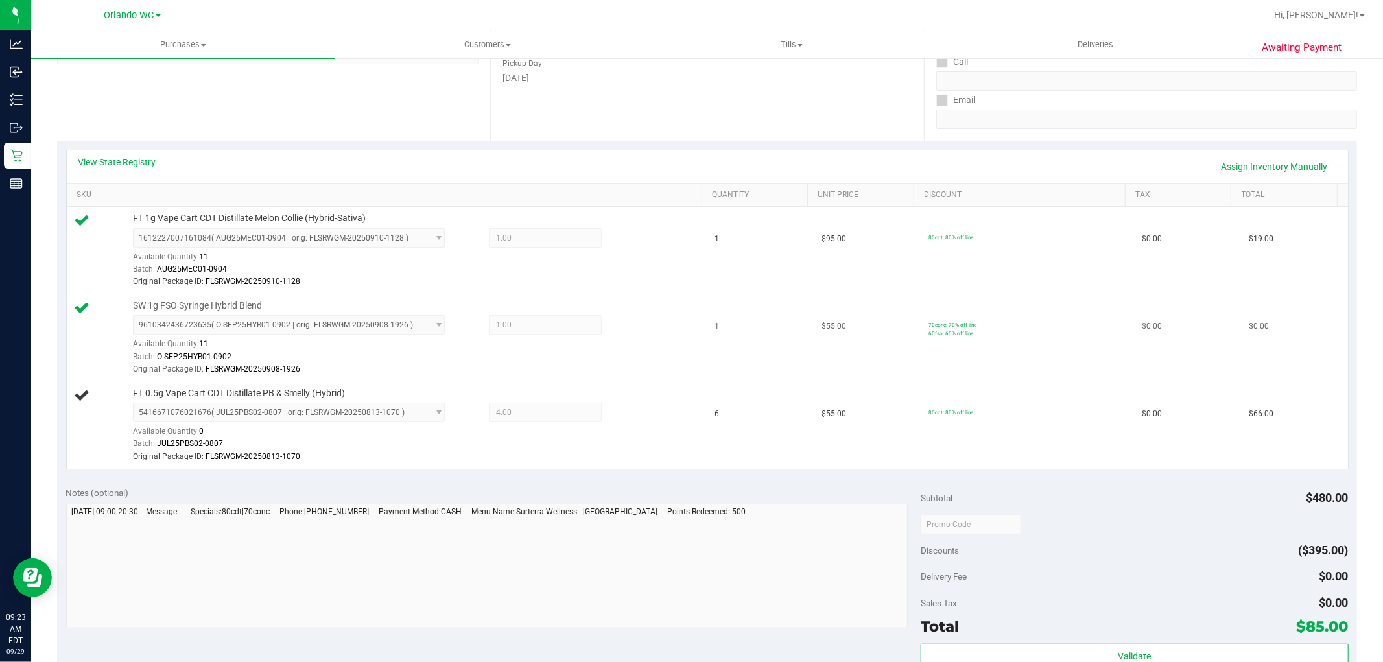
scroll to position [216, 0]
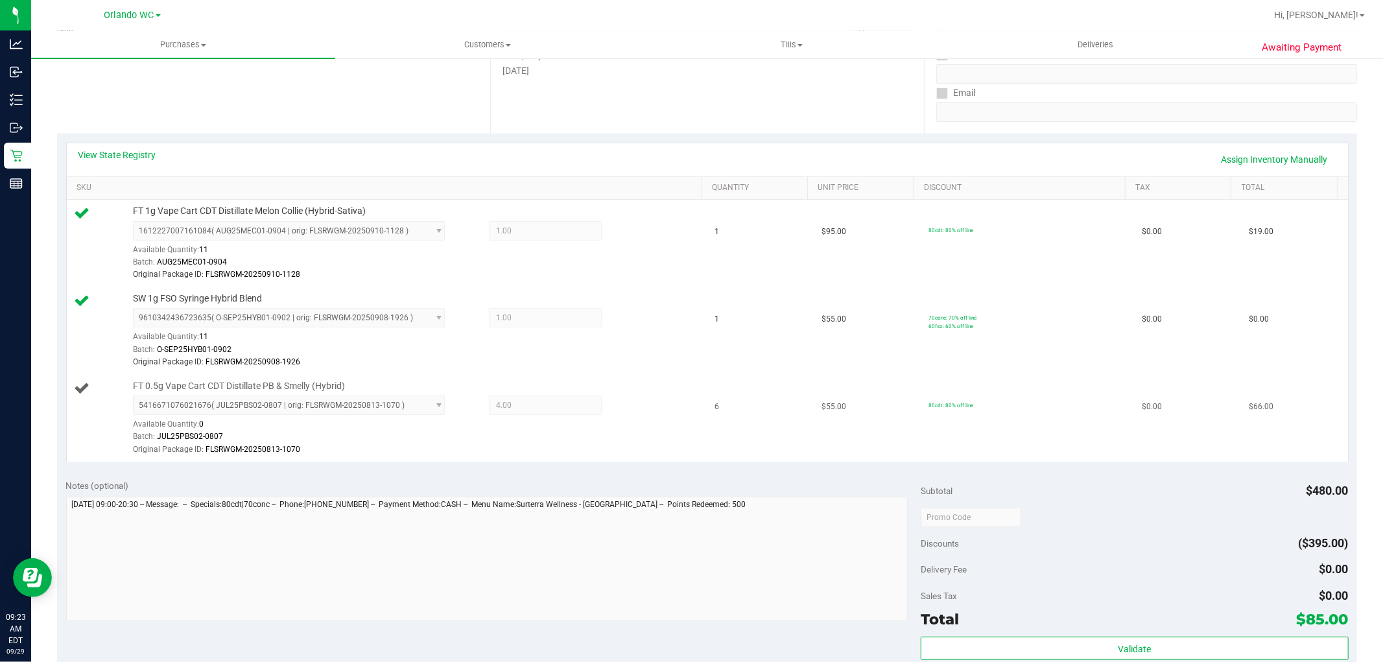
click at [312, 386] on span "FT 0.5g Vape Cart CDT Distillate PB & Smelly (Hybrid)" at bounding box center [239, 386] width 212 height 12
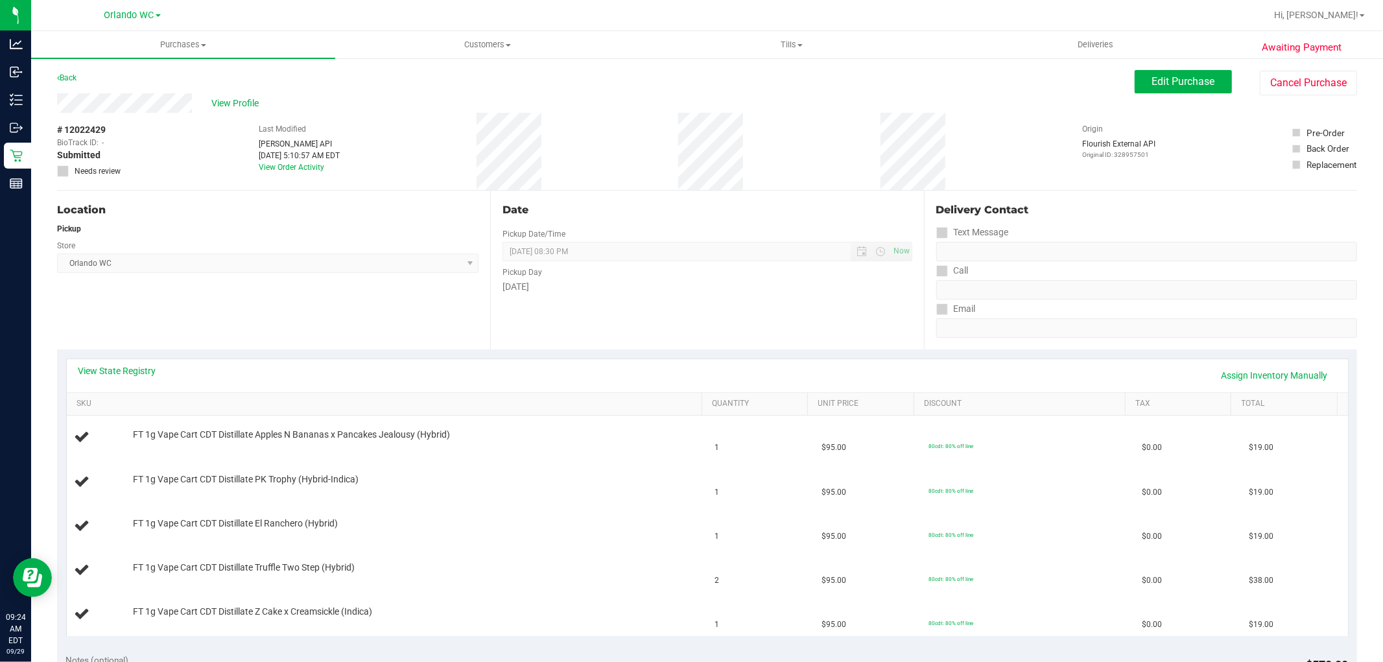
click at [360, 309] on div "Location Pickup Store [GEOGRAPHIC_DATA] WC Select Store [PERSON_NAME][GEOGRAPHI…" at bounding box center [273, 270] width 433 height 159
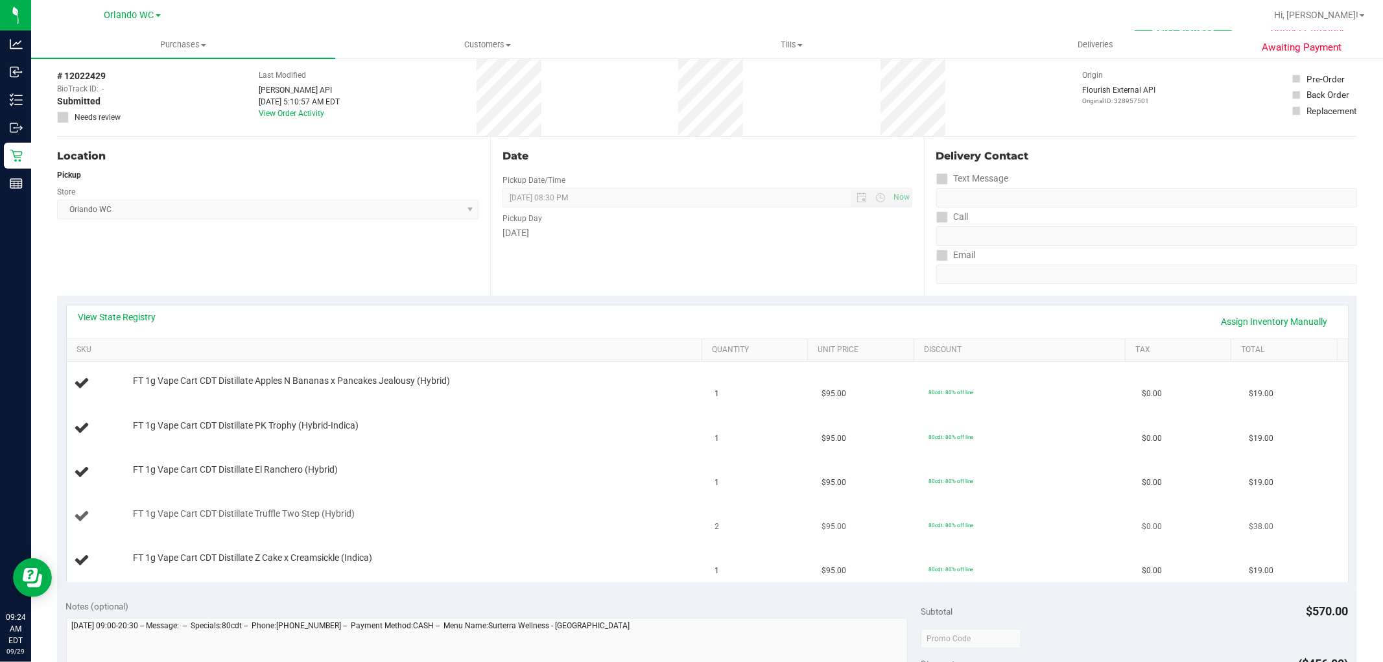
scroll to position [144, 0]
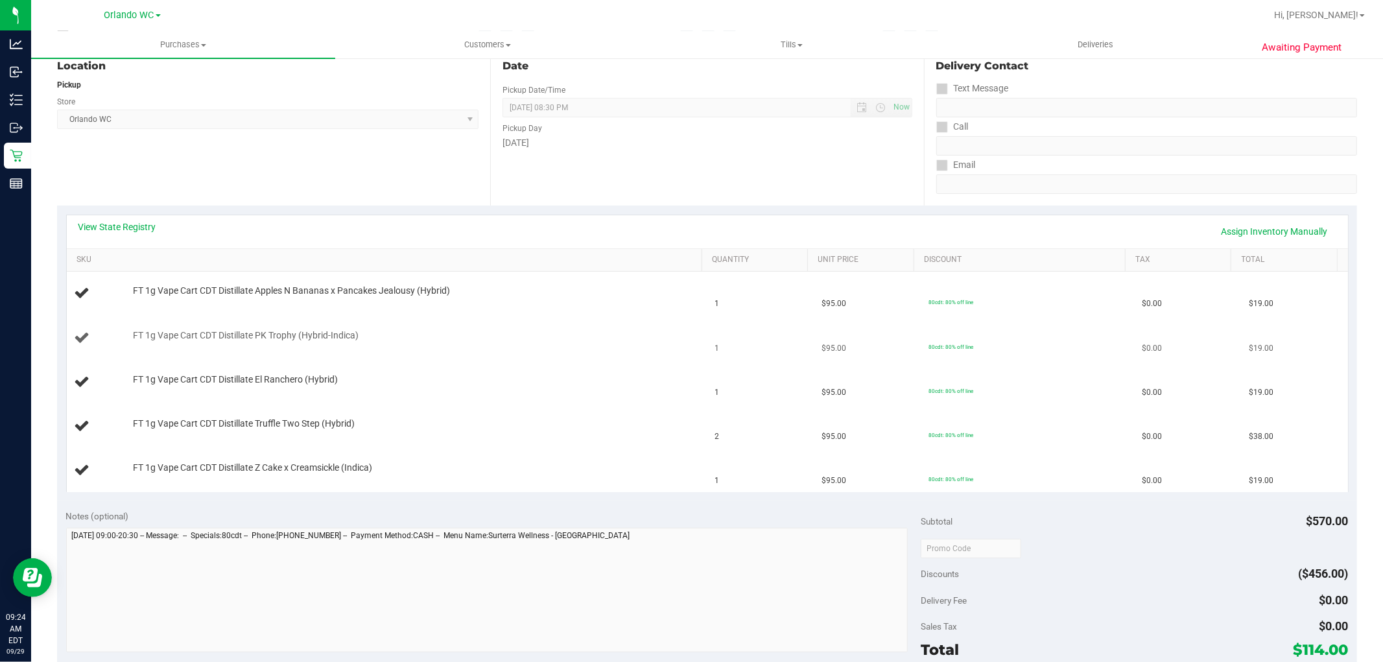
drag, startPoint x: 436, startPoint y: 438, endPoint x: 433, endPoint y: 316, distance: 122.6
click at [439, 429] on td "FT 1g Vape Cart CDT Distillate Truffle Two Step (Hybrid)" at bounding box center [387, 426] width 640 height 44
click at [540, 134] on div "Pickup Day" at bounding box center [706, 126] width 409 height 19
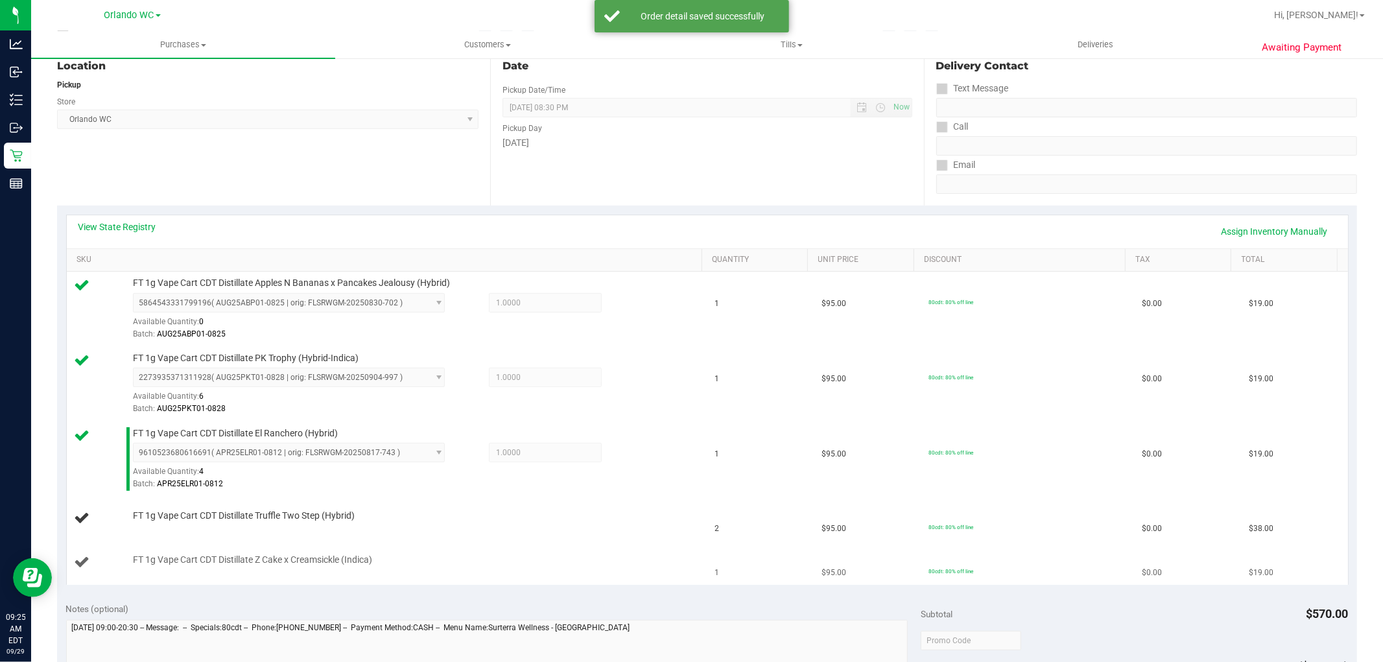
click at [561, 572] on td "FT 1g Vape Cart CDT Distillate Z Cake x Creamsickle (Indica)" at bounding box center [387, 562] width 640 height 43
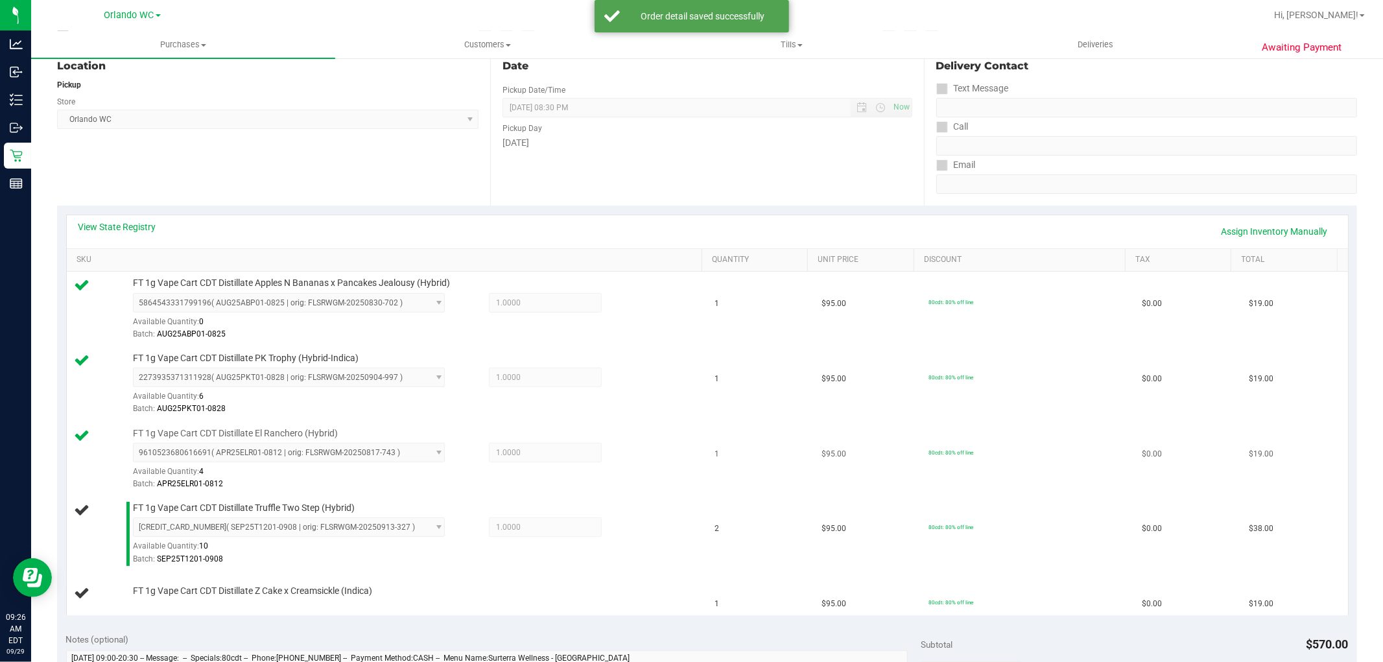
click at [838, 435] on td "$95.00" at bounding box center [867, 459] width 107 height 75
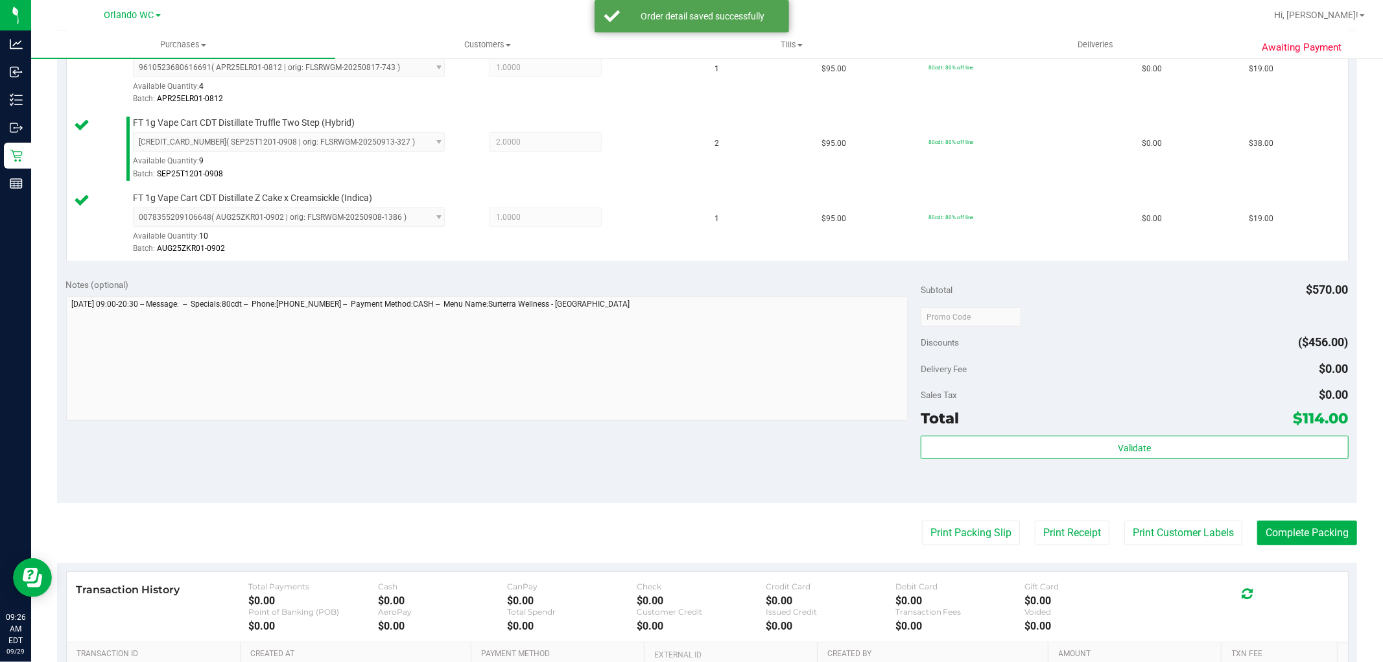
scroll to position [700, 0]
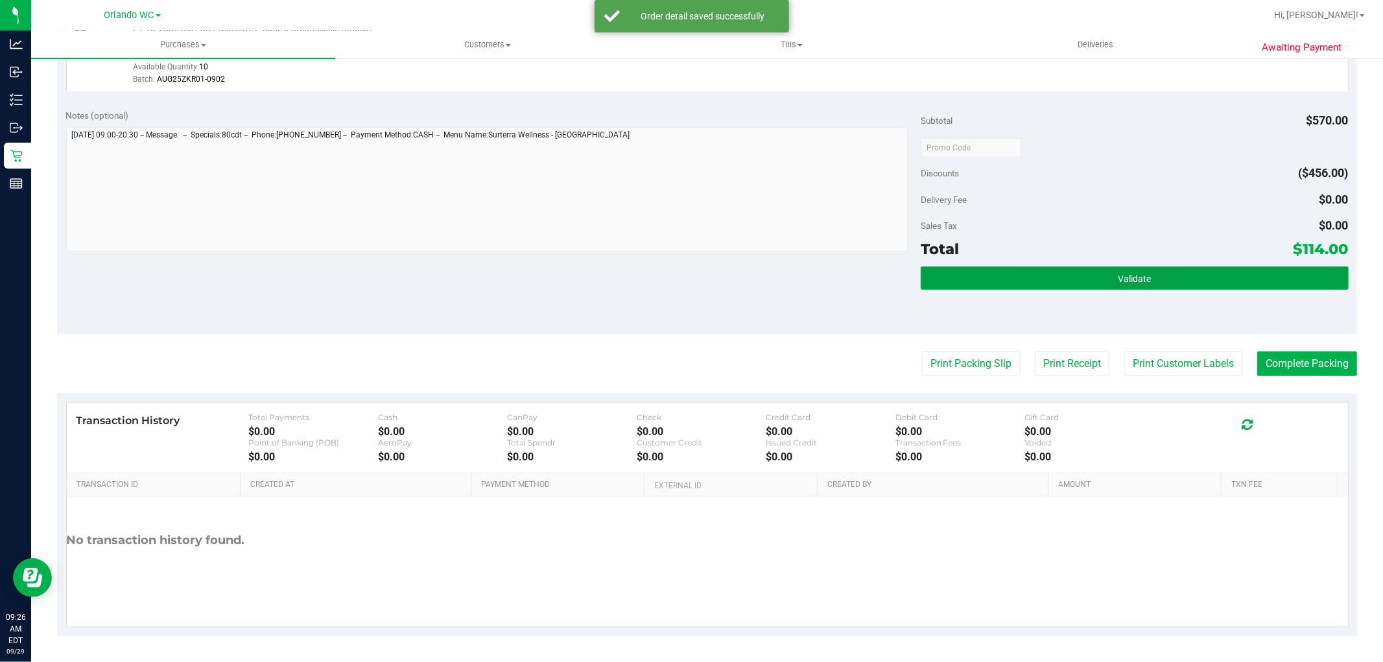
click at [1054, 269] on button "Validate" at bounding box center [1133, 277] width 427 height 23
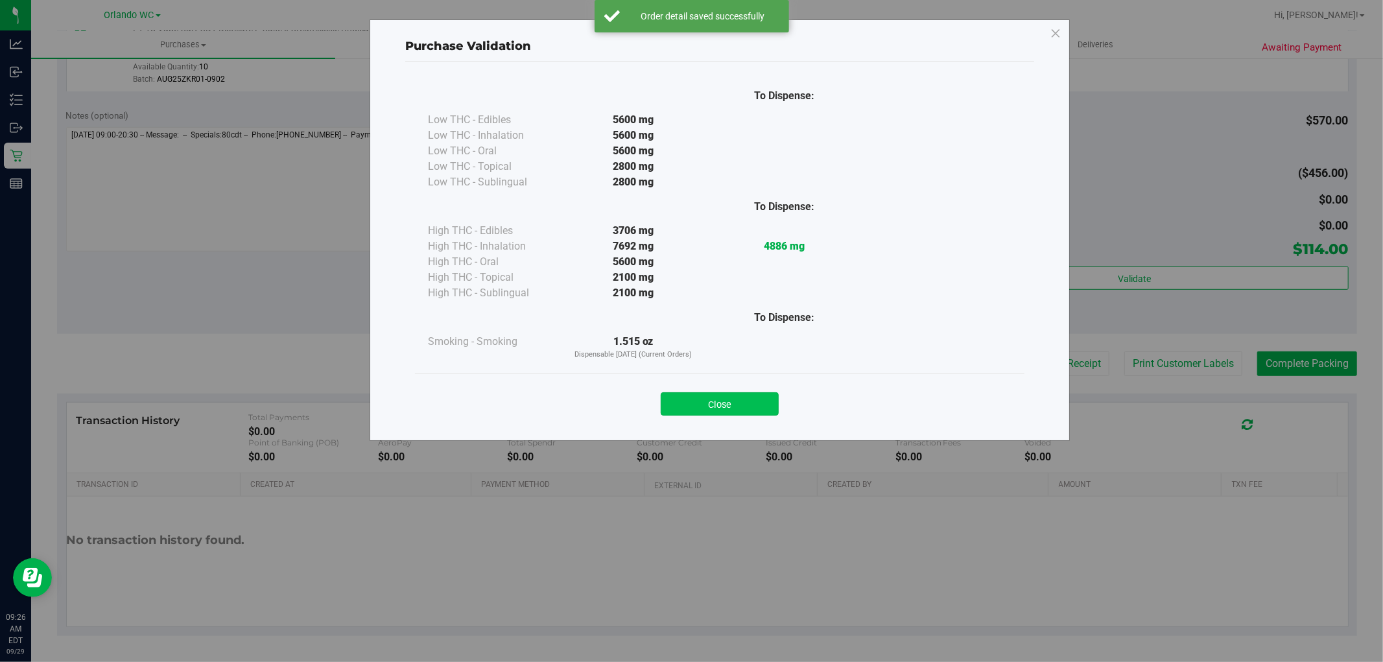
click at [713, 412] on button "Close" at bounding box center [720, 403] width 118 height 23
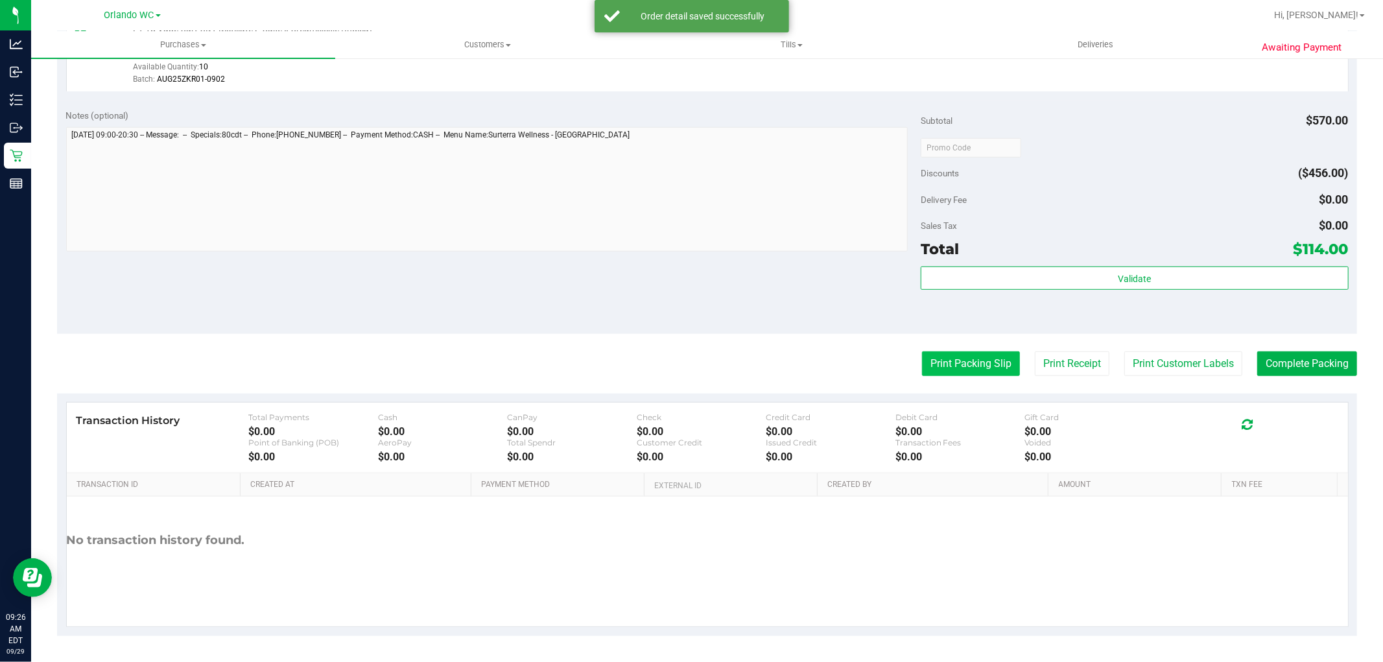
click at [932, 352] on button "Print Packing Slip" at bounding box center [971, 363] width 98 height 25
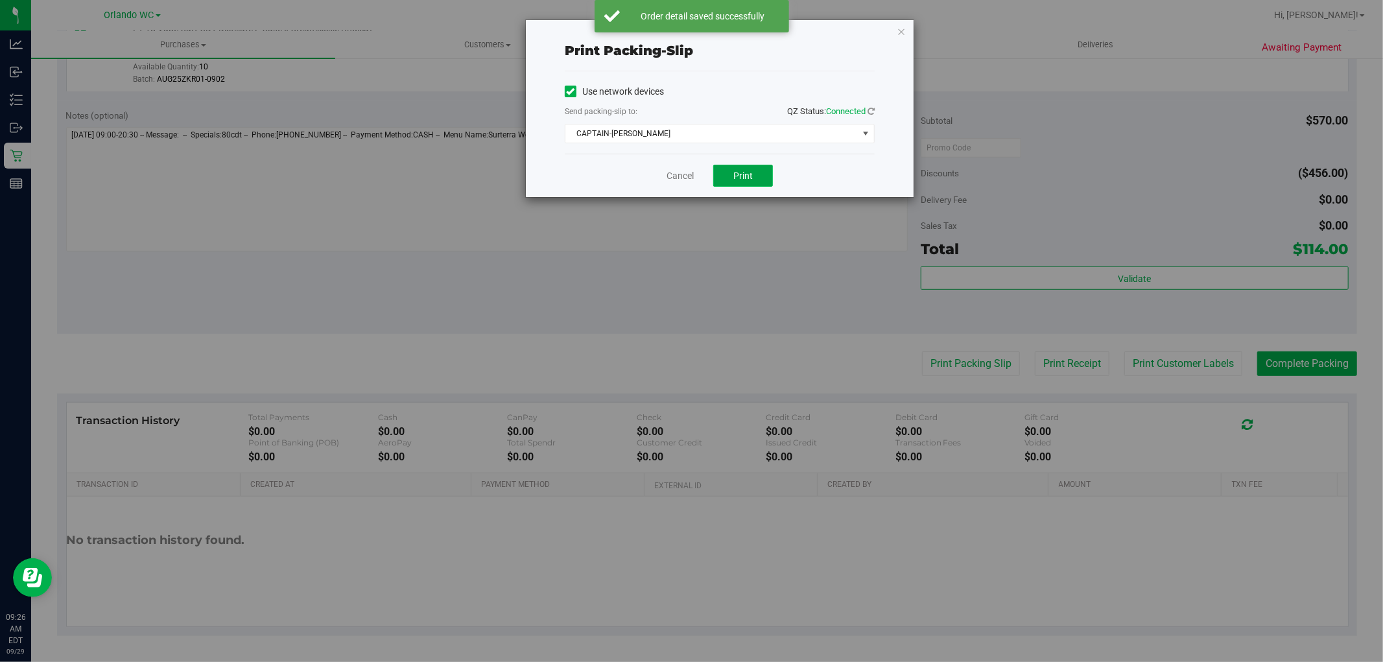
click at [753, 183] on button "Print" at bounding box center [743, 176] width 60 height 22
click at [690, 138] on span "CAPTAIN-[PERSON_NAME]" at bounding box center [711, 133] width 292 height 18
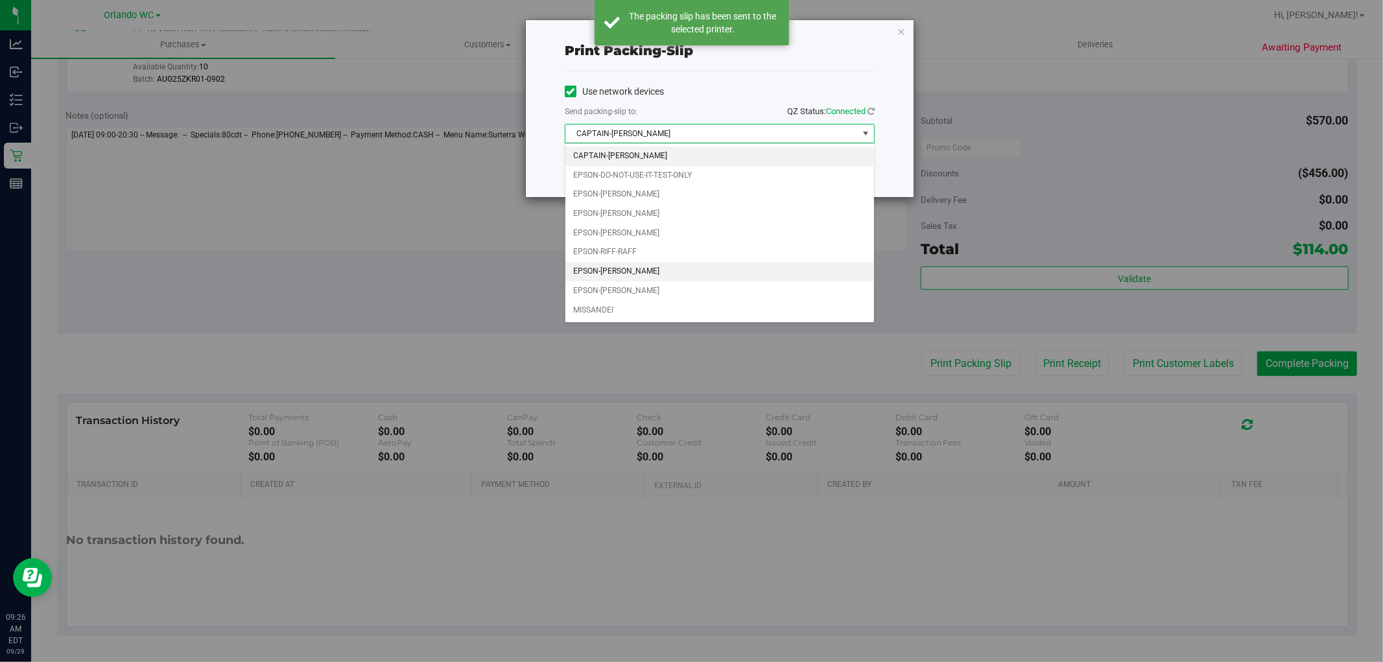
click at [657, 263] on li "EPSON-[PERSON_NAME]" at bounding box center [719, 271] width 309 height 19
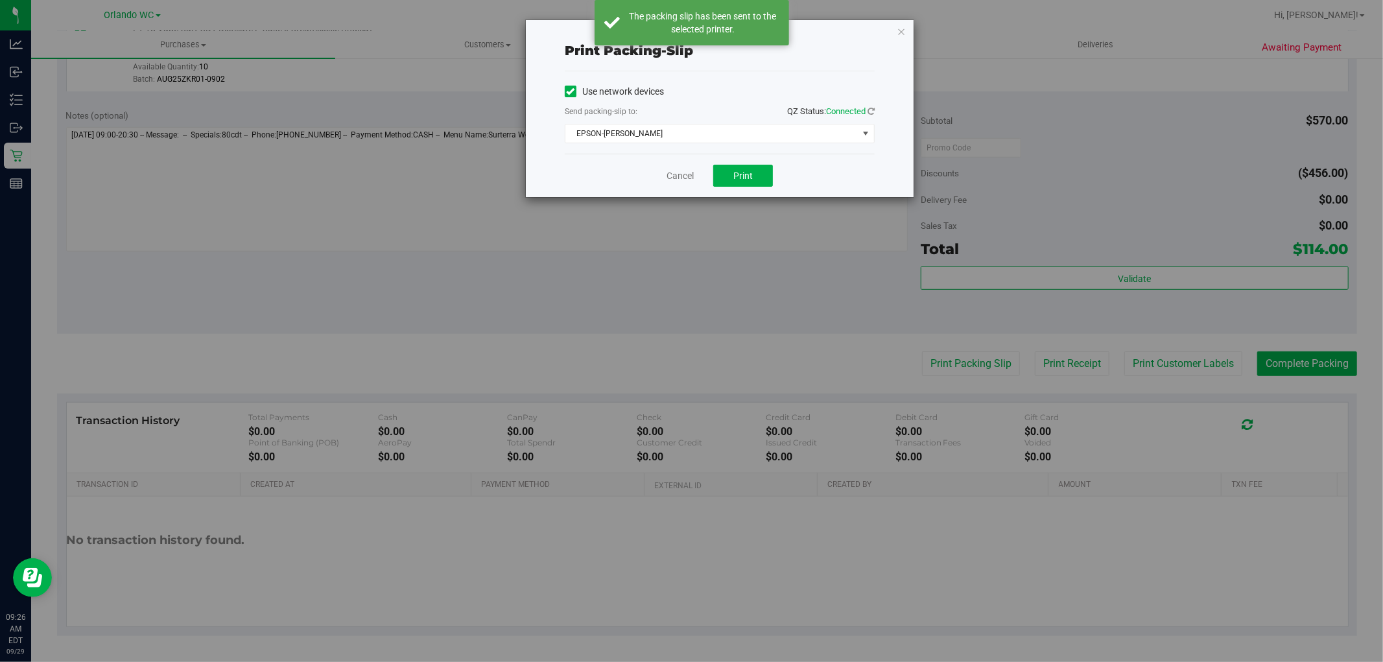
click at [778, 174] on div "Cancel Print" at bounding box center [720, 175] width 310 height 43
click at [745, 170] on span "Print" at bounding box center [742, 175] width 19 height 10
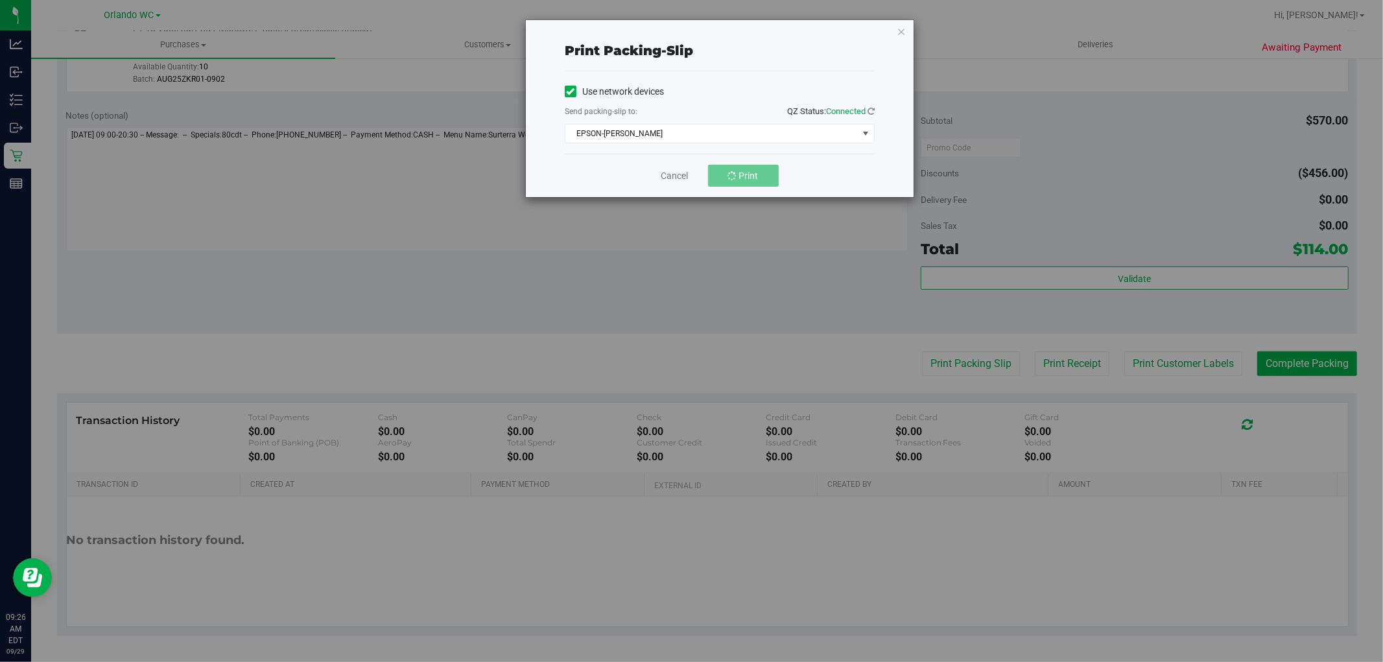
click at [675, 120] on div "Send packing-slip to: QZ Status: Connected" at bounding box center [720, 112] width 310 height 16
click at [664, 128] on span "EPSON-[PERSON_NAME]" at bounding box center [711, 133] width 292 height 18
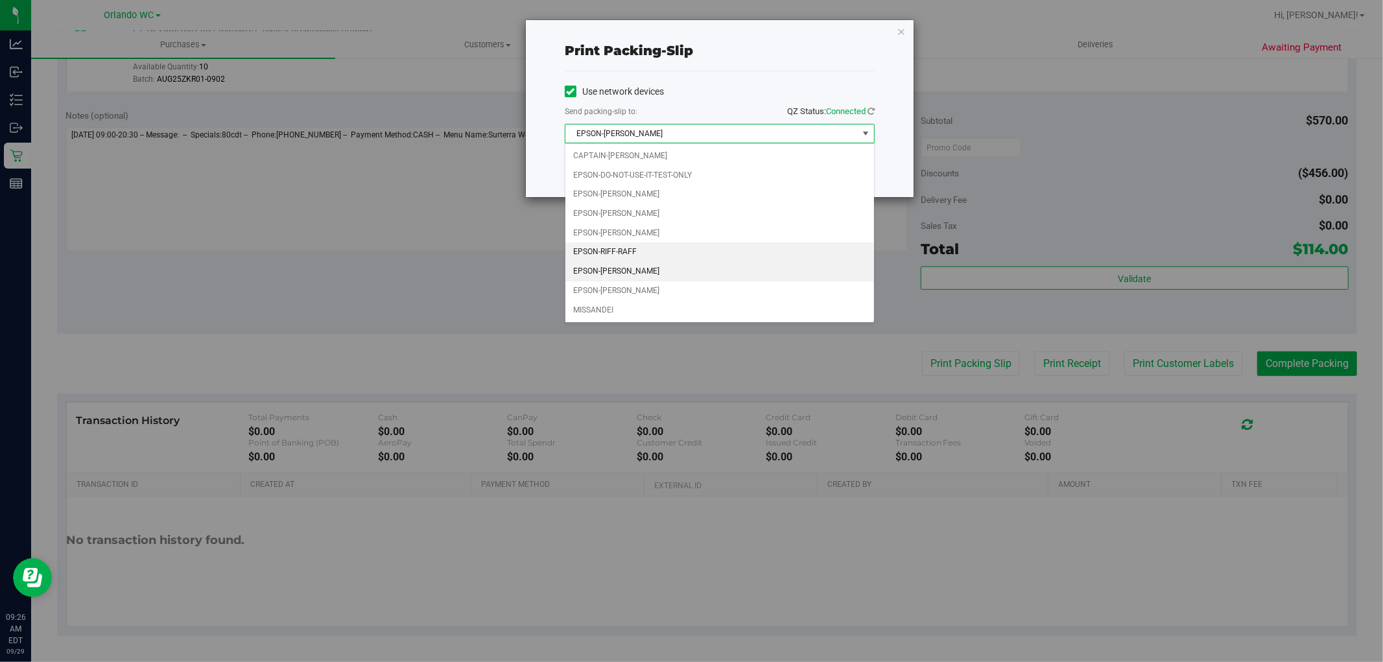
click at [643, 256] on li "EPSON-RIFF-RAFF" at bounding box center [719, 251] width 309 height 19
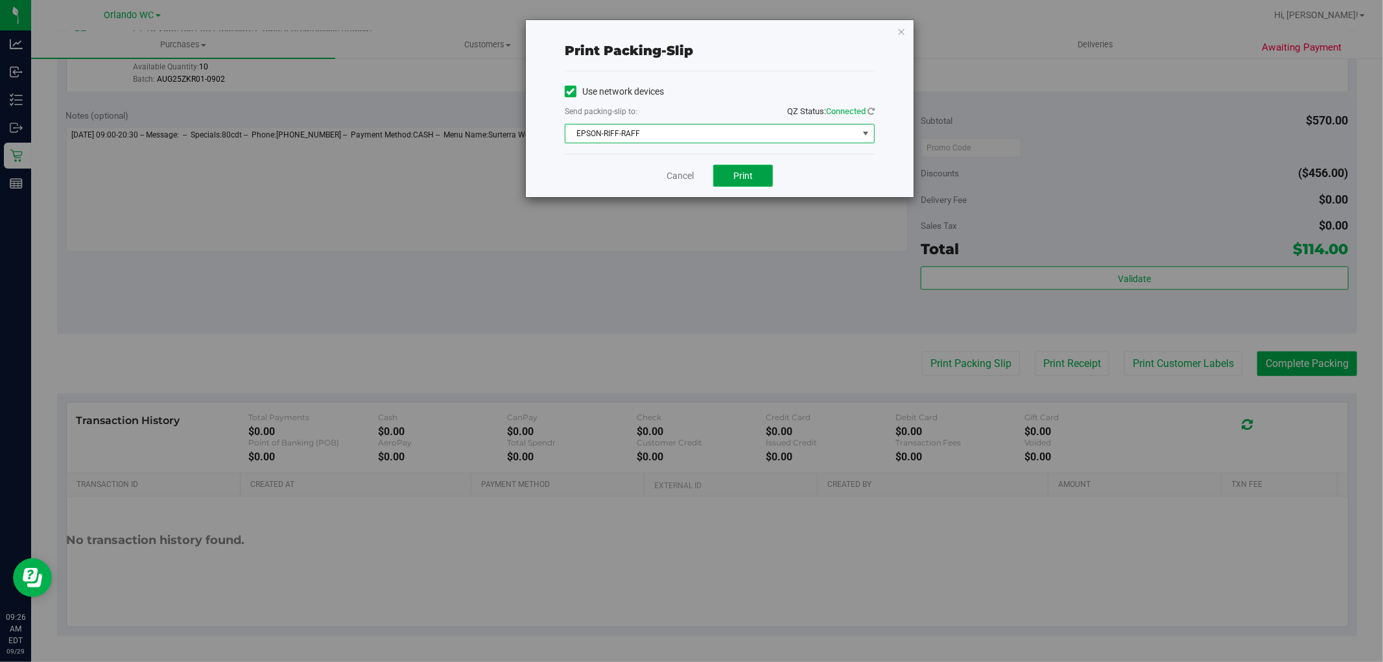
click at [729, 177] on button "Print" at bounding box center [743, 176] width 60 height 22
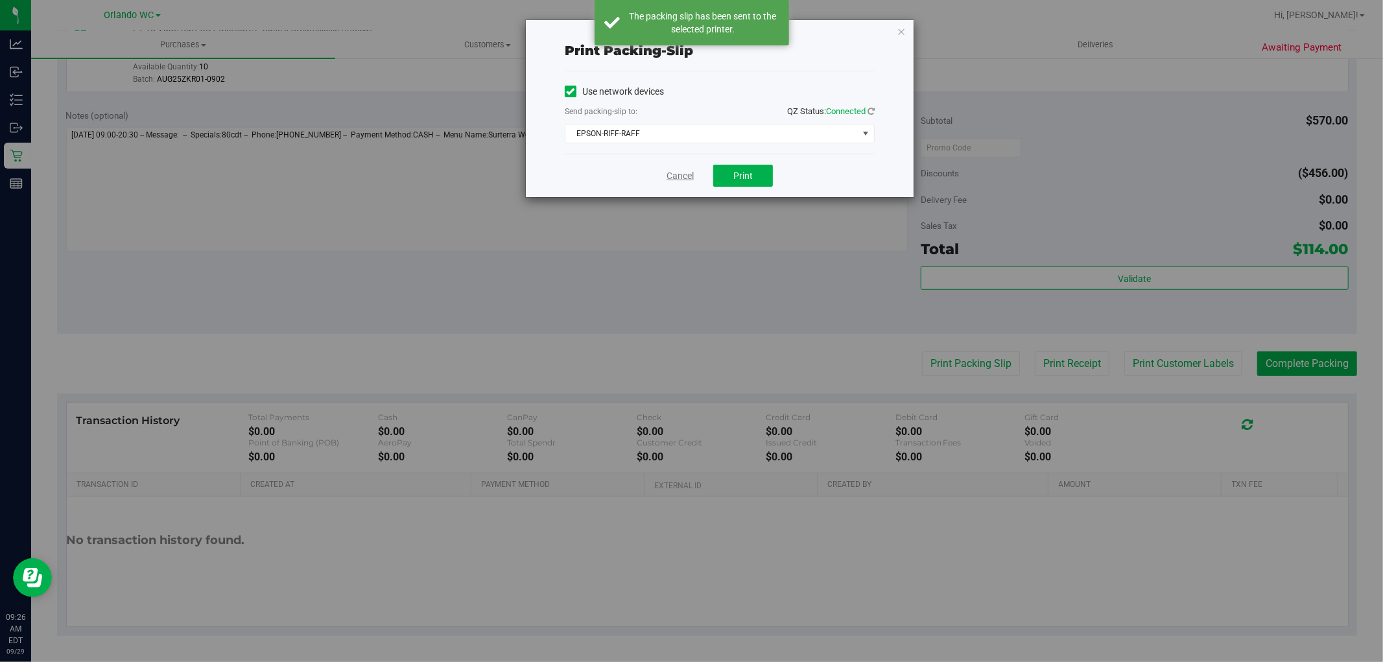
click at [673, 176] on link "Cancel" at bounding box center [679, 176] width 27 height 14
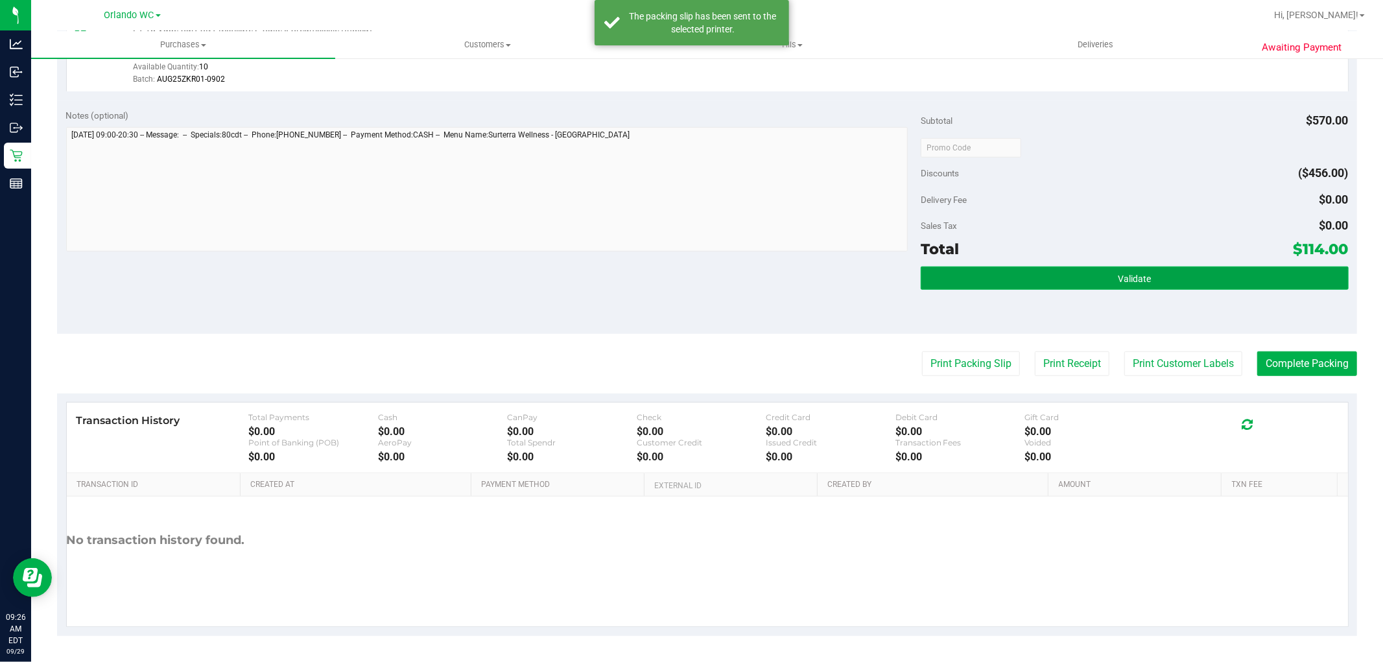
click at [1269, 284] on button "Validate" at bounding box center [1133, 277] width 427 height 23
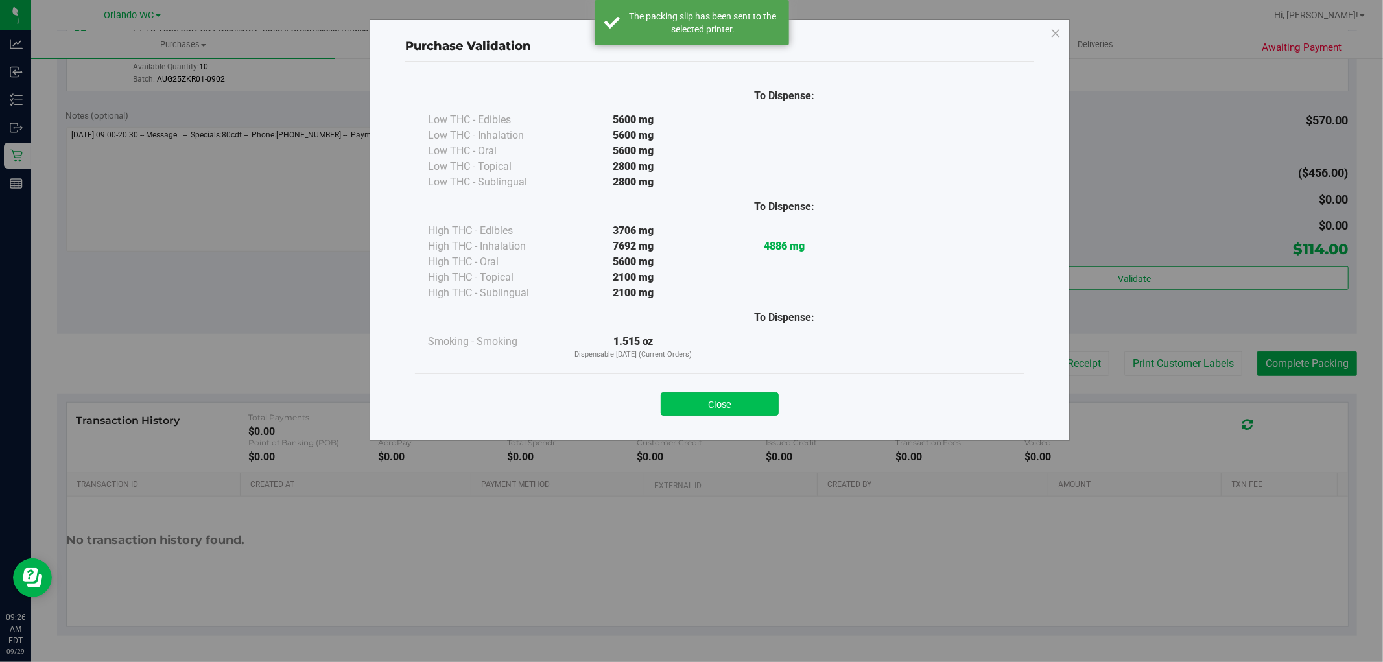
click at [746, 402] on button "Close" at bounding box center [720, 403] width 118 height 23
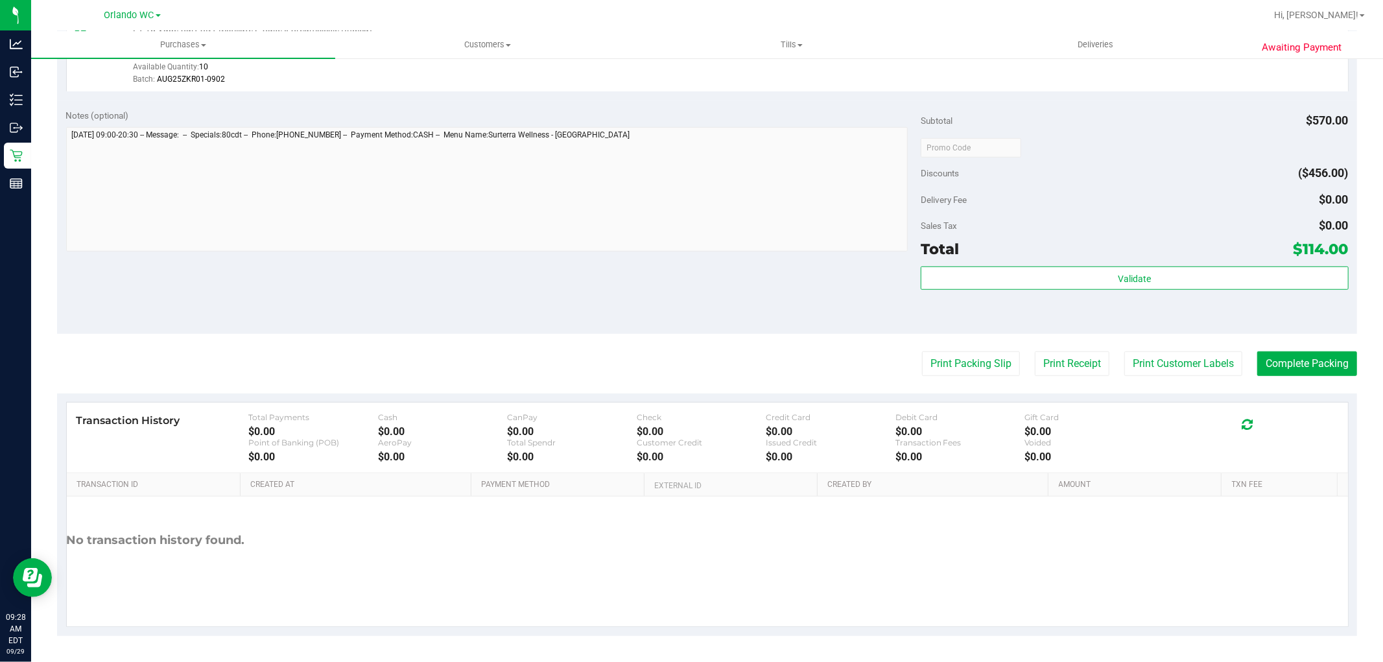
click at [1032, 224] on div "Sales Tax $0.00" at bounding box center [1133, 225] width 427 height 23
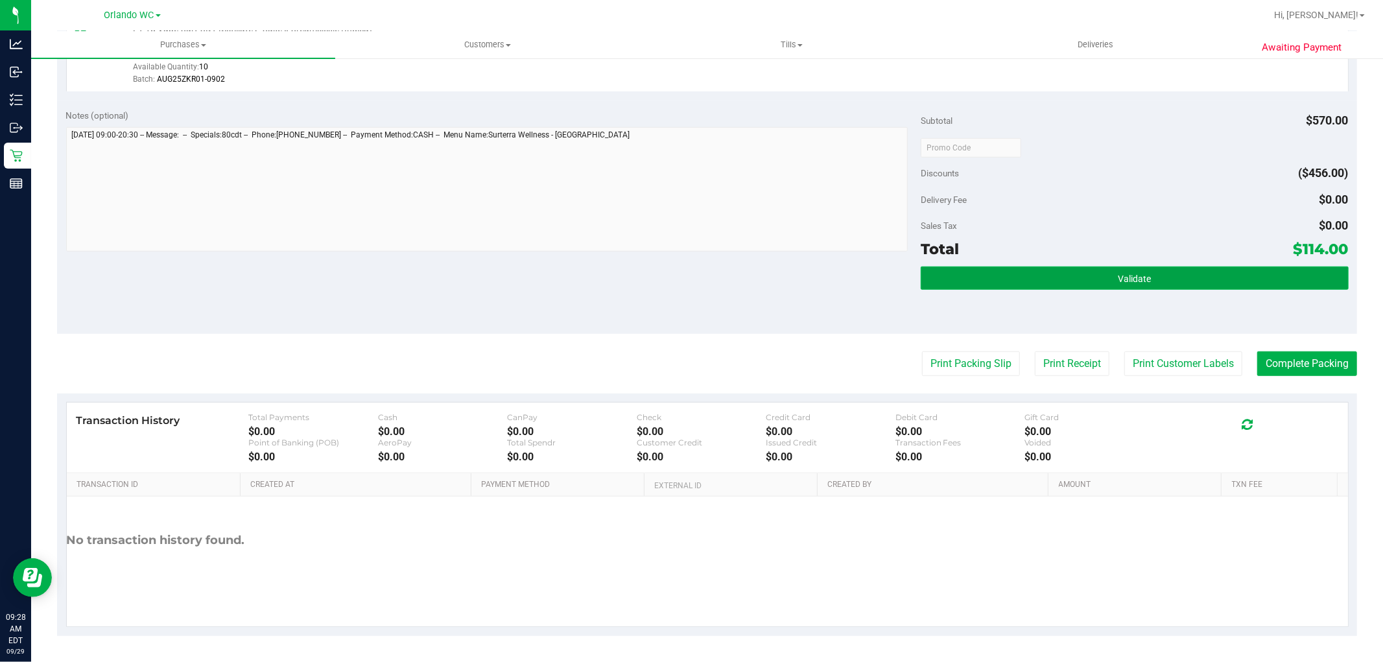
click at [1079, 269] on button "Validate" at bounding box center [1133, 277] width 427 height 23
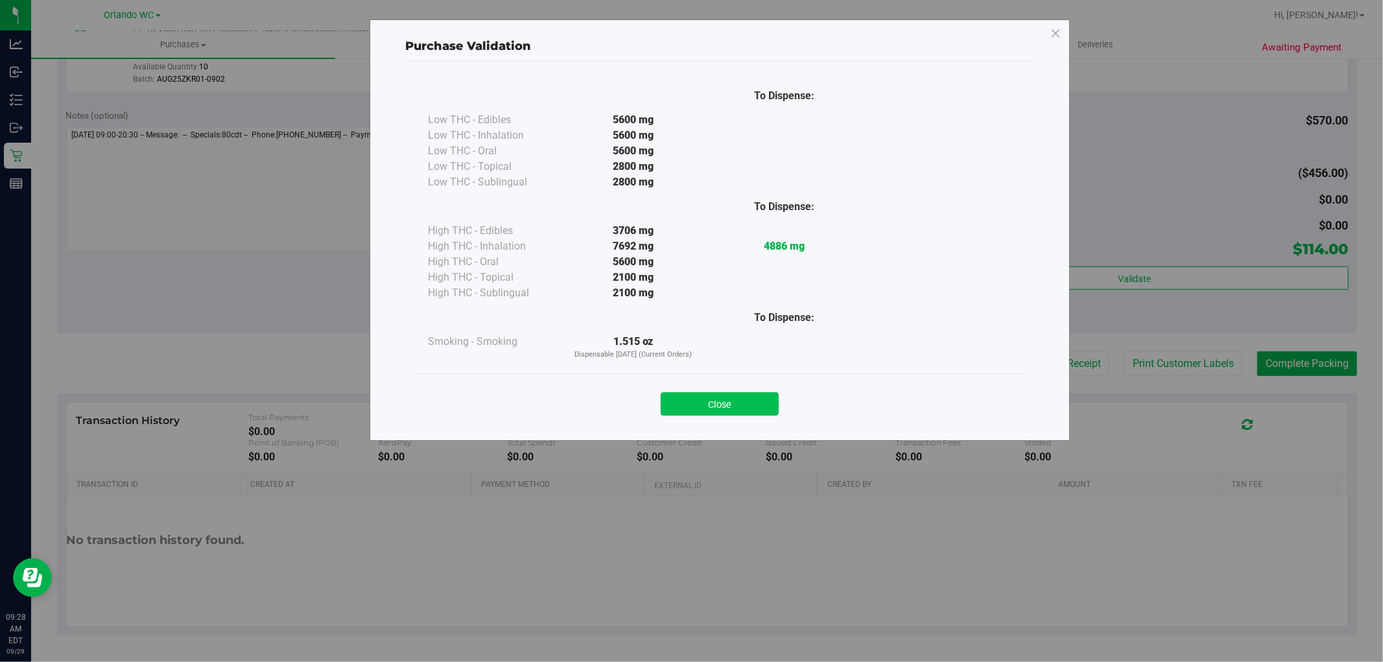
click at [697, 397] on button "Close" at bounding box center [720, 403] width 118 height 23
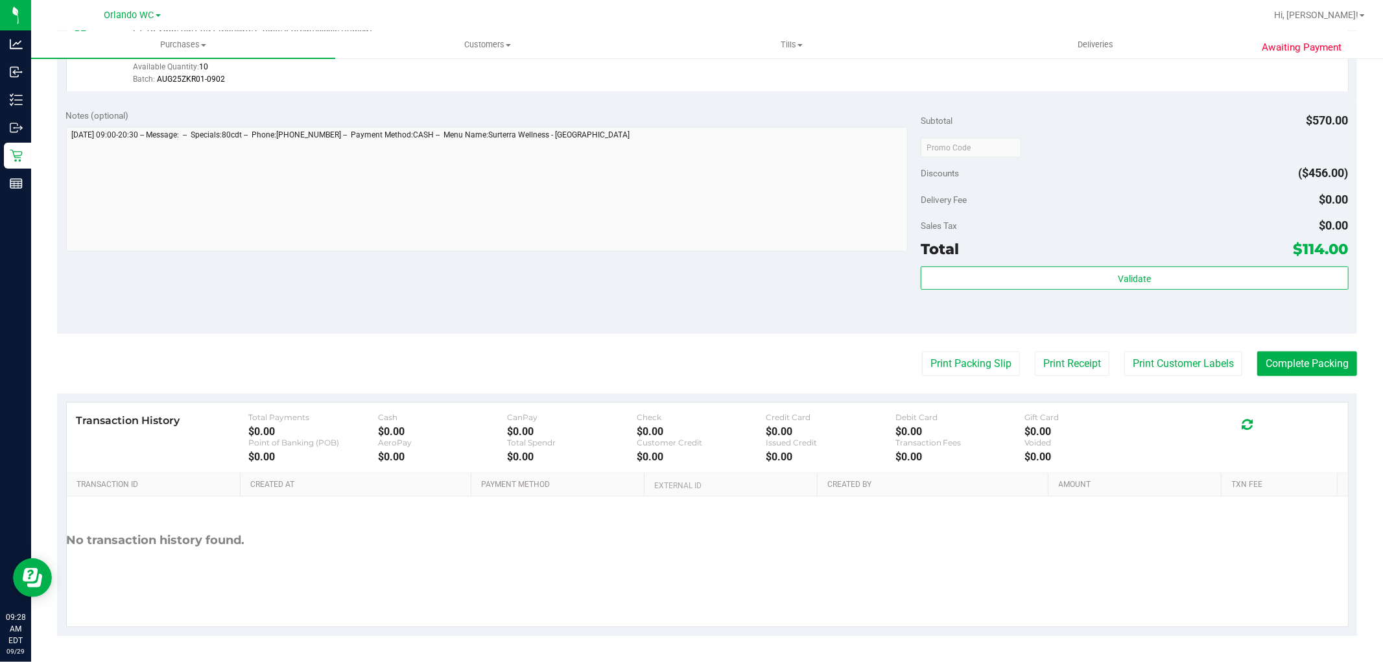
click at [771, 354] on div "Print Packing Slip Print Receipt Print Customer Labels Complete Packing" at bounding box center [707, 363] width 1300 height 25
click at [716, 324] on div "Notes (optional) Subtotal $570.00 Discounts ($456.00) Delivery Fee $0.00 Sales …" at bounding box center [707, 216] width 1300 height 233
click at [1215, 245] on div "Total $114.00" at bounding box center [1133, 248] width 427 height 23
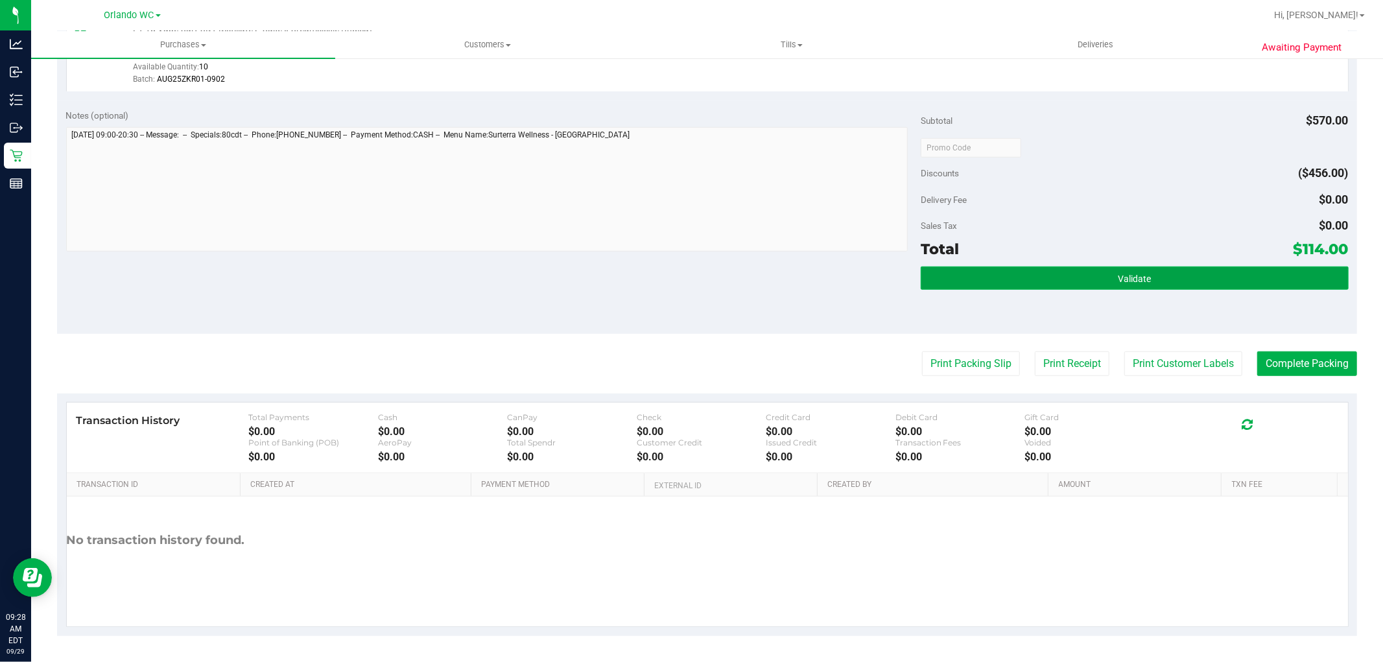
click at [1161, 287] on button "Validate" at bounding box center [1133, 277] width 427 height 23
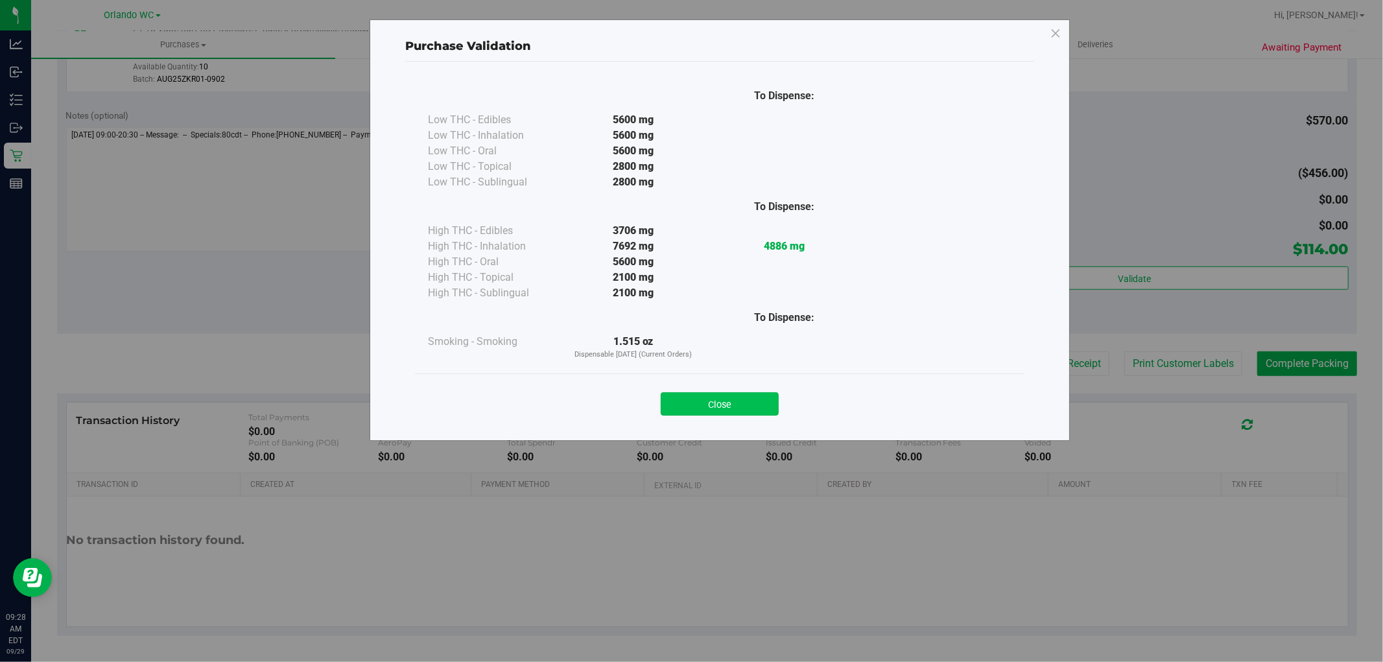
click at [724, 416] on button "Close" at bounding box center [720, 403] width 118 height 23
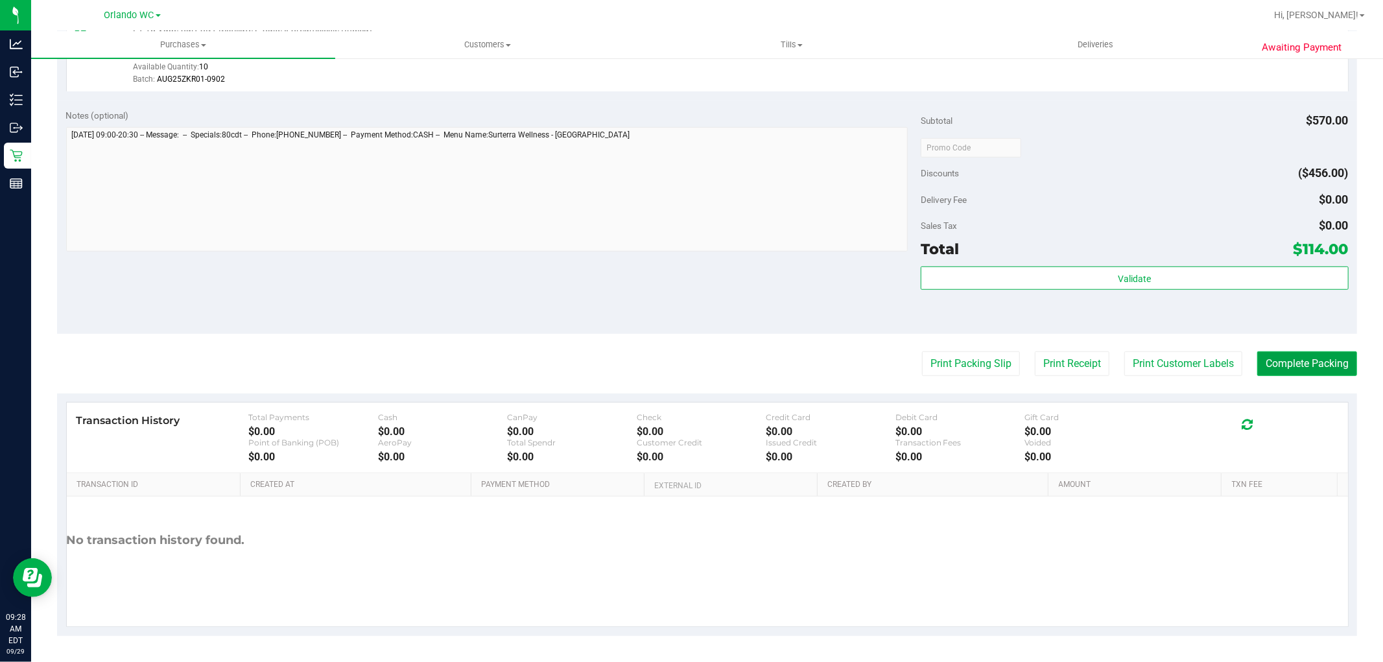
click at [1300, 363] on button "Complete Packing" at bounding box center [1307, 363] width 100 height 25
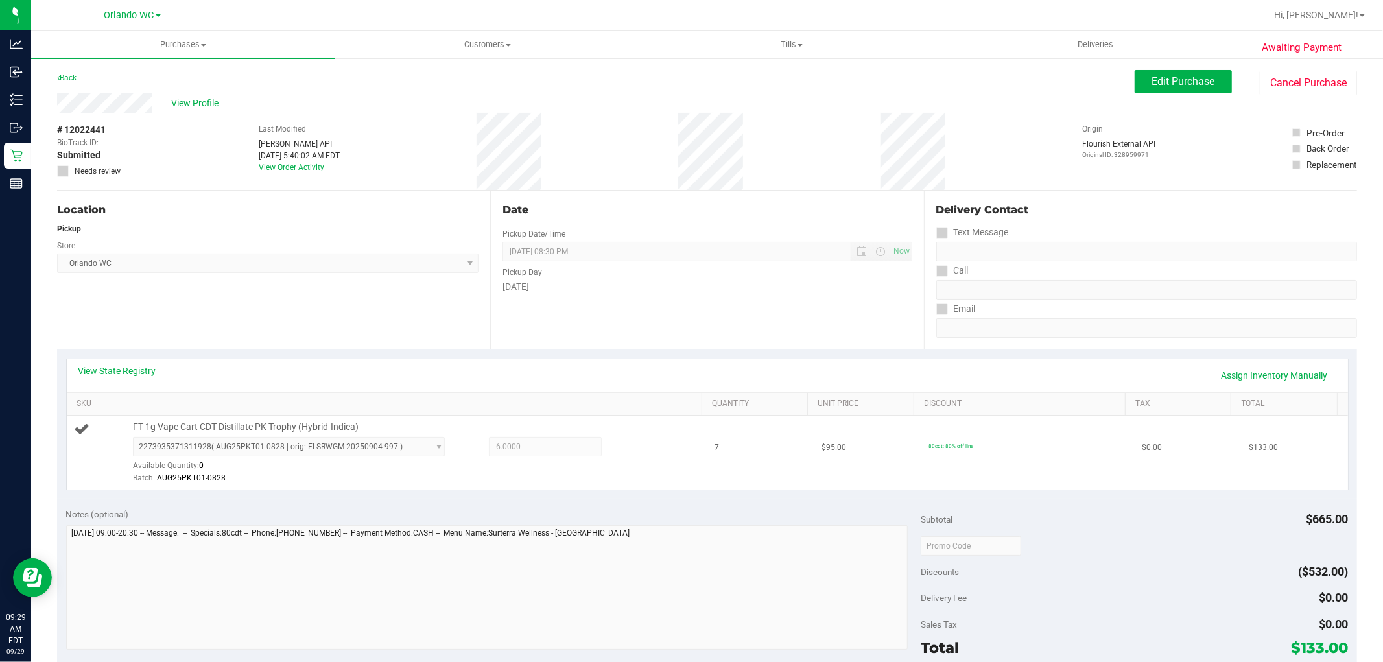
click at [309, 428] on span "FT 1g Vape Cart CDT Distillate PK Trophy (Hybrid-Indica)" at bounding box center [246, 427] width 226 height 12
click at [308, 428] on span "FT 1g Vape Cart CDT Distillate PK Trophy (Hybrid-Indica)" at bounding box center [246, 427] width 226 height 12
copy div "FT 1g Vape Cart CDT Distillate PK Trophy (Hybrid-Indica)"
click at [340, 287] on div "Location Pickup Store [GEOGRAPHIC_DATA] WC Select Store [PERSON_NAME][GEOGRAPHI…" at bounding box center [273, 270] width 433 height 159
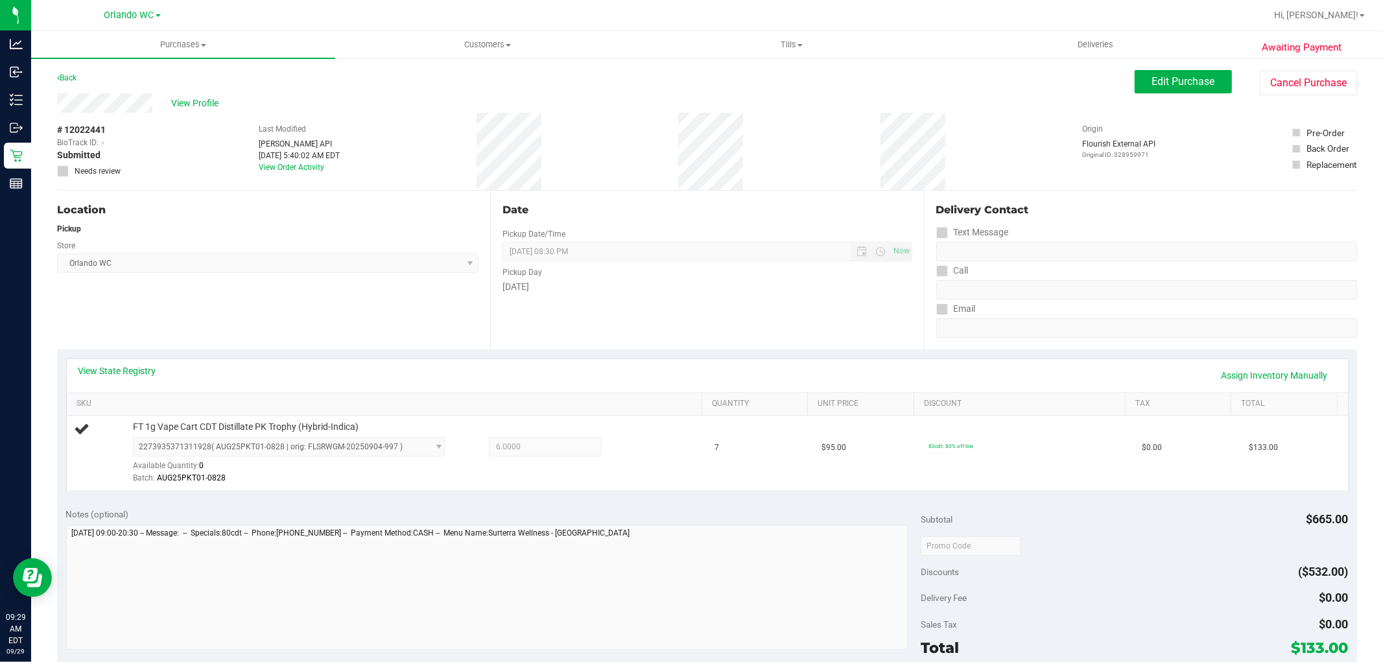
click at [490, 220] on div "Date Pickup Date/Time [DATE] Now [DATE] 08:30 PM Now Pickup Day [DATE]" at bounding box center [706, 270] width 433 height 159
click at [755, 316] on div "Date Pickup Date/Time [DATE] Now [DATE] 08:30 PM Now Pickup Day [DATE]" at bounding box center [706, 270] width 433 height 159
click at [202, 102] on span "View Profile" at bounding box center [198, 104] width 52 height 14
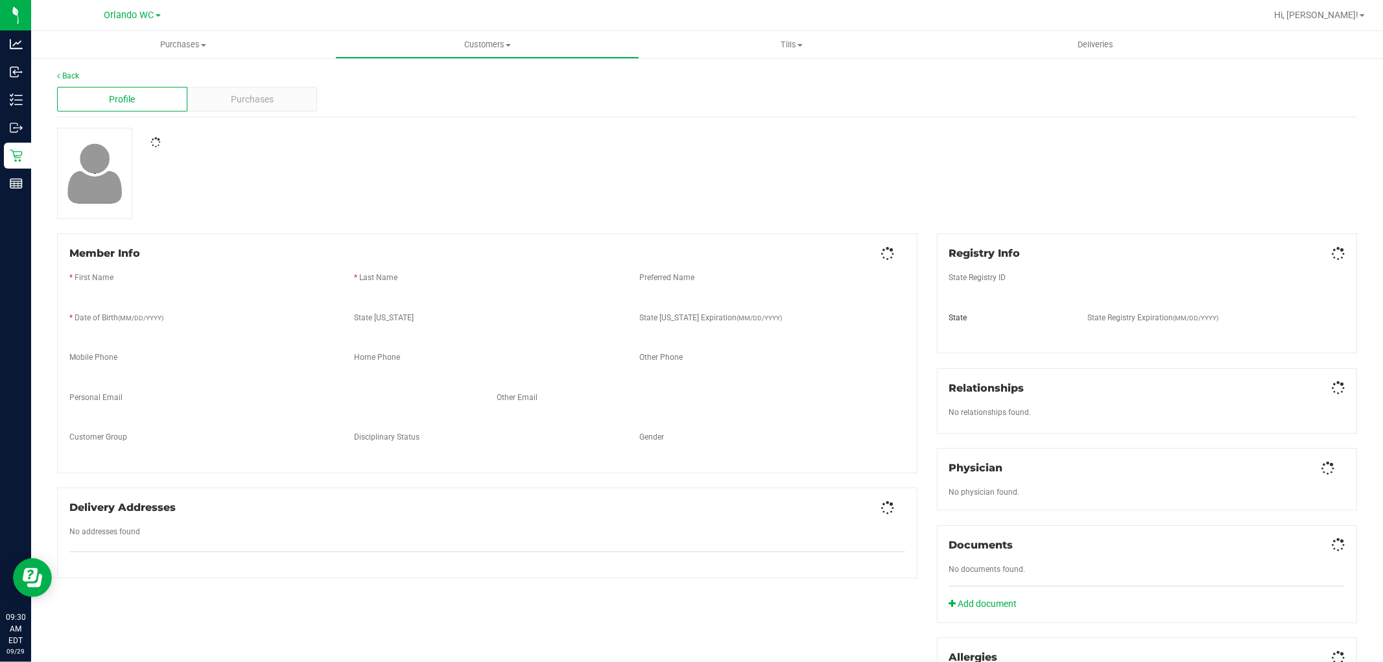
click at [681, 325] on div "State ID Expiration (MM/DD/YYYY)" at bounding box center [771, 319] width 285 height 15
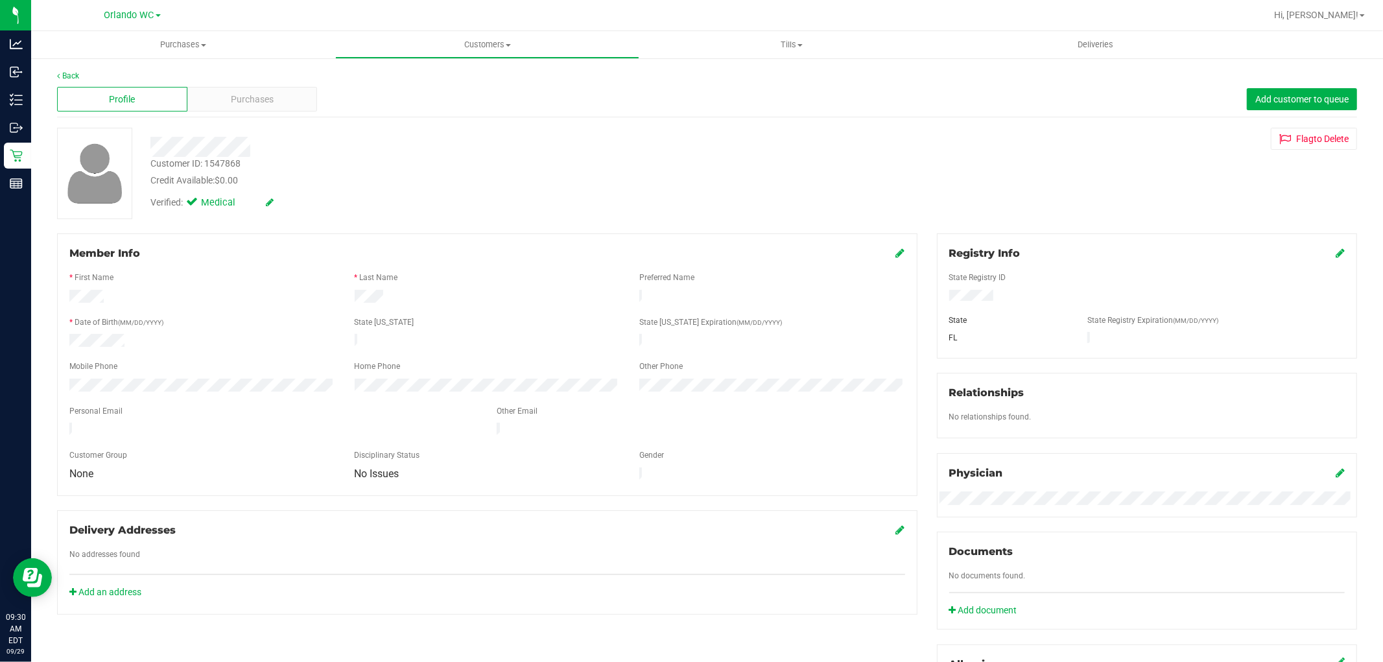
click at [228, 159] on div "Customer ID: 1547868" at bounding box center [195, 164] width 90 height 14
copy div "1547868"
click at [486, 293] on div at bounding box center [487, 298] width 285 height 16
click at [290, 91] on div "Purchases" at bounding box center [252, 99] width 130 height 25
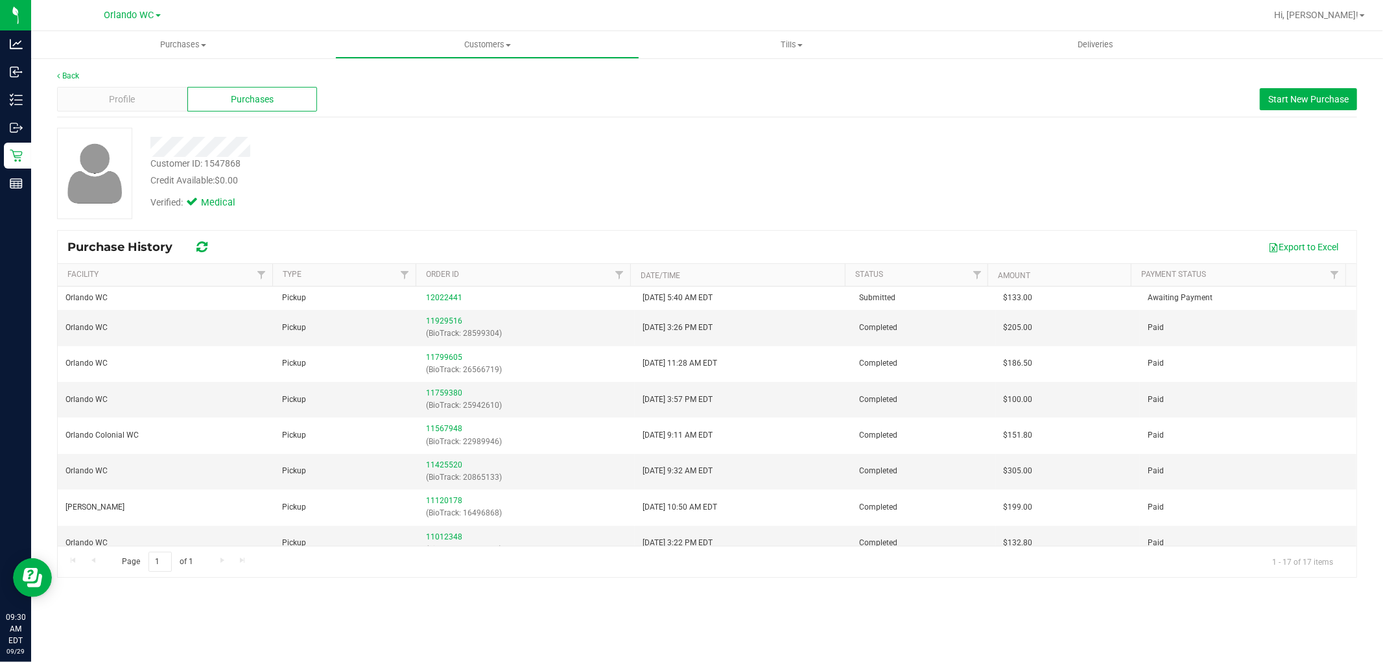
click at [523, 161] on div "Customer ID: 1547868 Credit Available: $0.00" at bounding box center [471, 172] width 660 height 30
click at [528, 188] on div "Verified: Medical" at bounding box center [471, 201] width 660 height 29
click at [467, 236] on div "Export to Excel" at bounding box center [784, 247] width 1125 height 22
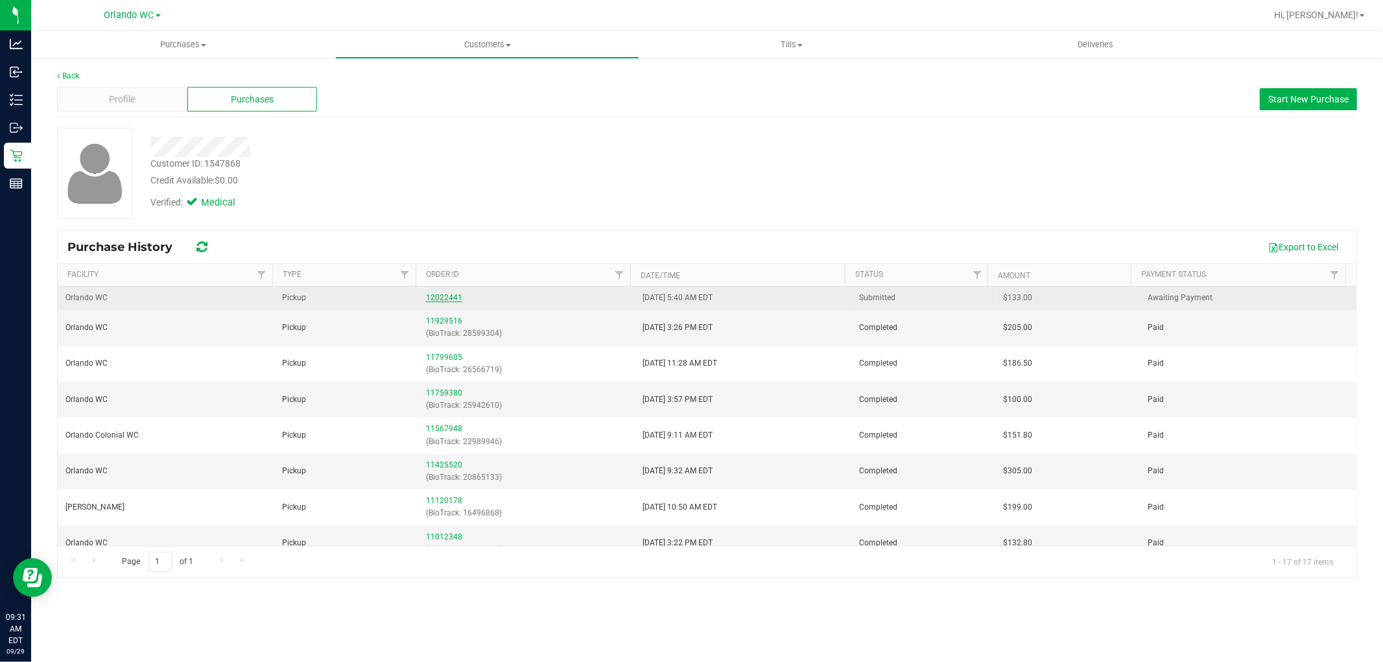
click at [452, 300] on link "12022441" at bounding box center [444, 297] width 36 height 9
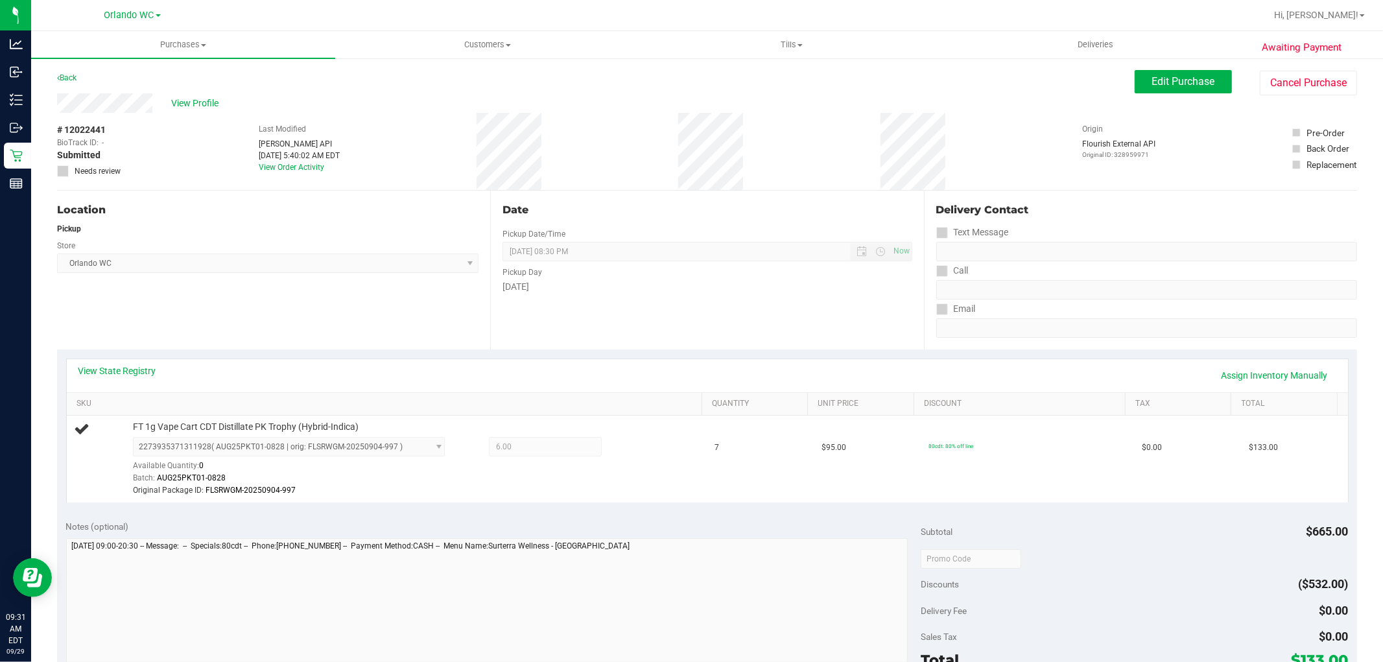
drag, startPoint x: 568, startPoint y: 175, endPoint x: 864, endPoint y: 178, distance: 295.6
click at [572, 175] on div "# 12022441 BioTrack ID: - Submitted Needs review Last Modified Jane API Sep 29,…" at bounding box center [707, 151] width 1300 height 77
drag, startPoint x: 1213, startPoint y: 93, endPoint x: 1164, endPoint y: 101, distance: 50.6
click at [1212, 93] on button "Edit Purchase" at bounding box center [1182, 81] width 97 height 23
click at [652, 180] on div "Purchases Summary of purchases Fulfillment All purchases Customers All customer…" at bounding box center [707, 346] width 1352 height 631
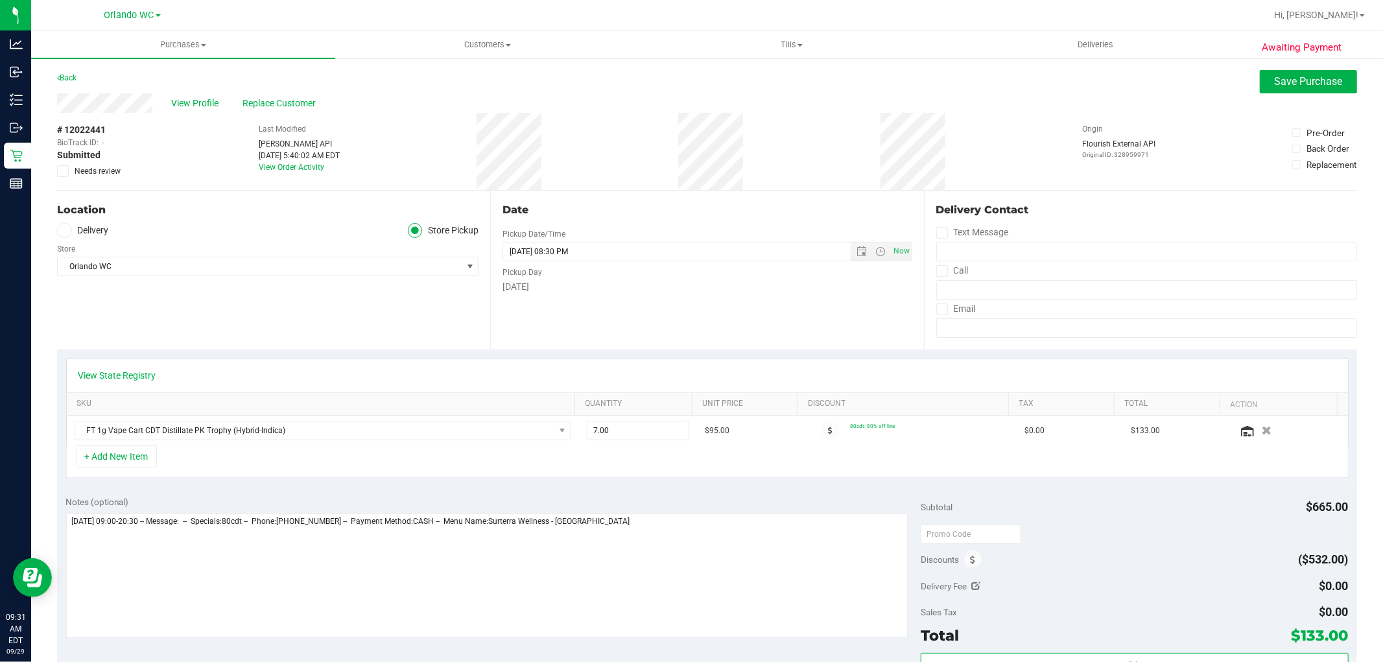
click at [57, 165] on span at bounding box center [63, 171] width 12 height 12
click at [0, 0] on input "Needs review" at bounding box center [0, 0] width 0 height 0
click at [182, 189] on div "# 12022441 BioTrack ID: - Submitted Needs review Last Modified Jane API Sep 29,…" at bounding box center [707, 151] width 1300 height 77
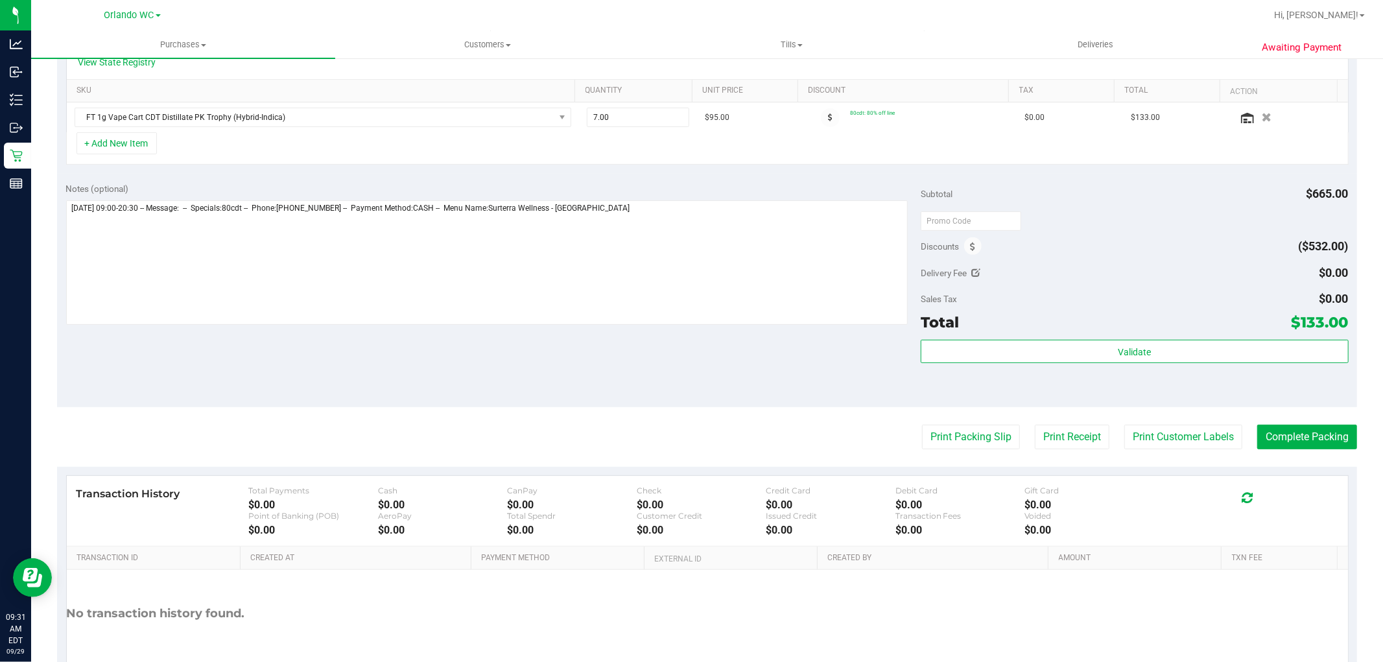
scroll to position [387, 0]
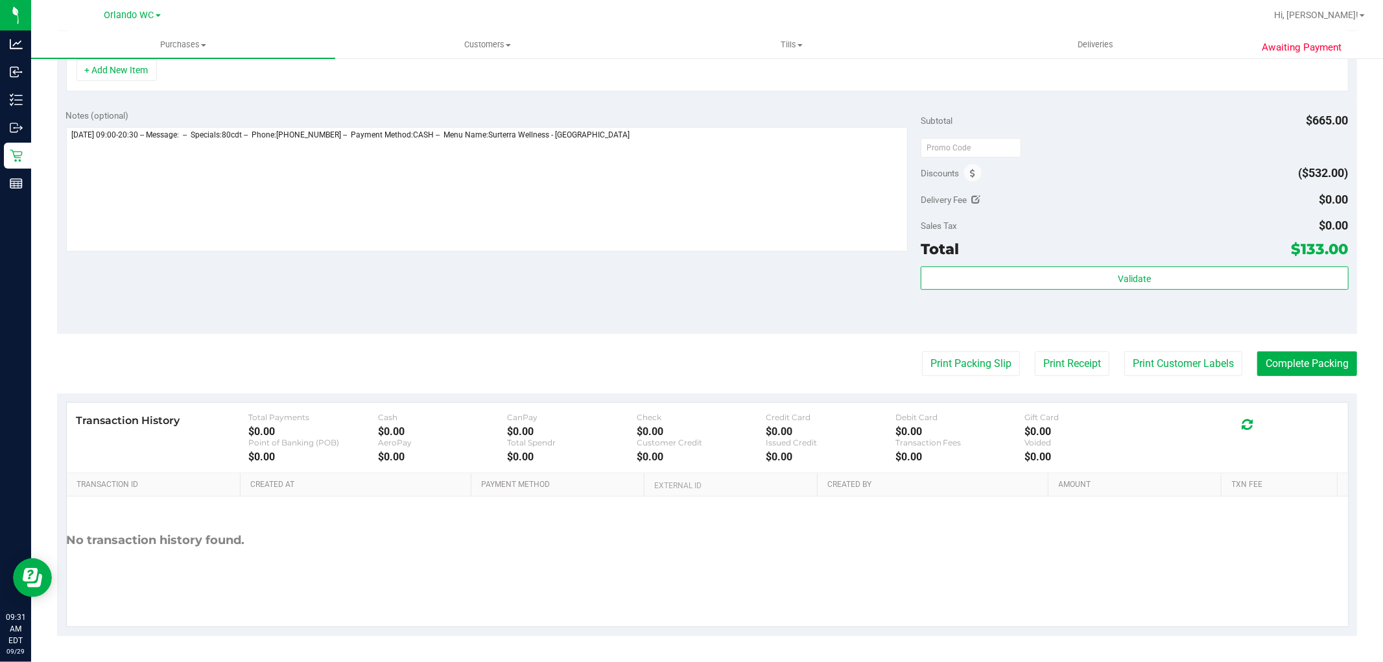
click at [717, 118] on div "Notes (optional)" at bounding box center [493, 115] width 855 height 13
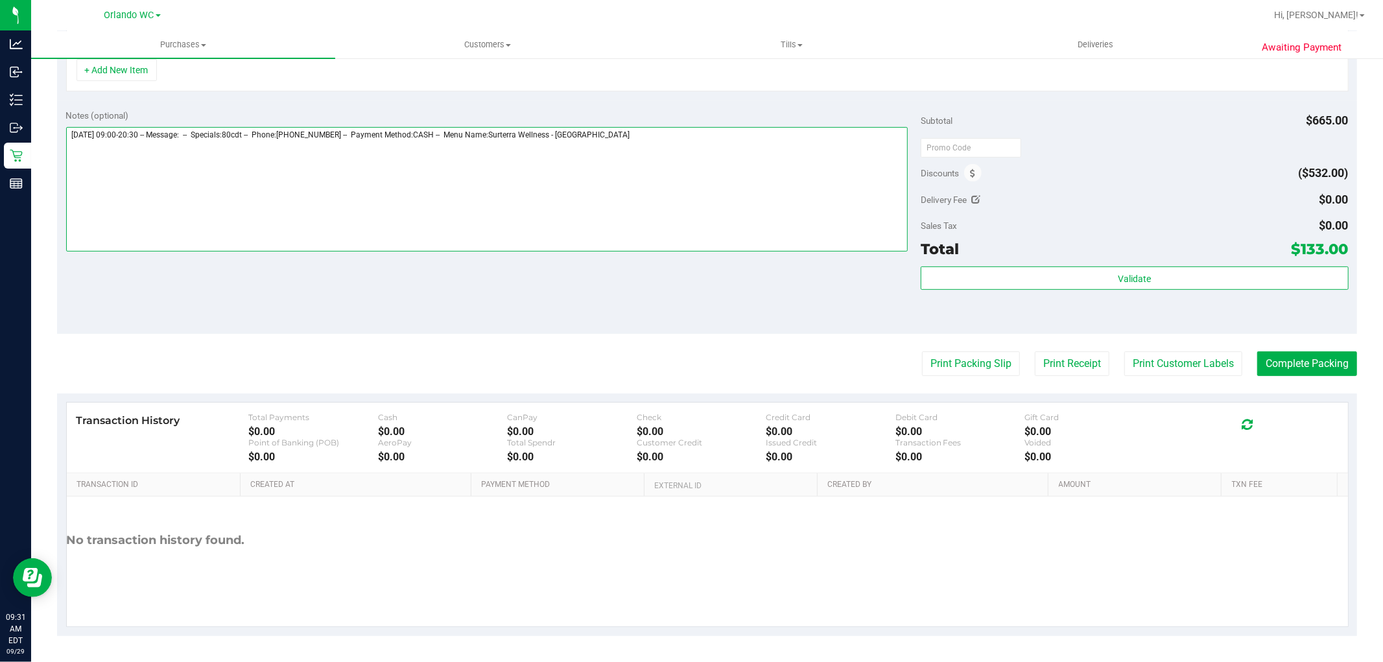
click at [692, 149] on textarea at bounding box center [487, 189] width 842 height 124
drag, startPoint x: 723, startPoint y: 163, endPoint x: 60, endPoint y: 197, distance: 664.0
click at [60, 197] on div "Notes (optional) Subtotal $665.00 Discounts ($532.00) Delivery Fee $0.00 Sales …" at bounding box center [707, 216] width 1300 height 233
click at [501, 196] on textarea at bounding box center [487, 189] width 842 height 124
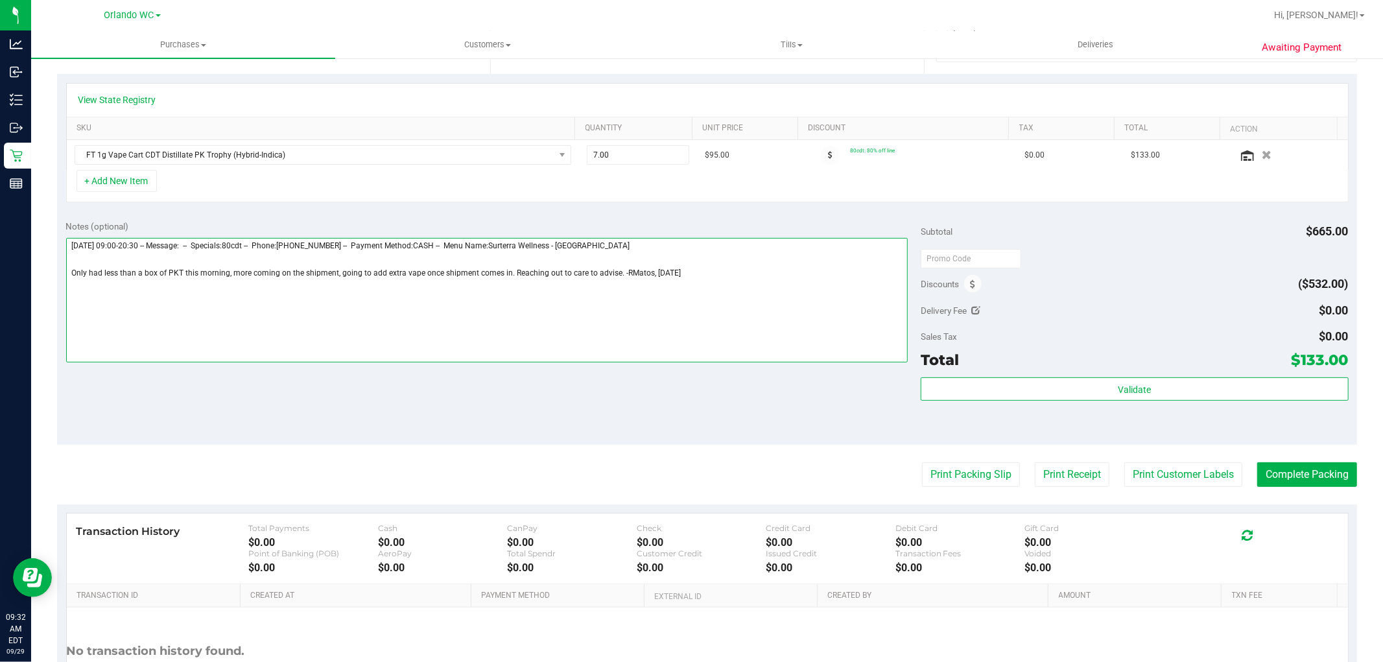
scroll to position [243, 0]
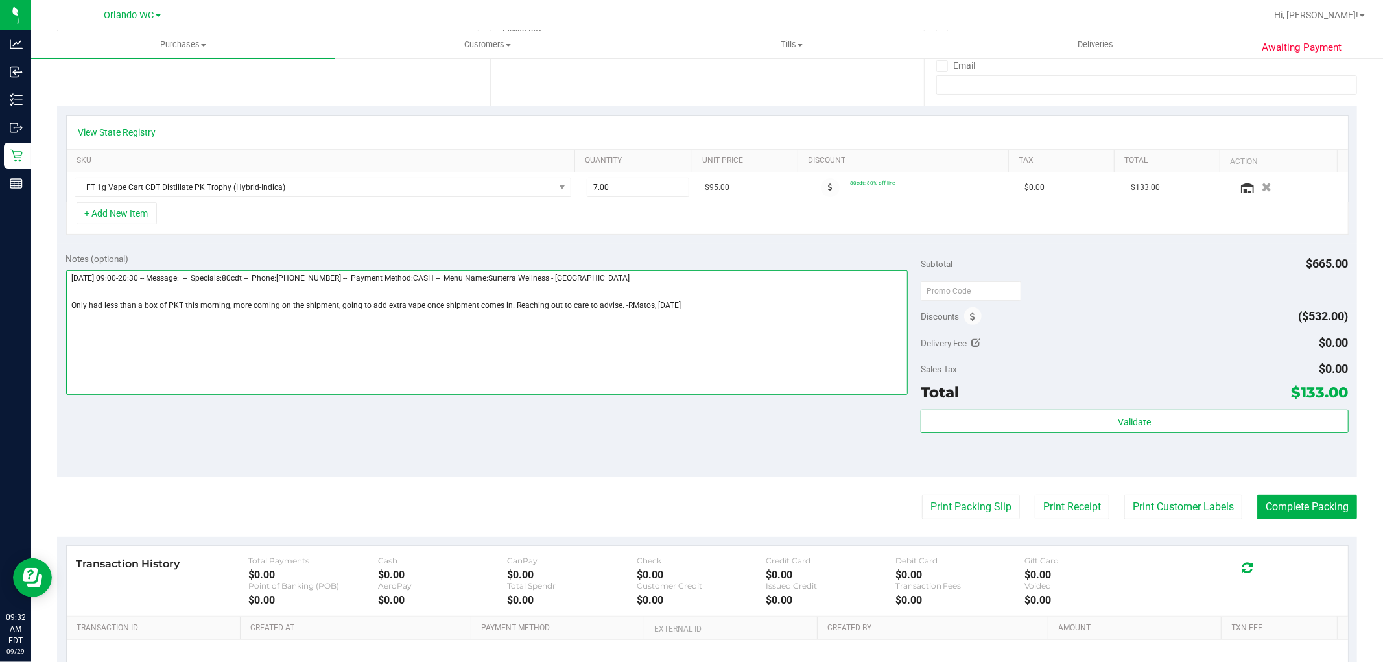
click at [231, 305] on textarea at bounding box center [487, 332] width 842 height 124
drag, startPoint x: 68, startPoint y: 303, endPoint x: 871, endPoint y: 309, distance: 802.5
click at [871, 309] on textarea at bounding box center [487, 332] width 842 height 124
drag, startPoint x: 871, startPoint y: 309, endPoint x: 242, endPoint y: 333, distance: 629.2
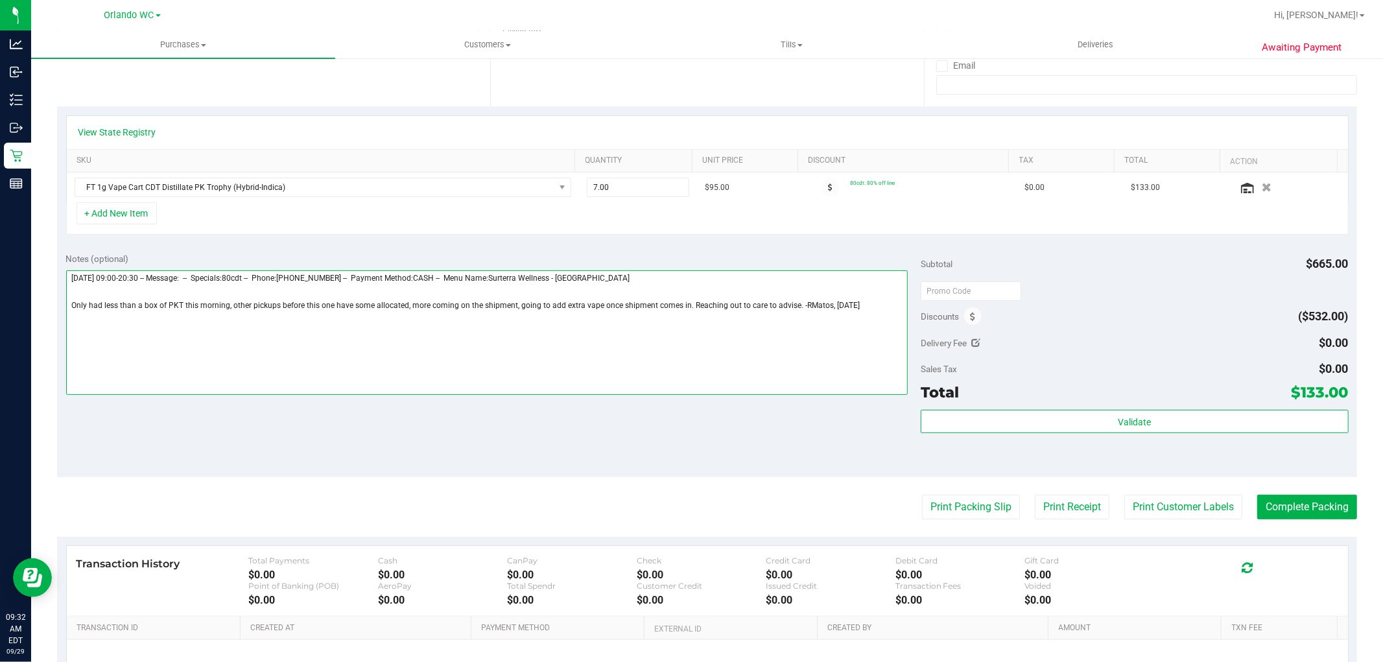
click at [190, 315] on textarea at bounding box center [487, 332] width 842 height 124
click at [351, 358] on textarea at bounding box center [487, 332] width 842 height 124
type textarea "Monday 09/29/2025 09:00-20:30 -- Message: -- Specials:80cdt -- Phone:6464641884…"
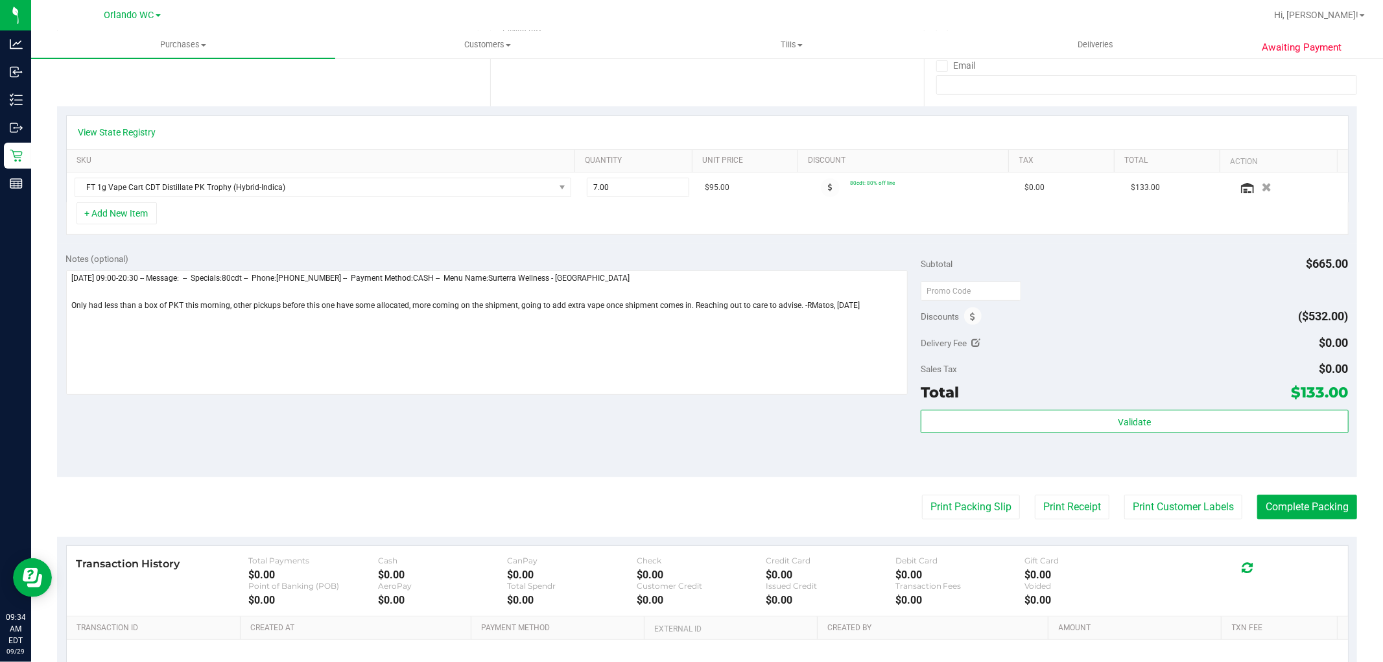
click at [128, 417] on div "Notes (optional) Subtotal $665.00 Discounts ($532.00) Delivery Fee $0.00 Sales …" at bounding box center [707, 360] width 1300 height 233
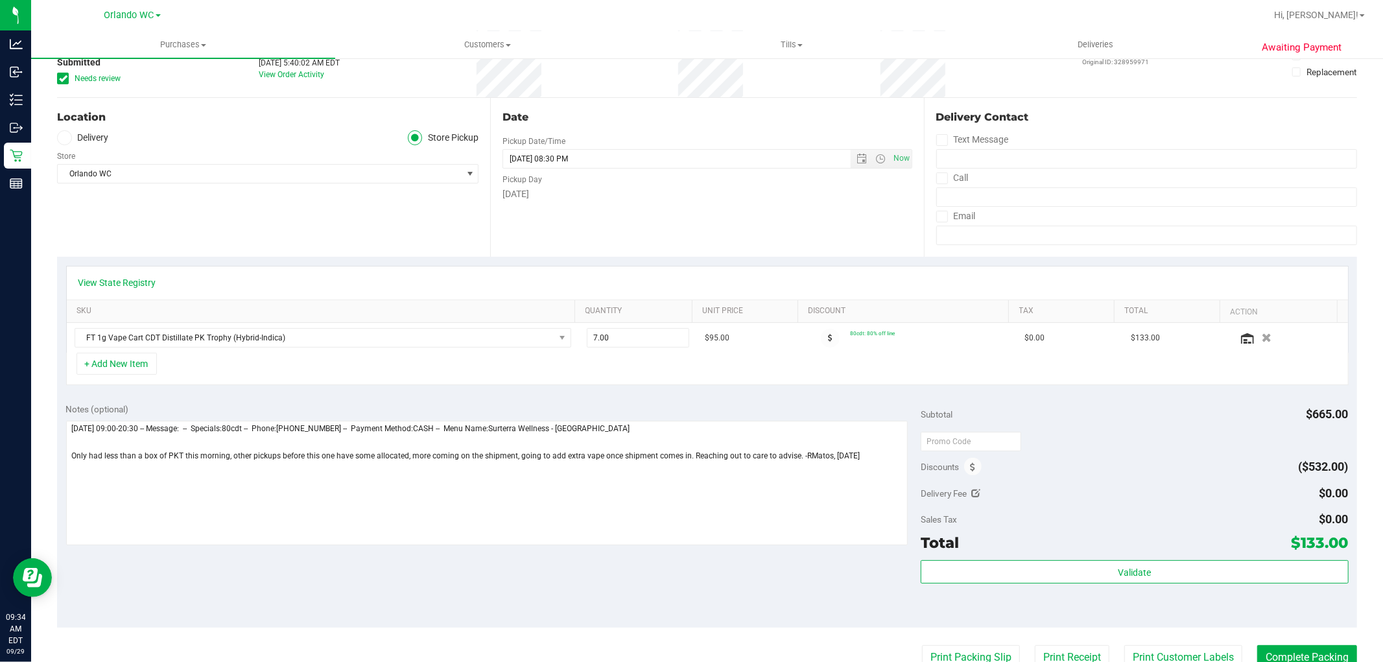
scroll to position [0, 0]
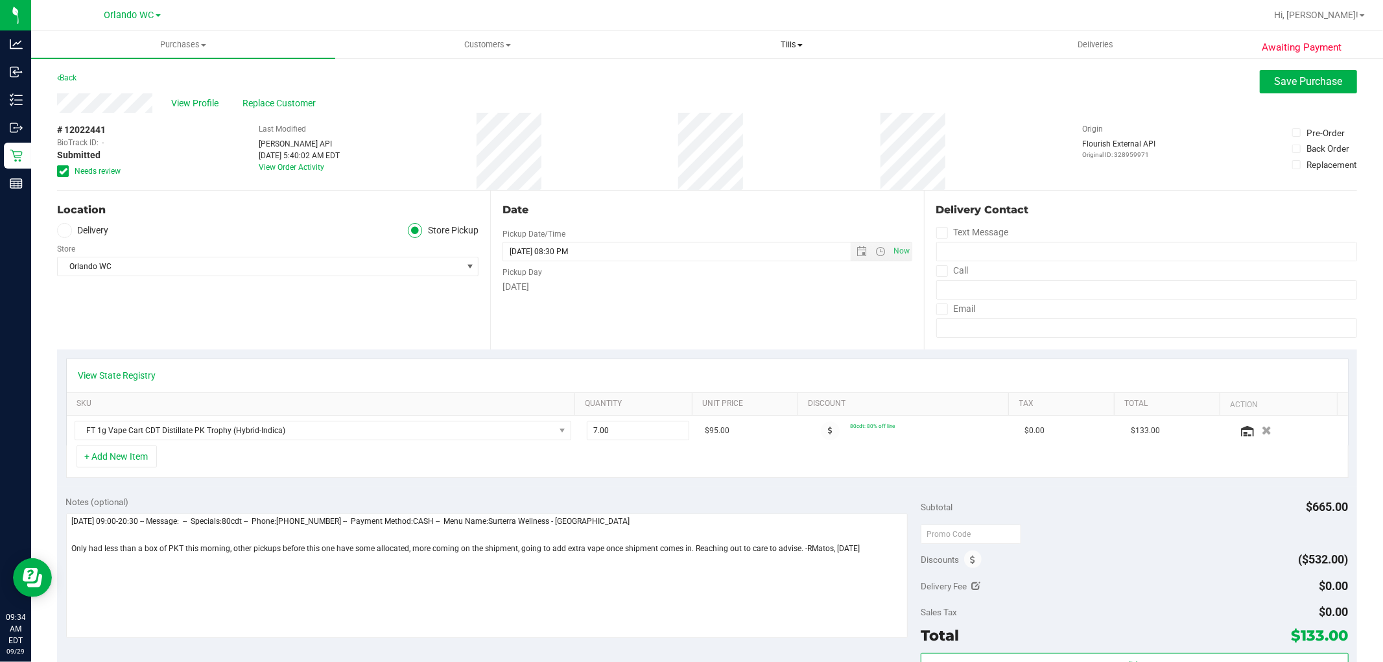
drag, startPoint x: 186, startPoint y: 100, endPoint x: 828, endPoint y: 55, distance: 643.3
click at [187, 100] on span "View Profile" at bounding box center [198, 104] width 52 height 14
click at [1313, 78] on span "Save Purchase" at bounding box center [1308, 81] width 68 height 12
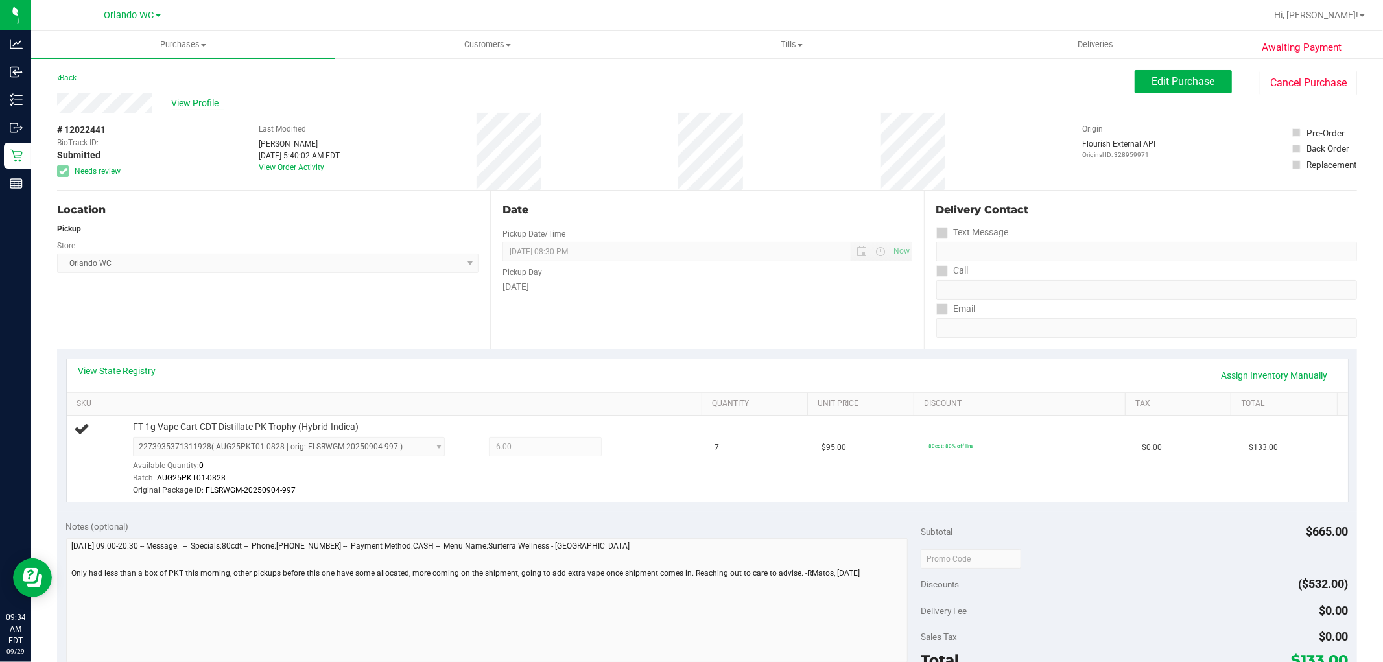
click at [191, 99] on span "View Profile" at bounding box center [198, 104] width 52 height 14
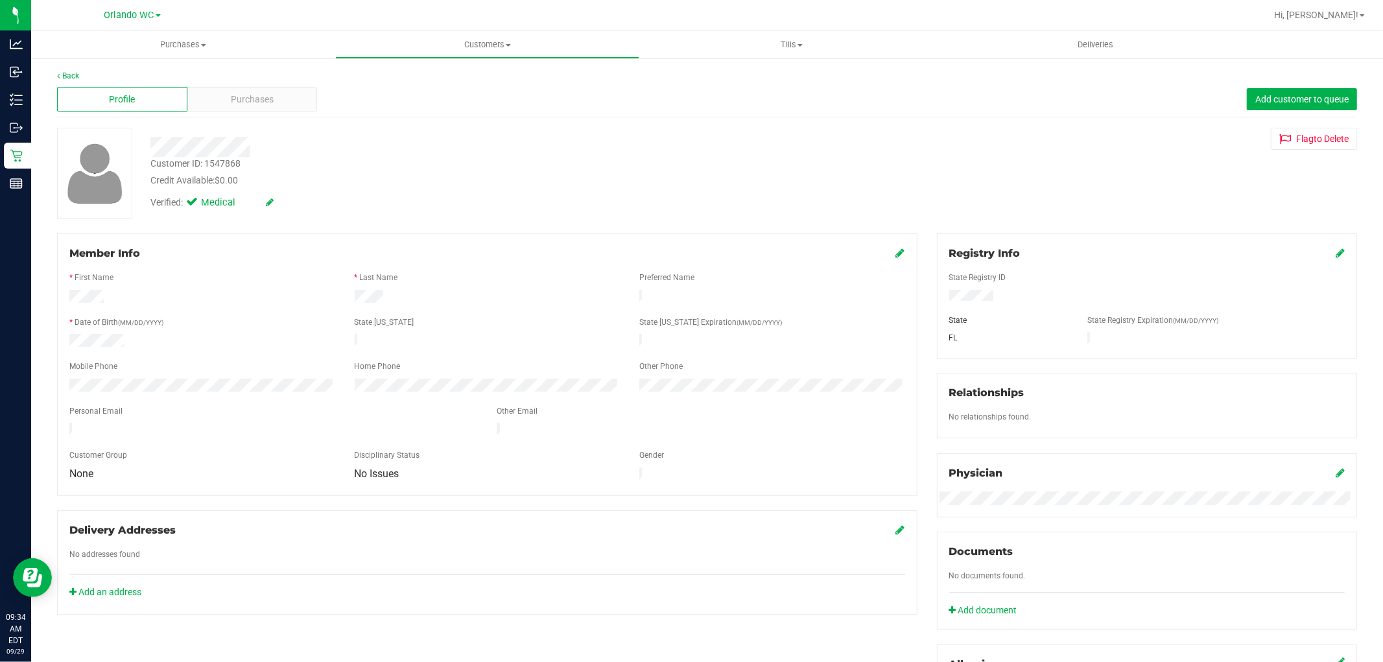
click at [228, 160] on div "Customer ID: 1547868" at bounding box center [195, 164] width 90 height 14
copy div "1547868"
click at [594, 200] on div "Verified: Medical" at bounding box center [471, 201] width 660 height 29
click at [629, 623] on div "Member Info * First Name * Last Name Preferred Name * Date of Birth (MM/DD/YYYY…" at bounding box center [706, 564] width 1319 height 662
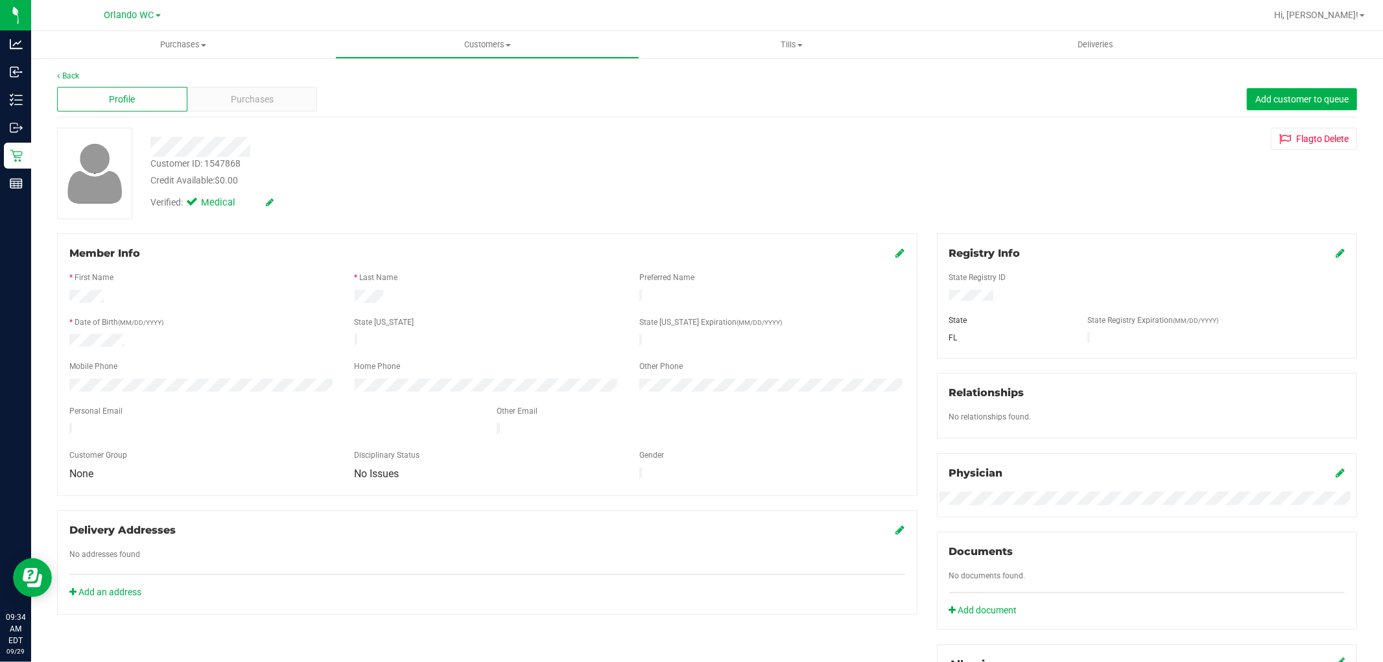
click at [556, 281] on div "* Last Name" at bounding box center [487, 279] width 285 height 15
click at [567, 272] on div "* Last Name" at bounding box center [487, 279] width 285 height 15
click at [258, 102] on span "Purchases" at bounding box center [252, 100] width 43 height 14
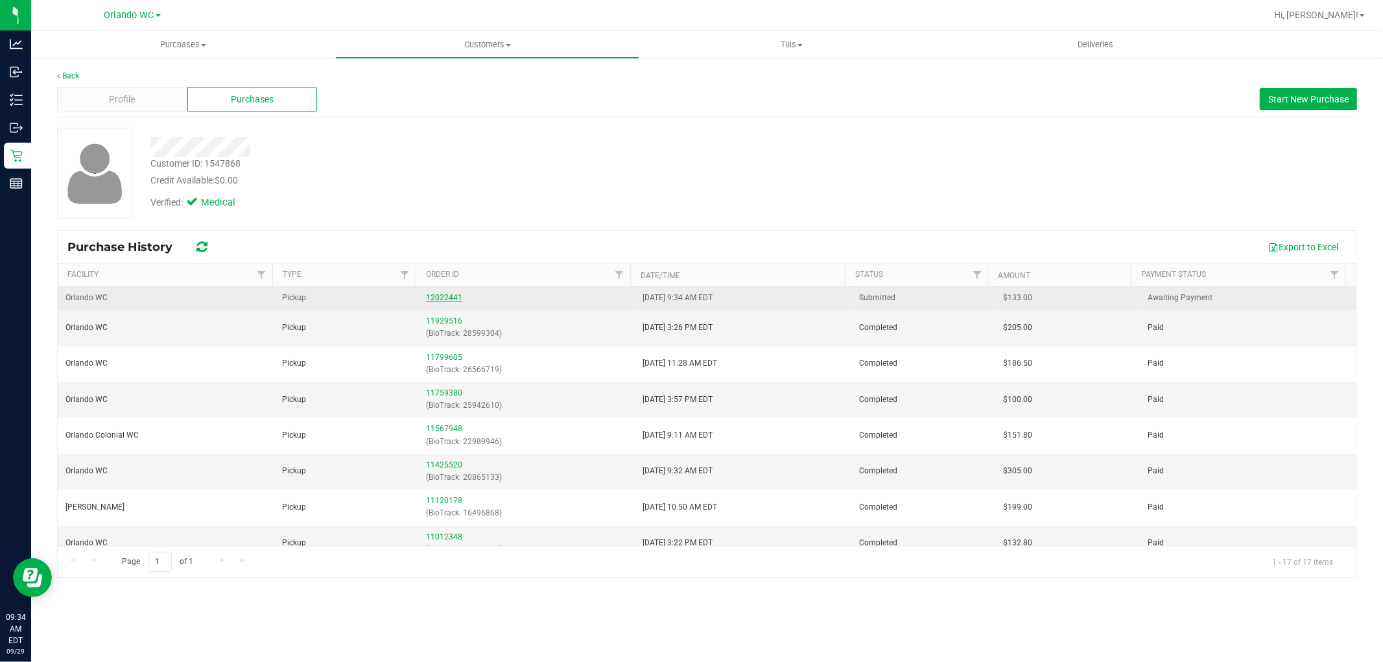
click at [435, 296] on link "12022441" at bounding box center [444, 297] width 36 height 9
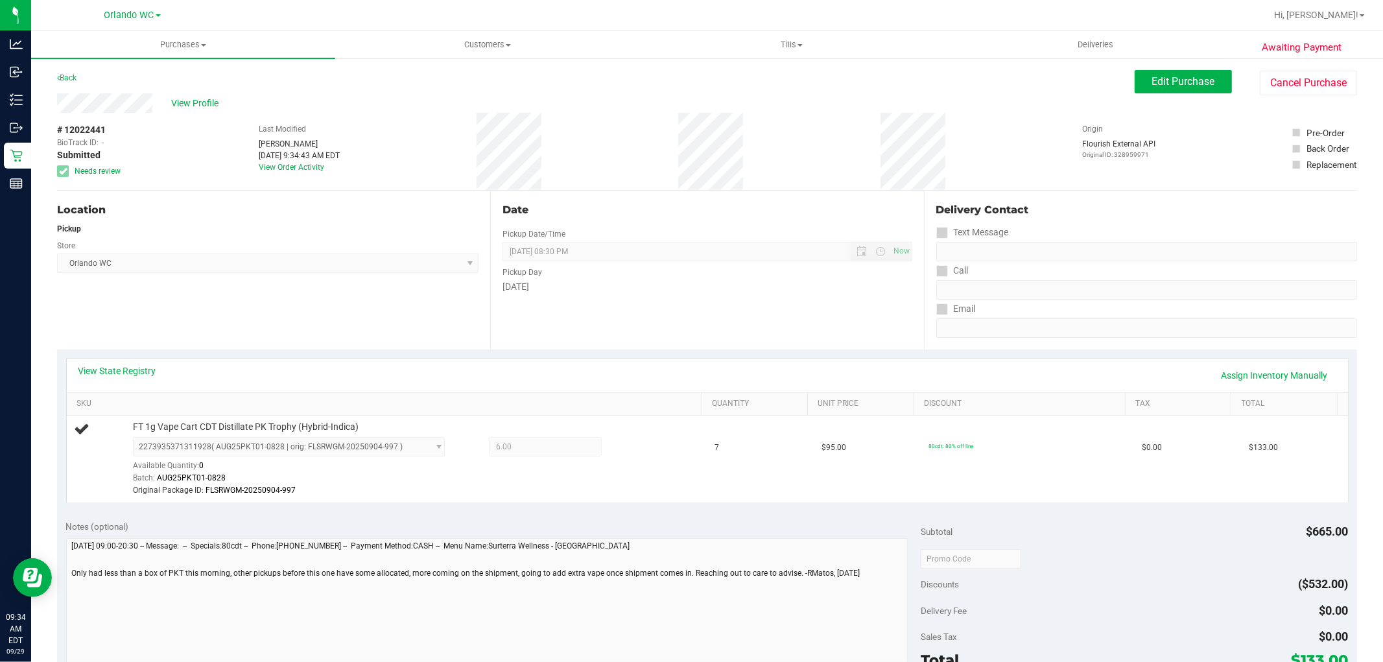
click at [661, 289] on div "[DATE]" at bounding box center [706, 287] width 409 height 14
click at [126, 374] on link "View State Registry" at bounding box center [117, 370] width 78 height 13
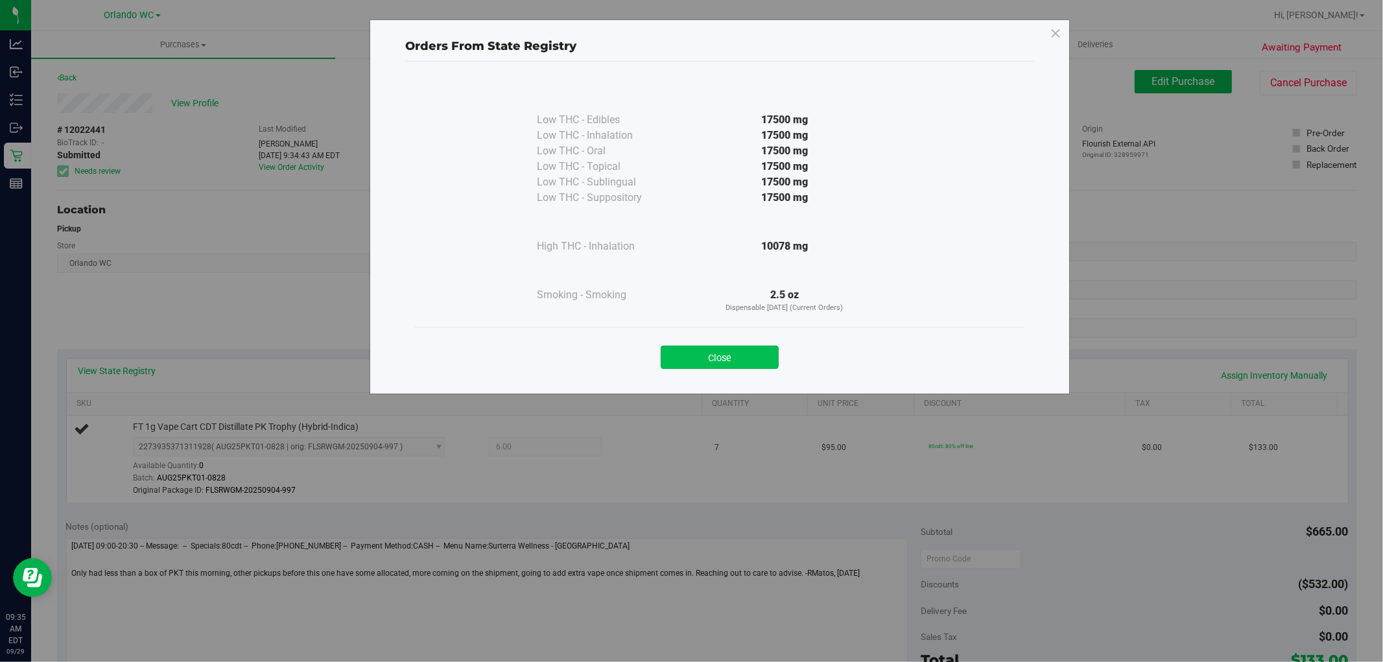
click at [756, 350] on button "Close" at bounding box center [720, 356] width 118 height 23
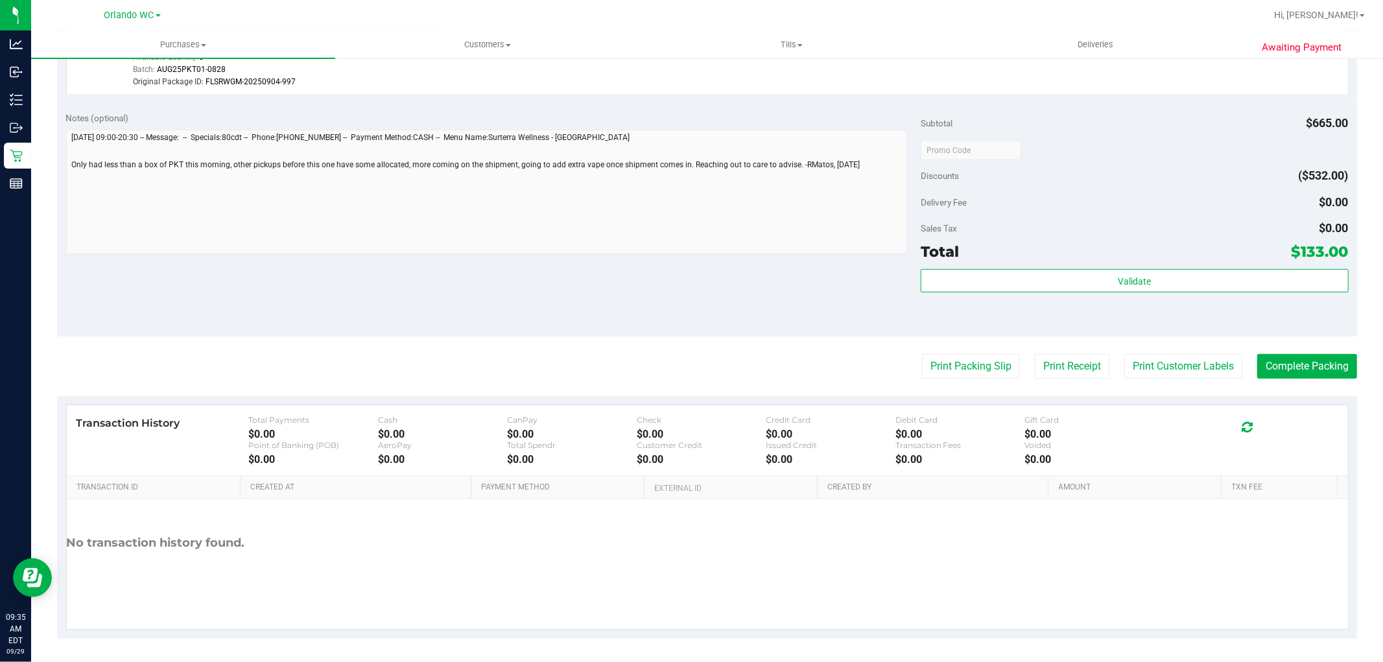
scroll to position [412, 0]
click at [968, 359] on button "Print Packing Slip" at bounding box center [971, 363] width 98 height 25
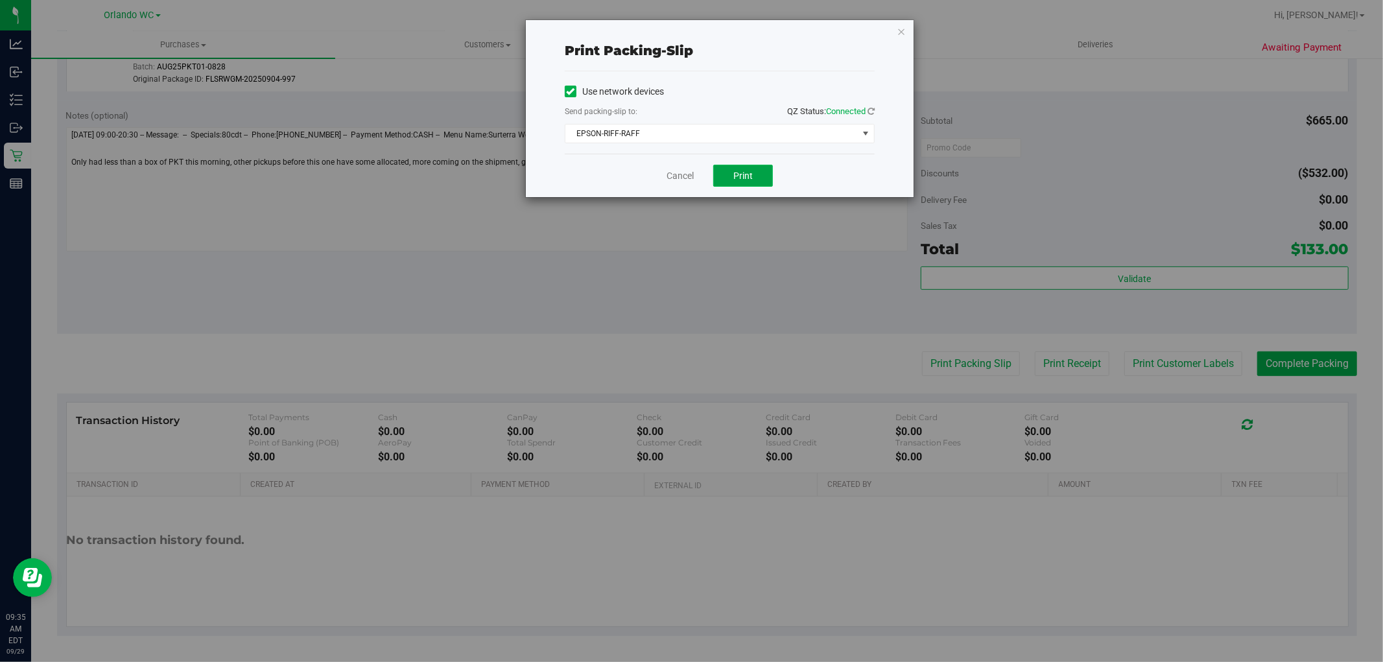
click at [735, 170] on span "Print" at bounding box center [742, 175] width 19 height 10
click at [668, 167] on div "Cancel Print" at bounding box center [720, 175] width 310 height 43
click at [685, 167] on div "Cancel Print" at bounding box center [720, 175] width 310 height 43
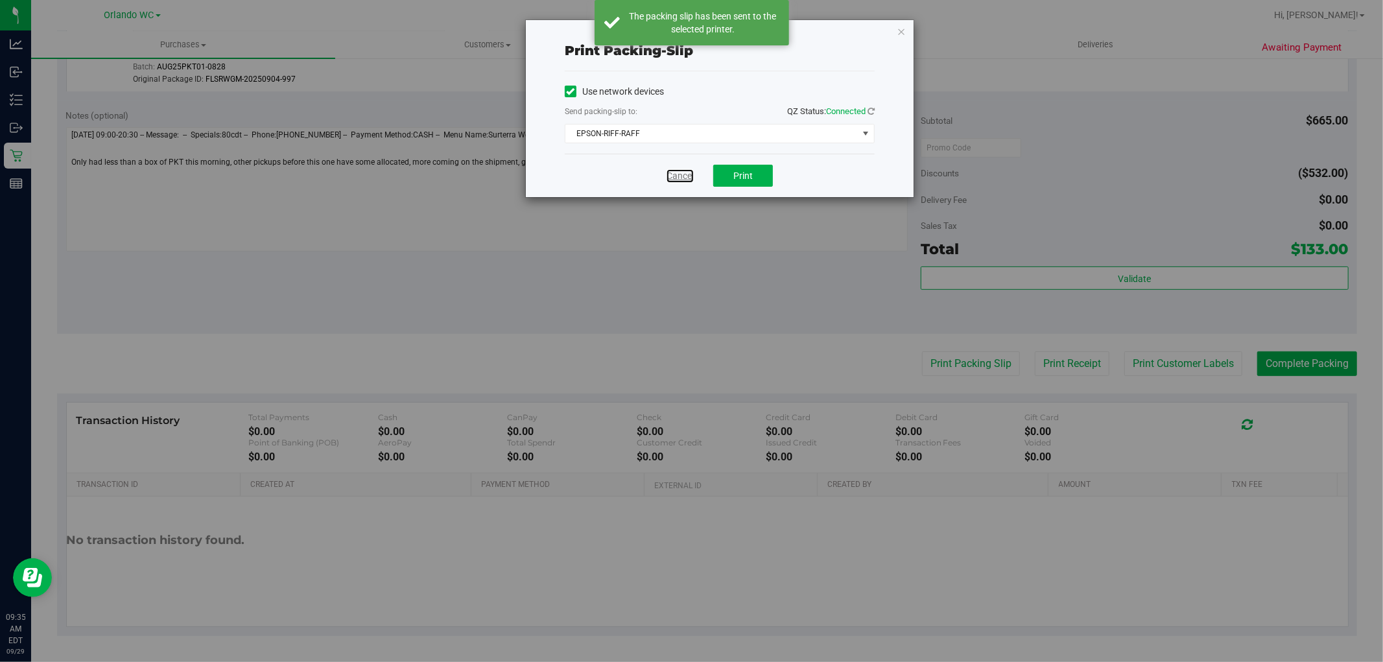
click at [685, 170] on link "Cancel" at bounding box center [679, 176] width 27 height 14
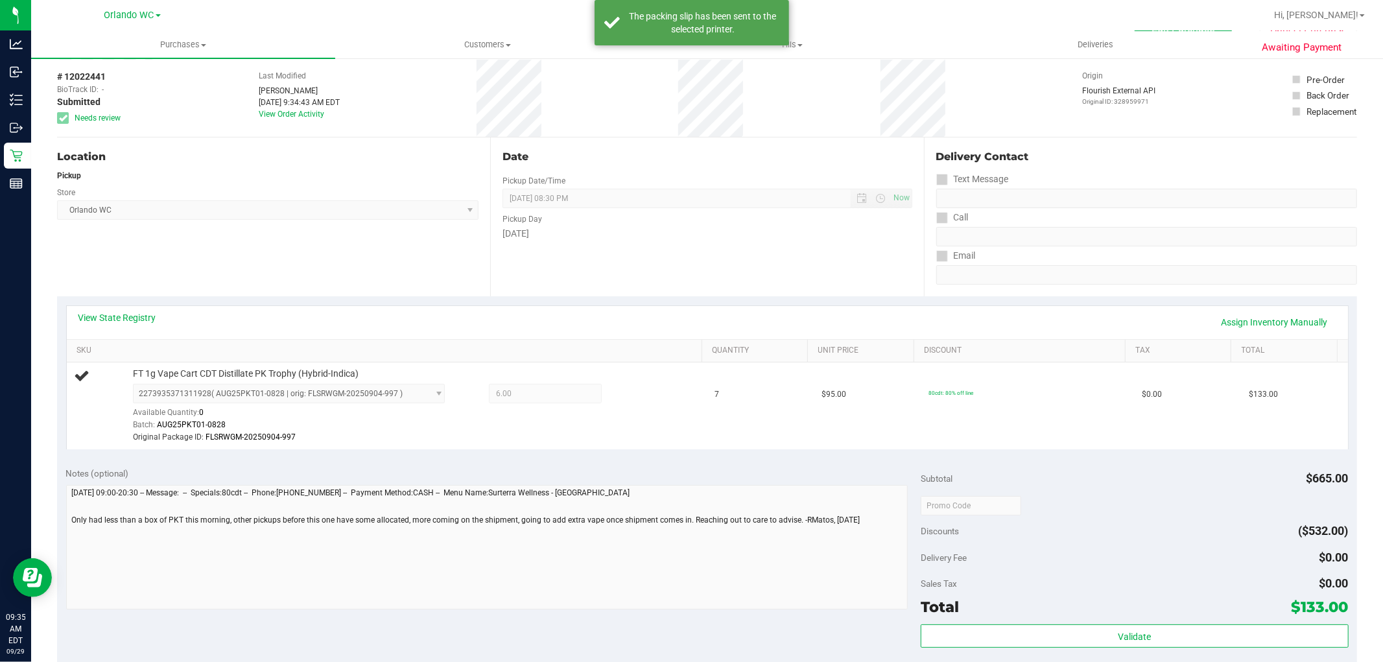
scroll to position [52, 0]
click at [451, 279] on div "Location Pickup Store Orlando WC Select Store Bonita Springs WC Boynton Beach W…" at bounding box center [273, 218] width 433 height 159
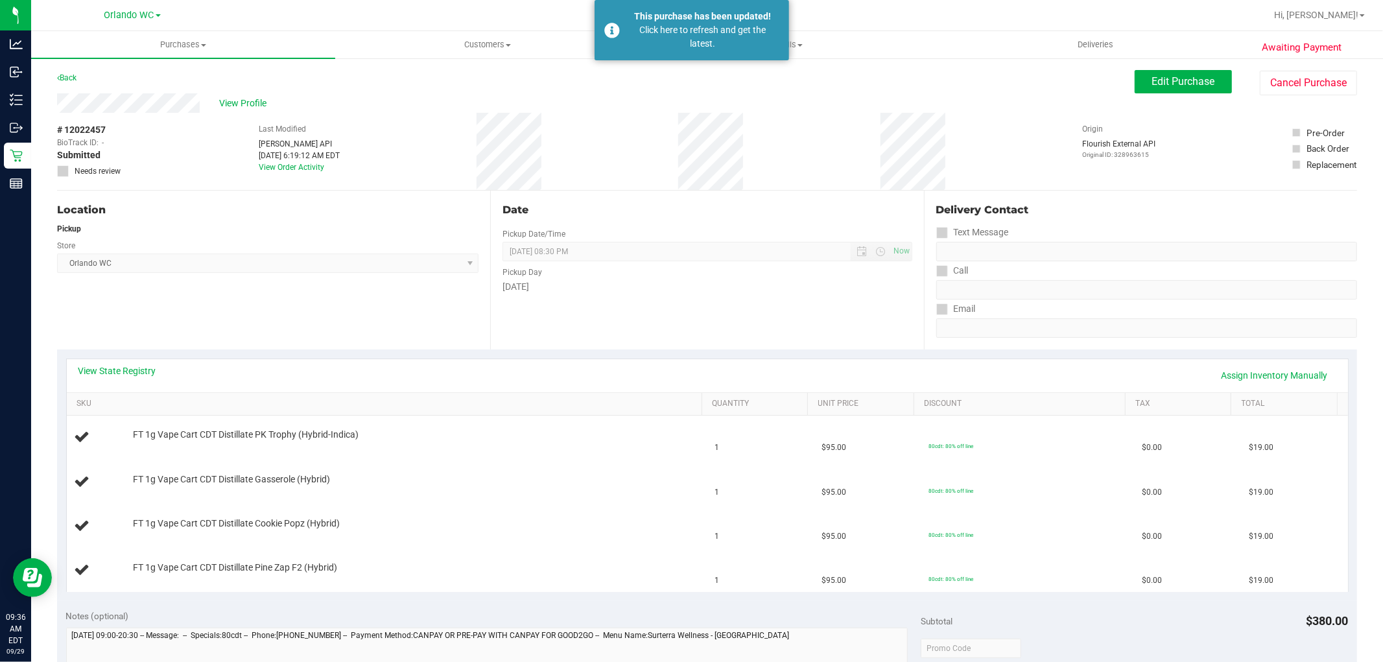
click at [312, 231] on div "Pickup" at bounding box center [267, 229] width 421 height 12
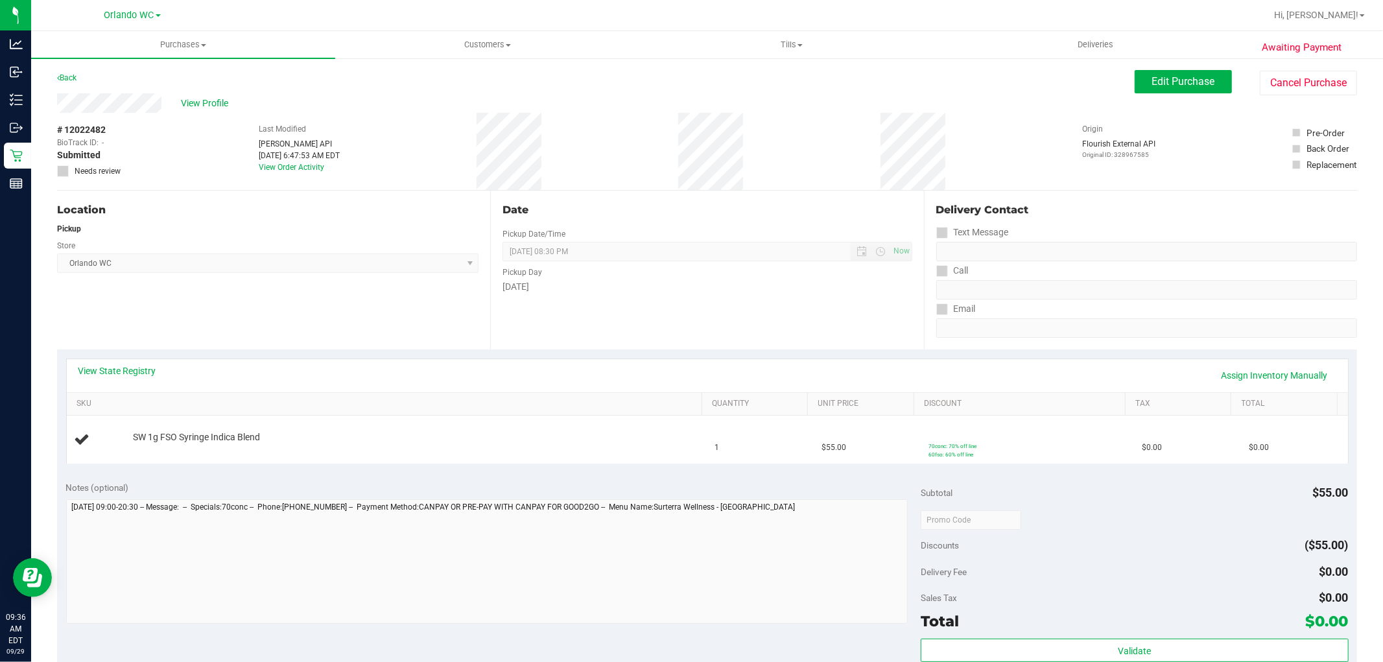
click at [355, 281] on div "Location Pickup Store [GEOGRAPHIC_DATA] WC Select Store [PERSON_NAME][GEOGRAPHI…" at bounding box center [273, 270] width 433 height 159
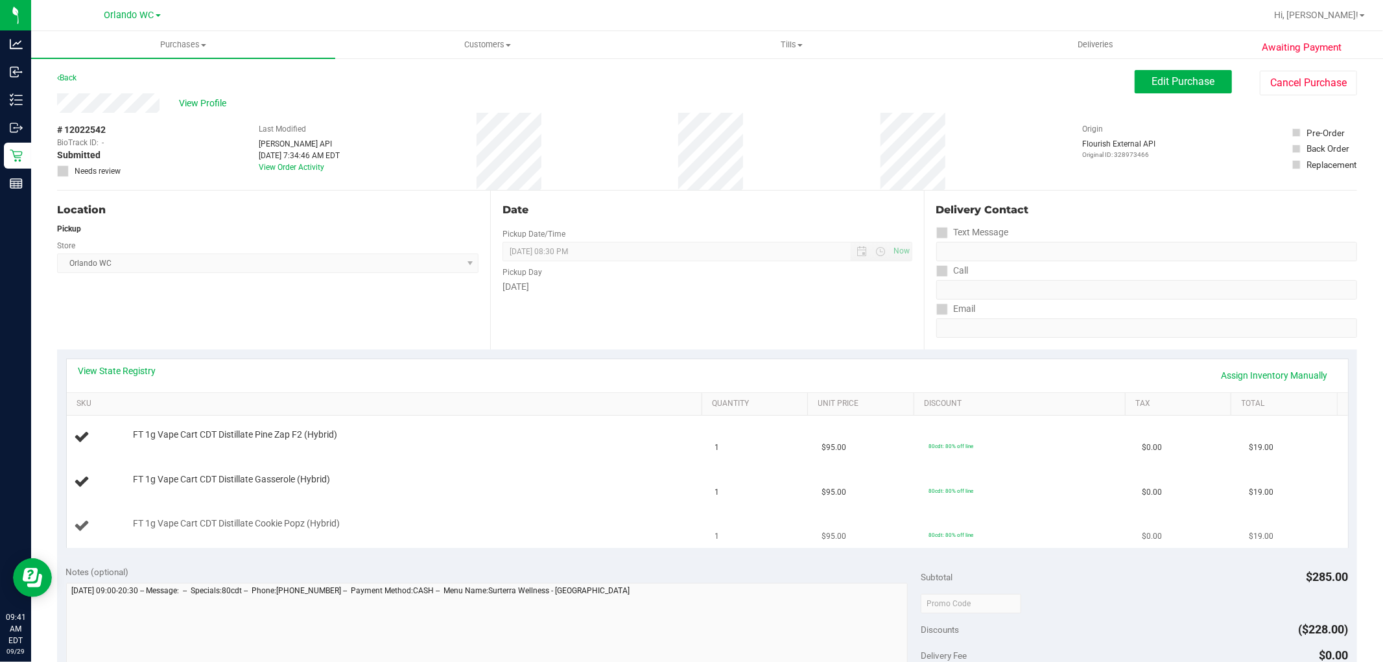
click at [831, 513] on td "$95.00" at bounding box center [867, 525] width 107 height 43
click at [791, 543] on td "1" at bounding box center [760, 525] width 107 height 43
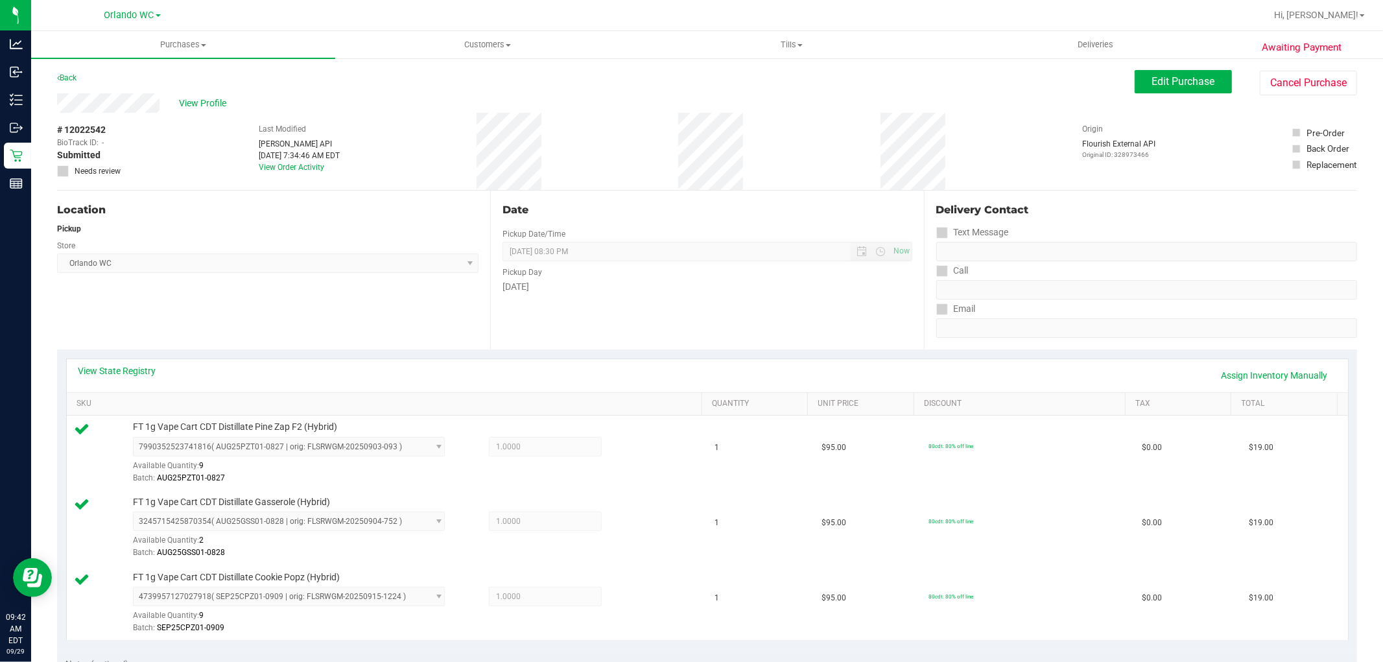
scroll to position [549, 0]
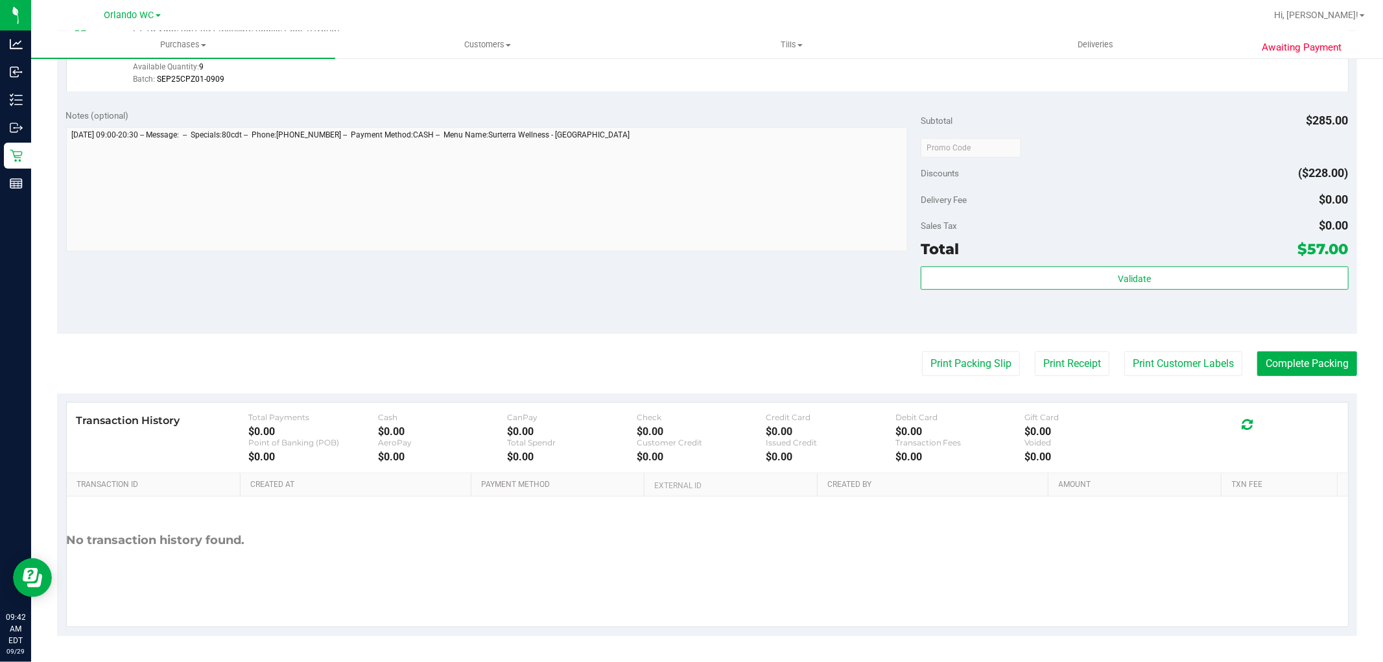
click at [1053, 222] on div "Sales Tax $0.00" at bounding box center [1133, 225] width 427 height 23
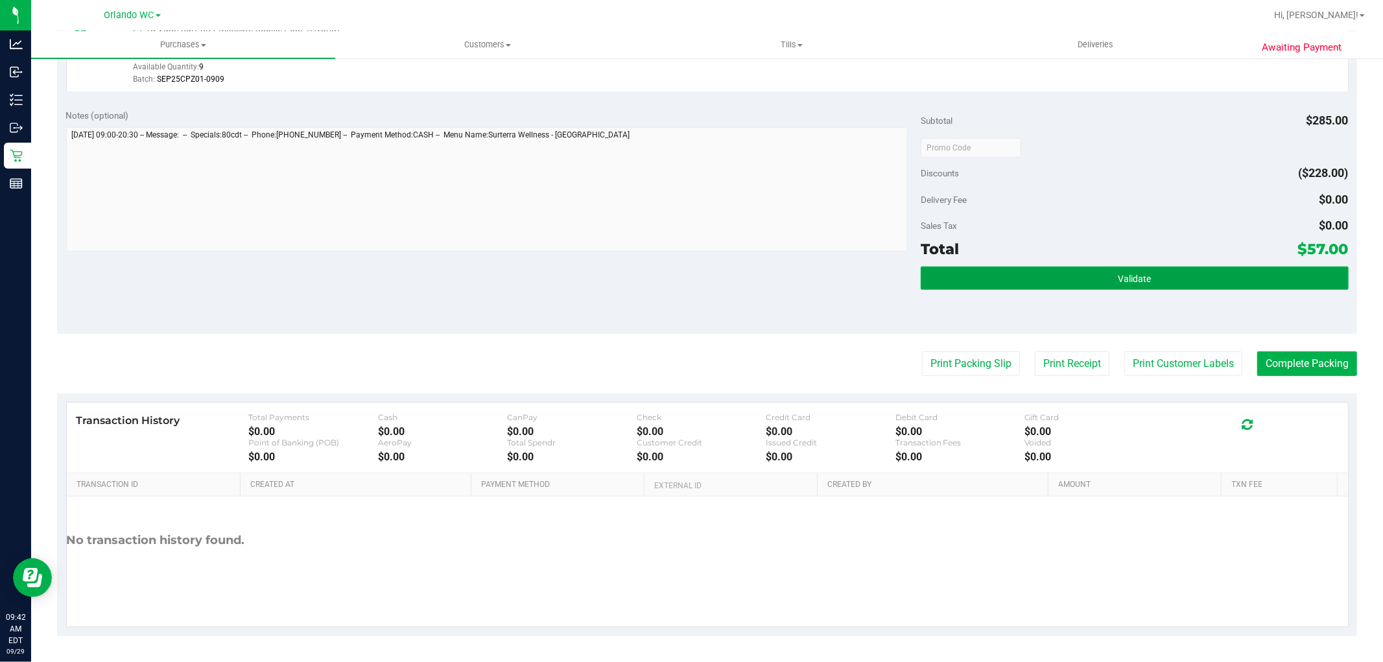
click at [999, 285] on button "Validate" at bounding box center [1133, 277] width 427 height 23
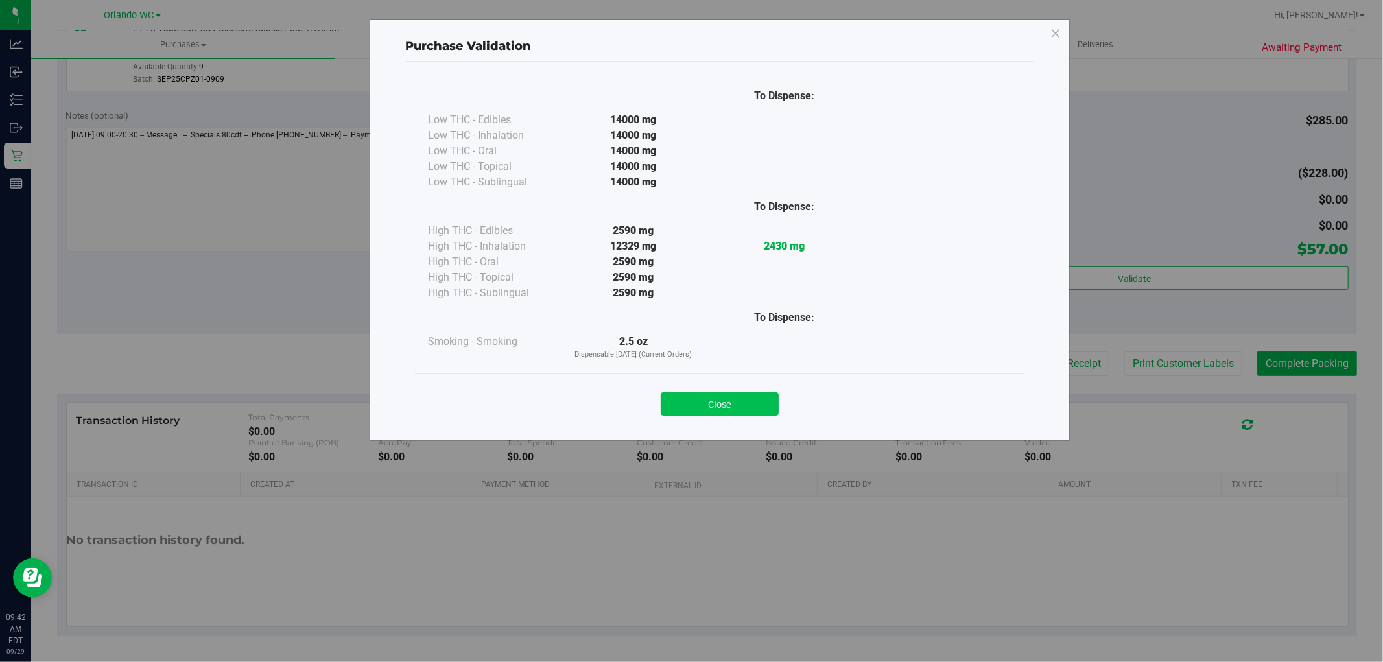
click at [716, 412] on button "Close" at bounding box center [720, 403] width 118 height 23
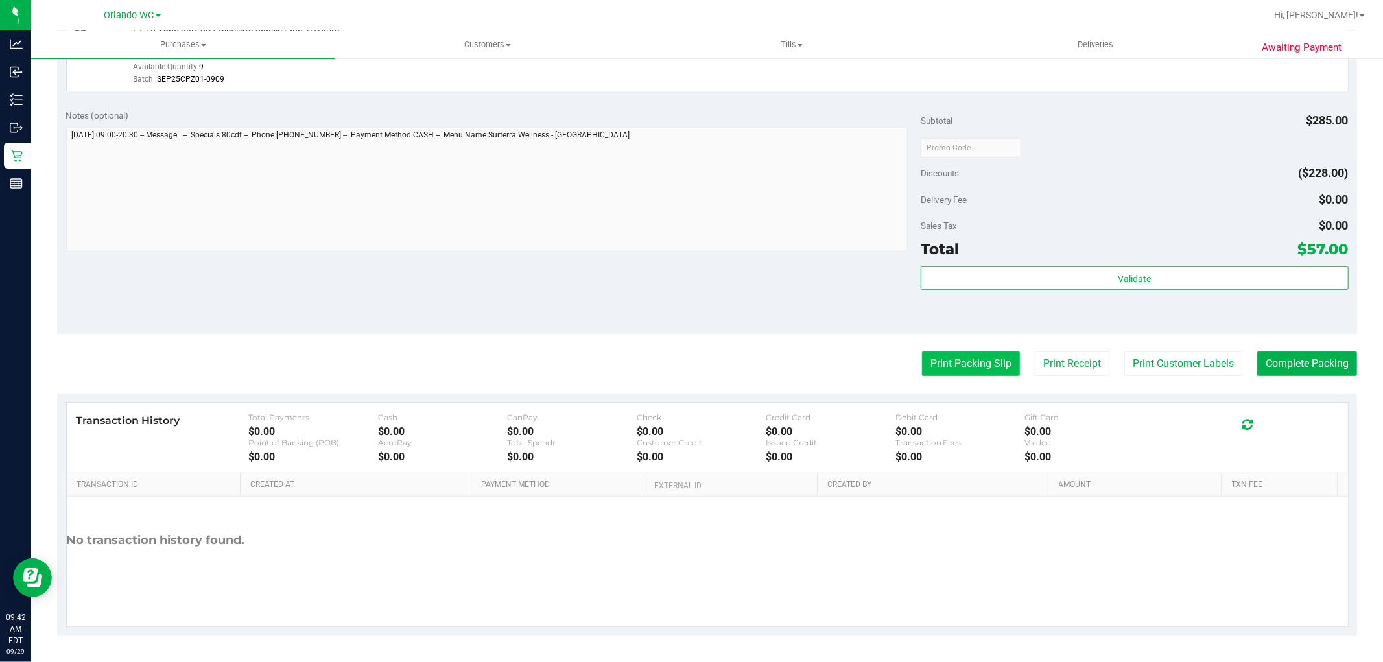
click at [948, 364] on button "Print Packing Slip" at bounding box center [971, 363] width 98 height 25
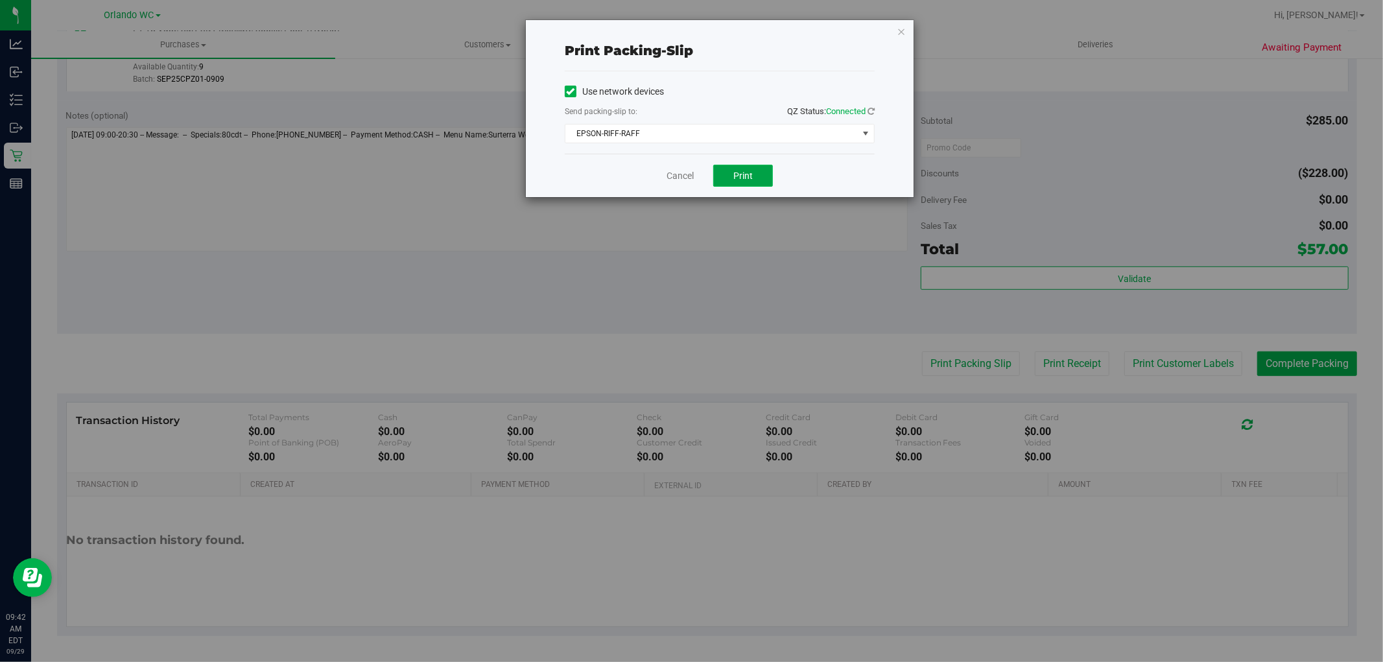
click at [755, 173] on button "Print" at bounding box center [743, 176] width 60 height 22
click at [673, 176] on link "Cancel" at bounding box center [679, 176] width 27 height 14
drag, startPoint x: 579, startPoint y: 261, endPoint x: 603, endPoint y: 256, distance: 25.2
click at [584, 260] on div "Notes (optional) Subtotal $285.00 Discounts ($228.00) Delivery Fee $0.00 Sales …" at bounding box center [707, 216] width 1300 height 233
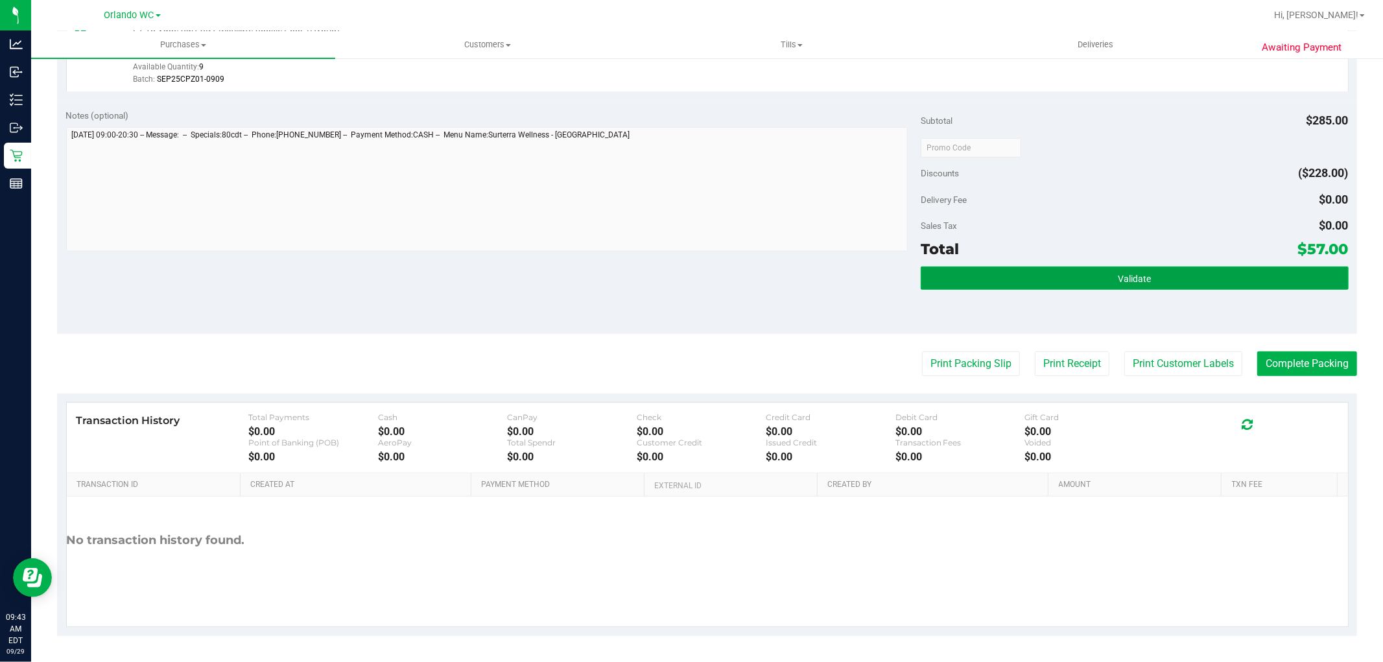
click at [1090, 281] on button "Validate" at bounding box center [1133, 277] width 427 height 23
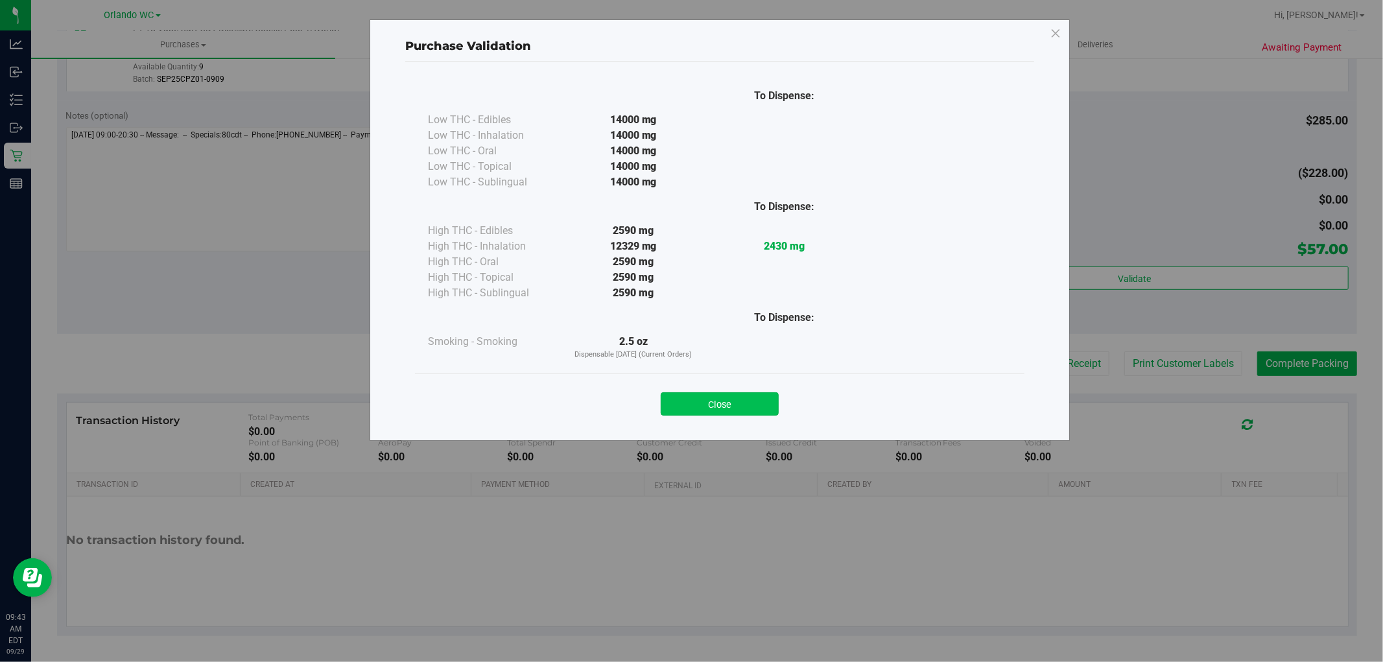
click at [677, 423] on div "Close" at bounding box center [719, 399] width 609 height 53
click at [709, 396] on button "Close" at bounding box center [720, 403] width 118 height 23
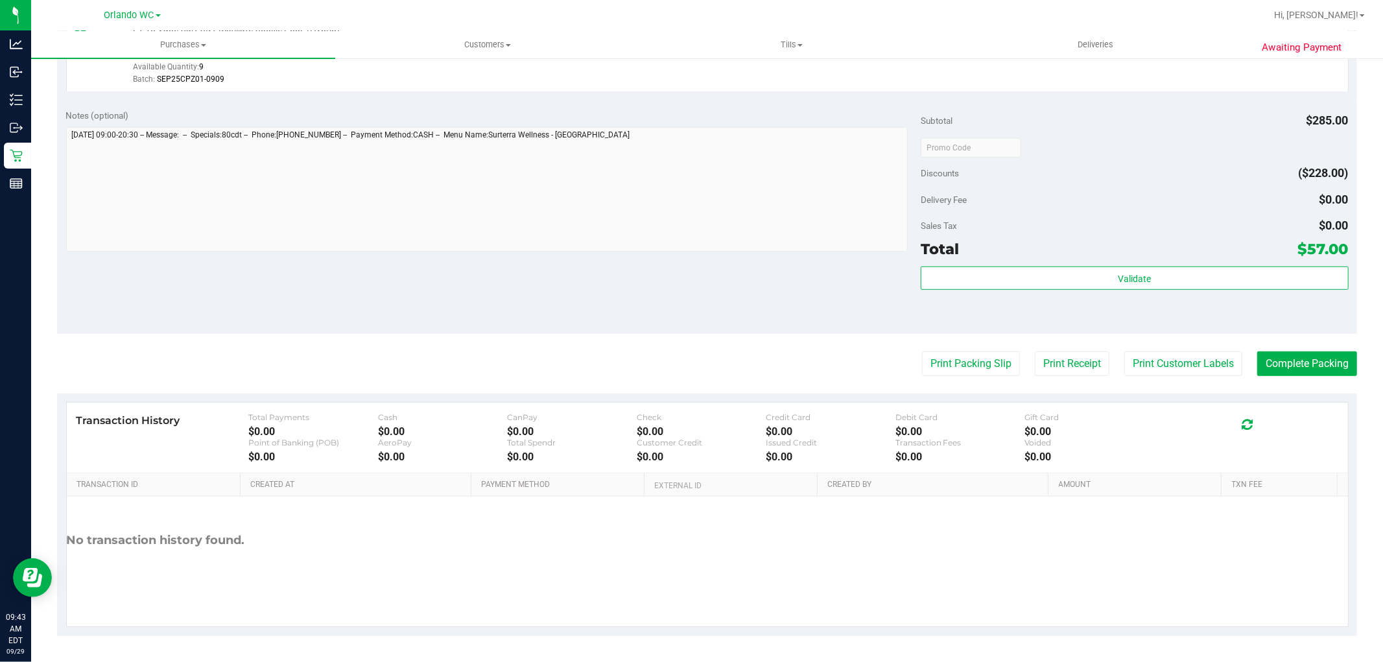
click at [714, 263] on div "Notes (optional) Subtotal $285.00 Discounts ($228.00) Delivery Fee $0.00 Sales …" at bounding box center [707, 216] width 1300 height 233
click at [1278, 361] on button "Complete Packing" at bounding box center [1307, 363] width 100 height 25
click at [724, 307] on div "Notes (optional) Subtotal $285.00 Discounts ($228.00) Delivery Fee $0.00 Sales …" at bounding box center [707, 216] width 1300 height 233
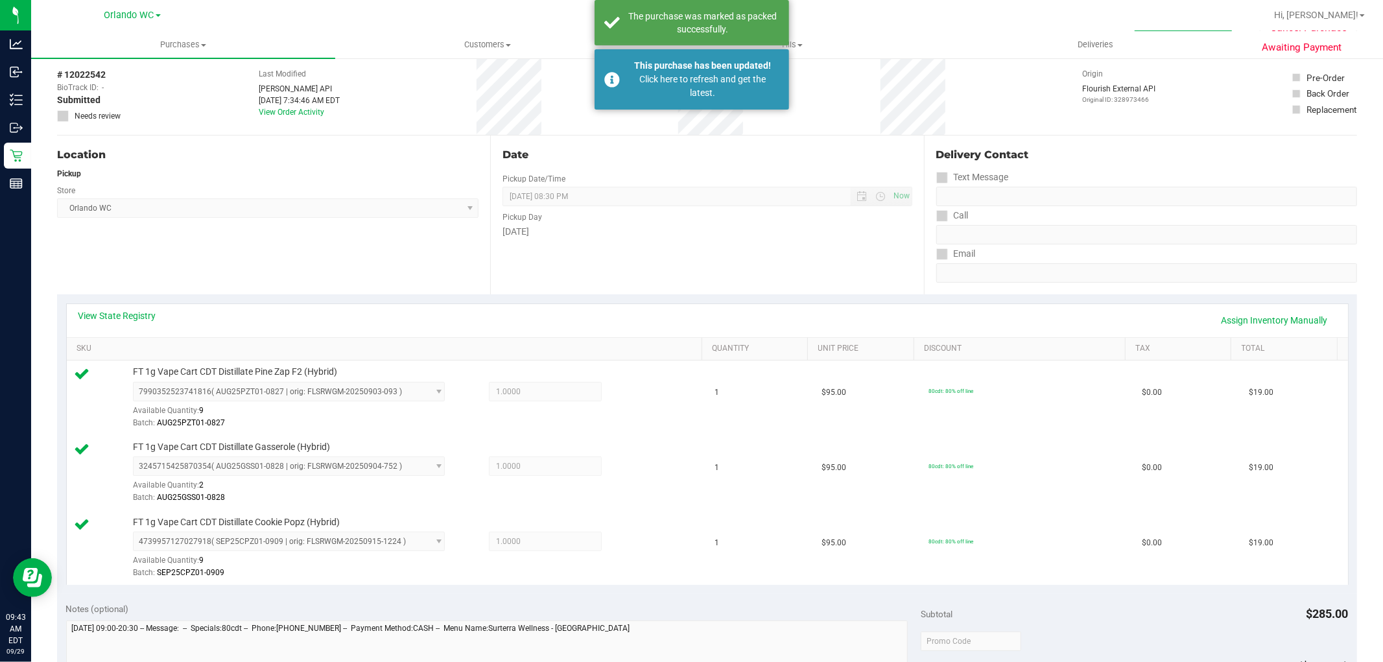
scroll to position [45, 0]
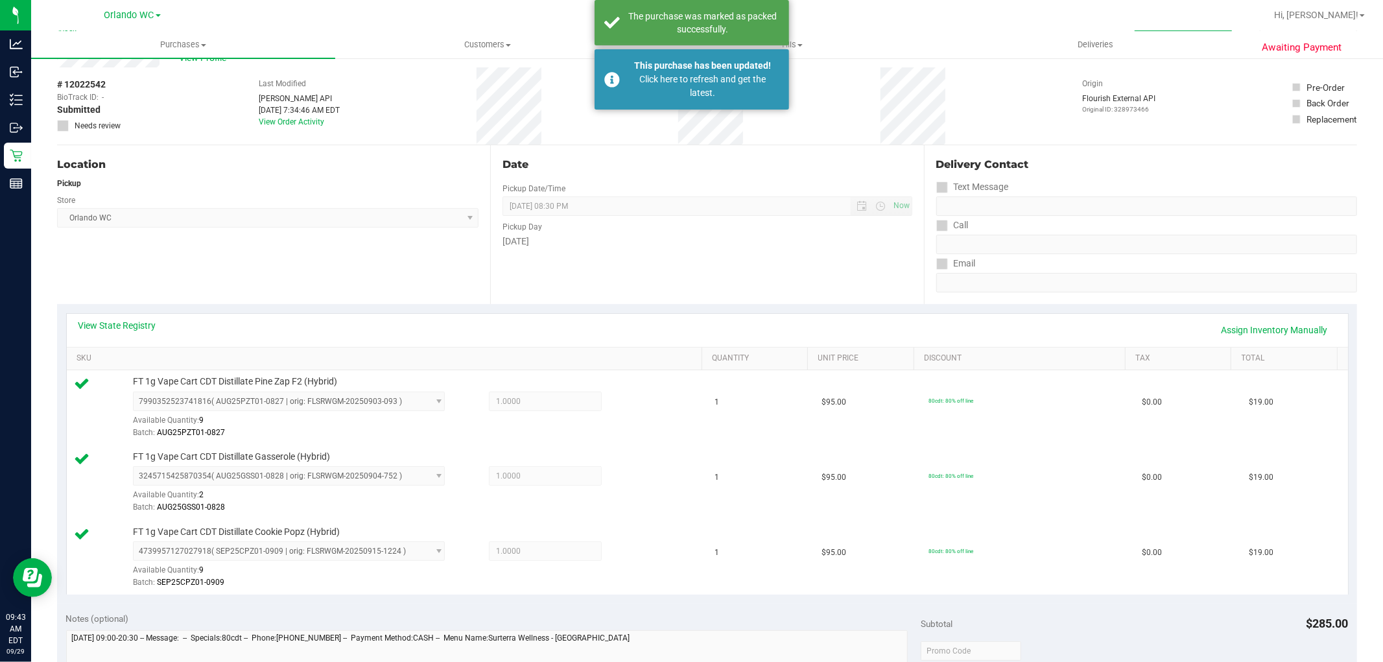
click at [307, 251] on div "Location Pickup Store [GEOGRAPHIC_DATA] WC Select Store [PERSON_NAME][GEOGRAPHI…" at bounding box center [273, 224] width 433 height 159
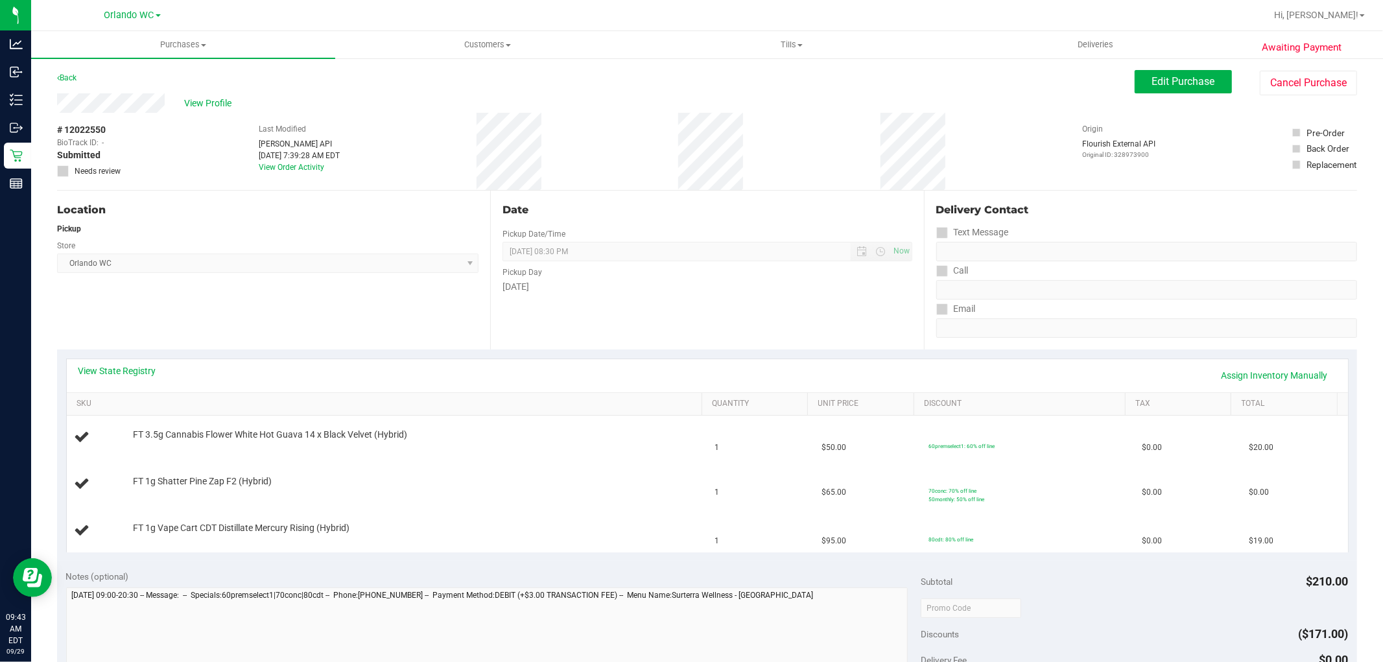
click at [349, 215] on div "Location" at bounding box center [267, 210] width 421 height 16
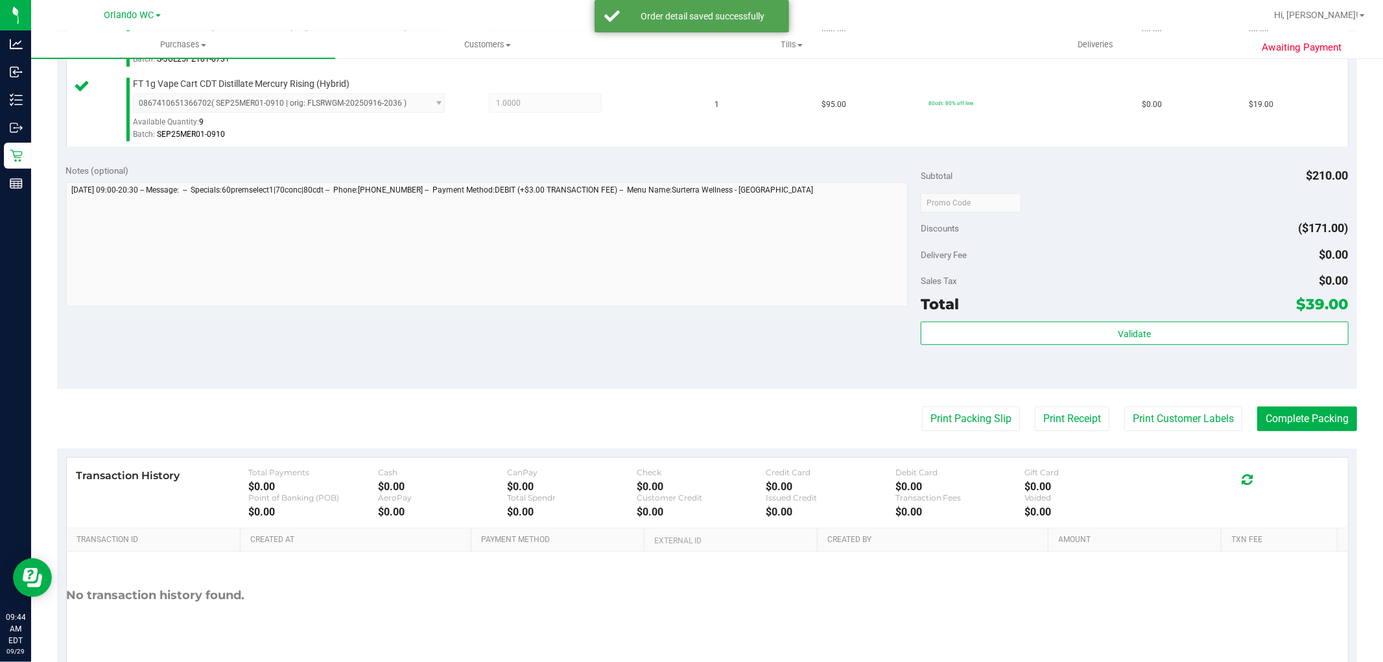
scroll to position [549, 0]
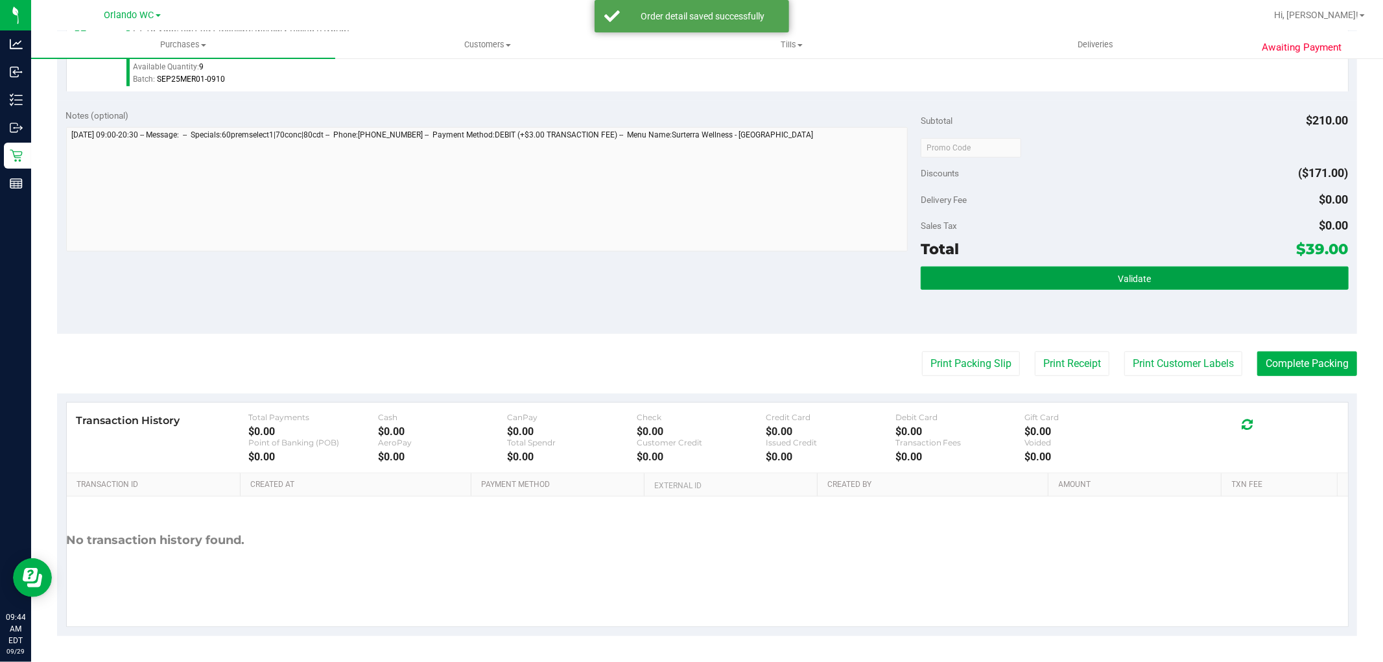
click at [1067, 285] on button "Validate" at bounding box center [1133, 277] width 427 height 23
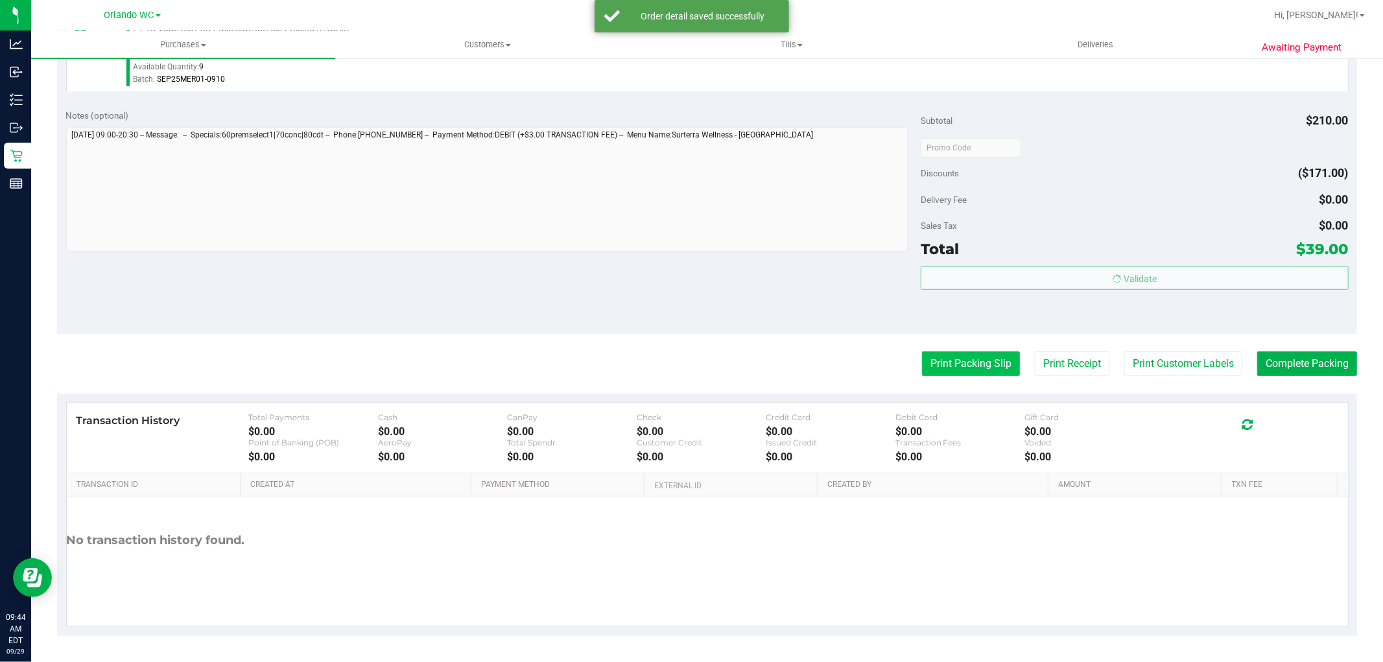
click at [988, 360] on button "Print Packing Slip" at bounding box center [971, 363] width 98 height 25
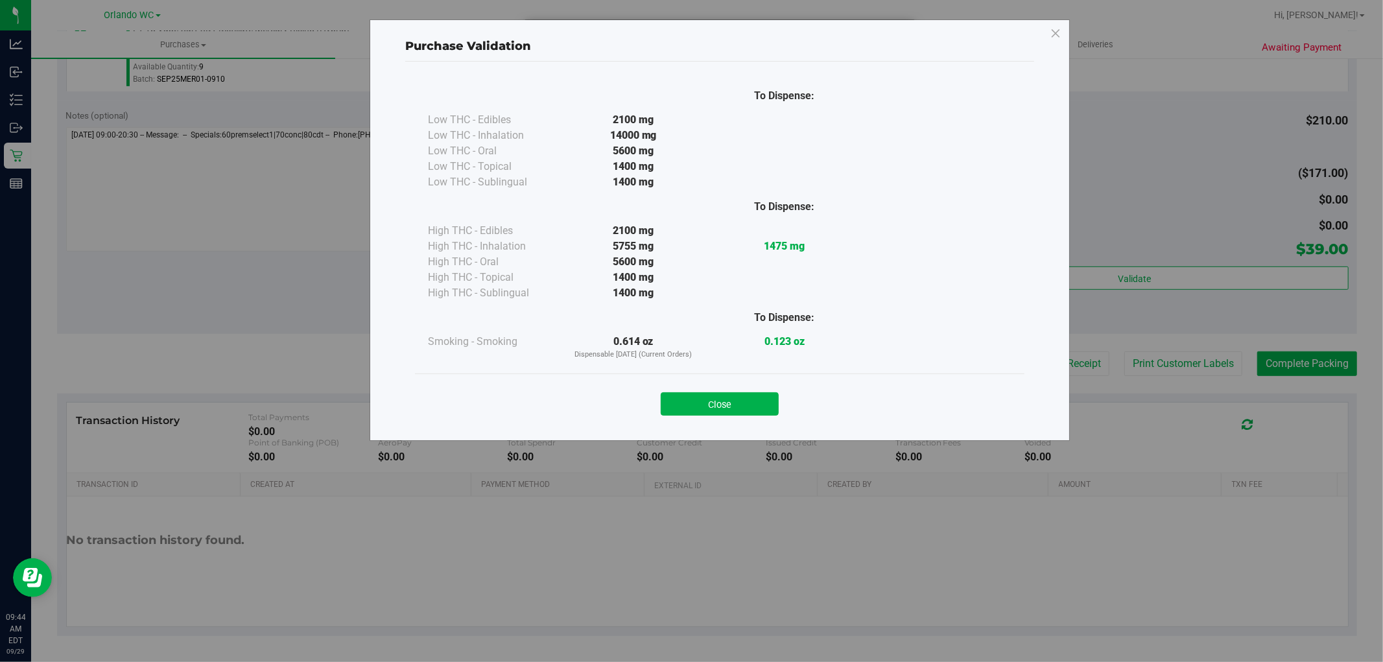
click at [703, 417] on div "Close" at bounding box center [719, 399] width 609 height 53
click at [723, 401] on button "Close" at bounding box center [720, 403] width 118 height 23
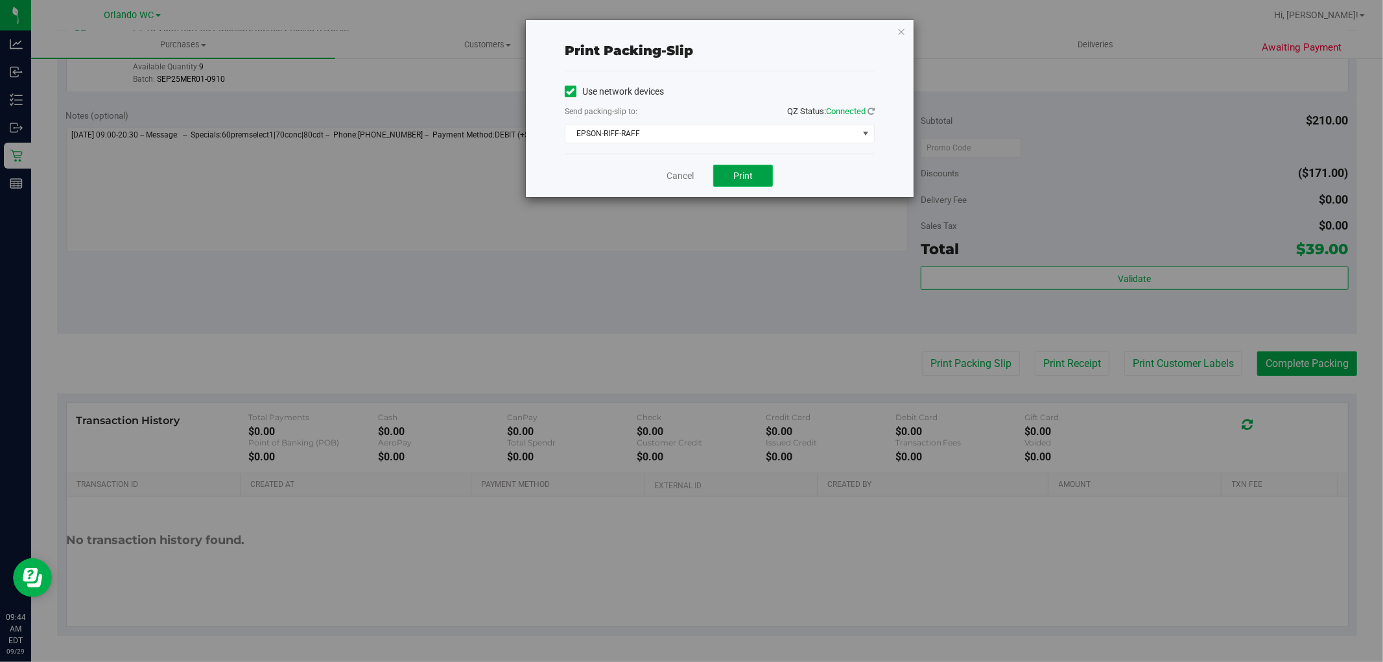
click at [727, 177] on button "Print" at bounding box center [743, 176] width 60 height 22
click at [682, 163] on div "Cancel Print" at bounding box center [720, 175] width 310 height 43
click at [676, 184] on div "Cancel Print" at bounding box center [720, 175] width 310 height 43
click at [676, 176] on link "Cancel" at bounding box center [679, 176] width 27 height 14
click at [685, 252] on div at bounding box center [487, 191] width 842 height 128
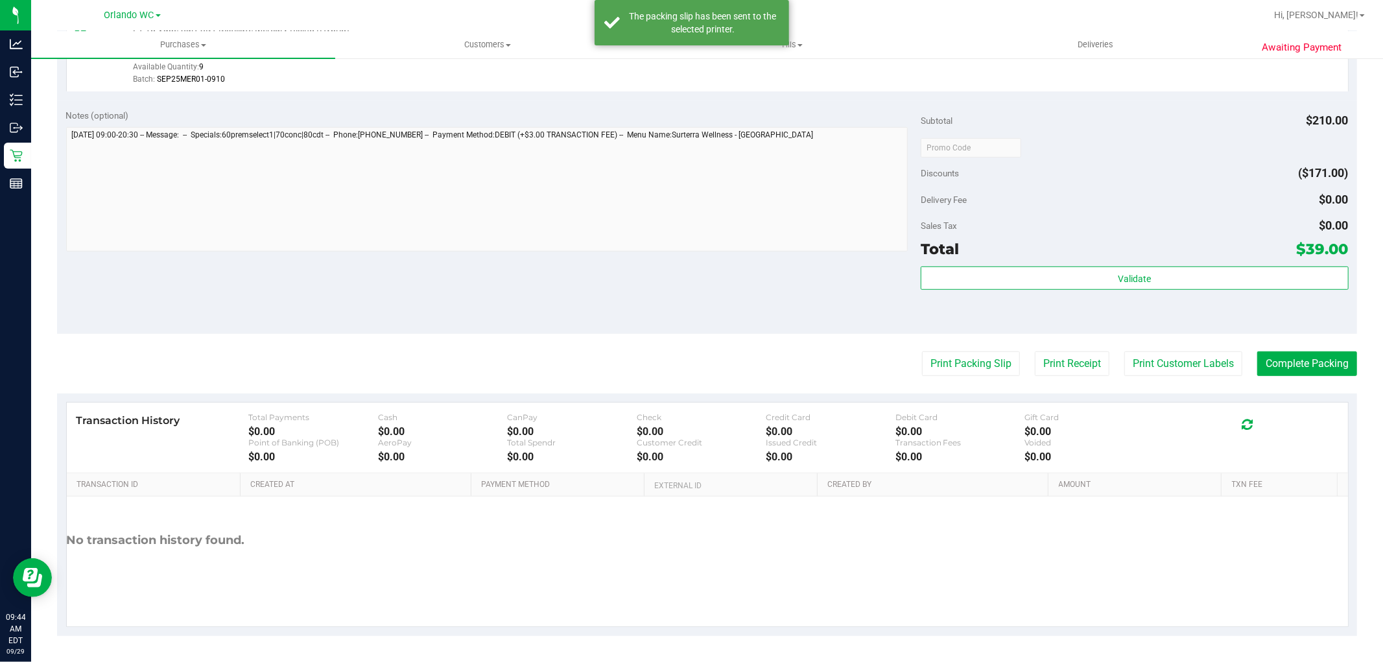
drag, startPoint x: 1330, startPoint y: 241, endPoint x: 1294, endPoint y: 253, distance: 38.1
click at [1331, 240] on div "Total $39.00" at bounding box center [1133, 248] width 427 height 23
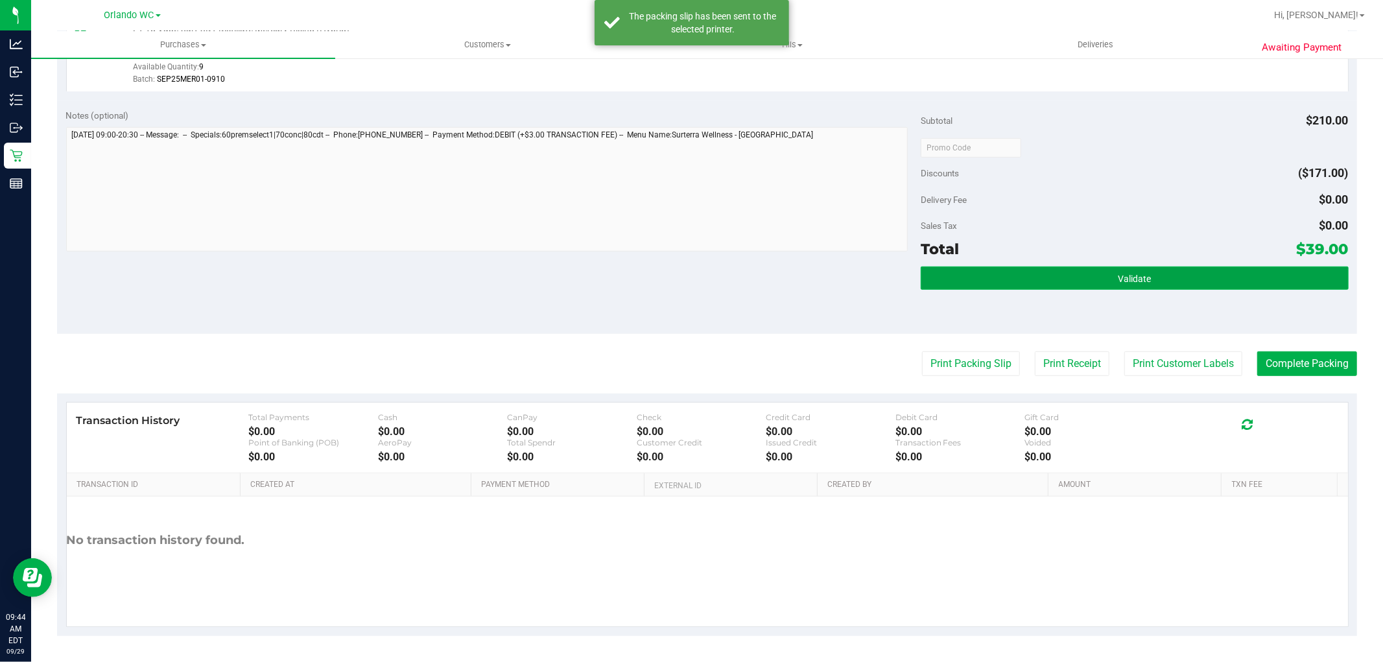
click at [1270, 274] on button "Validate" at bounding box center [1133, 277] width 427 height 23
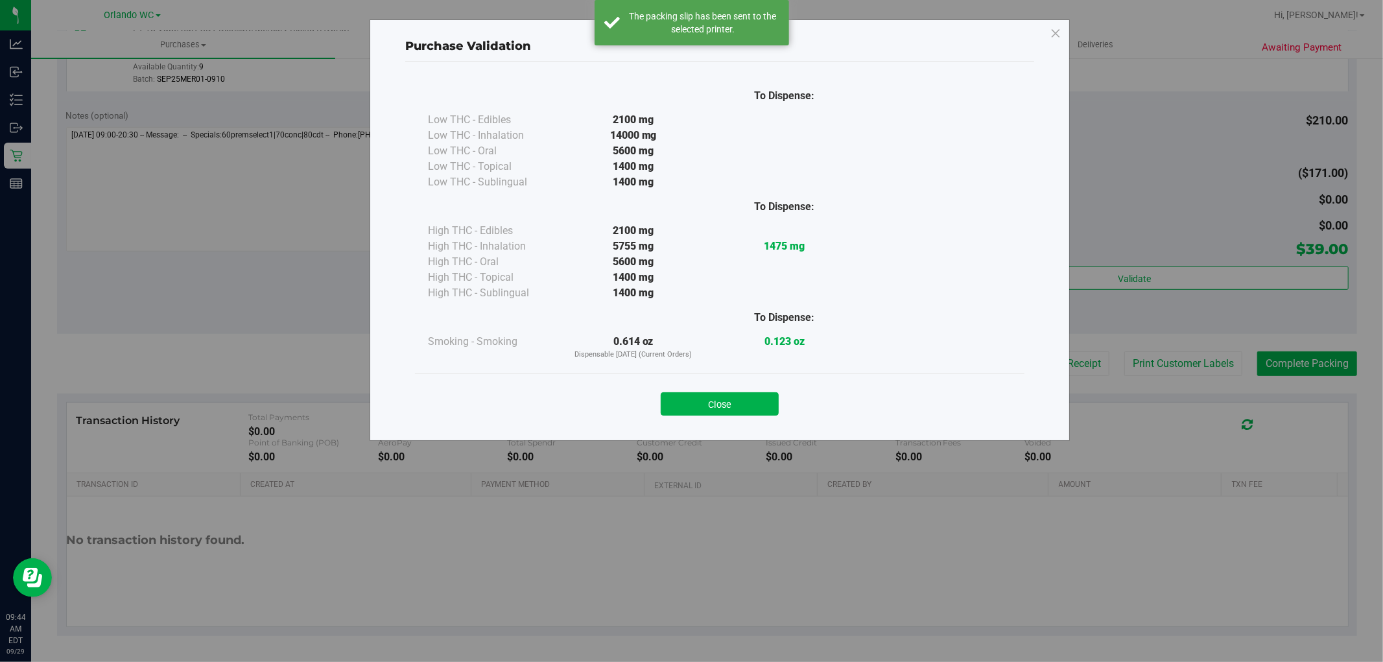
click at [1292, 364] on div "Purchase Validation To Dispense: Low THC - Edibles 2100 mg" at bounding box center [696, 331] width 1392 height 662
click at [761, 414] on button "Close" at bounding box center [720, 403] width 118 height 23
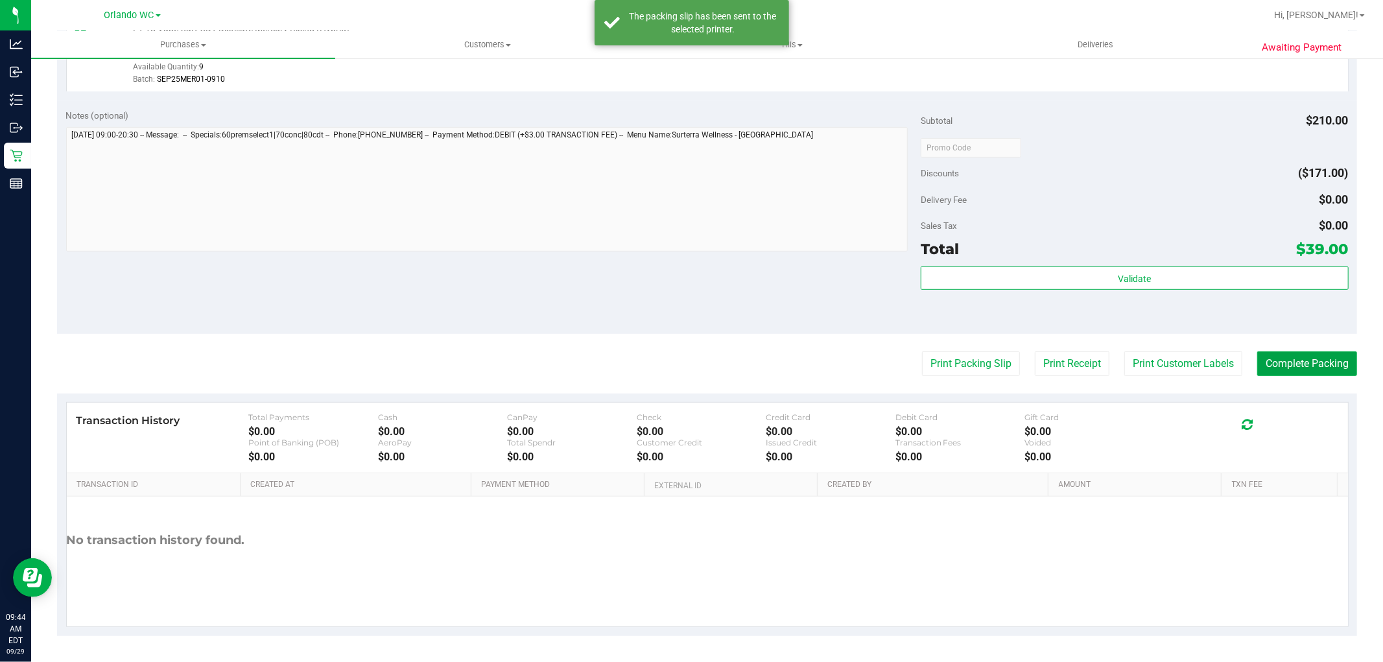
drag, startPoint x: 1312, startPoint y: 363, endPoint x: 561, endPoint y: 289, distance: 754.3
click at [1308, 361] on button "Complete Packing" at bounding box center [1307, 363] width 100 height 25
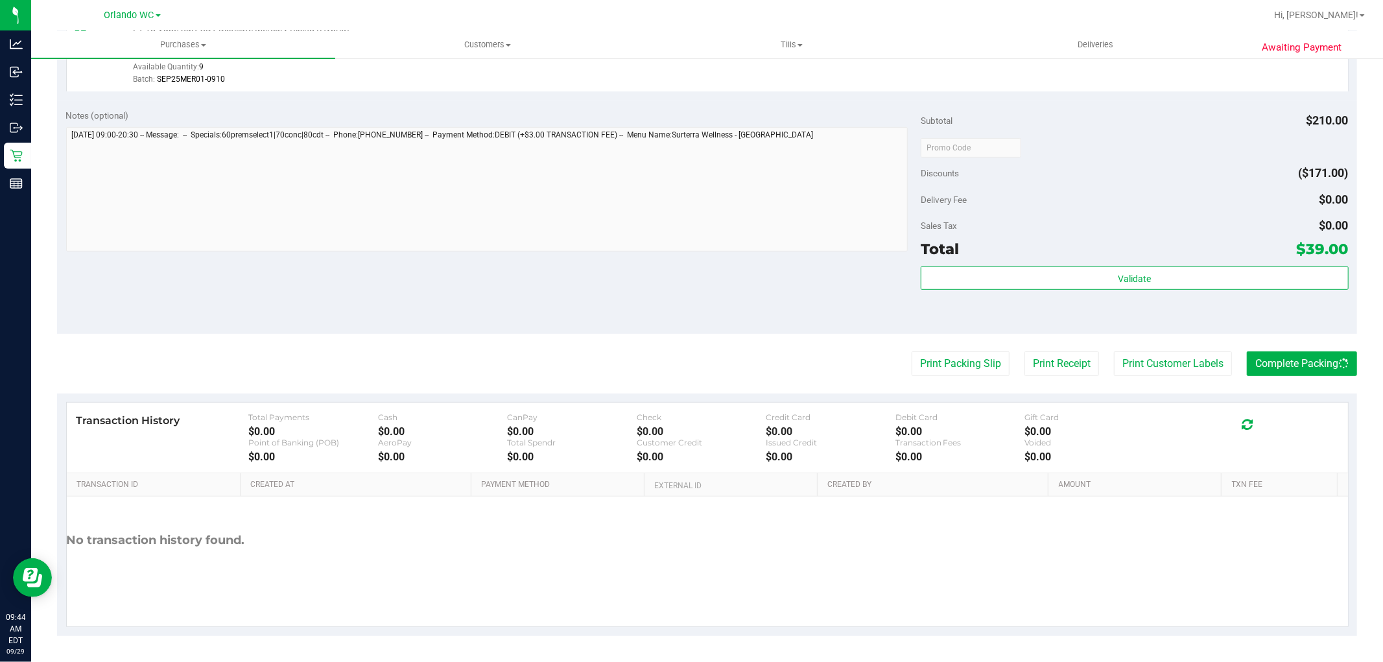
click at [482, 289] on div "Notes (optional) Subtotal $210.00 Discounts ($171.00) Delivery Fee $0.00 Sales …" at bounding box center [707, 216] width 1300 height 233
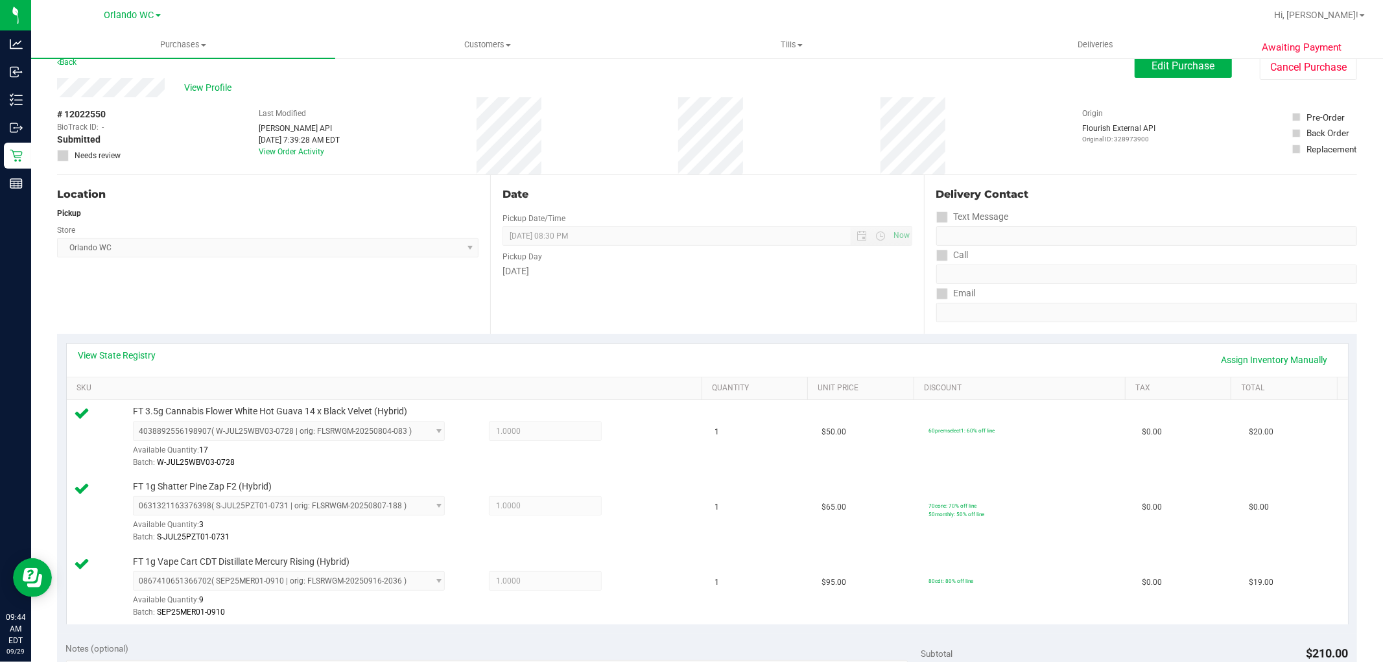
scroll to position [0, 0]
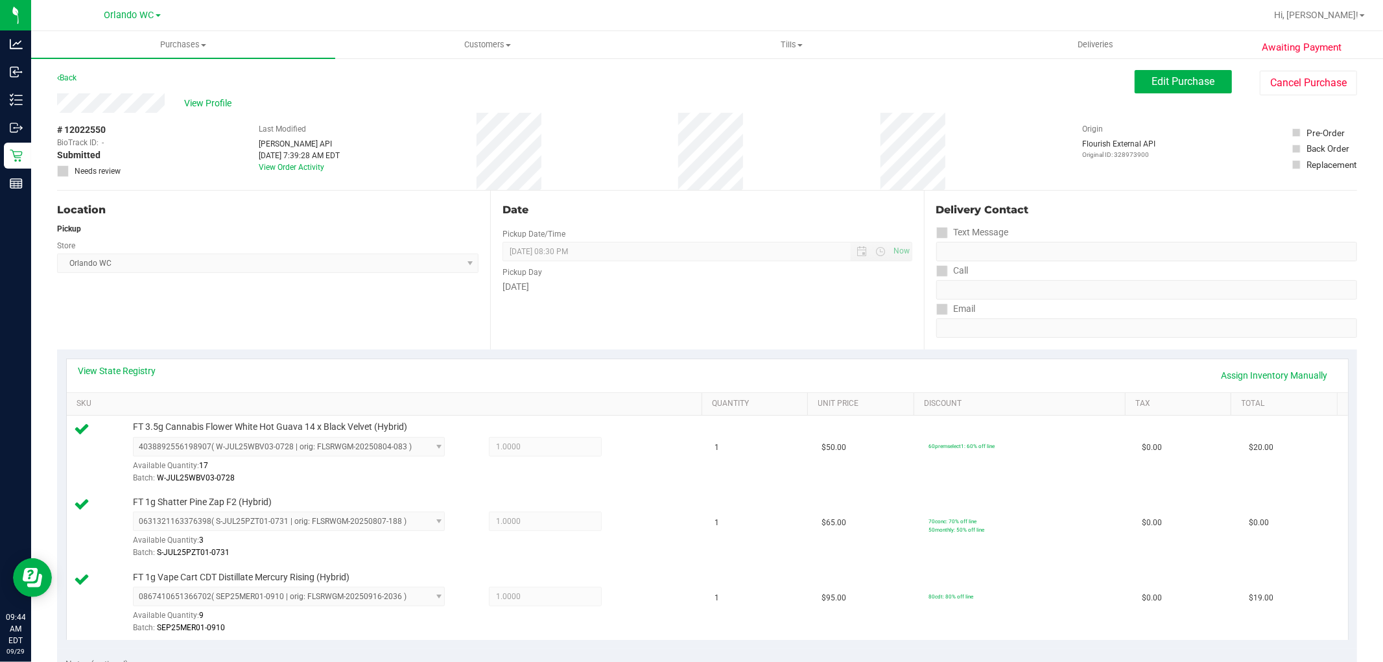
click at [490, 196] on div "Date Pickup Date/Time [DATE] Now [DATE] 08:30 PM Now Pickup Day [DATE]" at bounding box center [706, 270] width 433 height 159
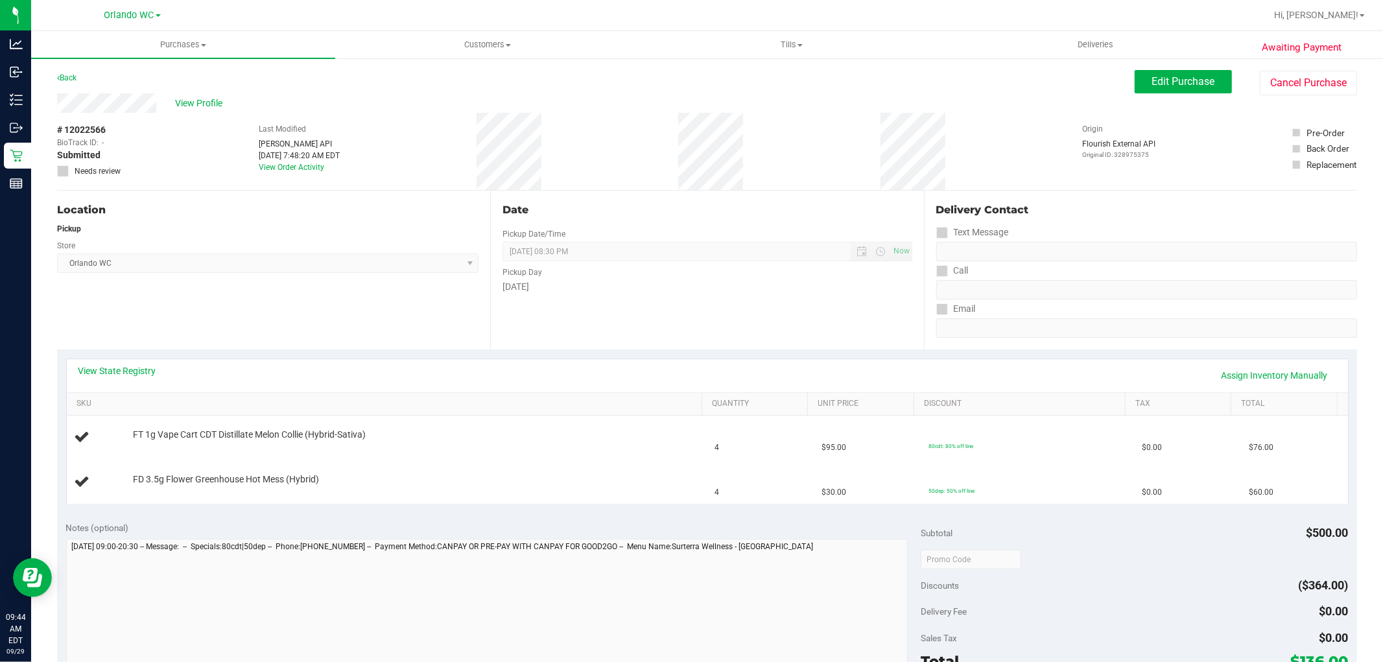
click at [664, 522] on div "Notes (optional)" at bounding box center [493, 527] width 855 height 13
click at [664, 521] on div "Notes (optional)" at bounding box center [493, 527] width 855 height 13
click at [686, 256] on span "[DATE] 08:30 PM Now" at bounding box center [706, 251] width 409 height 19
click at [502, 251] on span "[DATE] 08:30 PM Now" at bounding box center [706, 251] width 409 height 19
click at [300, 264] on span "[GEOGRAPHIC_DATA] WC Select Store [PERSON_NAME][GEOGRAPHIC_DATA] [PERSON_NAME][…" at bounding box center [267, 262] width 421 height 19
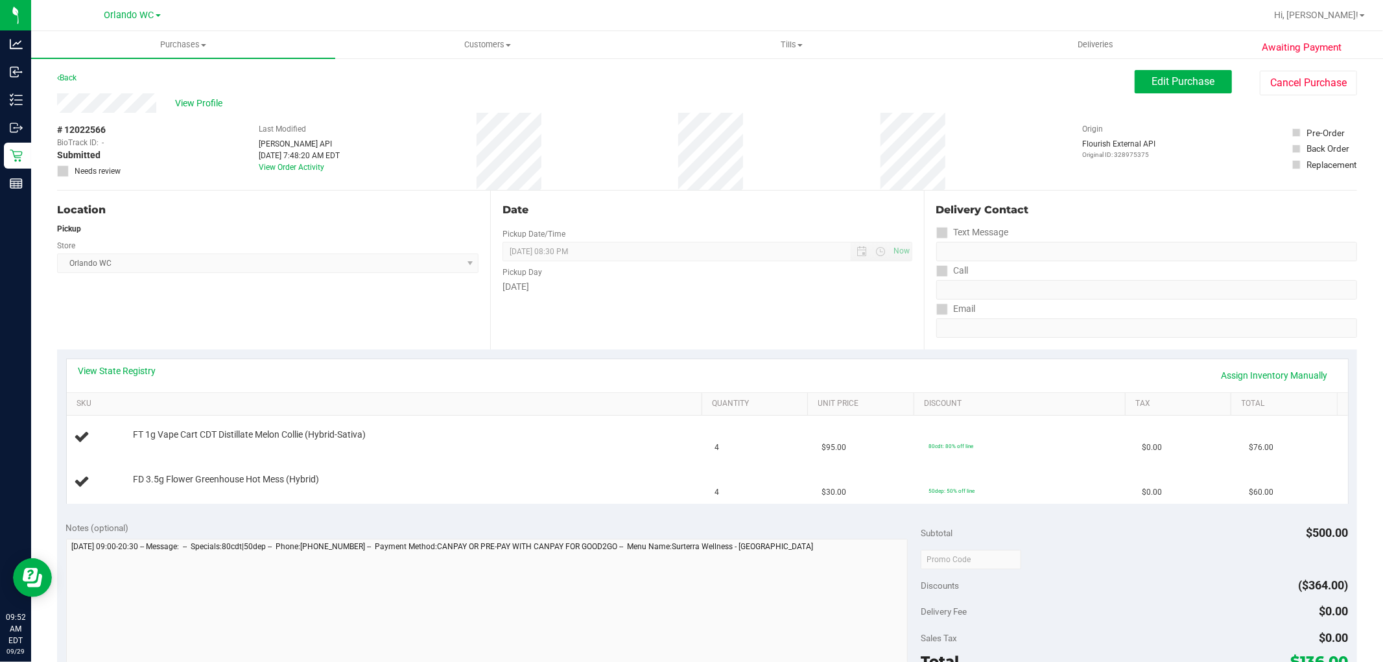
click at [322, 237] on div "Store" at bounding box center [267, 244] width 421 height 19
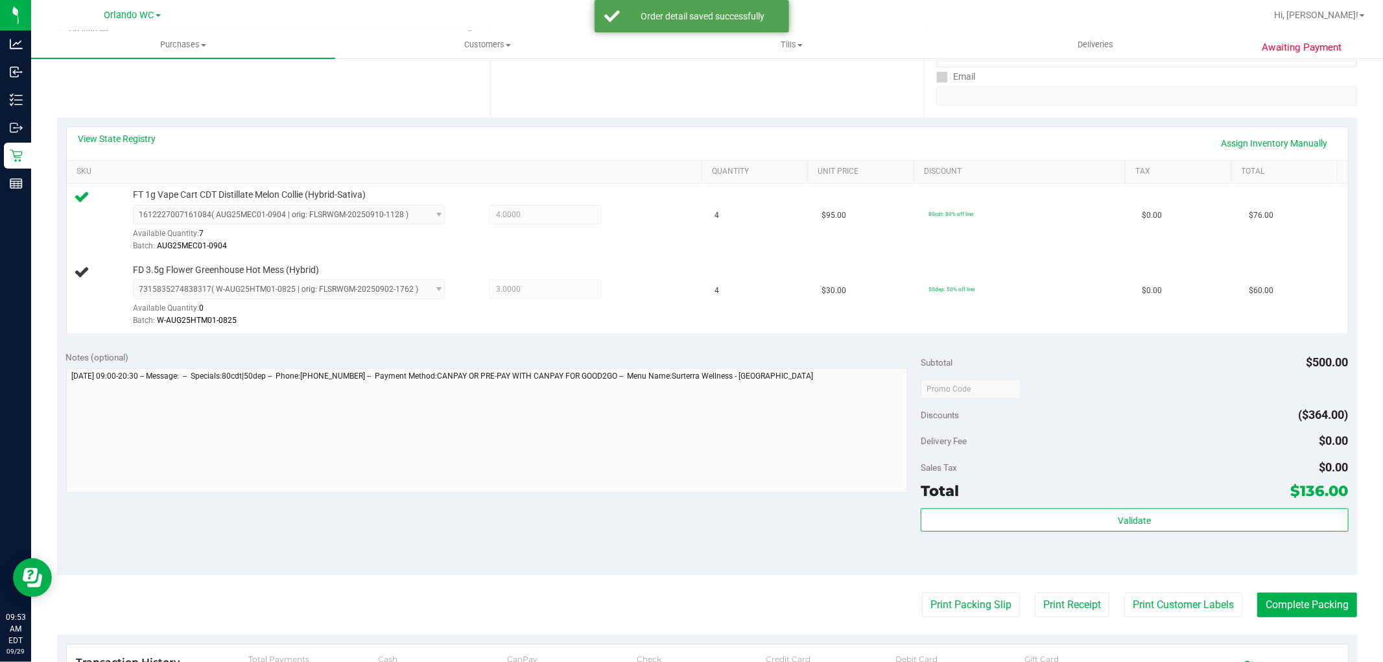
scroll to position [239, 0]
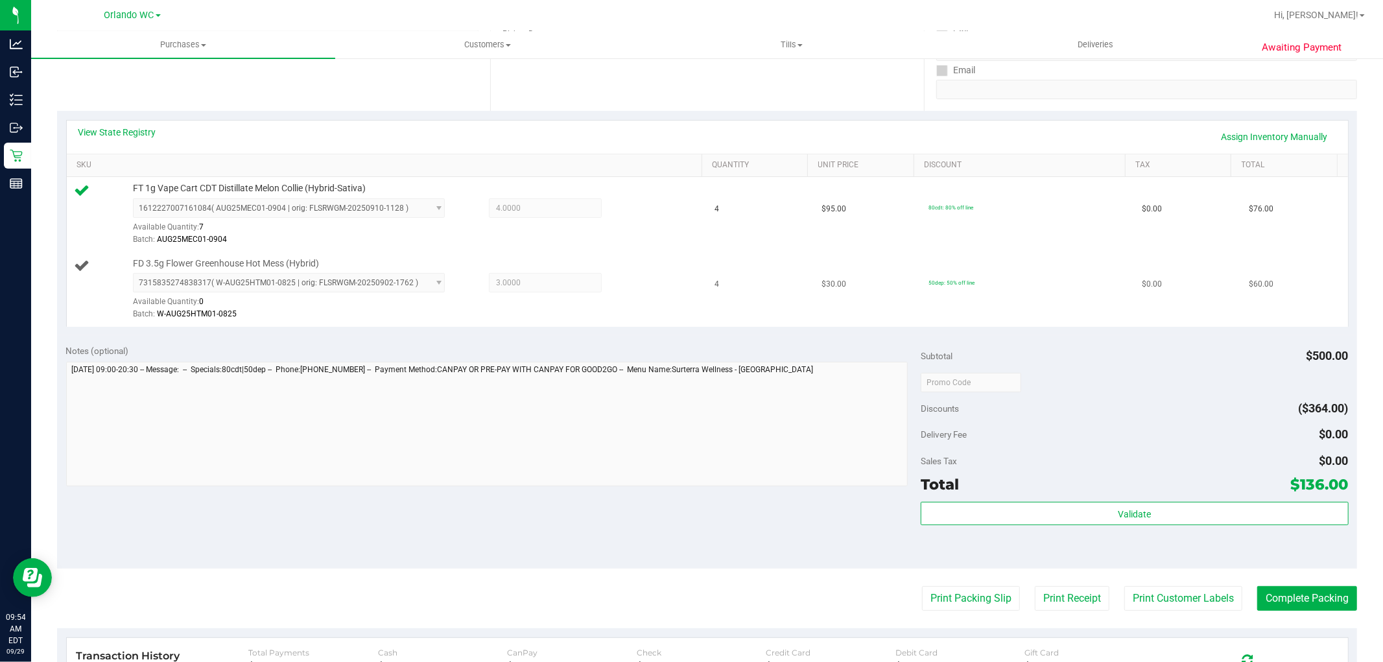
click at [231, 252] on td "FD 3.5g Flower Greenhouse Hot Mess (Hybrid) 7315835274838317 ( W-AUG25HTM01-082…" at bounding box center [387, 289] width 640 height 75
click at [228, 261] on span "FD 3.5g Flower Greenhouse Hot Mess (Hybrid)" at bounding box center [226, 263] width 186 height 12
copy div "FD 3.5g Flower Greenhouse Hot Mess (Hybrid)"
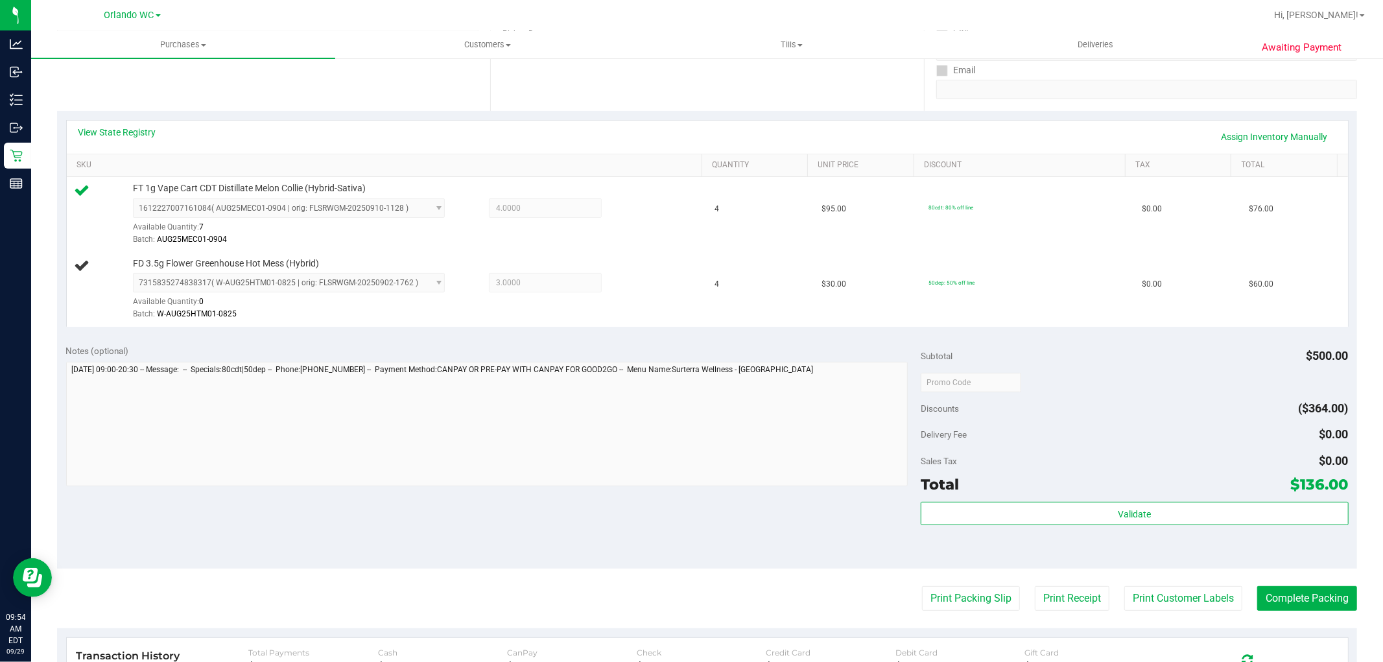
drag, startPoint x: 389, startPoint y: 328, endPoint x: 158, endPoint y: 6, distance: 396.1
click at [390, 320] on div "View State Registry Assign Inventory Manually SKU Quantity Unit Price Discount …" at bounding box center [707, 223] width 1300 height 224
click at [313, 339] on div "Notes (optional) Subtotal $500.00 Discounts ($364.00) Delivery Fee $0.00 Sales …" at bounding box center [707, 451] width 1300 height 233
click at [449, 344] on div "Notes (optional)" at bounding box center [493, 350] width 855 height 13
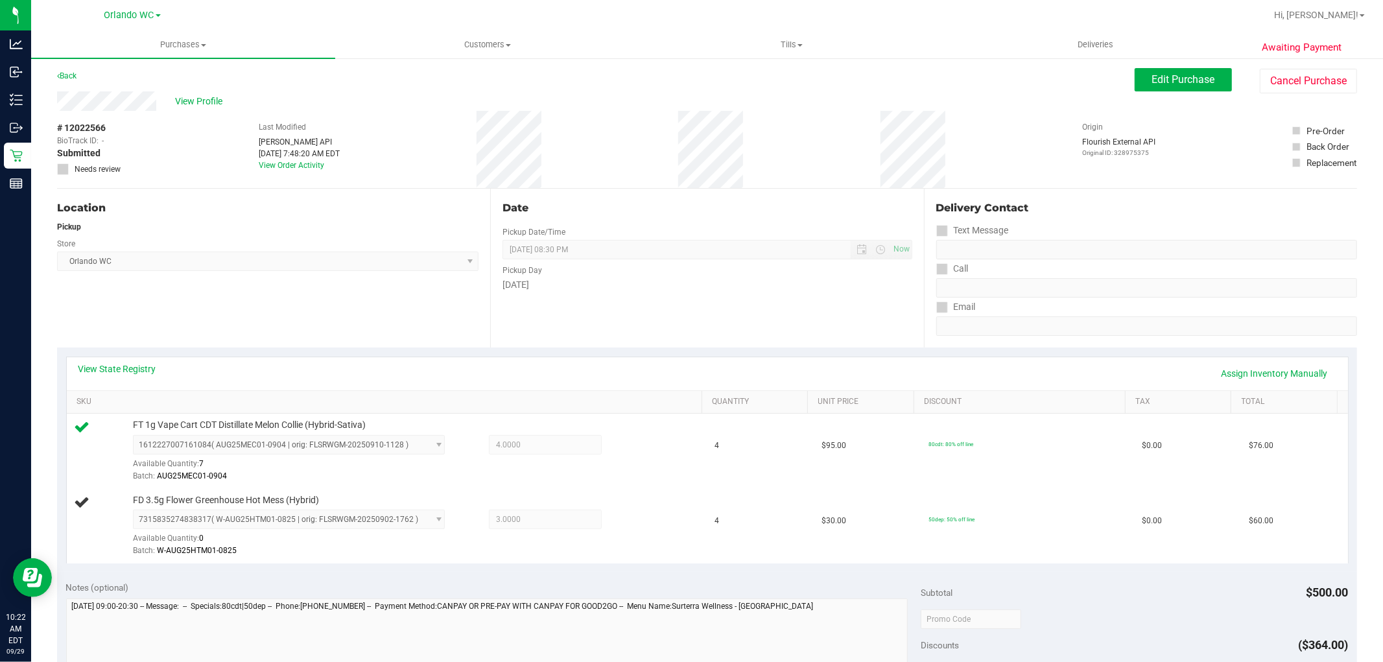
scroll to position [0, 0]
click at [295, 305] on div "Location Pickup Store [GEOGRAPHIC_DATA] WC Select Store [PERSON_NAME][GEOGRAPHI…" at bounding box center [273, 270] width 433 height 159
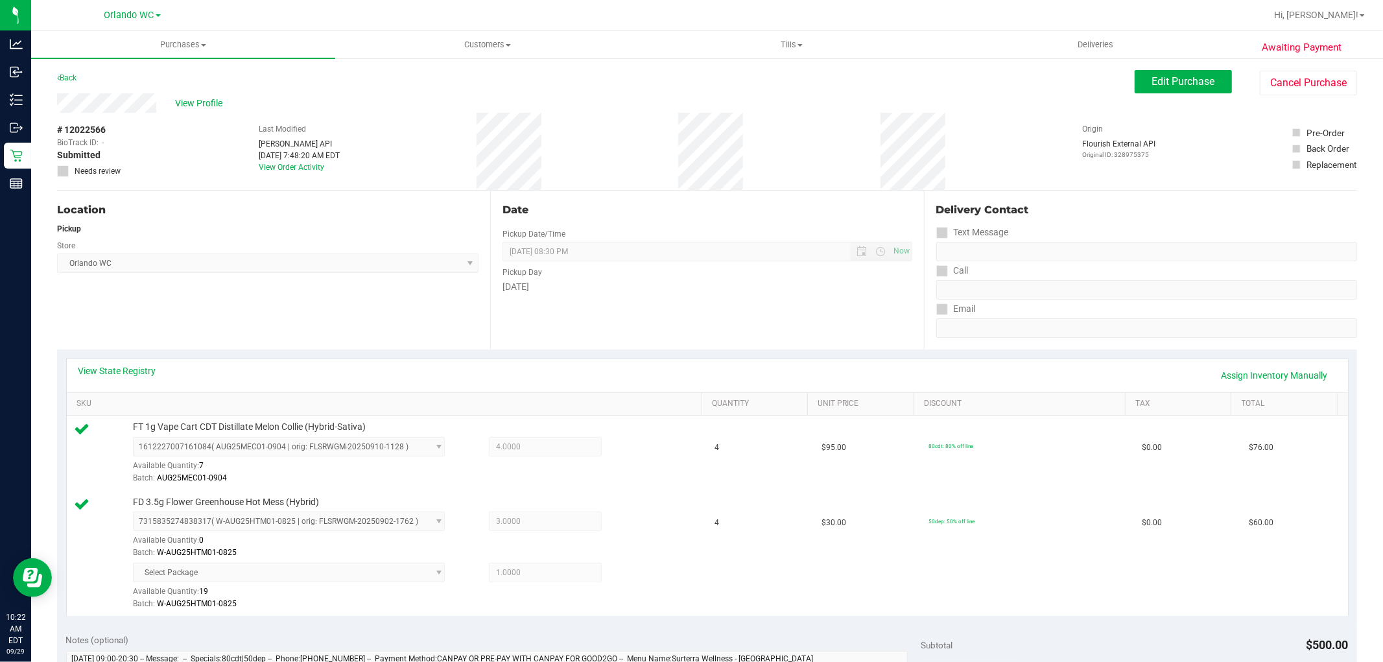
scroll to position [525, 0]
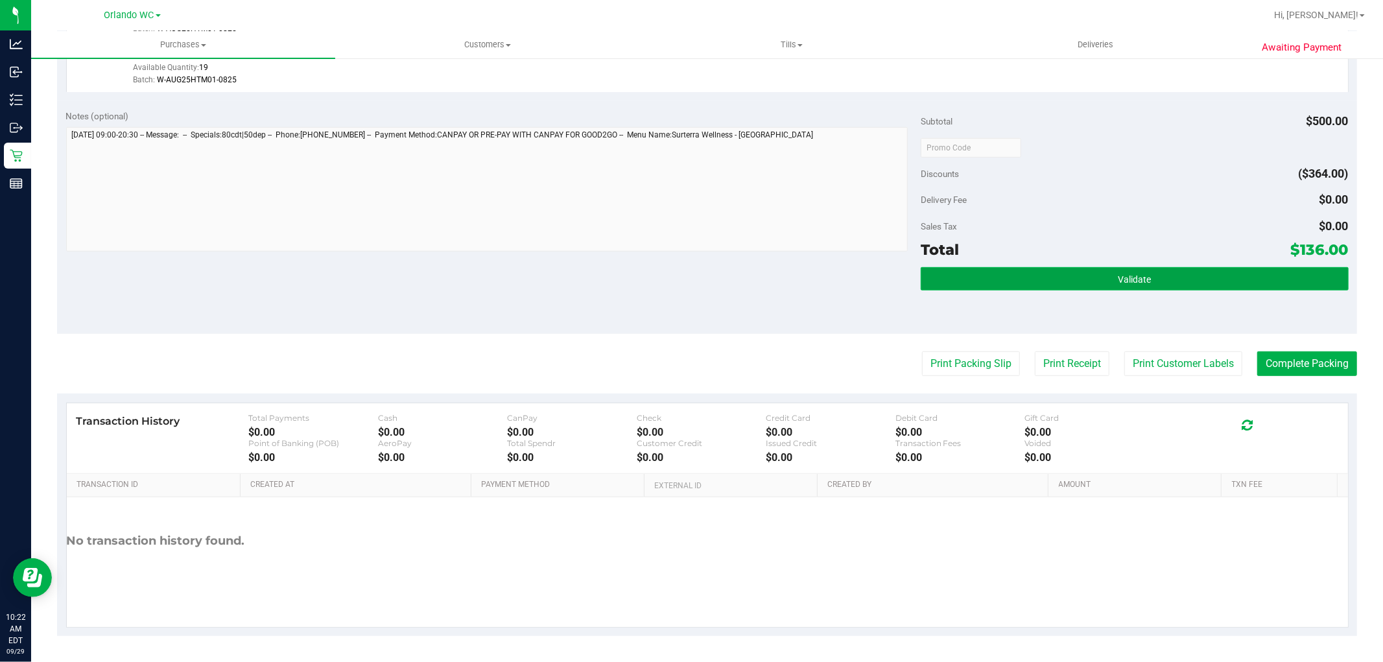
click at [1053, 267] on button "Validate" at bounding box center [1133, 278] width 427 height 23
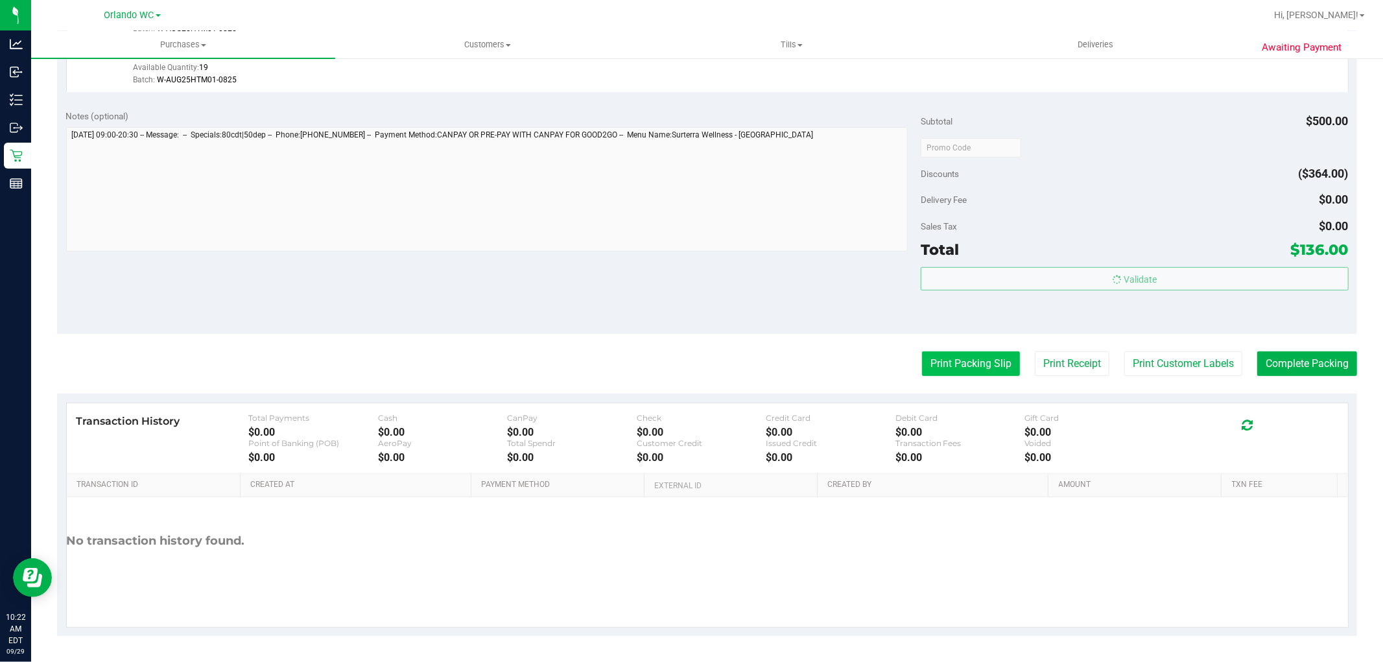
click at [958, 364] on button "Print Packing Slip" at bounding box center [971, 363] width 98 height 25
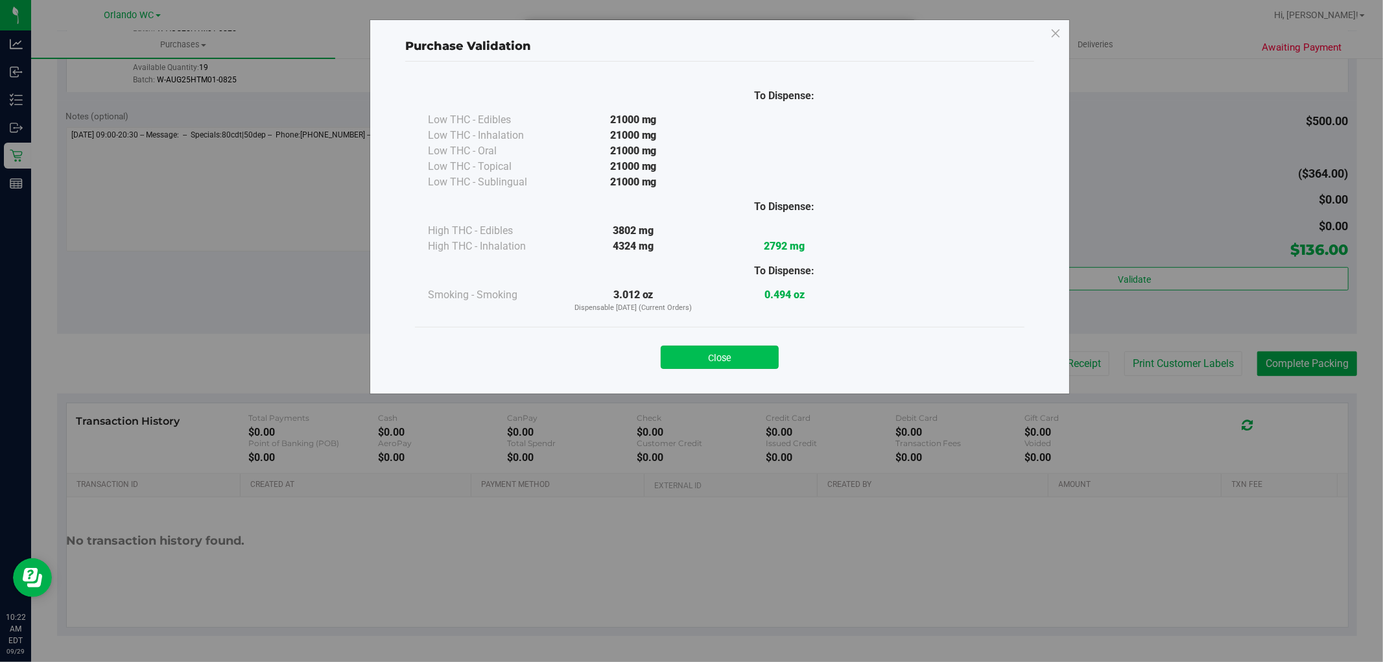
click at [717, 346] on button "Close" at bounding box center [720, 356] width 118 height 23
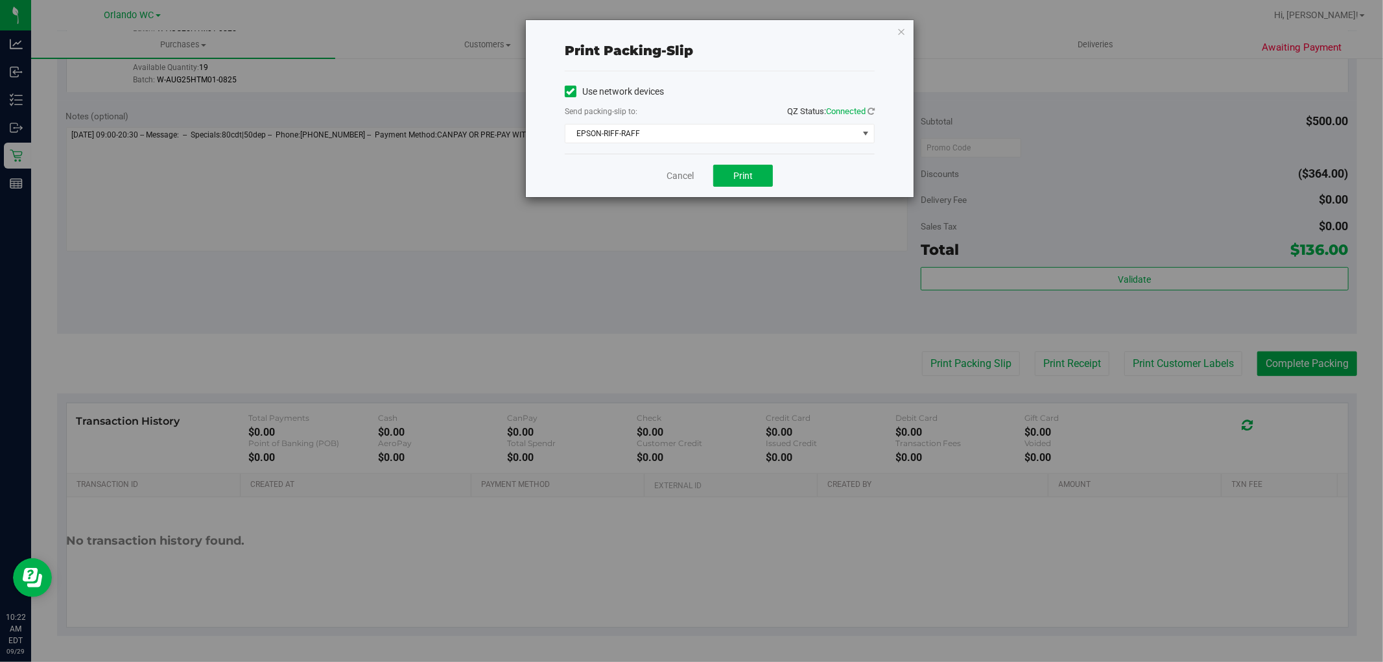
click at [745, 207] on div "Print packing-slip Use network devices Send packing-slip to: QZ Status: Connect…" at bounding box center [696, 331] width 1392 height 662
click at [755, 174] on button "Print" at bounding box center [743, 176] width 60 height 22
click at [561, 353] on div "Print packing-slip Use network devices Send packing-slip to: QZ Status: Connect…" at bounding box center [696, 331] width 1392 height 662
click at [679, 180] on link "Cancel" at bounding box center [679, 176] width 27 height 14
click at [603, 308] on div "Notes (optional) Subtotal $500.00 Discounts ($364.00) Delivery Fee $0.00 Sales …" at bounding box center [707, 216] width 1300 height 233
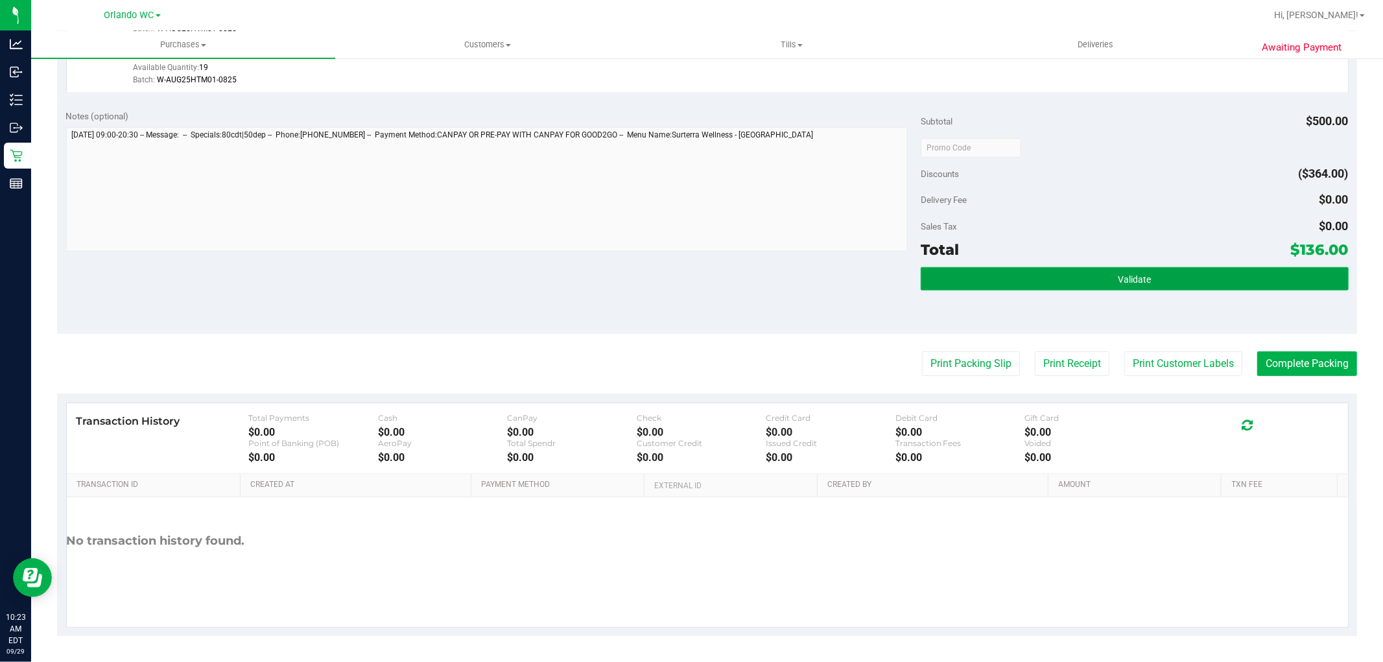
click at [1106, 268] on button "Validate" at bounding box center [1133, 278] width 427 height 23
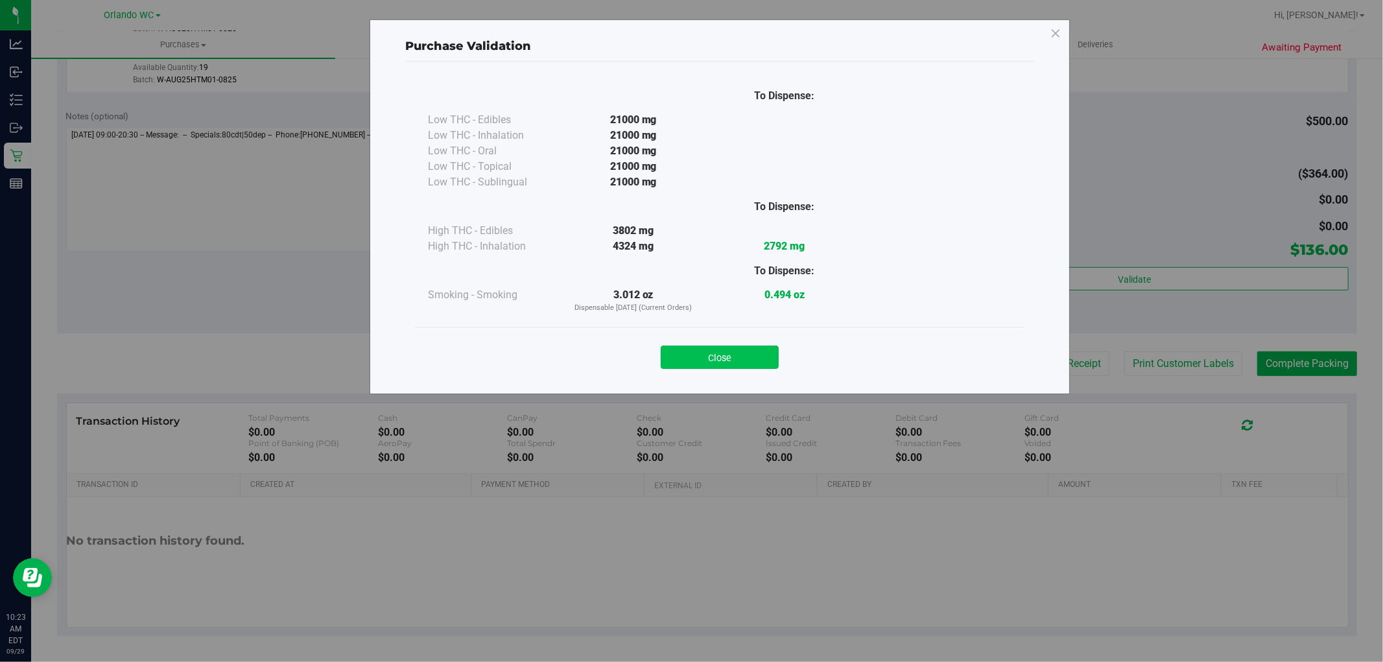
click at [703, 348] on button "Close" at bounding box center [720, 356] width 118 height 23
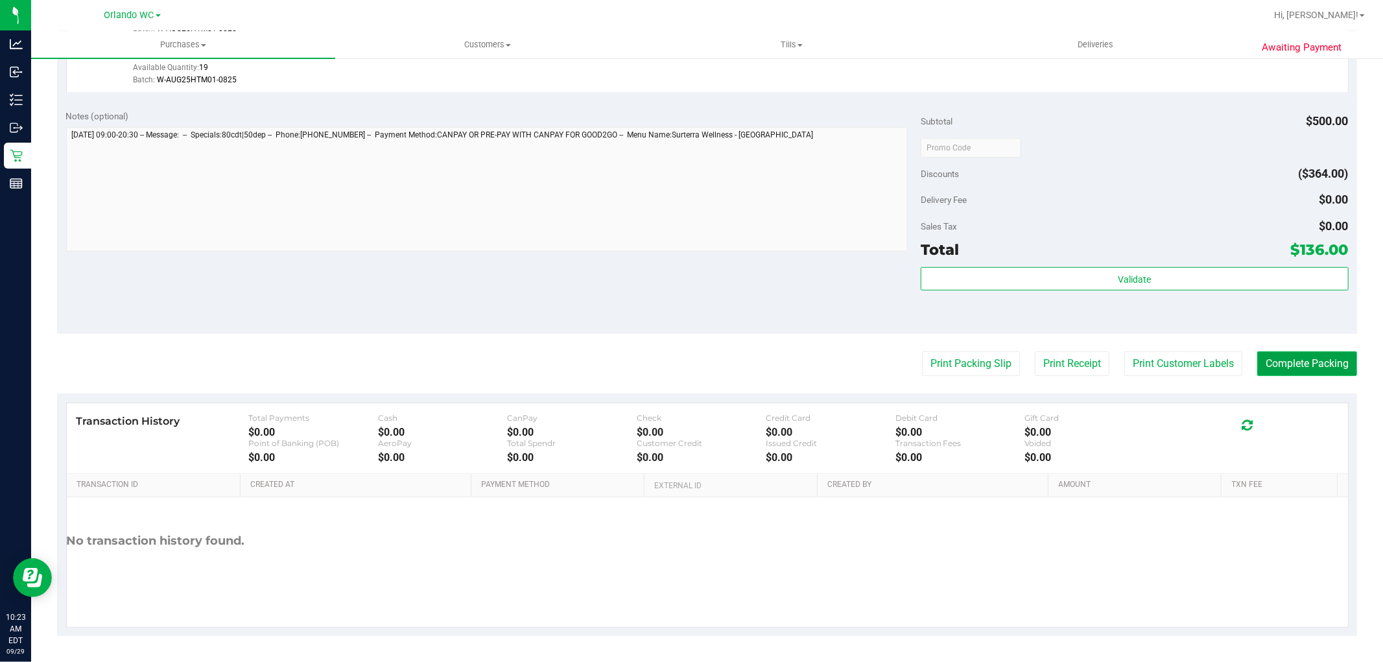
click at [1313, 367] on button "Complete Packing" at bounding box center [1307, 363] width 100 height 25
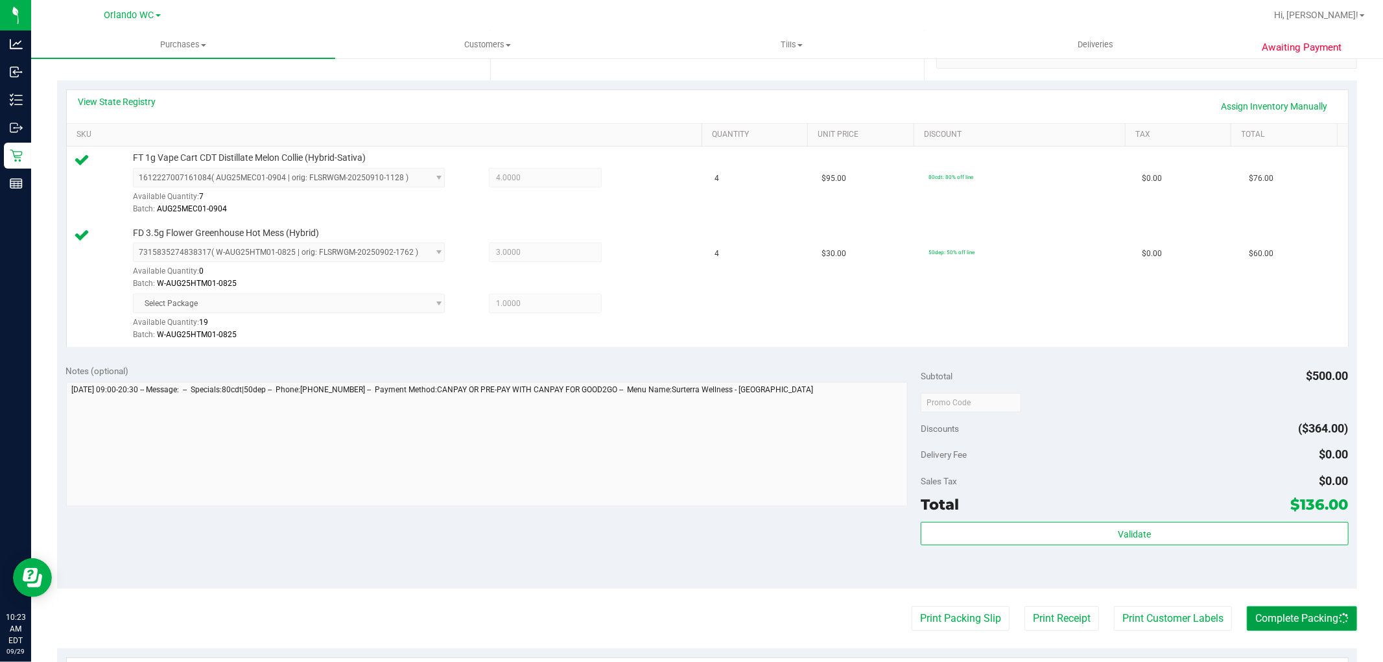
scroll to position [0, 0]
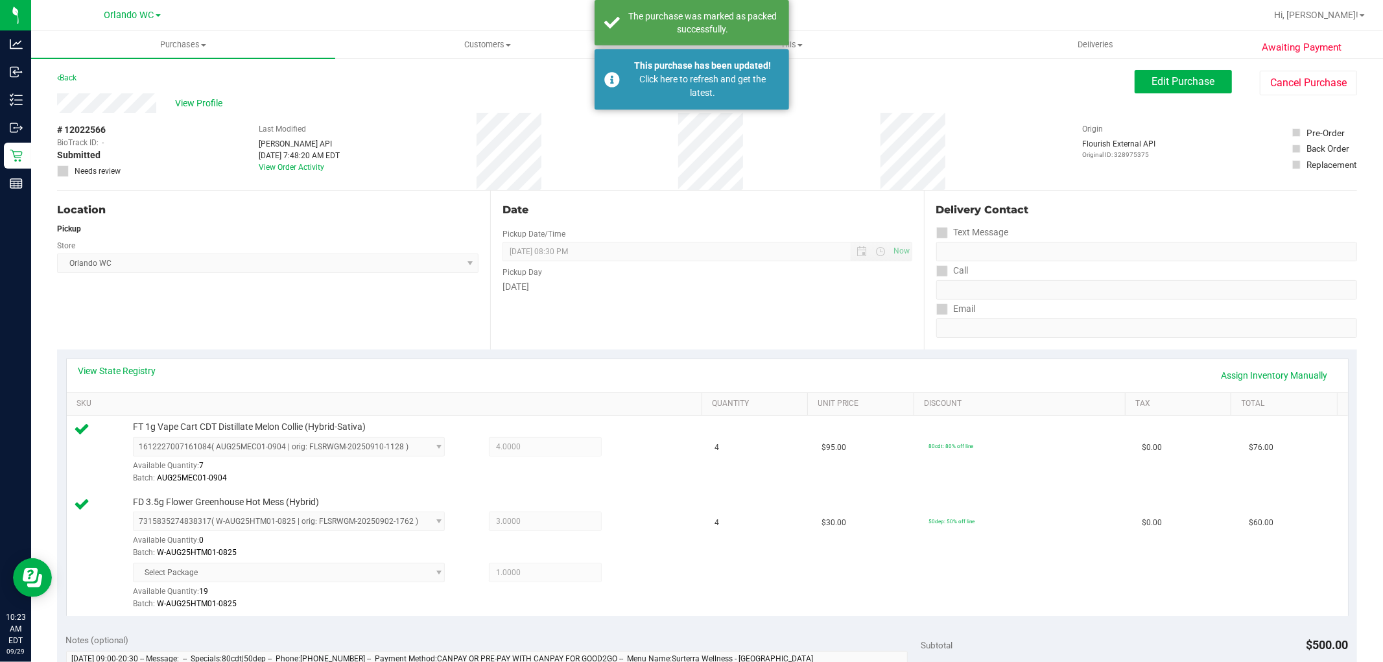
click at [310, 259] on span "[GEOGRAPHIC_DATA] WC Select Store [PERSON_NAME][GEOGRAPHIC_DATA] [PERSON_NAME][…" at bounding box center [267, 262] width 421 height 19
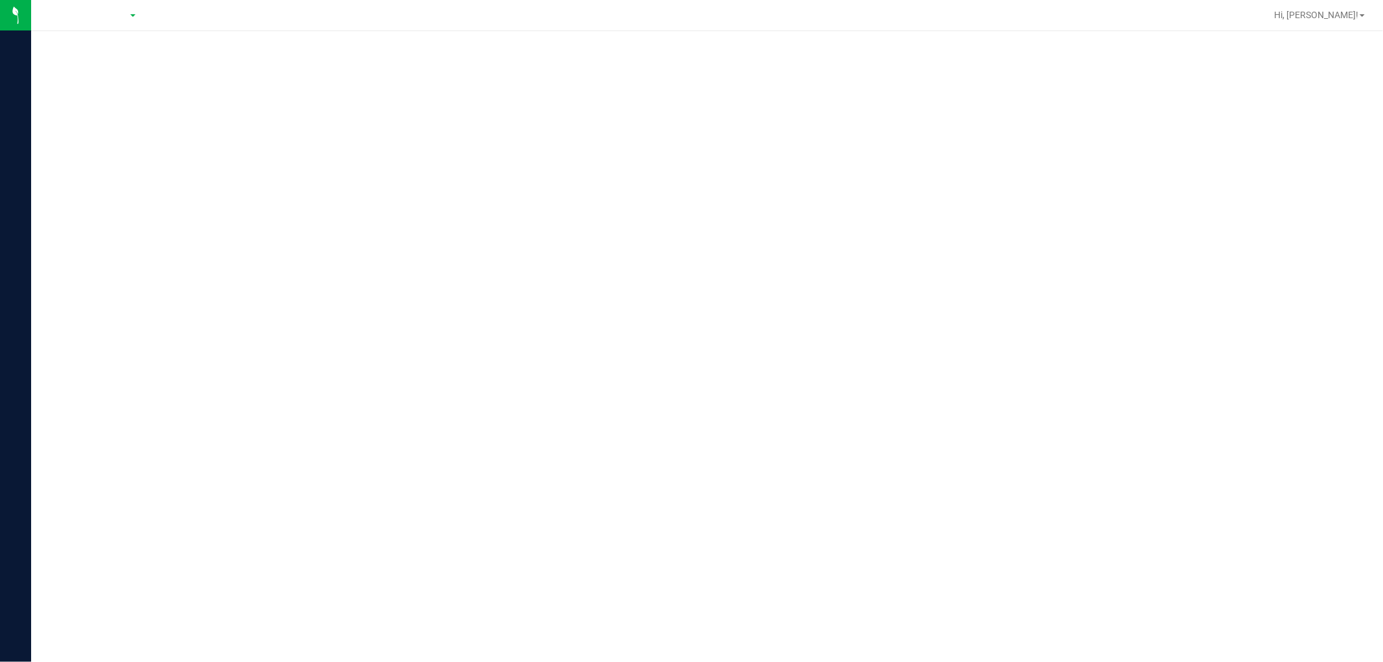
click at [694, 556] on div at bounding box center [707, 346] width 1352 height 631
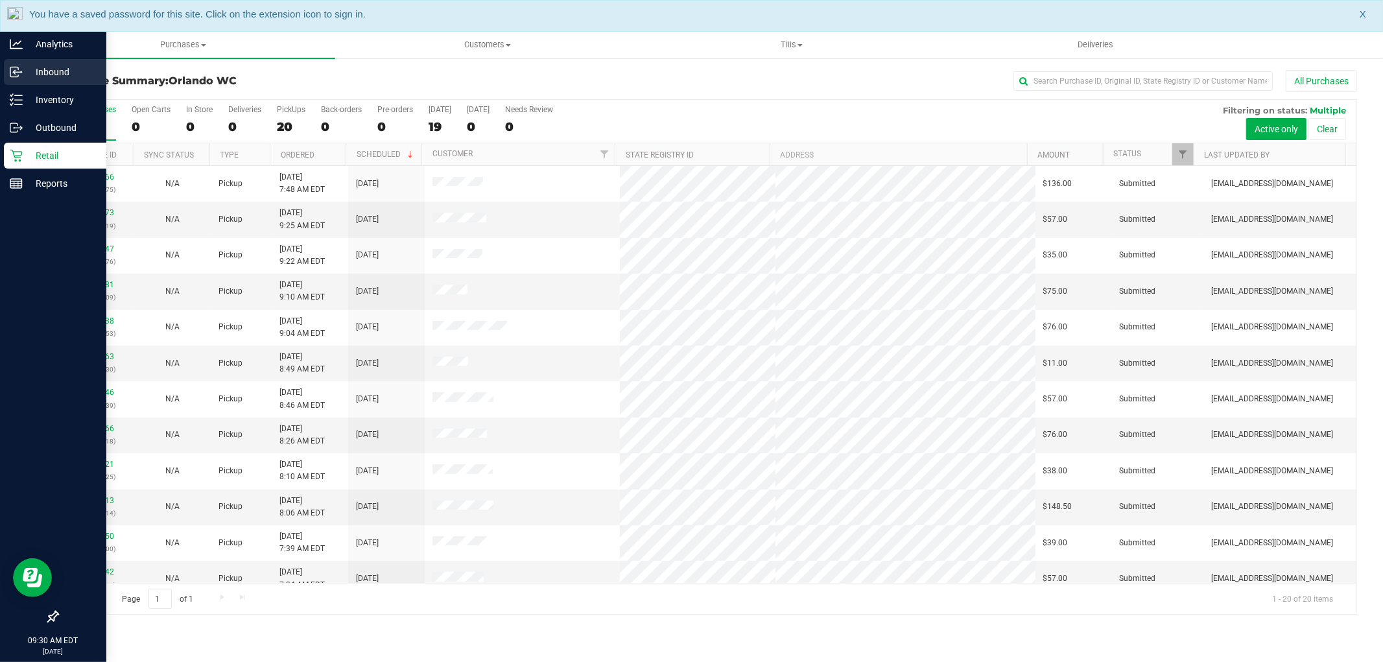
click at [24, 70] on p "Inbound" at bounding box center [62, 72] width 78 height 16
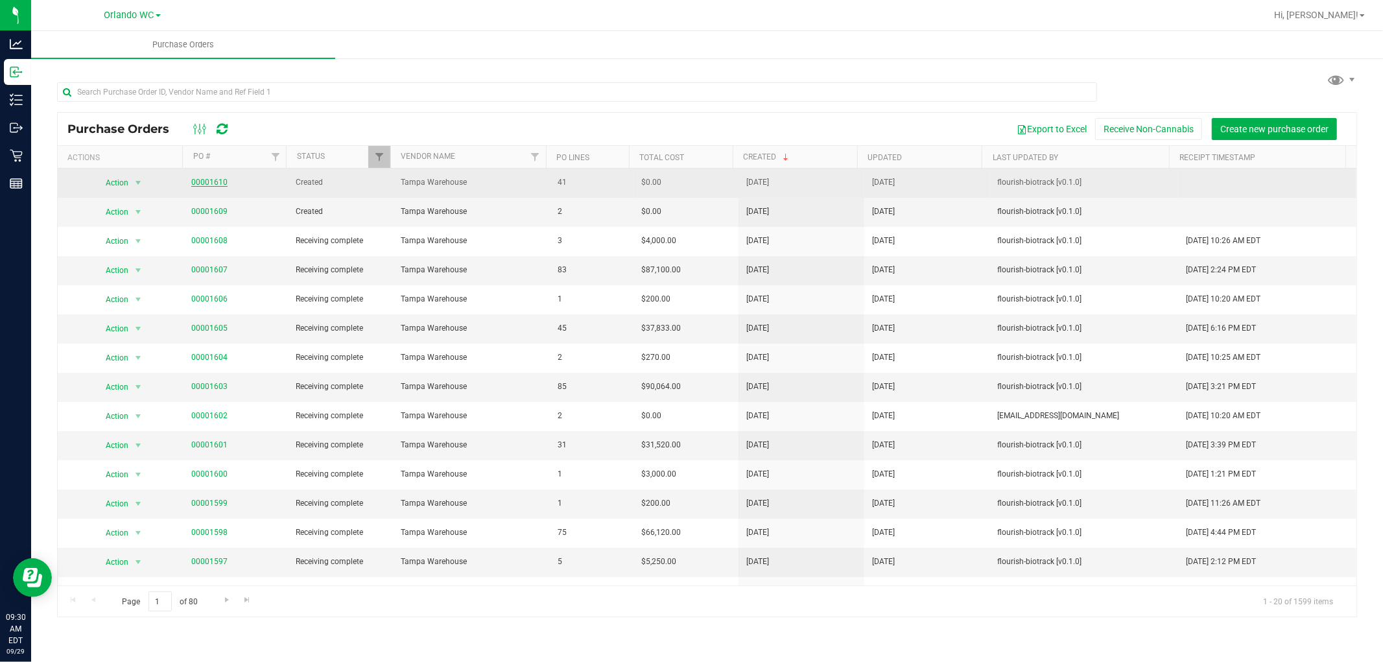
click at [200, 180] on link "00001610" at bounding box center [209, 182] width 36 height 9
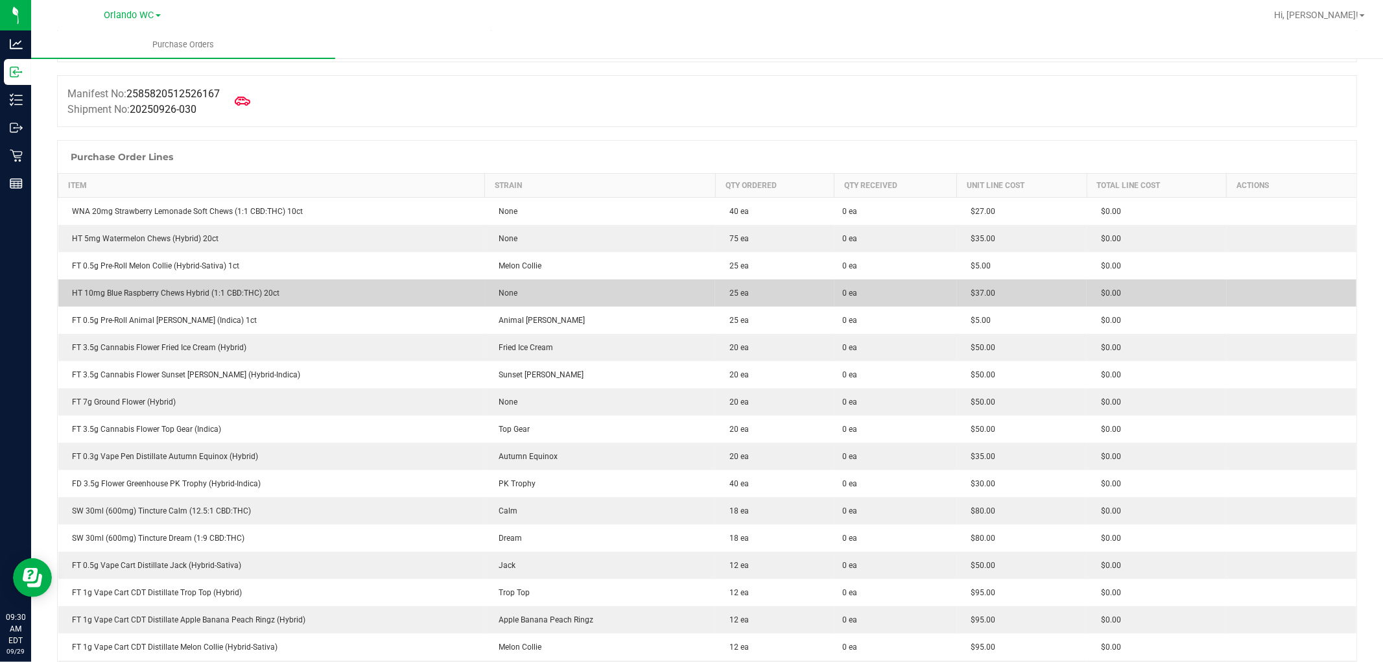
scroll to position [144, 0]
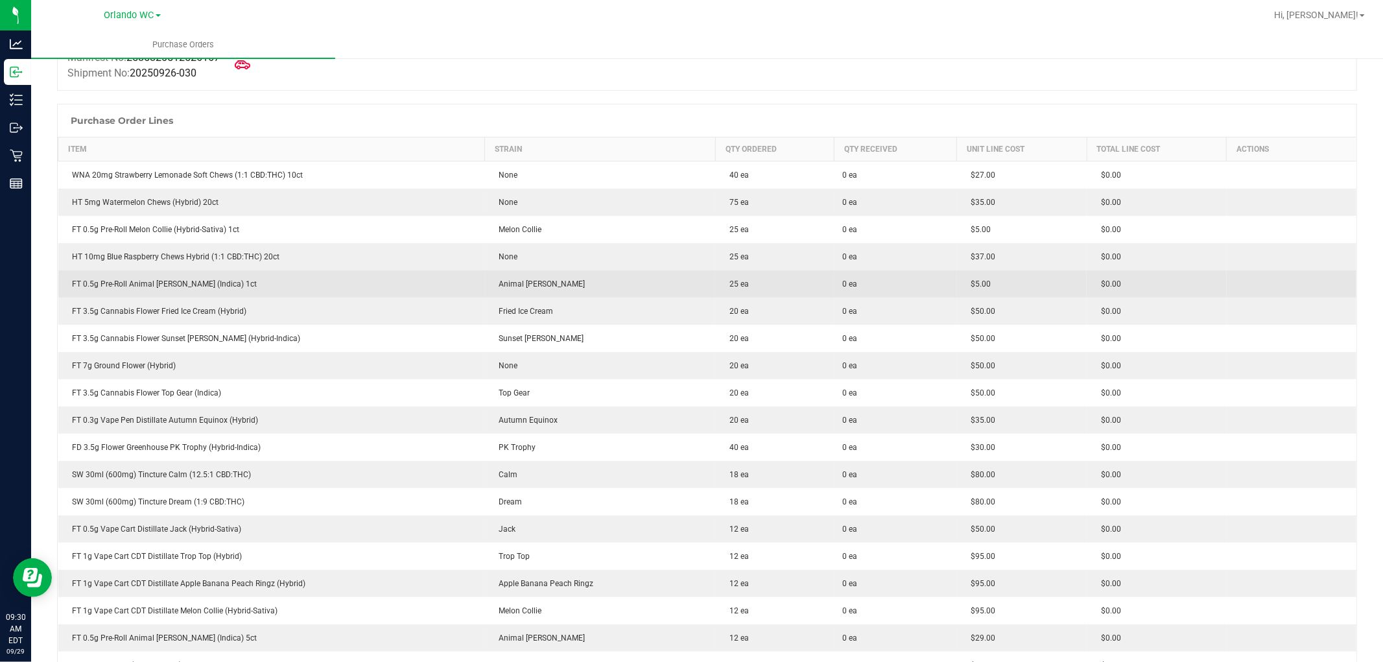
click at [393, 277] on td "FT 0.5g Pre-Roll Animal [PERSON_NAME] (Indica) 1ct" at bounding box center [271, 283] width 427 height 27
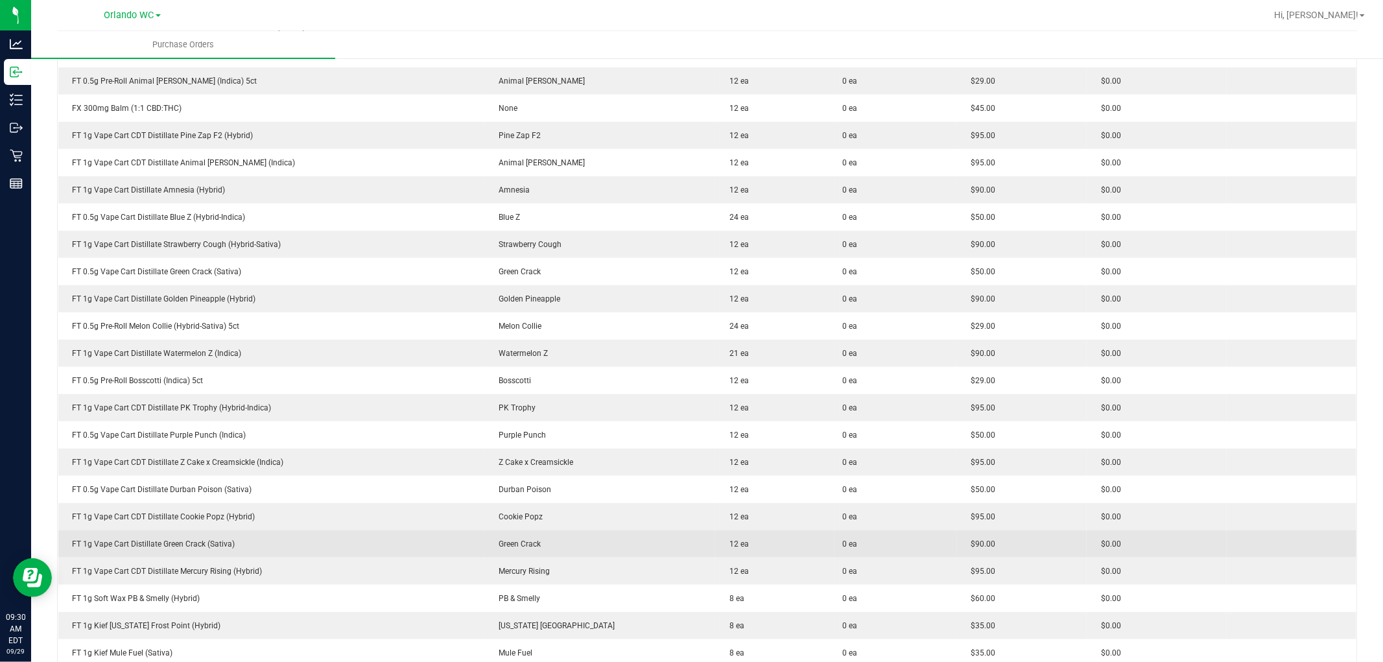
scroll to position [762, 0]
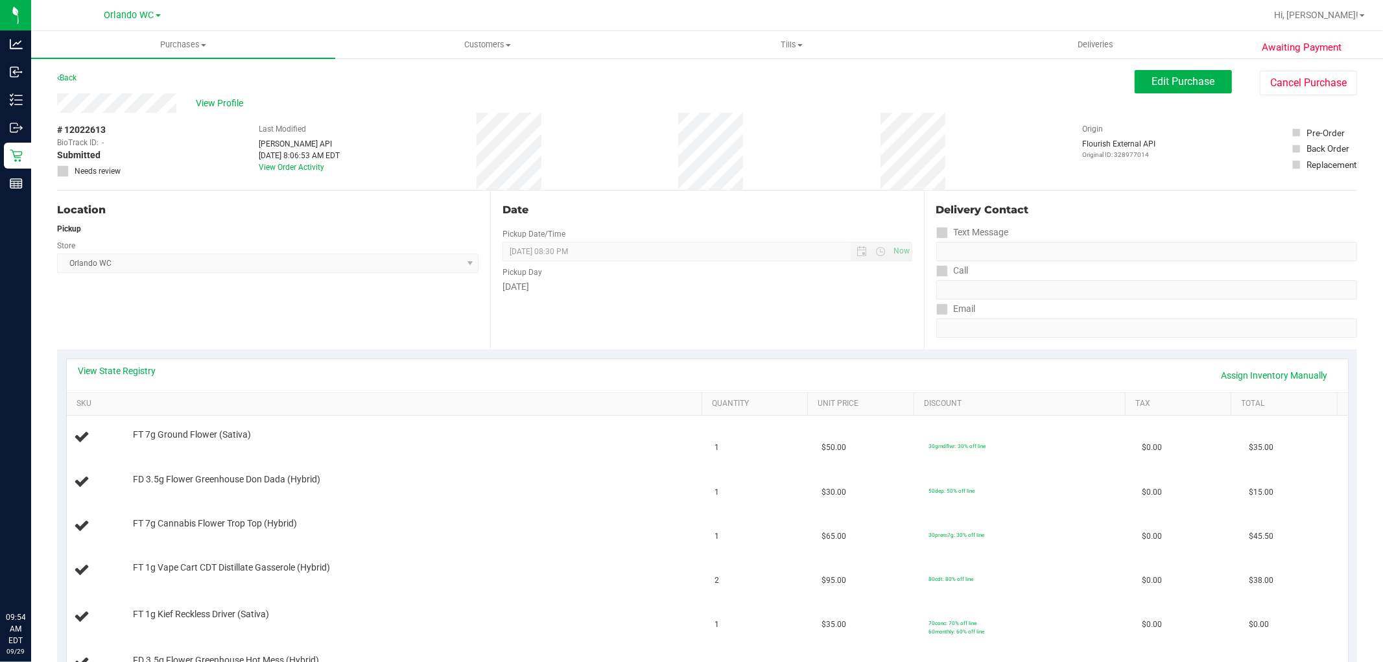
click at [349, 347] on div "Location Pickup Store [GEOGRAPHIC_DATA] WC Select Store [PERSON_NAME][GEOGRAPHI…" at bounding box center [273, 270] width 433 height 159
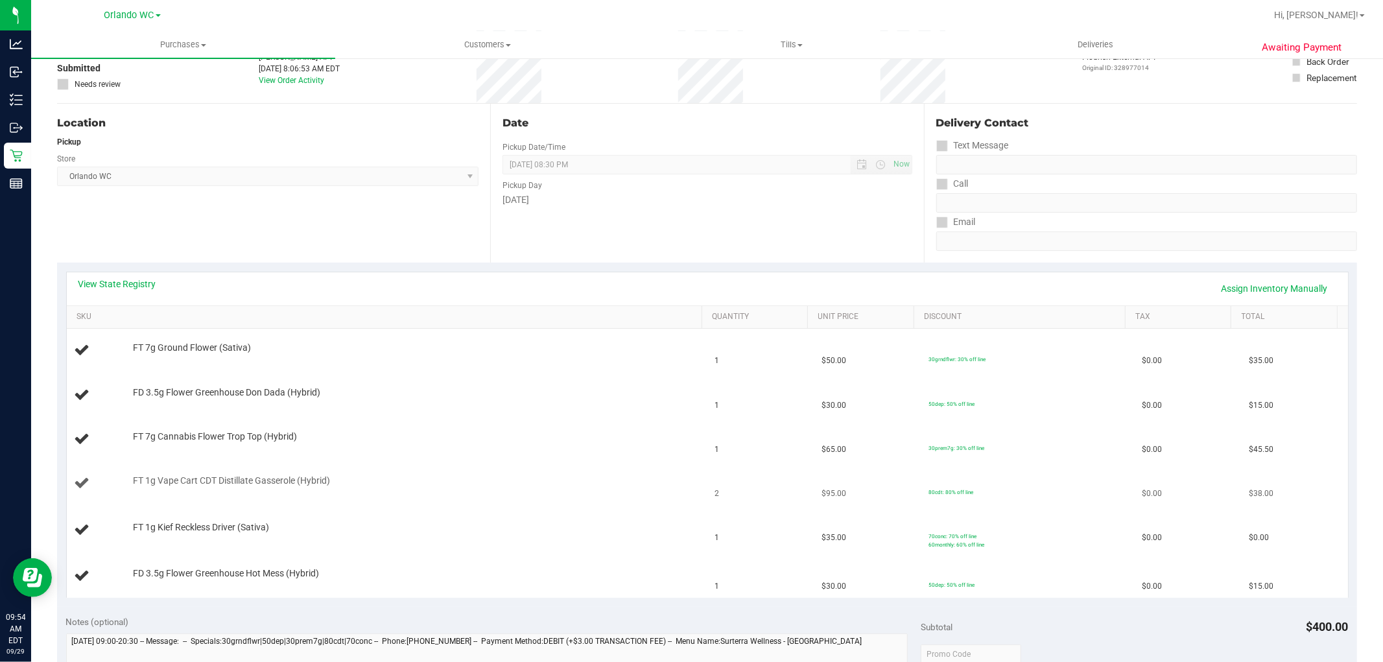
scroll to position [216, 0]
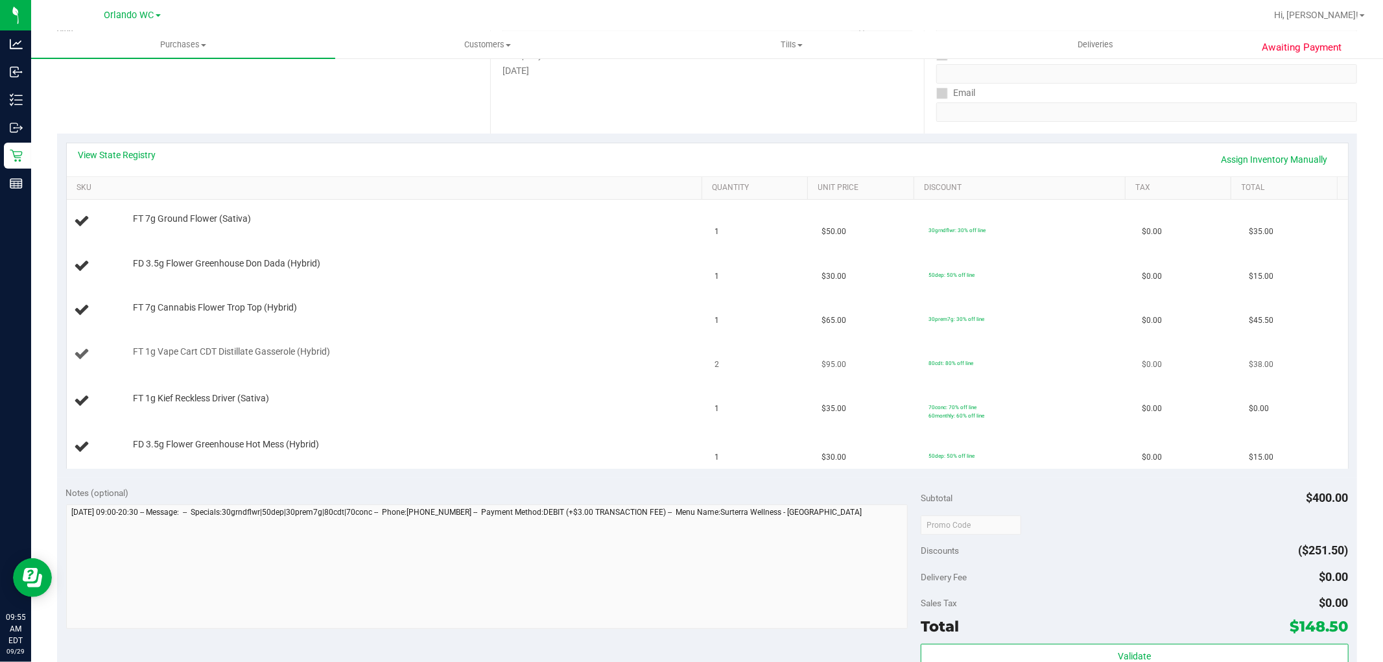
click at [334, 338] on td "FT 1g Vape Cart CDT Distillate Gasserole (Hybrid)" at bounding box center [387, 355] width 640 height 44
click at [366, 364] on td "FT 1g Vape Cart CDT Distillate Gasserole (Hybrid)" at bounding box center [387, 355] width 640 height 44
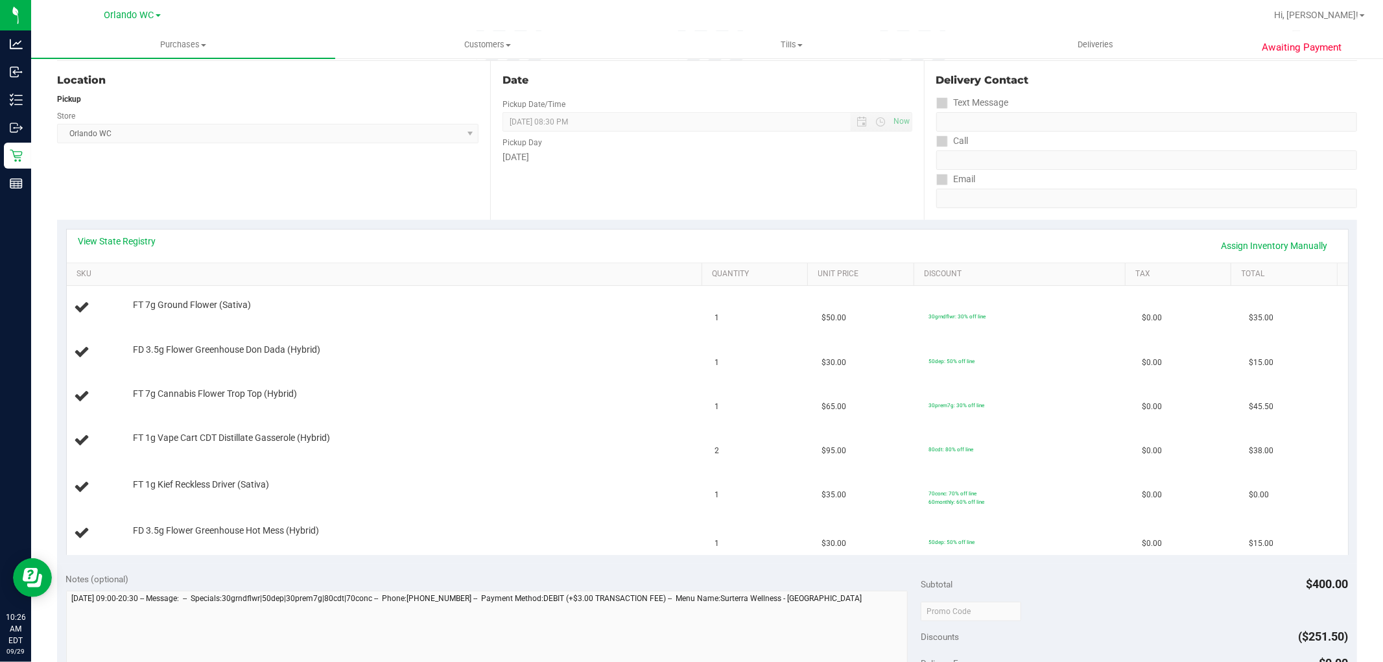
scroll to position [0, 0]
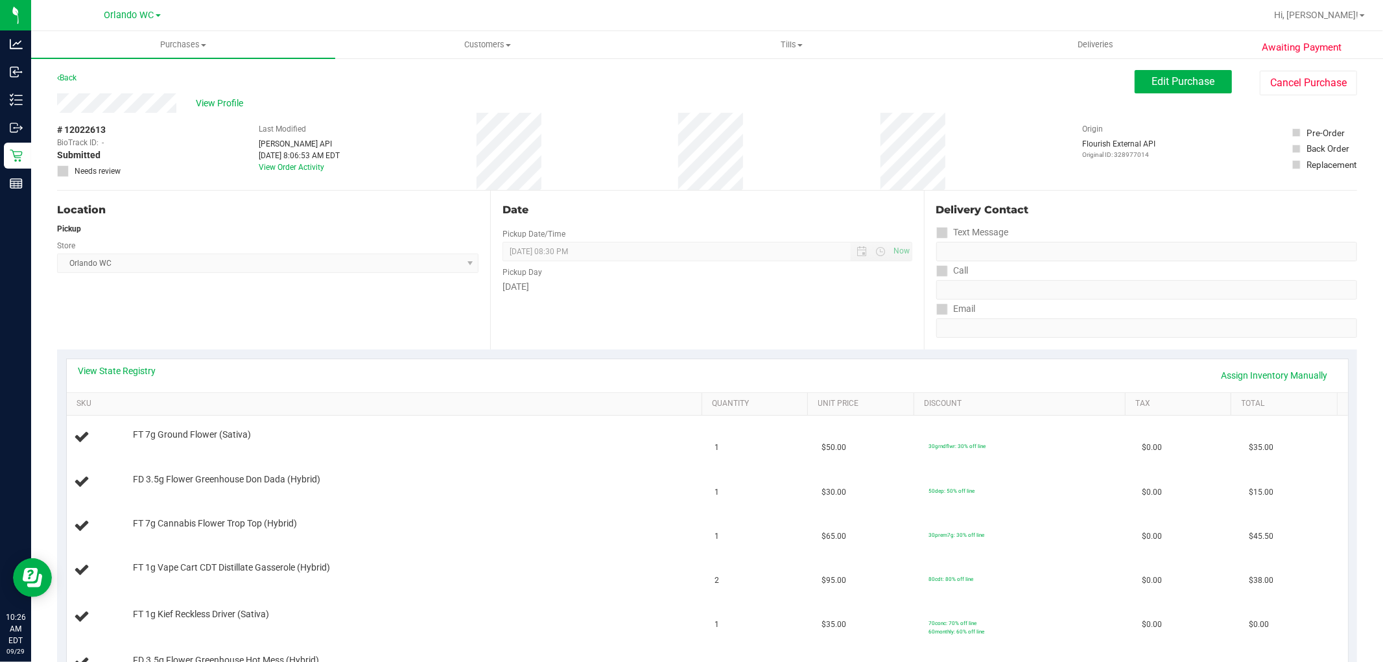
click at [414, 294] on div "Location Pickup Store [GEOGRAPHIC_DATA] WC Select Store [PERSON_NAME][GEOGRAPHI…" at bounding box center [273, 270] width 433 height 159
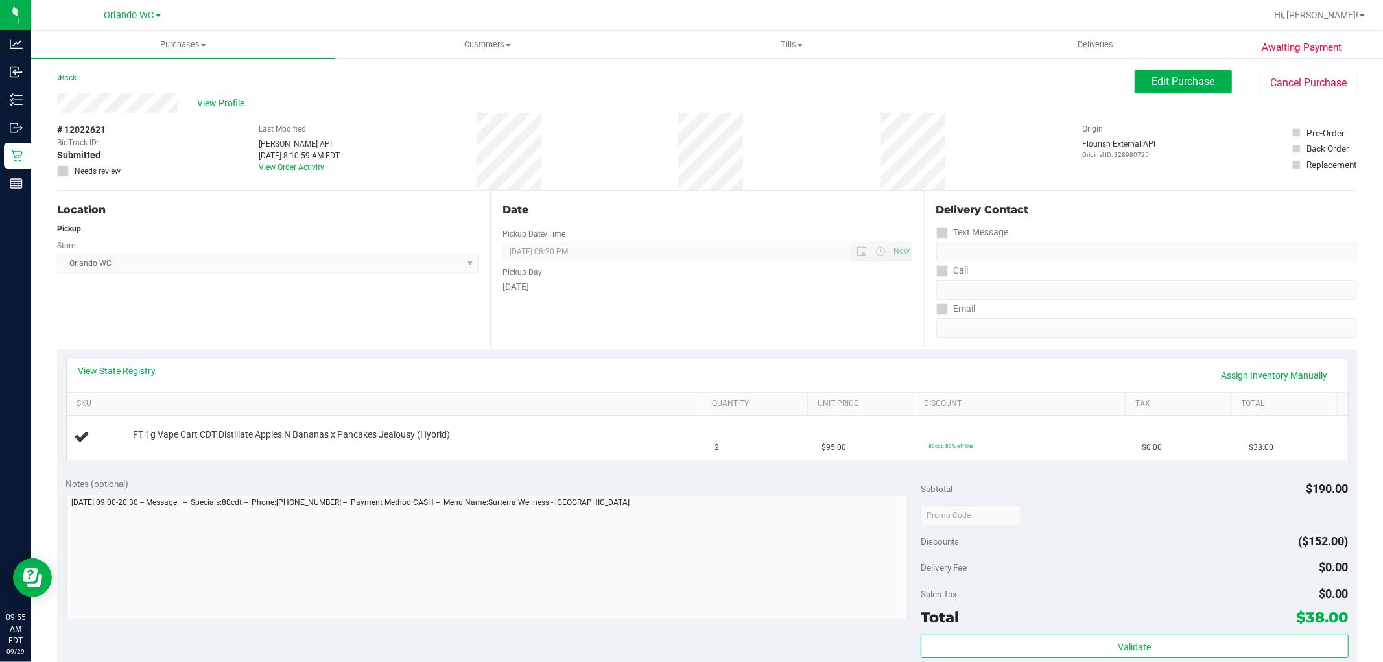
click at [495, 218] on div "Date Pickup Date/Time [DATE] Now [DATE] 08:30 PM Now Pickup Day [DATE]" at bounding box center [706, 270] width 433 height 159
click at [470, 280] on div "Location Pickup Store [GEOGRAPHIC_DATA] WC Select Store [PERSON_NAME][GEOGRAPHI…" at bounding box center [273, 270] width 433 height 159
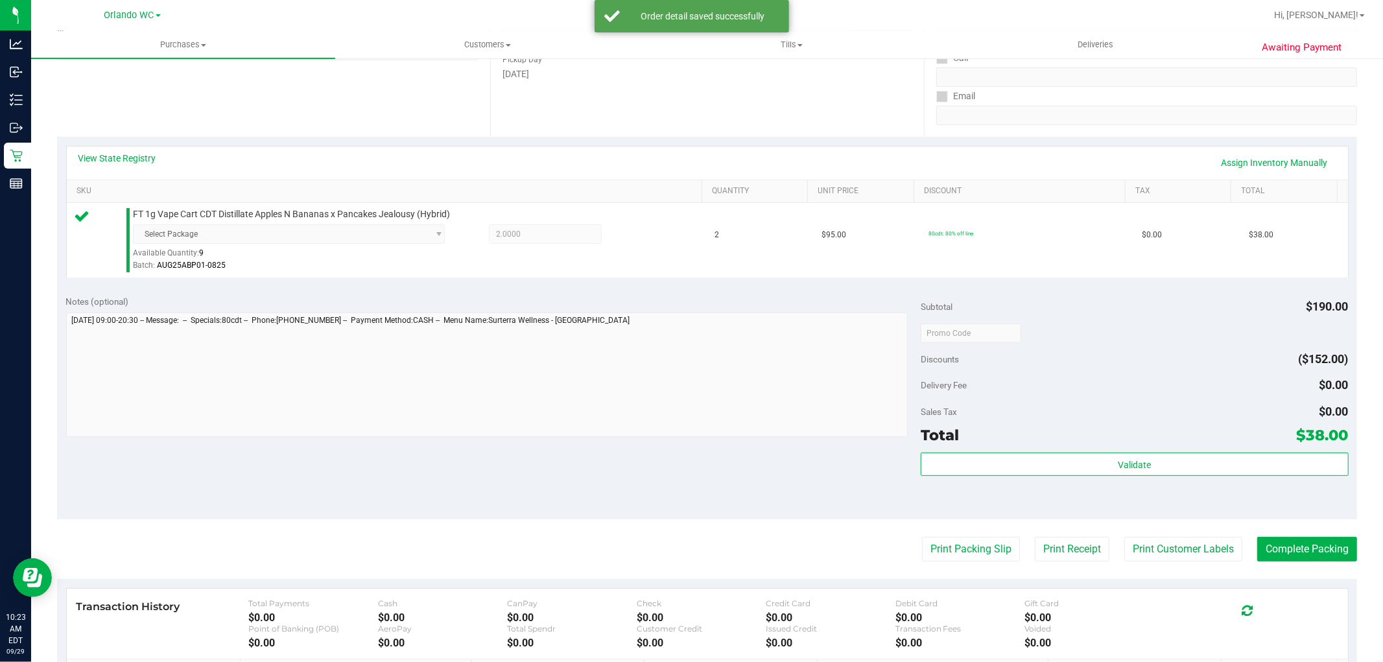
scroll to position [224, 0]
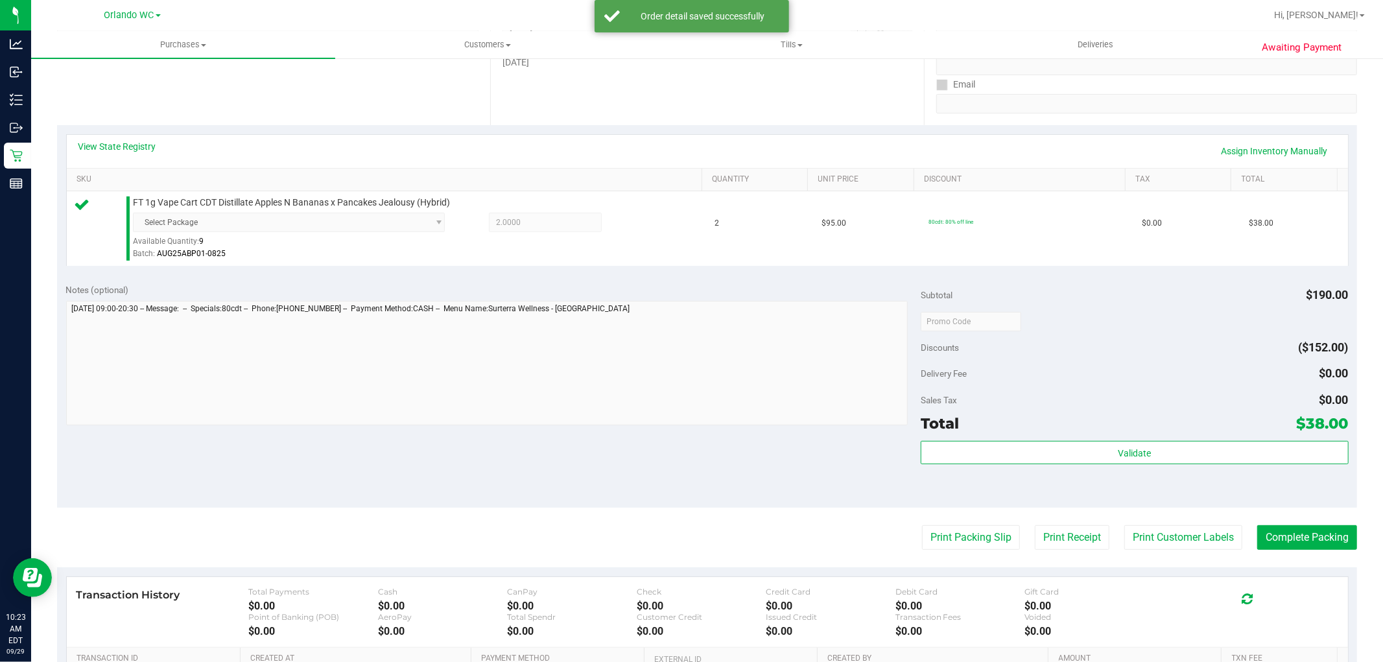
click at [1137, 339] on div "Discounts ($152.00)" at bounding box center [1133, 347] width 427 height 23
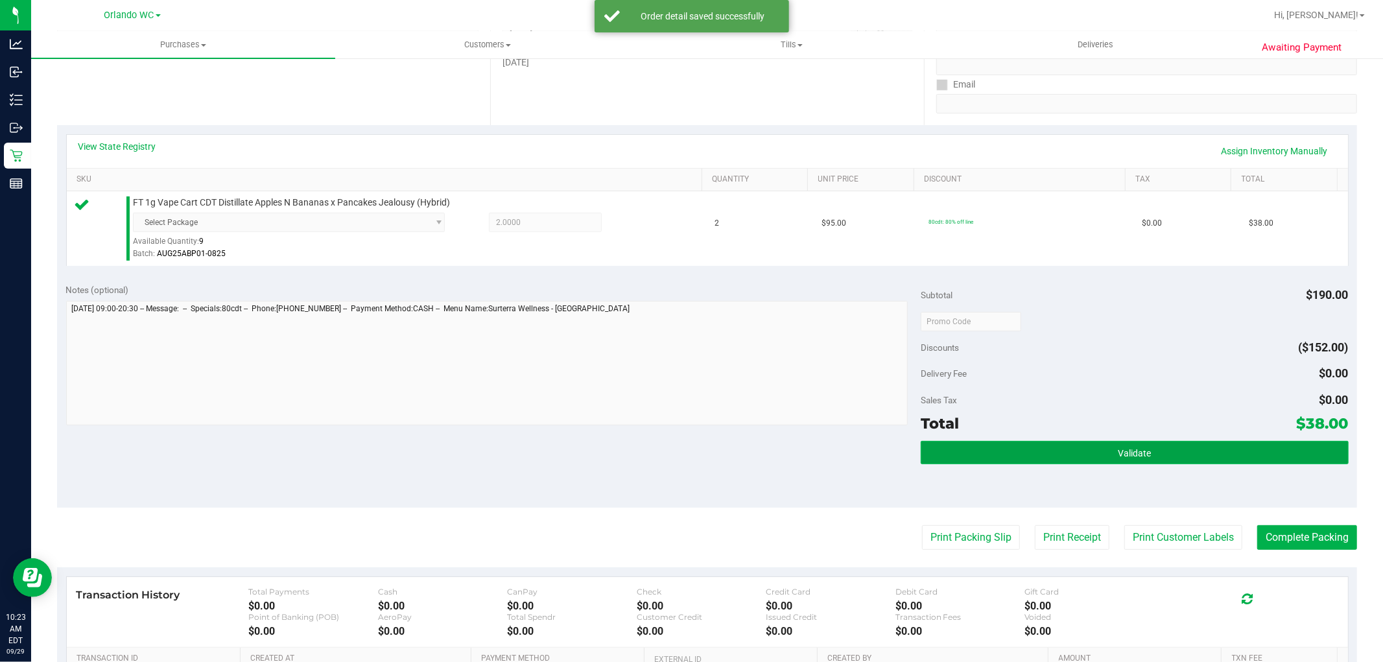
click at [1003, 441] on button "Validate" at bounding box center [1133, 452] width 427 height 23
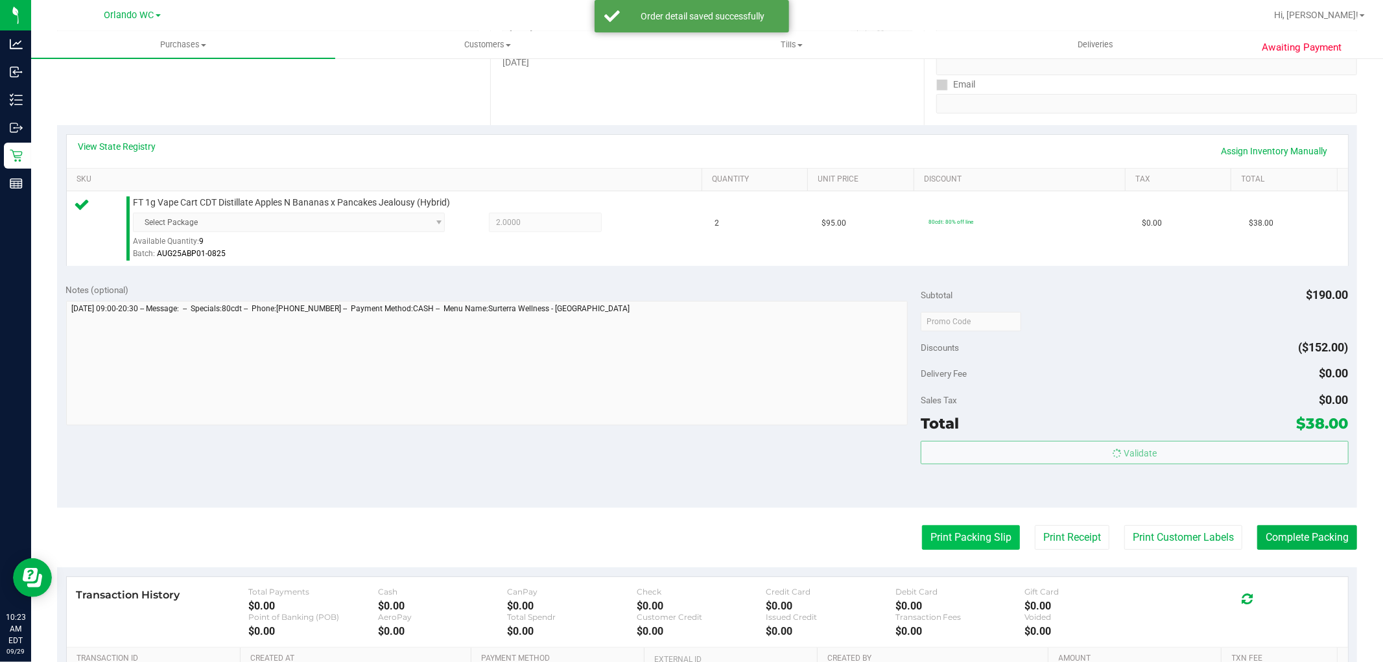
click at [970, 538] on button "Print Packing Slip" at bounding box center [971, 537] width 98 height 25
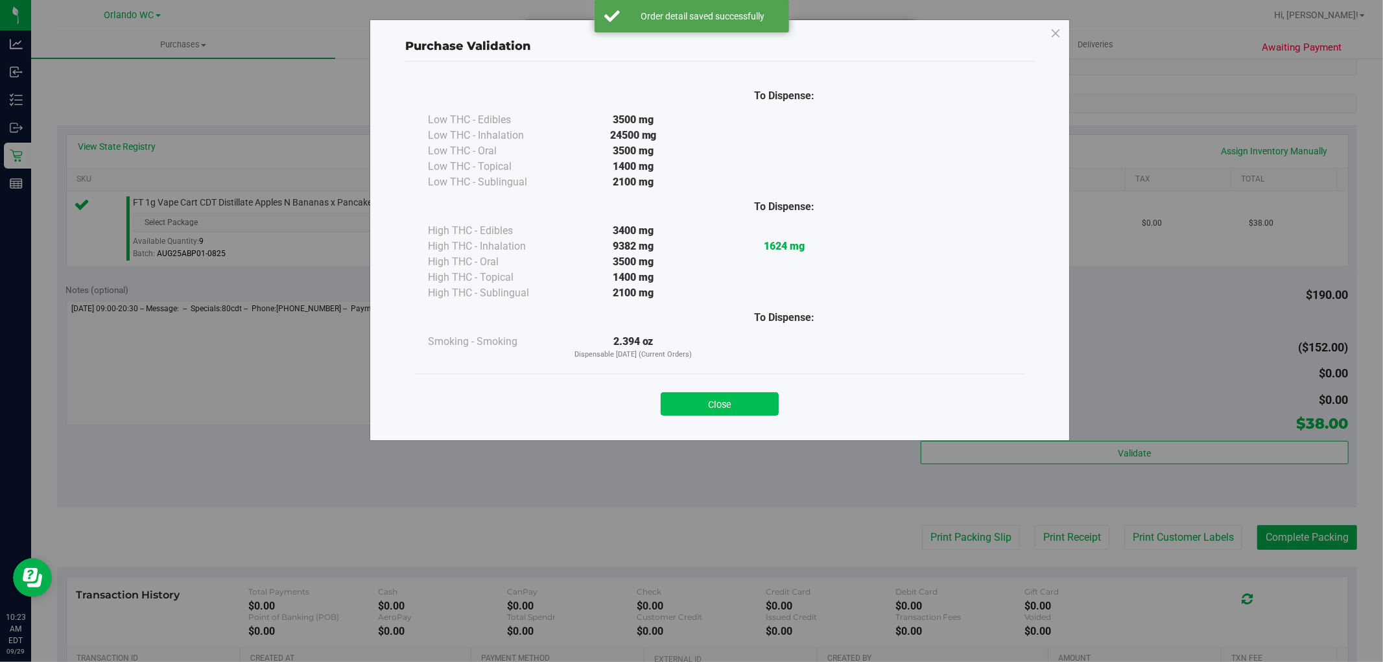
click at [742, 397] on button "Close" at bounding box center [720, 403] width 118 height 23
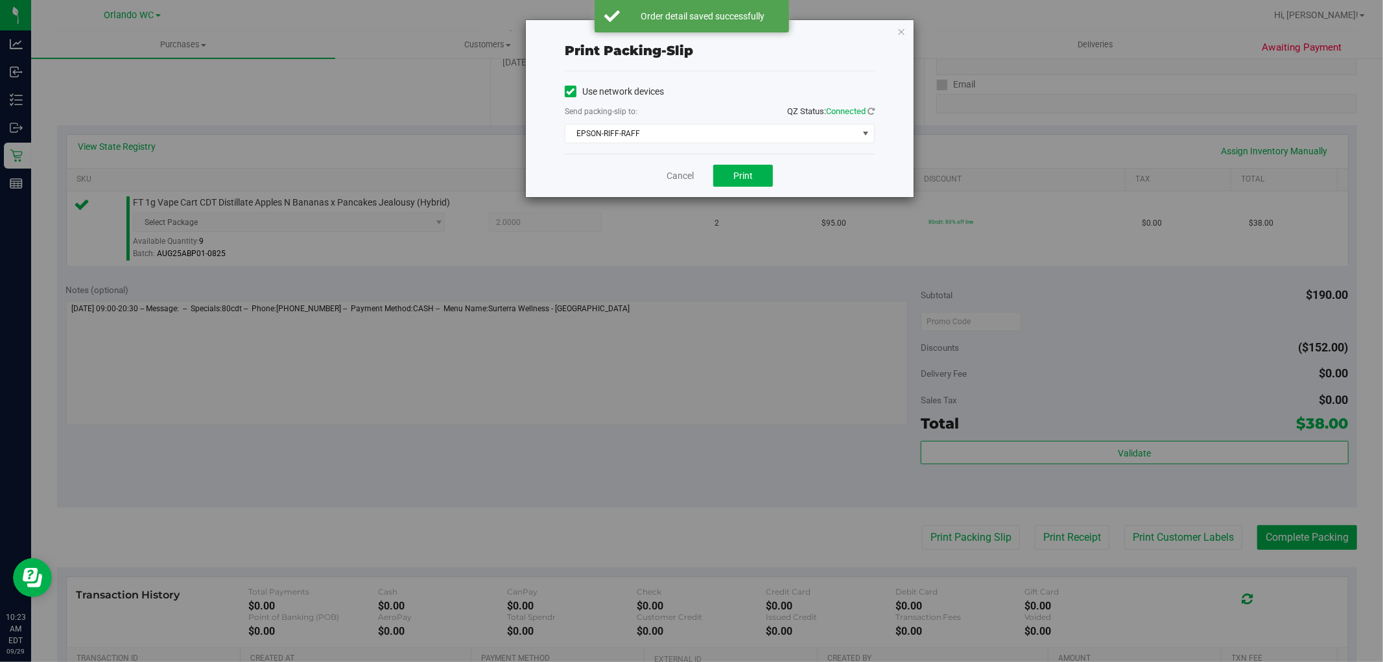
click at [747, 215] on div "Print packing-slip Use network devices Send packing-slip to: QZ Status: Connect…" at bounding box center [696, 331] width 1392 height 662
click at [743, 176] on span "Print" at bounding box center [742, 175] width 19 height 10
click at [675, 180] on link "Cancel" at bounding box center [679, 176] width 27 height 14
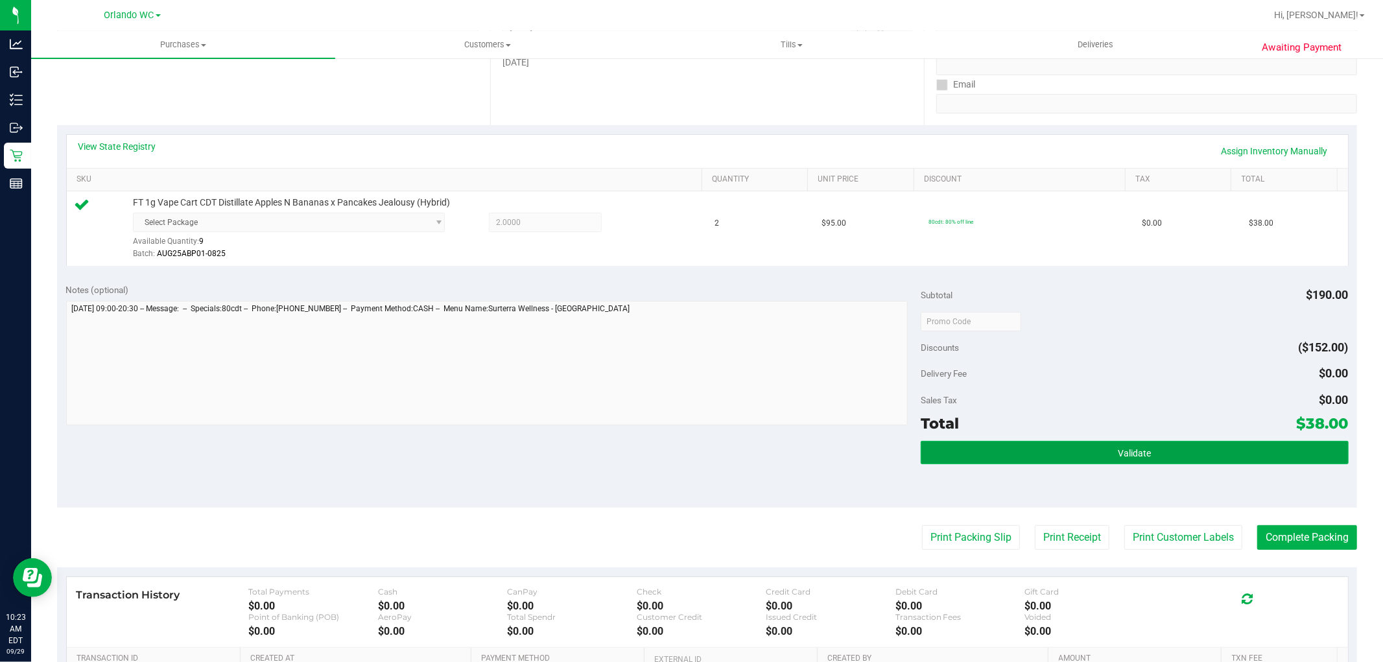
click at [1195, 462] on button "Validate" at bounding box center [1133, 452] width 427 height 23
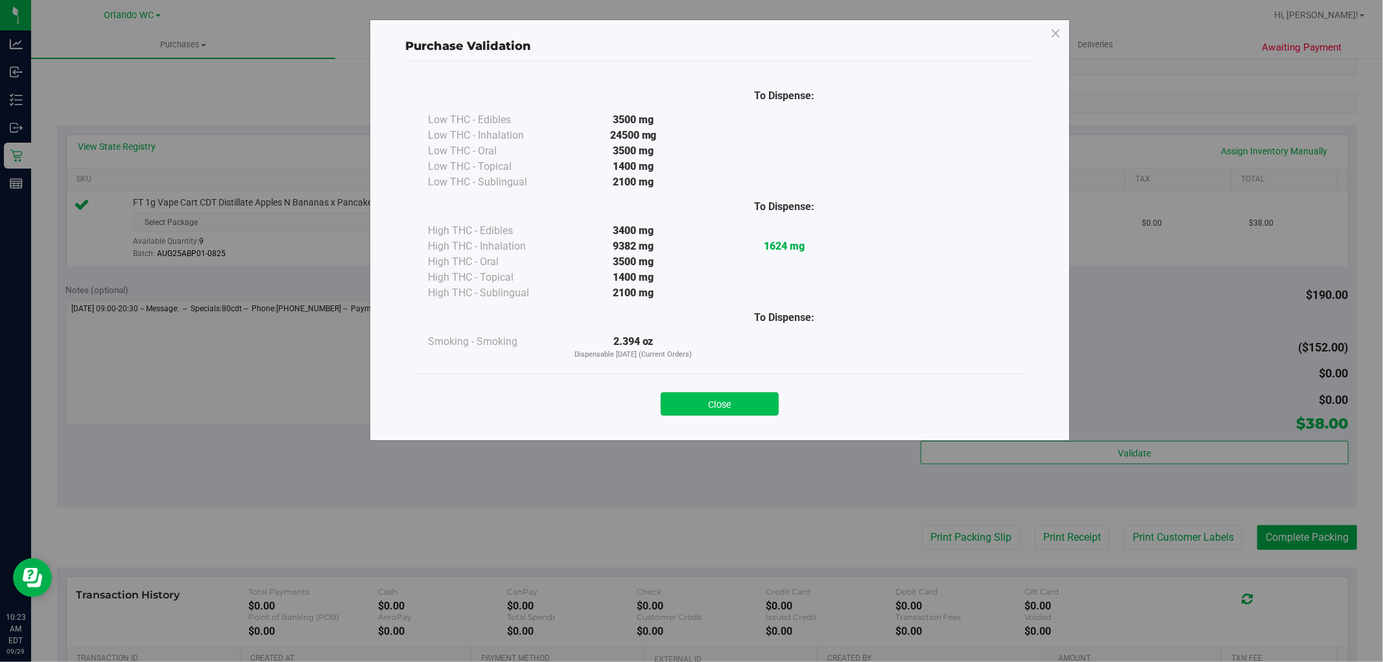
click at [738, 412] on button "Close" at bounding box center [720, 403] width 118 height 23
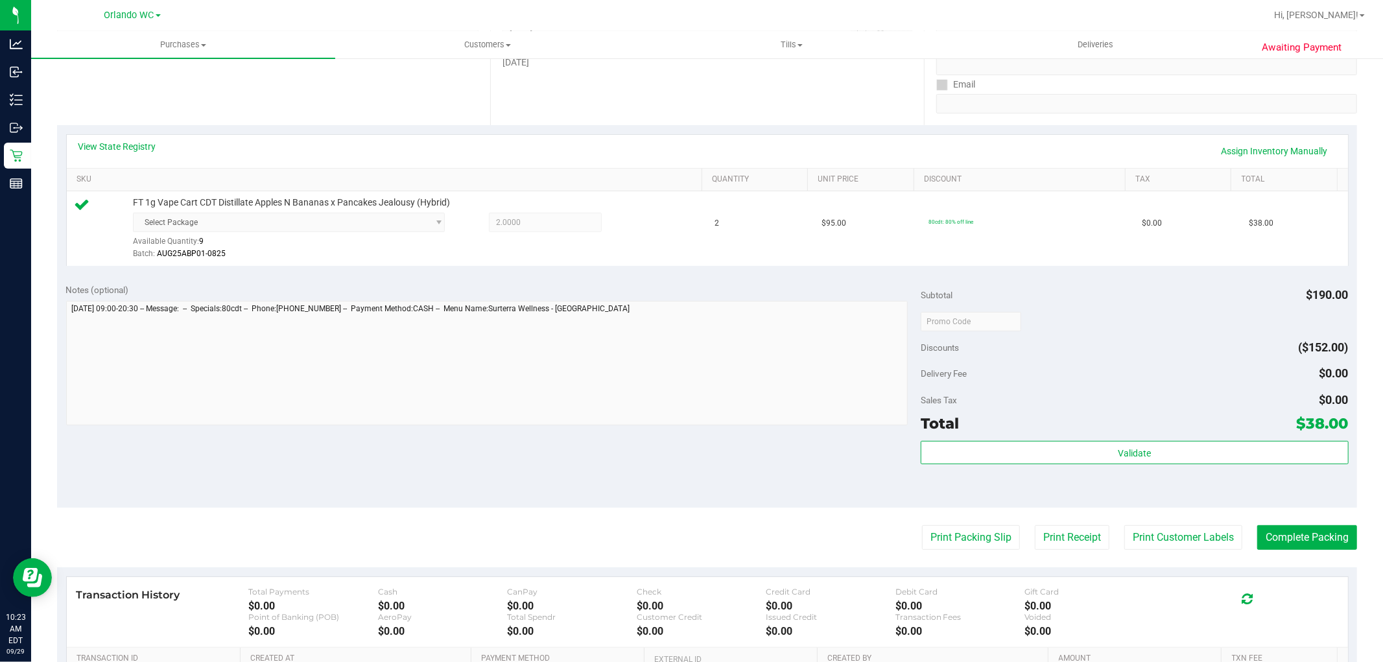
click at [1328, 579] on div "Transaction History Total Payments $0.00 Cash $0.00 CanPay $0.00 Check $0.00 Cr…" at bounding box center [707, 612] width 1281 height 71
click at [1275, 542] on button "Complete Packing" at bounding box center [1307, 537] width 100 height 25
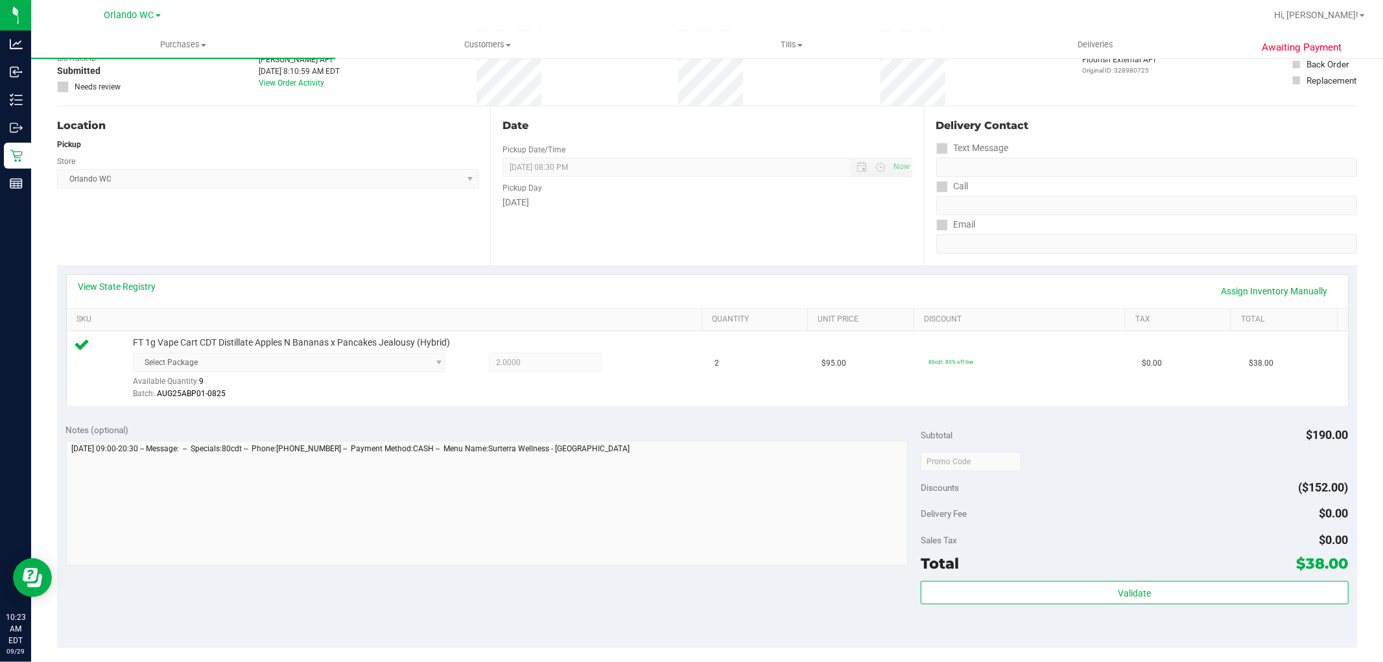
scroll to position [0, 0]
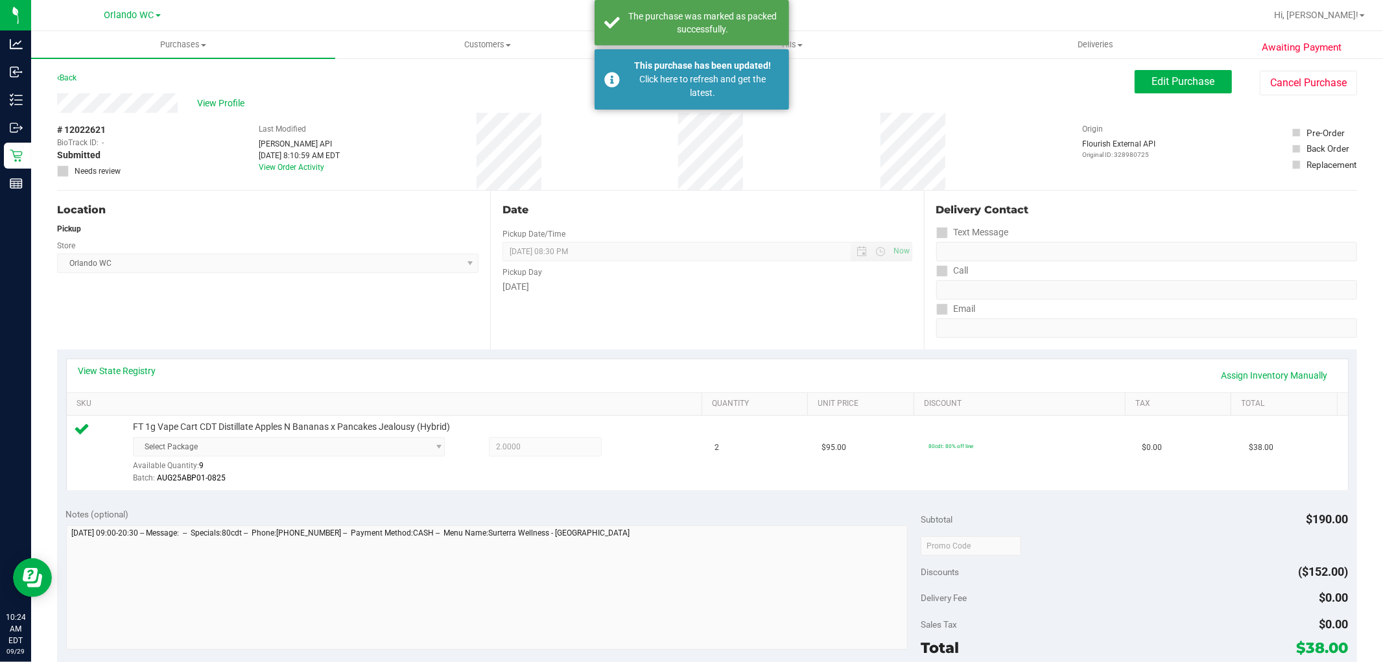
click at [539, 272] on div "Pickup Day" at bounding box center [706, 270] width 409 height 19
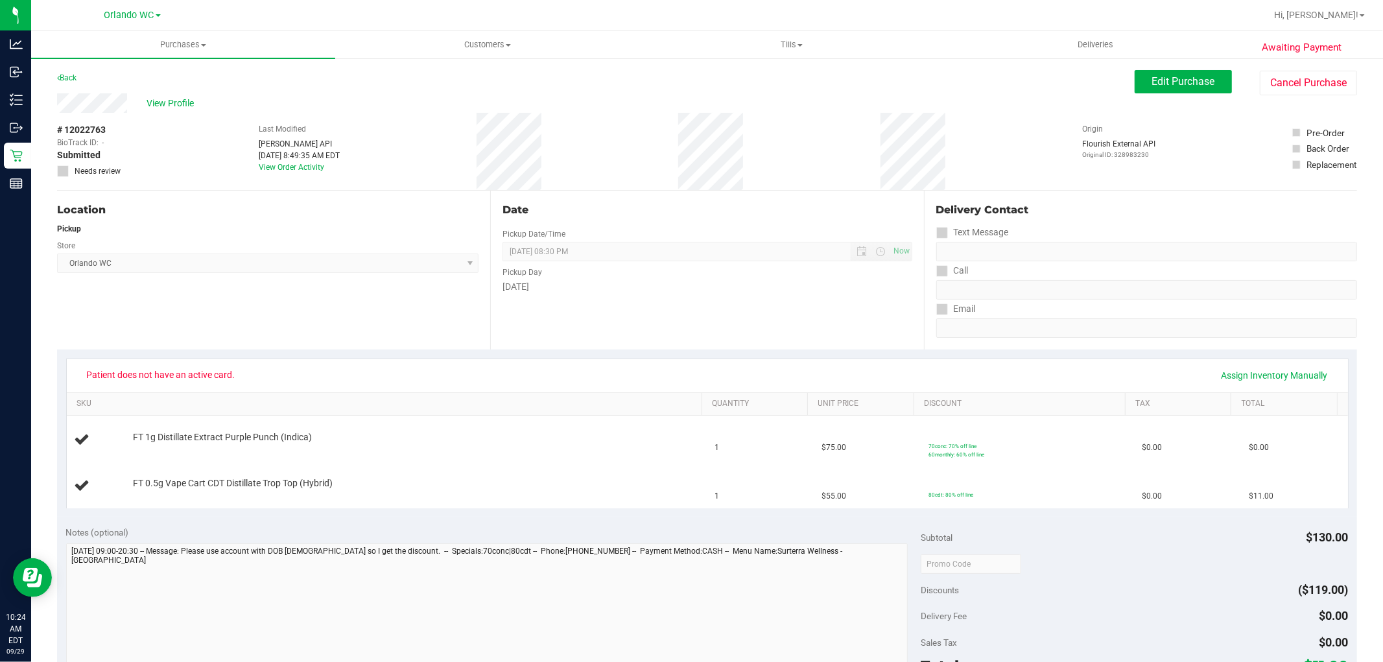
click at [456, 256] on span "[GEOGRAPHIC_DATA] WC Select Store [PERSON_NAME][GEOGRAPHIC_DATA] [PERSON_NAME][…" at bounding box center [267, 262] width 421 height 19
click at [1154, 76] on span "Edit Purchase" at bounding box center [1183, 81] width 63 height 12
click at [446, 154] on div "# 12022763 BioTrack ID: - Submitted Needs review Last Modified [PERSON_NAME] AP…" at bounding box center [707, 151] width 1300 height 77
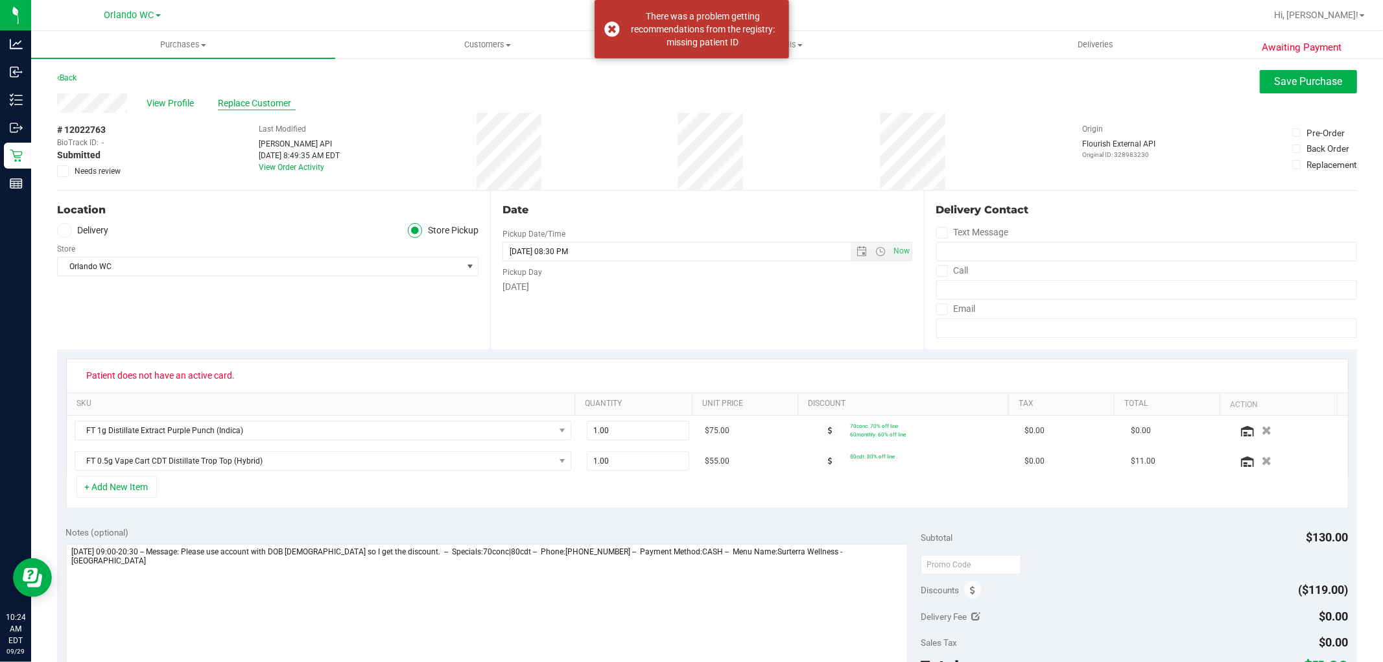
click at [264, 99] on span "Replace Customer" at bounding box center [257, 104] width 78 height 14
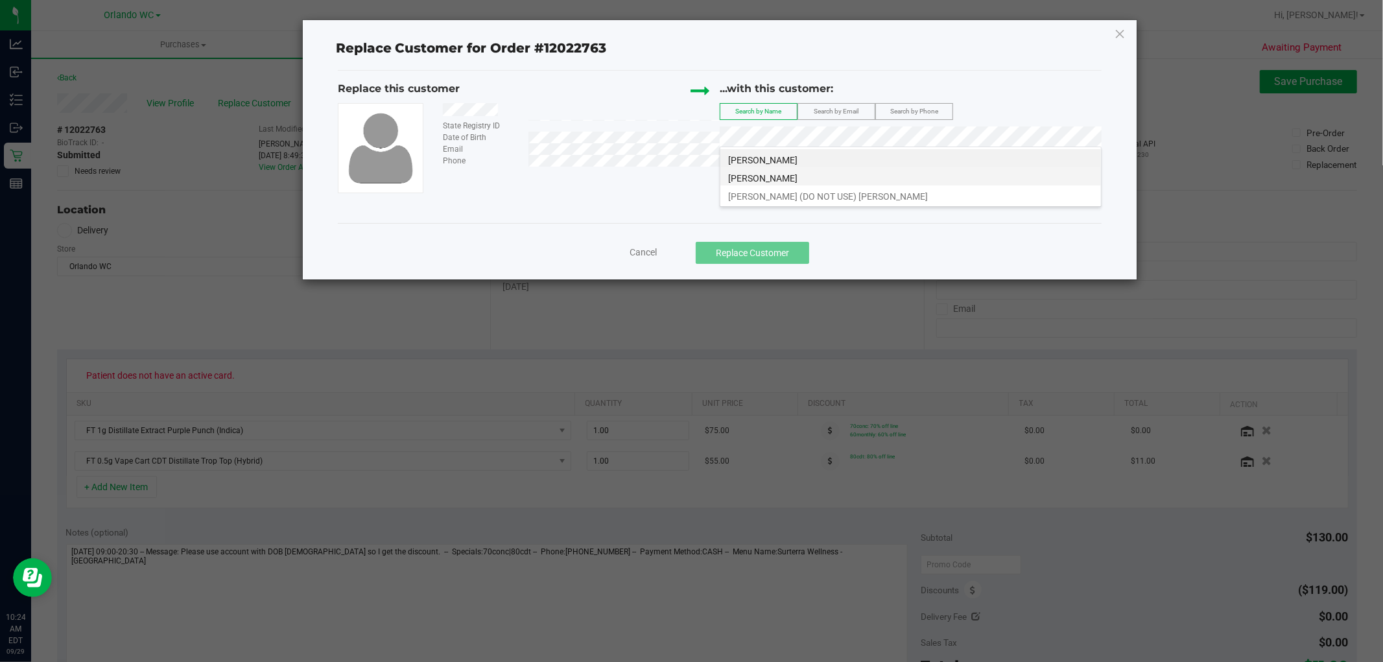
click at [791, 178] on li "[PERSON_NAME]" at bounding box center [910, 176] width 380 height 18
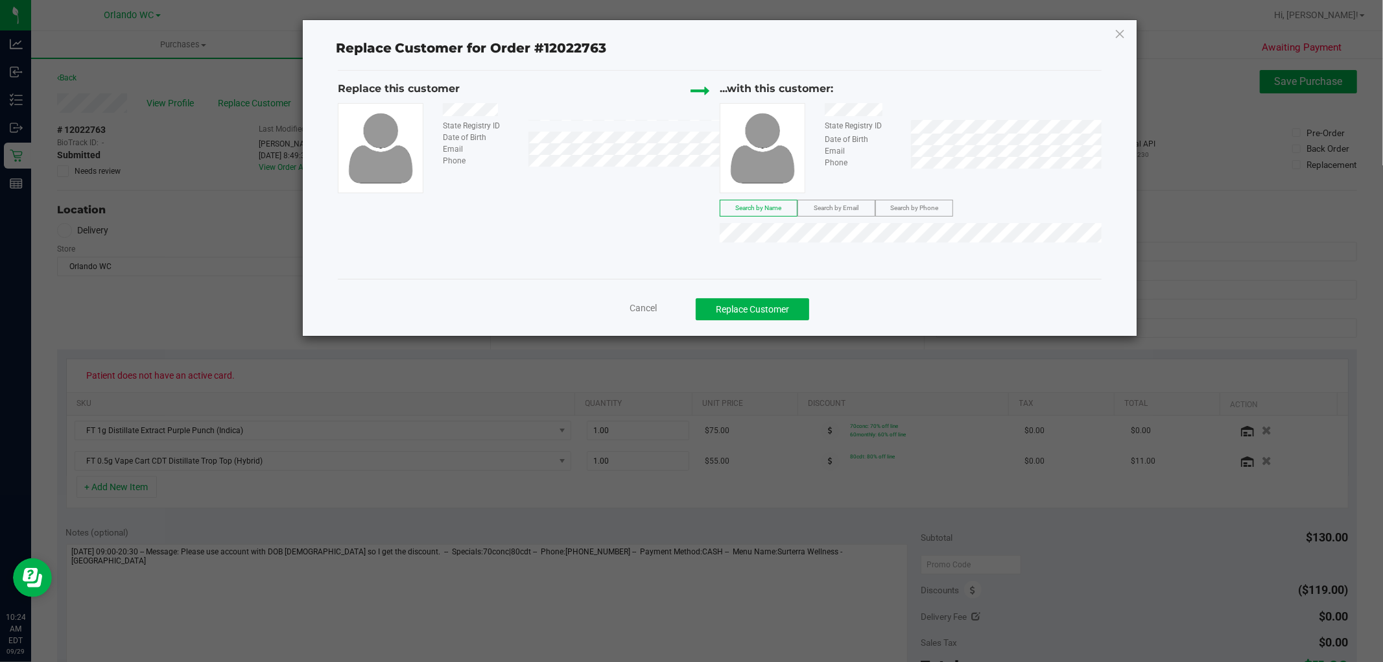
click at [551, 191] on div "State Registry ID Date of Birth Email Phone" at bounding box center [529, 148] width 382 height 90
click at [766, 319] on button "Replace Customer" at bounding box center [752, 309] width 113 height 22
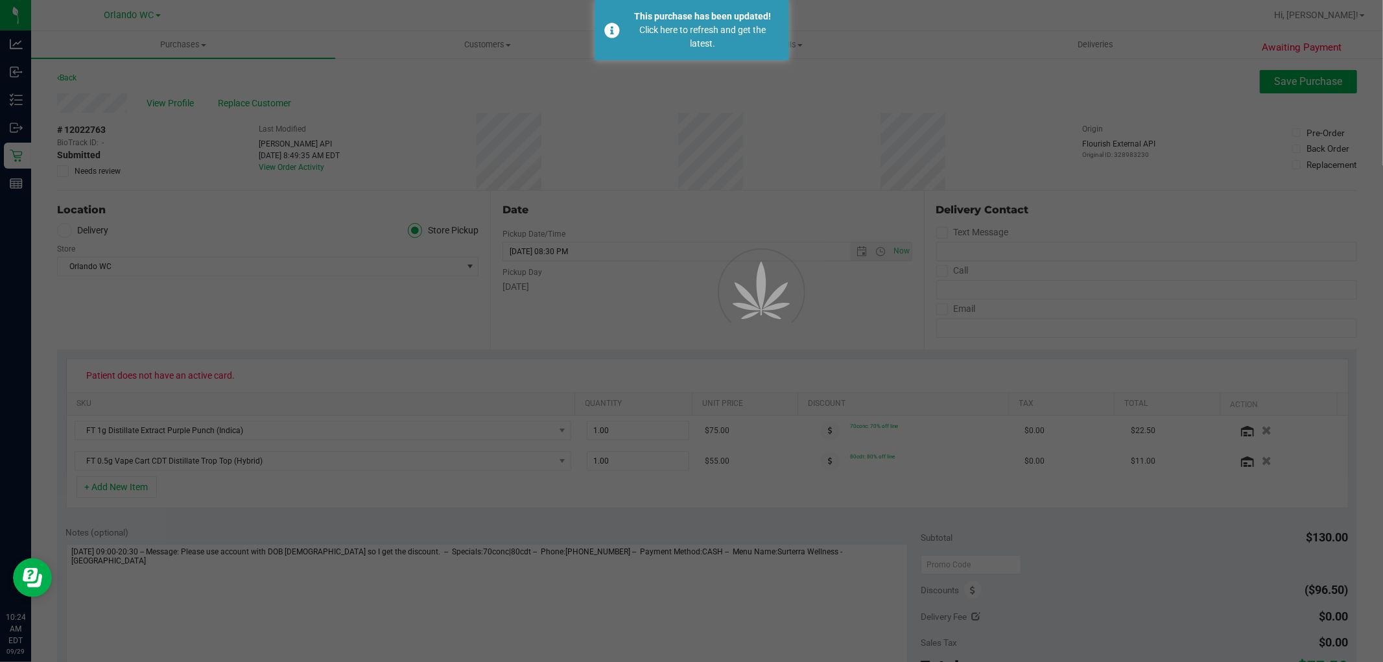
click at [332, 318] on div at bounding box center [691, 331] width 1383 height 662
click at [419, 144] on div at bounding box center [691, 331] width 1383 height 662
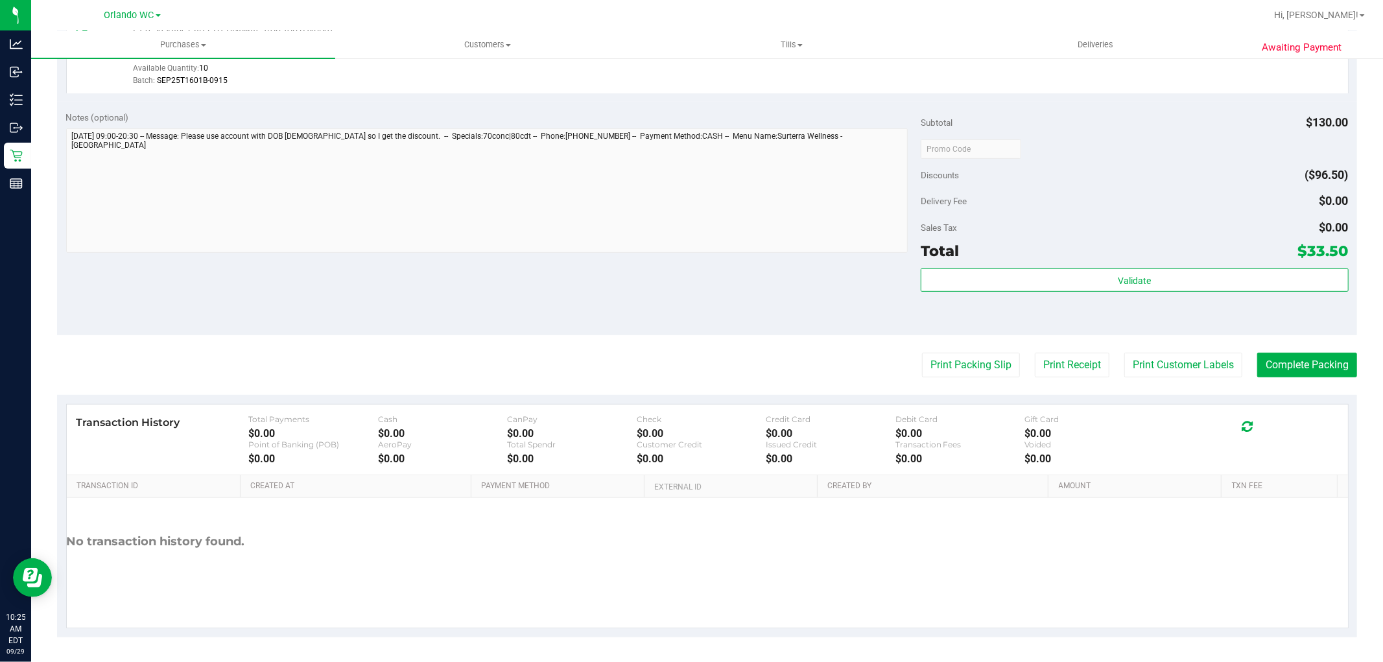
scroll to position [474, 0]
click at [748, 302] on div "Notes (optional) Subtotal $130.00 Discounts ($96.50) Delivery Fee $0.00 Sales T…" at bounding box center [707, 216] width 1300 height 233
click at [1086, 215] on div "Sales Tax $0.00" at bounding box center [1133, 226] width 427 height 23
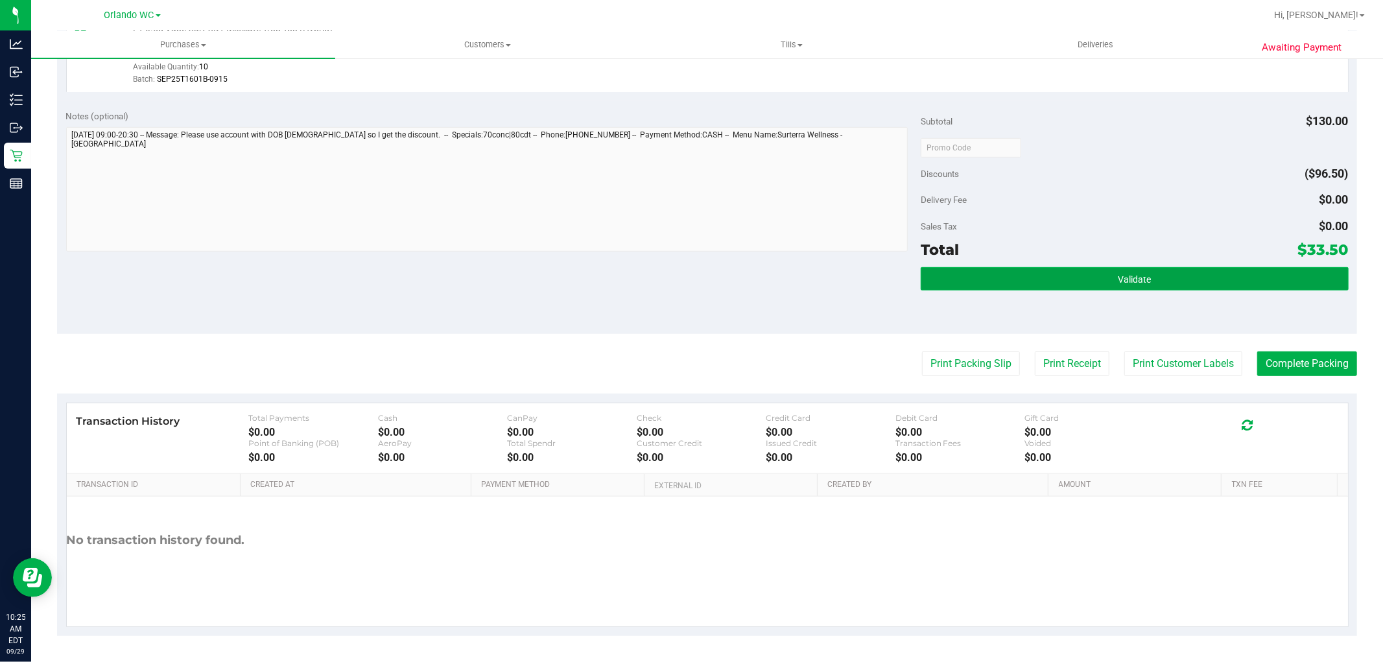
click at [1003, 281] on button "Validate" at bounding box center [1133, 278] width 427 height 23
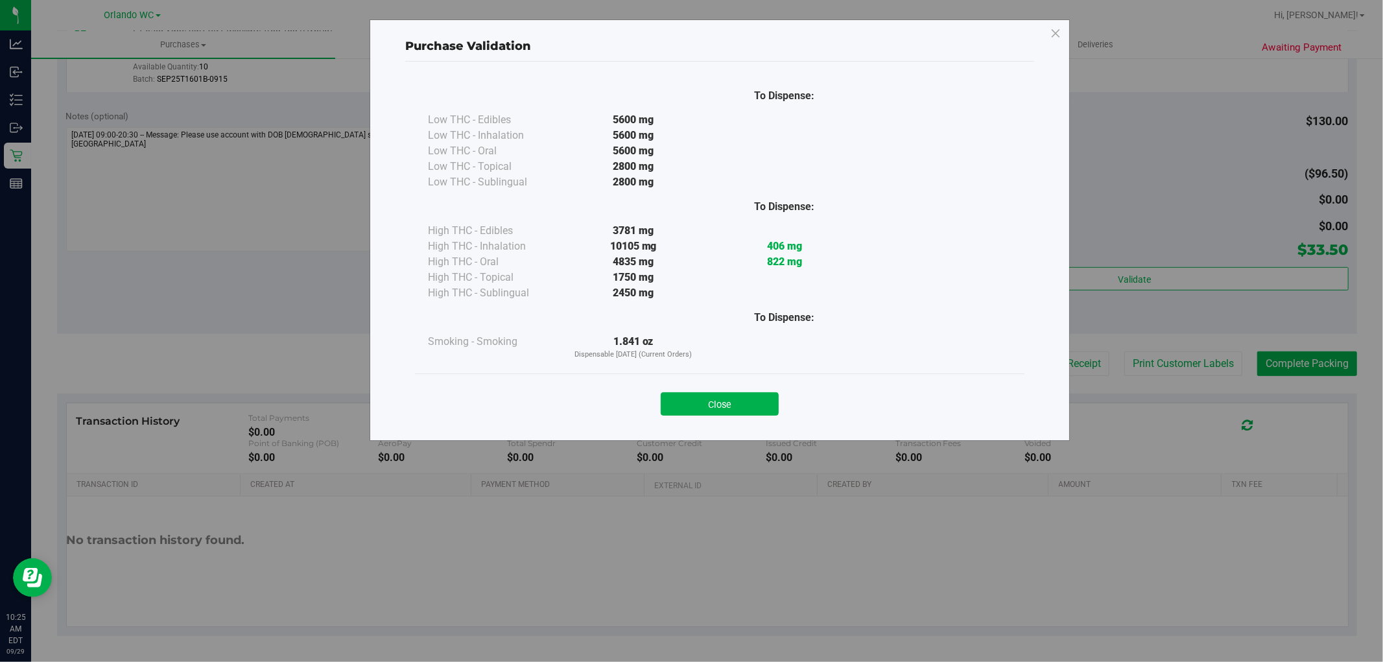
click at [967, 384] on div "Close" at bounding box center [720, 400] width 590 height 32
click at [760, 392] on button "Close" at bounding box center [720, 403] width 118 height 23
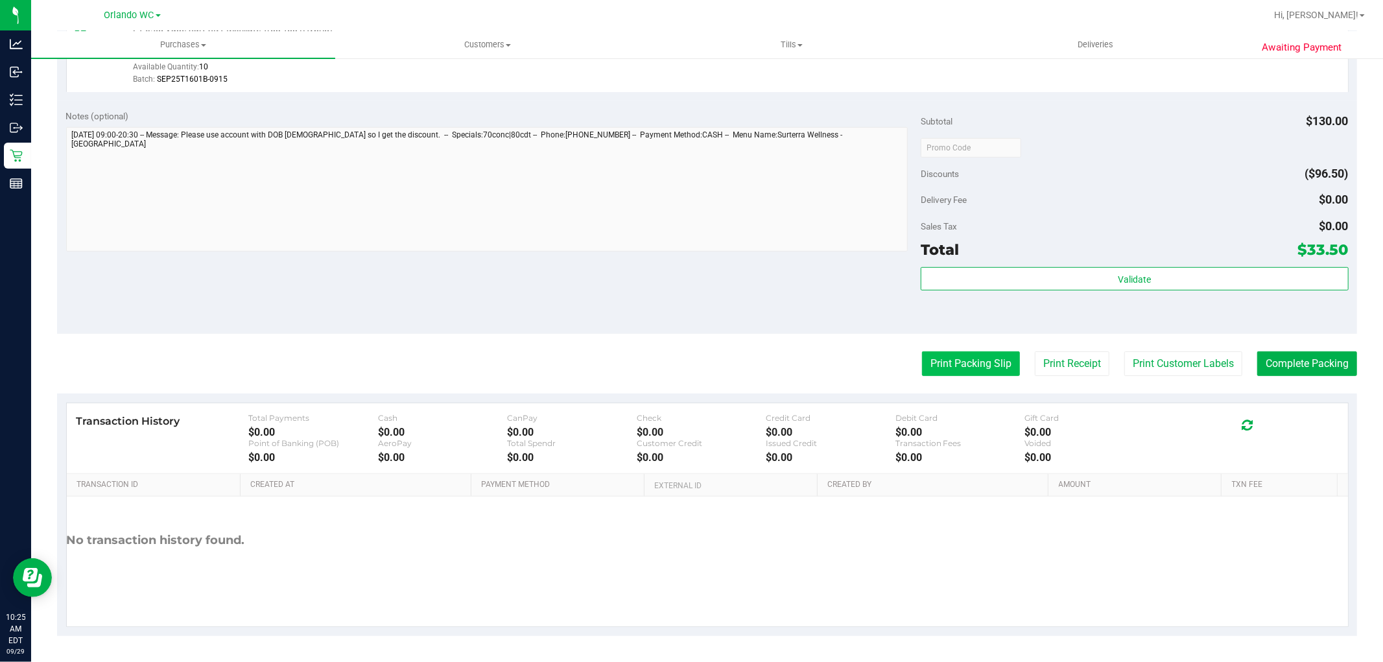
click at [949, 369] on button "Print Packing Slip" at bounding box center [971, 363] width 98 height 25
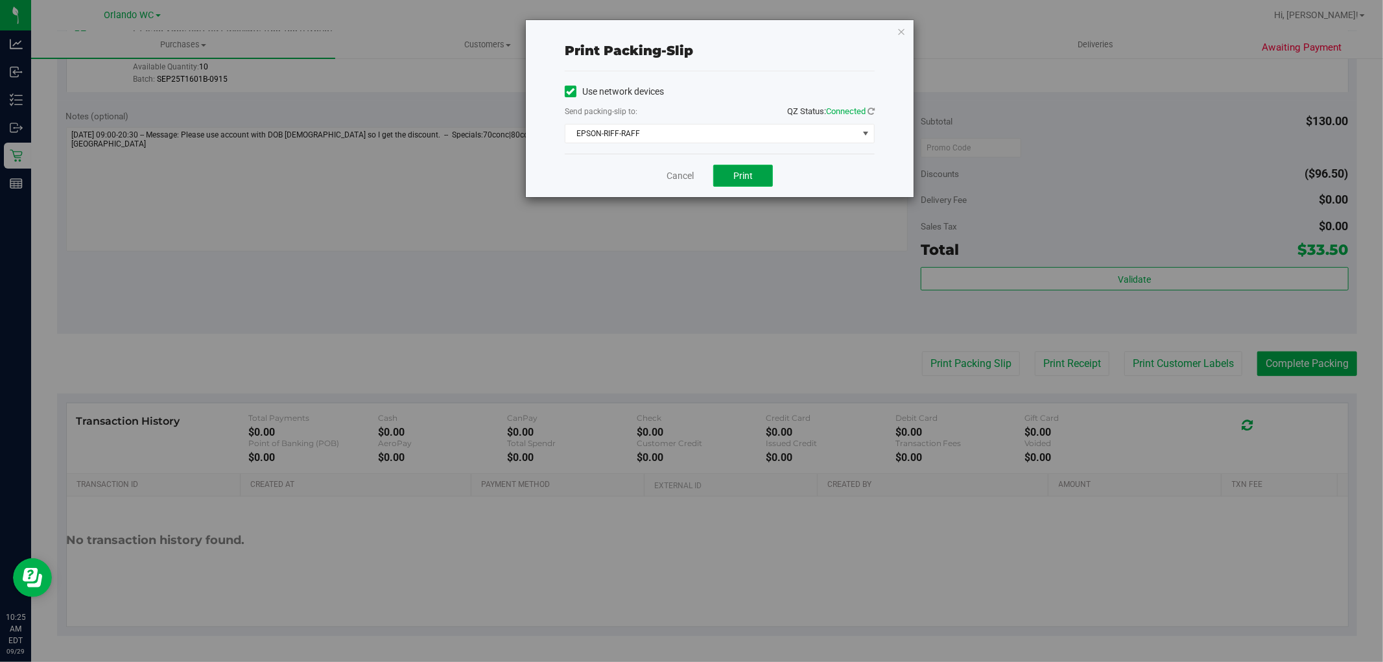
click at [743, 180] on span "Print" at bounding box center [742, 175] width 19 height 10
click at [677, 181] on link "Cancel" at bounding box center [679, 176] width 27 height 14
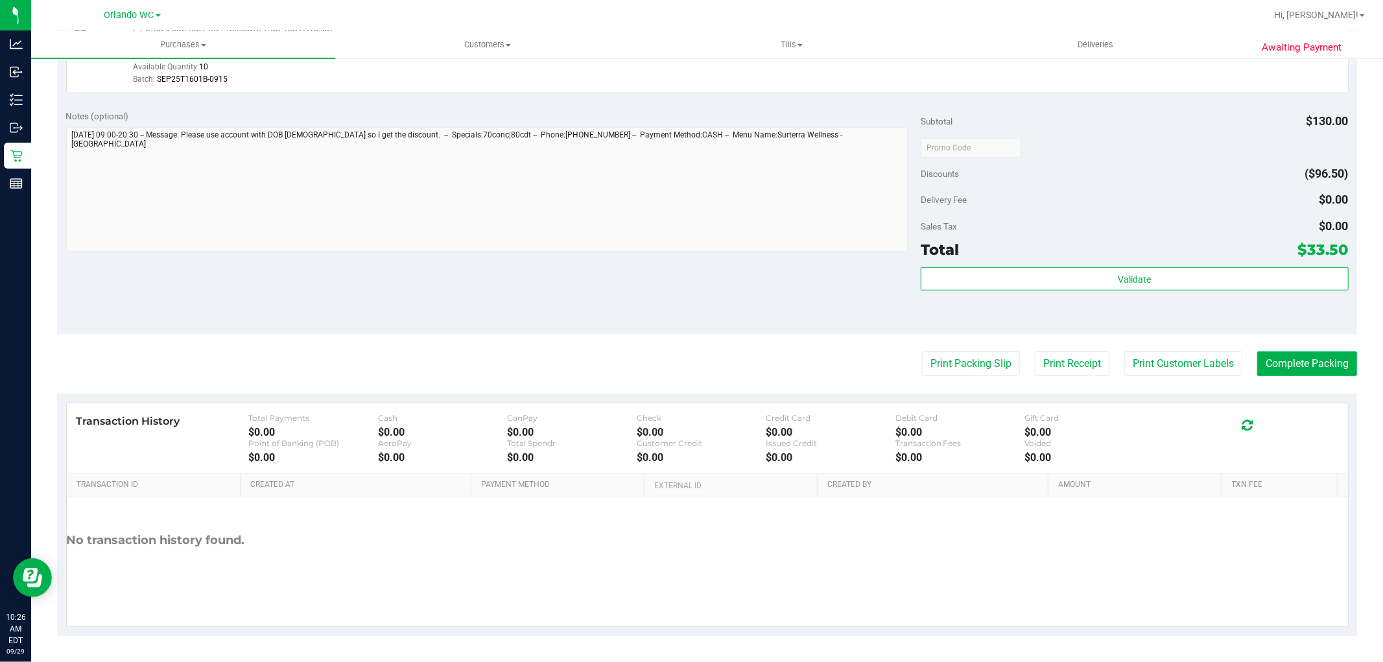
click at [607, 337] on purchase-details "Back Edit Purchase Cancel Purchase View Profile # 12022763 BioTrack ID: - Submi…" at bounding box center [707, 116] width 1300 height 1039
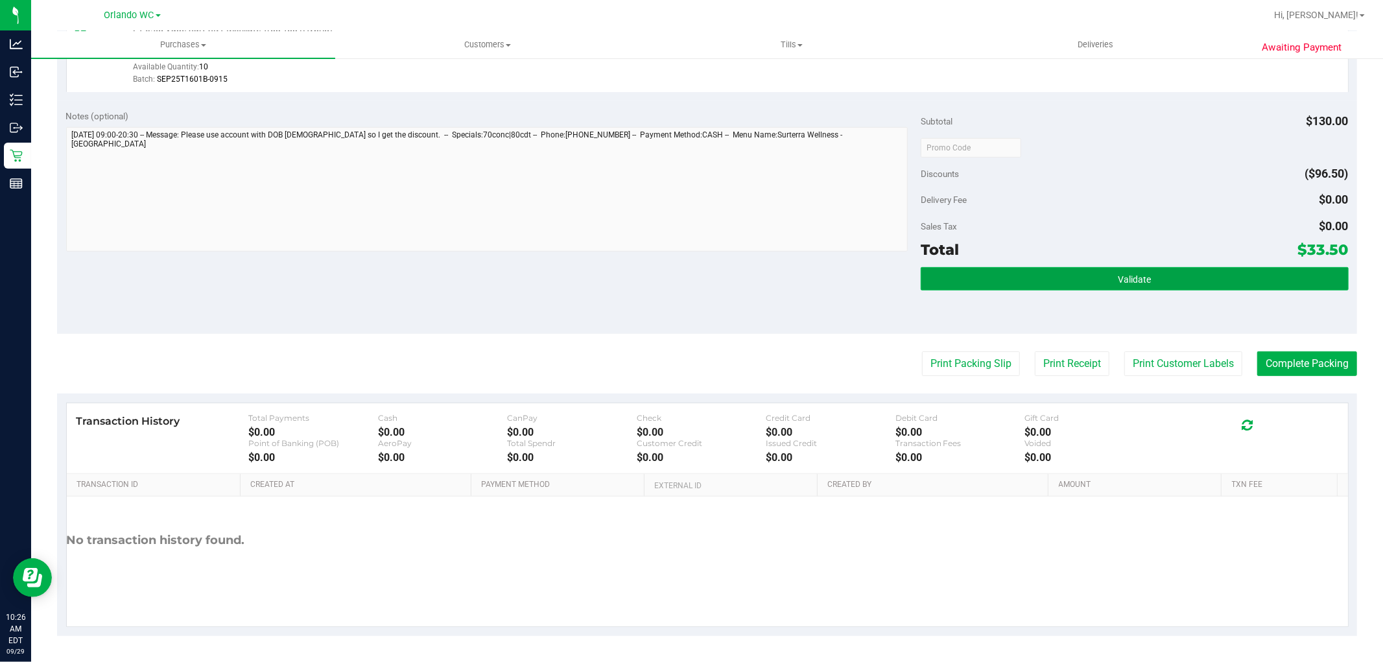
click at [1074, 283] on button "Validate" at bounding box center [1133, 278] width 427 height 23
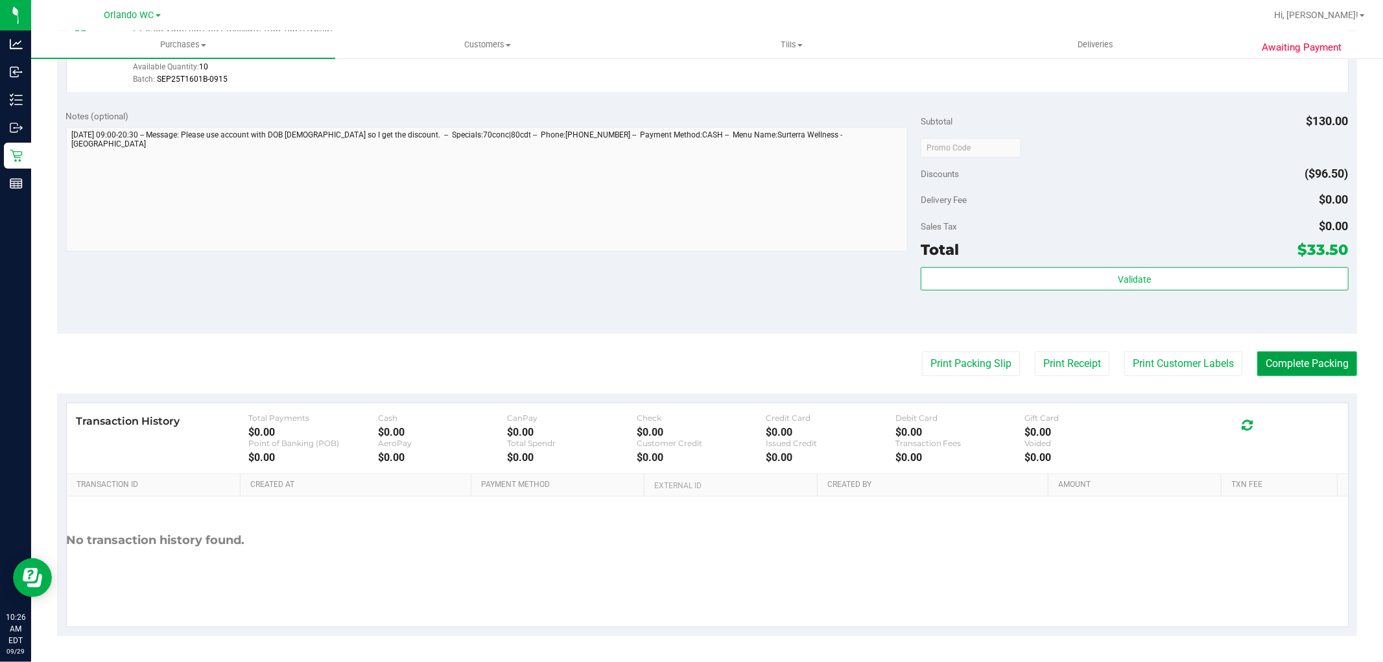
click at [1299, 367] on button "Complete Packing" at bounding box center [1307, 363] width 100 height 25
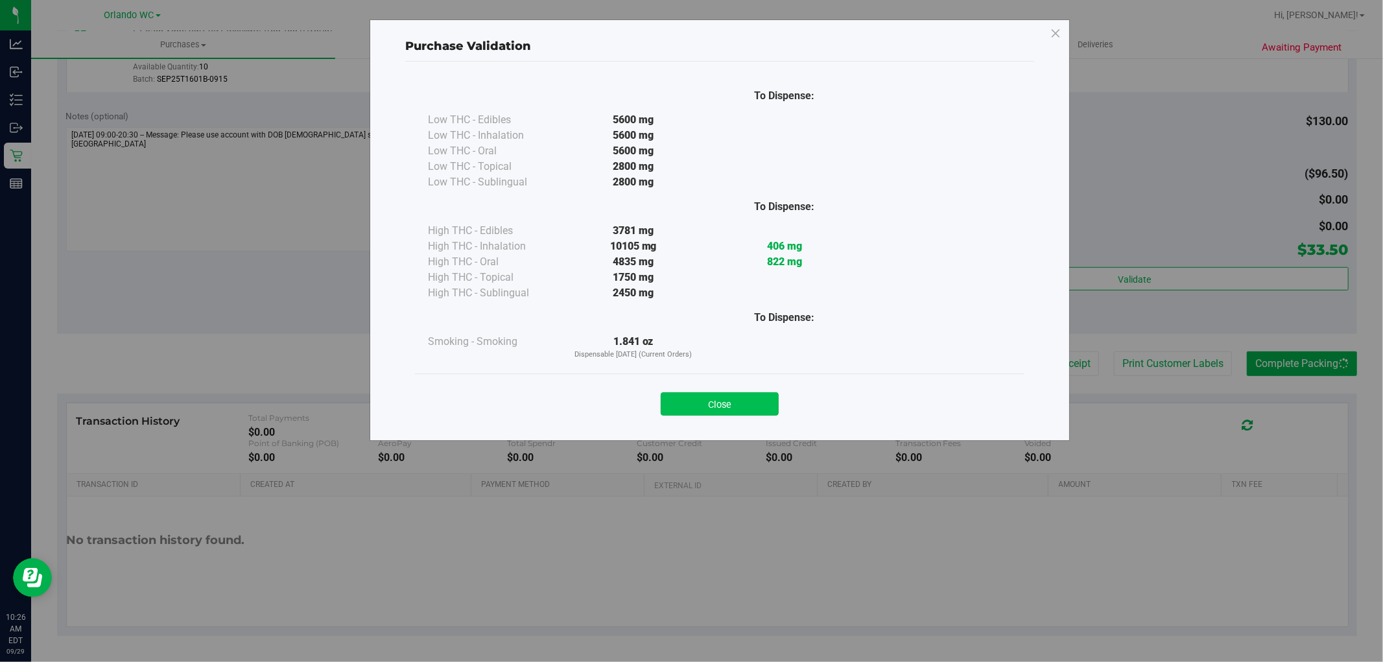
click at [735, 399] on button "Close" at bounding box center [720, 403] width 118 height 23
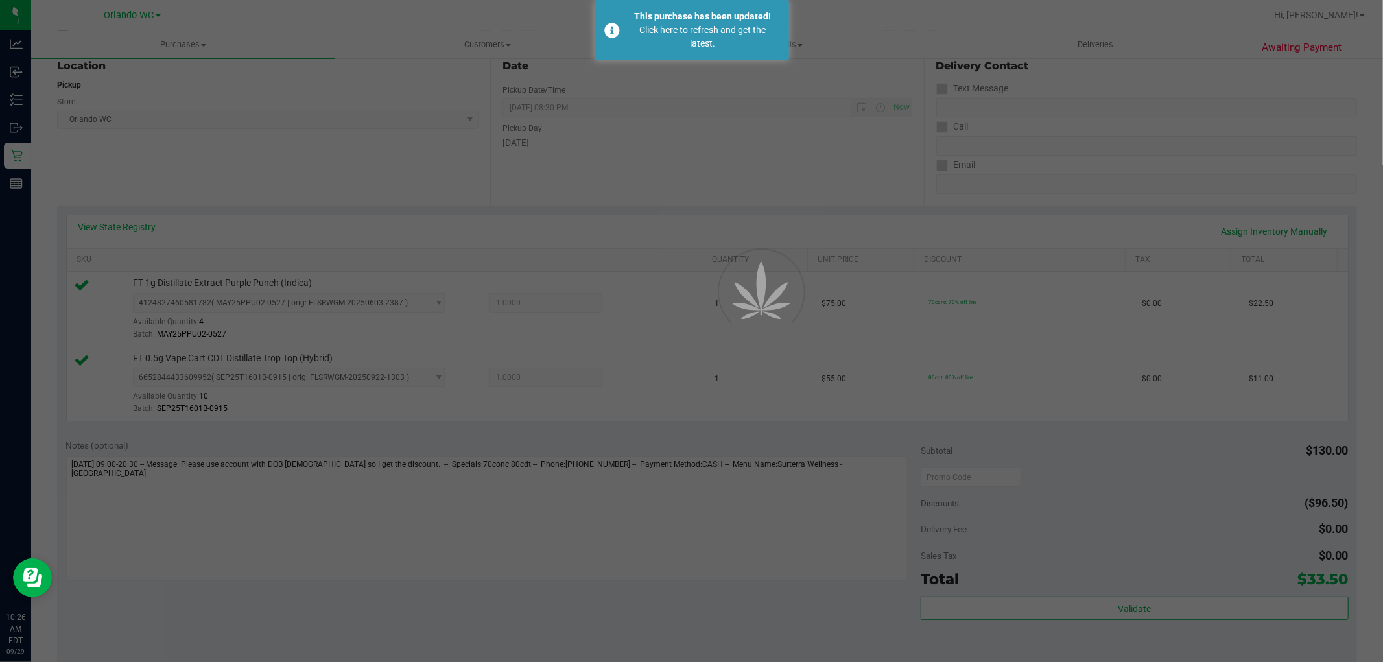
scroll to position [53, 0]
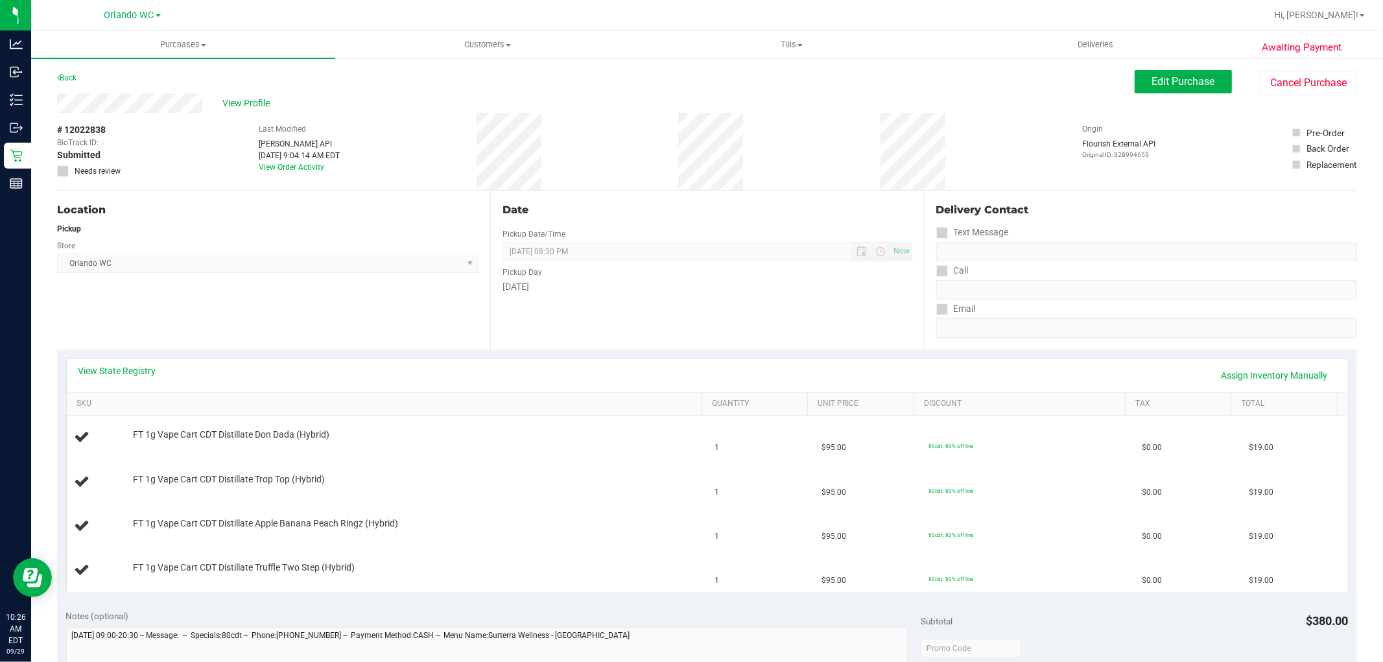
click at [281, 299] on div "Location Pickup Store [GEOGRAPHIC_DATA] WC Select Store [PERSON_NAME][GEOGRAPHI…" at bounding box center [273, 270] width 433 height 159
click at [290, 287] on div "Location Pickup Store [GEOGRAPHIC_DATA] WC Select Store [PERSON_NAME][GEOGRAPHI…" at bounding box center [273, 270] width 433 height 159
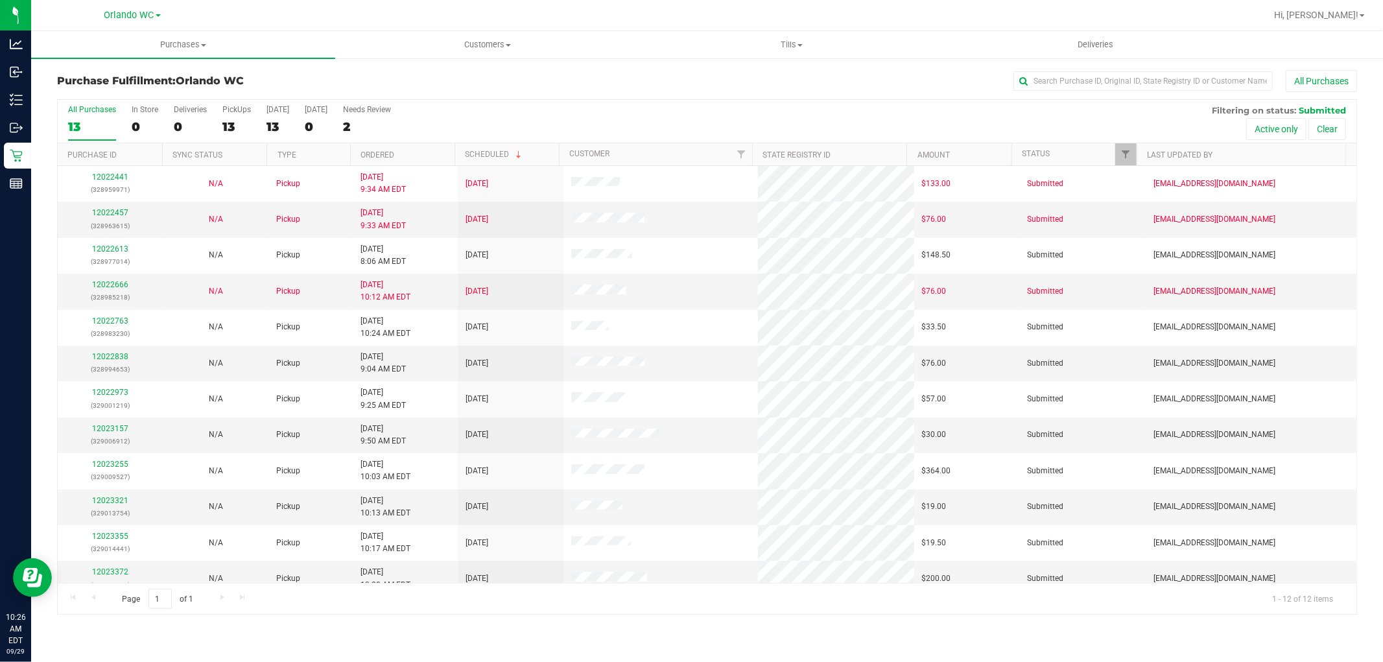
click at [83, 124] on div "13" at bounding box center [92, 126] width 48 height 15
click at [0, 0] on input "All Purchases 13" at bounding box center [0, 0] width 0 height 0
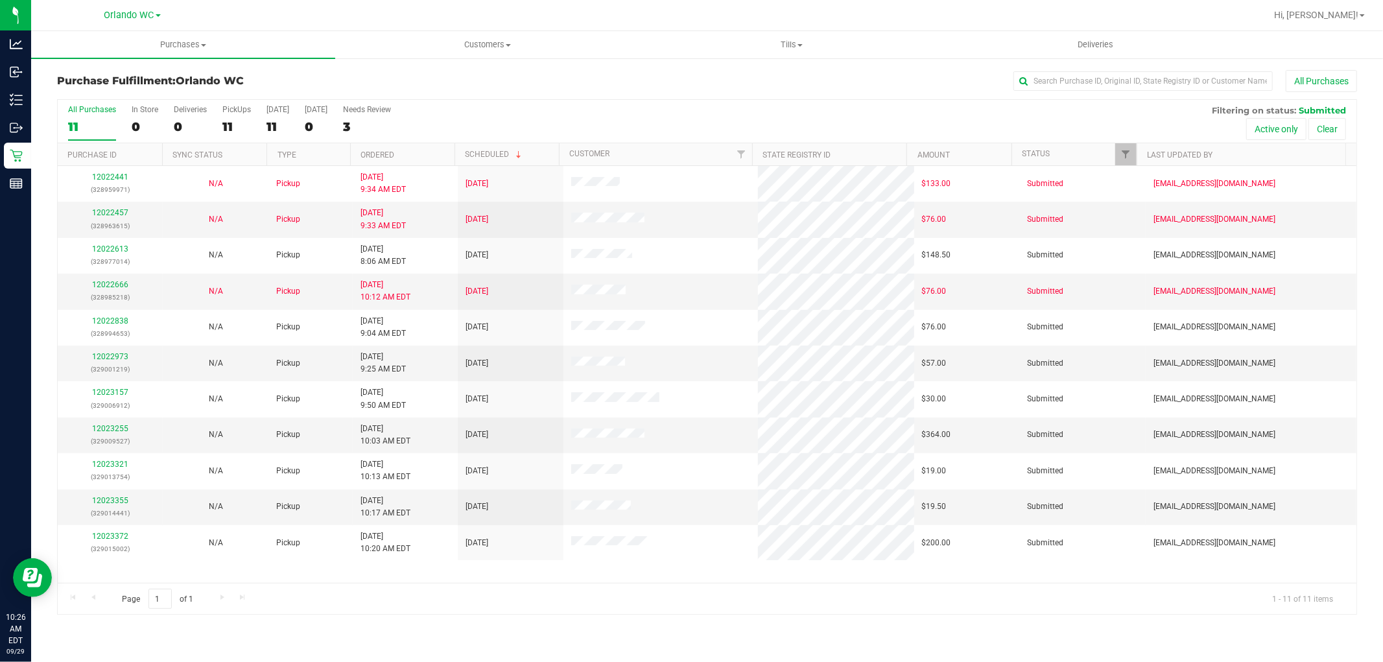
click at [410, 156] on th "Ordered" at bounding box center [402, 154] width 104 height 23
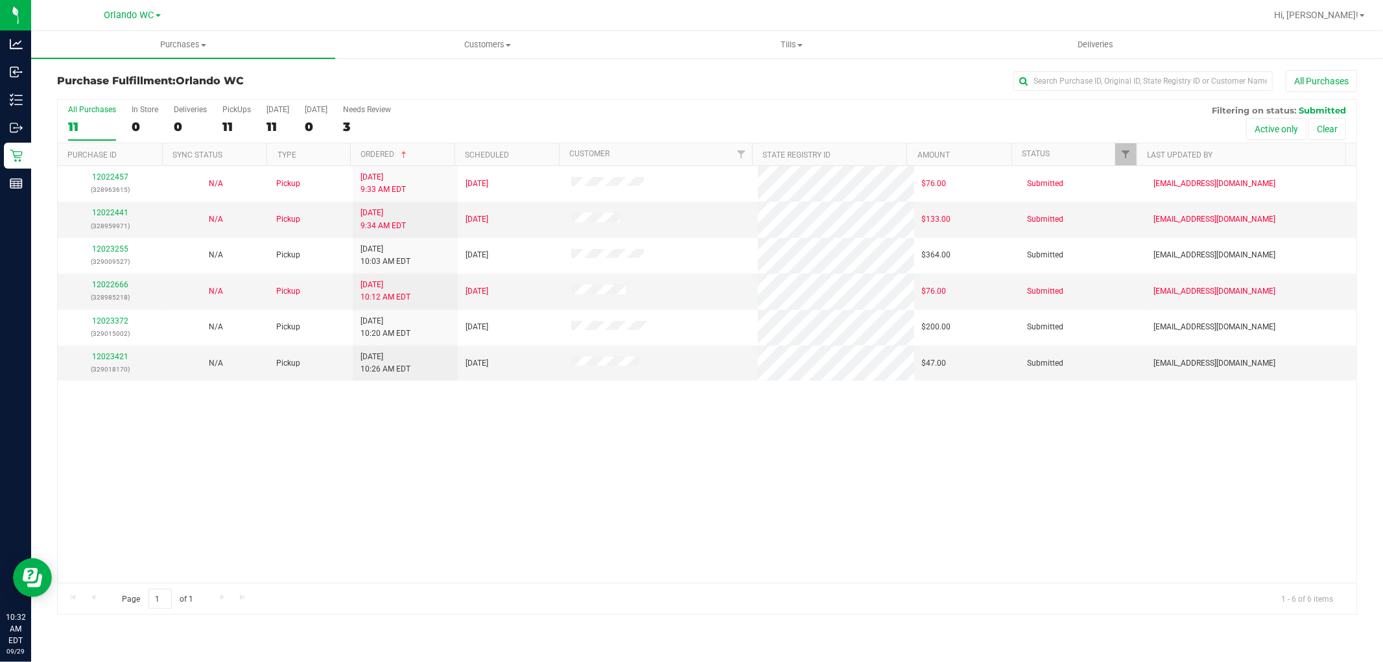
click at [95, 123] on div "11" at bounding box center [92, 126] width 48 height 15
click at [0, 0] on input "All Purchases 11" at bounding box center [0, 0] width 0 height 0
click at [607, 473] on div "12022457 (328963615) N/A Pickup [DATE] 9:33 AM EDT 9/29/2025 $76.00 Submitted […" at bounding box center [707, 374] width 1298 height 417
click at [580, 482] on div "12022457 (328963615) N/A Pickup [DATE] 9:33 AM EDT 9/29/2025 $76.00 Submitted […" at bounding box center [707, 374] width 1298 height 417
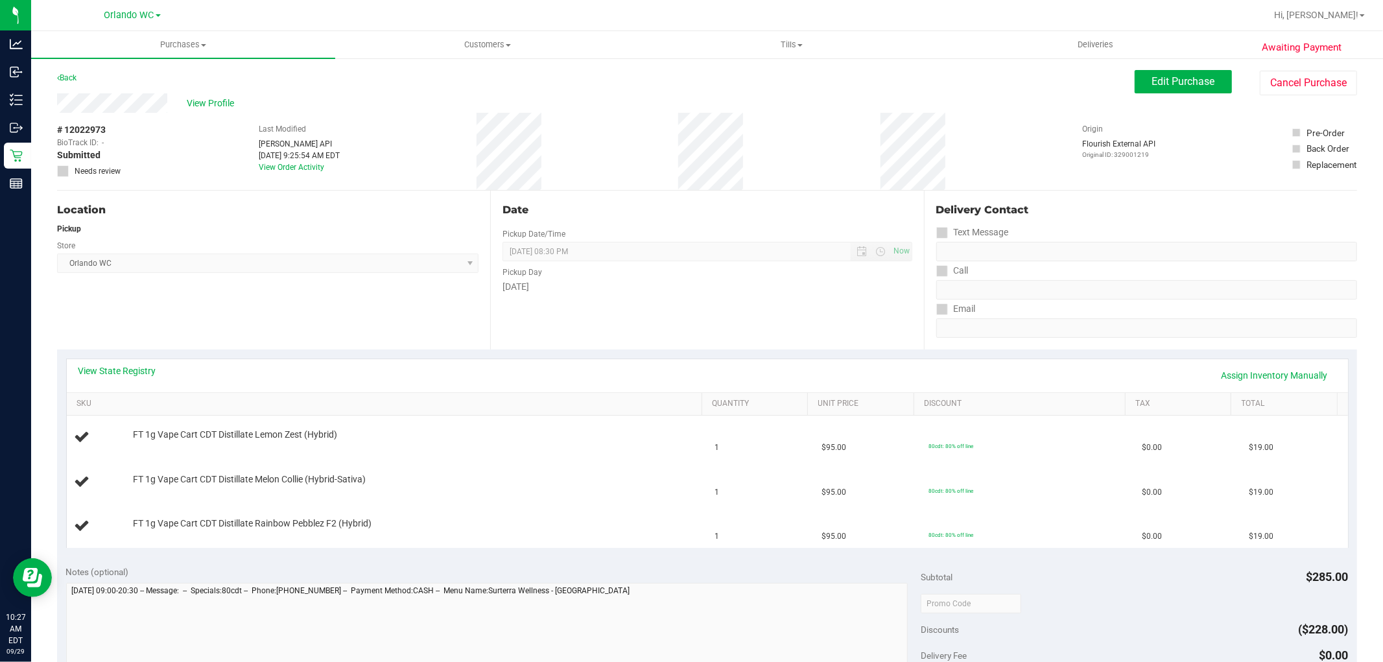
click at [419, 214] on div "Location" at bounding box center [267, 210] width 421 height 16
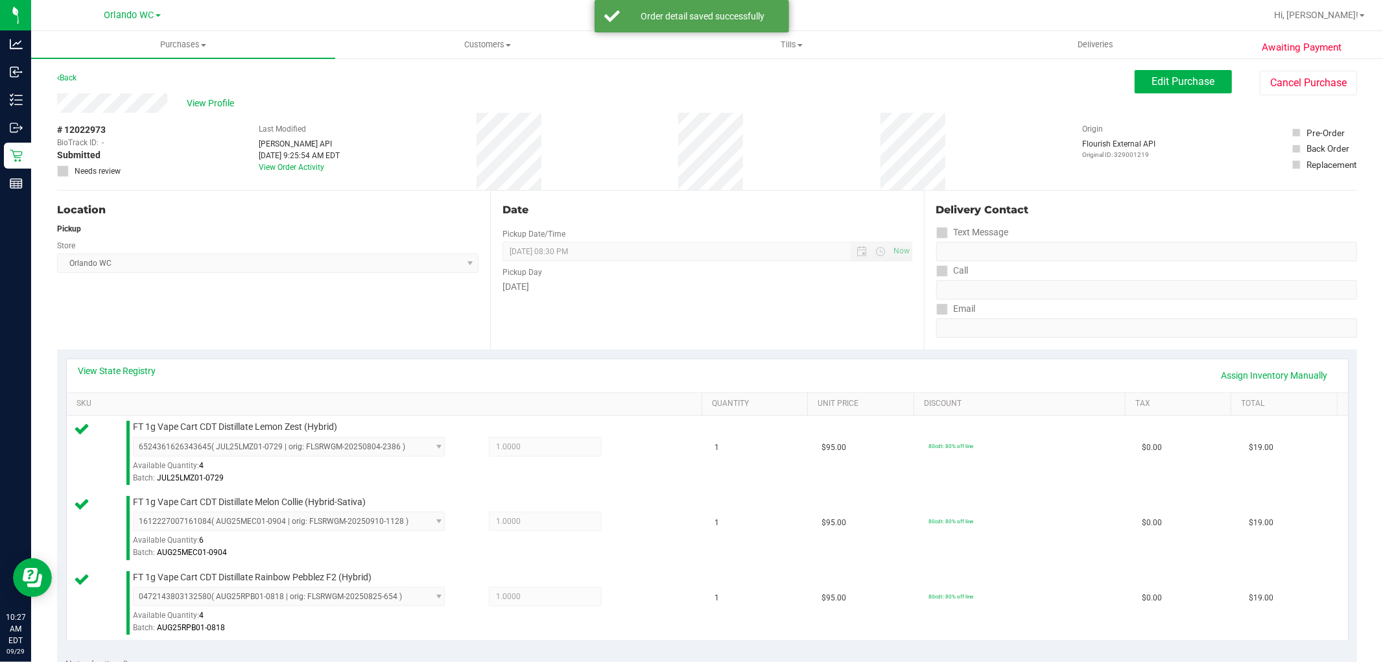
scroll to position [549, 0]
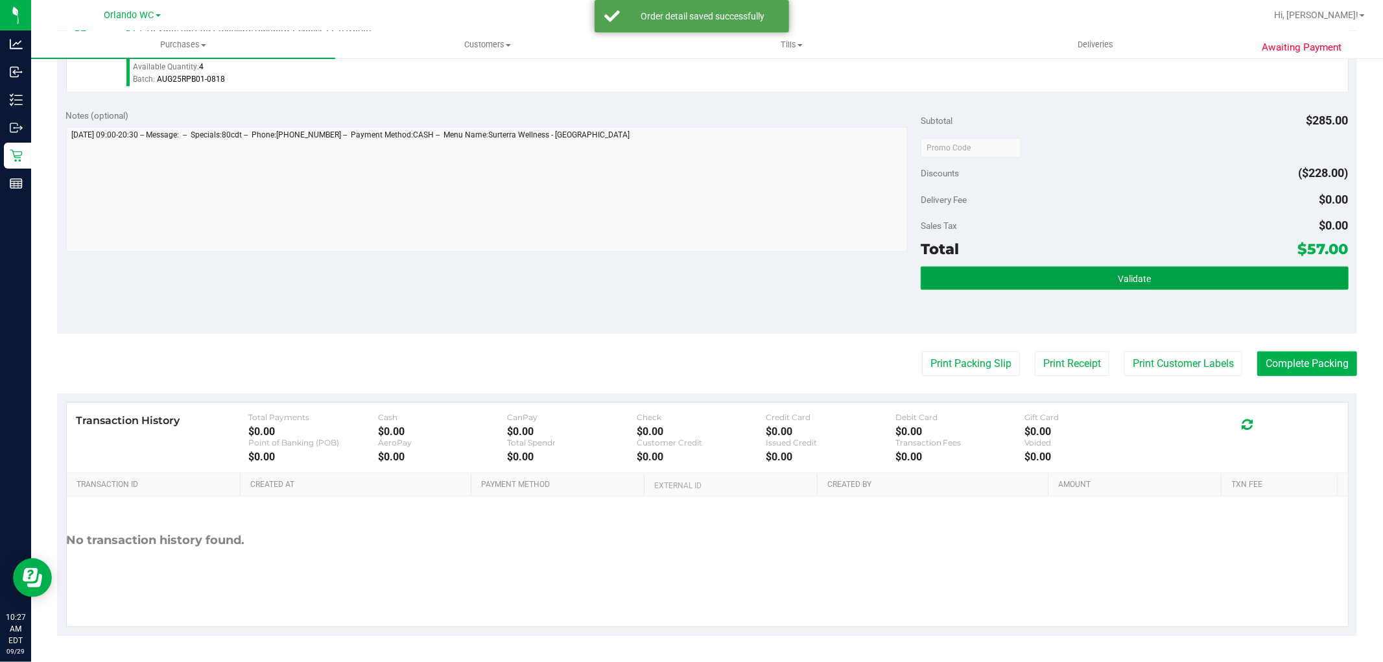
click at [1060, 270] on button "Validate" at bounding box center [1133, 277] width 427 height 23
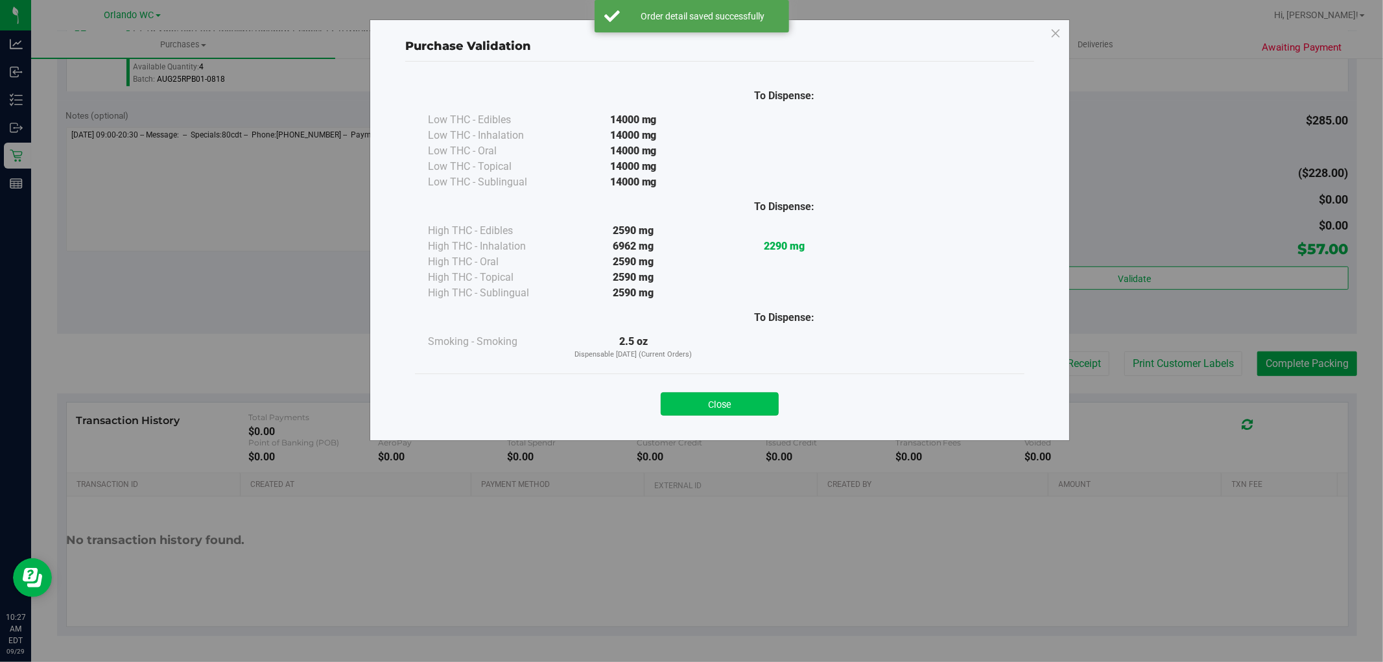
click at [742, 403] on button "Close" at bounding box center [720, 403] width 118 height 23
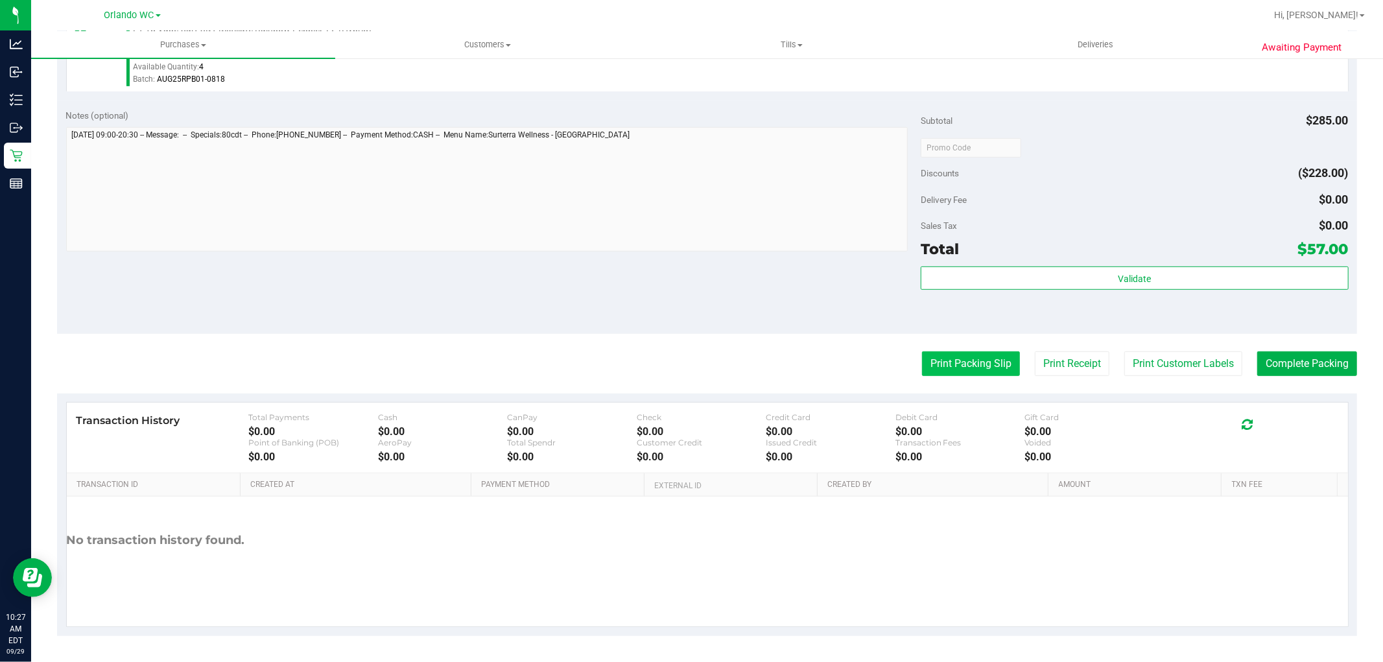
click at [972, 366] on button "Print Packing Slip" at bounding box center [971, 363] width 98 height 25
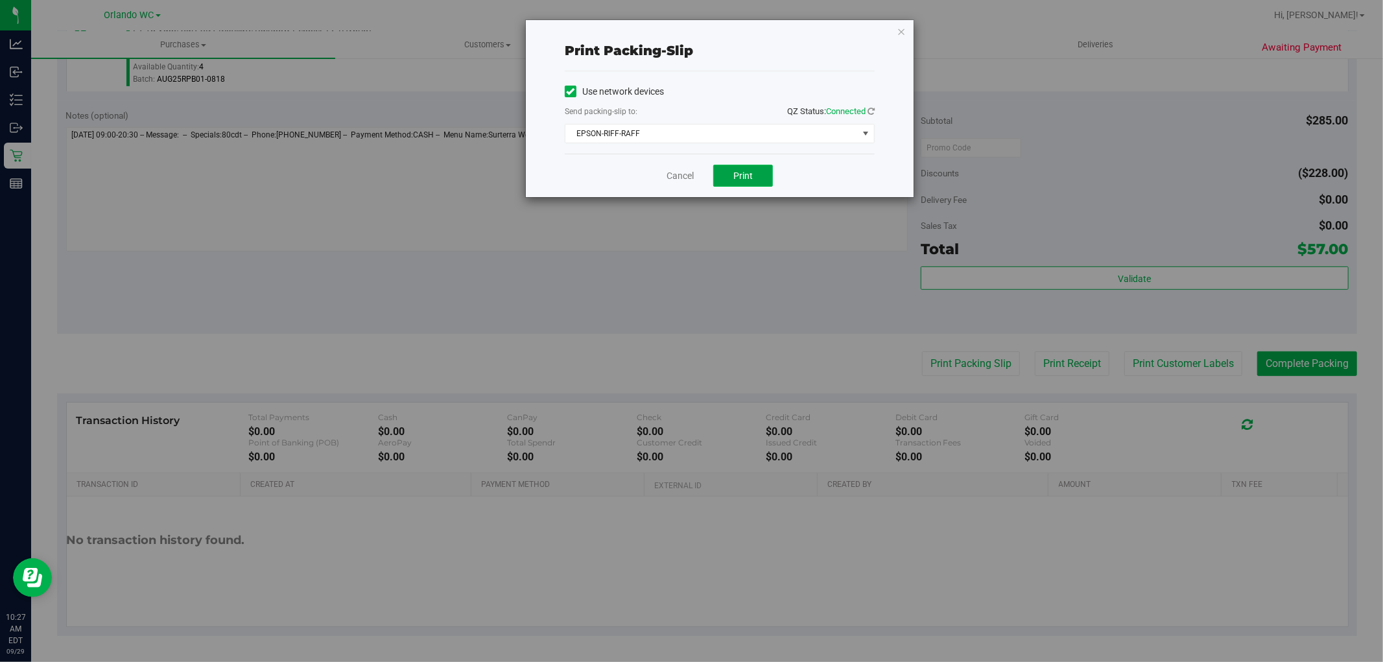
click at [759, 167] on button "Print" at bounding box center [743, 176] width 60 height 22
click at [666, 173] on link "Cancel" at bounding box center [679, 176] width 27 height 14
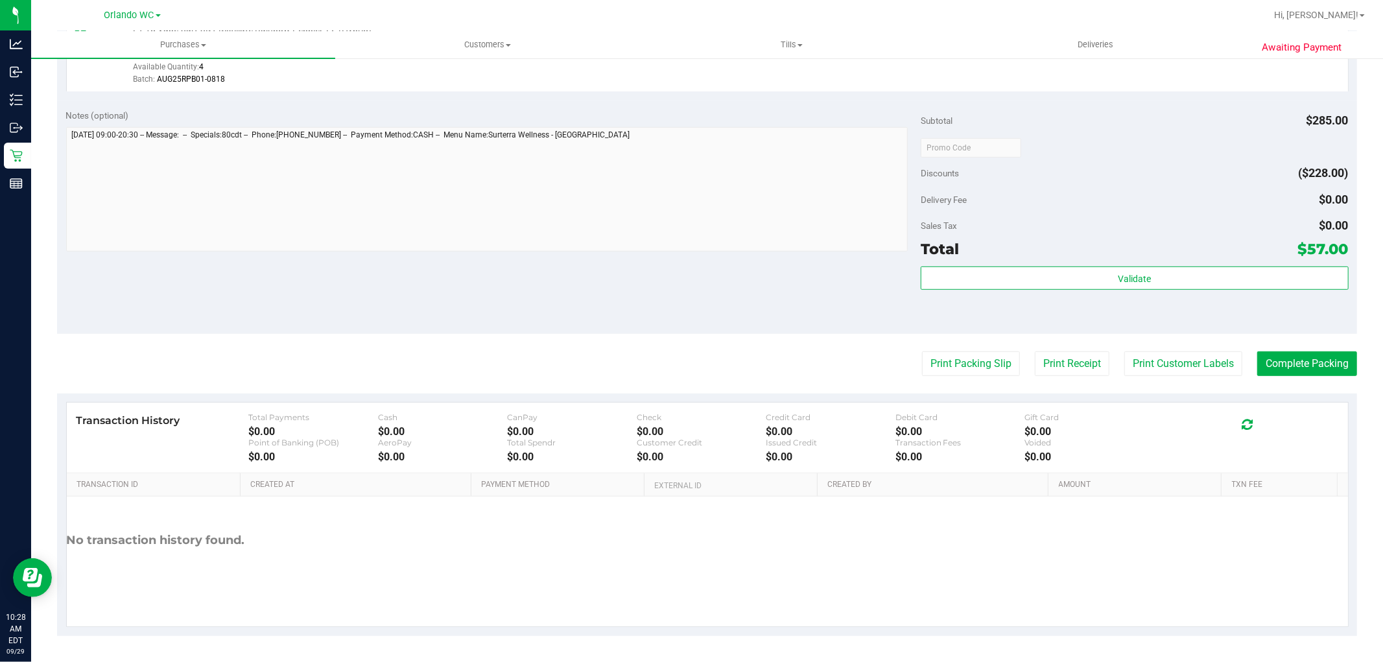
click at [601, 324] on div "Notes (optional) Subtotal $285.00 Discounts ($228.00) Delivery Fee $0.00 Sales …" at bounding box center [707, 216] width 1300 height 233
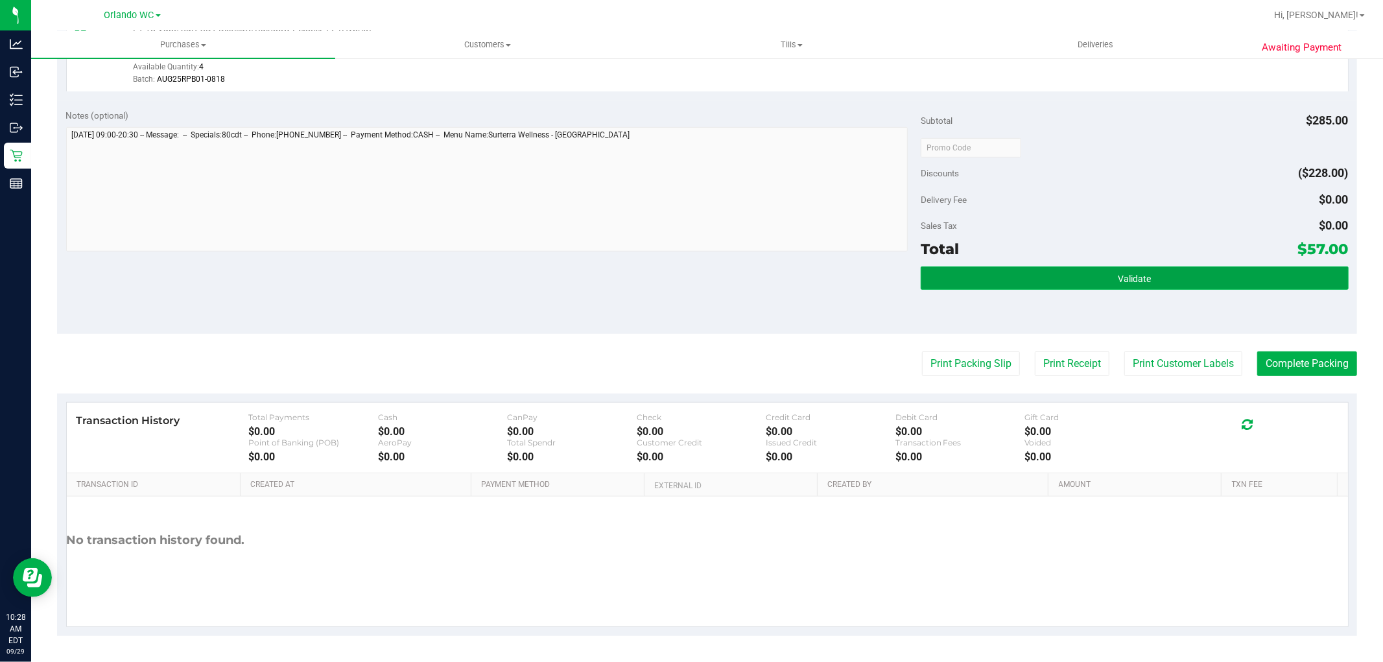
click at [1169, 288] on button "Validate" at bounding box center [1133, 277] width 427 height 23
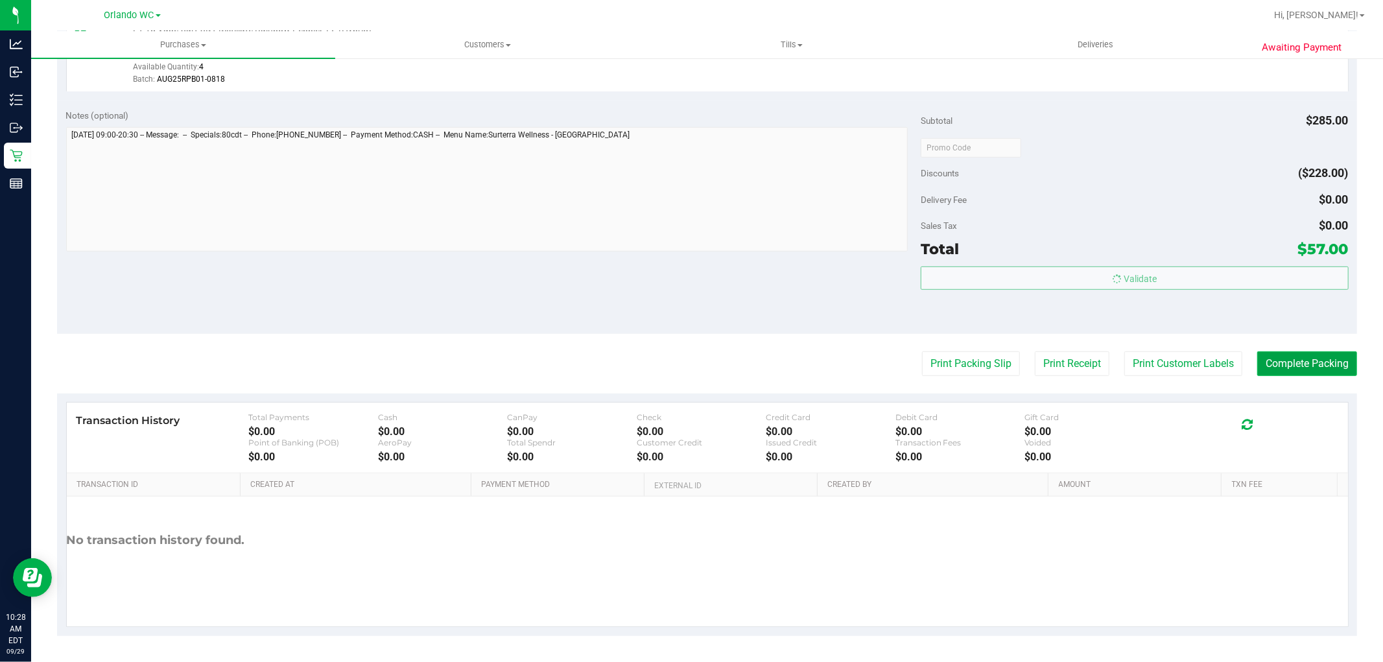
click at [1294, 366] on button "Complete Packing" at bounding box center [1307, 363] width 100 height 25
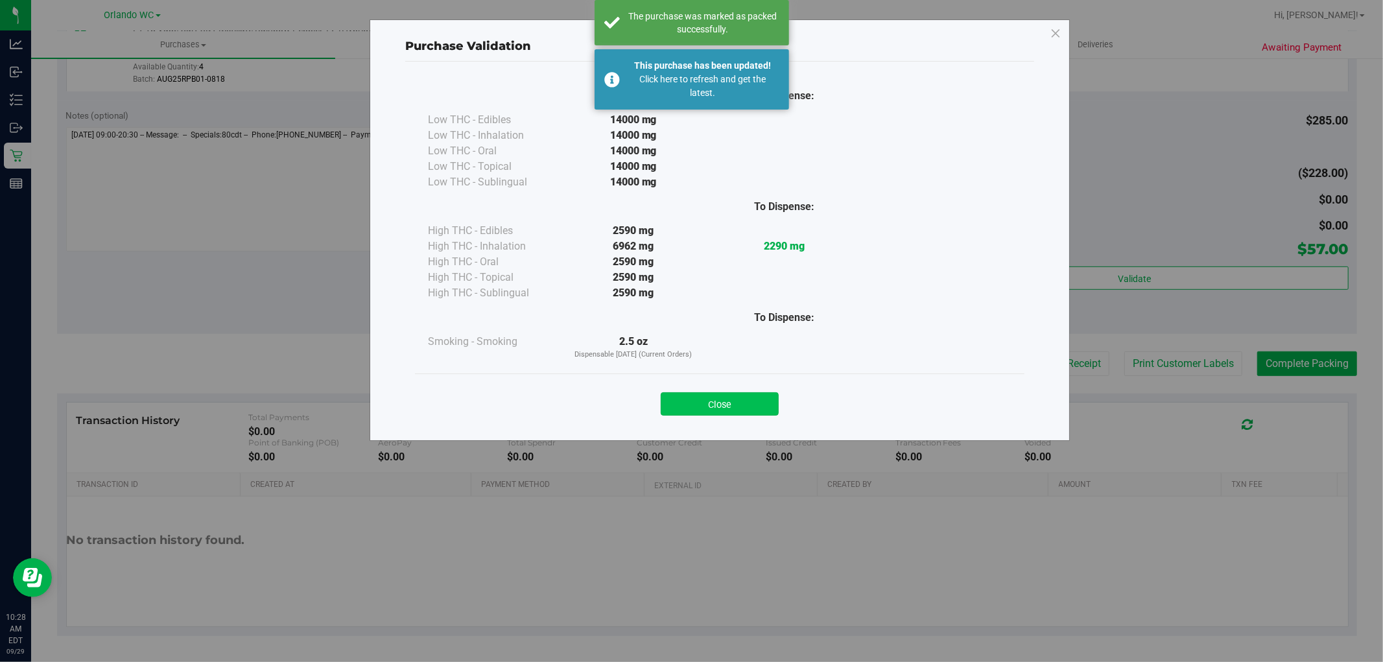
click at [773, 396] on button "Close" at bounding box center [720, 403] width 118 height 23
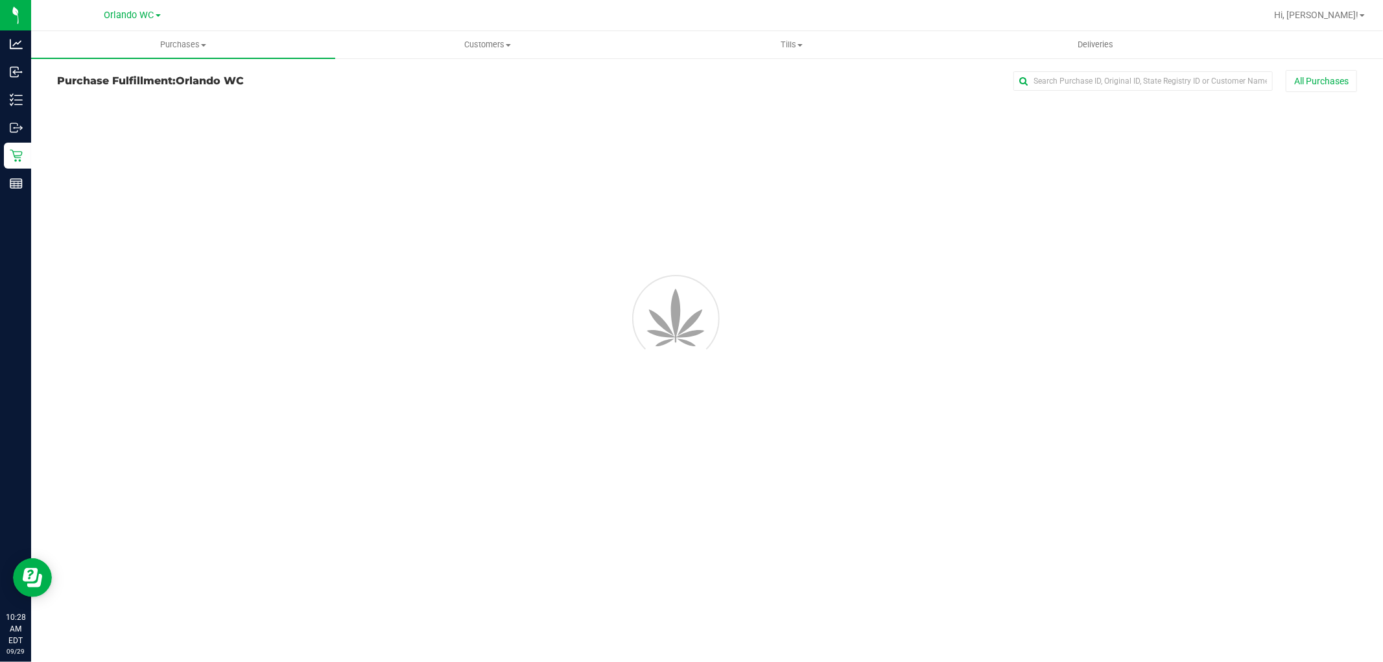
click at [814, 303] on div at bounding box center [706, 223] width 1319 height 248
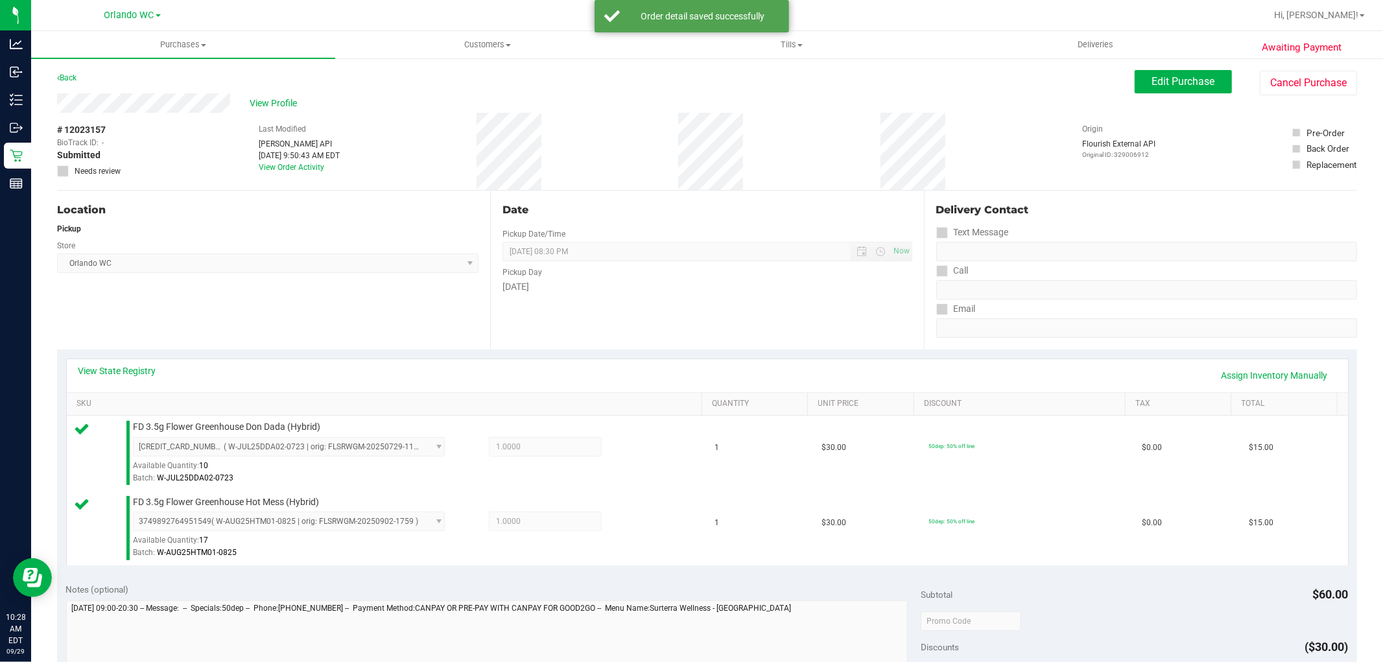
scroll to position [474, 0]
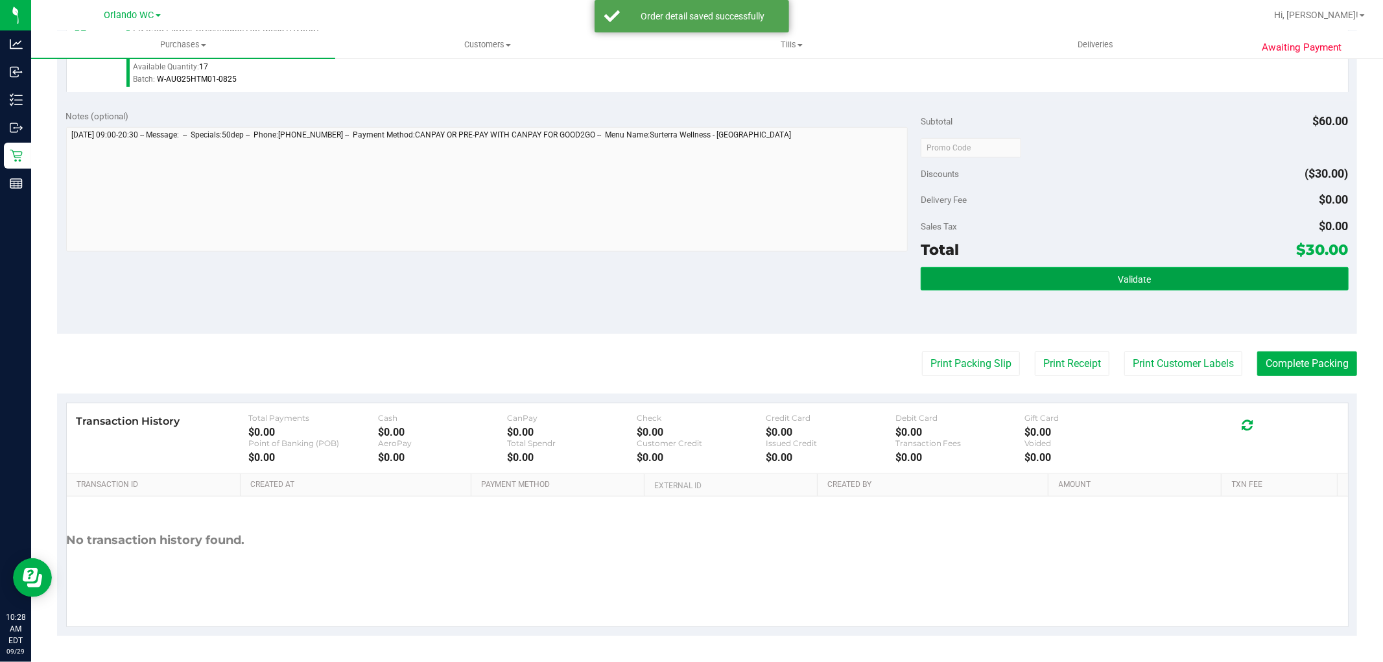
click at [995, 277] on button "Validate" at bounding box center [1133, 278] width 427 height 23
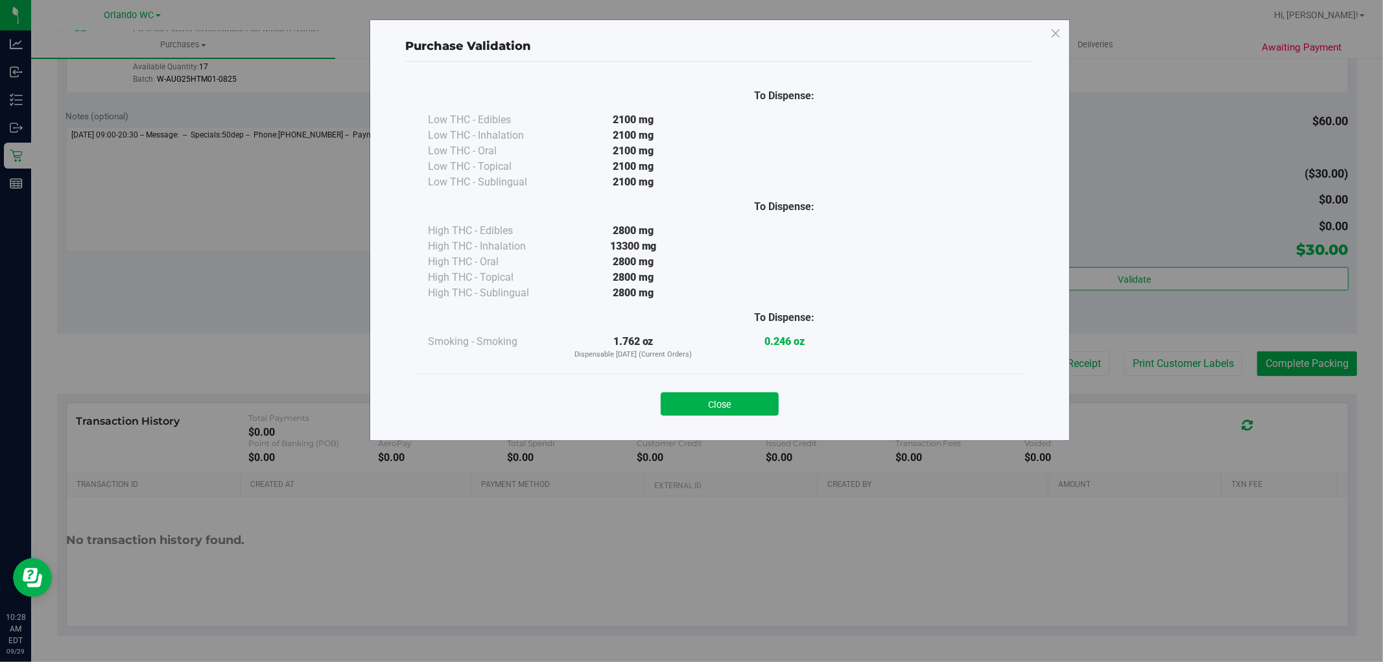
click at [729, 416] on div "Close" at bounding box center [719, 399] width 609 height 53
click at [782, 400] on div "Close" at bounding box center [720, 400] width 590 height 32
click at [721, 406] on button "Close" at bounding box center [720, 403] width 118 height 23
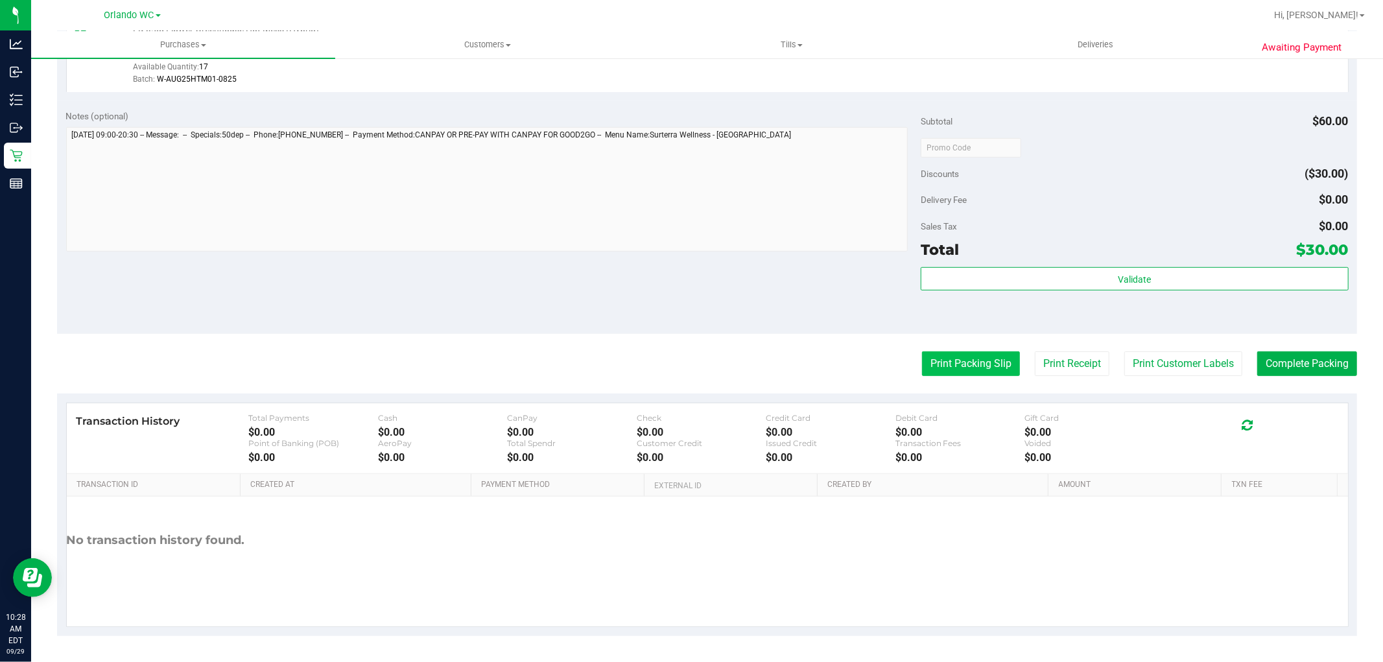
click at [961, 367] on button "Print Packing Slip" at bounding box center [971, 363] width 98 height 25
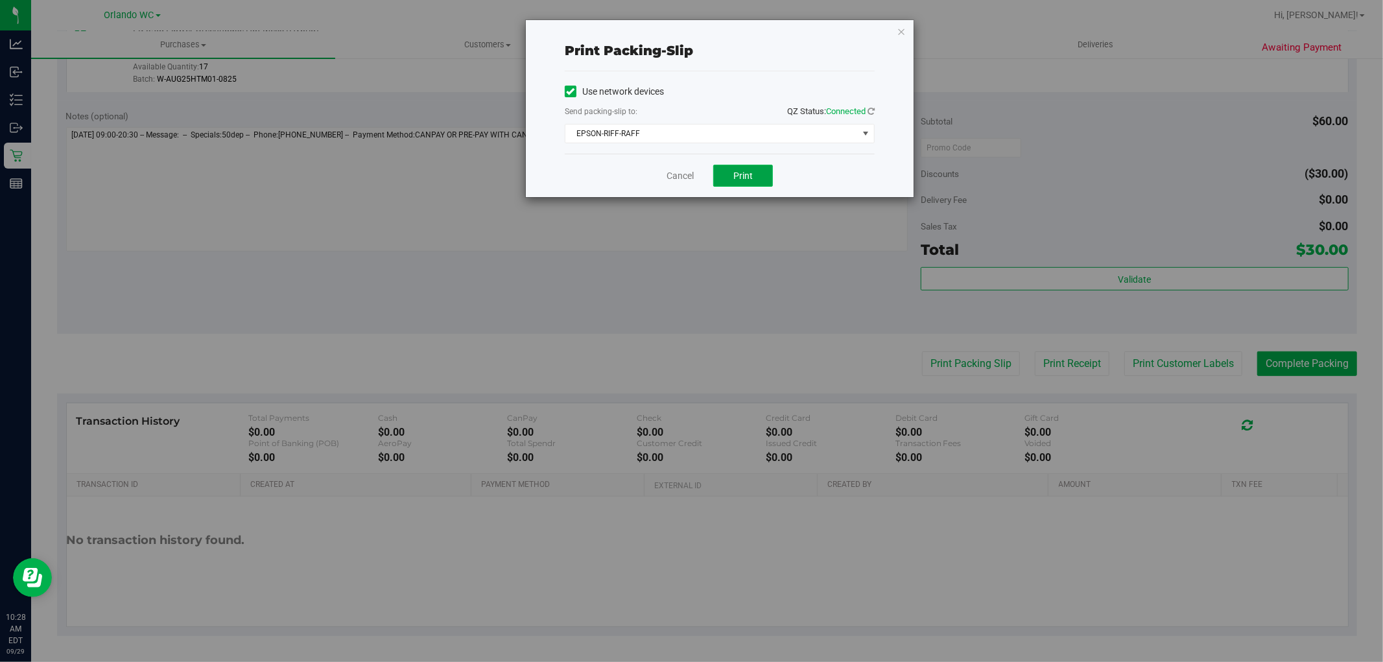
click at [727, 172] on button "Print" at bounding box center [743, 176] width 60 height 22
click at [688, 173] on link "Cancel" at bounding box center [679, 176] width 27 height 14
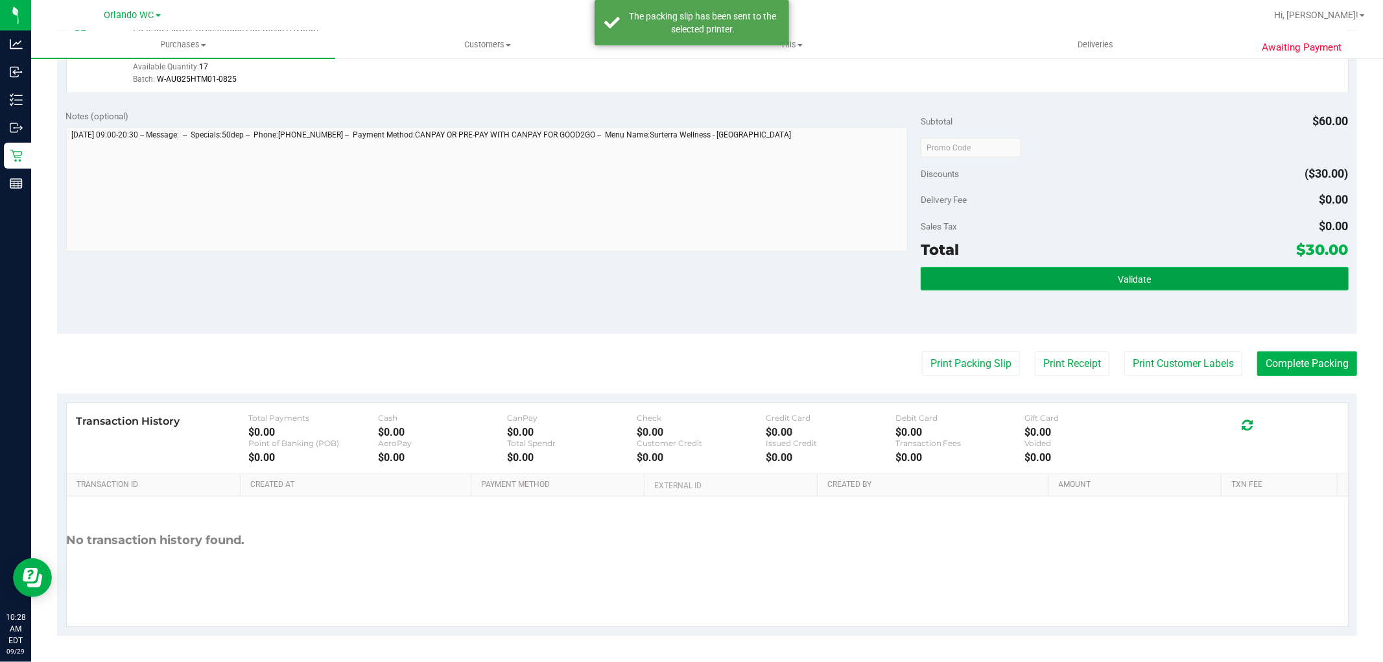
click at [1241, 283] on button "Validate" at bounding box center [1133, 278] width 427 height 23
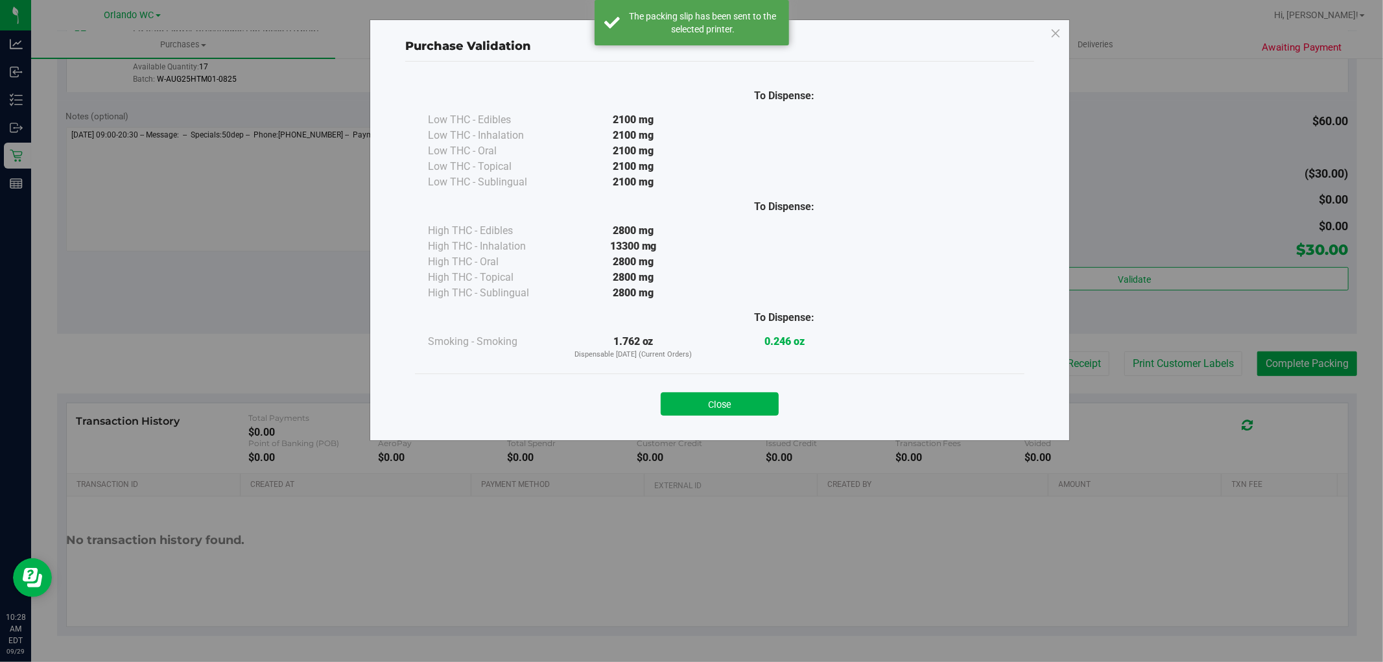
click at [1274, 364] on div "Purchase Validation To Dispense: Low THC - Edibles 2100 mg" at bounding box center [696, 331] width 1392 height 662
drag, startPoint x: 727, startPoint y: 416, endPoint x: 770, endPoint y: 397, distance: 46.7
click at [739, 408] on div "Close" at bounding box center [719, 399] width 609 height 53
drag, startPoint x: 700, startPoint y: 399, endPoint x: 1291, endPoint y: 362, distance: 592.3
click at [703, 399] on button "Close" at bounding box center [720, 403] width 118 height 23
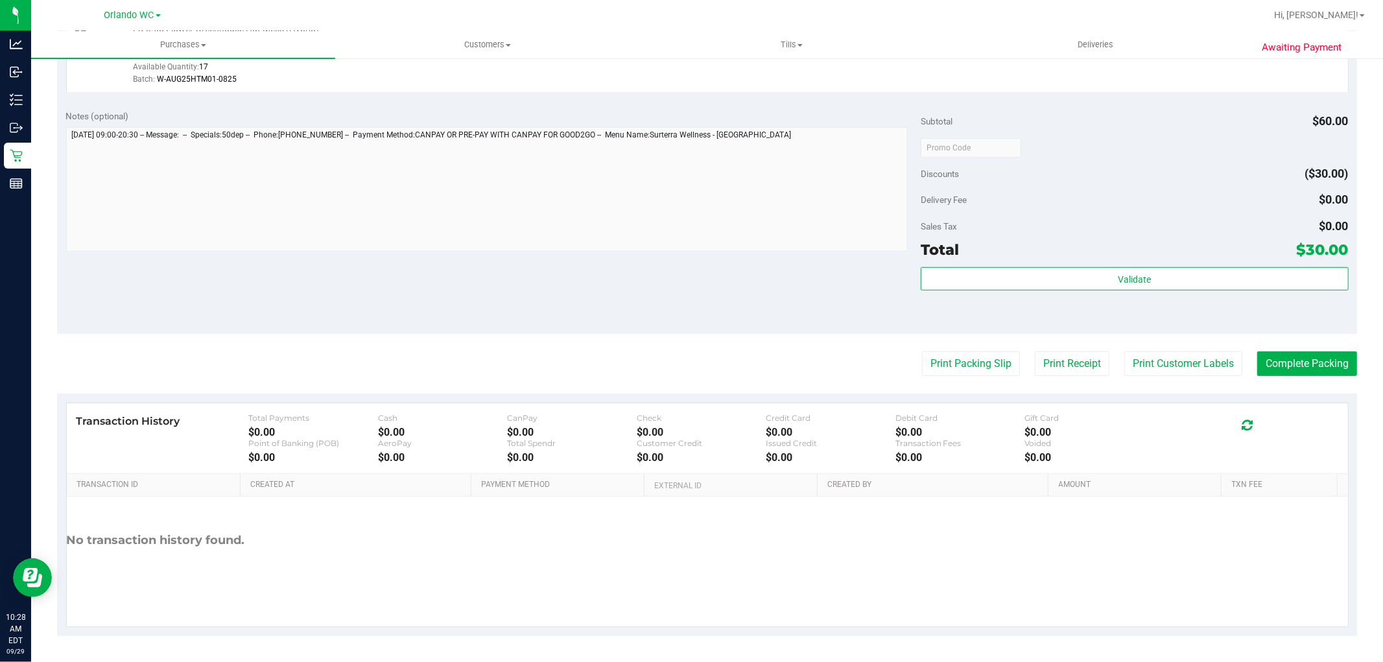
click at [1307, 344] on purchase-details "Back Edit Purchase Cancel Purchase View Profile # 12023157 BioTrack ID: - Submi…" at bounding box center [707, 116] width 1300 height 1039
click at [1290, 359] on button "Complete Packing" at bounding box center [1307, 363] width 100 height 25
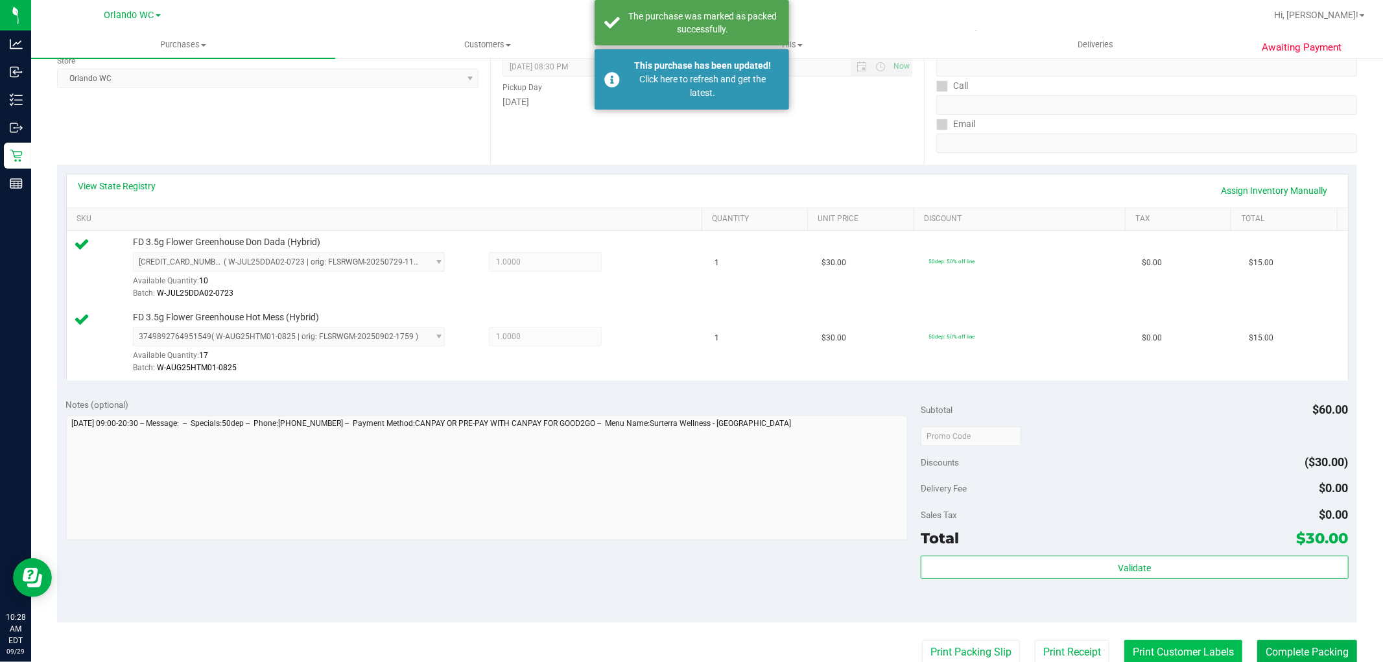
scroll to position [360, 0]
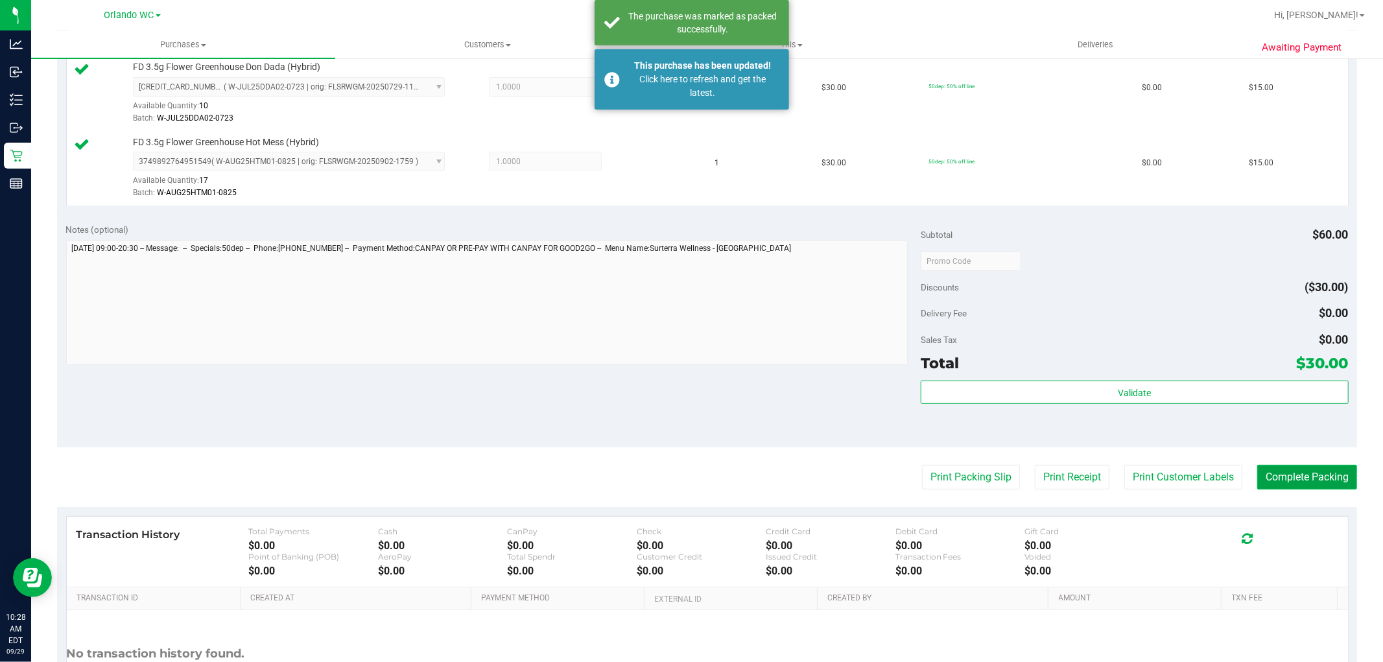
click at [1280, 485] on button "Complete Packing" at bounding box center [1307, 477] width 100 height 25
click at [407, 399] on div "Notes (optional) Subtotal $60.00 Discounts ($30.00) Delivery Fee $0.00 Sales Ta…" at bounding box center [707, 330] width 1300 height 233
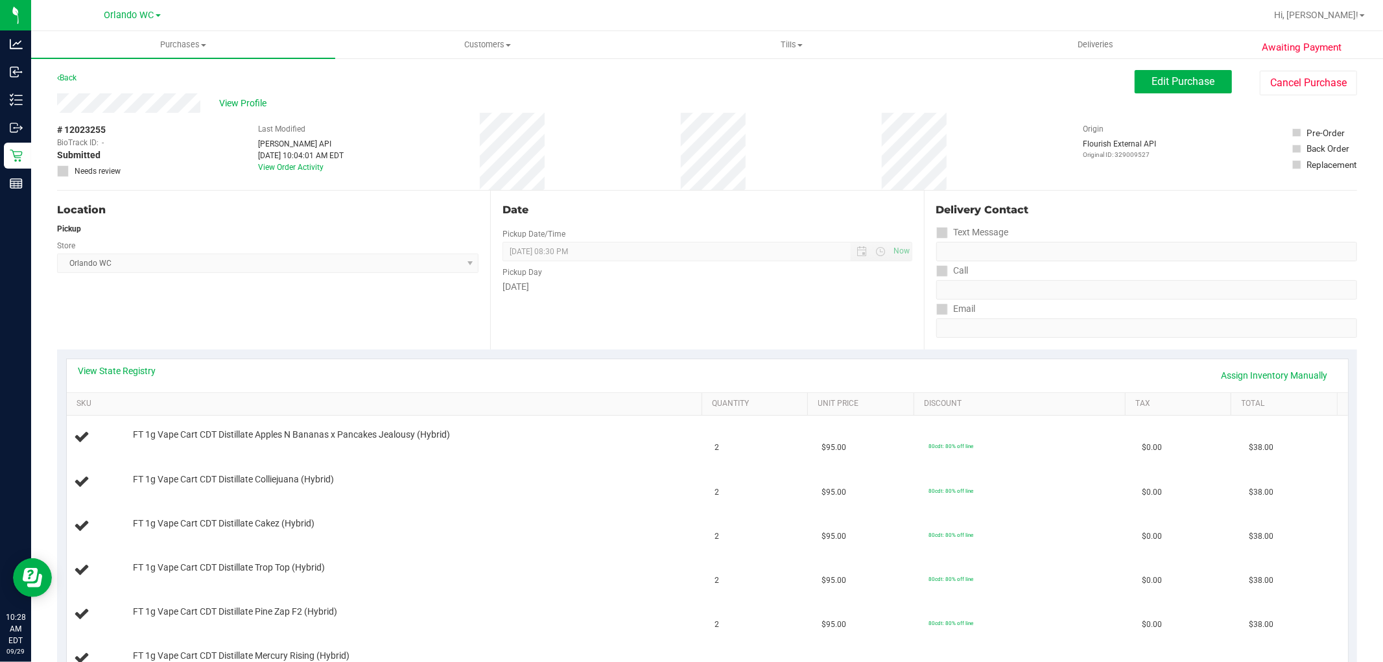
click at [652, 285] on div "[DATE]" at bounding box center [706, 287] width 409 height 14
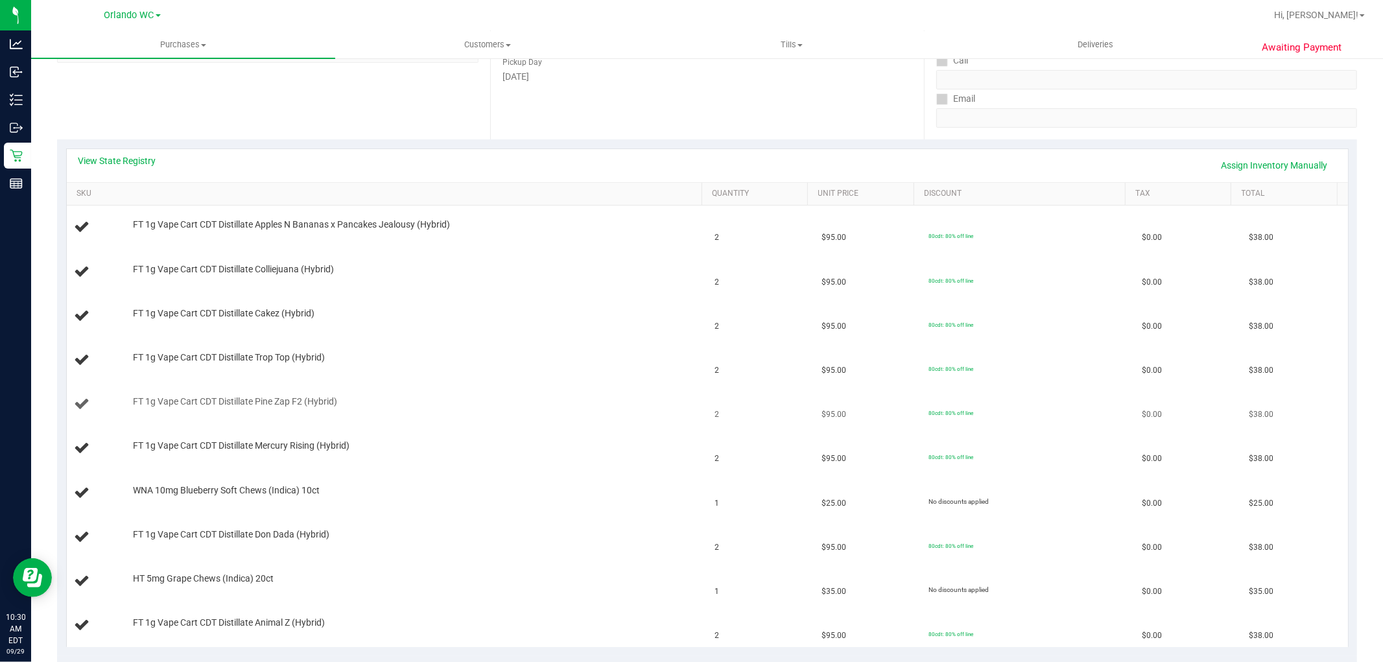
scroll to position [216, 0]
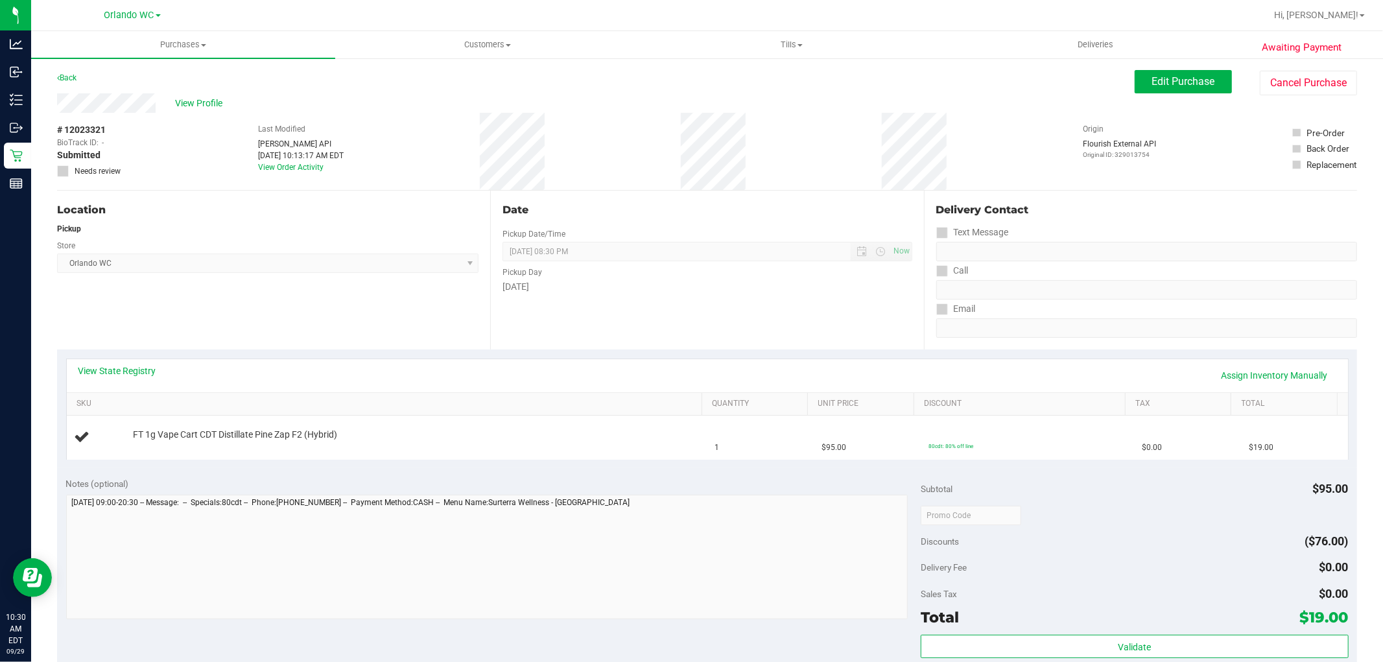
click at [490, 271] on div "Date Pickup Date/Time [DATE] Now [DATE] 08:30 PM Now Pickup Day [DATE]" at bounding box center [706, 270] width 433 height 159
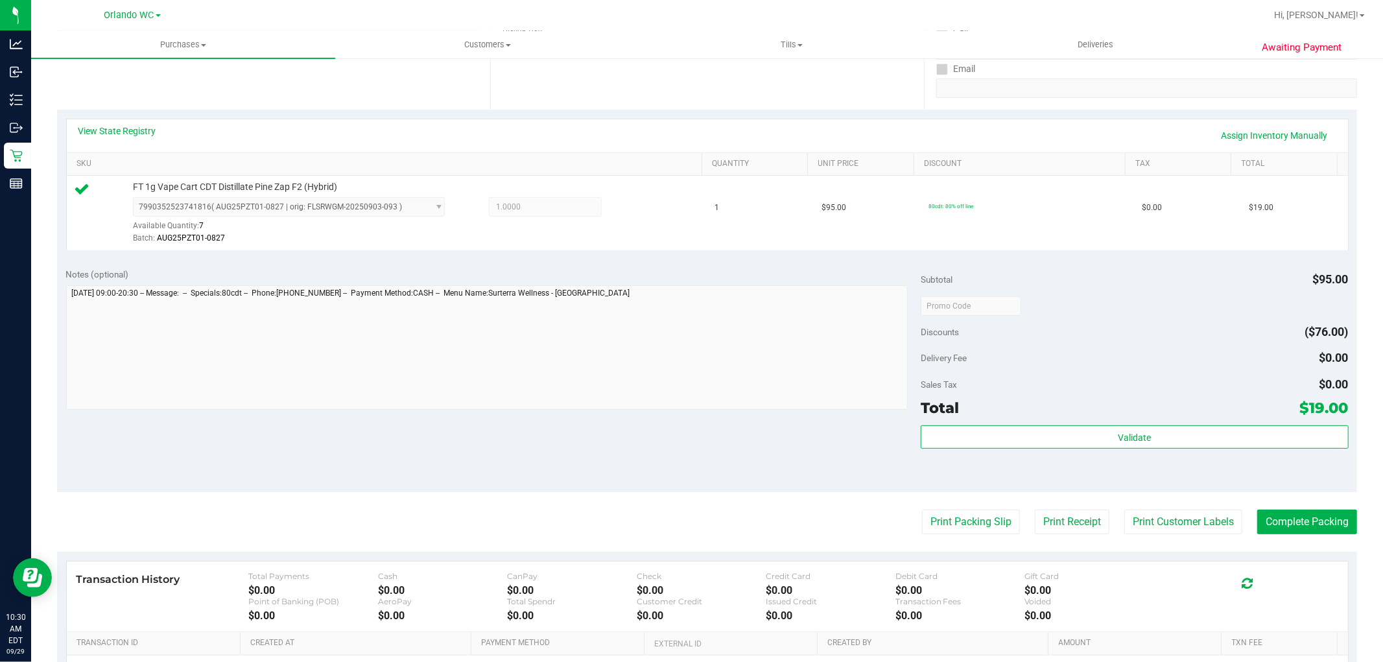
scroll to position [399, 0]
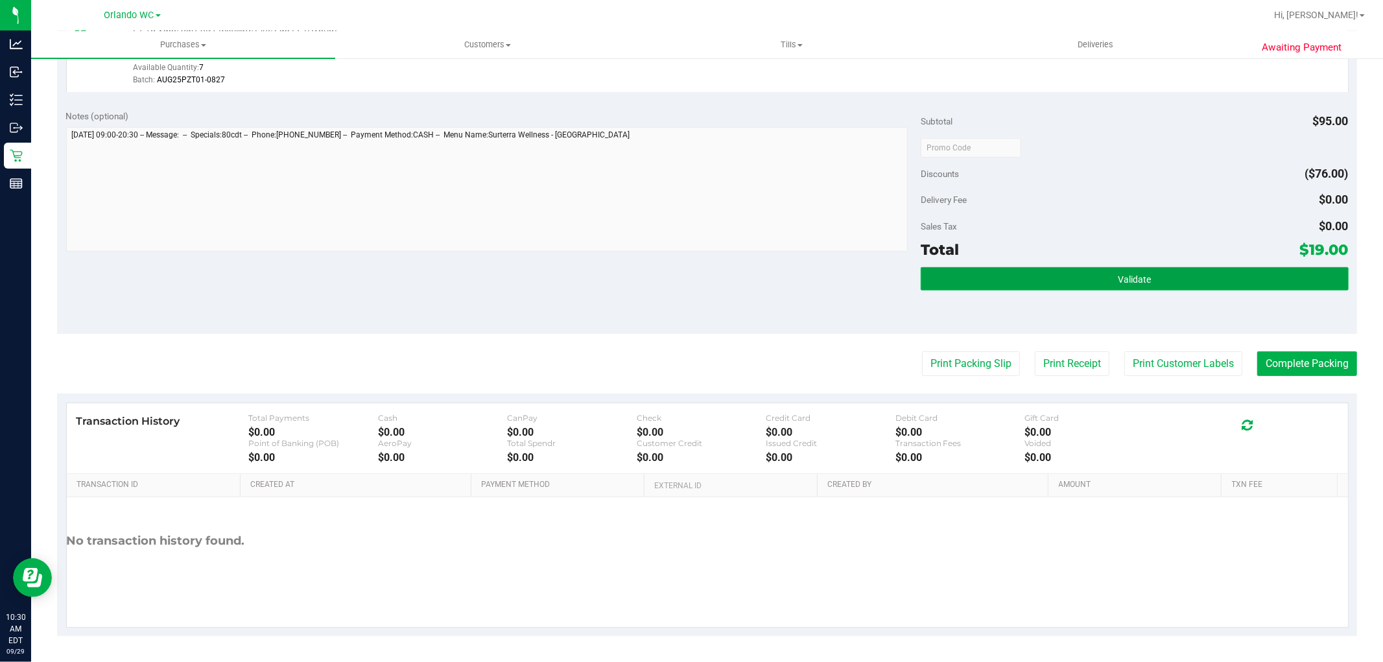
click at [1110, 290] on button "Validate" at bounding box center [1133, 278] width 427 height 23
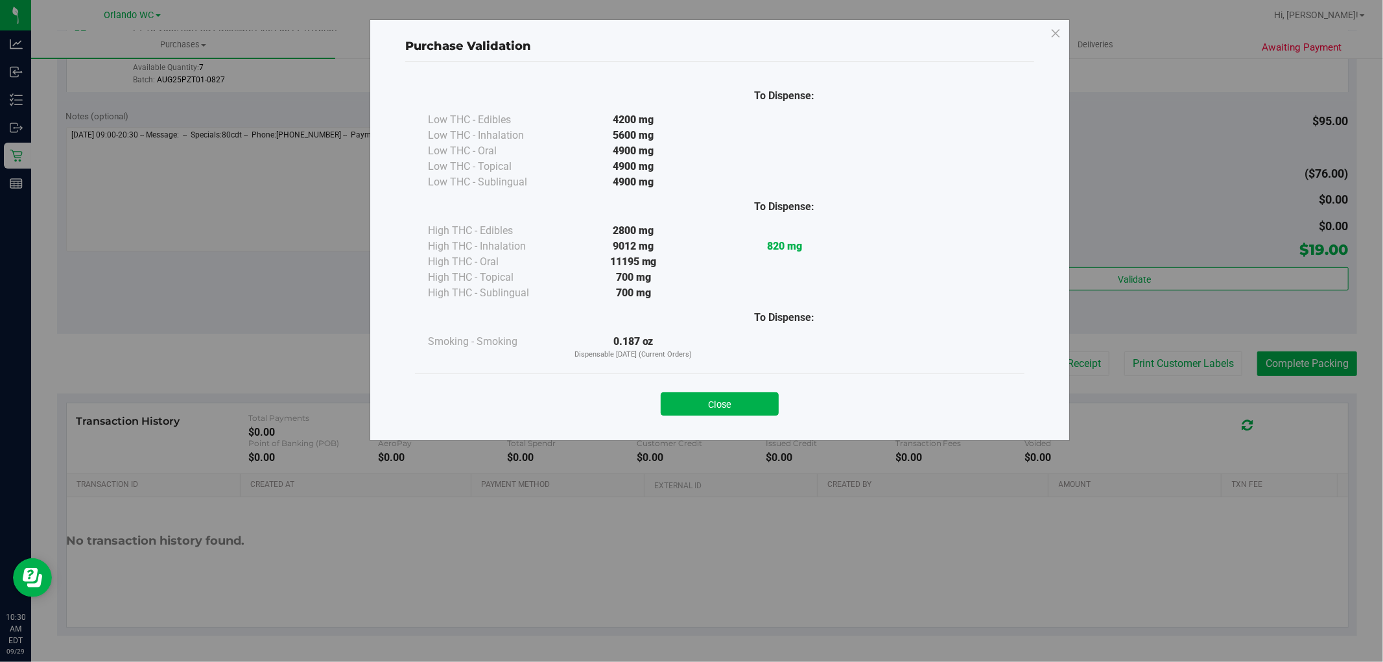
click at [974, 372] on div "Purchase Validation To Dispense: Low THC - Edibles 4200 mg" at bounding box center [696, 331] width 1392 height 662
click at [737, 401] on button "Close" at bounding box center [720, 403] width 118 height 23
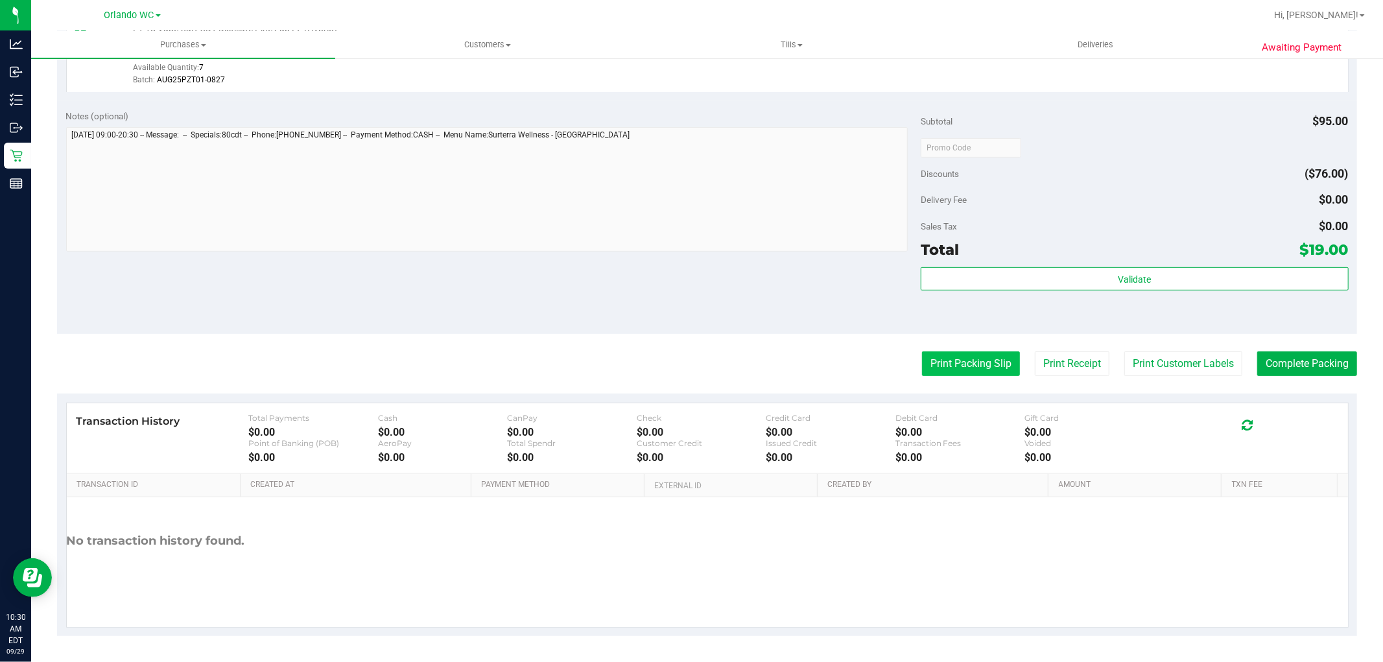
click at [966, 358] on button "Print Packing Slip" at bounding box center [971, 363] width 98 height 25
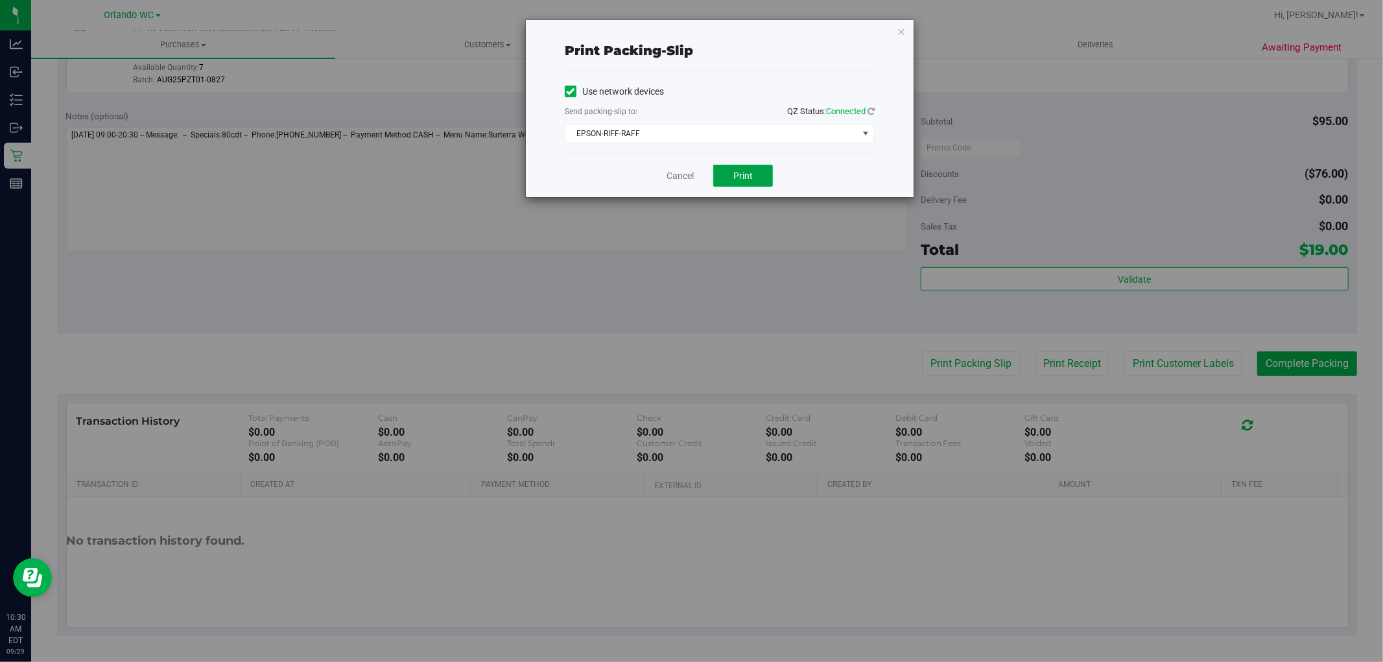
click at [767, 185] on button "Print" at bounding box center [743, 176] width 60 height 22
click at [671, 174] on link "Cancel" at bounding box center [679, 176] width 27 height 14
drag, startPoint x: 676, startPoint y: 294, endPoint x: 954, endPoint y: 255, distance: 280.7
click at [762, 274] on div "Notes (optional) Subtotal $95.00 Discounts ($76.00) Delivery Fee $0.00 Sales Ta…" at bounding box center [707, 216] width 1300 height 233
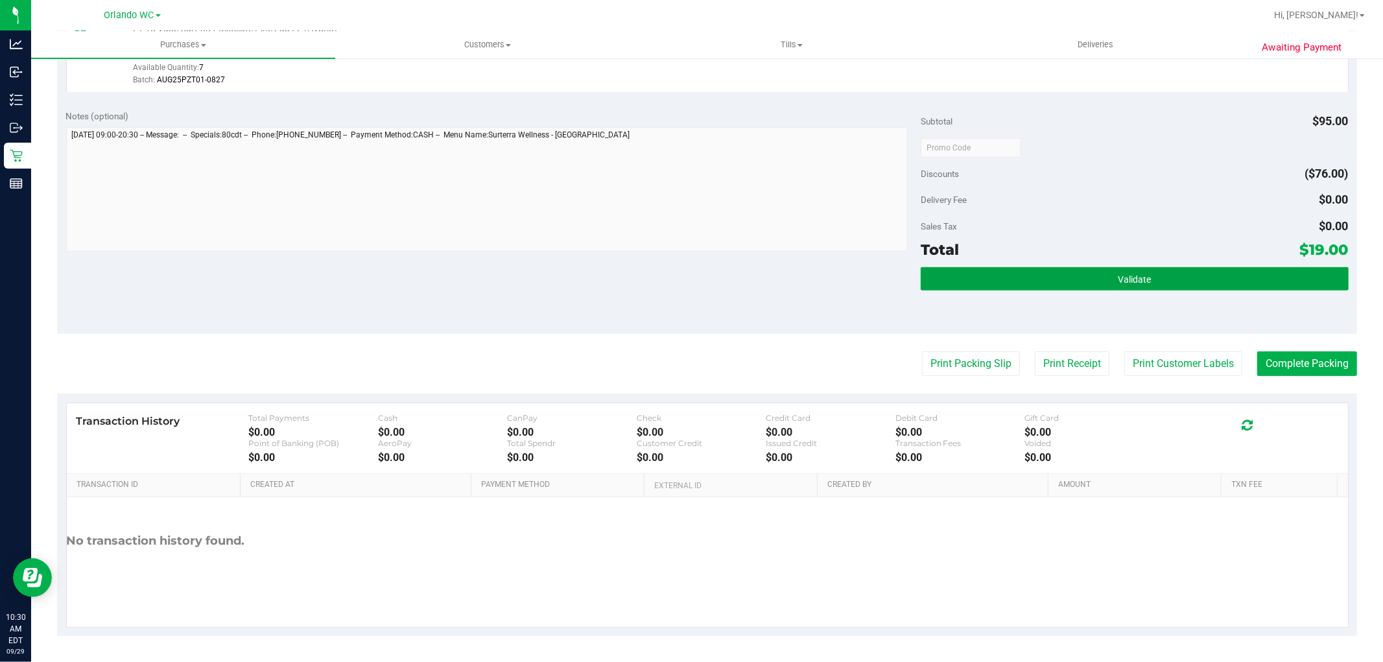
click at [1217, 279] on button "Validate" at bounding box center [1133, 278] width 427 height 23
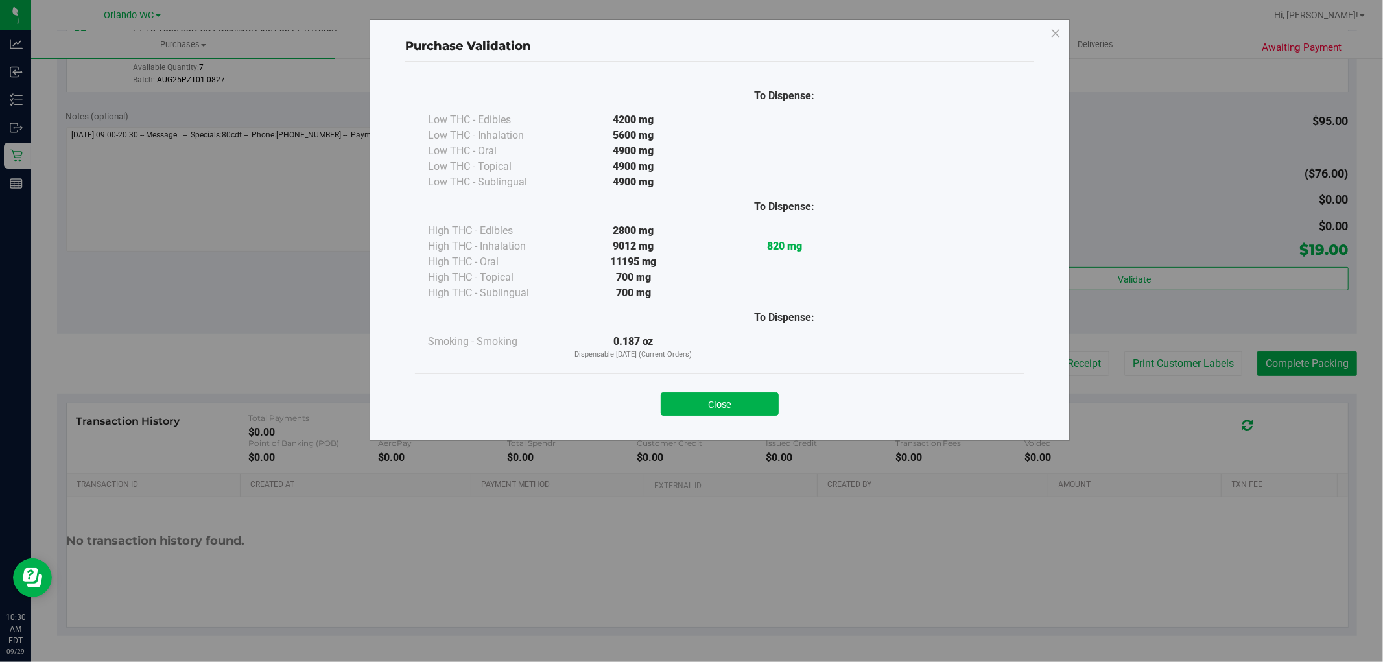
click at [1301, 353] on div "Purchase Validation To Dispense: Low THC - Edibles 4200 mg" at bounding box center [696, 331] width 1392 height 662
click at [769, 405] on button "Close" at bounding box center [720, 403] width 118 height 23
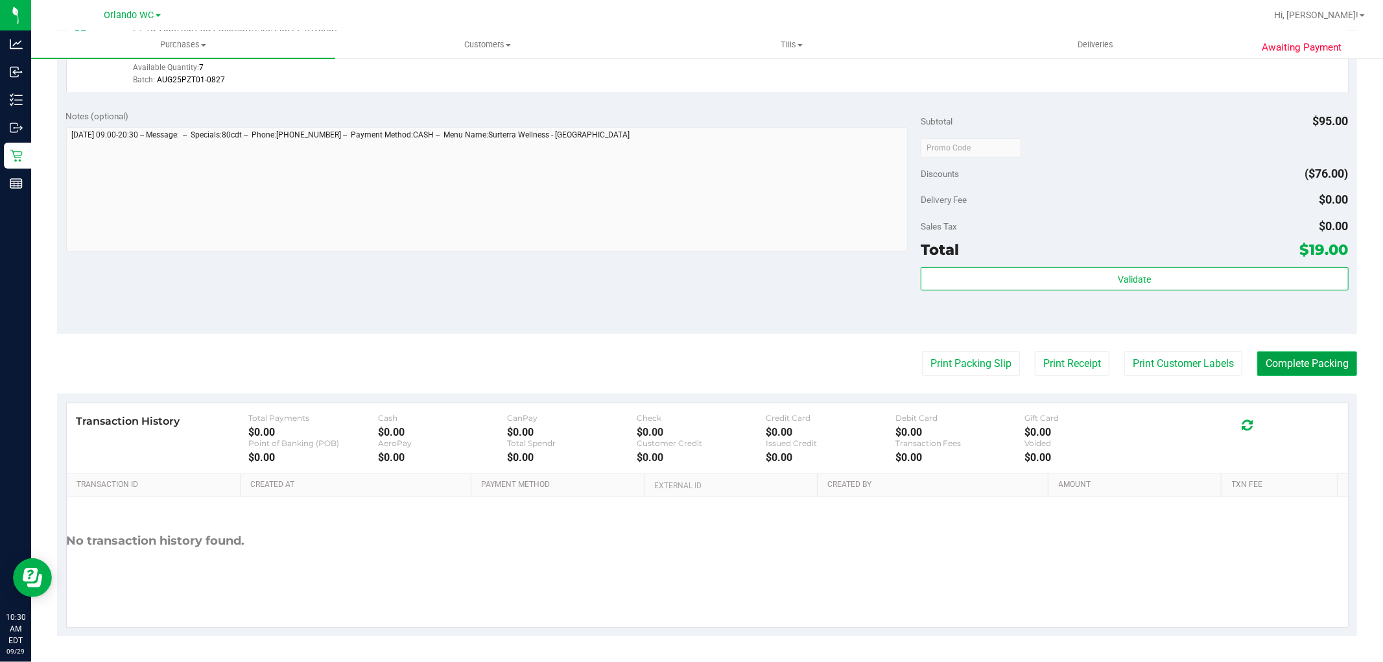
click at [1299, 365] on button "Complete Packing" at bounding box center [1307, 363] width 100 height 25
drag, startPoint x: 637, startPoint y: 335, endPoint x: 607, endPoint y: 341, distance: 30.4
click at [631, 337] on purchase-details "Back Edit Purchase Cancel Purchase View Profile # 12023321 BioTrack ID: - Submi…" at bounding box center [707, 154] width 1300 height 964
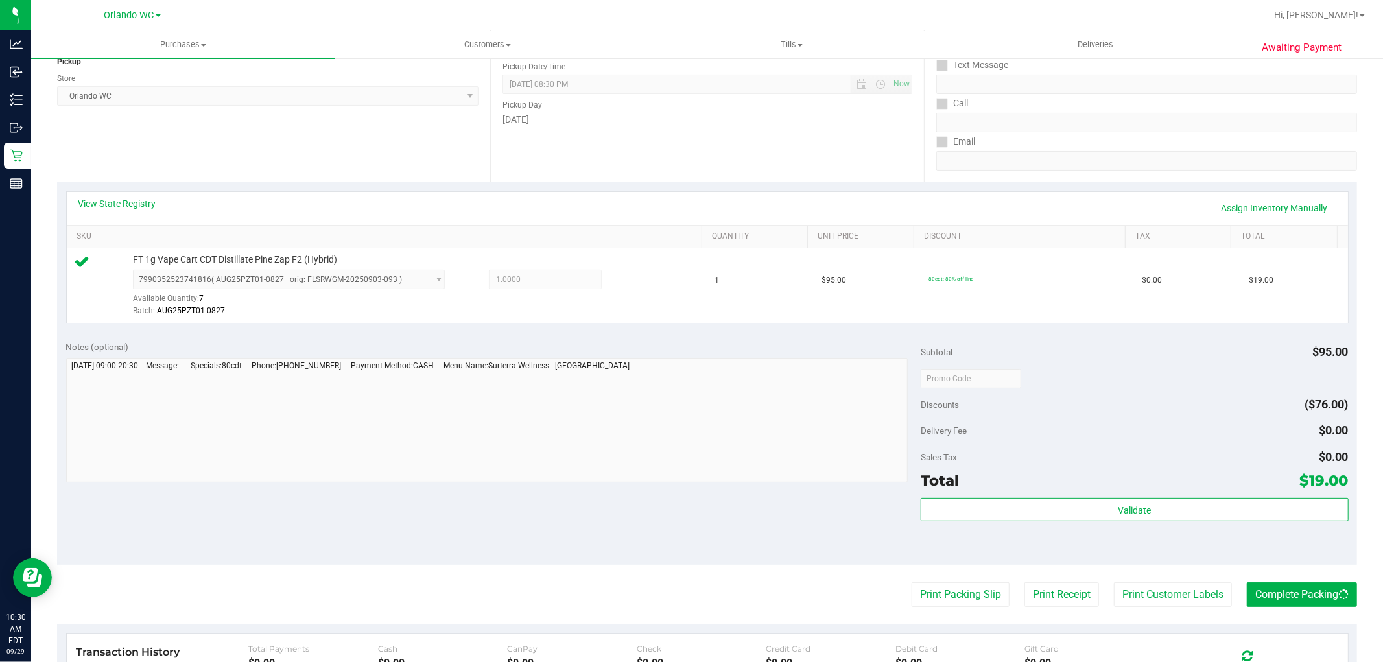
scroll to position [0, 0]
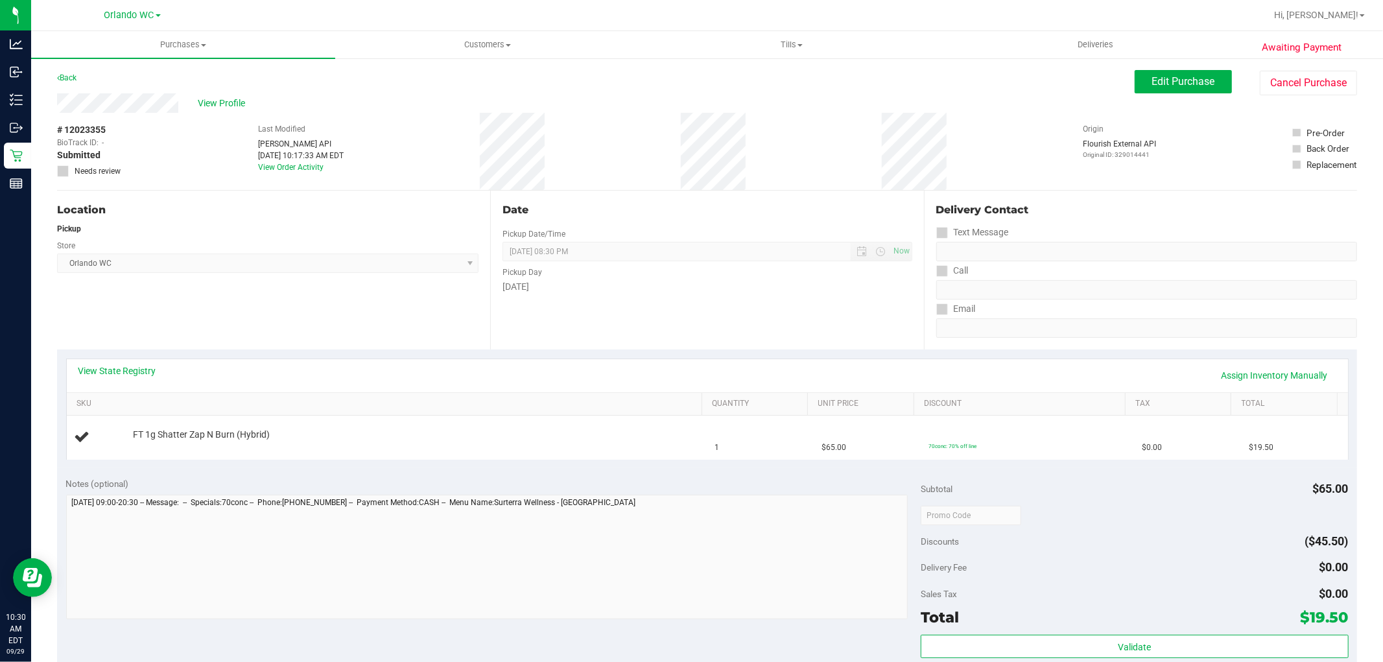
click at [455, 214] on div "Location" at bounding box center [267, 210] width 421 height 16
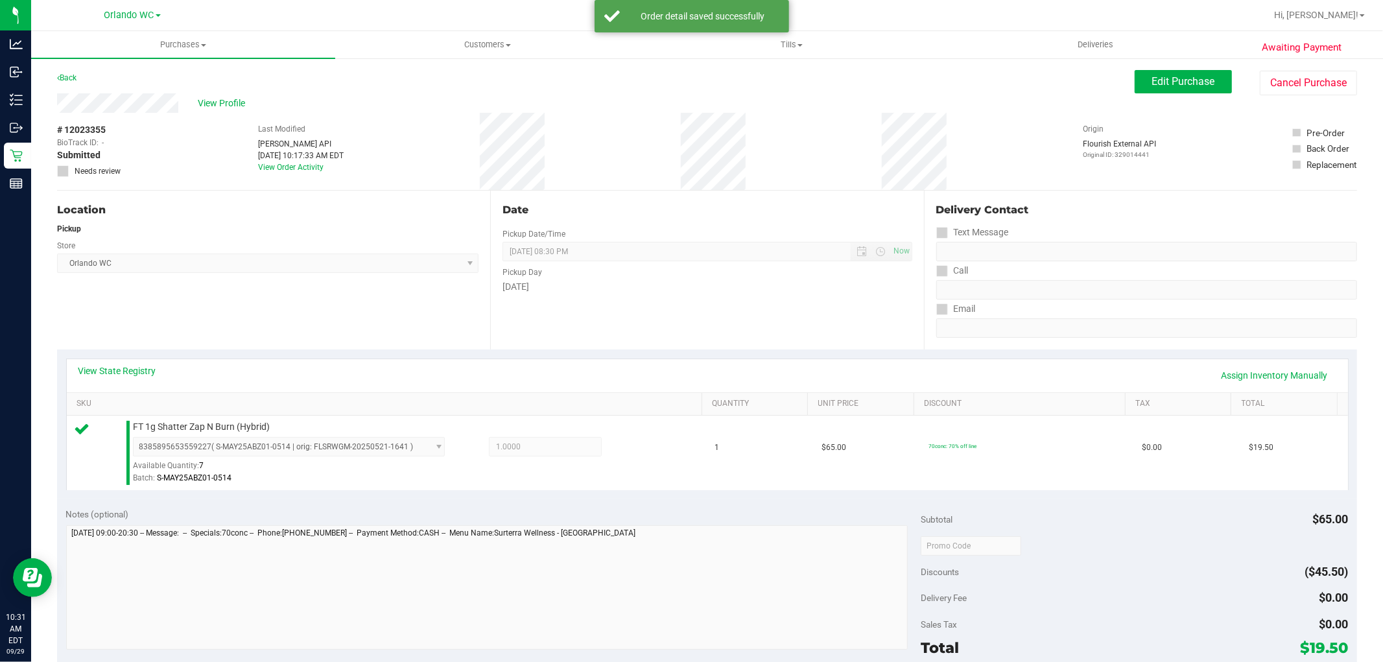
scroll to position [163, 0]
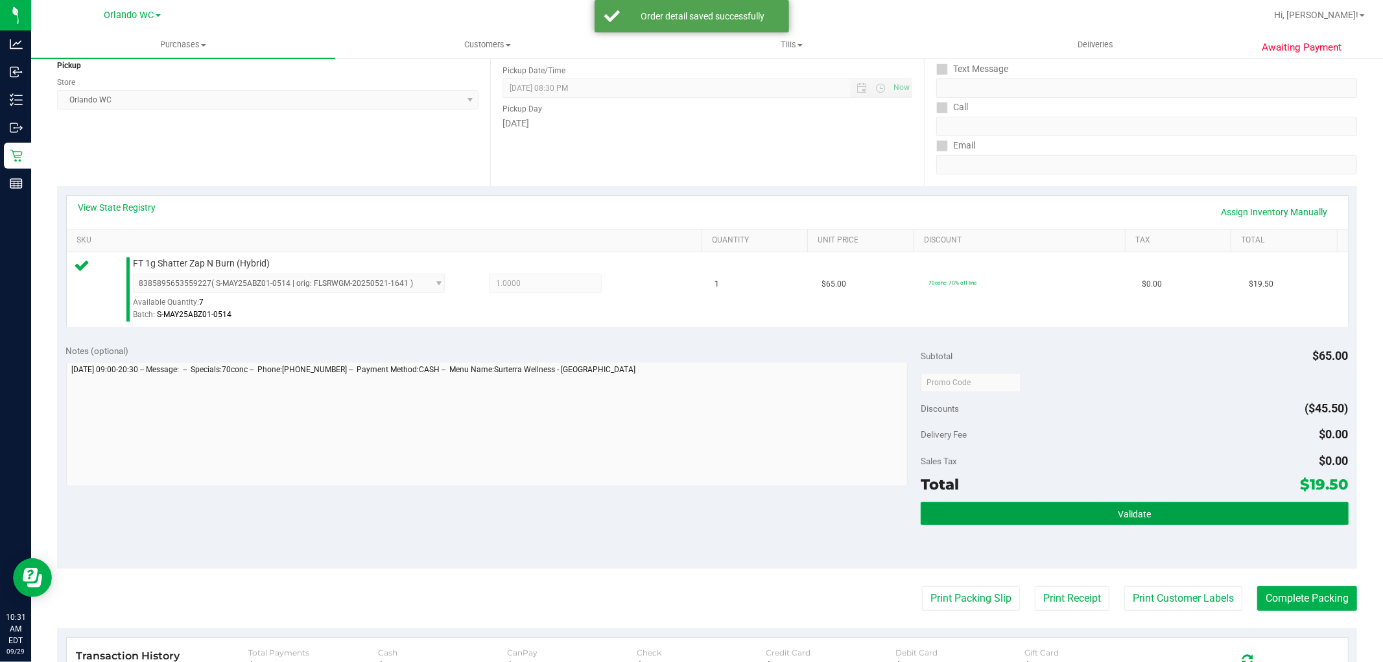
click at [994, 521] on button "Validate" at bounding box center [1133, 513] width 427 height 23
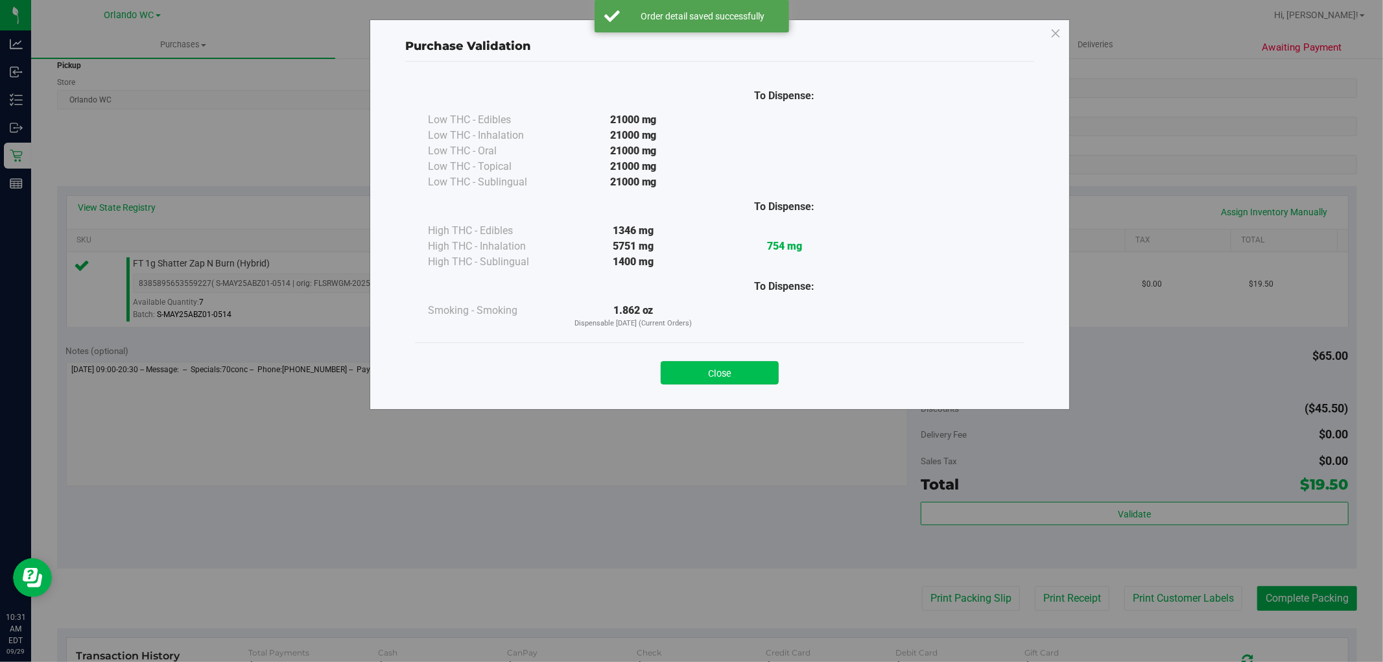
click at [747, 373] on button "Close" at bounding box center [720, 372] width 118 height 23
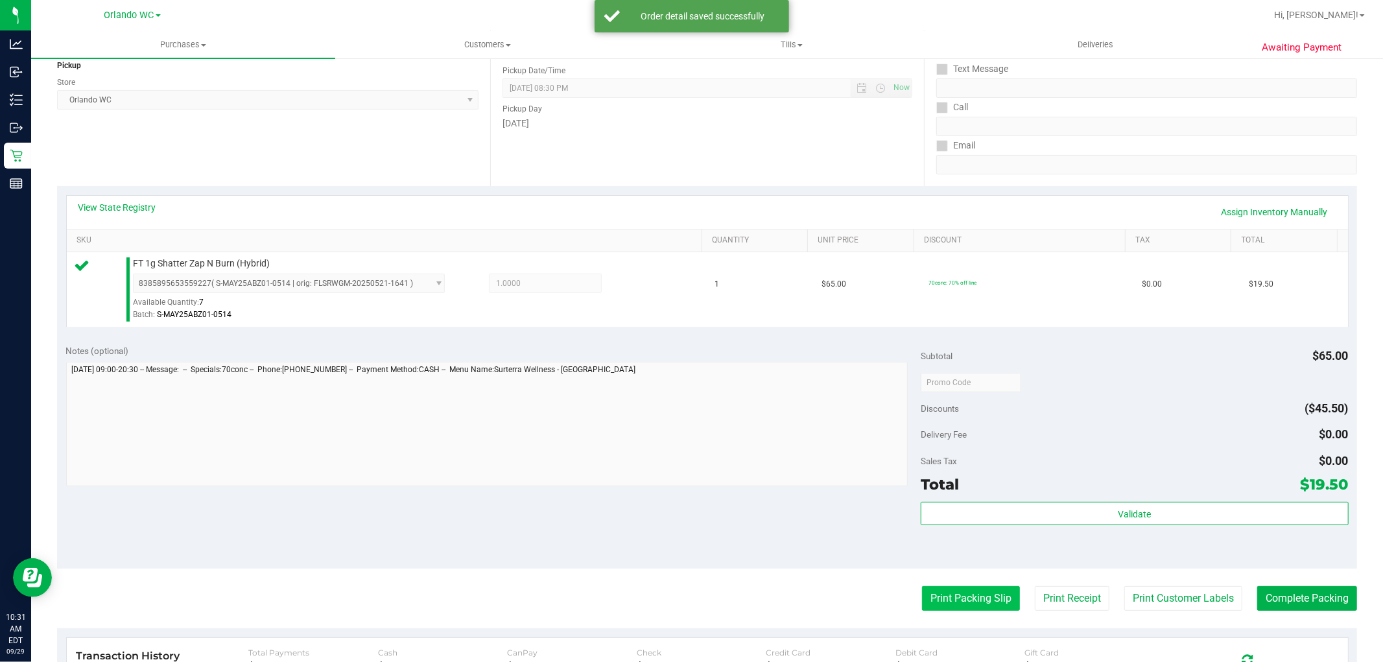
click at [953, 608] on button "Print Packing Slip" at bounding box center [971, 598] width 98 height 25
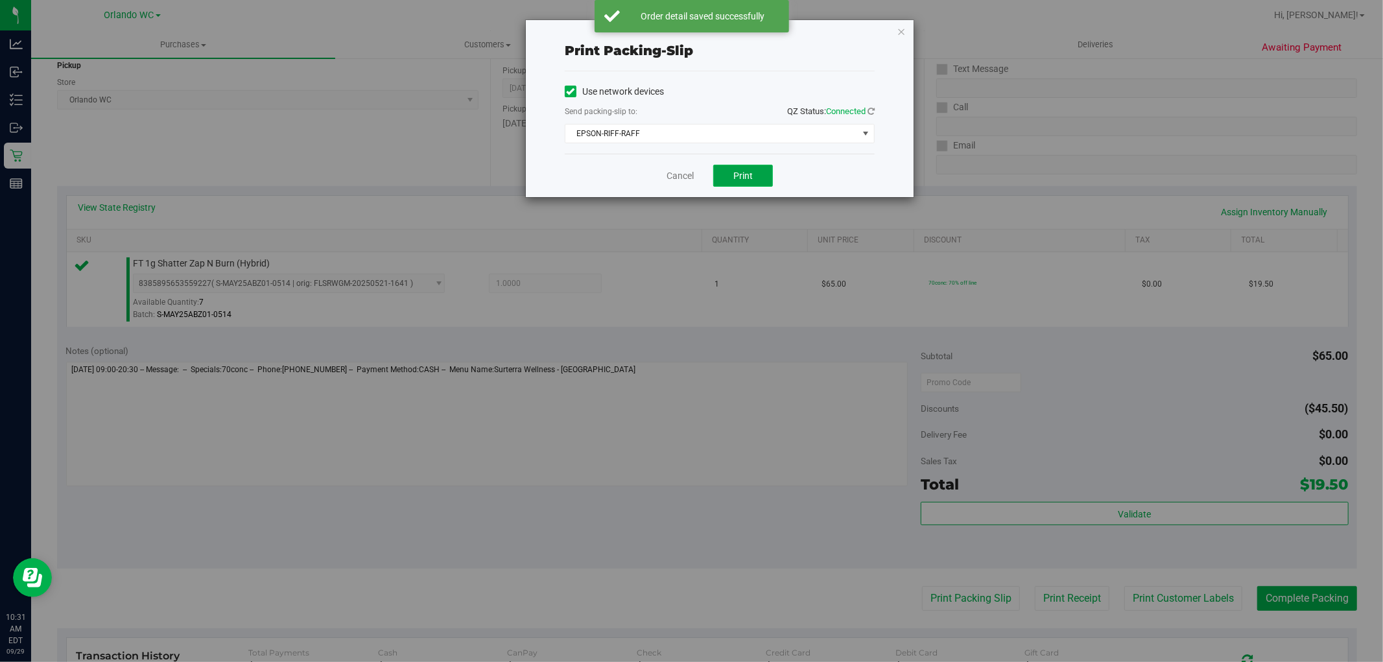
click at [747, 185] on button "Print" at bounding box center [743, 176] width 60 height 22
click at [683, 171] on link "Cancel" at bounding box center [679, 176] width 27 height 14
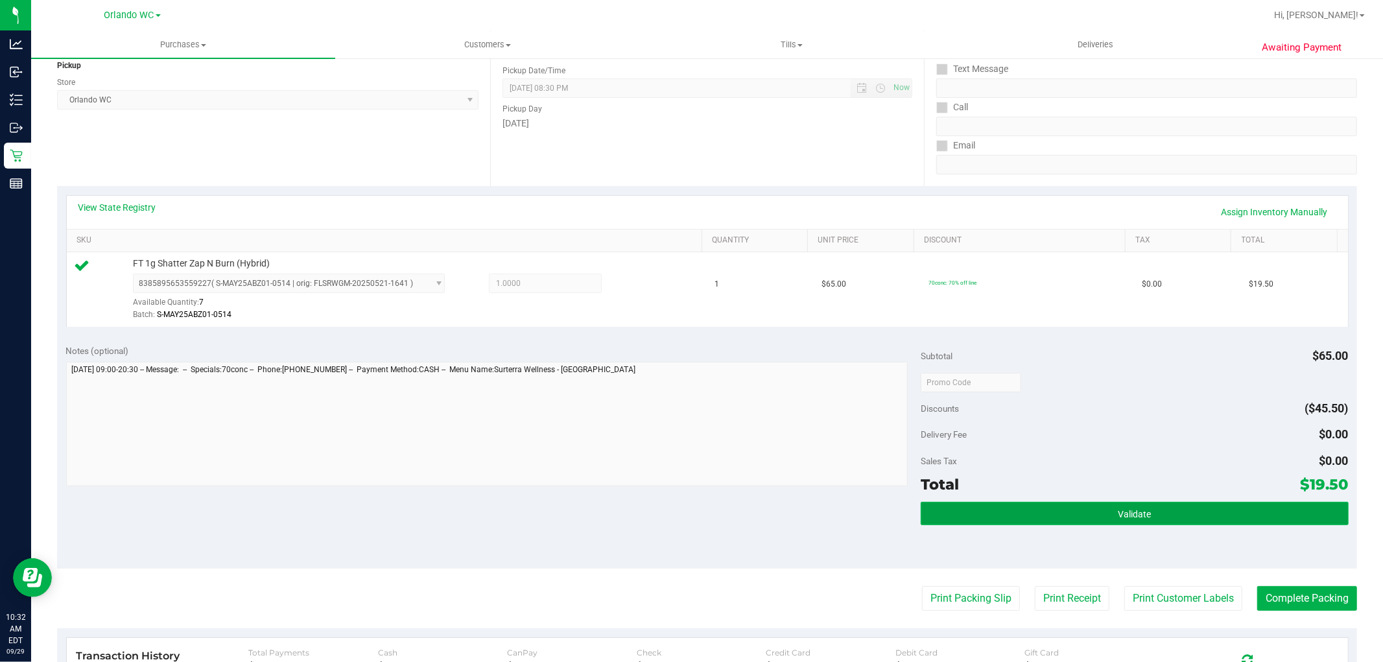
click at [1183, 517] on button "Validate" at bounding box center [1133, 513] width 427 height 23
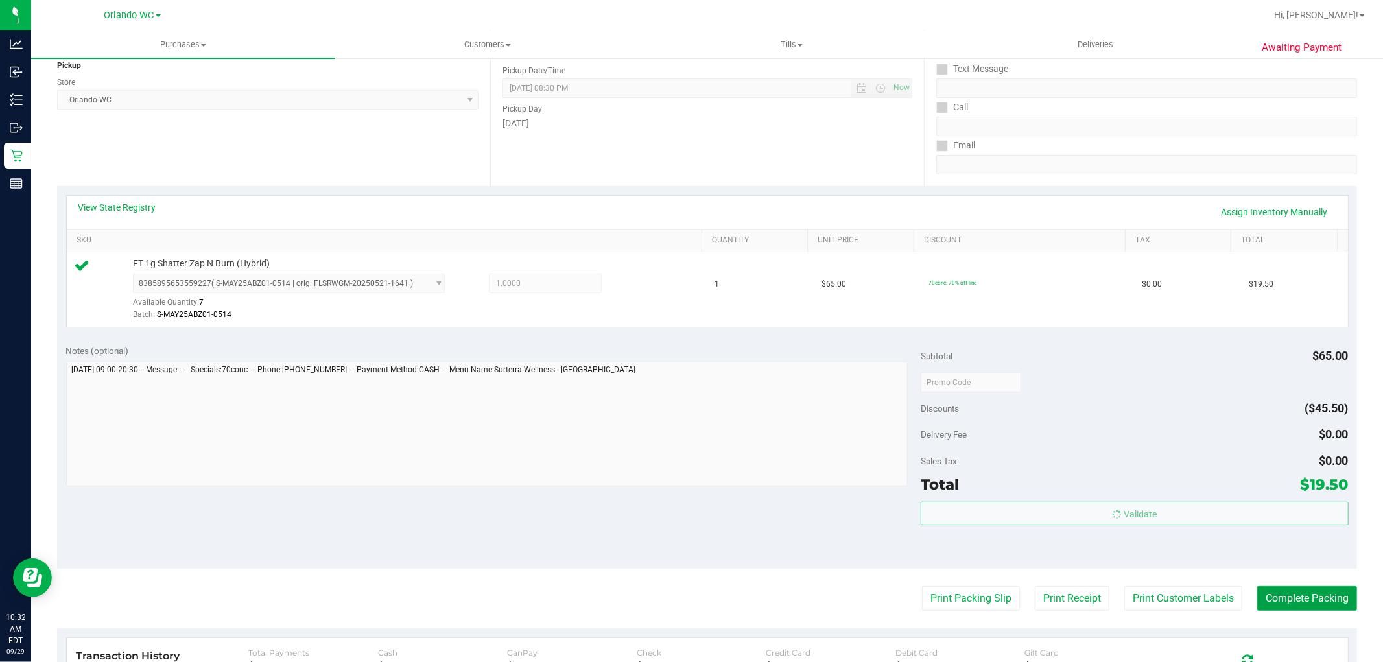
click at [1311, 598] on button "Complete Packing" at bounding box center [1307, 598] width 100 height 25
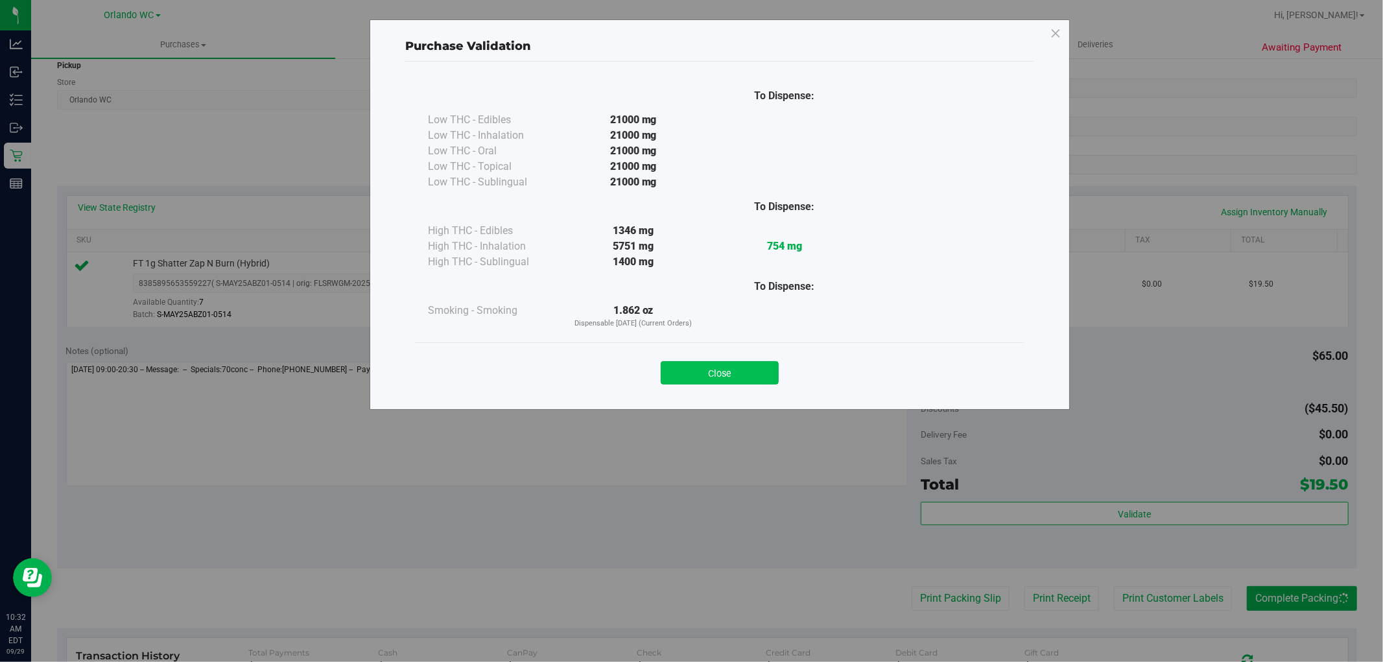
click at [749, 379] on button "Close" at bounding box center [720, 372] width 118 height 23
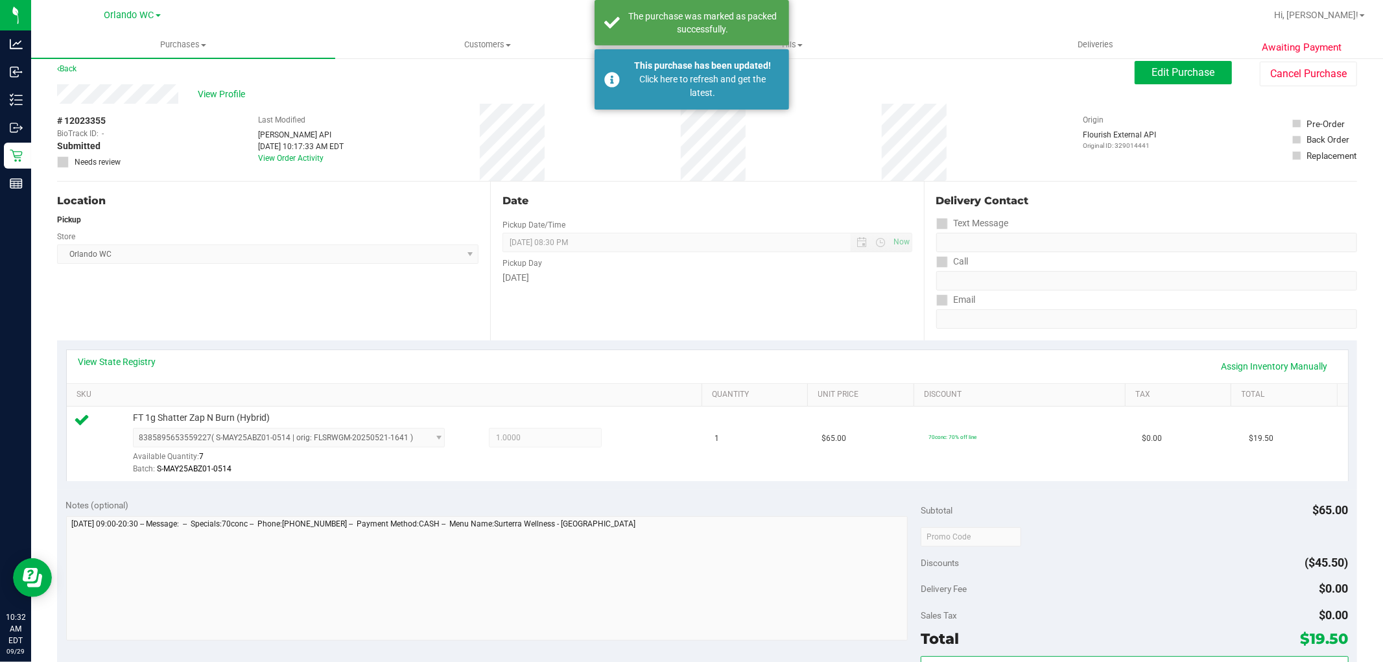
scroll to position [0, 0]
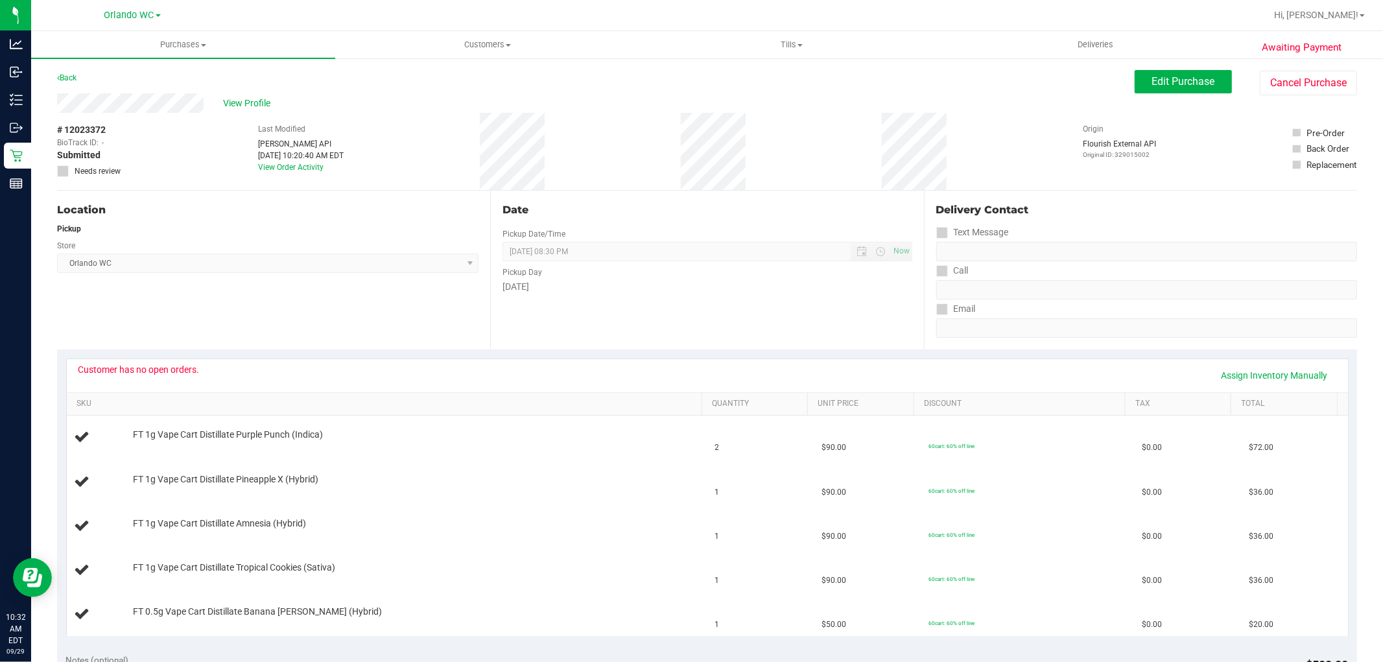
click at [292, 272] on span "[GEOGRAPHIC_DATA] WC Select Store [PERSON_NAME][GEOGRAPHIC_DATA] [PERSON_NAME][…" at bounding box center [267, 262] width 421 height 19
click at [364, 257] on span "[GEOGRAPHIC_DATA] WC Select Store [PERSON_NAME][GEOGRAPHIC_DATA] [PERSON_NAME][…" at bounding box center [267, 262] width 421 height 19
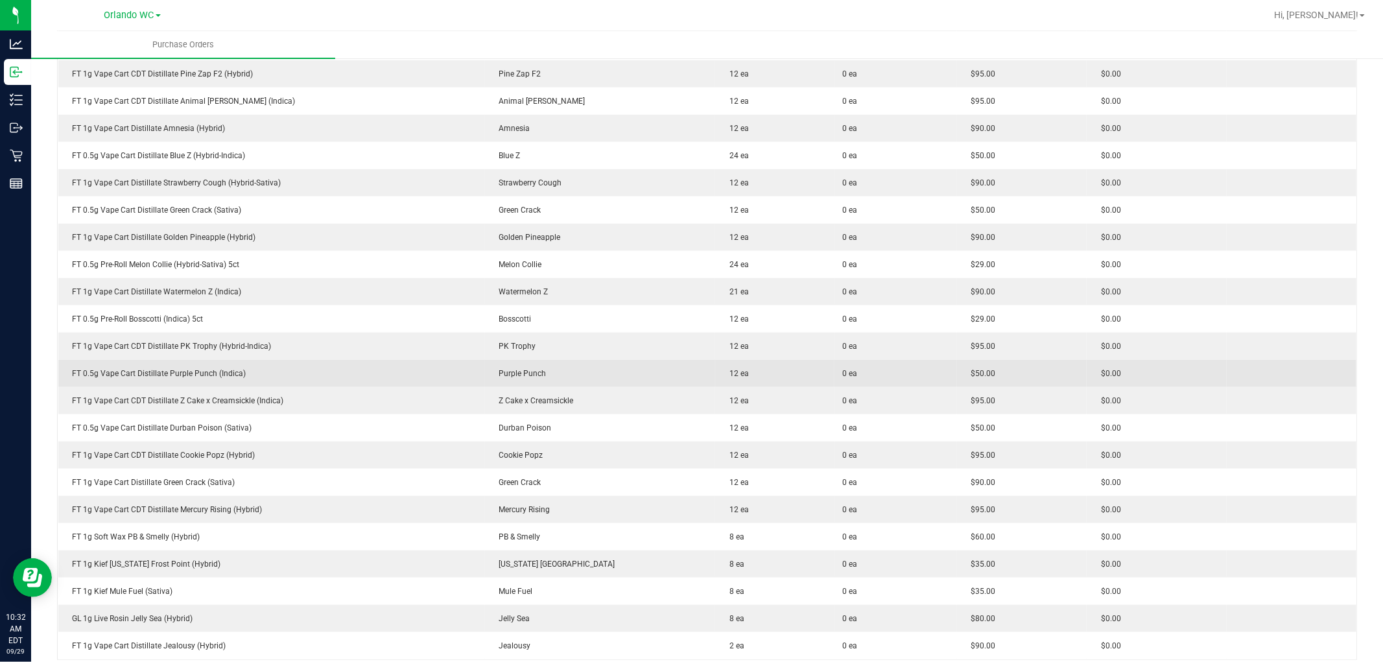
click at [371, 363] on td "FT 0.5g Vape Cart Distillate Purple Punch (Indica)" at bounding box center [271, 373] width 427 height 27
